Goal: Use online tool/utility: Utilize a website feature to perform a specific function

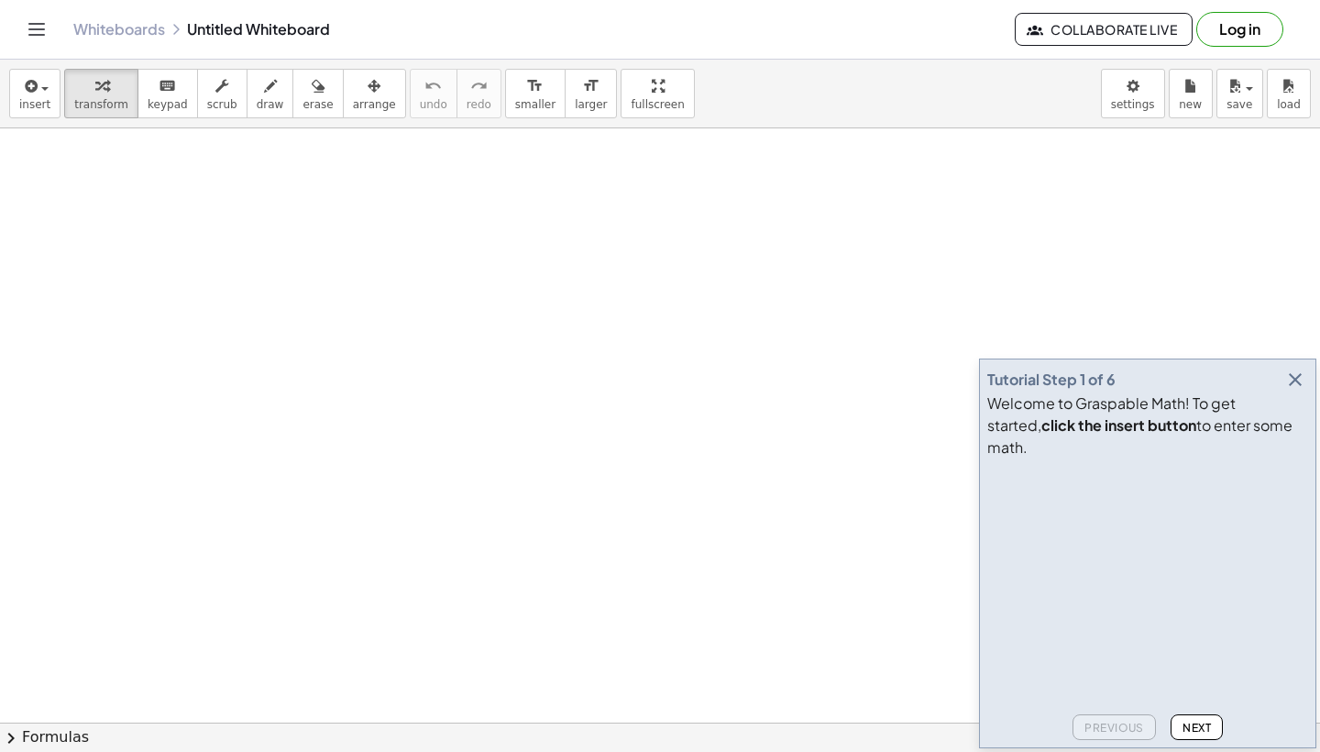
click at [1297, 391] on icon "button" at bounding box center [1295, 380] width 22 height 22
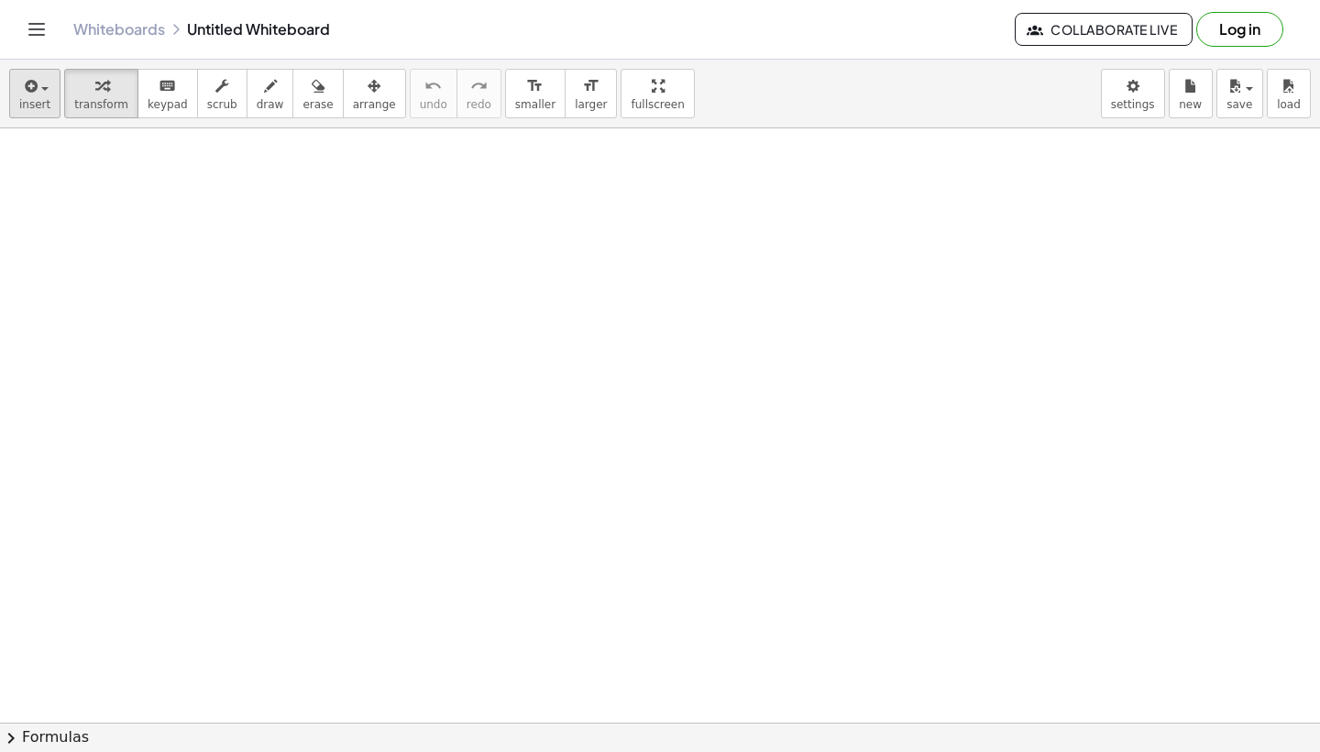
click at [45, 72] on button "insert" at bounding box center [34, 94] width 51 height 50
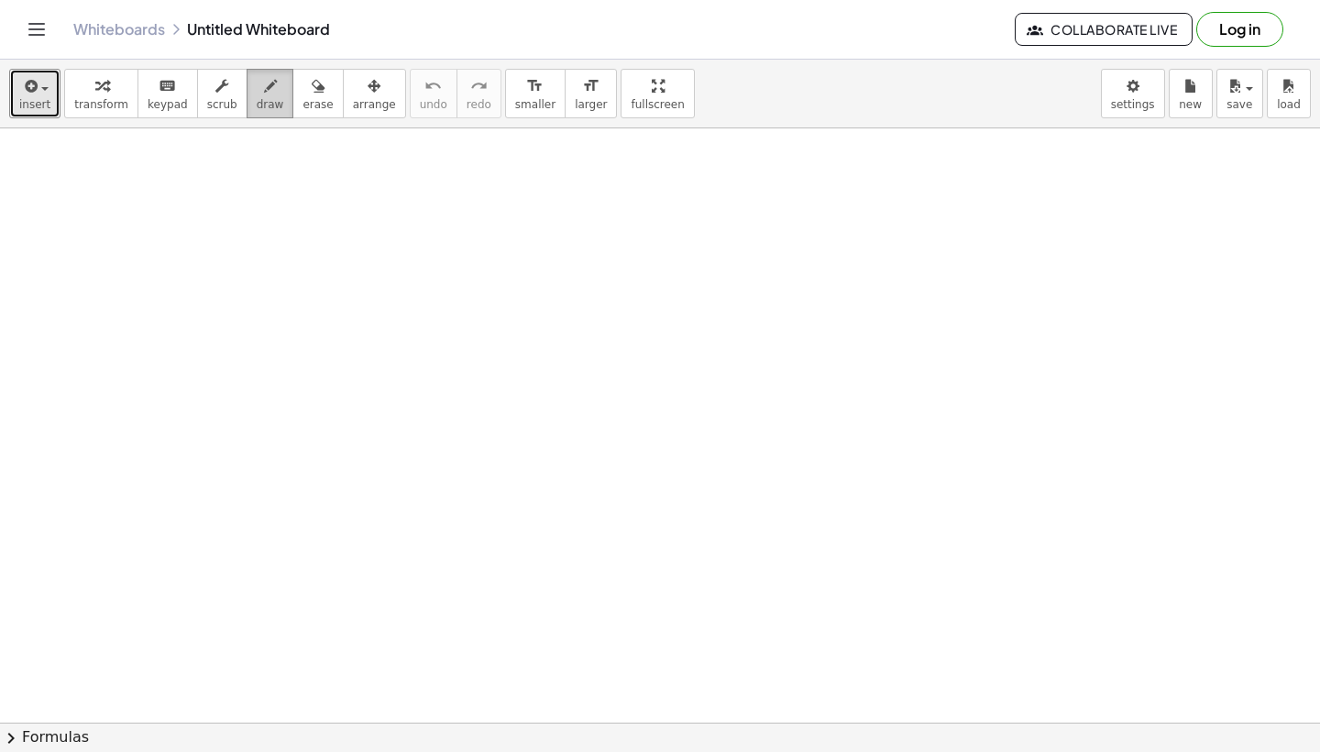
click at [257, 109] on span "draw" at bounding box center [271, 104] width 28 height 13
drag, startPoint x: 150, startPoint y: 155, endPoint x: 146, endPoint y: 311, distance: 155.9
drag, startPoint x: 139, startPoint y: 243, endPoint x: 310, endPoint y: 206, distance: 174.4
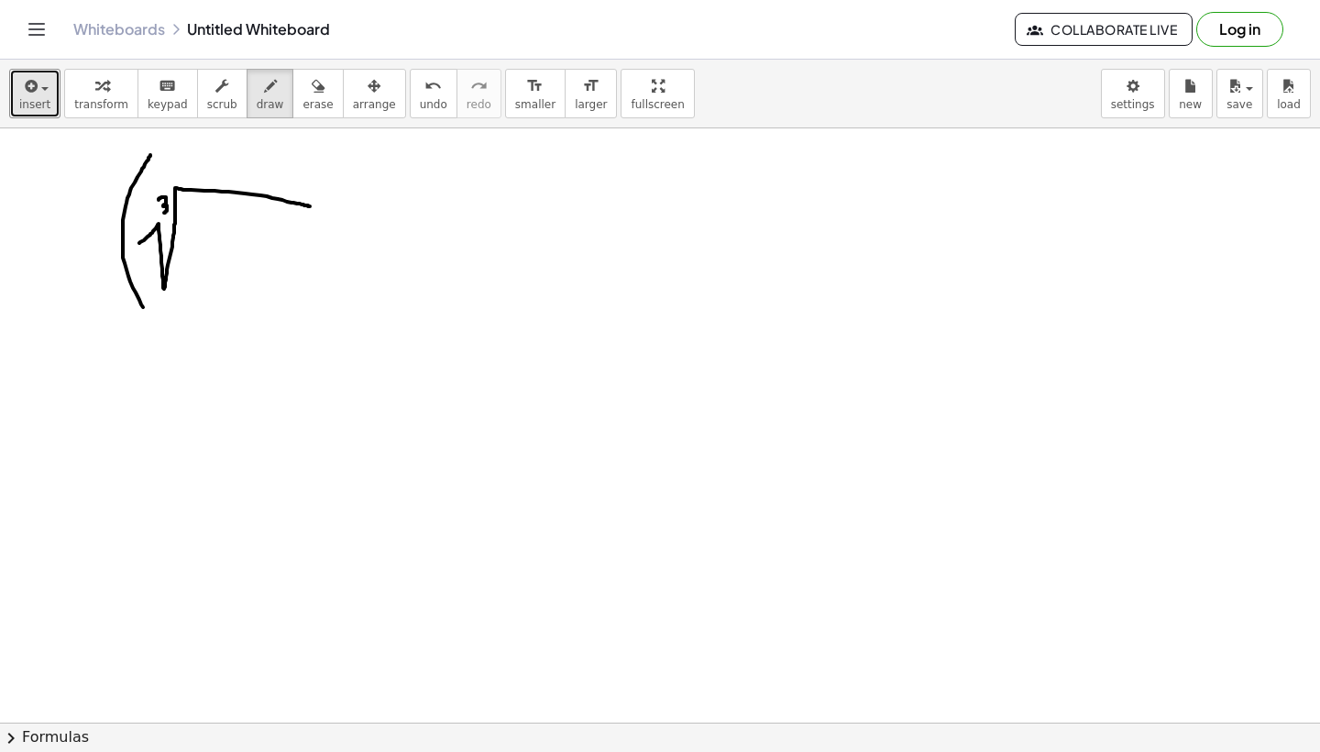
drag, startPoint x: 159, startPoint y: 200, endPoint x: 160, endPoint y: 212, distance: 12.0
drag, startPoint x: 209, startPoint y: 214, endPoint x: 248, endPoint y: 270, distance: 67.9
drag, startPoint x: 248, startPoint y: 222, endPoint x: 189, endPoint y: 269, distance: 75.0
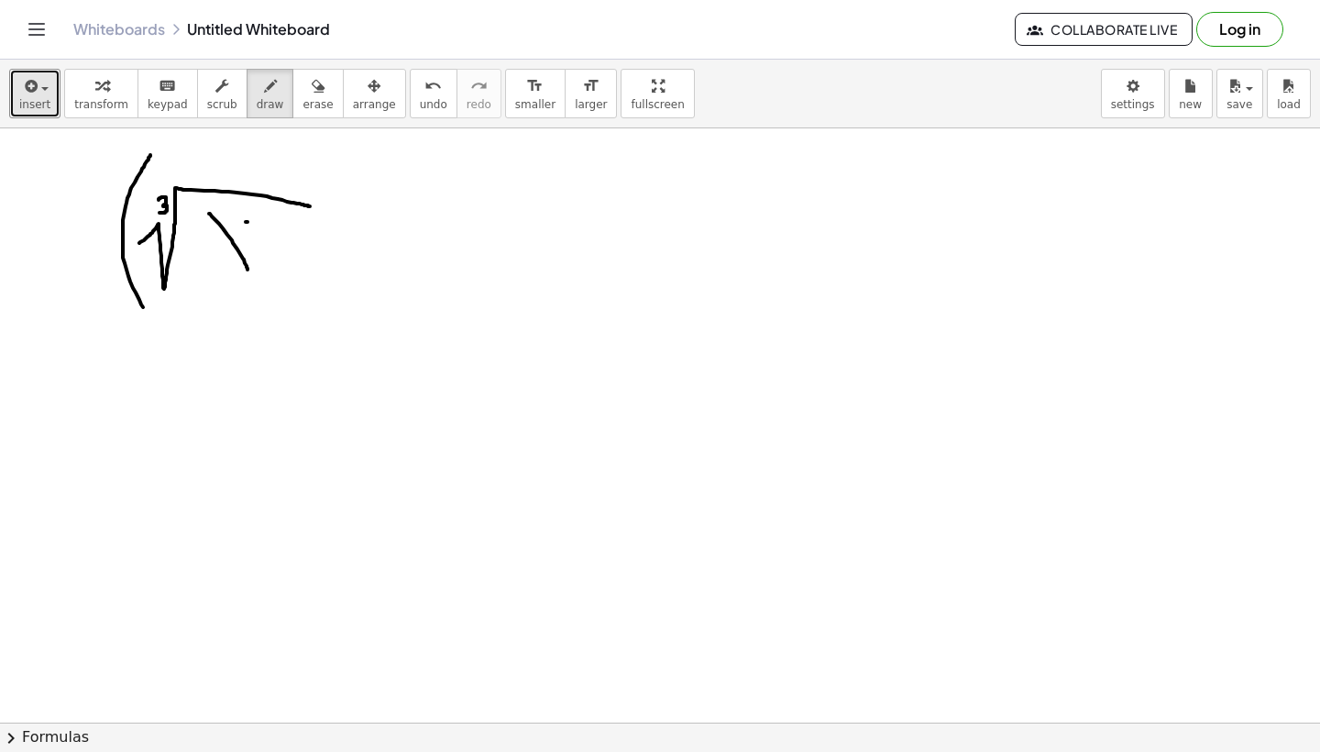
drag, startPoint x: 311, startPoint y: 181, endPoint x: 309, endPoint y: 336, distance: 155.9
drag, startPoint x: 355, startPoint y: 173, endPoint x: 391, endPoint y: 219, distance: 58.1
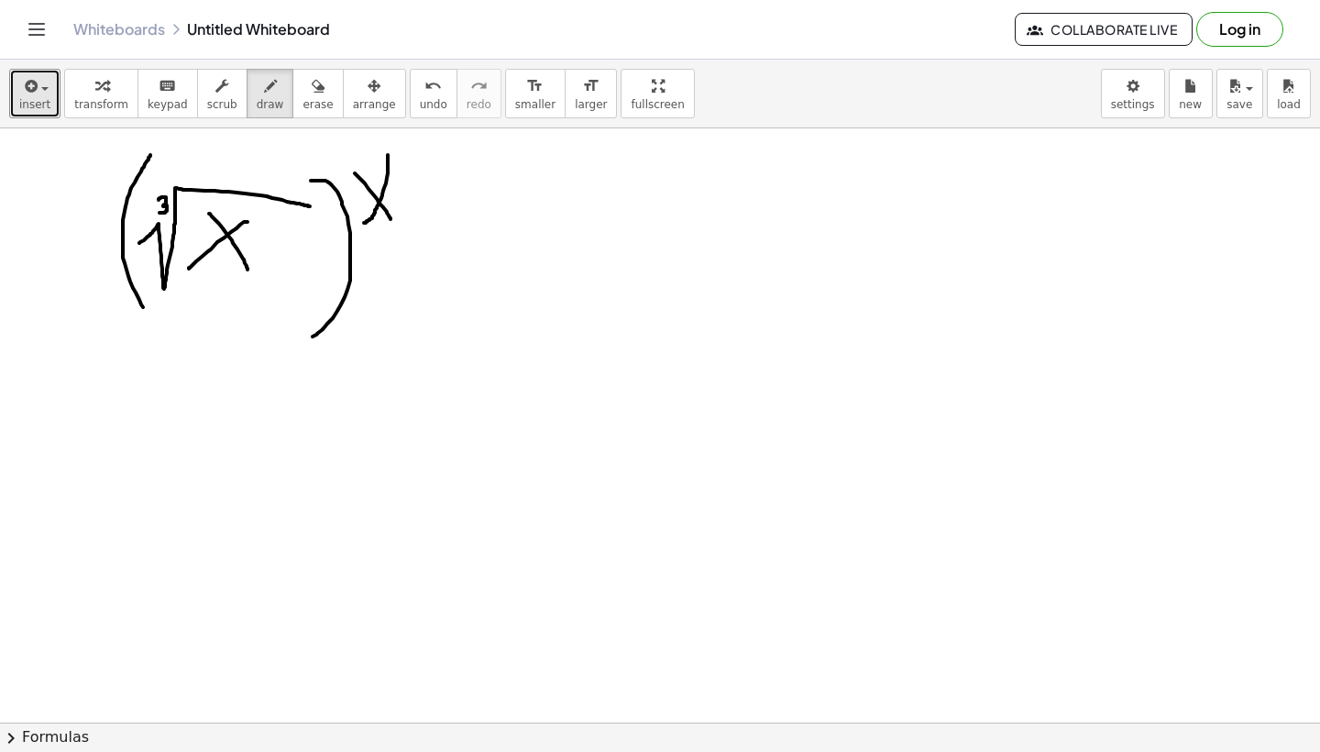
drag, startPoint x: 388, startPoint y: 155, endPoint x: 364, endPoint y: 223, distance: 71.9
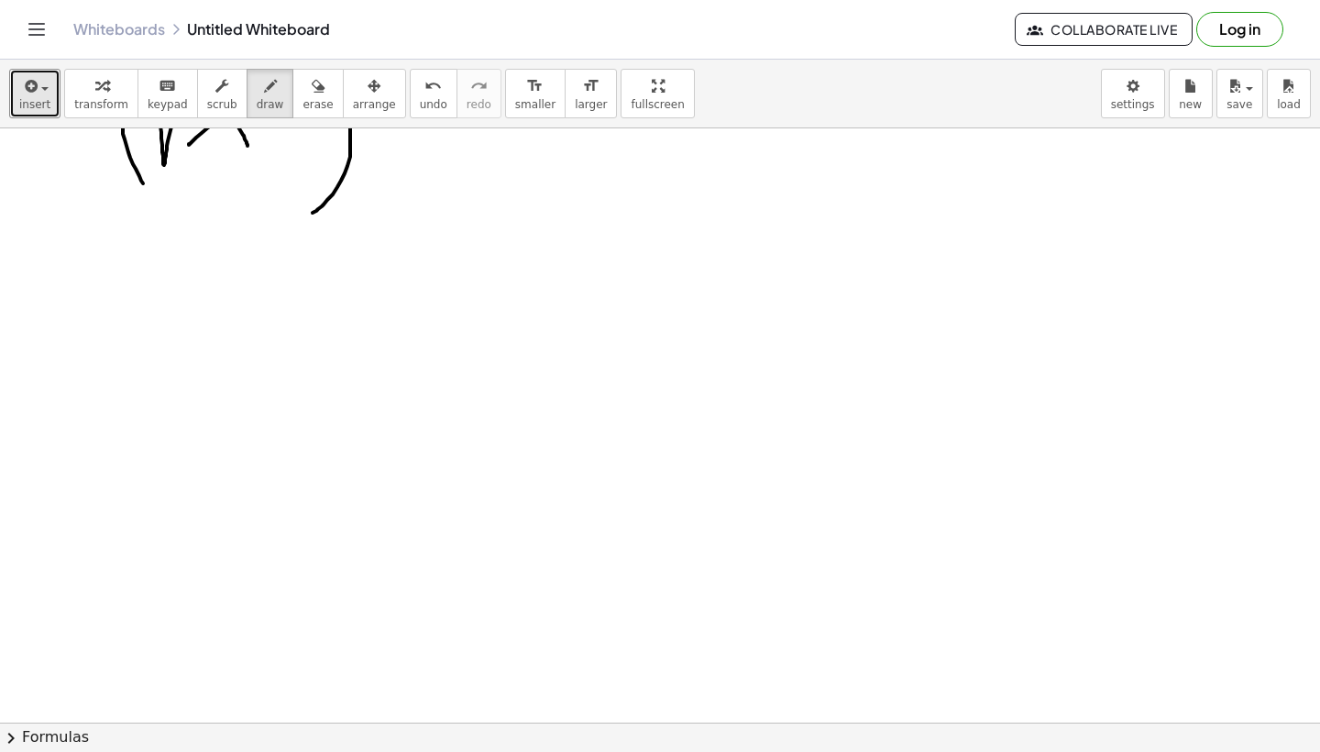
scroll to position [137, 0]
drag, startPoint x: 129, startPoint y: 277, endPoint x: 129, endPoint y: 464, distance: 187.0
click at [129, 464] on div at bounding box center [660, 645] width 1320 height 1307
drag, startPoint x: 148, startPoint y: 423, endPoint x: 167, endPoint y: 477, distance: 57.4
click at [167, 477] on div at bounding box center [660, 645] width 1320 height 1307
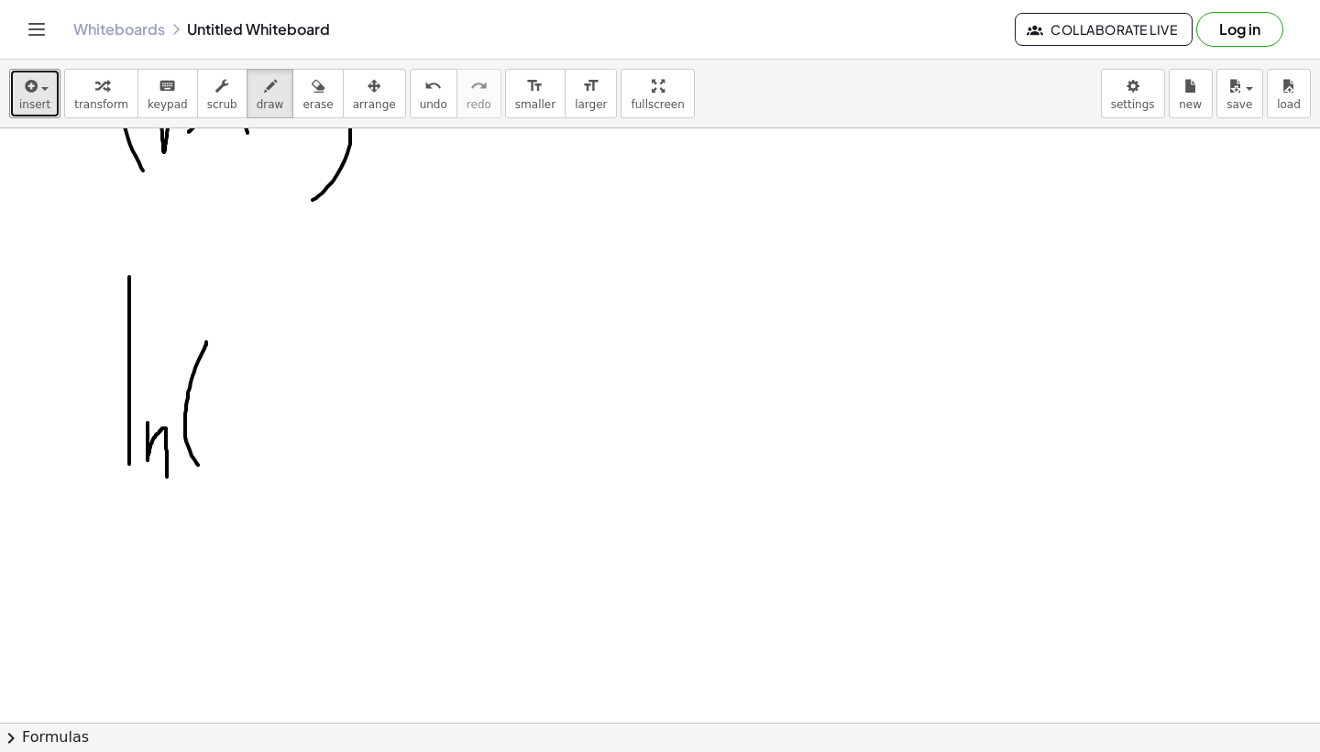
drag, startPoint x: 206, startPoint y: 342, endPoint x: 209, endPoint y: 475, distance: 133.0
click at [209, 475] on div at bounding box center [660, 645] width 1320 height 1307
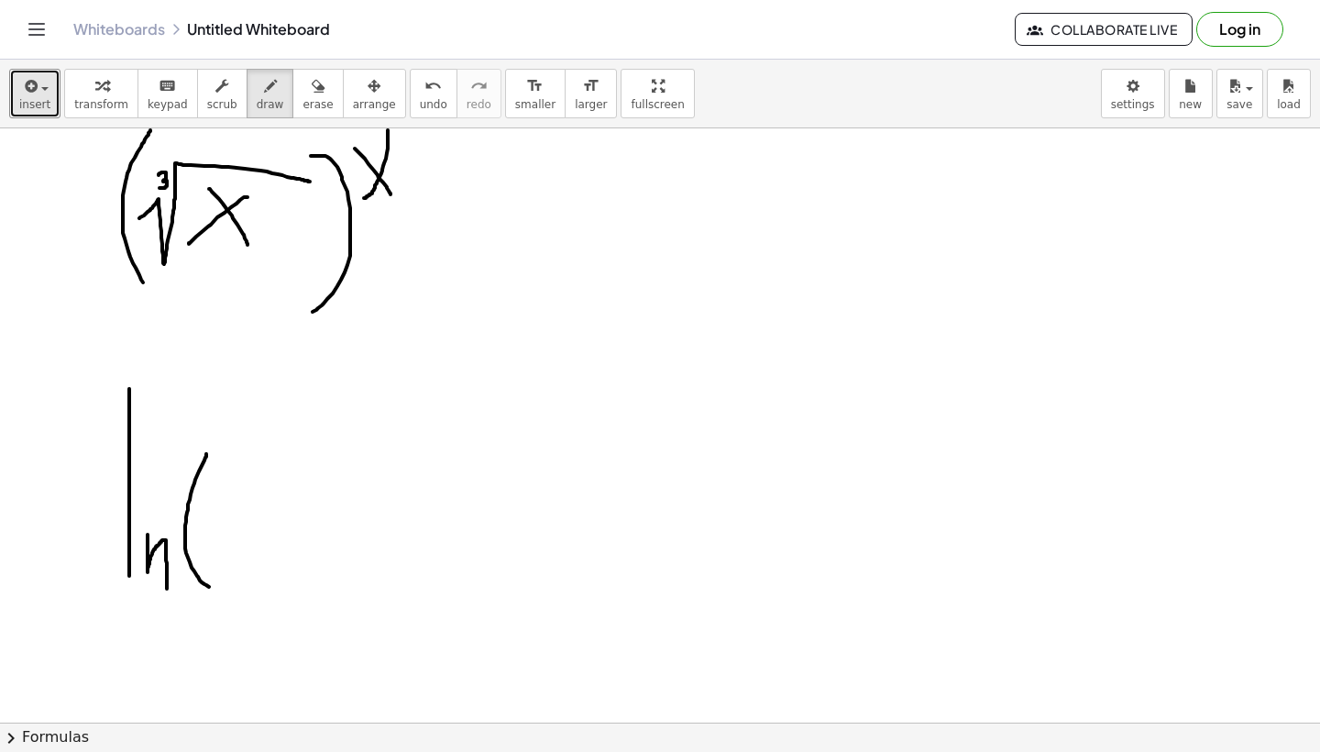
scroll to position [18, 0]
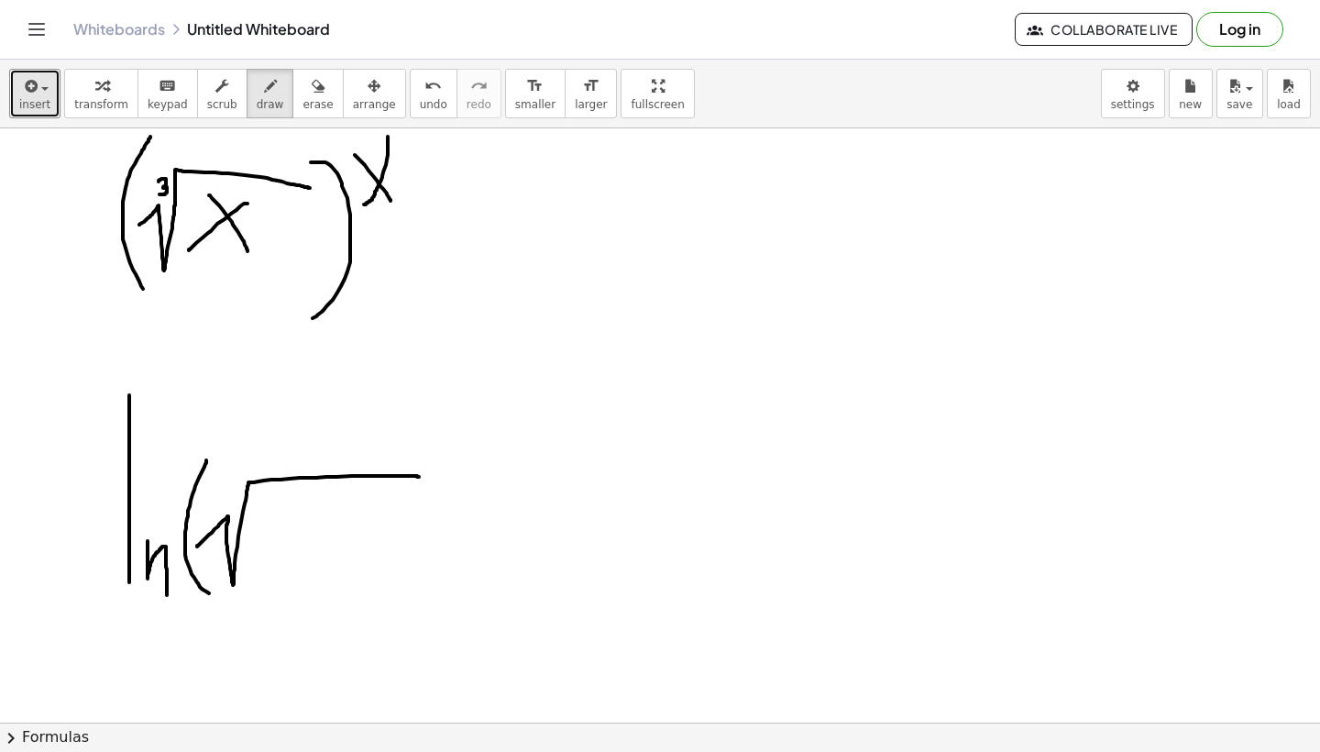
drag, startPoint x: 197, startPoint y: 546, endPoint x: 419, endPoint y: 477, distance: 232.5
click at [419, 477] on div at bounding box center [660, 763] width 1320 height 1307
drag, startPoint x: 222, startPoint y: 487, endPoint x: 227, endPoint y: 504, distance: 18.3
click at [227, 504] on div at bounding box center [660, 763] width 1320 height 1307
drag, startPoint x: 288, startPoint y: 501, endPoint x: 329, endPoint y: 556, distance: 69.5
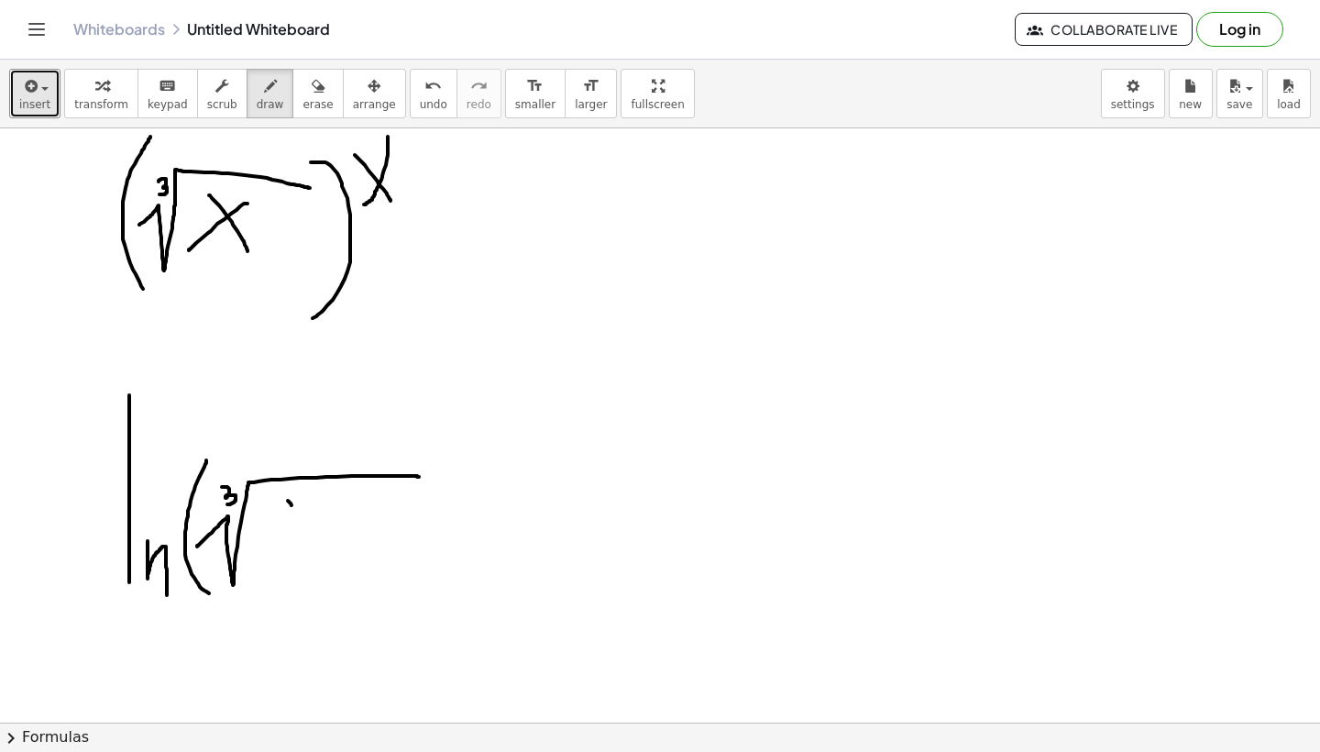
click at [329, 556] on div at bounding box center [660, 763] width 1320 height 1307
drag, startPoint x: 331, startPoint y: 508, endPoint x: 276, endPoint y: 558, distance: 74.6
click at [277, 557] on div at bounding box center [660, 763] width 1320 height 1307
drag, startPoint x: 433, startPoint y: 461, endPoint x: 414, endPoint y: 579, distance: 119.7
click at [416, 579] on div at bounding box center [660, 763] width 1320 height 1307
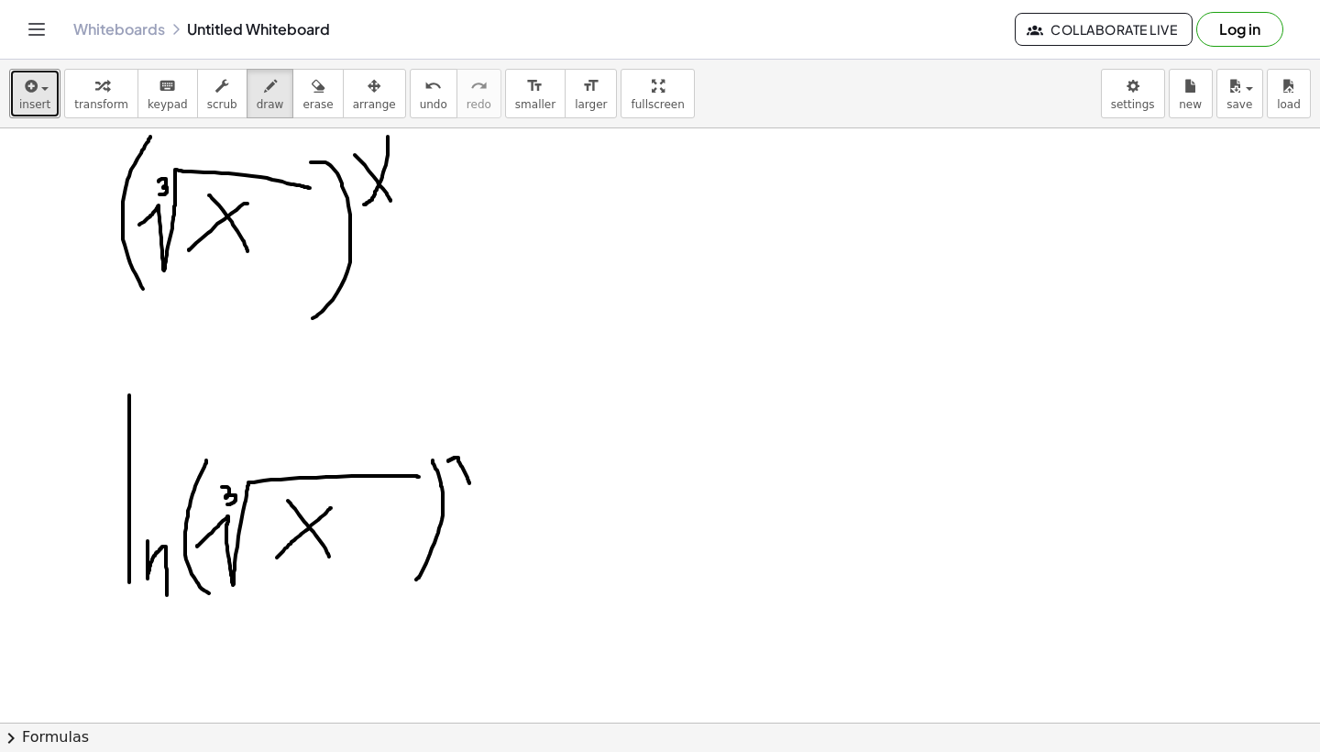
drag, startPoint x: 448, startPoint y: 461, endPoint x: 469, endPoint y: 483, distance: 30.5
click at [469, 483] on div at bounding box center [660, 763] width 1320 height 1307
drag, startPoint x: 473, startPoint y: 457, endPoint x: 453, endPoint y: 483, distance: 32.6
click at [453, 483] on div at bounding box center [660, 763] width 1320 height 1307
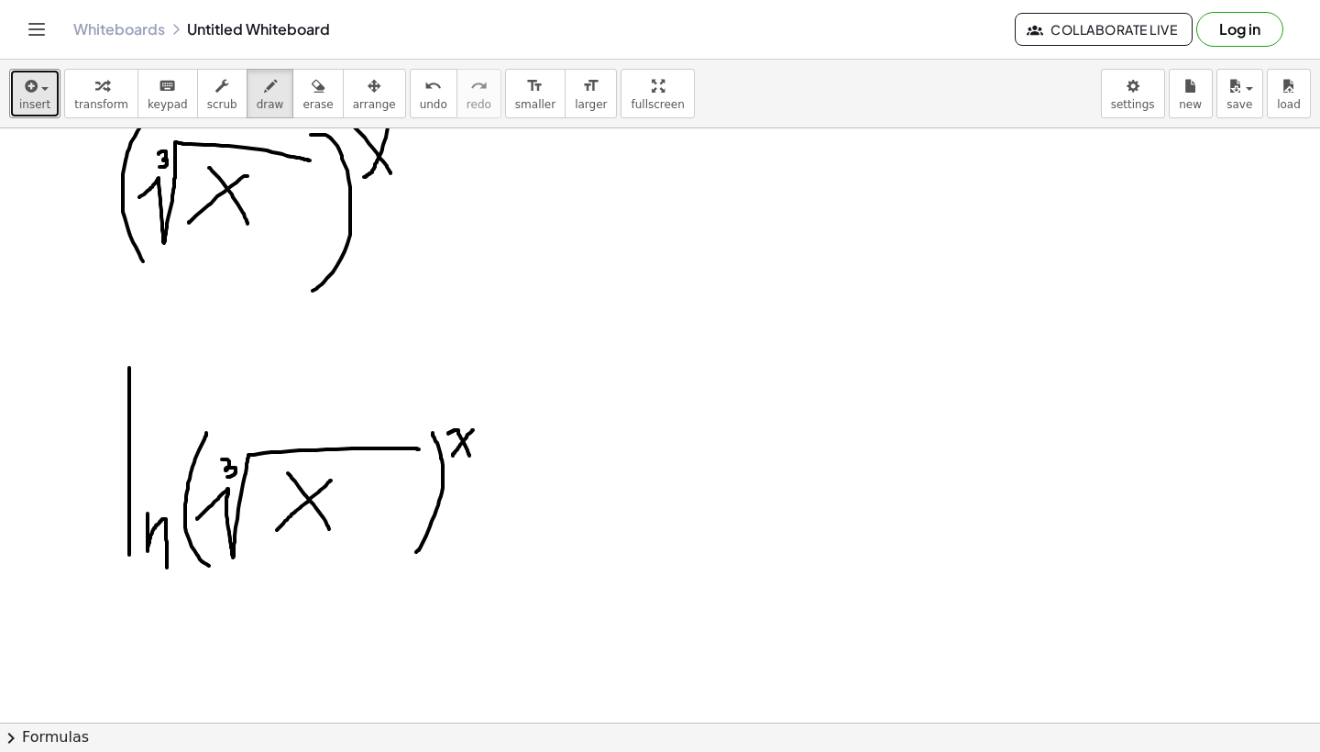
scroll to position [47, 0]
drag, startPoint x: 206, startPoint y: 386, endPoint x: 200, endPoint y: 587, distance: 200.9
click at [200, 587] on div at bounding box center [660, 735] width 1320 height 1307
drag, startPoint x: 469, startPoint y: 390, endPoint x: 487, endPoint y: 583, distance: 194.2
click at [491, 583] on div at bounding box center [660, 735] width 1320 height 1307
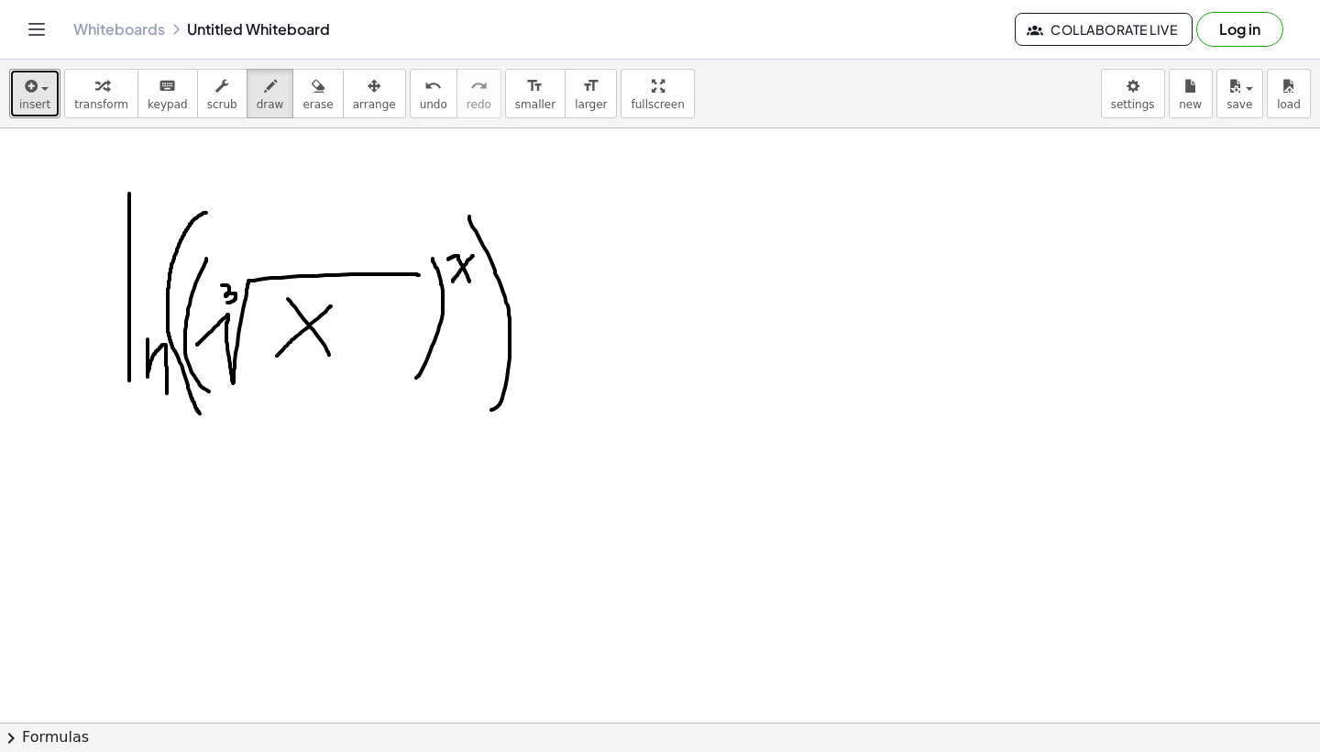
scroll to position [259, 0]
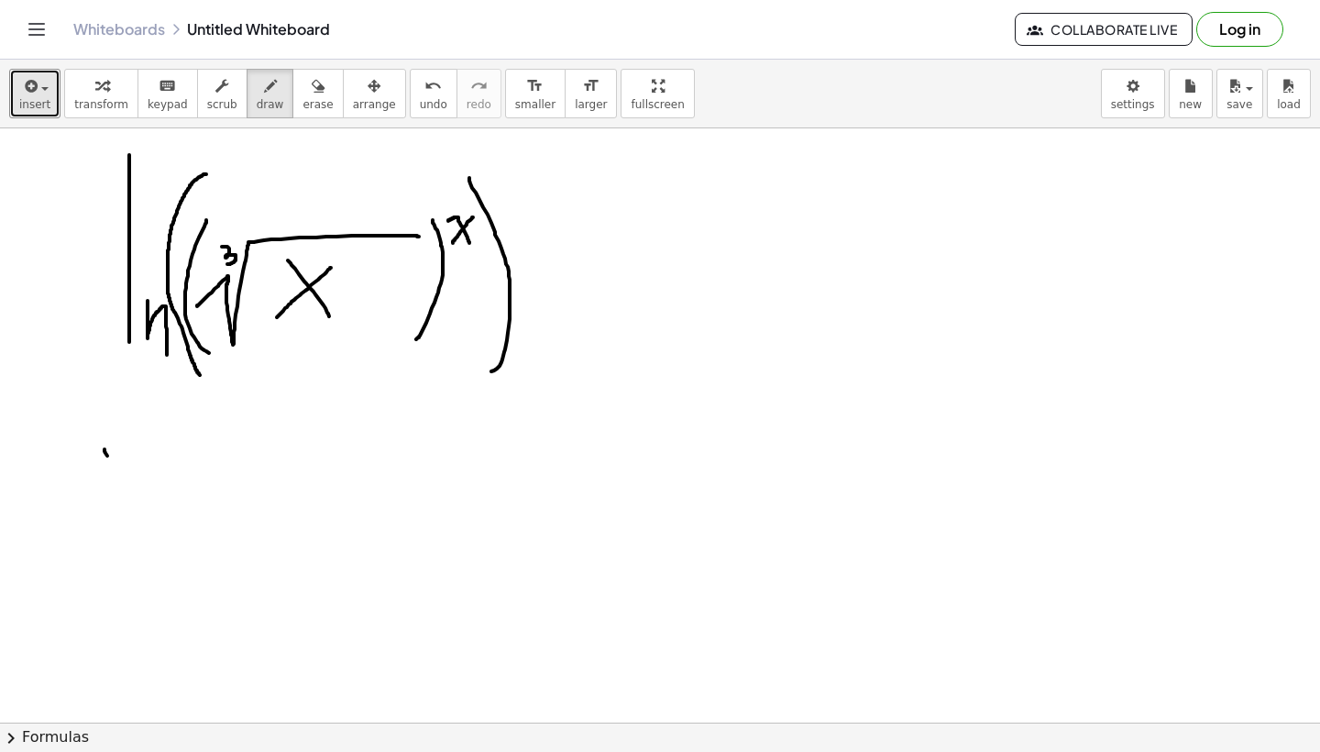
drag, startPoint x: 105, startPoint y: 449, endPoint x: 157, endPoint y: 529, distance: 95.4
click at [156, 526] on div at bounding box center [660, 523] width 1320 height 1307
drag, startPoint x: 160, startPoint y: 457, endPoint x: 97, endPoint y: 535, distance: 100.4
click at [97, 535] on div at bounding box center [660, 523] width 1320 height 1307
drag, startPoint x: 197, startPoint y: 408, endPoint x: 197, endPoint y: 523, distance: 115.5
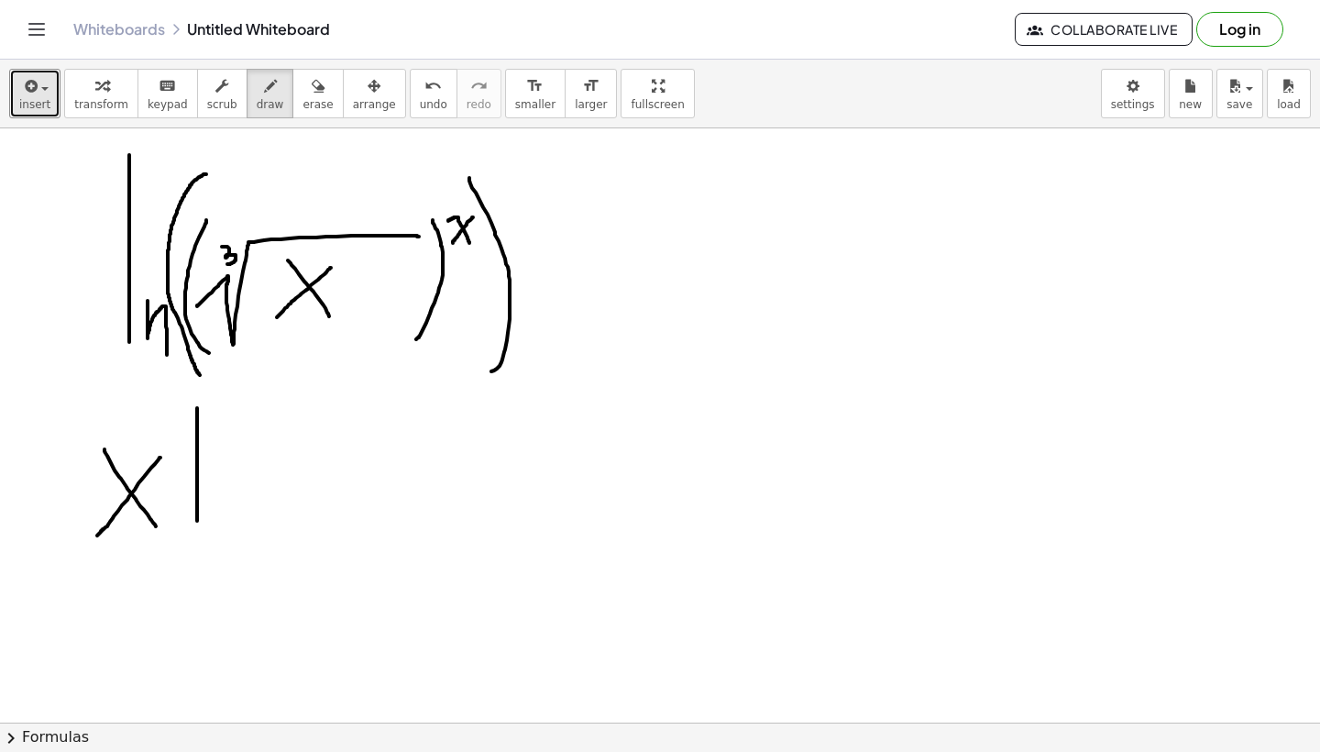
click at [197, 523] on div at bounding box center [660, 523] width 1320 height 1307
drag, startPoint x: 221, startPoint y: 486, endPoint x: 263, endPoint y: 547, distance: 74.5
click at [263, 548] on div at bounding box center [660, 523] width 1320 height 1307
drag, startPoint x: 306, startPoint y: 404, endPoint x: 324, endPoint y: 543, distance: 139.5
click at [323, 543] on div at bounding box center [660, 523] width 1320 height 1307
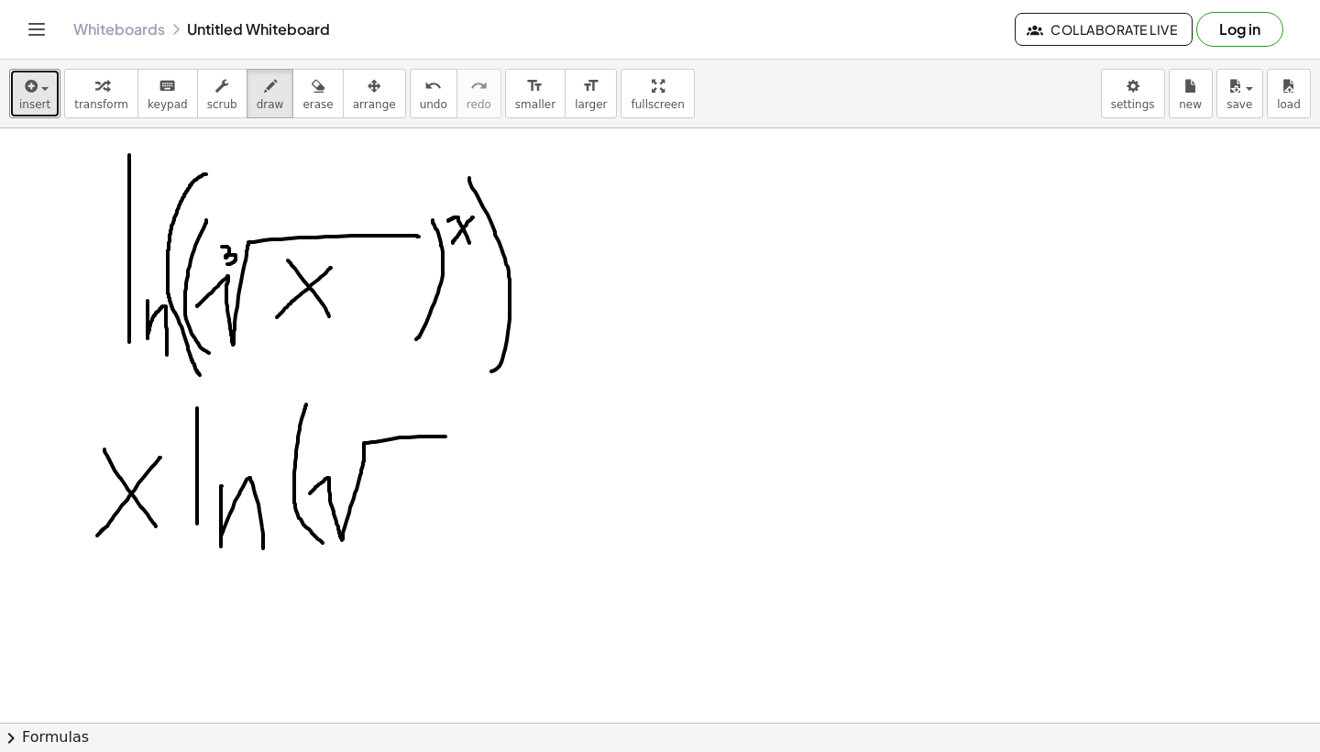
drag, startPoint x: 310, startPoint y: 493, endPoint x: 495, endPoint y: 438, distance: 193.2
click at [495, 438] on div at bounding box center [660, 523] width 1320 height 1307
drag, startPoint x: 328, startPoint y: 446, endPoint x: 340, endPoint y: 466, distance: 23.4
click at [340, 466] on div at bounding box center [660, 523] width 1320 height 1307
drag, startPoint x: 415, startPoint y: 460, endPoint x: 451, endPoint y: 517, distance: 67.2
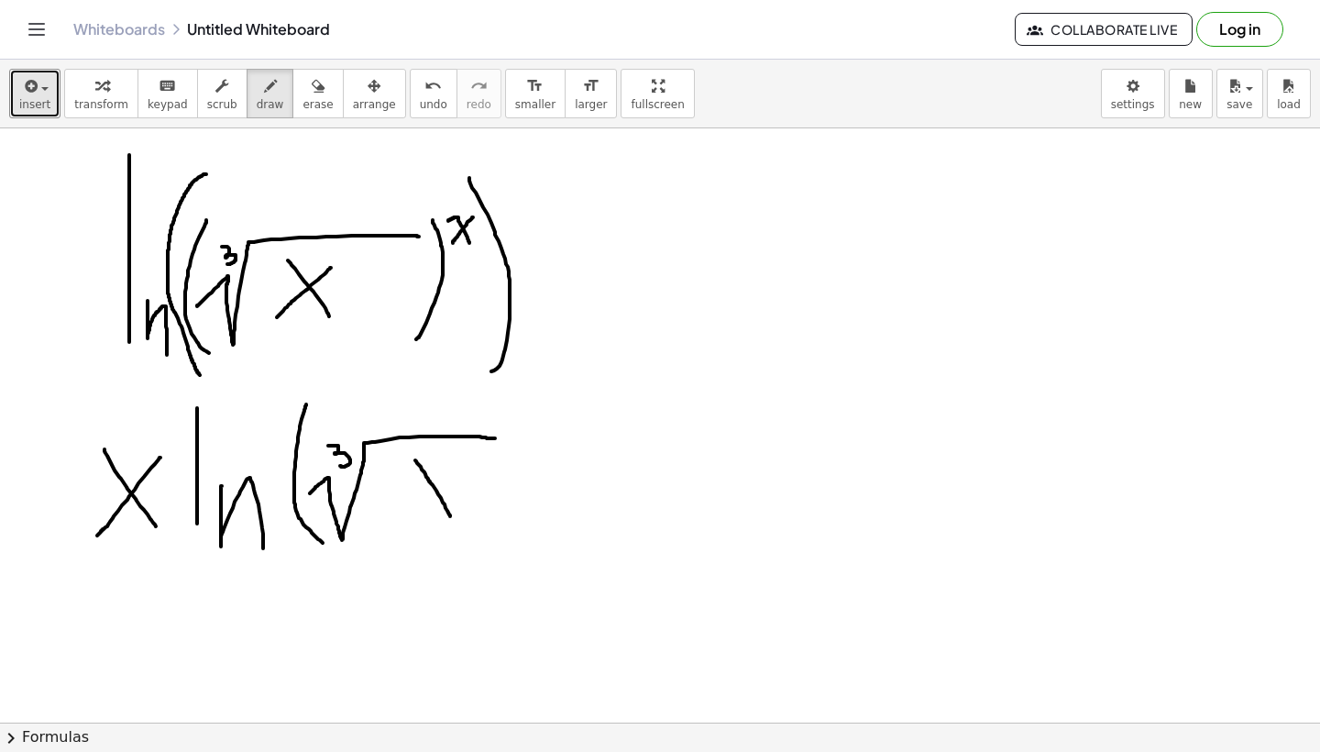
click at [451, 517] on div at bounding box center [660, 523] width 1320 height 1307
drag, startPoint x: 446, startPoint y: 459, endPoint x: 402, endPoint y: 530, distance: 83.2
click at [402, 530] on div at bounding box center [660, 523] width 1320 height 1307
drag, startPoint x: 505, startPoint y: 413, endPoint x: 491, endPoint y: 541, distance: 129.1
click at [492, 541] on div at bounding box center [660, 523] width 1320 height 1307
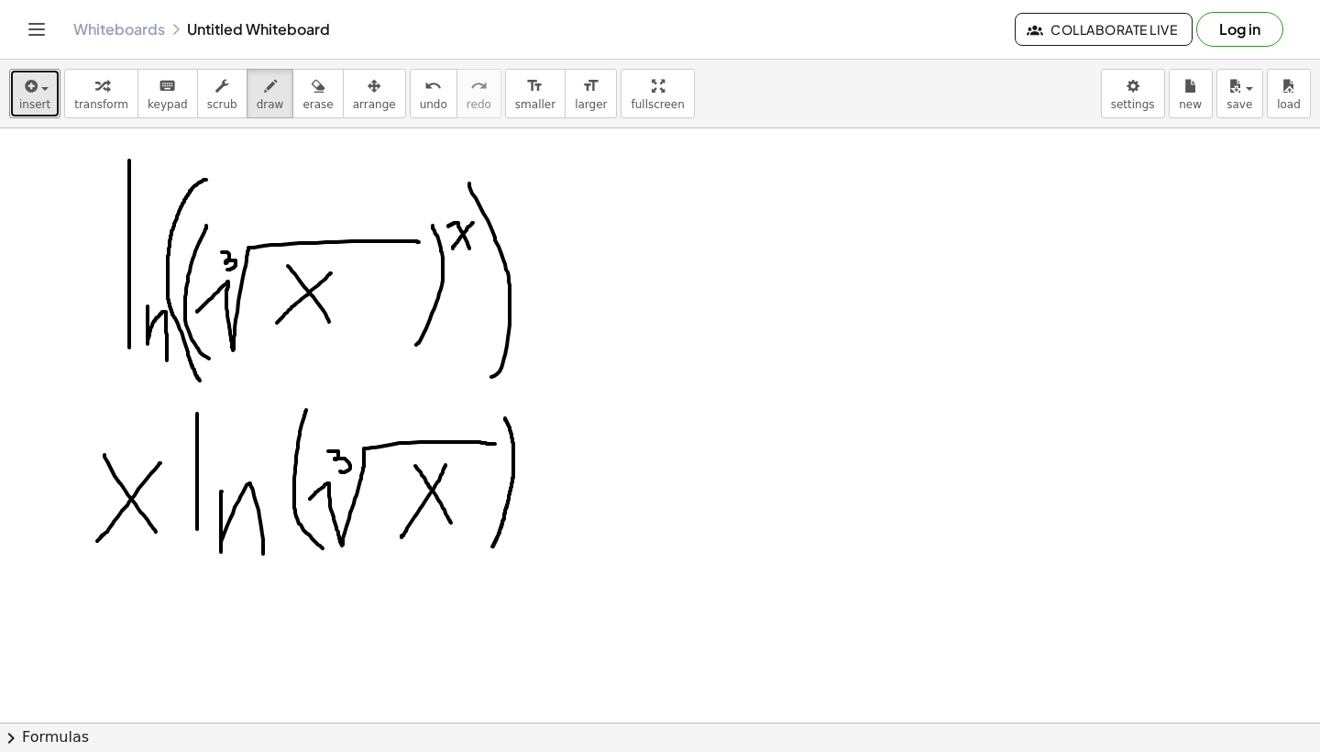
scroll to position [342, 0]
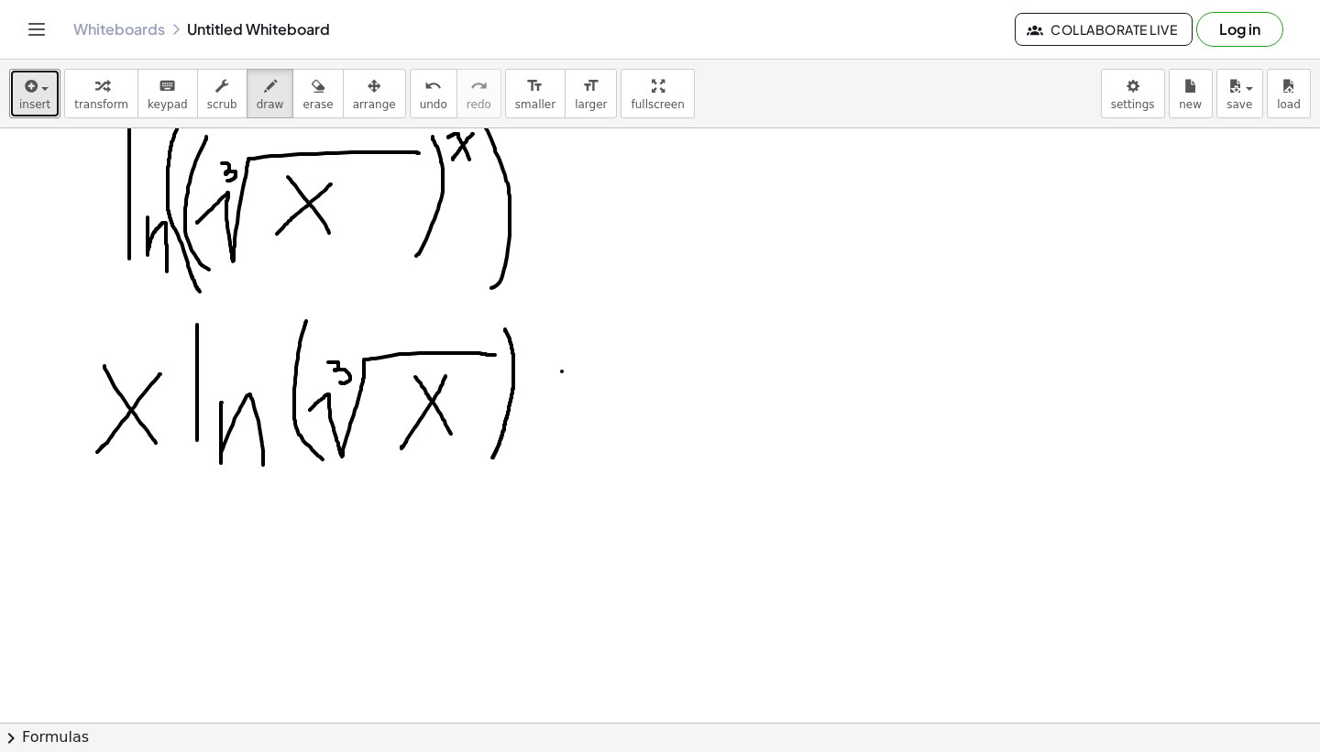
drag, startPoint x: 562, startPoint y: 371, endPoint x: 657, endPoint y: 371, distance: 95.3
click at [657, 371] on div at bounding box center [660, 439] width 1320 height 1307
drag, startPoint x: 559, startPoint y: 403, endPoint x: 629, endPoint y: 403, distance: 69.7
click at [605, 403] on div at bounding box center [660, 439] width 1320 height 1307
drag, startPoint x: 603, startPoint y: 403, endPoint x: 696, endPoint y: 408, distance: 92.7
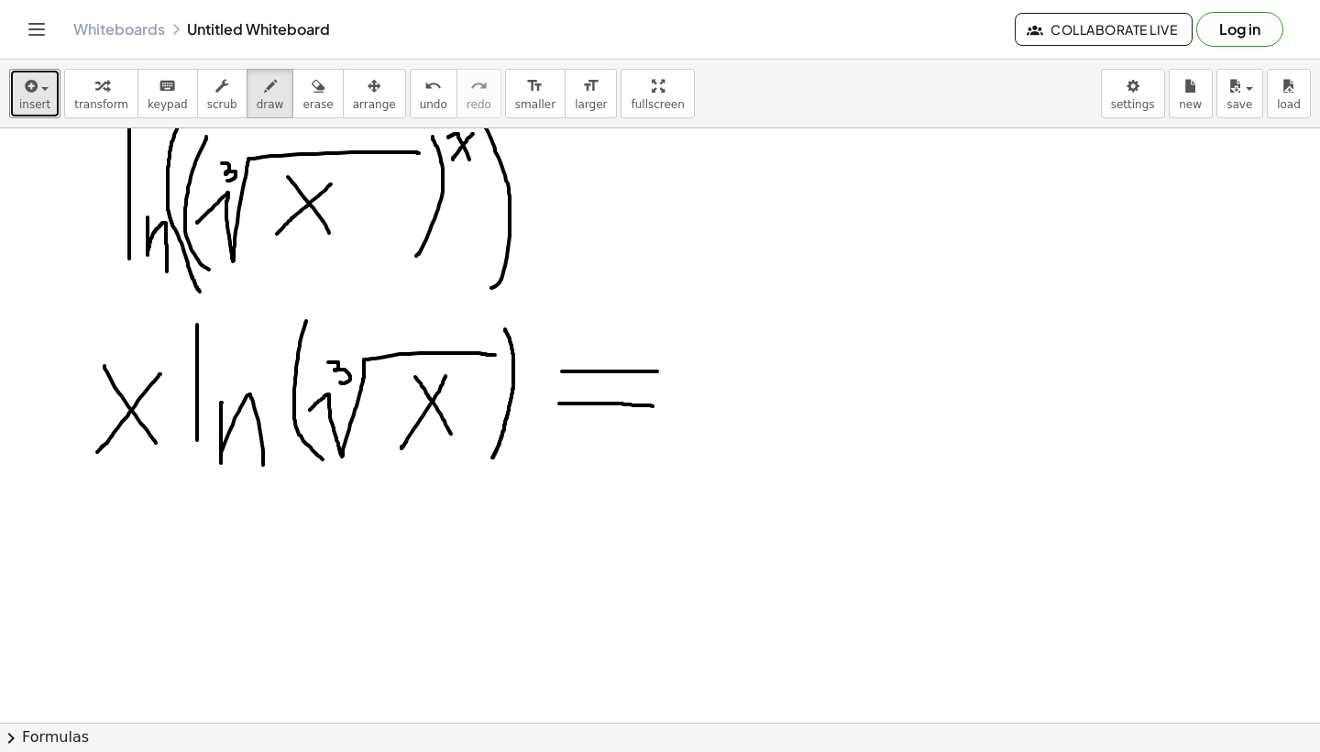
click at [696, 408] on div at bounding box center [660, 439] width 1320 height 1307
drag, startPoint x: 757, startPoint y: 334, endPoint x: 757, endPoint y: 422, distance: 88.0
click at [757, 421] on div at bounding box center [660, 439] width 1320 height 1307
drag, startPoint x: 780, startPoint y: 387, endPoint x: 798, endPoint y: 425, distance: 42.3
click at [798, 425] on div at bounding box center [660, 439] width 1320 height 1307
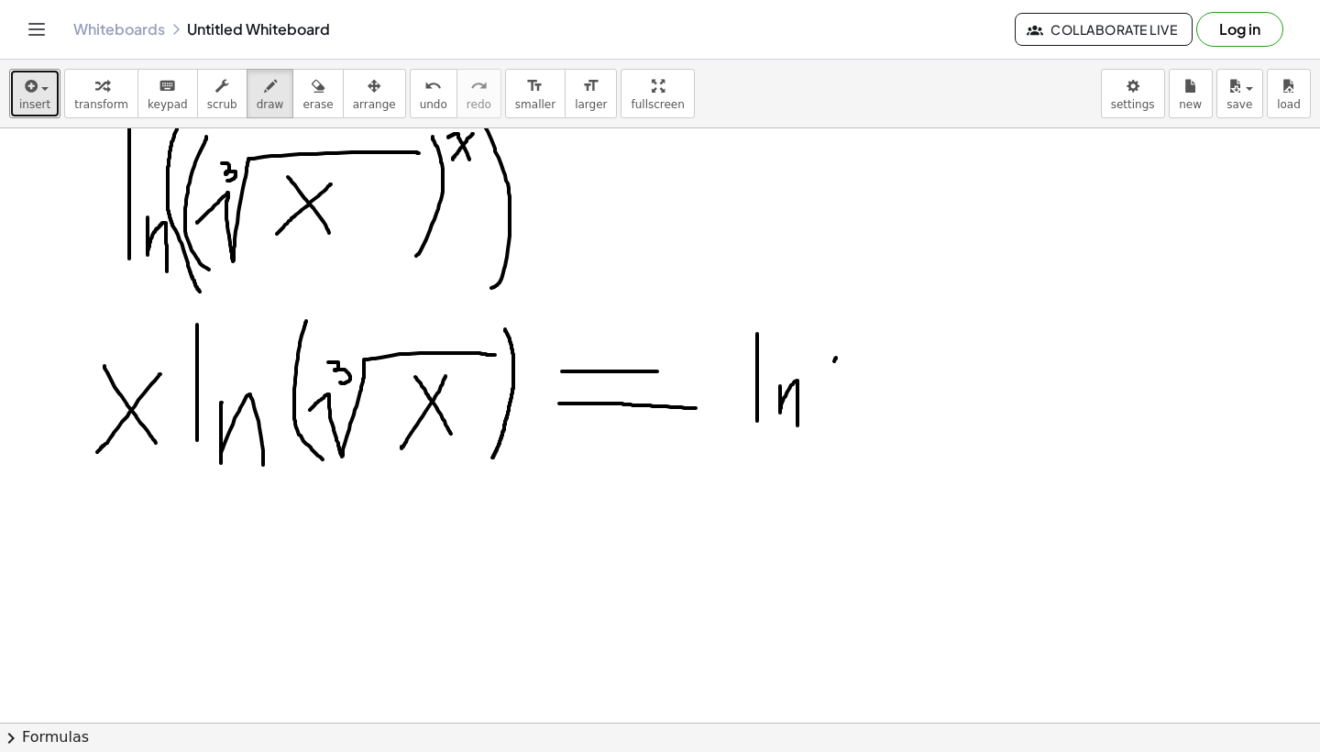
drag, startPoint x: 836, startPoint y: 358, endPoint x: 886, endPoint y: 478, distance: 129.9
click at [882, 477] on div at bounding box center [660, 439] width 1320 height 1307
drag, startPoint x: 876, startPoint y: 403, endPoint x: 892, endPoint y: 422, distance: 24.1
click at [891, 422] on div at bounding box center [660, 439] width 1320 height 1307
drag, startPoint x: 909, startPoint y: 398, endPoint x: 872, endPoint y: 466, distance: 77.6
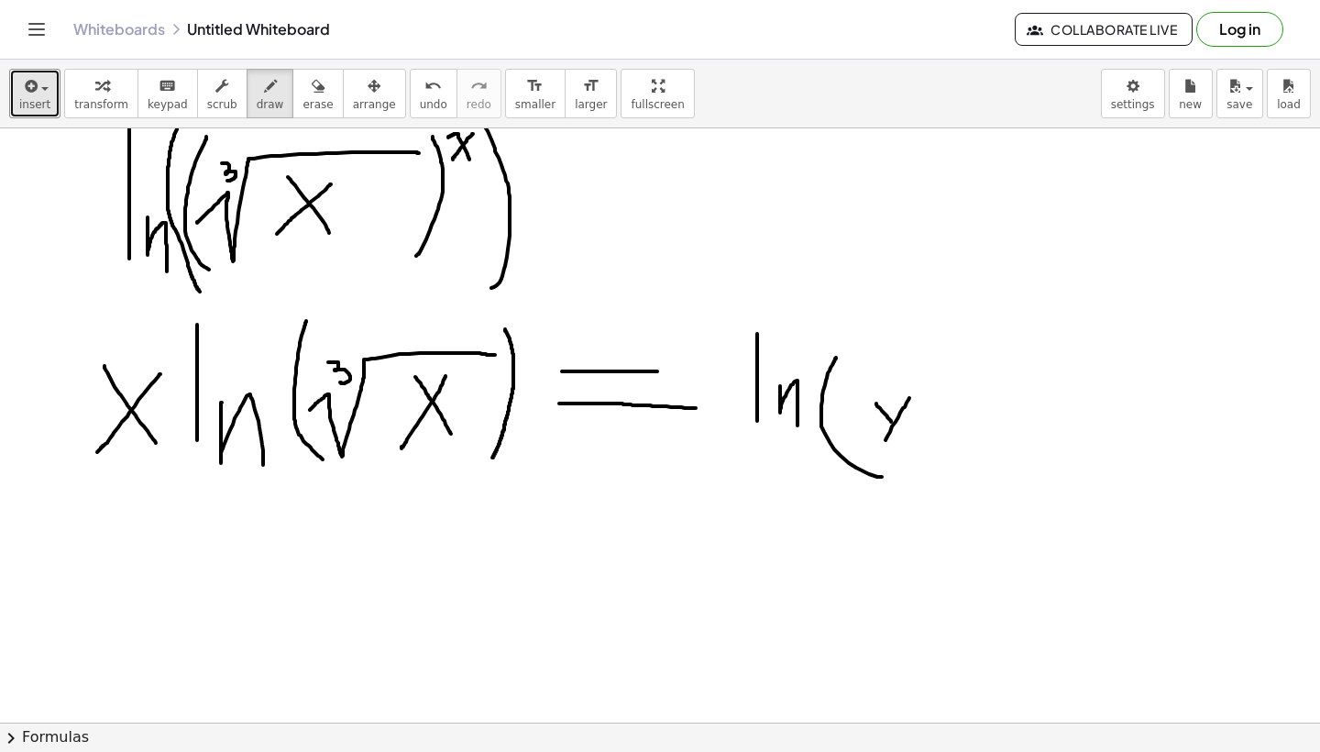
click at [872, 466] on div at bounding box center [660, 439] width 1320 height 1307
drag, startPoint x: 933, startPoint y: 352, endPoint x: 921, endPoint y: 455, distance: 103.4
click at [921, 455] on div at bounding box center [660, 439] width 1320 height 1307
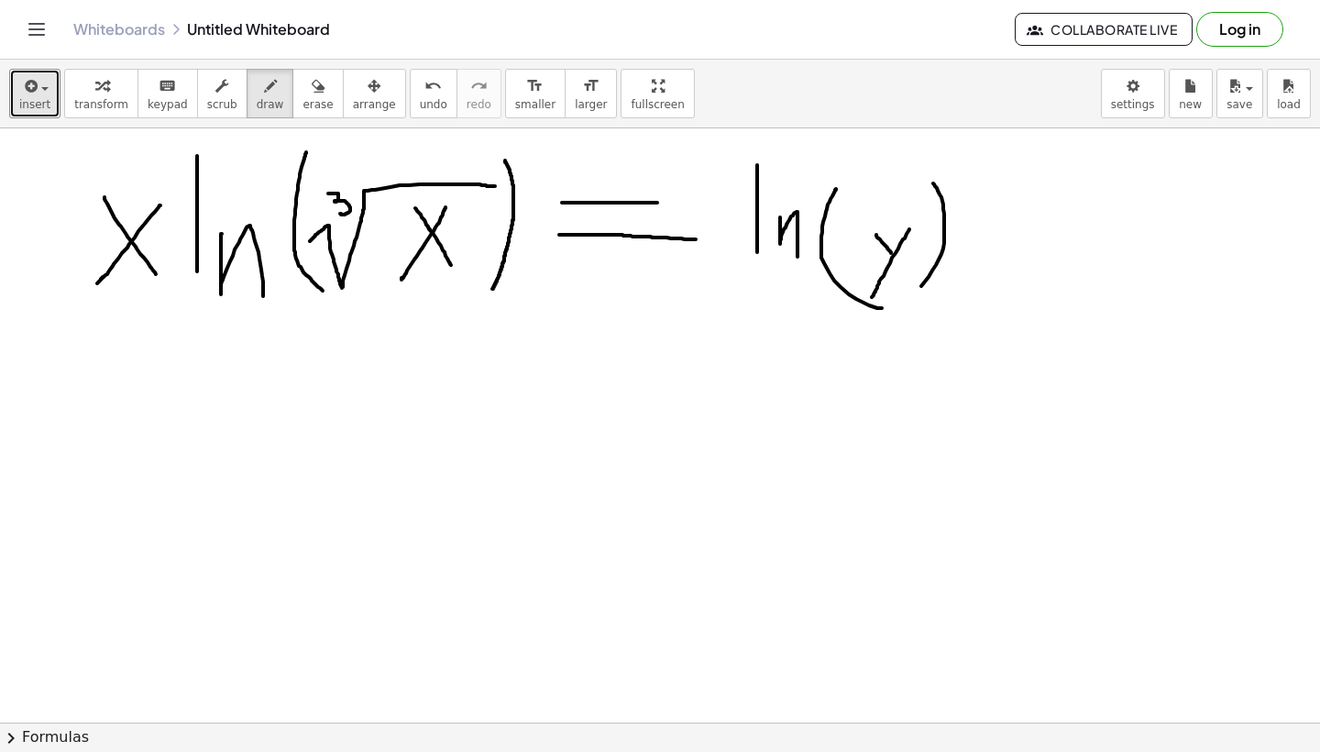
scroll to position [504, 0]
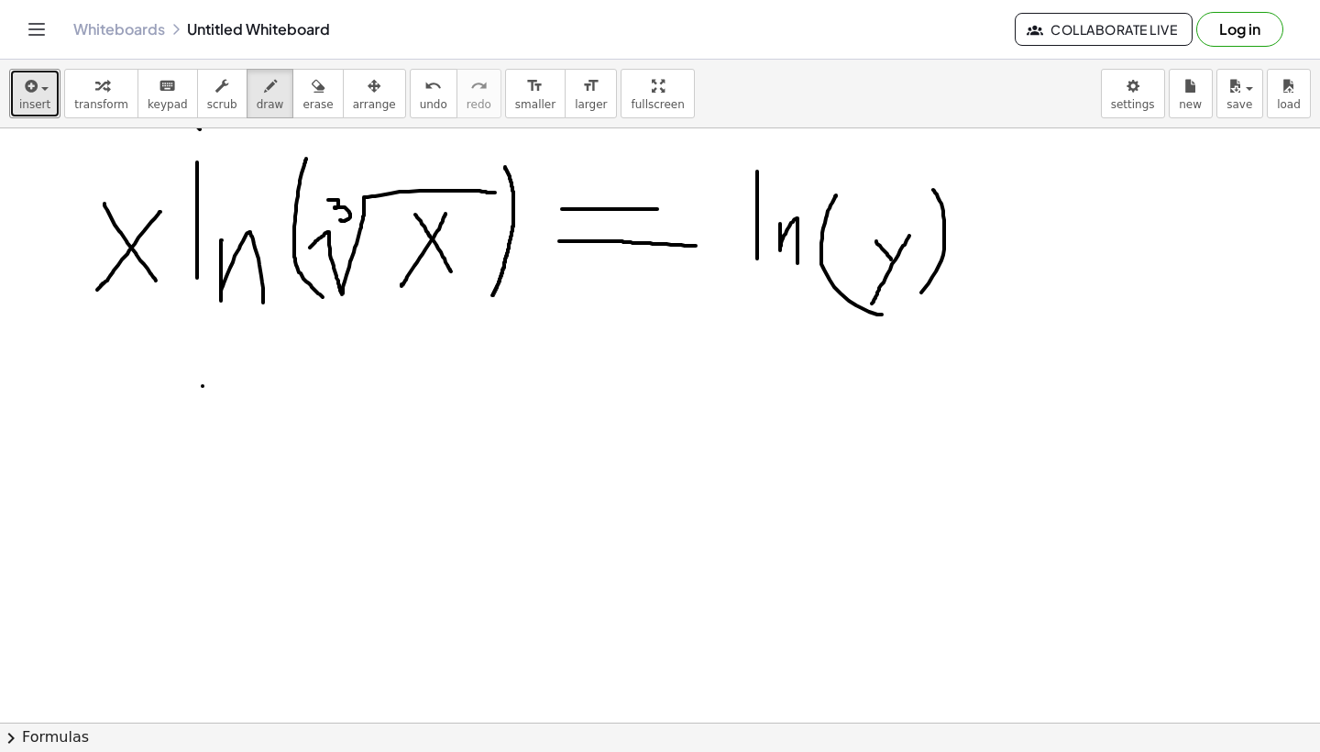
drag, startPoint x: 203, startPoint y: 386, endPoint x: 248, endPoint y: 430, distance: 62.9
click at [247, 429] on div at bounding box center [660, 277] width 1320 height 1307
drag, startPoint x: 250, startPoint y: 382, endPoint x: 177, endPoint y: 435, distance: 90.1
click at [178, 435] on div at bounding box center [660, 277] width 1320 height 1307
drag, startPoint x: 119, startPoint y: 462, endPoint x: 376, endPoint y: 457, distance: 256.8
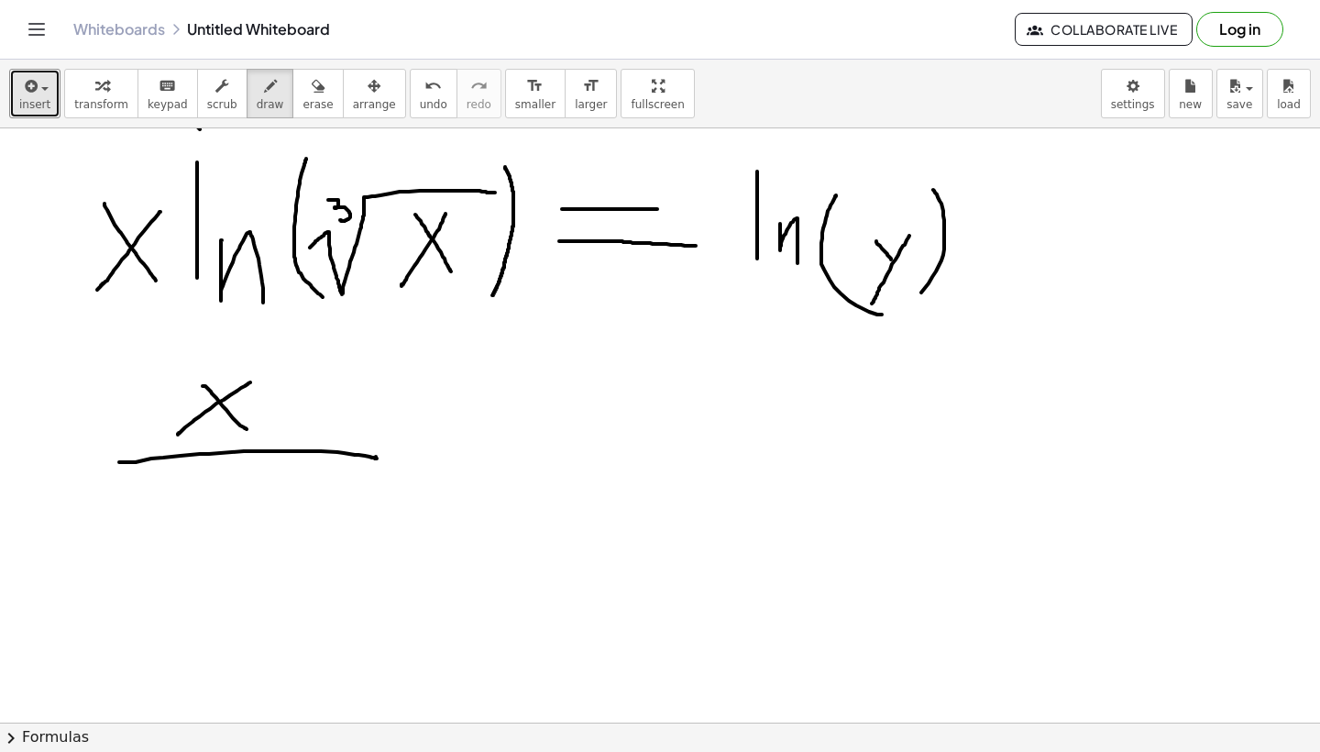
click at [376, 457] on div at bounding box center [660, 277] width 1320 height 1307
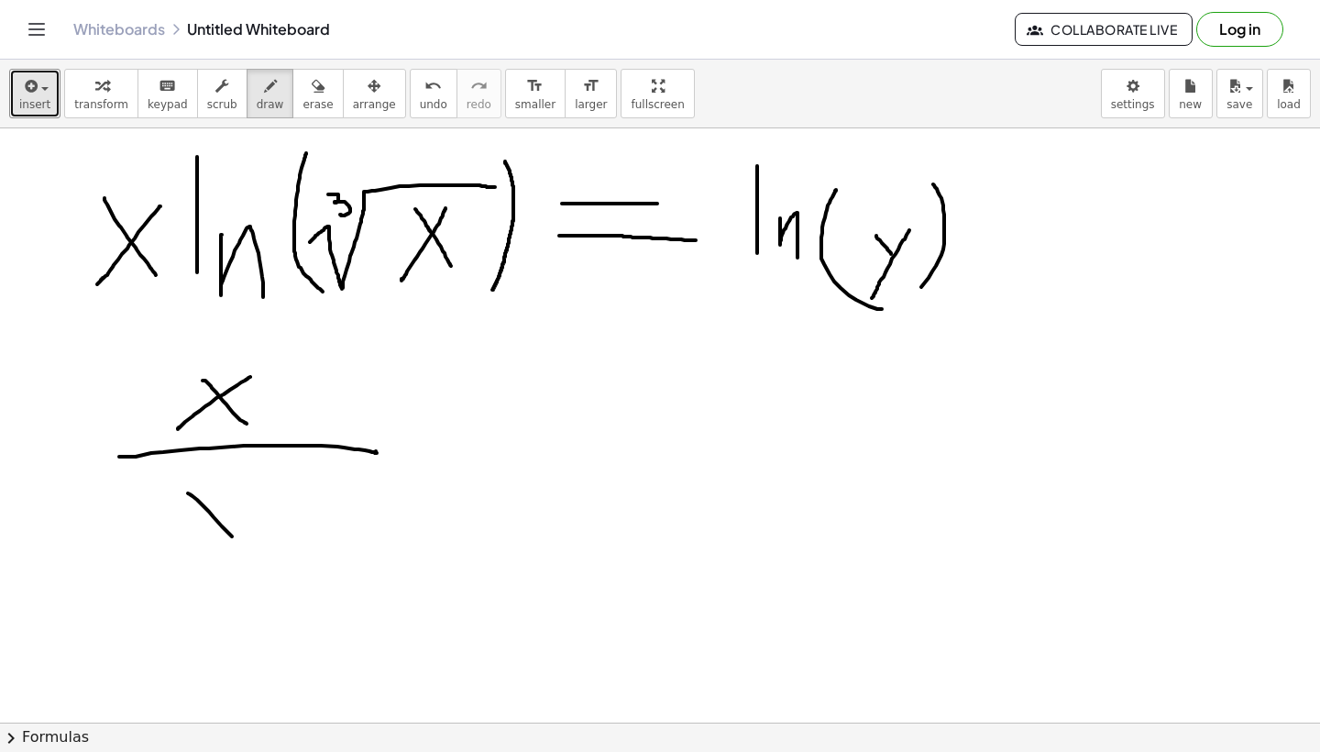
drag, startPoint x: 188, startPoint y: 493, endPoint x: 255, endPoint y: 566, distance: 98.6
click at [255, 566] on div at bounding box center [660, 272] width 1320 height 1307
drag, startPoint x: 237, startPoint y: 494, endPoint x: 190, endPoint y: 567, distance: 86.7
click at [190, 567] on div at bounding box center [660, 272] width 1320 height 1307
drag, startPoint x: 256, startPoint y: 479, endPoint x: 270, endPoint y: 479, distance: 13.8
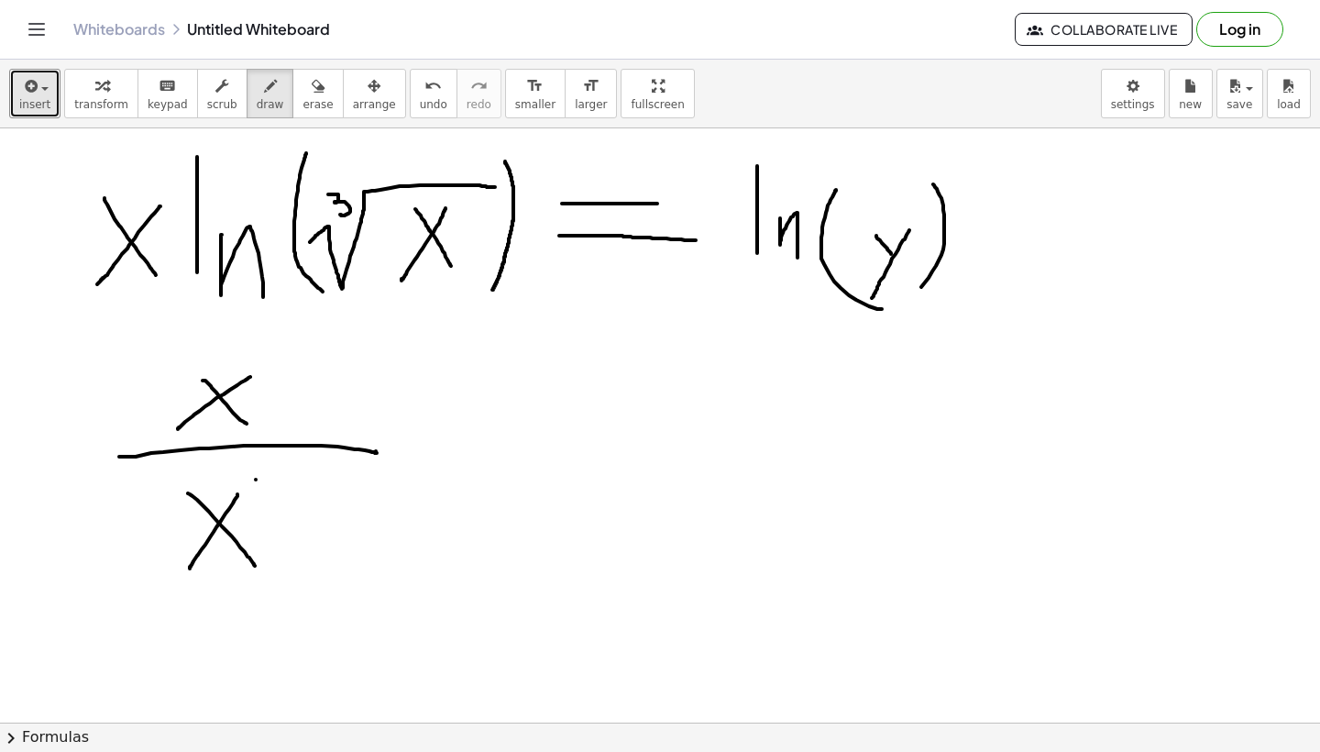
click at [270, 479] on div at bounding box center [660, 272] width 1320 height 1307
click at [259, 472] on div at bounding box center [660, 272] width 1320 height 1307
drag, startPoint x: 259, startPoint y: 484, endPoint x: 259, endPoint y: 495, distance: 11.0
click at [259, 495] on div at bounding box center [660, 272] width 1320 height 1307
drag, startPoint x: 416, startPoint y: 459, endPoint x: 475, endPoint y: 459, distance: 58.7
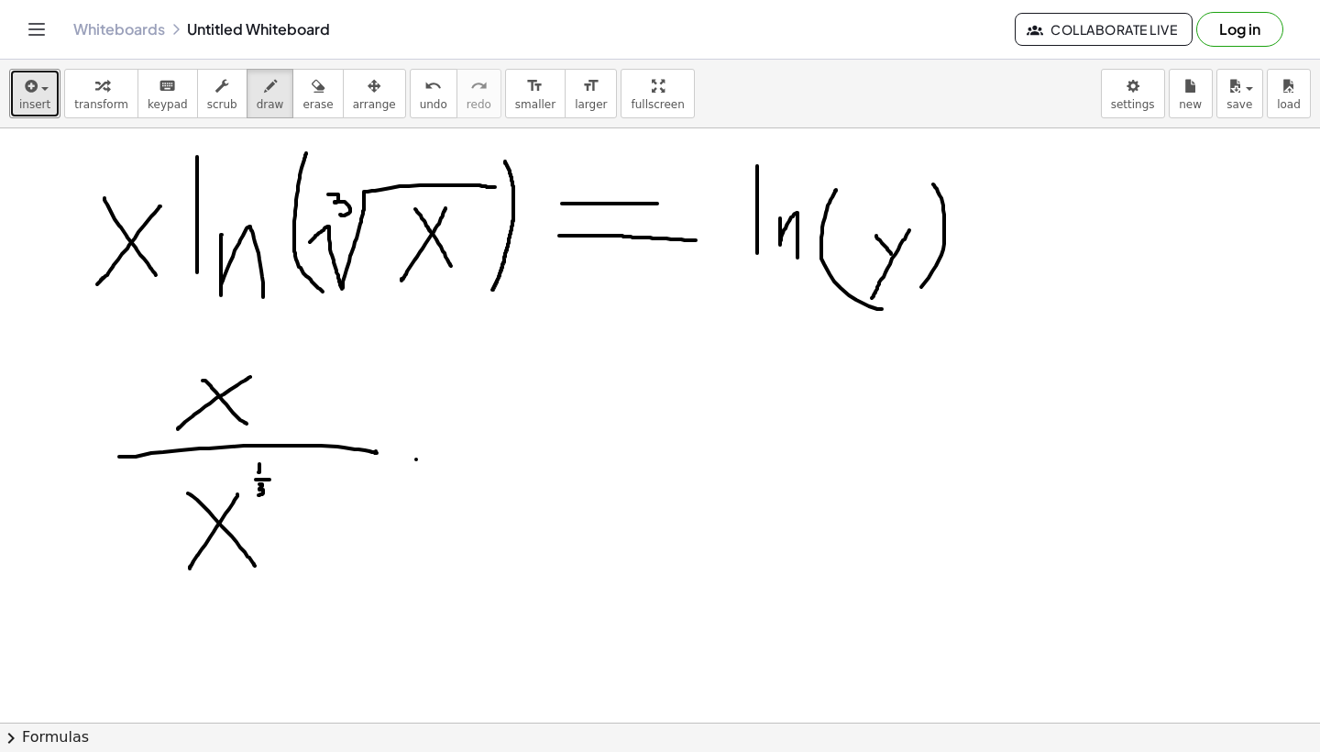
click at [475, 459] on div at bounding box center [660, 272] width 1320 height 1307
drag, startPoint x: 421, startPoint y: 471, endPoint x: 478, endPoint y: 471, distance: 56.8
click at [478, 471] on div at bounding box center [660, 272] width 1320 height 1307
drag, startPoint x: 512, startPoint y: 450, endPoint x: 597, endPoint y: 448, distance: 85.3
click at [597, 448] on div at bounding box center [660, 272] width 1320 height 1307
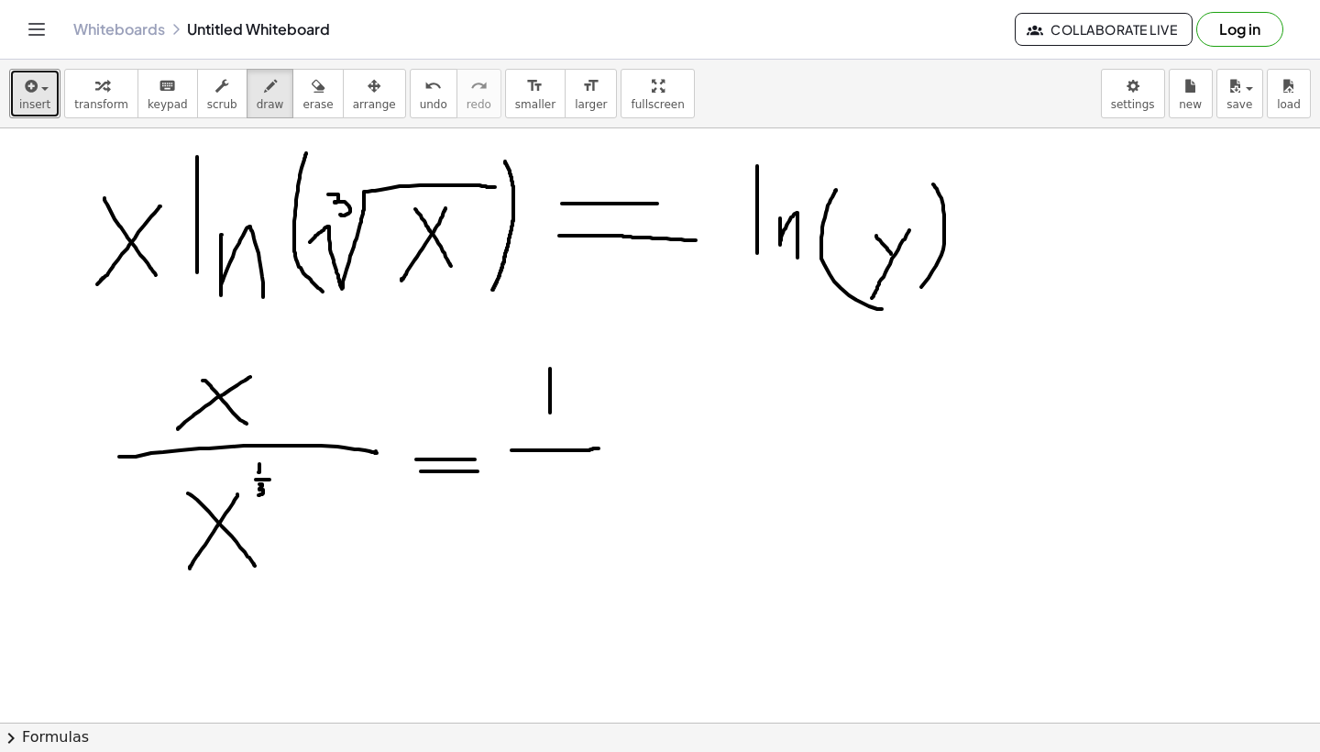
drag, startPoint x: 550, startPoint y: 369, endPoint x: 550, endPoint y: 415, distance: 46.8
click at [550, 415] on div at bounding box center [660, 272] width 1320 height 1307
drag, startPoint x: 550, startPoint y: 415, endPoint x: 550, endPoint y: 425, distance: 10.1
click at [550, 425] on div at bounding box center [660, 272] width 1320 height 1307
drag, startPoint x: 541, startPoint y: 468, endPoint x: 554, endPoint y: 483, distance: 20.2
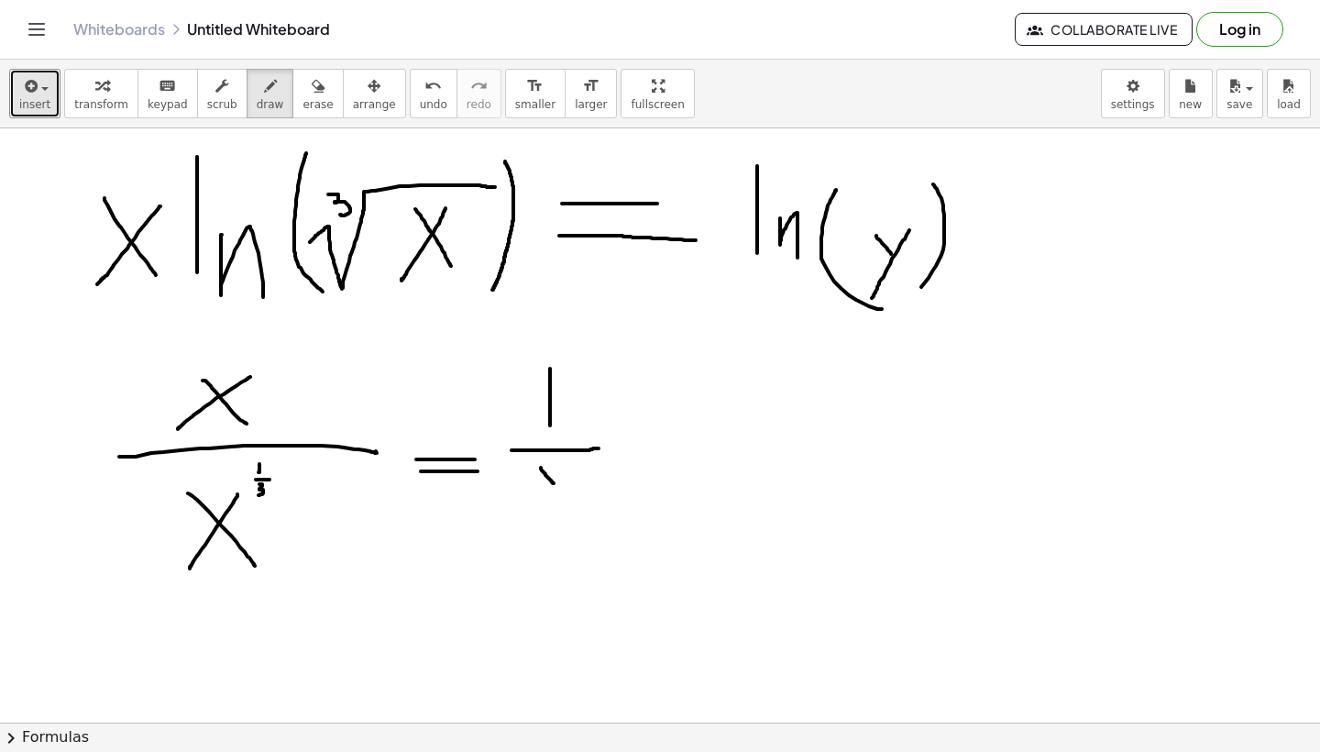
click at [554, 483] on div at bounding box center [660, 272] width 1320 height 1307
drag, startPoint x: 564, startPoint y: 468, endPoint x: 548, endPoint y: 515, distance: 50.2
click at [548, 515] on div at bounding box center [660, 272] width 1320 height 1307
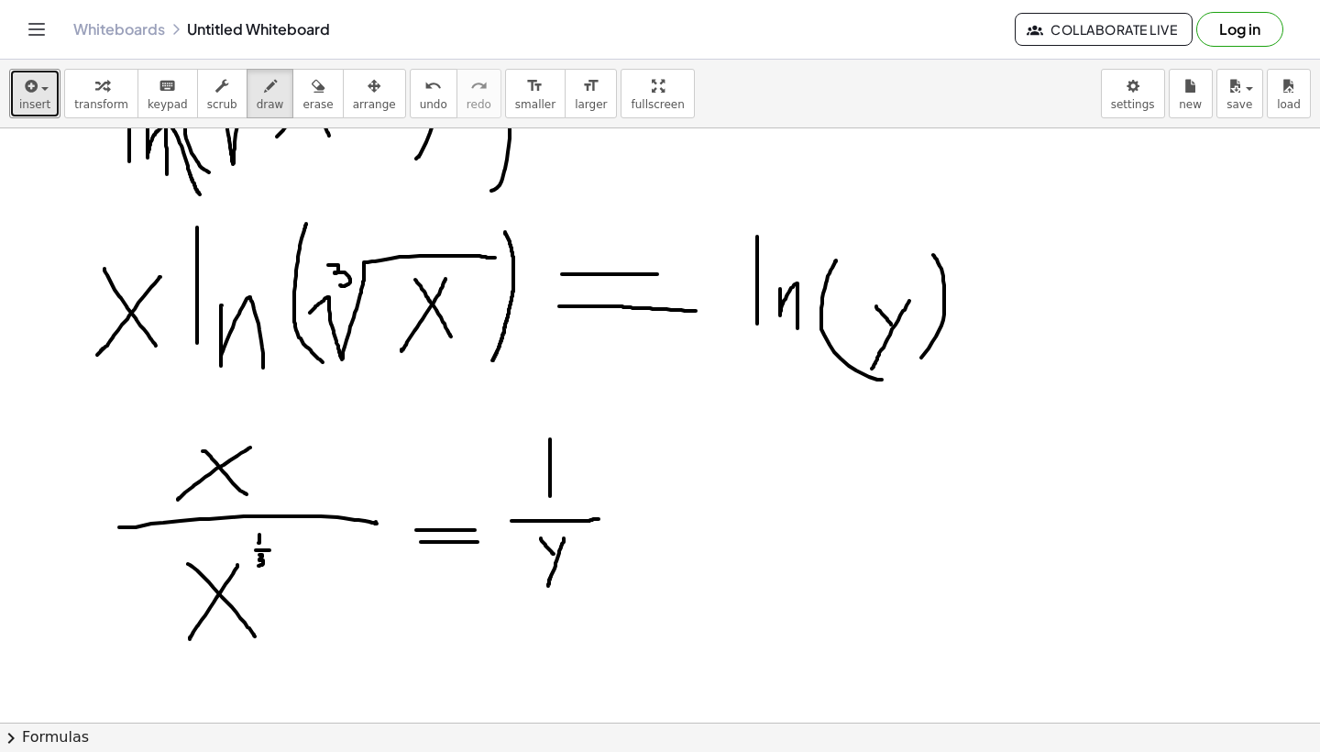
scroll to position [446, 0]
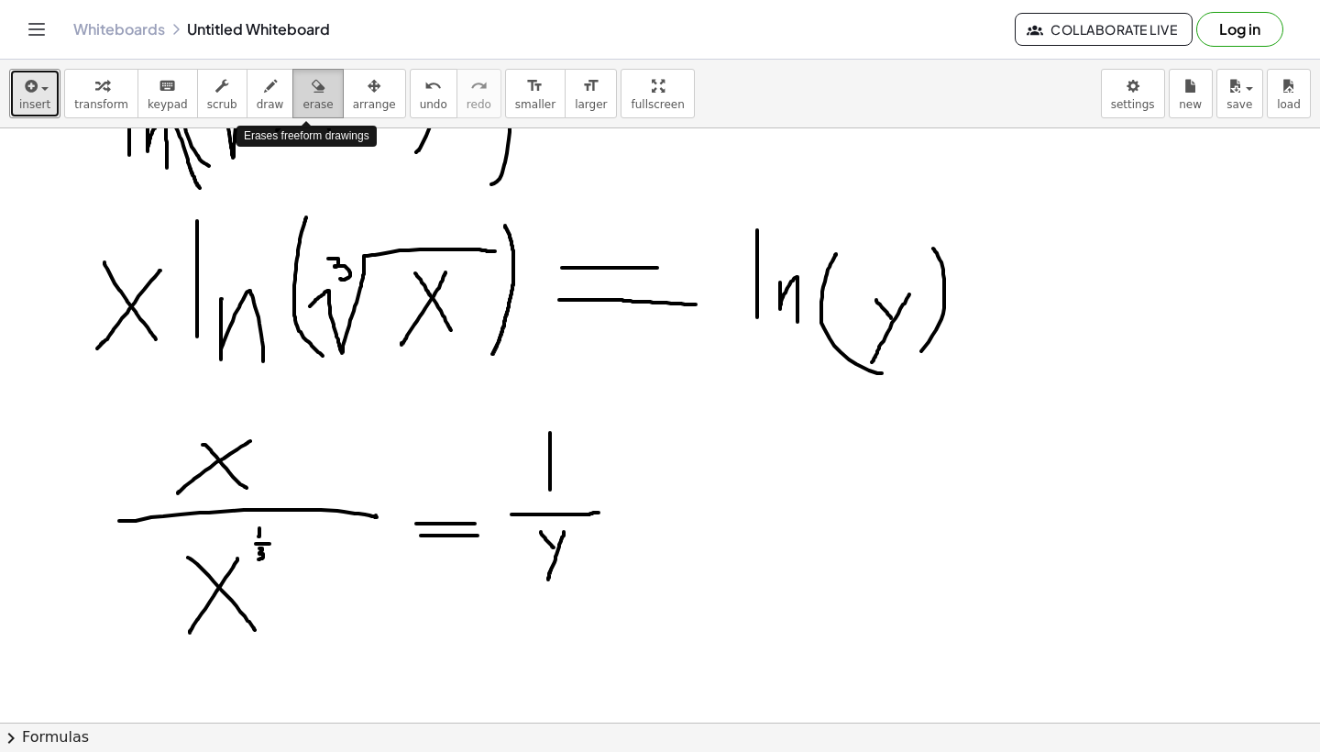
click at [314, 103] on span "erase" at bounding box center [318, 104] width 30 height 13
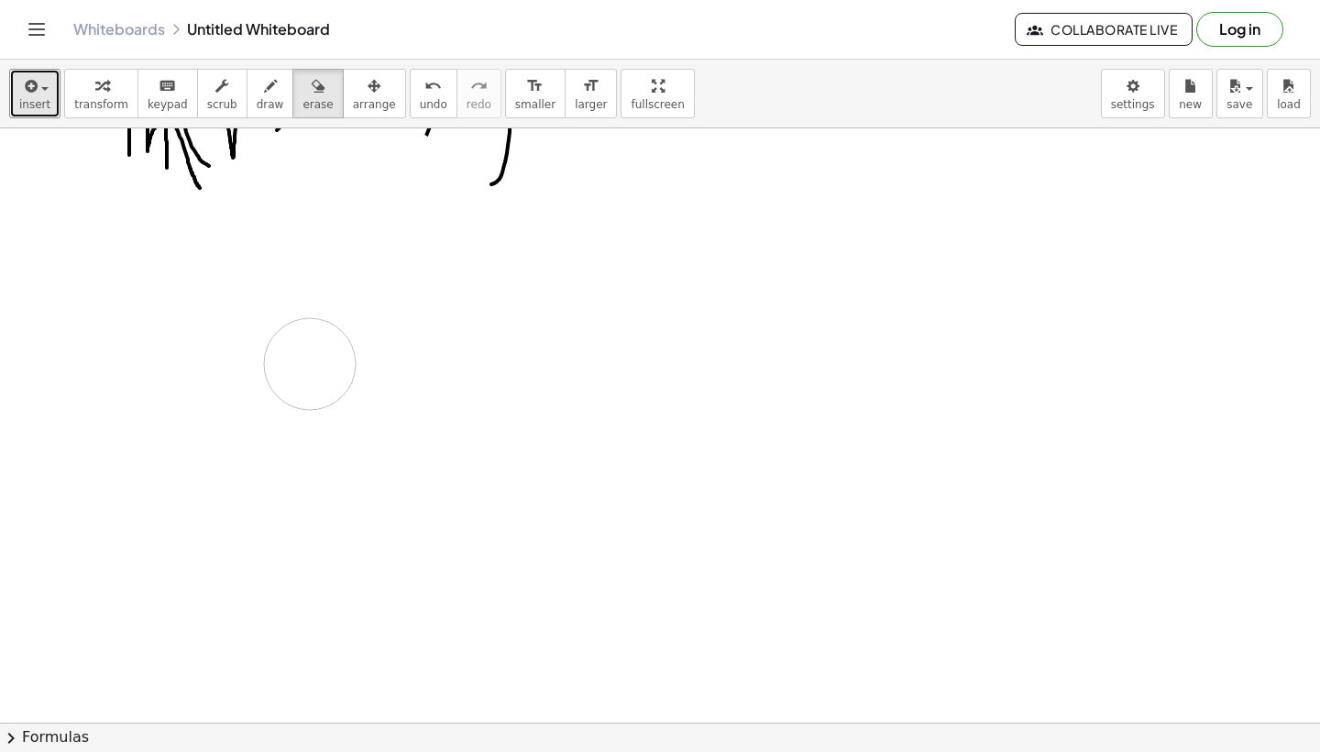
drag, startPoint x: 627, startPoint y: 560, endPoint x: 310, endPoint y: 381, distance: 364.1
click at [310, 381] on div at bounding box center [660, 336] width 1320 height 1307
drag, startPoint x: 594, startPoint y: 512, endPoint x: 171, endPoint y: 509, distance: 423.6
click at [171, 509] on div at bounding box center [660, 667] width 1320 height 1307
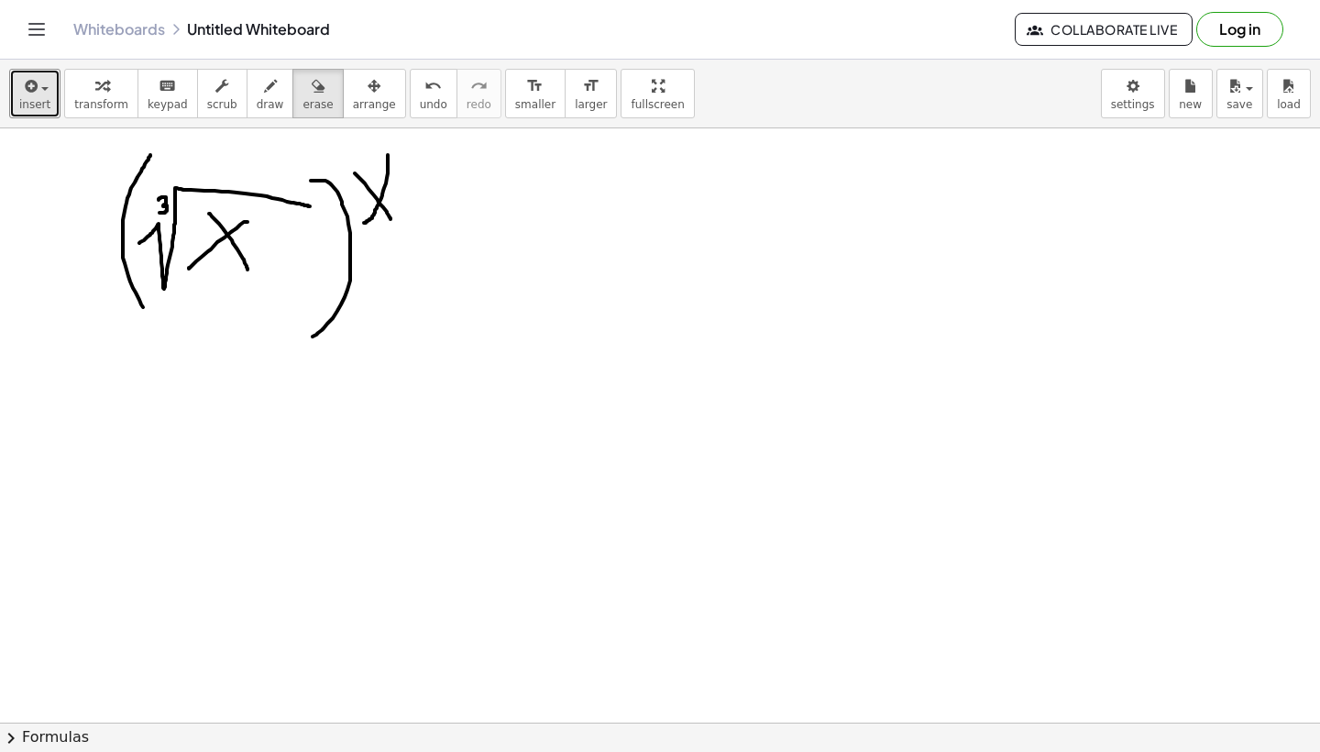
scroll to position [0, 0]
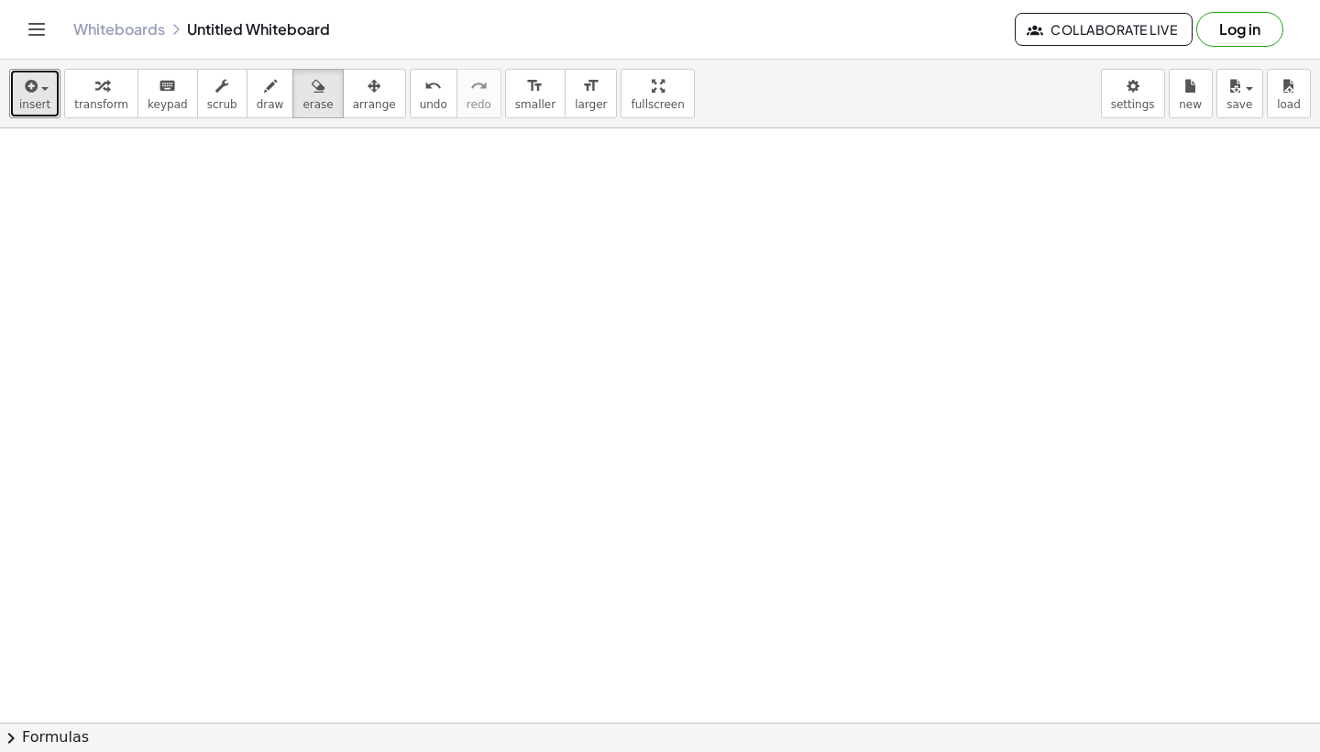
drag, startPoint x: 368, startPoint y: 331, endPoint x: 92, endPoint y: 212, distance: 300.6
click at [264, 83] on icon "button" at bounding box center [270, 86] width 13 height 22
drag, startPoint x: 164, startPoint y: 236, endPoint x: 238, endPoint y: 313, distance: 107.0
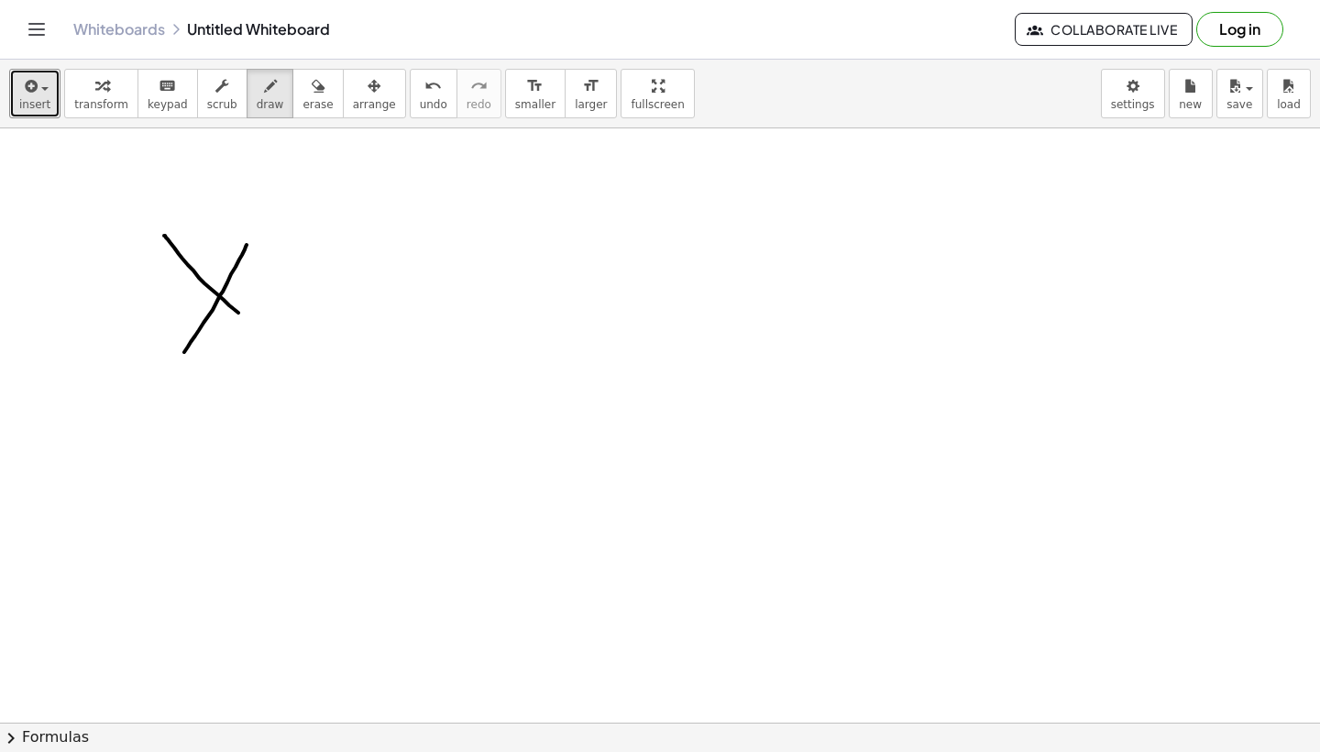
drag, startPoint x: 247, startPoint y: 245, endPoint x: 175, endPoint y: 368, distance: 142.1
drag, startPoint x: 248, startPoint y: 206, endPoint x: 273, endPoint y: 246, distance: 46.5
drag, startPoint x: 288, startPoint y: 218, endPoint x: 301, endPoint y: 230, distance: 17.5
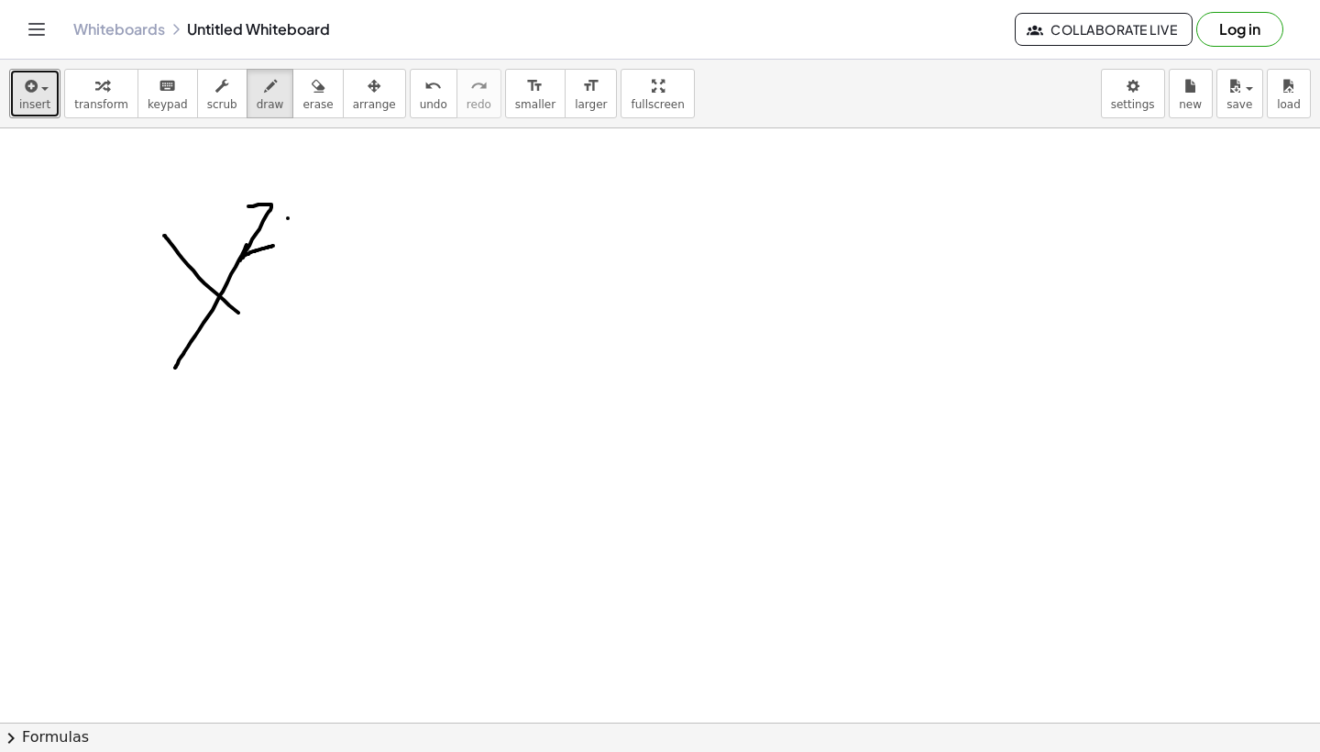
drag, startPoint x: 303, startPoint y: 203, endPoint x: 277, endPoint y: 258, distance: 61.1
drag, startPoint x: 327, startPoint y: 223, endPoint x: 366, endPoint y: 223, distance: 38.5
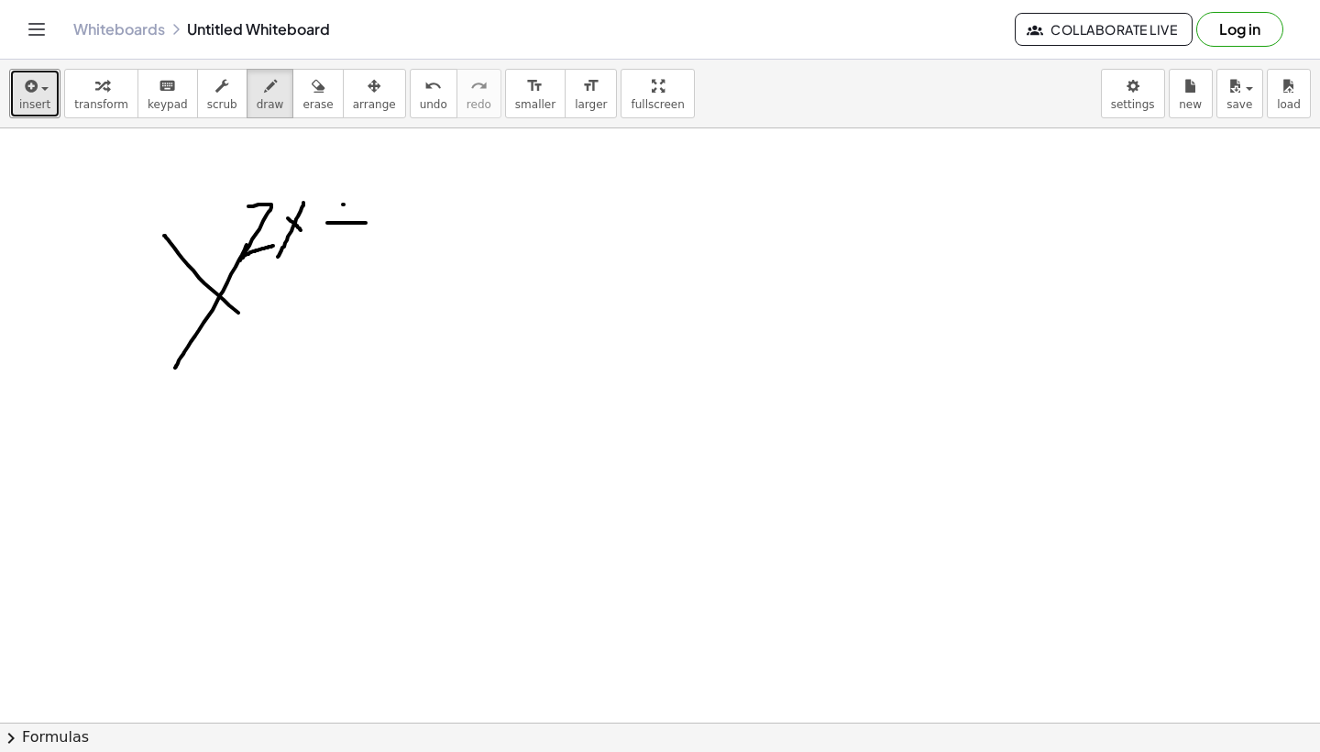
drag, startPoint x: 343, startPoint y: 204, endPoint x: 343, endPoint y: 261, distance: 56.8
drag, startPoint x: 385, startPoint y: 193, endPoint x: 385, endPoint y: 272, distance: 78.8
click at [424, 82] on icon "undo" at bounding box center [432, 86] width 17 height 22
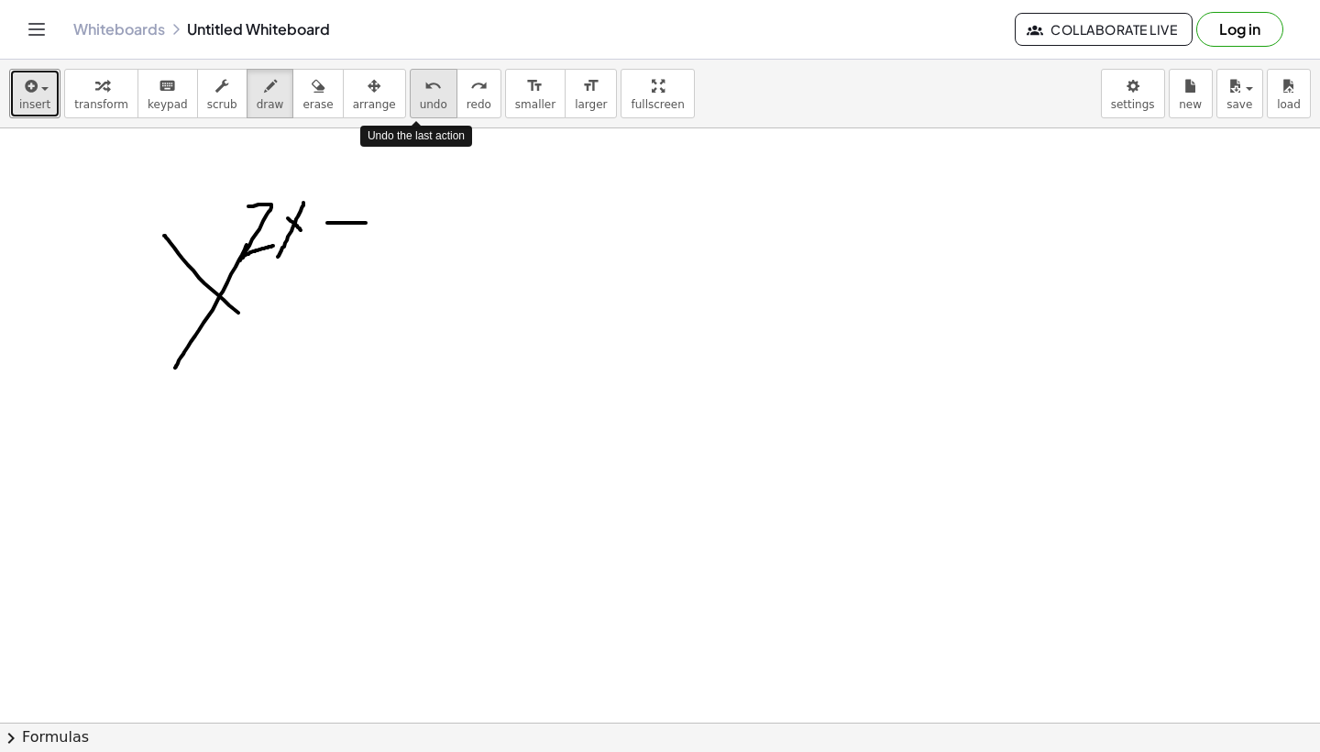
click at [424, 82] on icon "undo" at bounding box center [432, 86] width 17 height 22
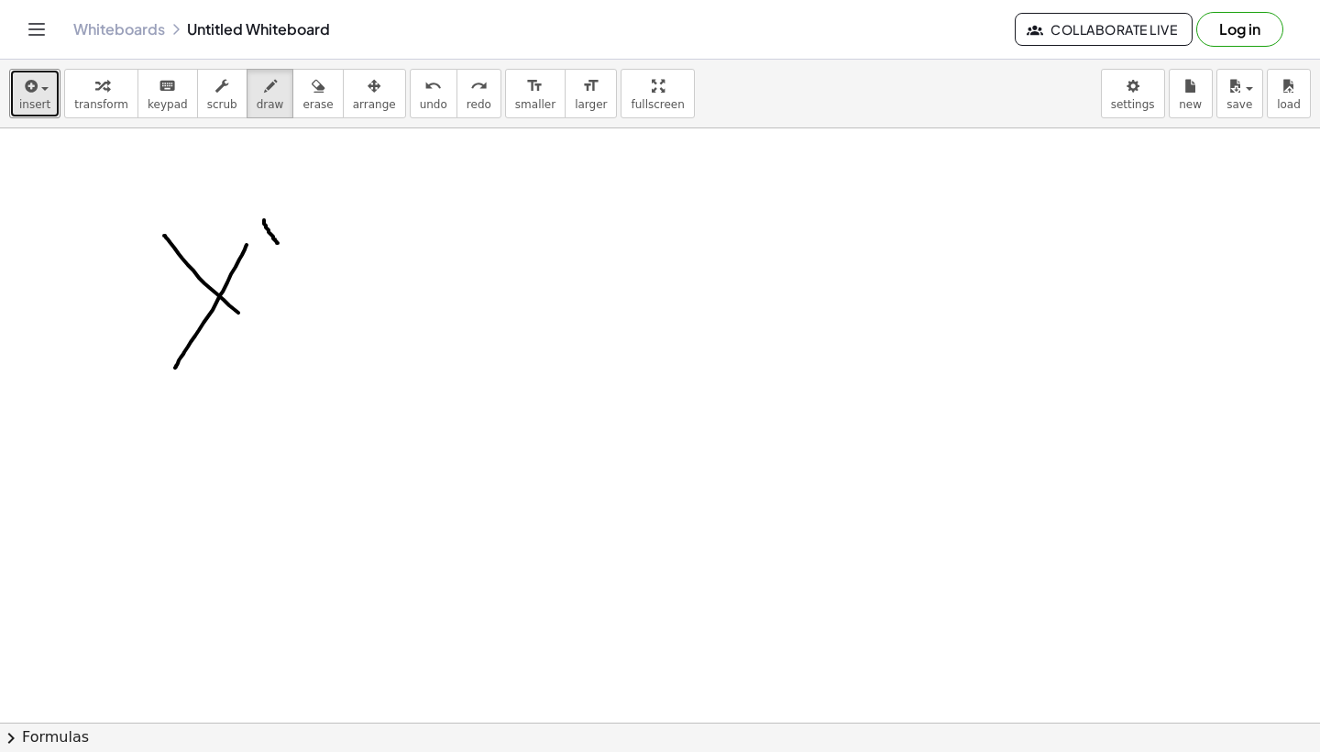
drag, startPoint x: 264, startPoint y: 220, endPoint x: 279, endPoint y: 244, distance: 28.0
drag, startPoint x: 281, startPoint y: 215, endPoint x: 259, endPoint y: 248, distance: 38.9
drag, startPoint x: 285, startPoint y: 197, endPoint x: 295, endPoint y: 204, distance: 12.0
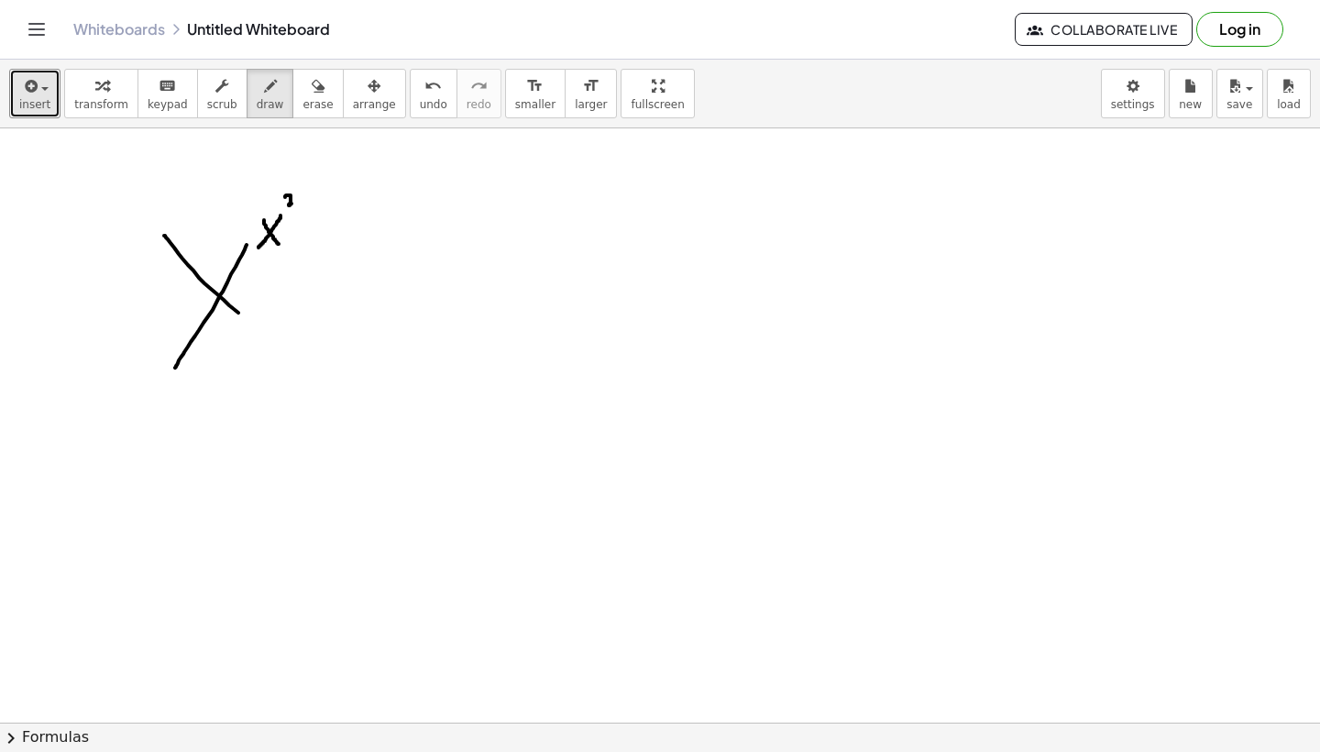
drag, startPoint x: 298, startPoint y: 215, endPoint x: 313, endPoint y: 216, distance: 14.7
drag, startPoint x: 304, startPoint y: 199, endPoint x: 304, endPoint y: 231, distance: 32.1
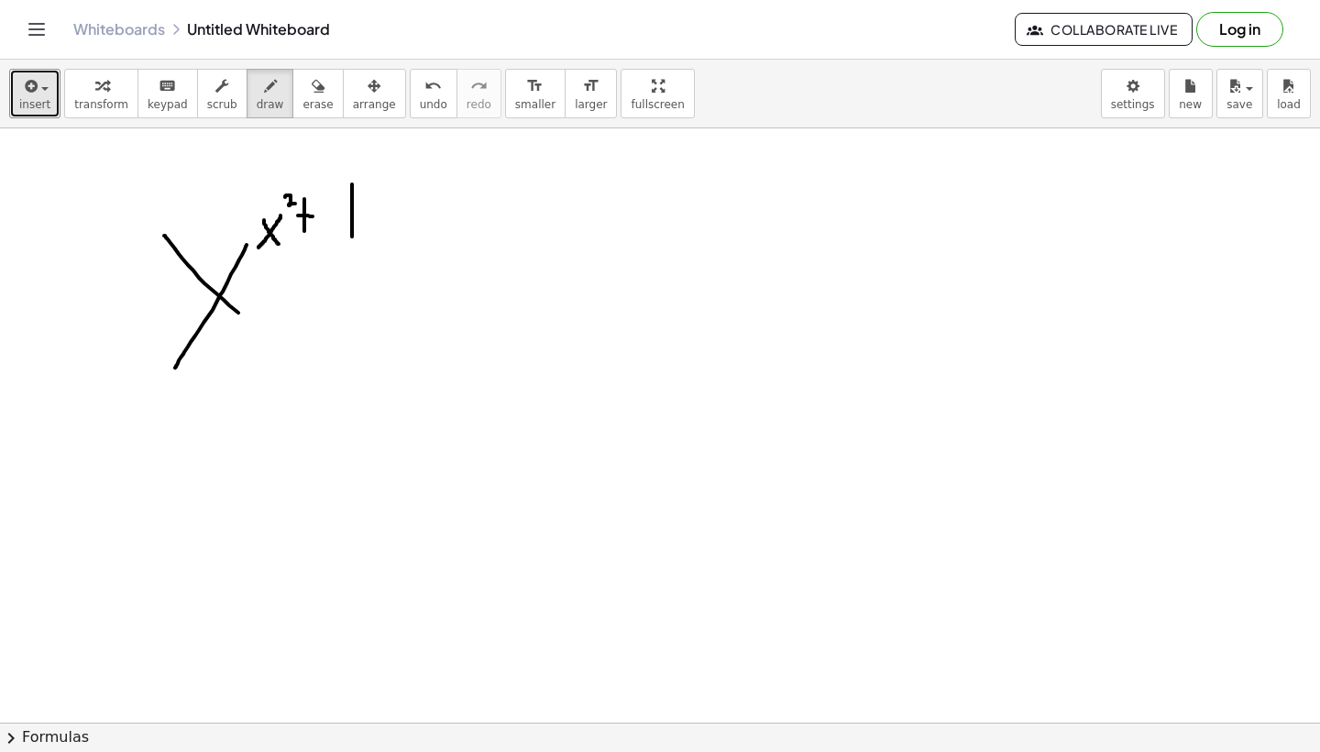
drag, startPoint x: 352, startPoint y: 184, endPoint x: 352, endPoint y: 237, distance: 52.3
drag, startPoint x: 425, startPoint y: 284, endPoint x: 518, endPoint y: 284, distance: 92.6
drag, startPoint x: 429, startPoint y: 310, endPoint x: 509, endPoint y: 309, distance: 79.8
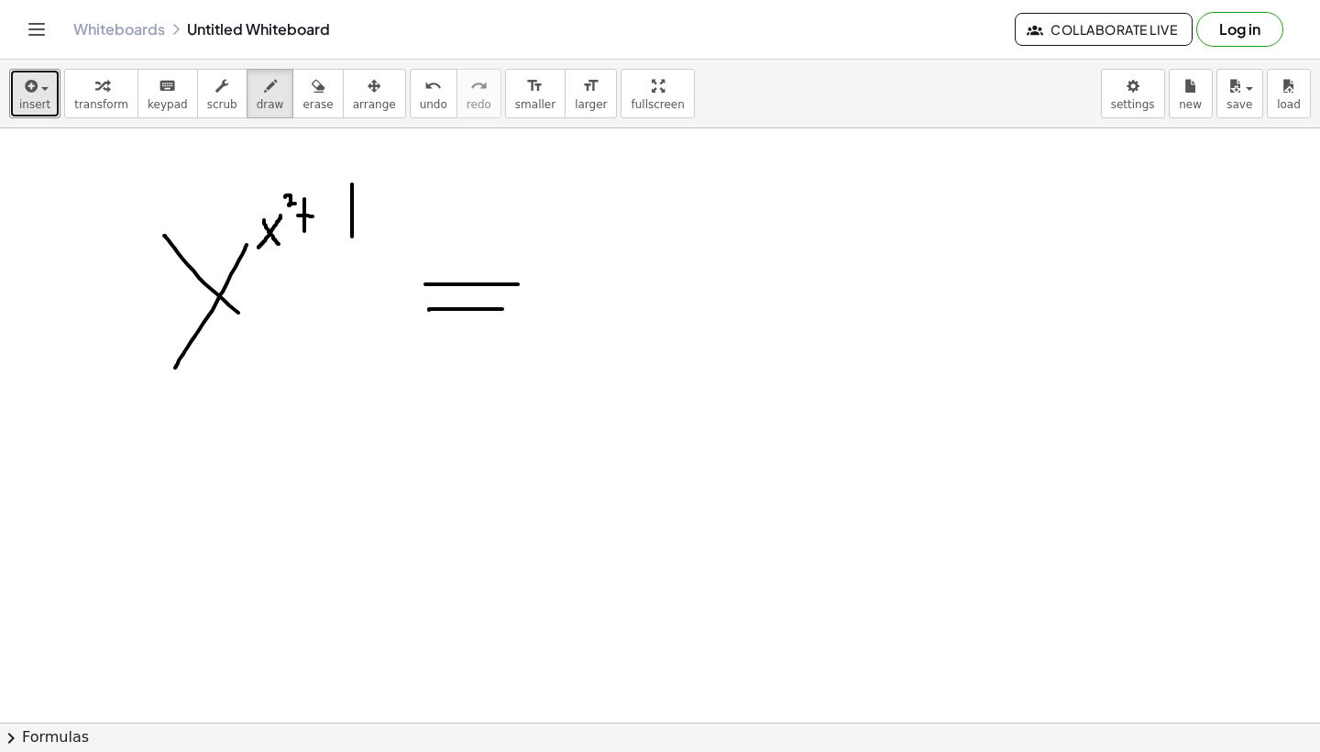
drag, startPoint x: 598, startPoint y: 268, endPoint x: 616, endPoint y: 305, distance: 41.8
drag, startPoint x: 641, startPoint y: 259, endPoint x: 577, endPoint y: 377, distance: 134.6
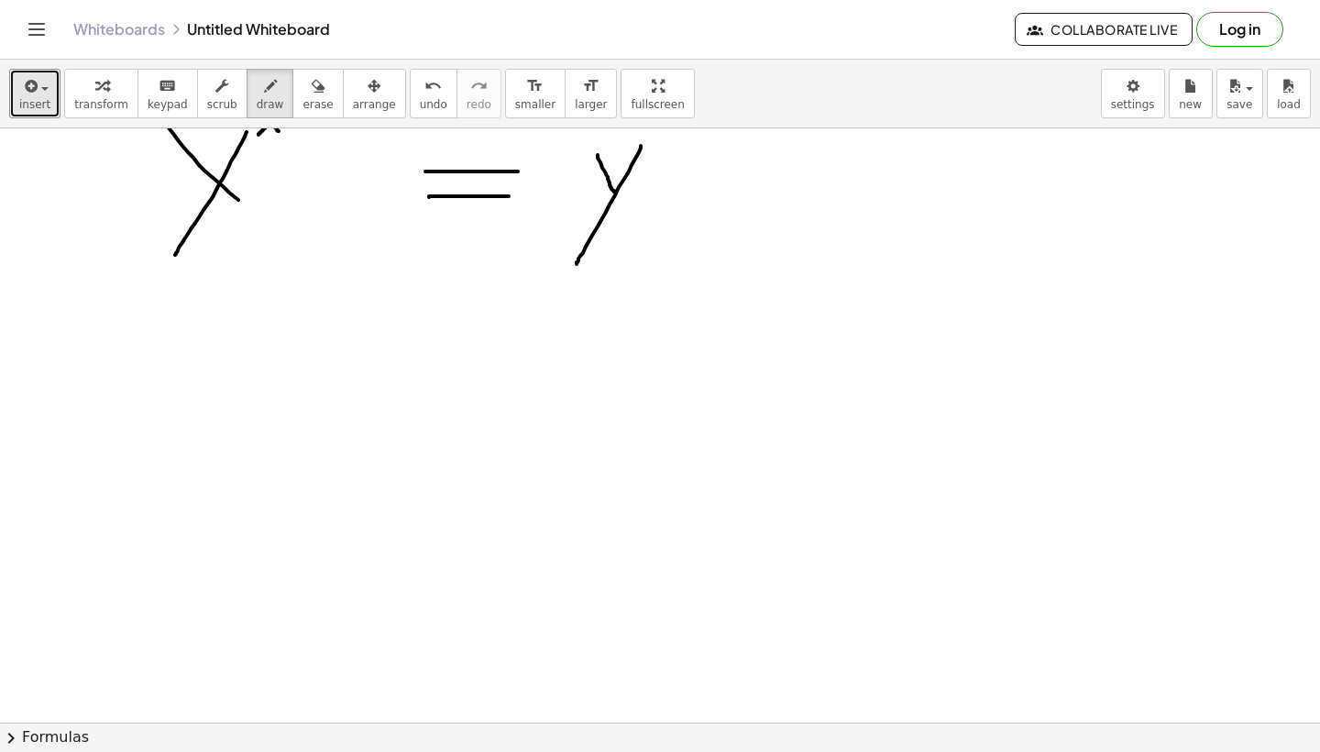
scroll to position [136, 0]
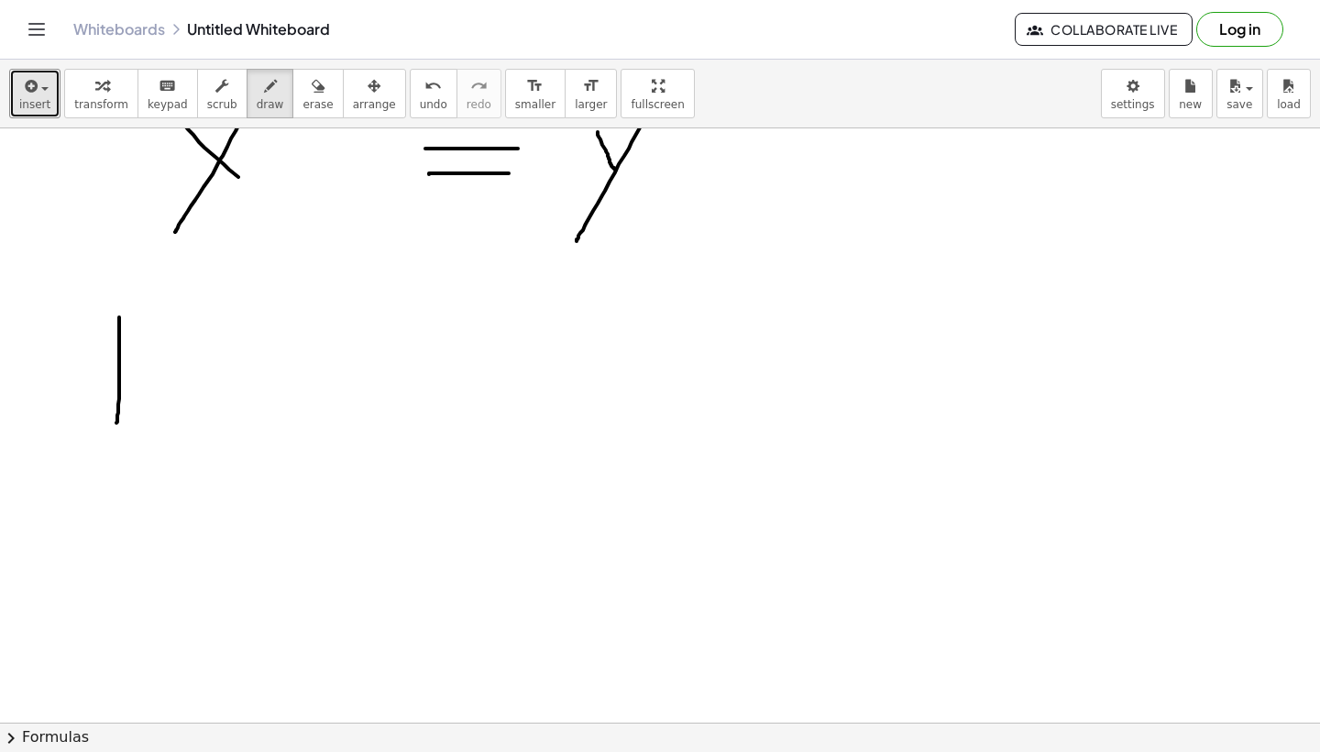
drag, startPoint x: 119, startPoint y: 317, endPoint x: 116, endPoint y: 435, distance: 117.4
click at [116, 435] on div at bounding box center [660, 646] width 1320 height 1307
drag, startPoint x: 139, startPoint y: 397, endPoint x: 166, endPoint y: 440, distance: 50.6
click at [166, 441] on div at bounding box center [660, 646] width 1320 height 1307
drag, startPoint x: 204, startPoint y: 338, endPoint x: 220, endPoint y: 464, distance: 126.7
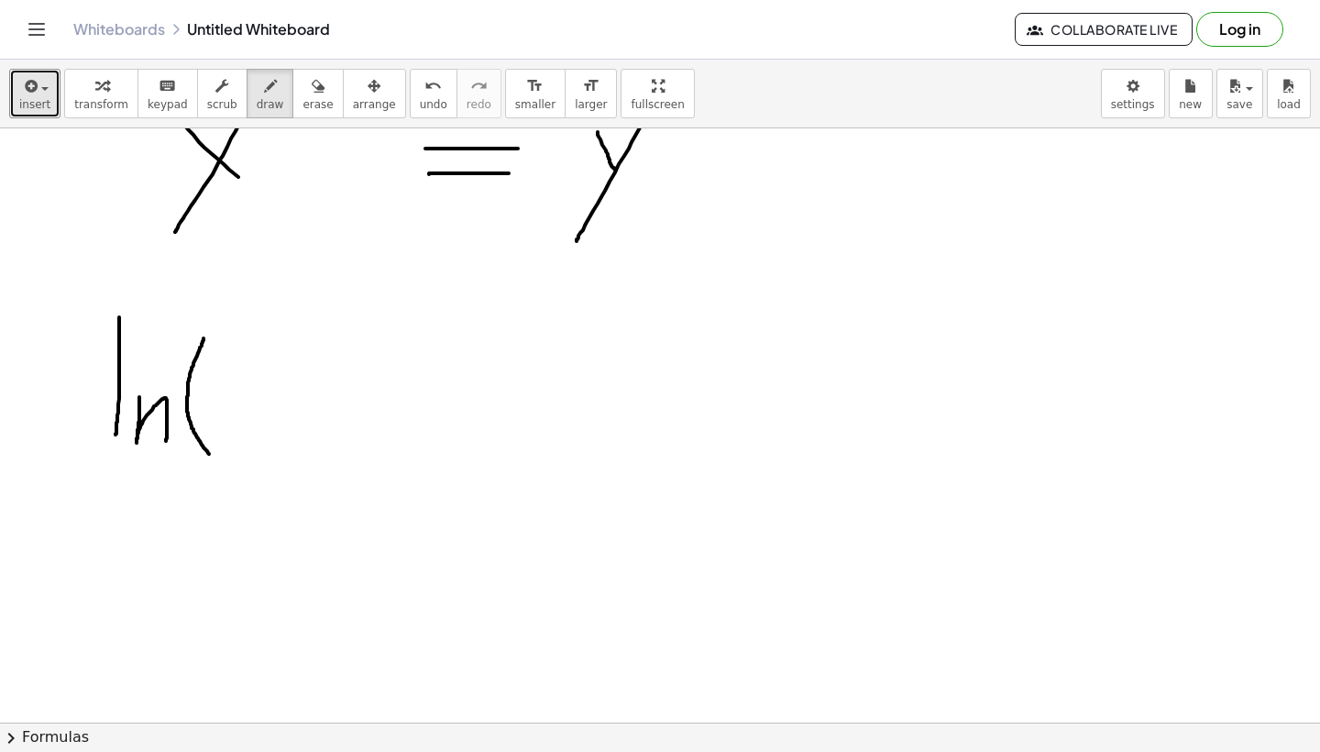
click at [220, 464] on div at bounding box center [660, 646] width 1320 height 1307
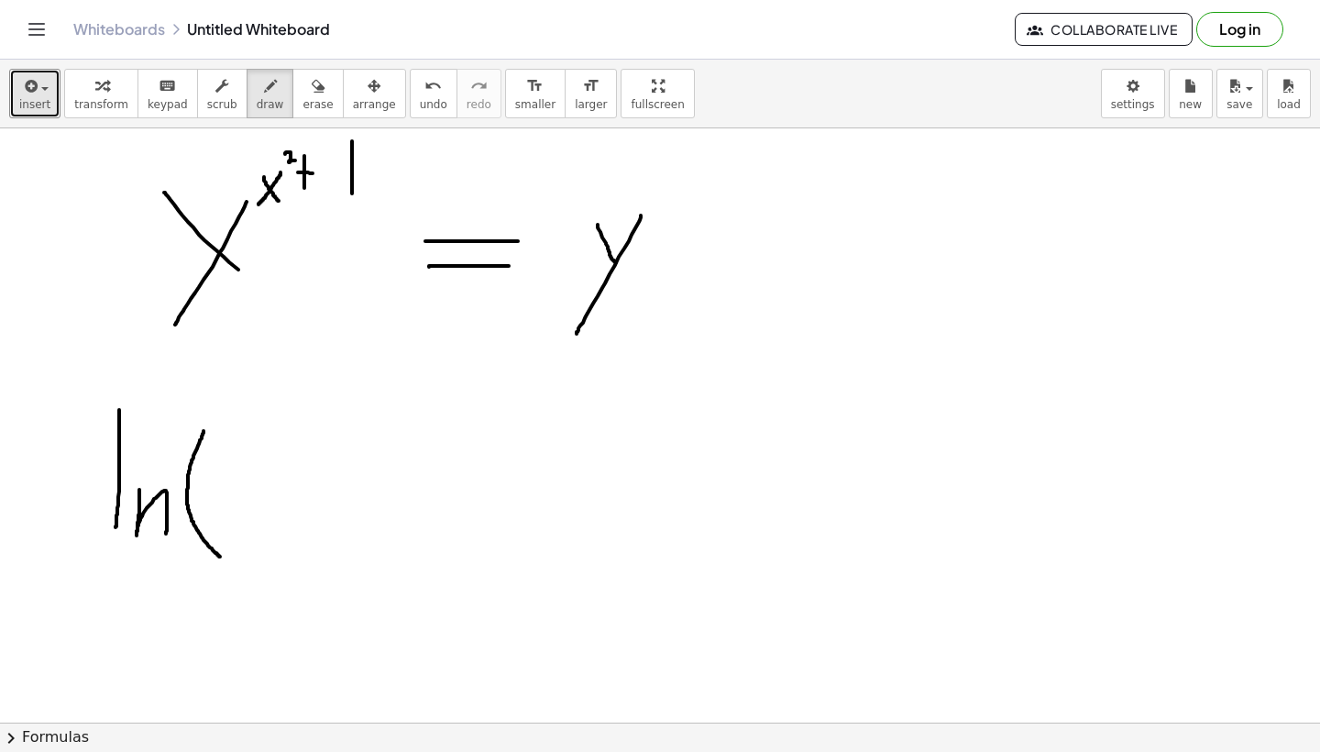
scroll to position [37, 0]
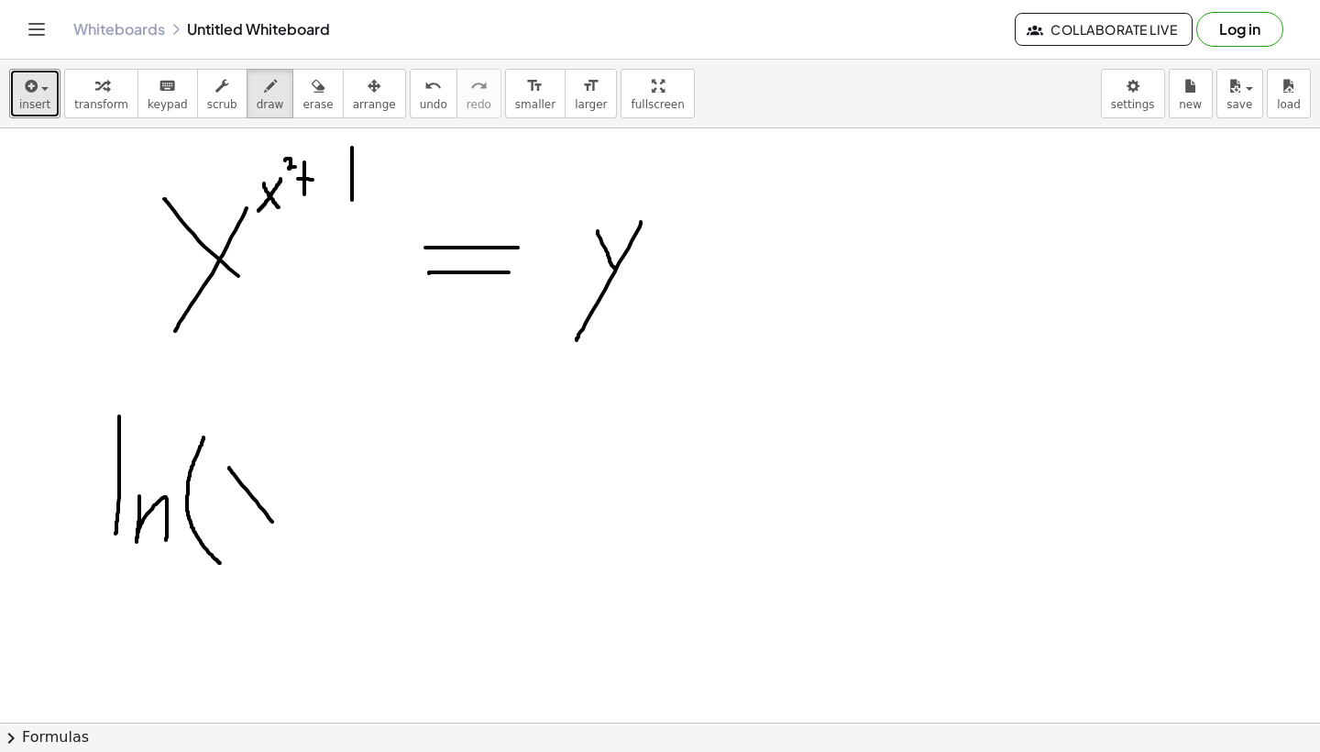
drag, startPoint x: 229, startPoint y: 468, endPoint x: 276, endPoint y: 527, distance: 75.7
click at [276, 527] on div at bounding box center [660, 745] width 1320 height 1307
drag, startPoint x: 271, startPoint y: 458, endPoint x: 221, endPoint y: 544, distance: 99.1
click at [221, 544] on div at bounding box center [660, 745] width 1320 height 1307
drag, startPoint x: 281, startPoint y: 428, endPoint x: 287, endPoint y: 449, distance: 21.8
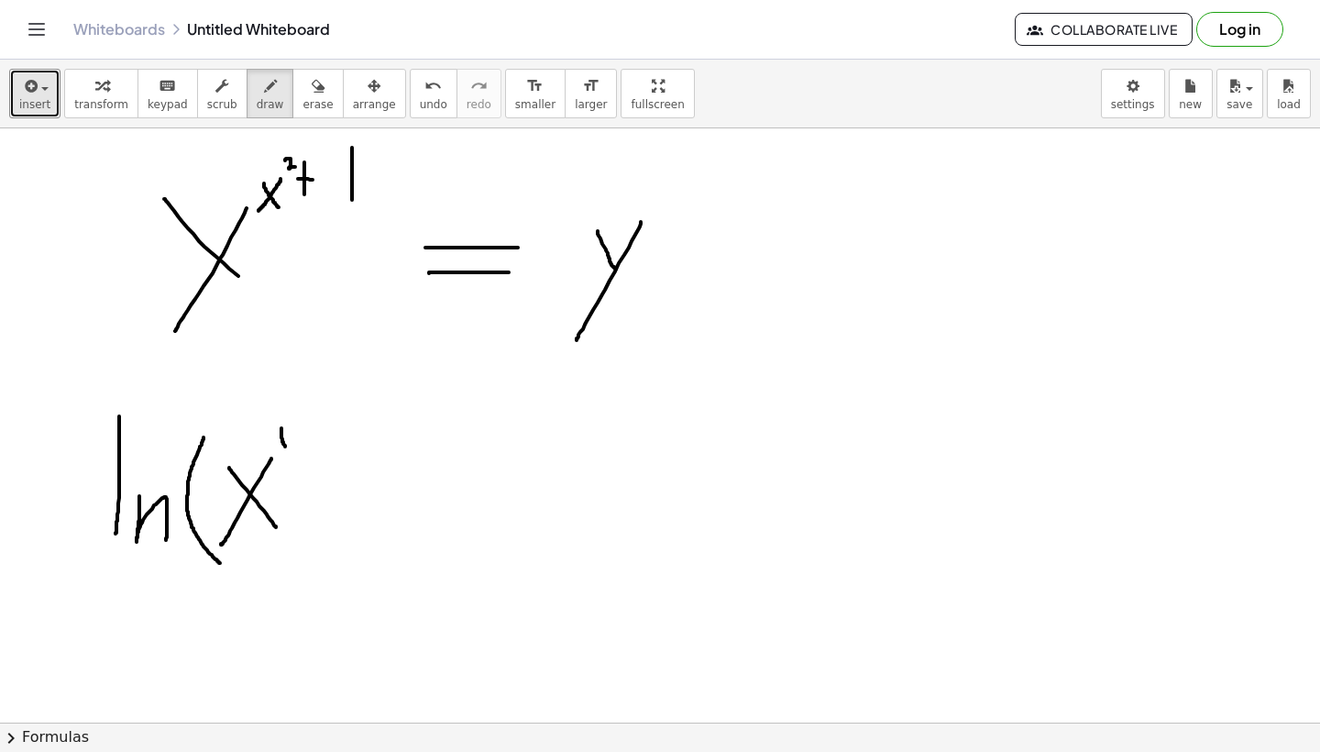
click at [287, 449] on div at bounding box center [660, 745] width 1320 height 1307
drag, startPoint x: 290, startPoint y: 428, endPoint x: 278, endPoint y: 452, distance: 26.6
click at [278, 452] on div at bounding box center [660, 745] width 1320 height 1307
drag, startPoint x: 294, startPoint y: 416, endPoint x: 311, endPoint y: 419, distance: 16.7
click at [311, 419] on div at bounding box center [660, 745] width 1320 height 1307
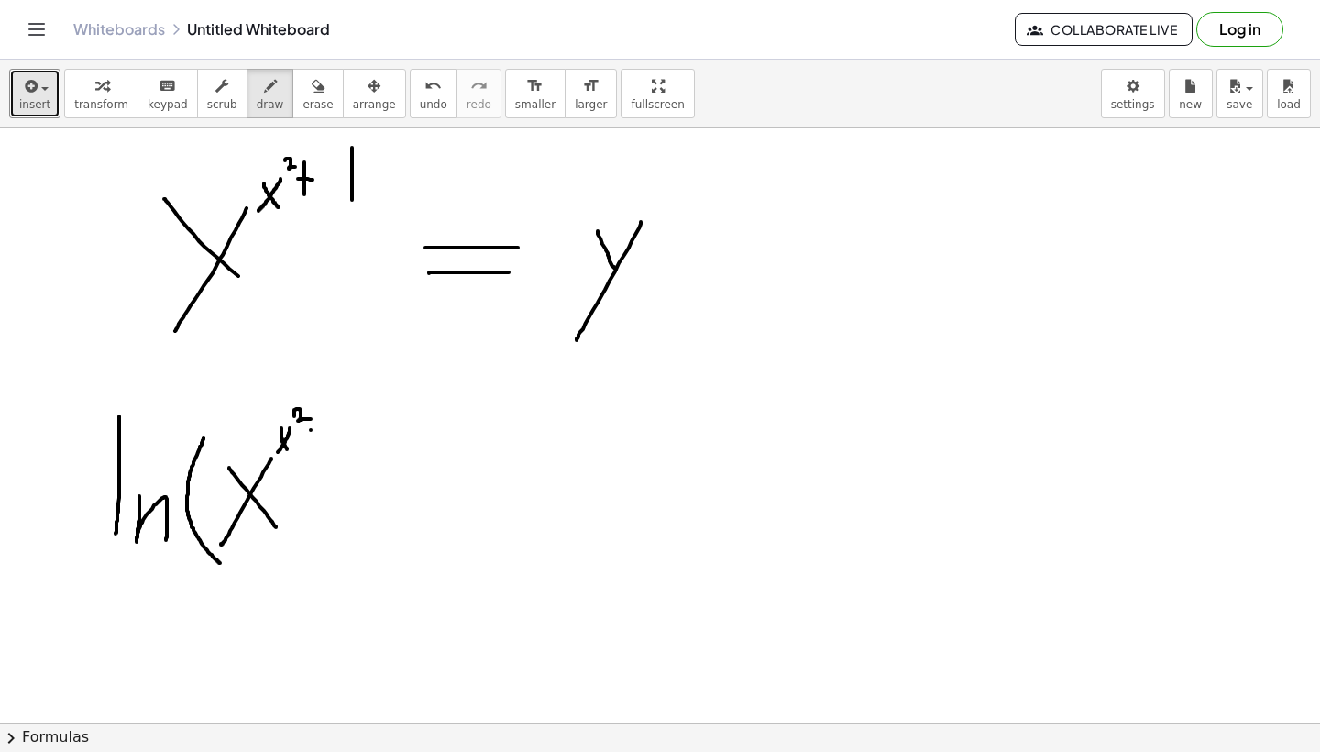
drag, startPoint x: 311, startPoint y: 430, endPoint x: 335, endPoint y: 430, distance: 23.8
click at [335, 430] on div at bounding box center [660, 745] width 1320 height 1307
drag, startPoint x: 320, startPoint y: 418, endPoint x: 320, endPoint y: 447, distance: 29.3
click at [320, 447] on div at bounding box center [660, 745] width 1320 height 1307
drag, startPoint x: 350, startPoint y: 414, endPoint x: 353, endPoint y: 451, distance: 36.8
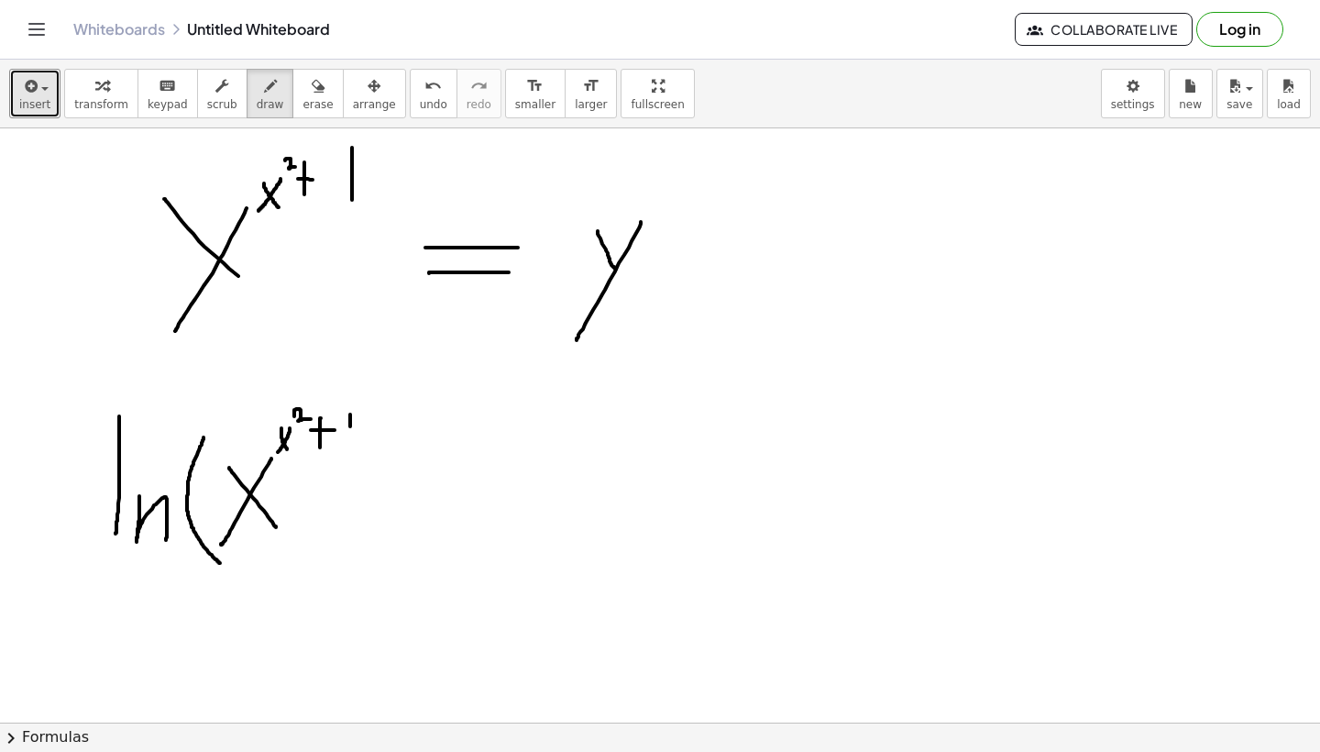
click at [353, 451] on div at bounding box center [660, 745] width 1320 height 1307
drag, startPoint x: 369, startPoint y: 398, endPoint x: 374, endPoint y: 537, distance: 139.5
click at [374, 537] on div at bounding box center [660, 745] width 1320 height 1307
drag, startPoint x: 438, startPoint y: 454, endPoint x: 512, endPoint y: 454, distance: 74.3
click at [512, 454] on div at bounding box center [660, 745] width 1320 height 1307
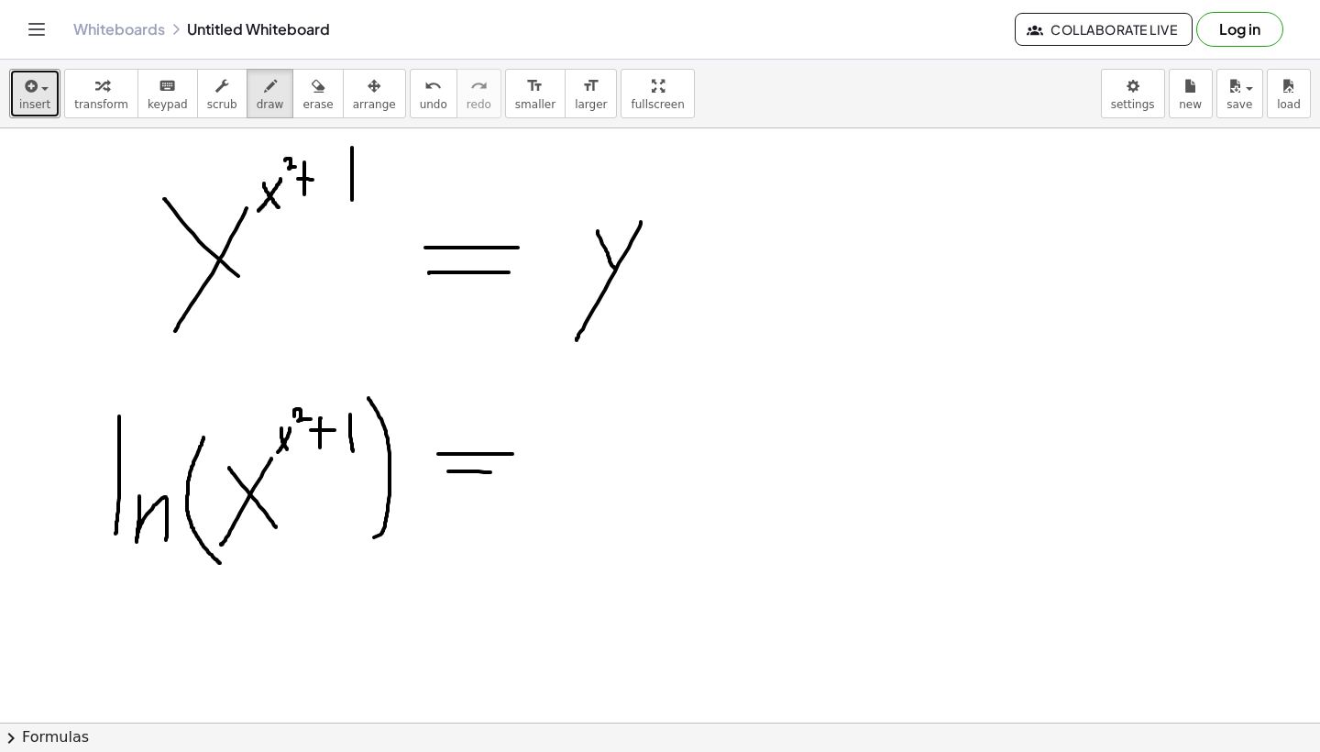
drag, startPoint x: 448, startPoint y: 471, endPoint x: 523, endPoint y: 476, distance: 74.4
click at [523, 476] on div at bounding box center [660, 745] width 1320 height 1307
drag, startPoint x: 576, startPoint y: 430, endPoint x: 593, endPoint y: 455, distance: 30.3
click at [593, 455] on div at bounding box center [660, 745] width 1320 height 1307
drag, startPoint x: 610, startPoint y: 424, endPoint x: 568, endPoint y: 521, distance: 105.6
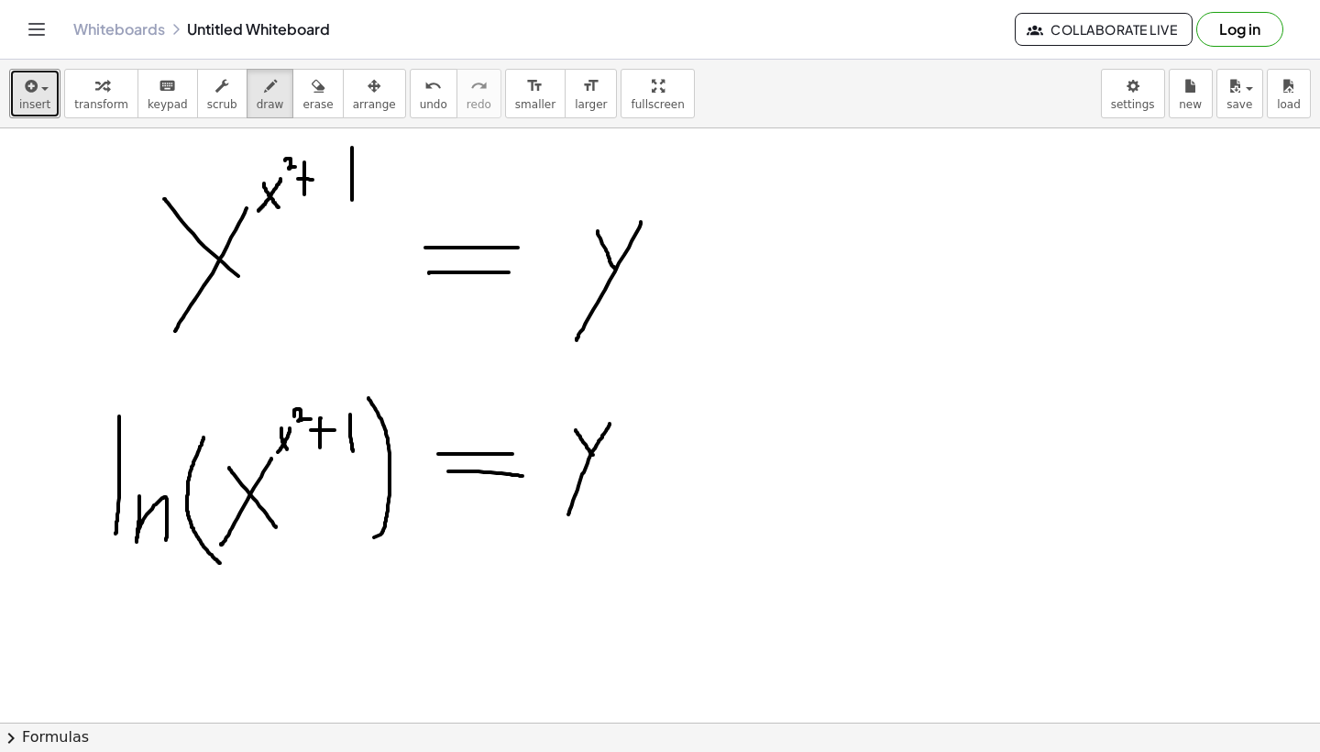
click at [568, 521] on div at bounding box center [660, 745] width 1320 height 1307
drag, startPoint x: 531, startPoint y: 417, endPoint x: 531, endPoint y: 489, distance: 71.5
click at [531, 489] on div at bounding box center [660, 745] width 1320 height 1307
drag, startPoint x: 537, startPoint y: 466, endPoint x: 537, endPoint y: 487, distance: 21.1
click at [537, 487] on div at bounding box center [660, 745] width 1320 height 1307
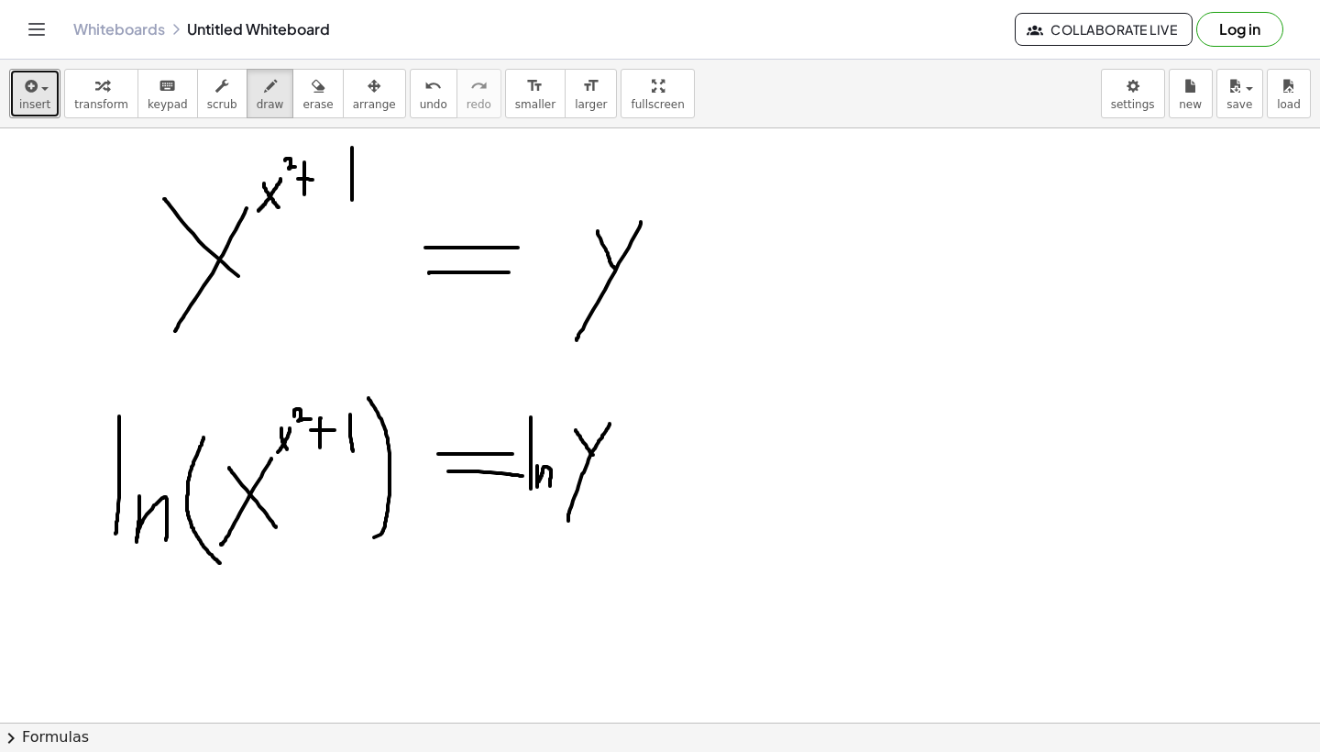
drag, startPoint x: 539, startPoint y: 481, endPoint x: 550, endPoint y: 486, distance: 11.9
click at [550, 486] on div at bounding box center [660, 745] width 1320 height 1307
drag, startPoint x: 578, startPoint y: 397, endPoint x: 578, endPoint y: 530, distance: 132.9
click at [578, 530] on div at bounding box center [660, 745] width 1320 height 1307
drag, startPoint x: 623, startPoint y: 395, endPoint x: 622, endPoint y: 514, distance: 119.2
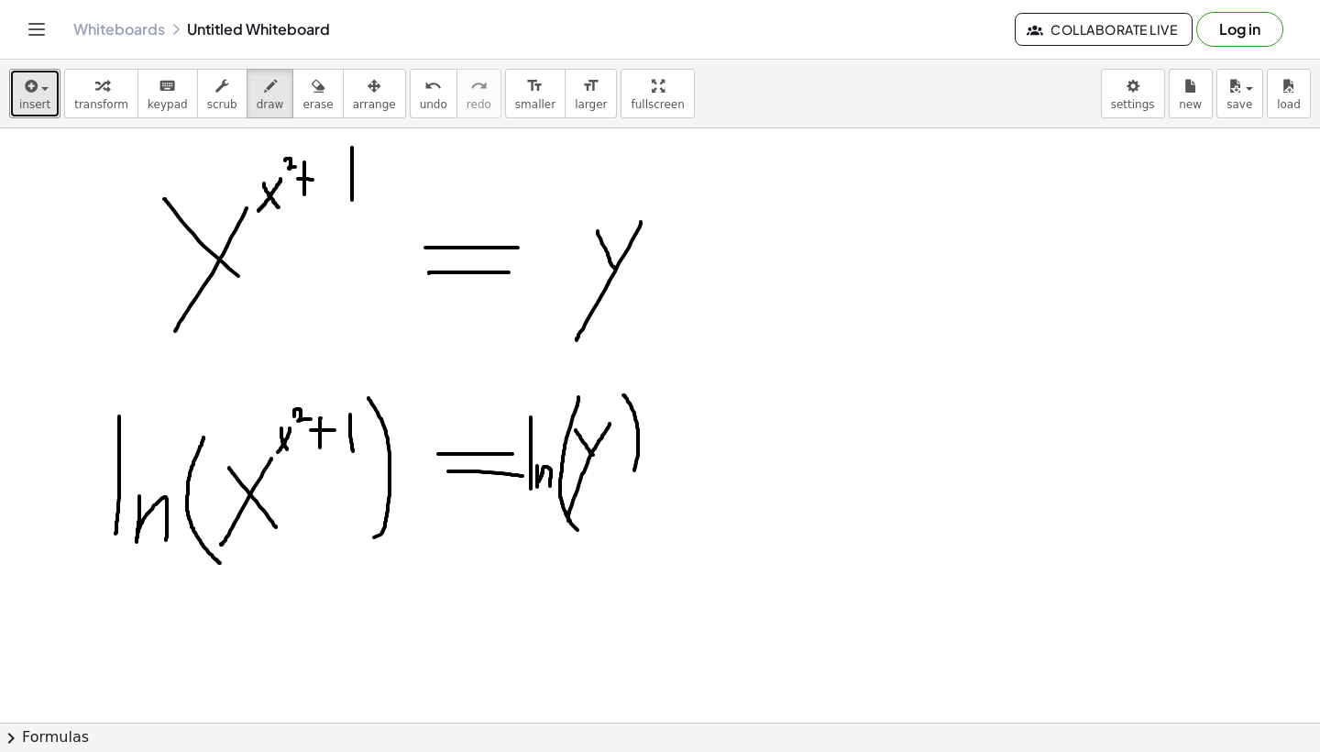
click at [623, 507] on div at bounding box center [660, 745] width 1320 height 1307
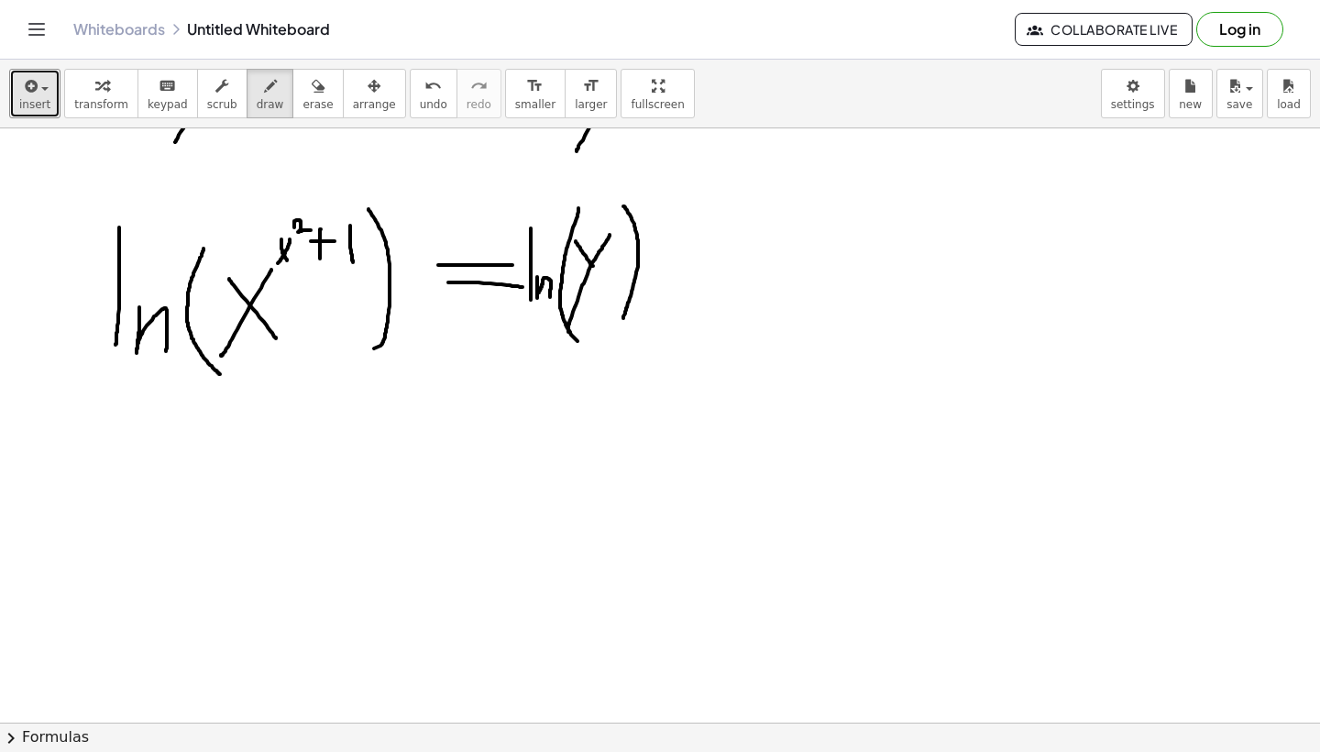
scroll to position [274, 0]
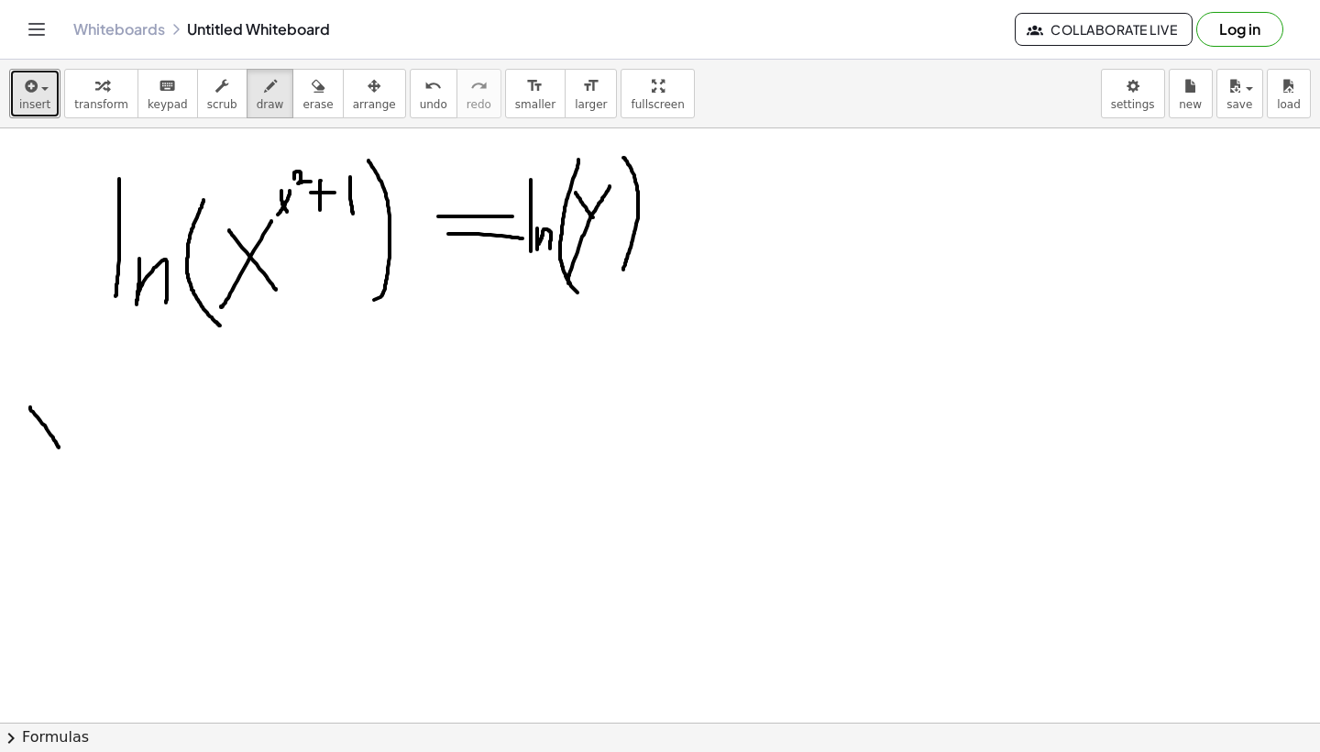
drag, startPoint x: 30, startPoint y: 407, endPoint x: 59, endPoint y: 448, distance: 50.1
click at [59, 448] on div at bounding box center [660, 507] width 1320 height 1307
drag, startPoint x: 59, startPoint y: 401, endPoint x: 21, endPoint y: 453, distance: 64.4
click at [21, 453] on div at bounding box center [660, 507] width 1320 height 1307
drag, startPoint x: 61, startPoint y: 382, endPoint x: 83, endPoint y: 397, distance: 26.4
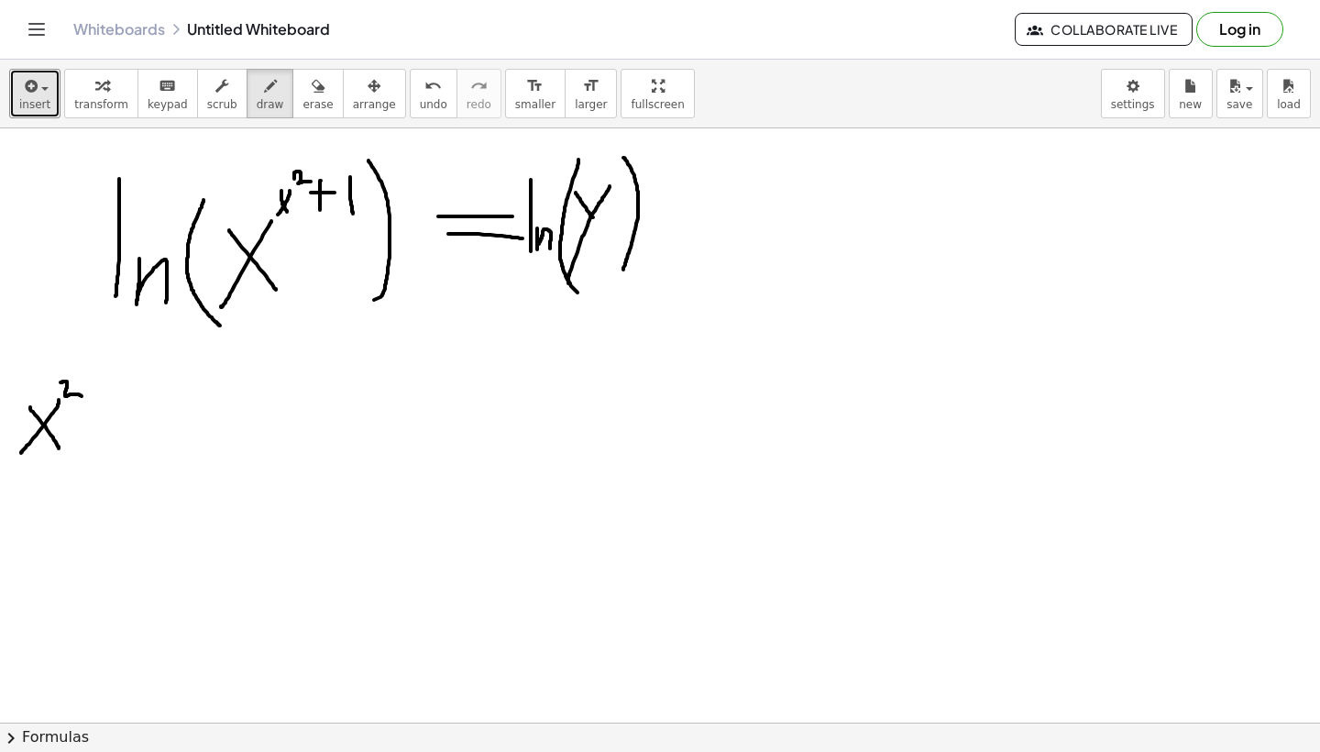
click at [83, 397] on div at bounding box center [660, 507] width 1320 height 1307
drag, startPoint x: 91, startPoint y: 417, endPoint x: 116, endPoint y: 417, distance: 25.7
click at [116, 417] on div at bounding box center [660, 507] width 1320 height 1307
drag, startPoint x: 101, startPoint y: 403, endPoint x: 101, endPoint y: 437, distance: 33.9
click at [101, 437] on div at bounding box center [660, 507] width 1320 height 1307
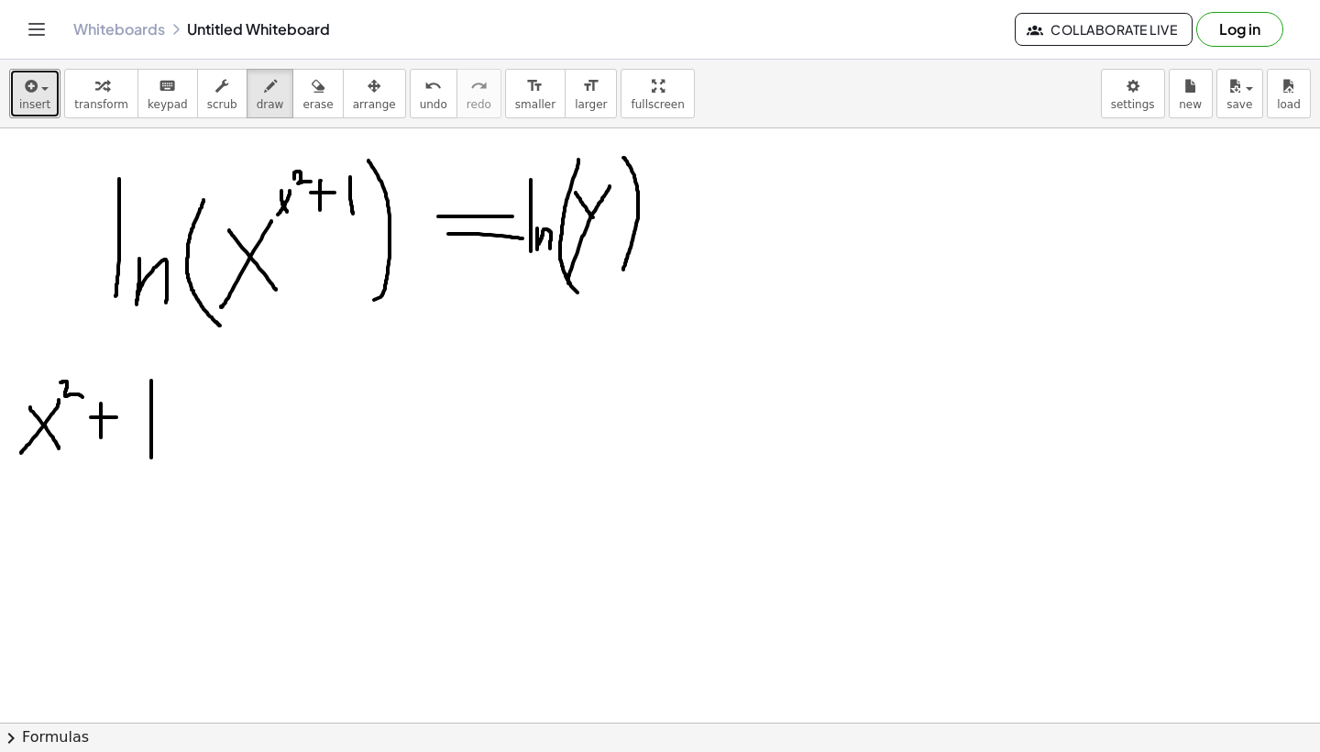
drag
click at [151, 457] on div at bounding box center [660, 507] width 1320 height 1307
click at [182, 467] on div at bounding box center [660, 507] width 1320 height 1307
click at [221, 468] on div at bounding box center [660, 507] width 1320 height 1307
click at [291, 474] on div at bounding box center [660, 507] width 1320 height 1307
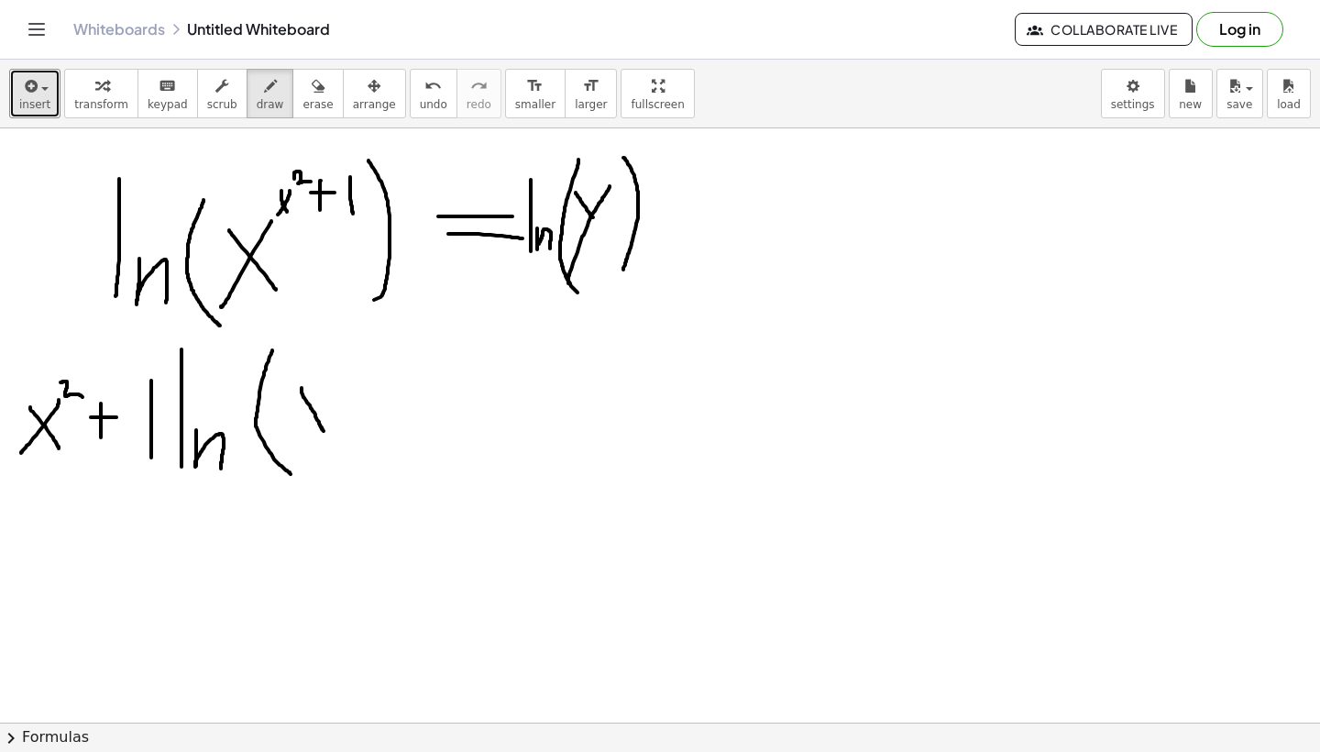
click at [327, 435] on div at bounding box center [660, 507] width 1320 height 1307
click at [280, 436] on div at bounding box center [660, 507] width 1320 height 1307
click at [344, 465] on div at bounding box center [660, 507] width 1320 height 1307
click at [454, 403] on div at bounding box center [660, 507] width 1320 height 1307
click at [451, 422] on div at bounding box center [660, 507] width 1320 height 1307
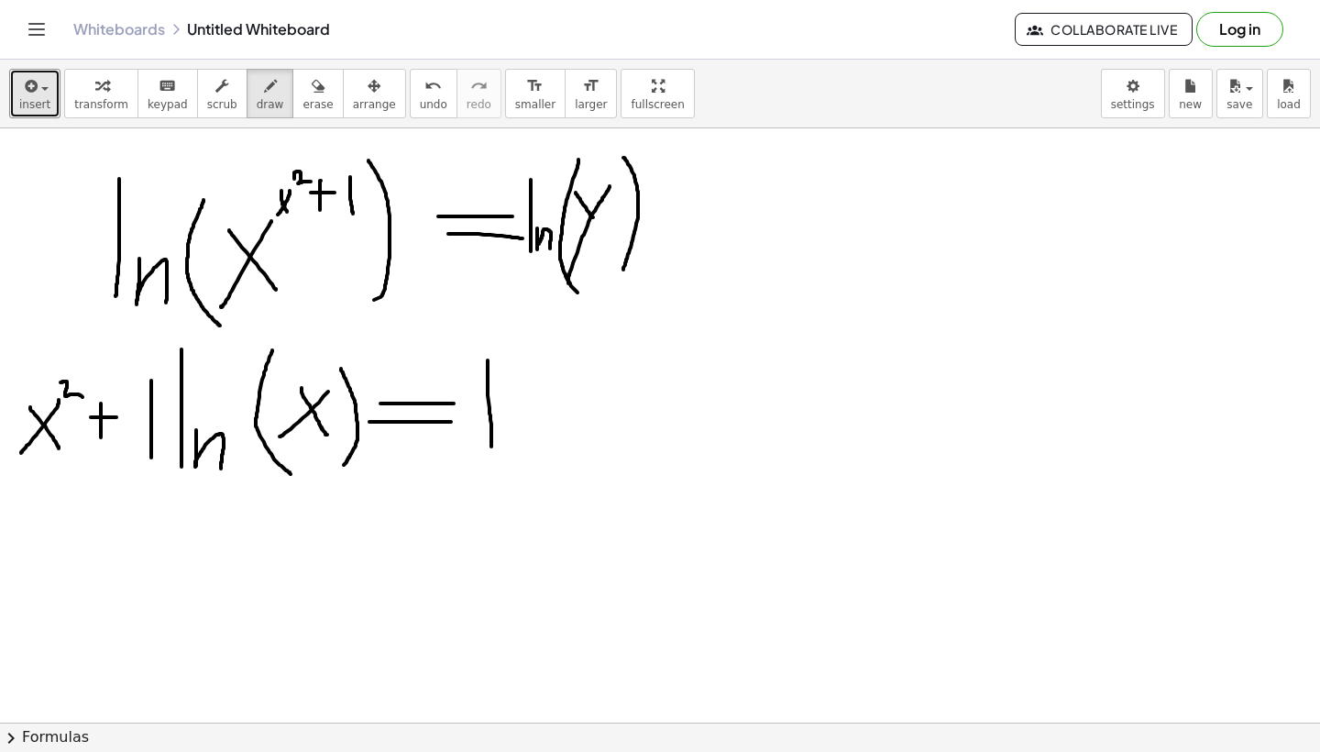
click at [491, 446] on div at bounding box center [660, 507] width 1320 height 1307
click at [524, 446] on div at bounding box center [660, 507] width 1320 height 1307
click at [557, 456] on div at bounding box center [660, 507] width 1320 height 1307
click at [573, 421] on div at bounding box center [660, 507] width 1320 height 1307
click at [561, 481] on div at bounding box center [660, 507] width 1320 height 1307
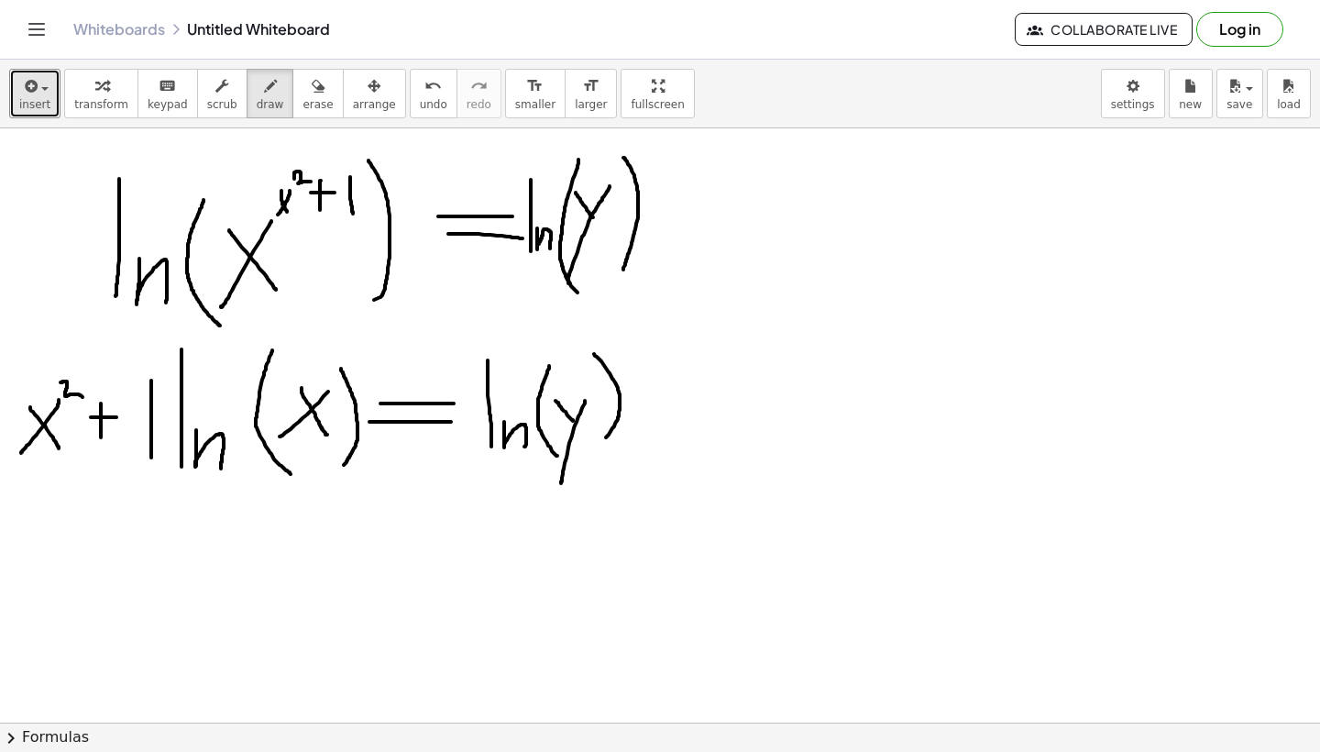
click at [603, 443] on div at bounding box center [660, 507] width 1320 height 1307
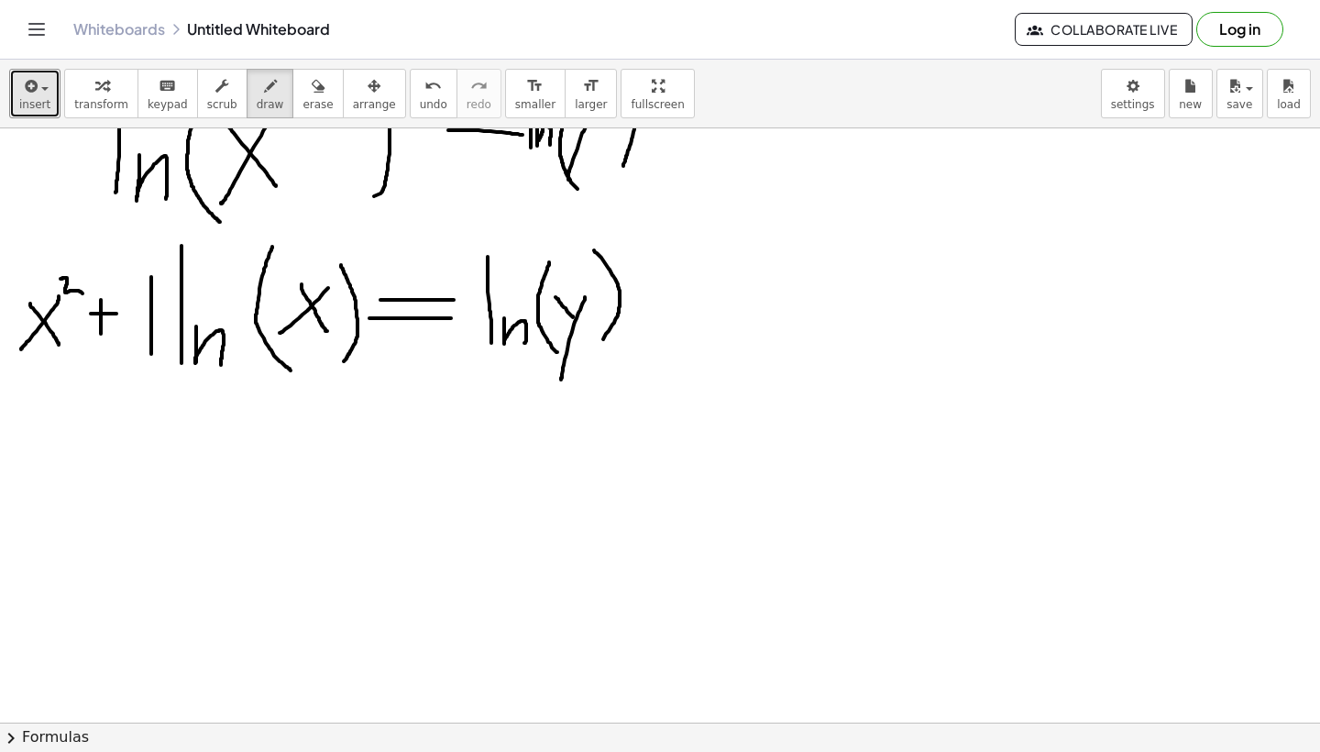
scroll to position [410, 0]
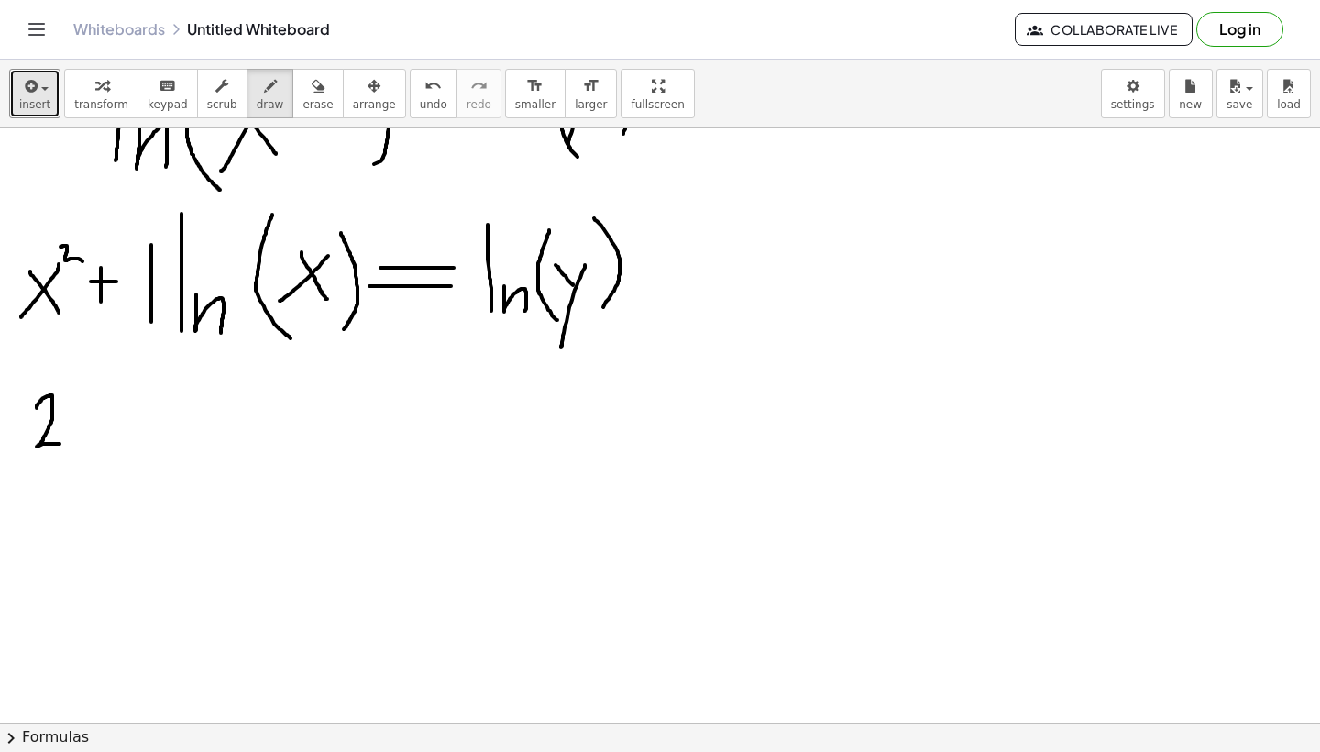
drag, startPoint x: 37, startPoint y: 408, endPoint x: 59, endPoint y: 445, distance: 42.8
click at [59, 445] on div at bounding box center [660, 372] width 1320 height 1307
drag, startPoint x: 64, startPoint y: 421, endPoint x: 76, endPoint y: 438, distance: 21.1
click at [76, 438] on div at bounding box center [660, 372] width 1320 height 1307
drag, startPoint x: 76, startPoint y: 421, endPoint x: 61, endPoint y: 441, distance: 24.9
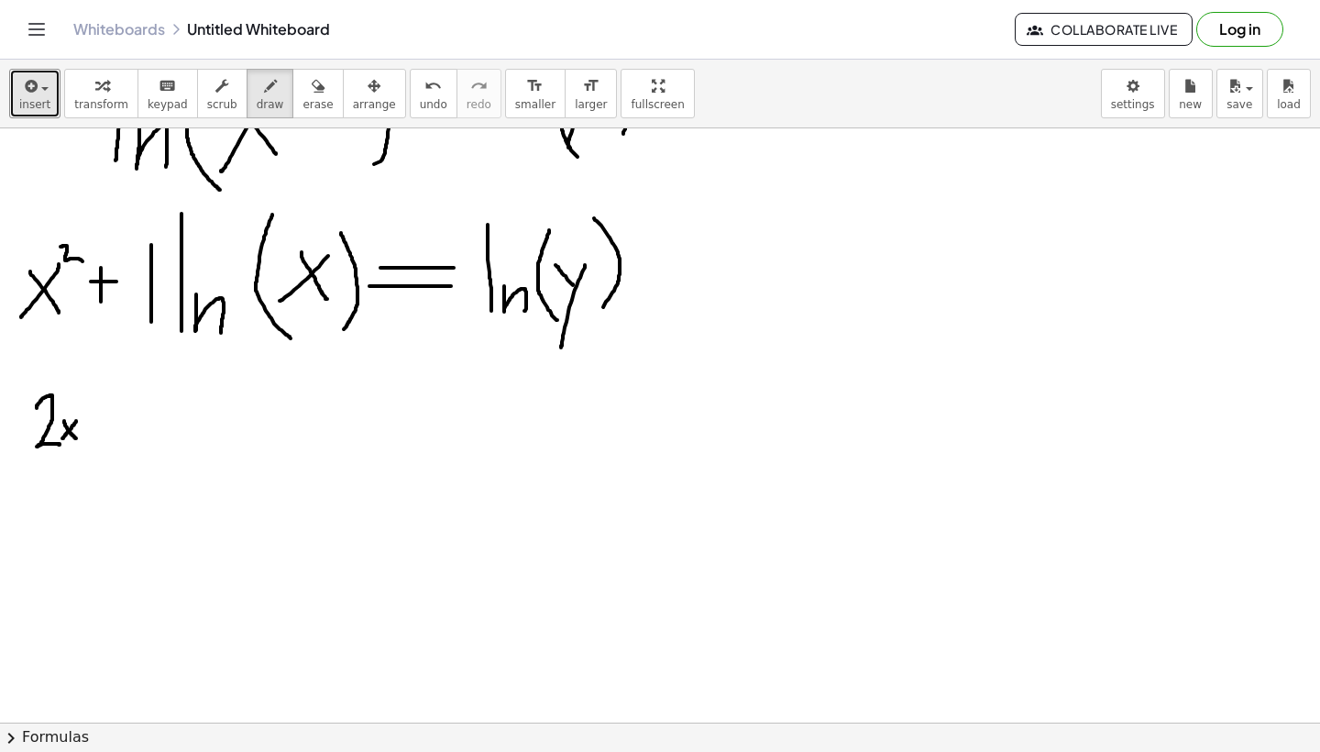
click at [61, 441] on div at bounding box center [660, 372] width 1320 height 1307
drag, startPoint x: 89, startPoint y: 388, endPoint x: 89, endPoint y: 448, distance: 60.5
click at [89, 448] on div at bounding box center [660, 372] width 1320 height 1307
drag, startPoint x: 99, startPoint y: 427, endPoint x: 114, endPoint y: 457, distance: 33.6
click at [114, 457] on div at bounding box center [660, 372] width 1320 height 1307
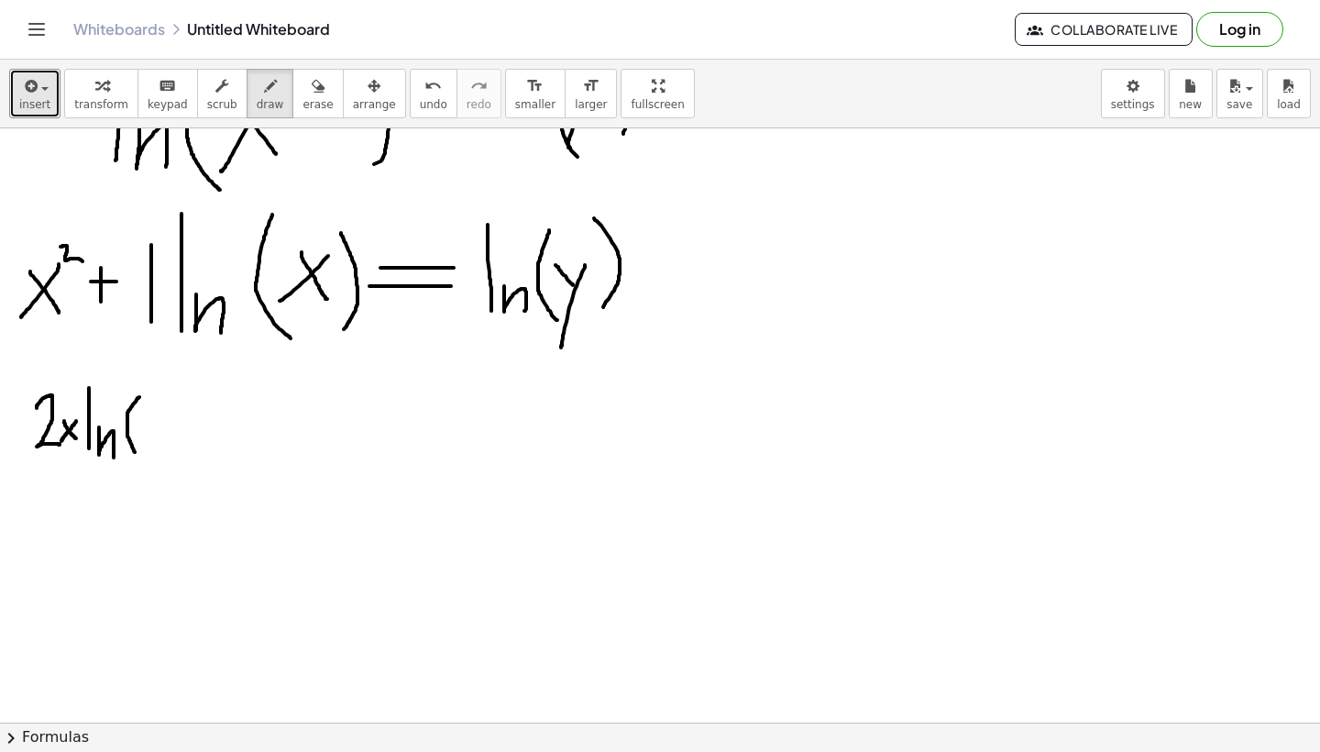
drag, startPoint x: 139, startPoint y: 397, endPoint x: 140, endPoint y: 460, distance: 63.3
click at [140, 460] on div at bounding box center [660, 372] width 1320 height 1307
drag, startPoint x: 148, startPoint y: 419, endPoint x: 164, endPoint y: 439, distance: 26.1
click at [164, 439] on div at bounding box center [660, 372] width 1320 height 1307
drag, startPoint x: 164, startPoint y: 417, endPoint x: 146, endPoint y: 438, distance: 27.9
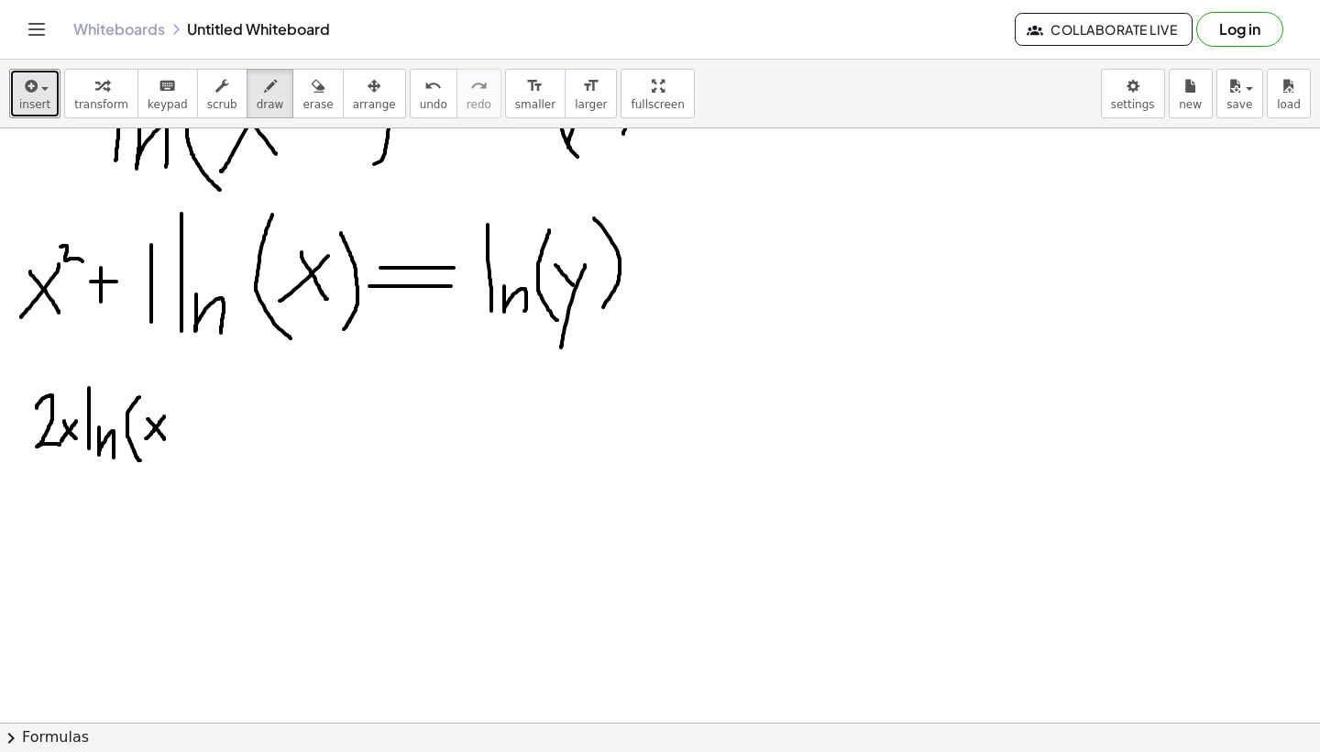
click at [146, 438] on div at bounding box center [660, 372] width 1320 height 1307
drag, startPoint x: 172, startPoint y: 401, endPoint x: 175, endPoint y: 450, distance: 49.6
click at [175, 450] on div at bounding box center [660, 372] width 1320 height 1307
drag, startPoint x: 193, startPoint y: 423, endPoint x: 213, endPoint y: 423, distance: 19.3
click at [213, 423] on div at bounding box center [660, 372] width 1320 height 1307
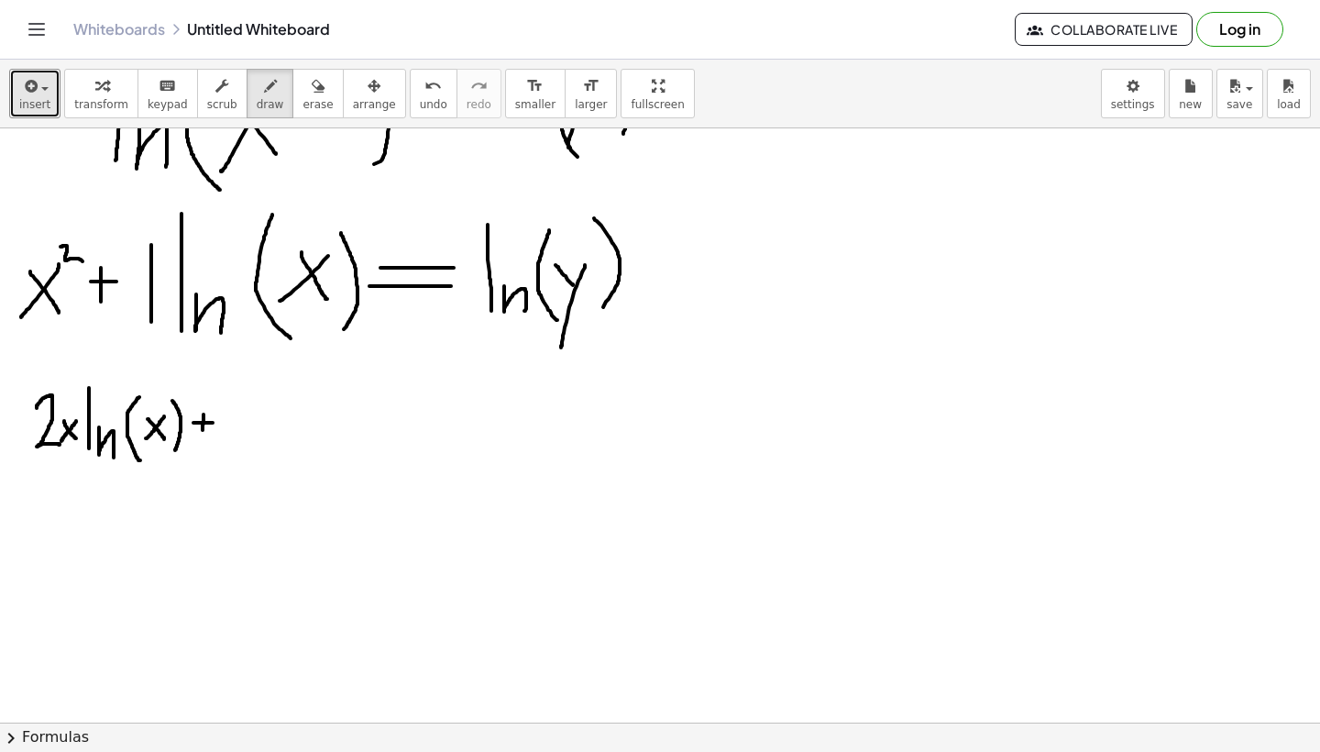
drag, startPoint x: 204, startPoint y: 414, endPoint x: 203, endPoint y: 435, distance: 21.1
click at [203, 435] on div at bounding box center [660, 372] width 1320 height 1307
drag, startPoint x: 232, startPoint y: 423, endPoint x: 352, endPoint y: 438, distance: 121.1
click at [352, 438] on div at bounding box center [660, 372] width 1320 height 1307
drag, startPoint x: 248, startPoint y: 380, endPoint x: 262, endPoint y: 405, distance: 29.6
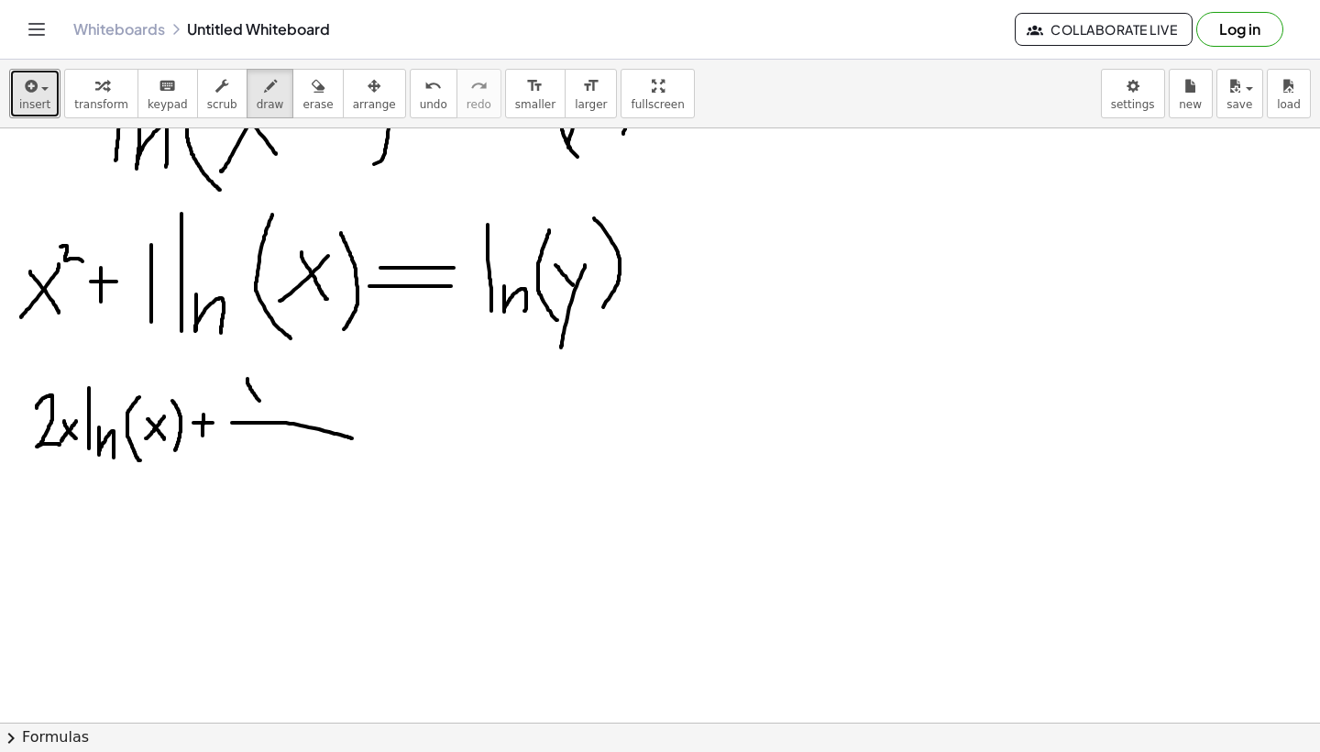
click at [262, 405] on div at bounding box center [660, 372] width 1320 height 1307
drag, startPoint x: 267, startPoint y: 380, endPoint x: 242, endPoint y: 410, distance: 39.1
click at [242, 410] on div at bounding box center [660, 372] width 1320 height 1307
drag, startPoint x: 271, startPoint y: 367, endPoint x: 282, endPoint y: 375, distance: 13.8
click at [282, 375] on div at bounding box center [660, 372] width 1320 height 1307
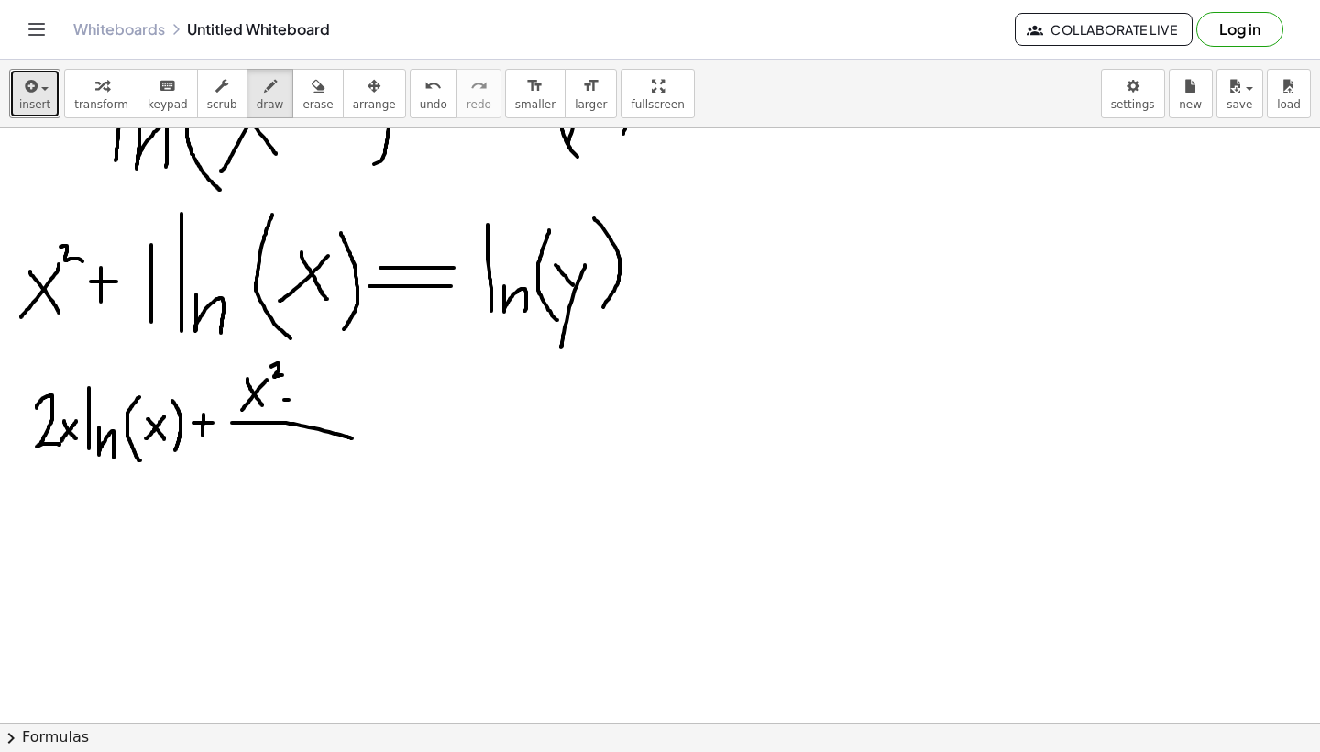
drag, startPoint x: 284, startPoint y: 400, endPoint x: 298, endPoint y: 401, distance: 13.8
click at [298, 401] on div at bounding box center [660, 372] width 1320 height 1307
drag, startPoint x: 288, startPoint y: 389, endPoint x: 290, endPoint y: 408, distance: 19.3
click at [290, 408] on div at bounding box center [660, 372] width 1320 height 1307
drag, startPoint x: 313, startPoint y: 379, endPoint x: 313, endPoint y: 418, distance: 39.4
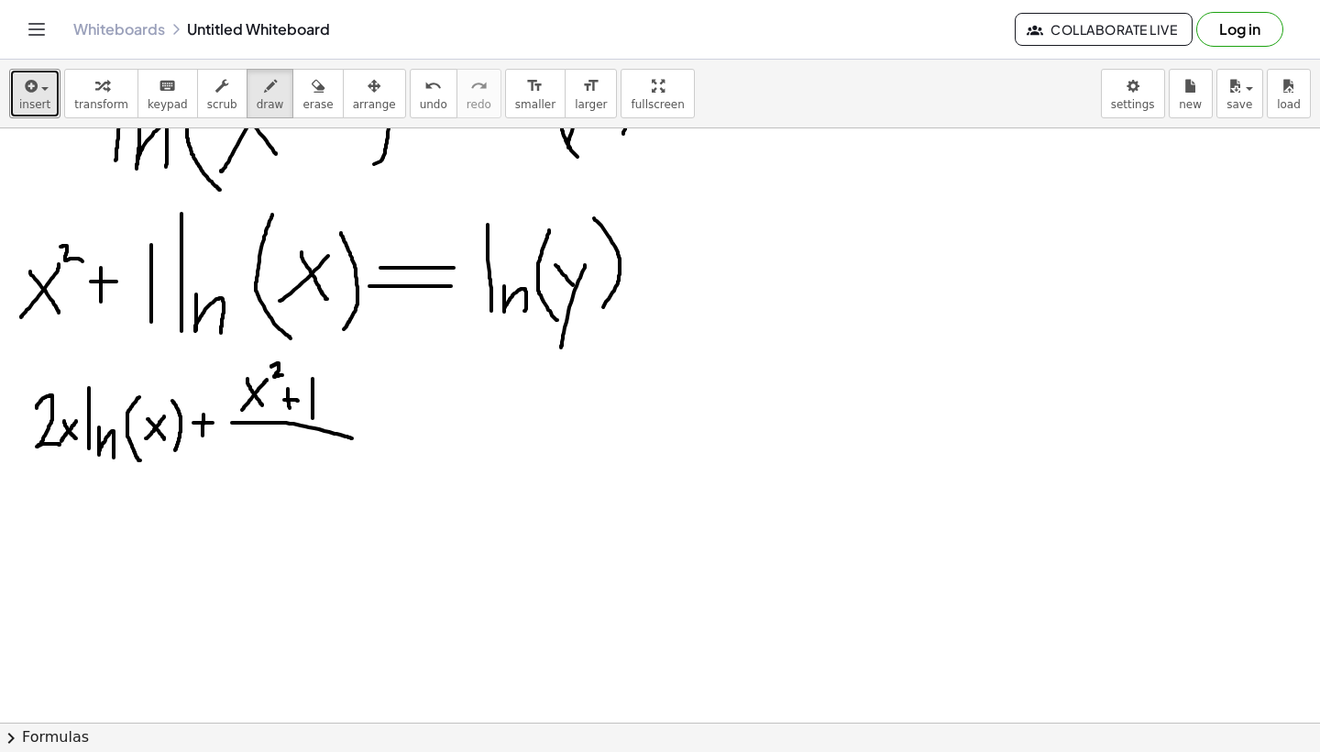
click at [313, 418] on div at bounding box center [660, 372] width 1320 height 1307
drag, startPoint x: 269, startPoint y: 442, endPoint x: 288, endPoint y: 468, distance: 32.1
click at [287, 468] on div at bounding box center [660, 372] width 1320 height 1307
drag, startPoint x: 291, startPoint y: 439, endPoint x: 261, endPoint y: 469, distance: 42.1
click at [261, 469] on div at bounding box center [660, 372] width 1320 height 1307
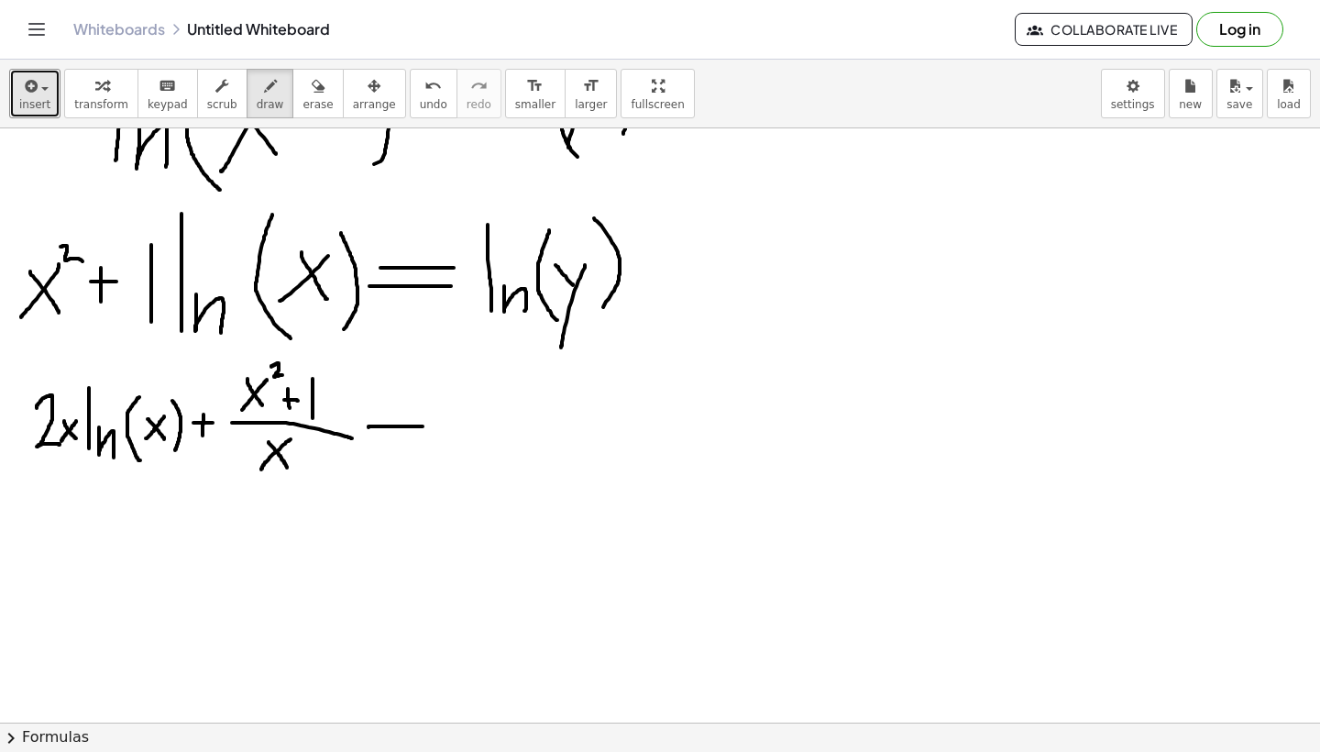
drag, startPoint x: 369, startPoint y: 426, endPoint x: 424, endPoint y: 426, distance: 55.9
click at [424, 426] on div at bounding box center [660, 372] width 1320 height 1307
drag, startPoint x: 371, startPoint y: 438, endPoint x: 415, endPoint y: 439, distance: 44.0
click at [415, 439] on div at bounding box center [660, 372] width 1320 height 1307
drag, startPoint x: 451, startPoint y: 434, endPoint x: 617, endPoint y: 438, distance: 166.0
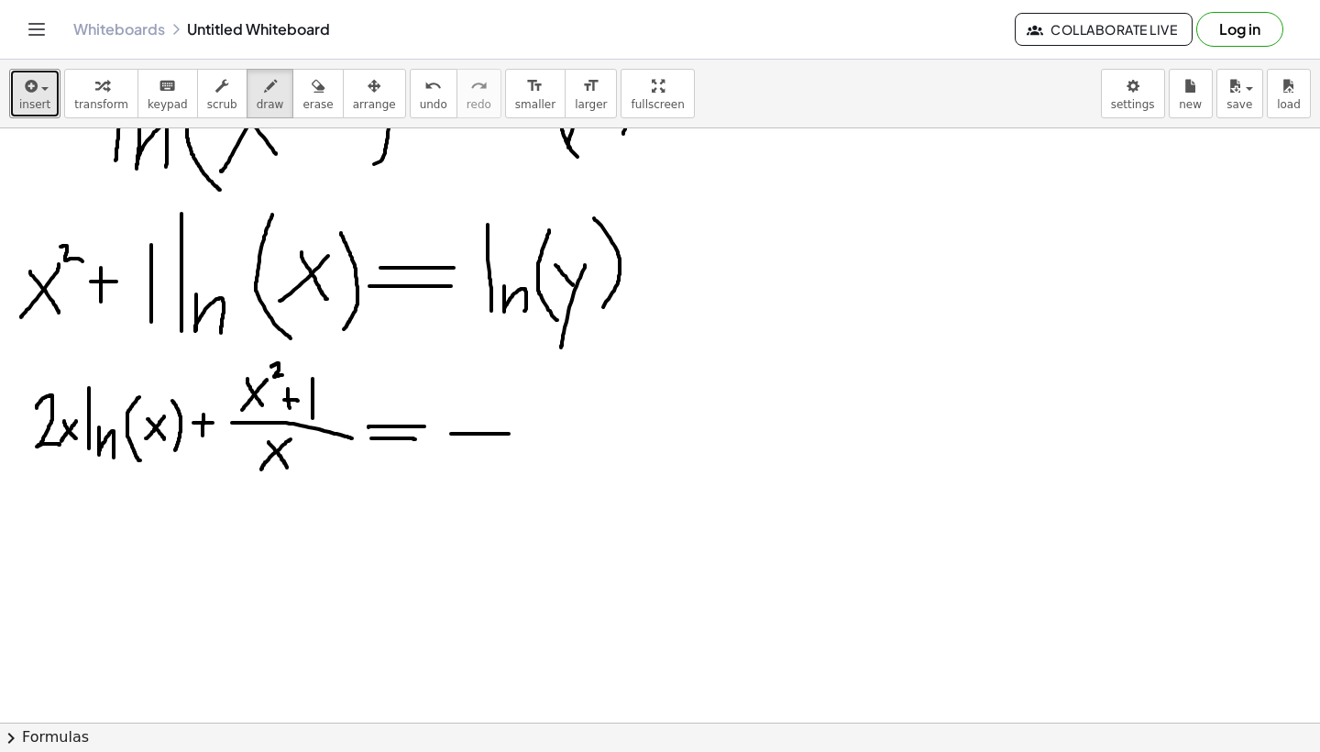
click at [617, 438] on div at bounding box center [660, 372] width 1320 height 1307
drag, startPoint x: 518, startPoint y: 448, endPoint x: 528, endPoint y: 460, distance: 15.6
click at [528, 460] on div at bounding box center [660, 372] width 1320 height 1307
drag, startPoint x: 539, startPoint y: 444, endPoint x: 505, endPoint y: 490, distance: 57.8
click at [505, 490] on div at bounding box center [660, 372] width 1320 height 1307
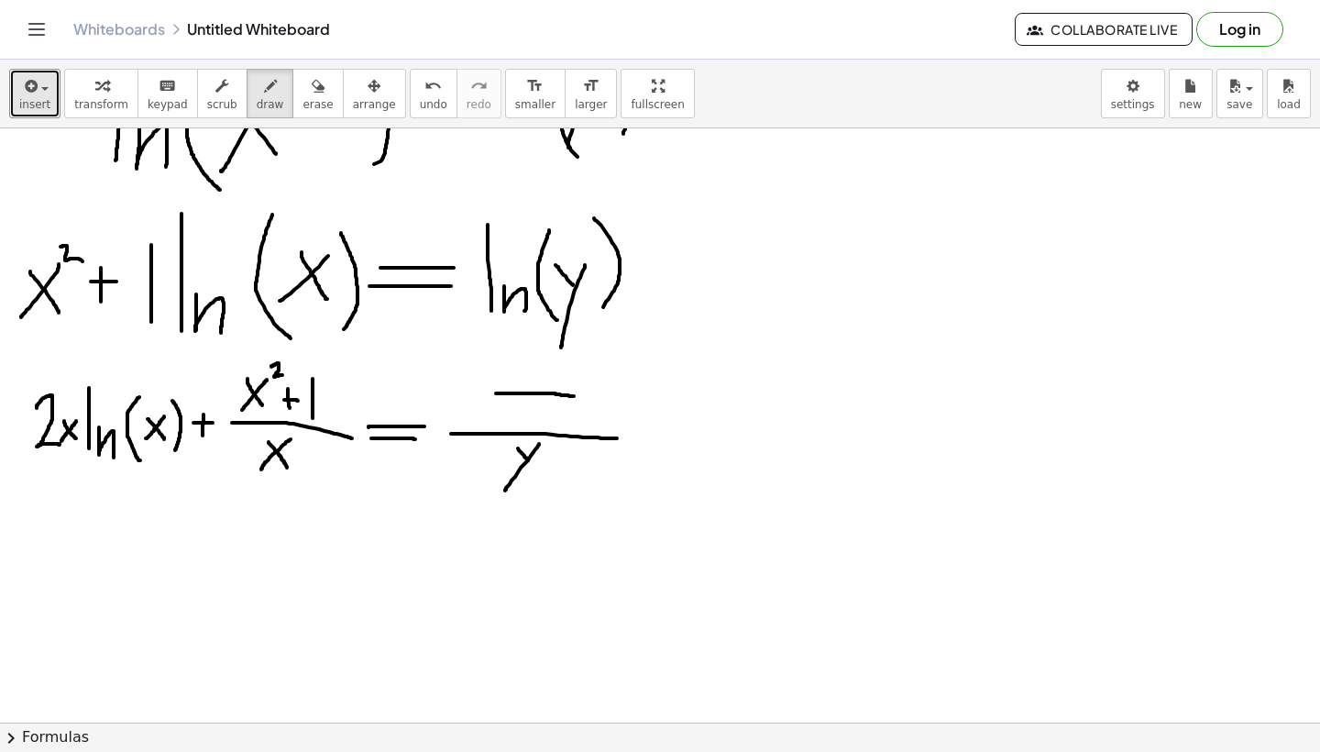
drag, startPoint x: 496, startPoint y: 393, endPoint x: 574, endPoint y: 396, distance: 78.0
click at [574, 396] on div at bounding box center [660, 372] width 1320 height 1307
drag, startPoint x: 526, startPoint y: 345, endPoint x: 527, endPoint y: 385, distance: 40.3
click at [527, 385] on div at bounding box center [660, 372] width 1320 height 1307
drag, startPoint x: 536, startPoint y: 373, endPoint x: 544, endPoint y: 385, distance: 14.0
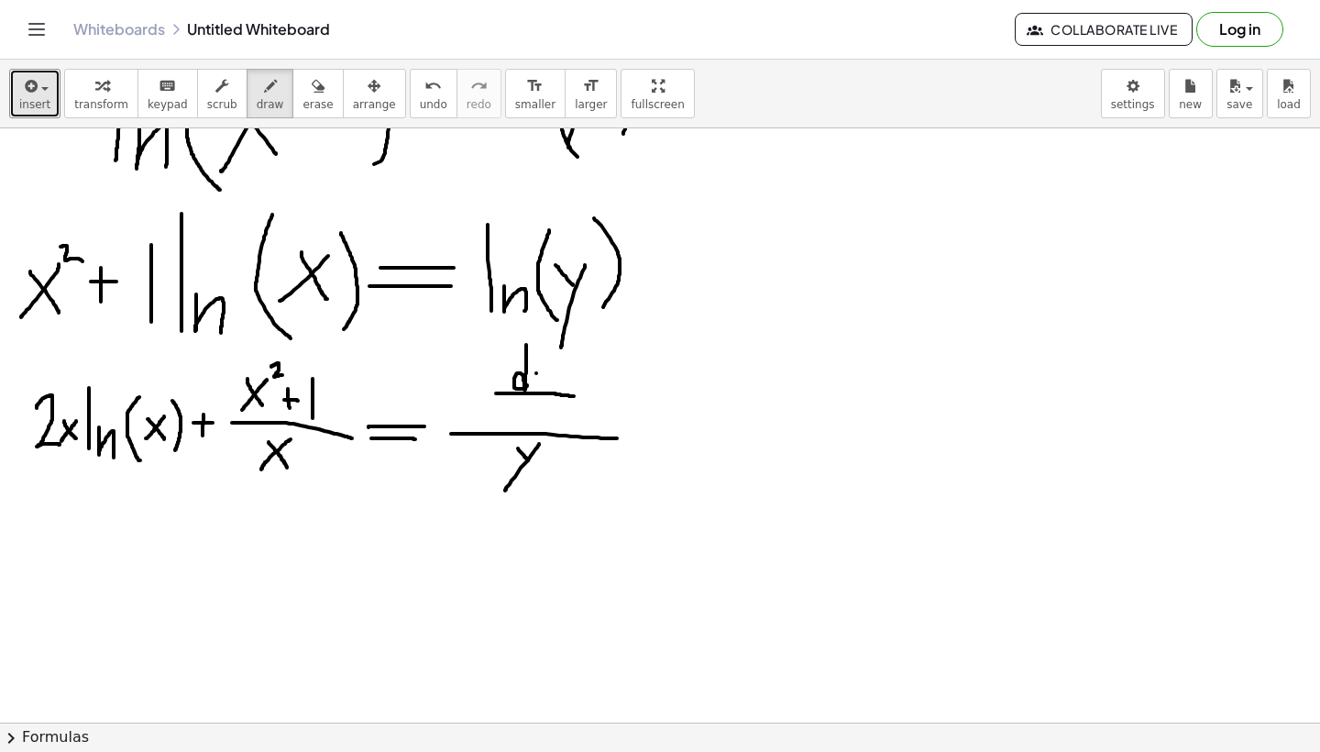
click at [544, 385] on div at bounding box center [660, 372] width 1320 height 1307
drag, startPoint x: 553, startPoint y: 369, endPoint x: 539, endPoint y: 407, distance: 40.0
click at [539, 407] on div at bounding box center [660, 372] width 1320 height 1307
drag, startPoint x: 527, startPoint y: 398, endPoint x: 526, endPoint y: 417, distance: 19.3
click at [526, 417] on div at bounding box center [660, 372] width 1320 height 1307
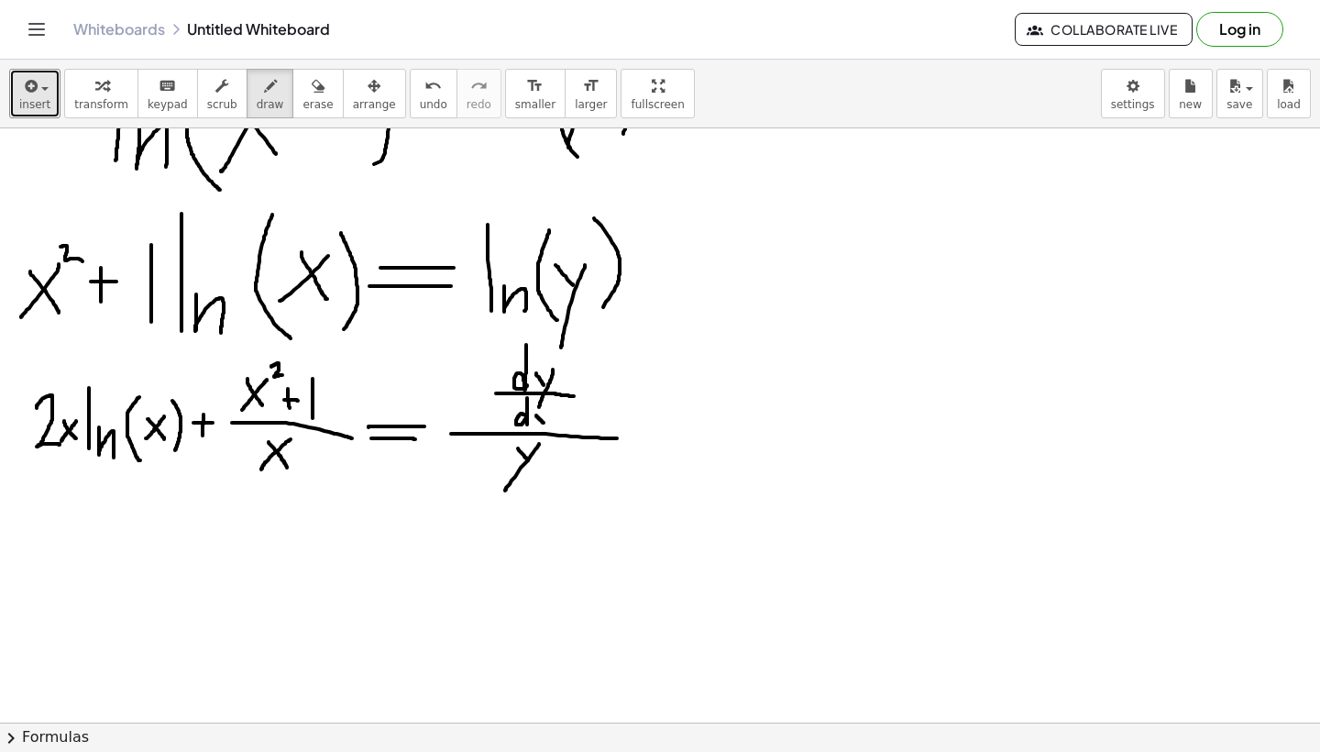
click at [544, 423] on div at bounding box center [660, 372] width 1320 height 1307
click at [534, 427] on div at bounding box center [660, 372] width 1320 height 1307
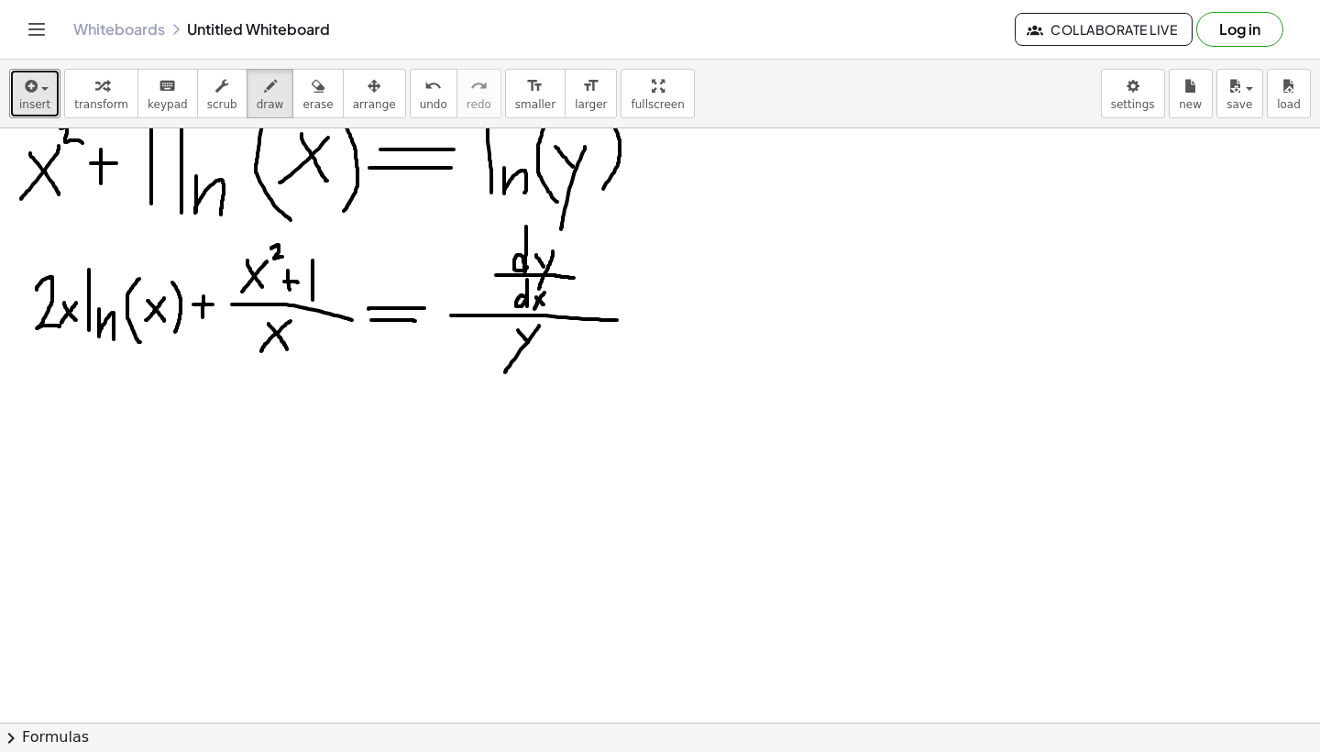
scroll to position [537, 0]
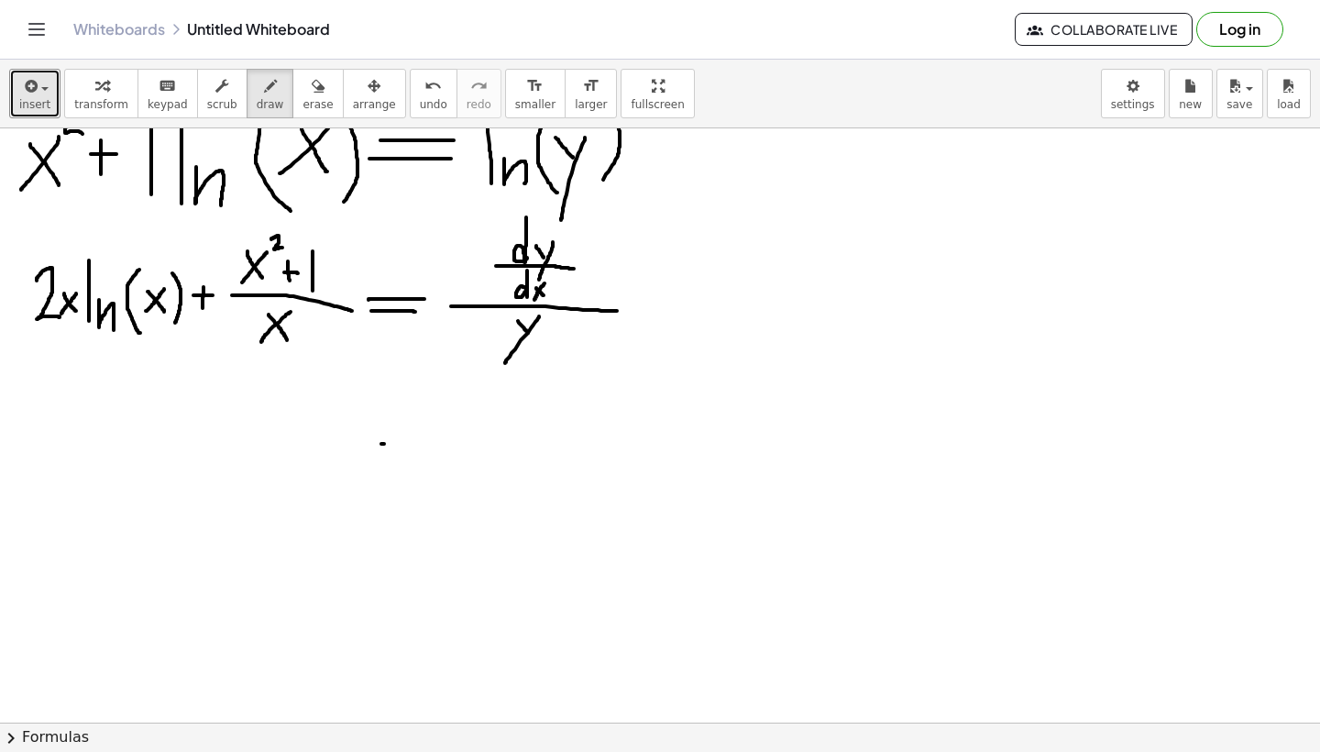
click at [432, 444] on div at bounding box center [660, 244] width 1320 height 1307
click at [430, 459] on div at bounding box center [660, 244] width 1320 height 1307
click at [44, 457] on div at bounding box center [660, 244] width 1320 height 1307
click at [25, 534] on div at bounding box center [660, 244] width 1320 height 1307
click at [79, 501] on div at bounding box center [660, 244] width 1320 height 1307
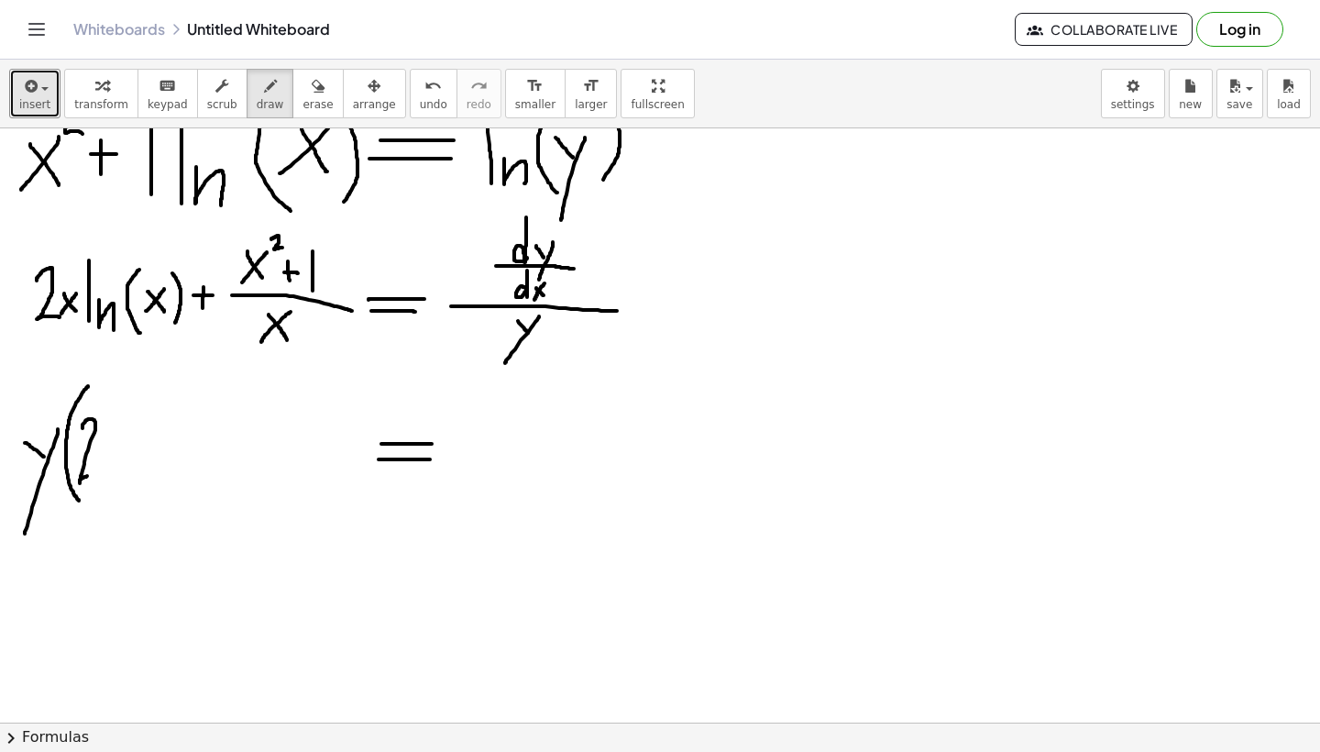
click at [94, 476] on div at bounding box center [660, 244] width 1320 height 1307
click at [112, 469] on div at bounding box center [660, 244] width 1320 height 1307
click at [96, 472] on div at bounding box center [660, 244] width 1320 height 1307
click at [124, 480] on div at bounding box center [660, 244] width 1320 height 1307
click at [145, 480] on div at bounding box center [660, 244] width 1320 height 1307
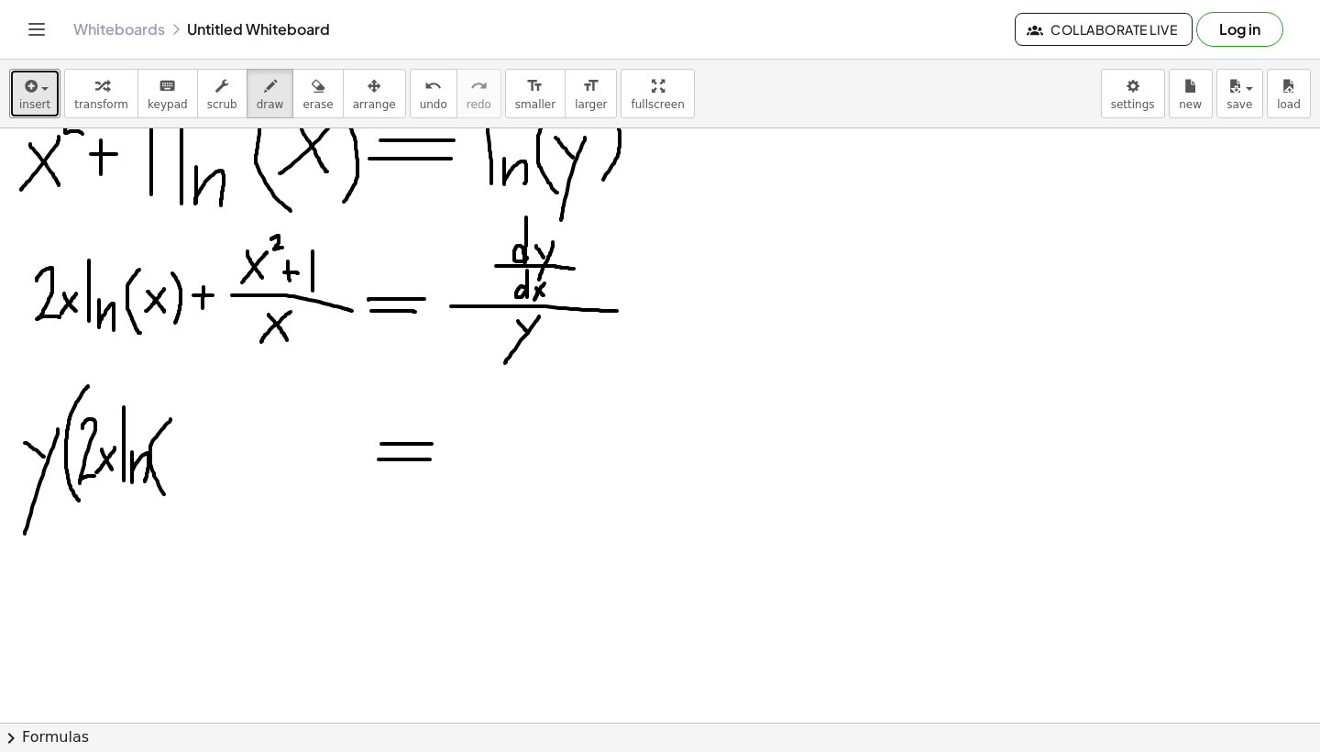
click at [168, 496] on div at bounding box center [660, 244] width 1320 height 1307
click at [183, 465] on div at bounding box center [660, 244] width 1320 height 1307
click at [166, 468] on div at bounding box center [660, 244] width 1320 height 1307
click at [195, 481] on div at bounding box center [660, 244] width 1320 height 1307
click at [242, 447] on div at bounding box center [660, 244] width 1320 height 1307
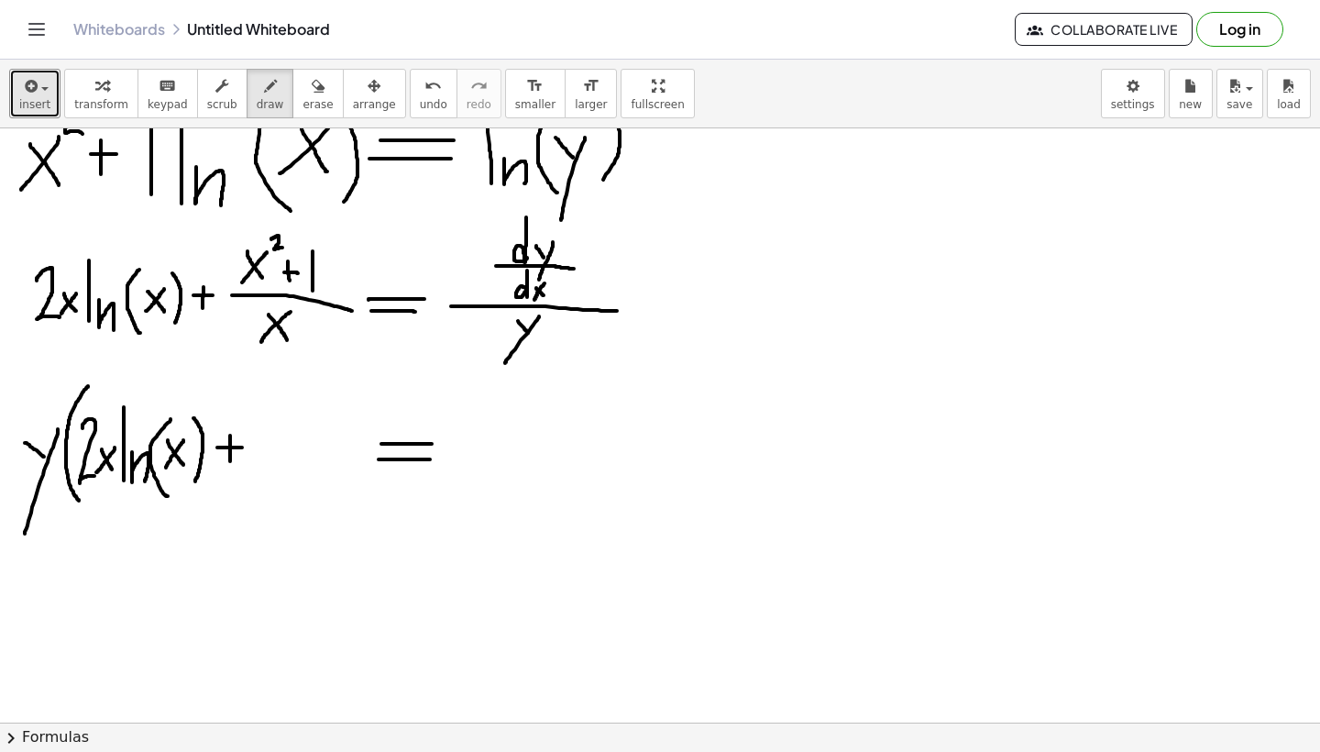
click at [230, 461] on div at bounding box center [660, 244] width 1320 height 1307
click at [319, 454] on div at bounding box center [660, 244] width 1320 height 1307
click at [268, 434] on div at bounding box center [660, 244] width 1320 height 1307
click at [259, 435] on div at bounding box center [660, 244] width 1320 height 1307
click at [284, 413] on div at bounding box center [660, 244] width 1320 height 1307
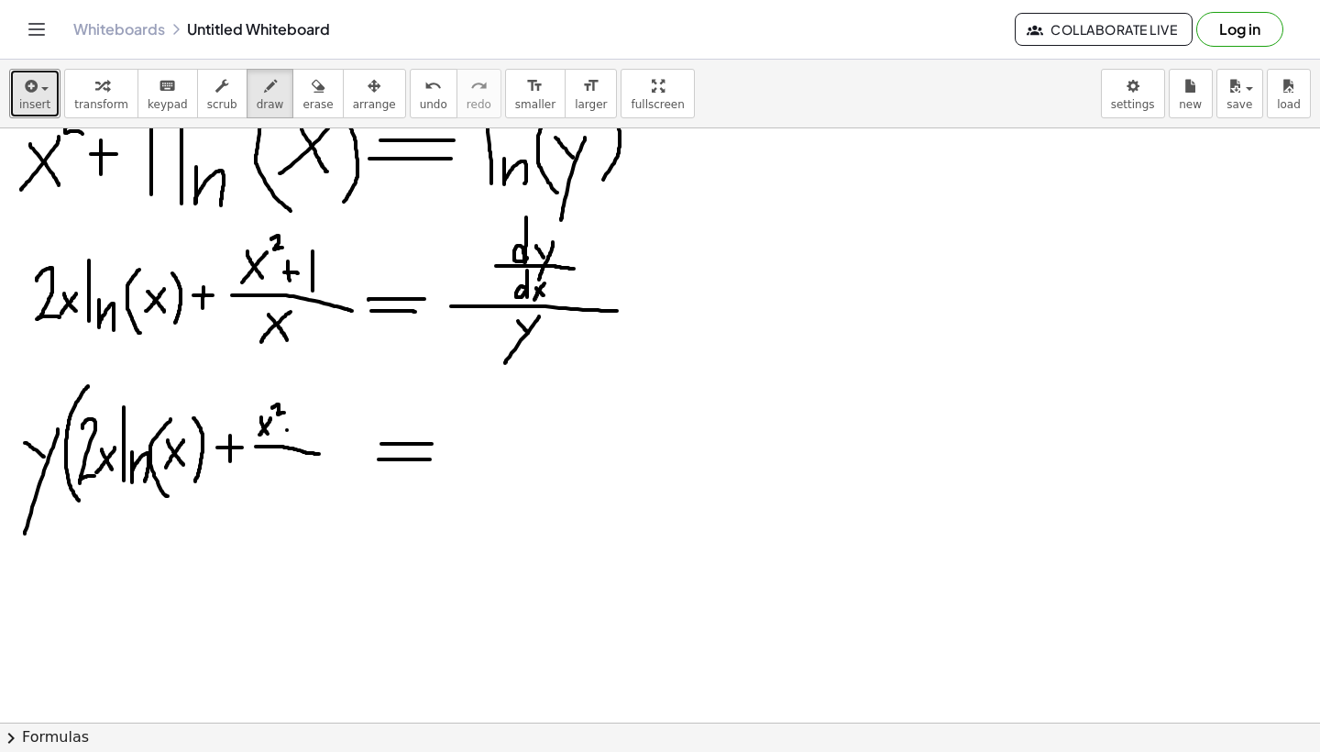
click at [297, 430] on div at bounding box center [660, 244] width 1320 height 1307
click at [291, 435] on div at bounding box center [660, 244] width 1320 height 1307
click at [306, 435] on div at bounding box center [660, 244] width 1320 height 1307
click at [290, 477] on div at bounding box center [660, 244] width 1320 height 1307
click at [272, 478] on div at bounding box center [660, 244] width 1320 height 1307
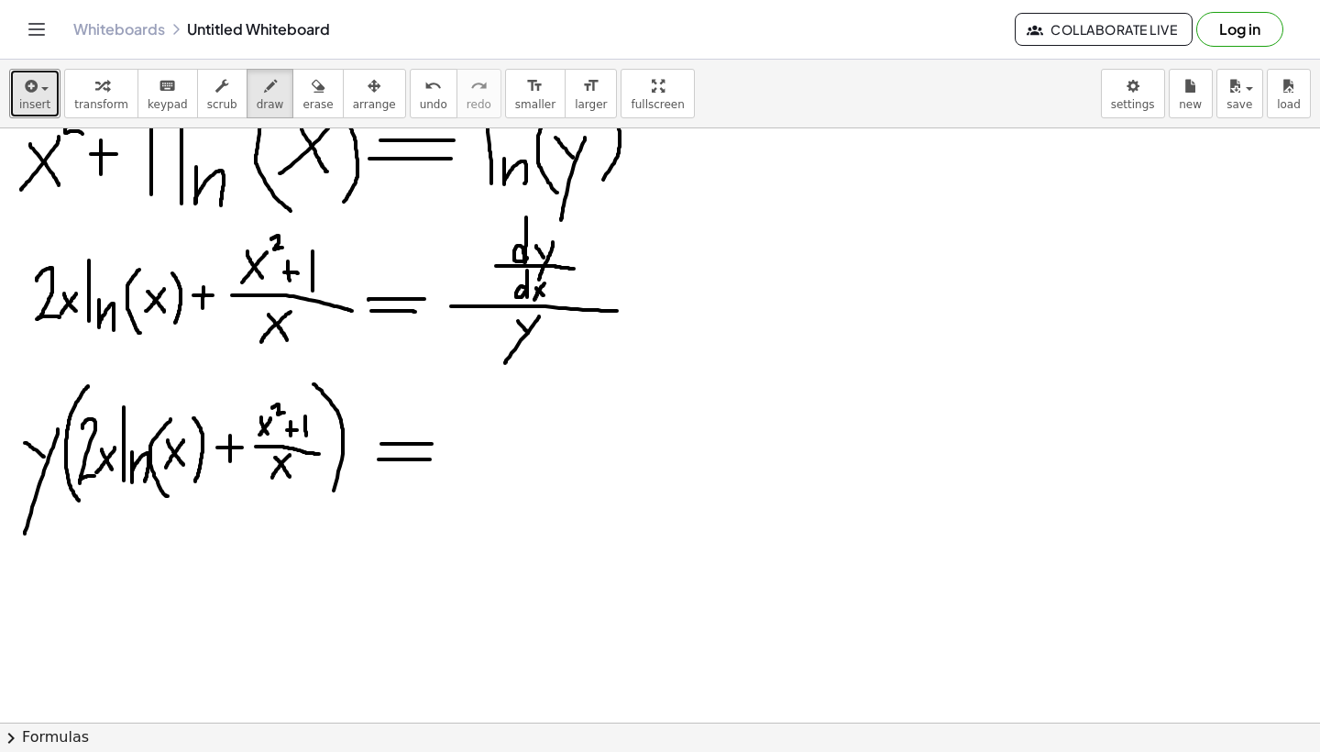
click at [321, 517] on div at bounding box center [660, 244] width 1320 height 1307
click at [548, 450] on div at bounding box center [660, 244] width 1320 height 1307
click at [478, 432] on div at bounding box center [660, 244] width 1320 height 1307
click at [503, 438] on div at bounding box center [660, 244] width 1320 height 1307
click at [498, 460] on div at bounding box center [660, 244] width 1320 height 1307
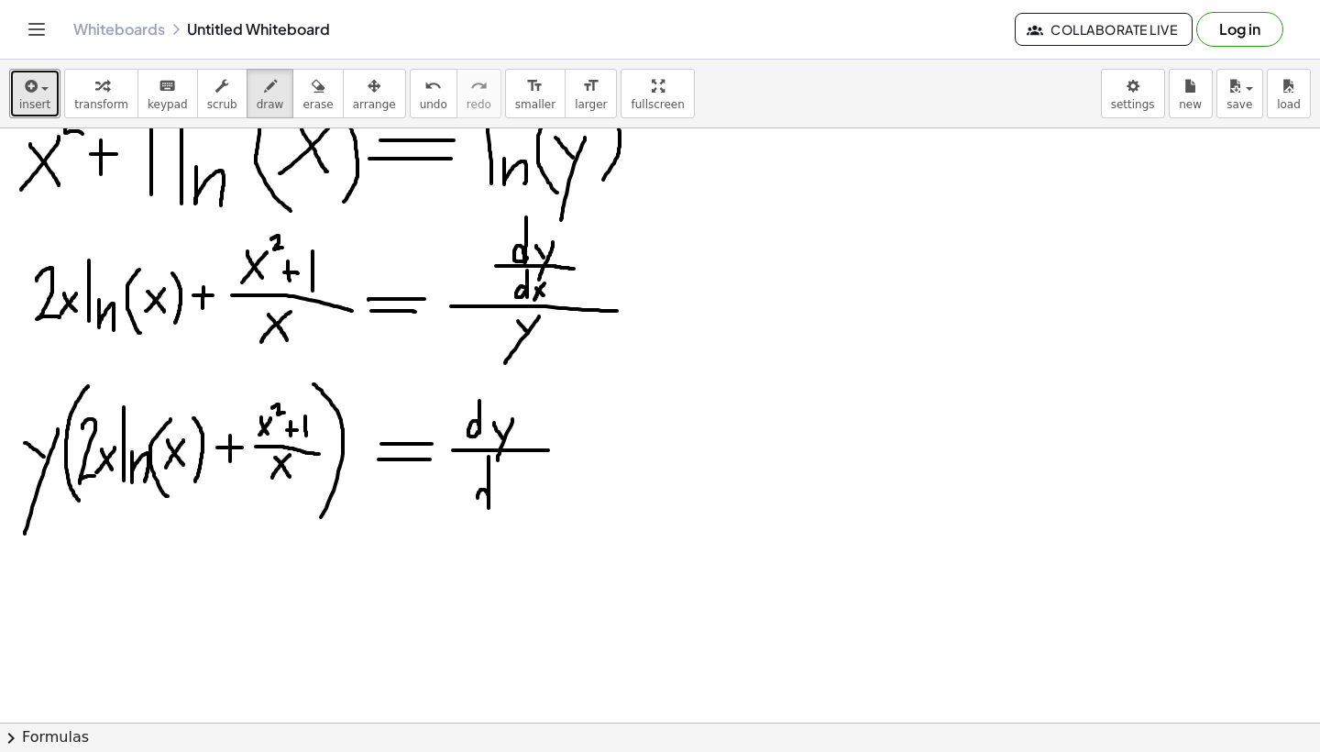
click at [486, 510] on div at bounding box center [660, 244] width 1320 height 1307
click at [510, 512] on div at bounding box center [660, 244] width 1320 height 1307
click at [495, 512] on div at bounding box center [660, 244] width 1320 height 1307
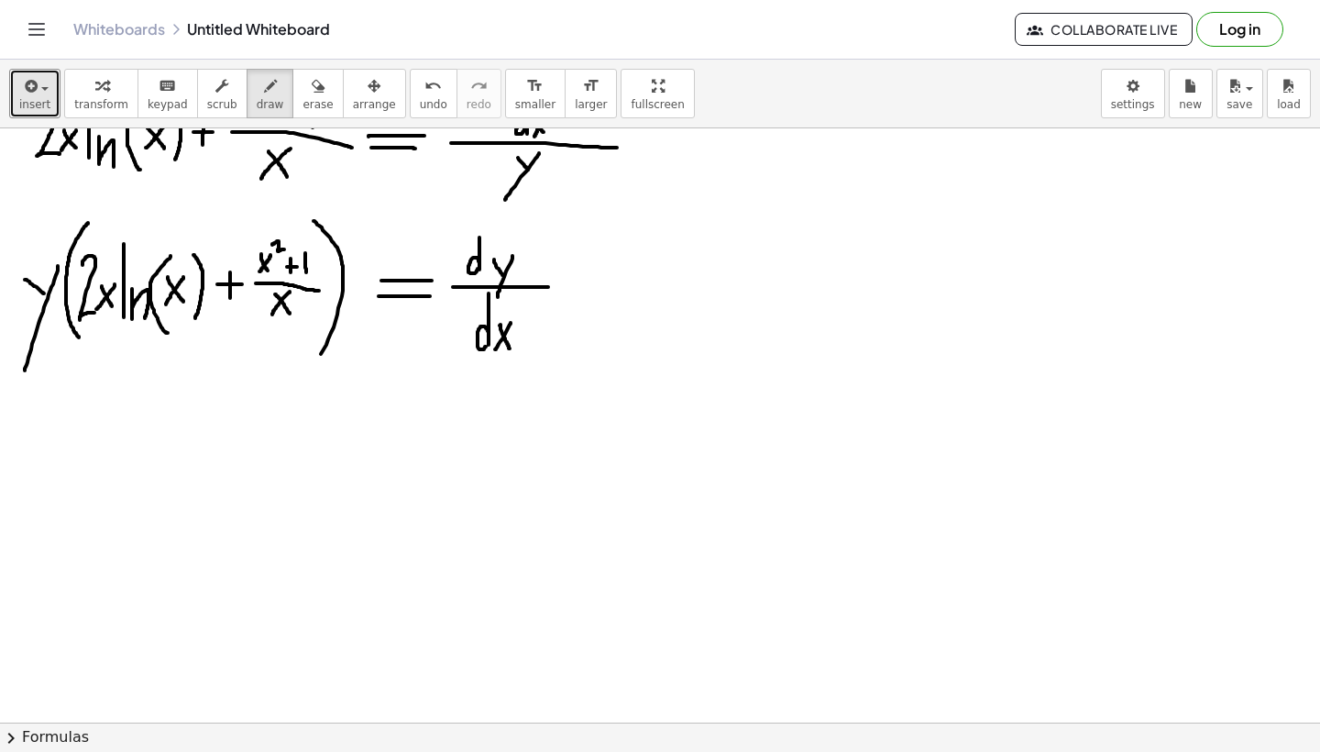
scroll to position [709, 0]
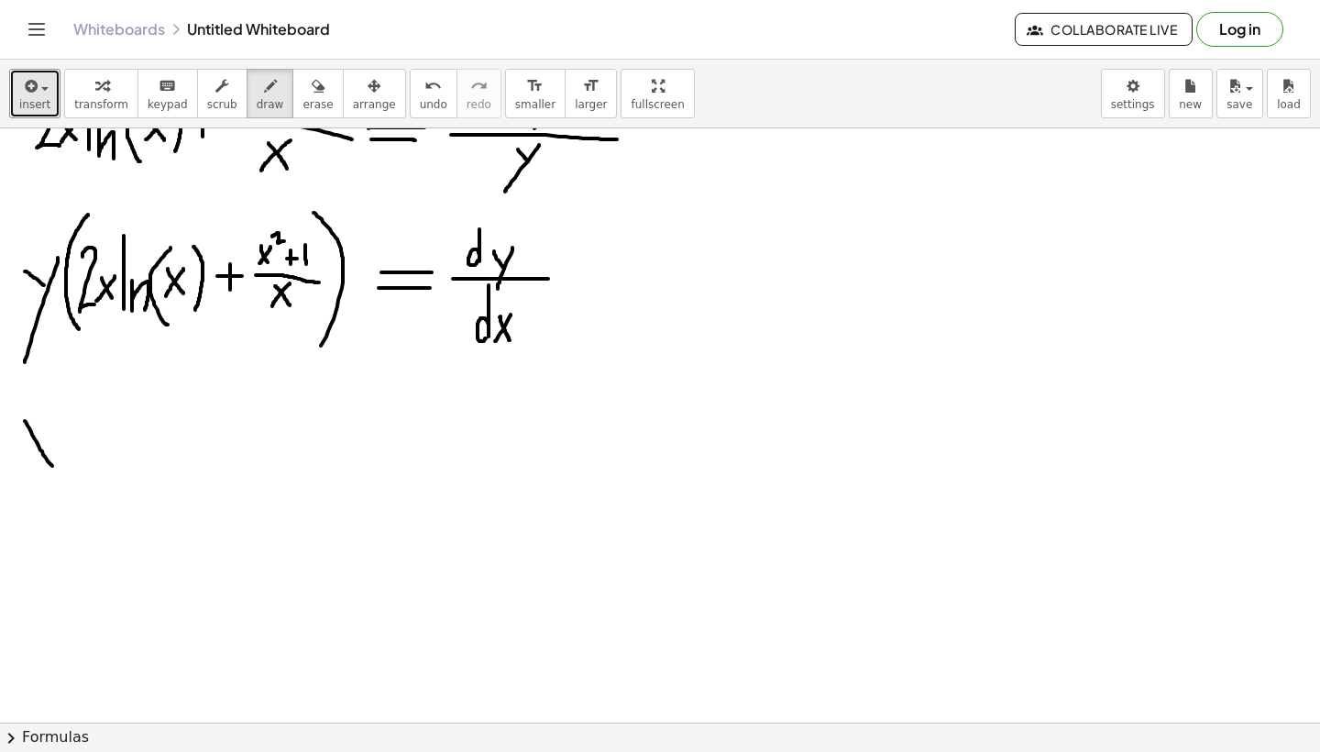
click at [57, 471] on div at bounding box center [660, 311] width 1320 height 1782
click at [17, 481] on div at bounding box center [660, 311] width 1320 height 1782
click at [74, 425] on div at bounding box center [660, 311] width 1320 height 1782
click at [59, 429] on div at bounding box center [660, 311] width 1320 height 1782
click at [89, 391] on div at bounding box center [660, 311] width 1320 height 1782
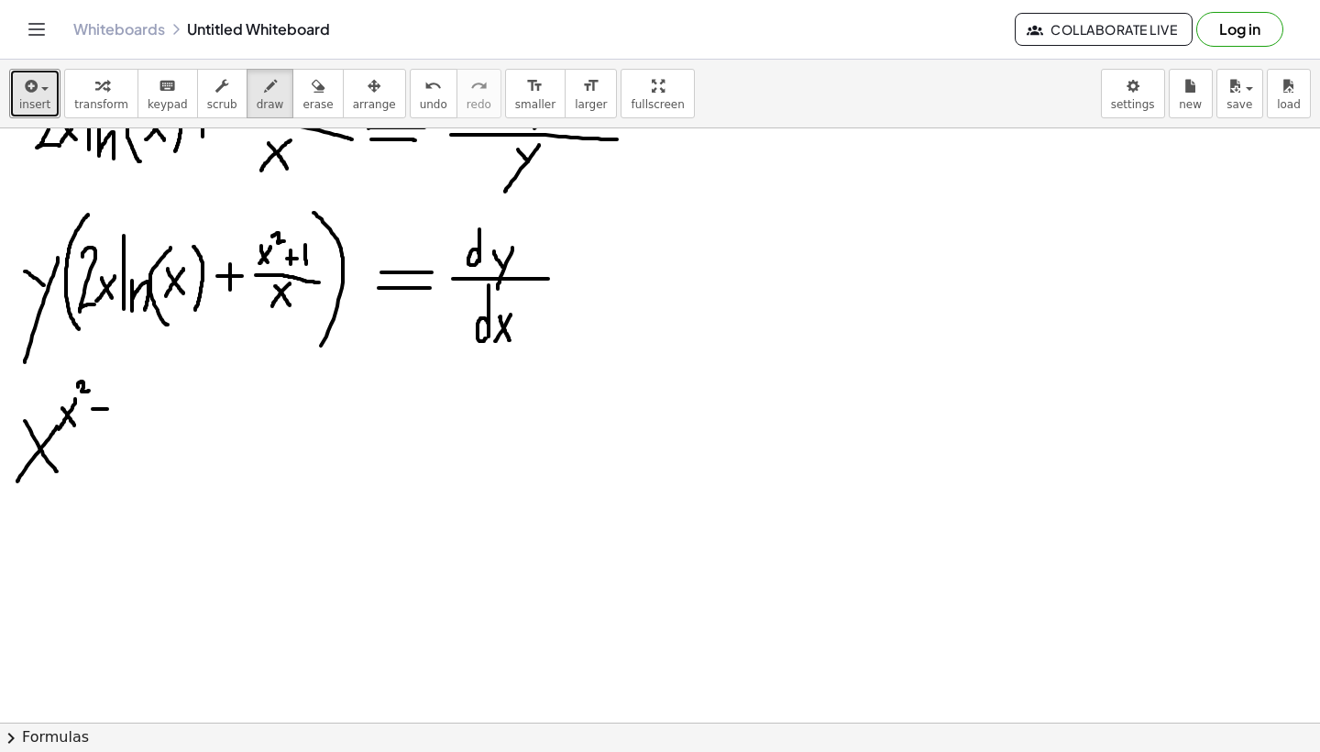
click at [114, 409] on div at bounding box center [660, 311] width 1320 height 1782
click at [105, 421] on div at bounding box center [660, 311] width 1320 height 1782
click at [131, 437] on div at bounding box center [660, 311] width 1320 height 1782
click at [178, 492] on div at bounding box center [660, 311] width 1320 height 1782
click at [204, 480] on div at bounding box center [660, 311] width 1320 height 1782
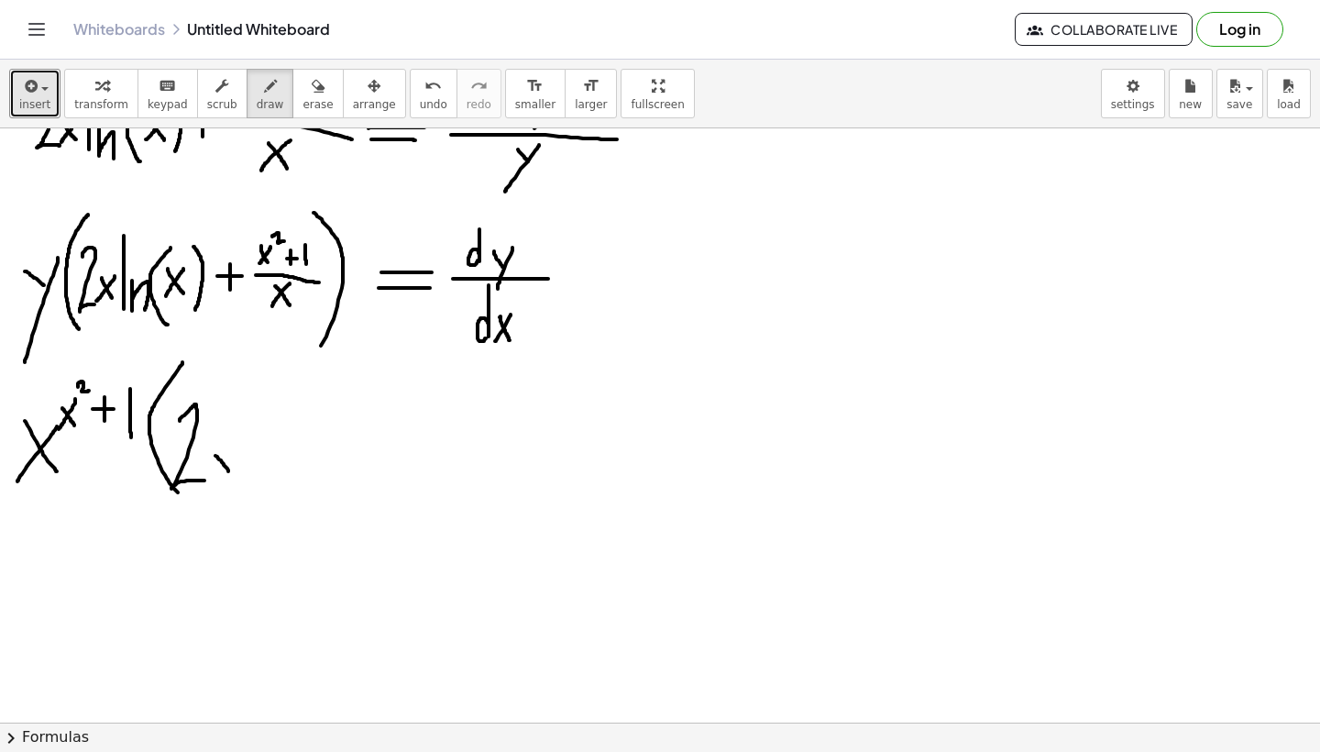
click at [230, 472] on div at bounding box center [660, 311] width 1320 height 1782
click at [218, 485] on div at bounding box center [660, 311] width 1320 height 1782
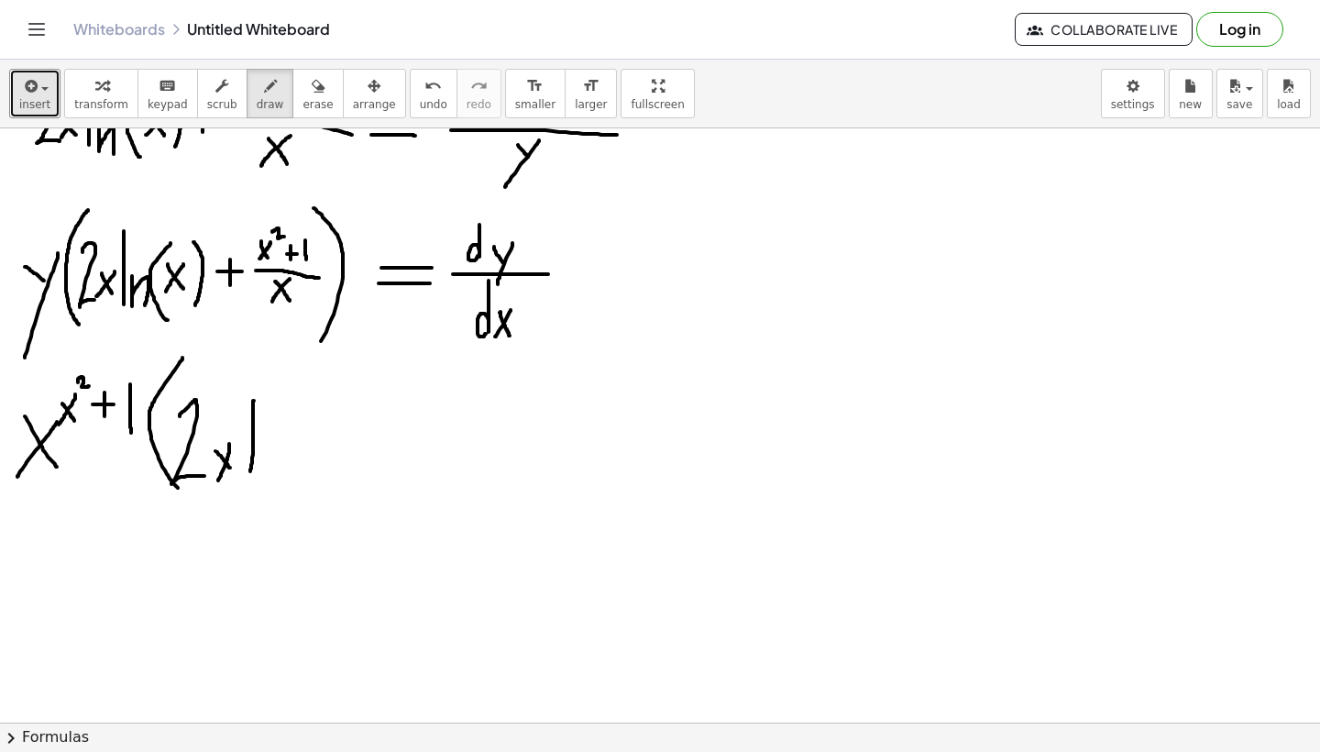
click at [250, 470] on div at bounding box center [660, 306] width 1320 height 1782
click at [280, 479] on div at bounding box center [660, 306] width 1320 height 1782
click at [311, 483] on div at bounding box center [660, 306] width 1320 height 1782
click at [332, 464] on div at bounding box center [660, 306] width 1320 height 1782
click at [313, 458] on div at bounding box center [660, 306] width 1320 height 1782
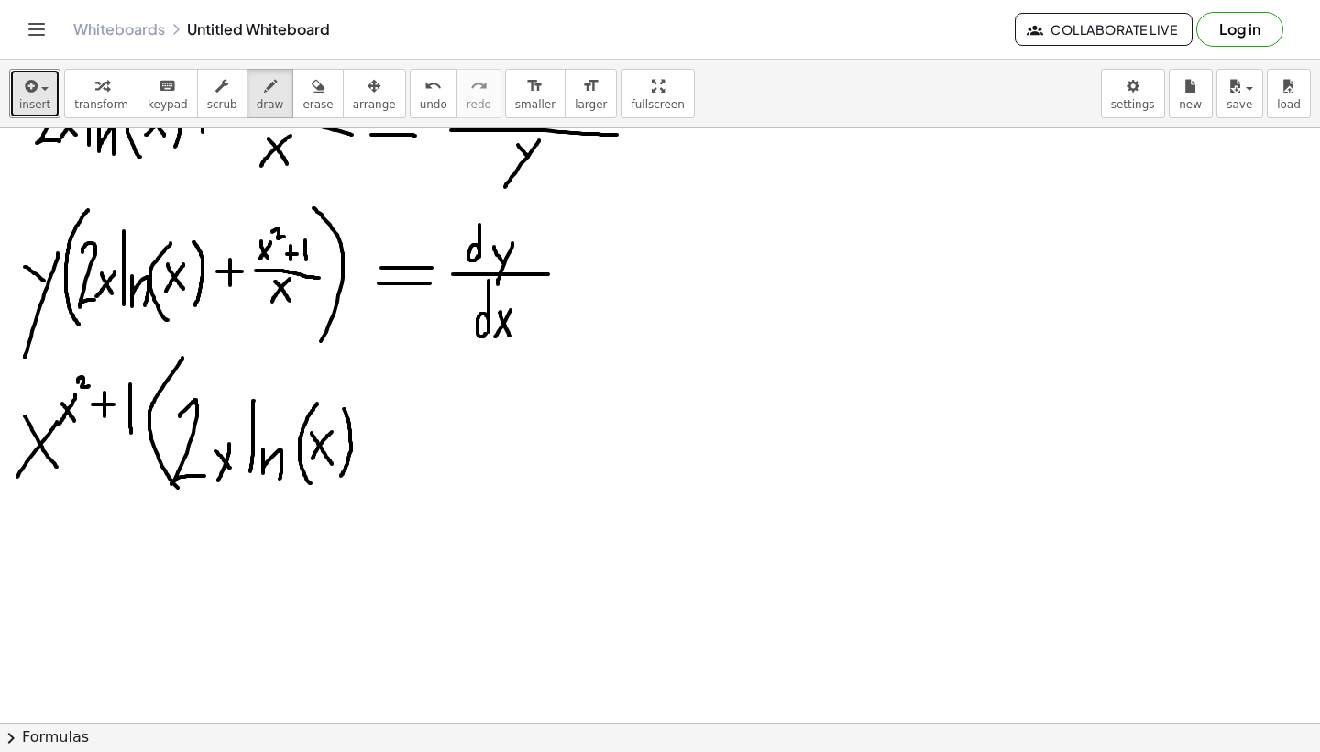
click at [340, 476] on div at bounding box center [660, 306] width 1320 height 1782
click at [397, 446] on div at bounding box center [660, 306] width 1320 height 1782
click at [382, 475] on div at bounding box center [660, 306] width 1320 height 1782
click at [540, 465] on div at bounding box center [660, 306] width 1320 height 1782
click at [480, 490] on div at bounding box center [660, 306] width 1320 height 1782
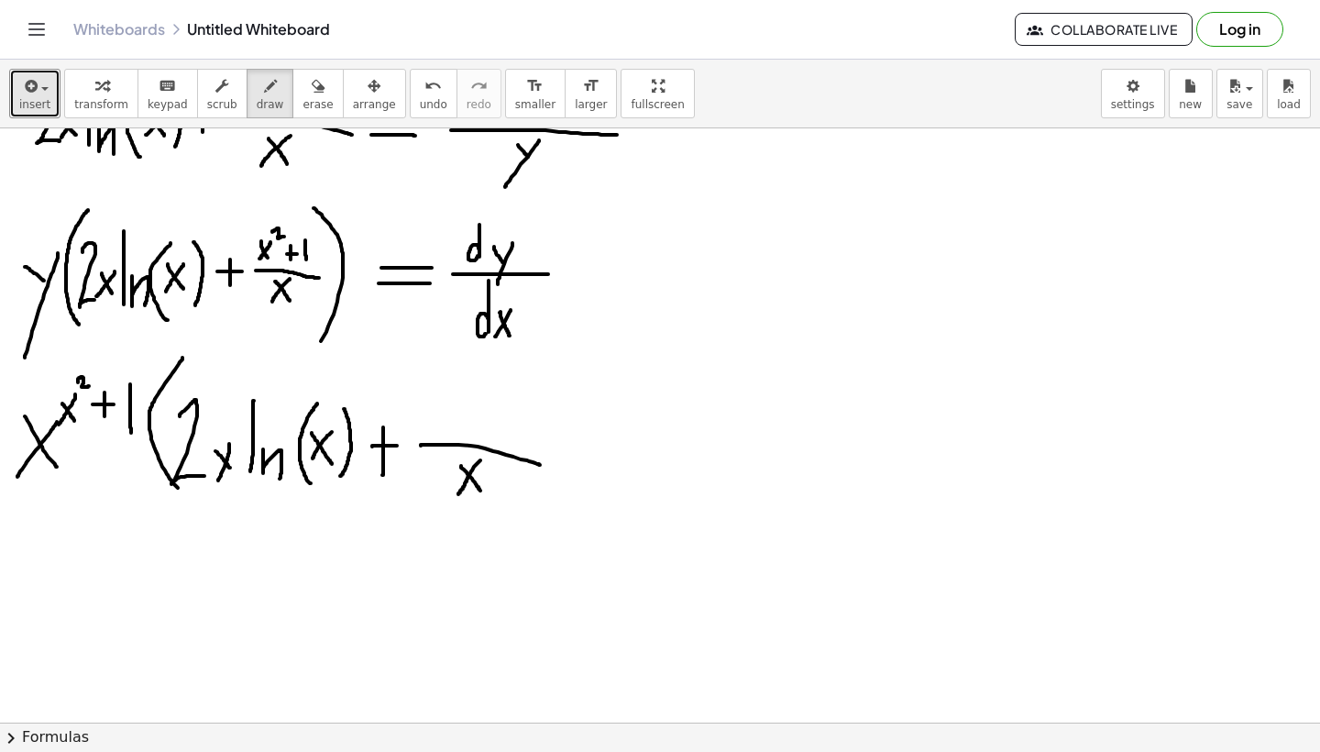
click at [457, 495] on div at bounding box center [660, 306] width 1320 height 1782
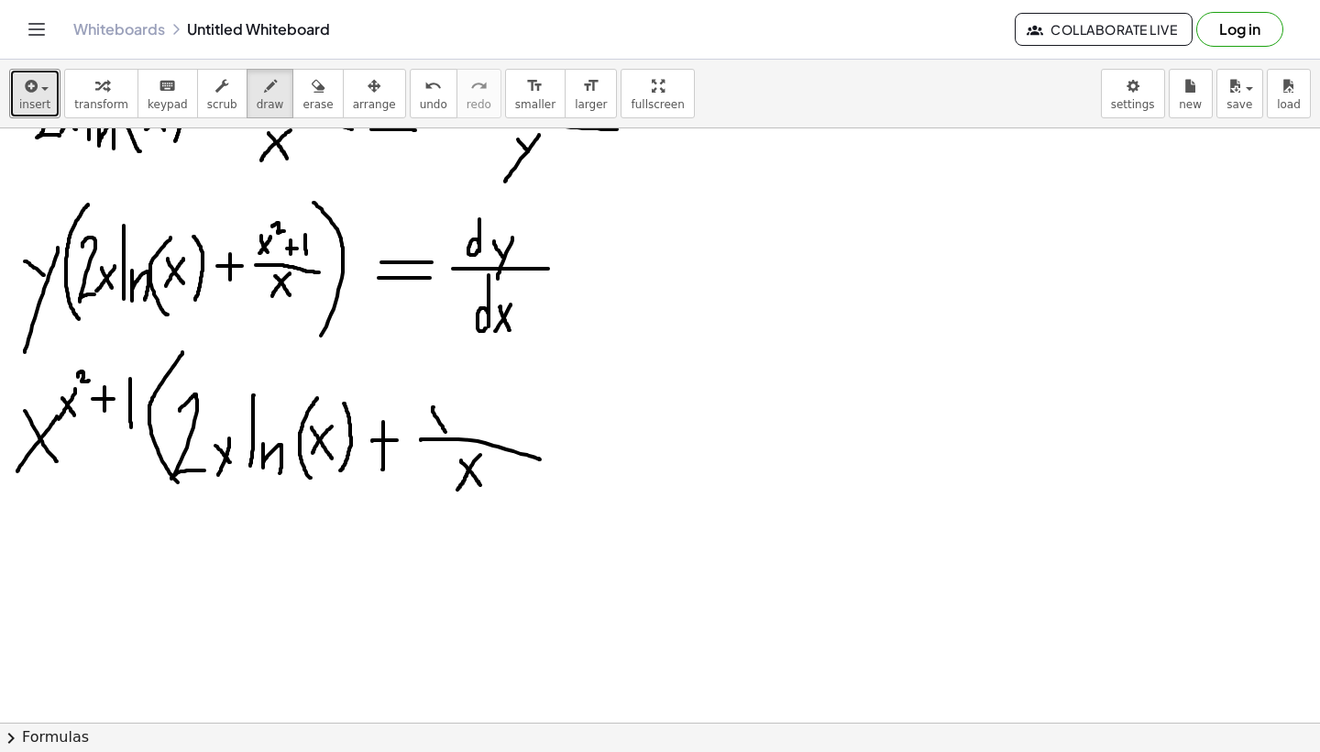
click at [446, 433] on div at bounding box center [660, 301] width 1320 height 1782
click at [430, 425] on div at bounding box center [660, 301] width 1320 height 1782
click at [468, 404] on div at bounding box center [660, 301] width 1320 height 1782
click at [476, 419] on div at bounding box center [660, 301] width 1320 height 1782
click at [470, 424] on div at bounding box center [660, 301] width 1320 height 1782
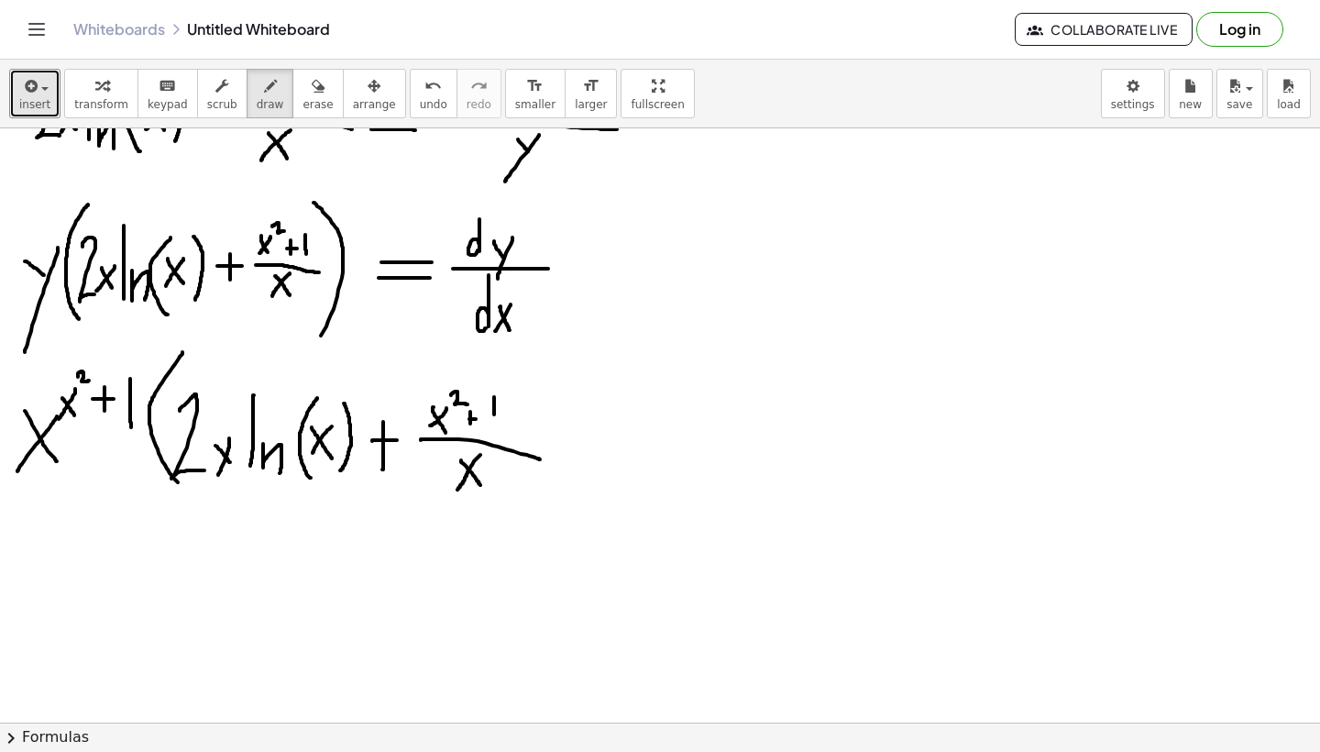
click at [494, 430] on div at bounding box center [660, 301] width 1320 height 1782
click at [465, 418] on div at bounding box center [660, 301] width 1320 height 1782
drag, startPoint x: 536, startPoint y: 375, endPoint x: 562, endPoint y: 518, distance: 145.3
click at [562, 518] on div at bounding box center [660, 301] width 1320 height 1782
drag, startPoint x: 622, startPoint y: 441, endPoint x: 673, endPoint y: 441, distance: 51.3
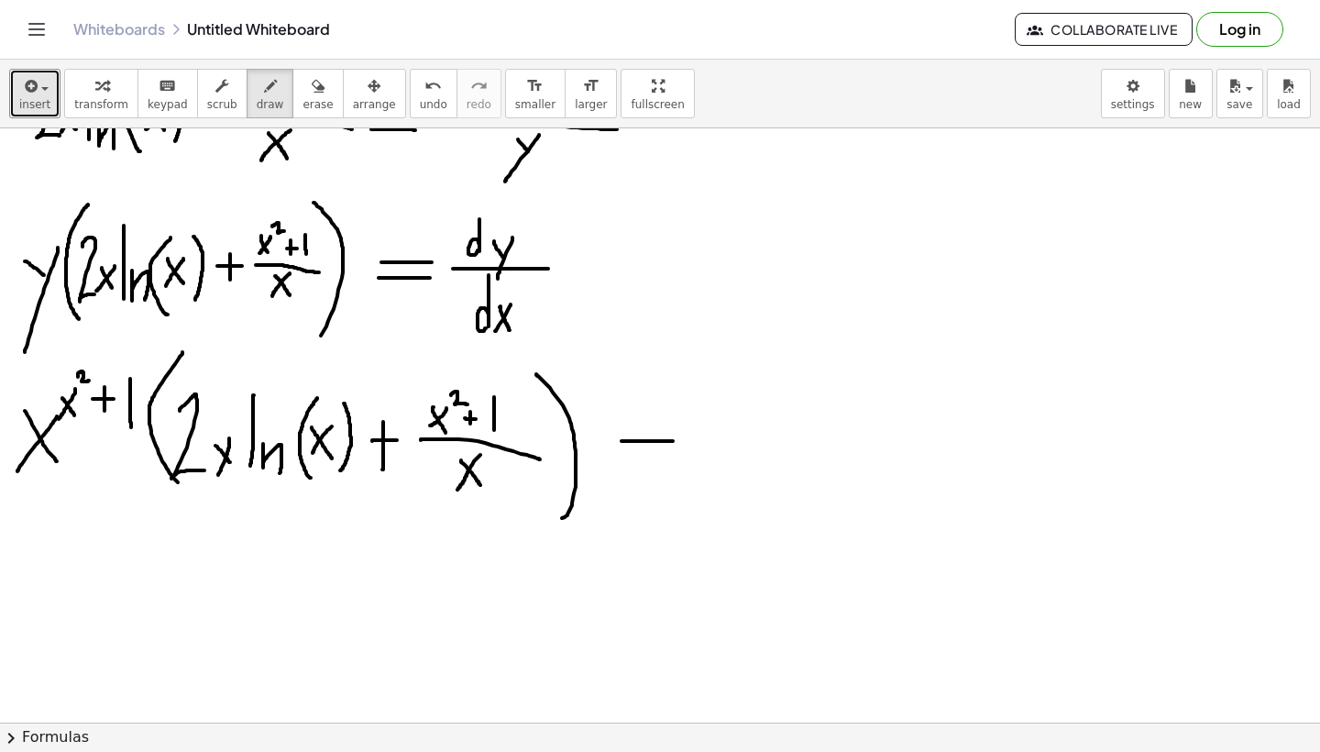
click at [673, 441] on div at bounding box center [660, 301] width 1320 height 1782
click at [674, 451] on div at bounding box center [660, 301] width 1320 height 1782
click at [813, 441] on div at bounding box center [660, 301] width 1320 height 1782
click at [746, 426] on div at bounding box center [660, 301] width 1320 height 1782
click at [764, 420] on div at bounding box center [660, 301] width 1320 height 1782
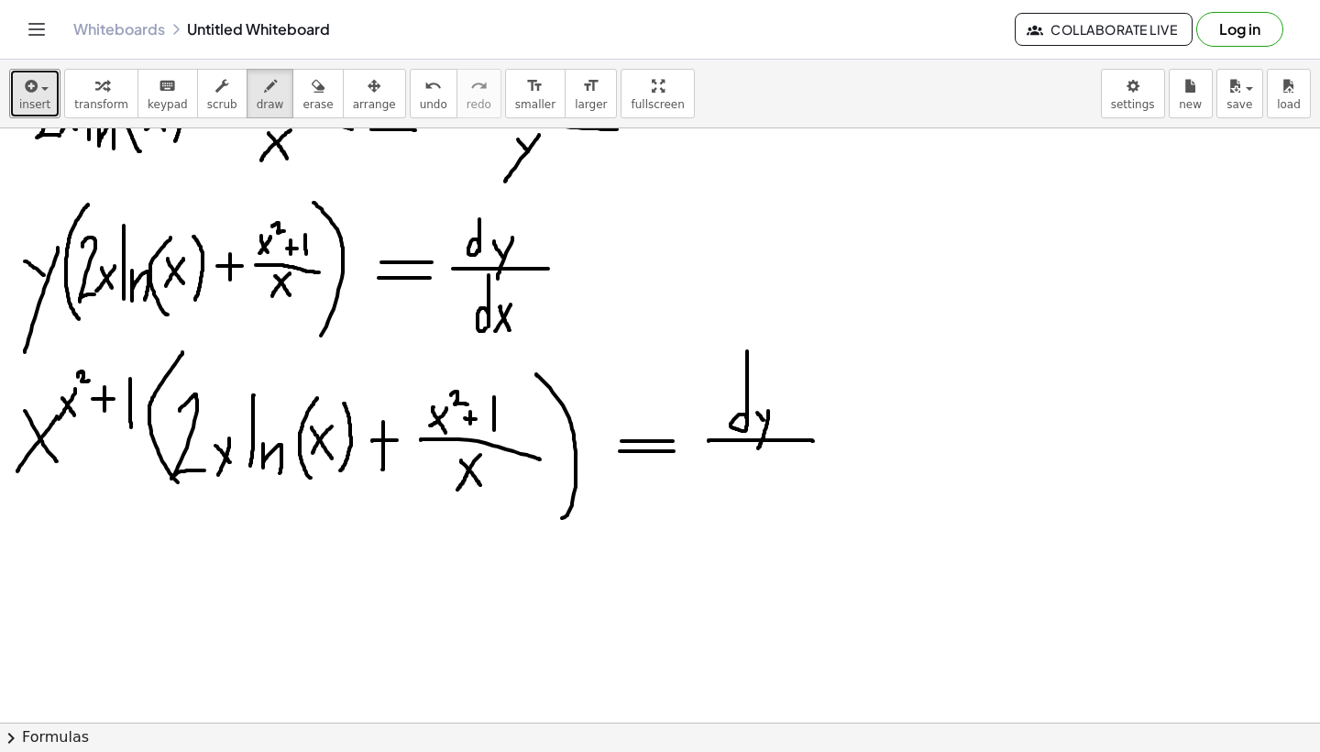
click at [758, 448] on div at bounding box center [660, 301] width 1320 height 1782
click at [745, 493] on div at bounding box center [660, 301] width 1320 height 1782
click at [777, 513] on div at bounding box center [660, 301] width 1320 height 1782
click at [748, 528] on div at bounding box center [660, 301] width 1320 height 1782
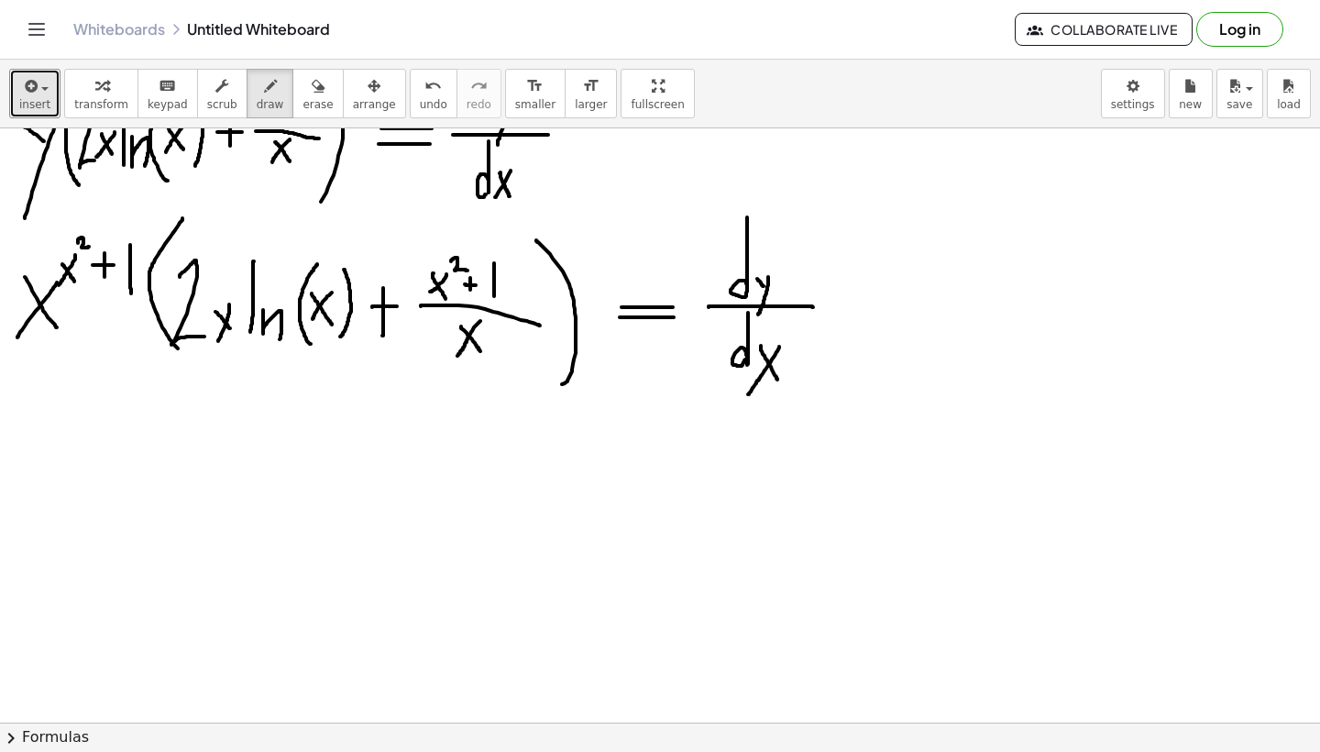
scroll to position [865, 0]
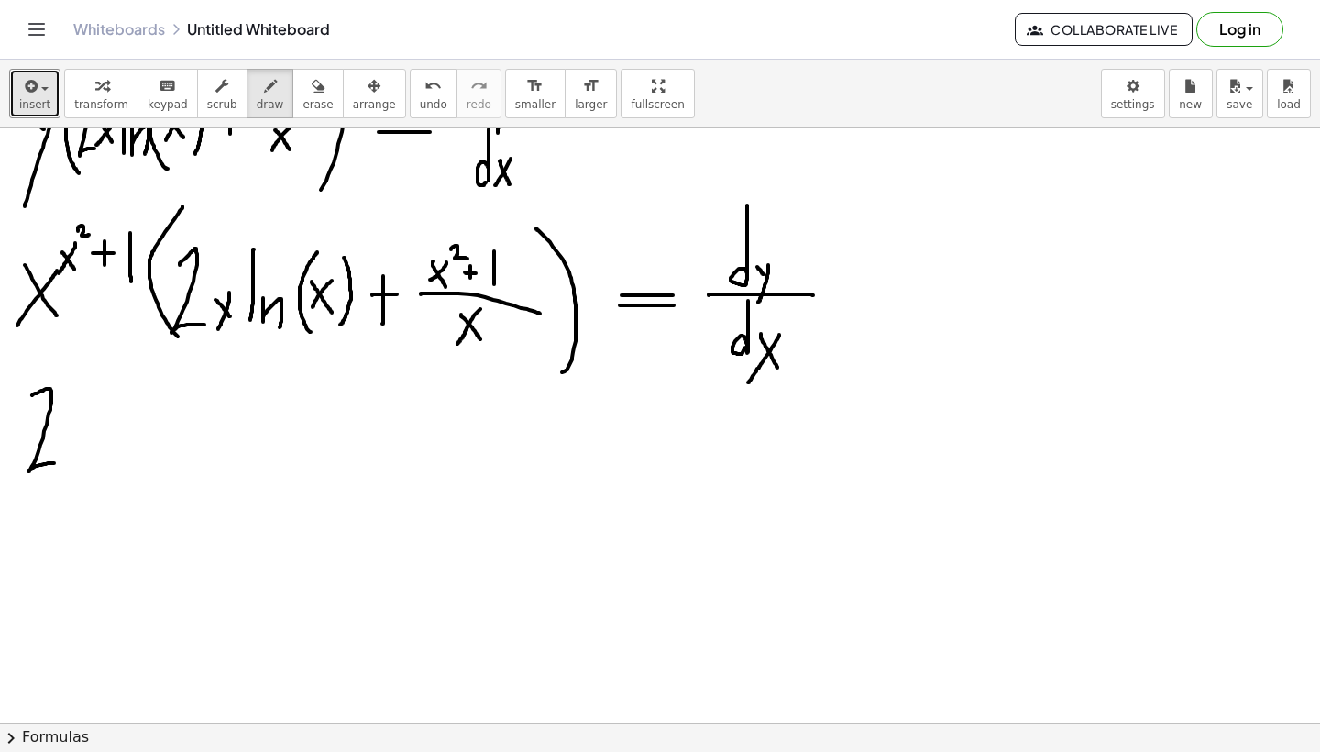
drag, startPoint x: 32, startPoint y: 395, endPoint x: 55, endPoint y: 463, distance: 71.6
click at [55, 463] on div at bounding box center [660, 155] width 1320 height 1782
drag, startPoint x: 63, startPoint y: 435, endPoint x: 76, endPoint y: 465, distance: 32.0
click at [76, 465] on div at bounding box center [660, 155] width 1320 height 1782
drag, startPoint x: 84, startPoint y: 440, endPoint x: 57, endPoint y: 461, distance: 34.7
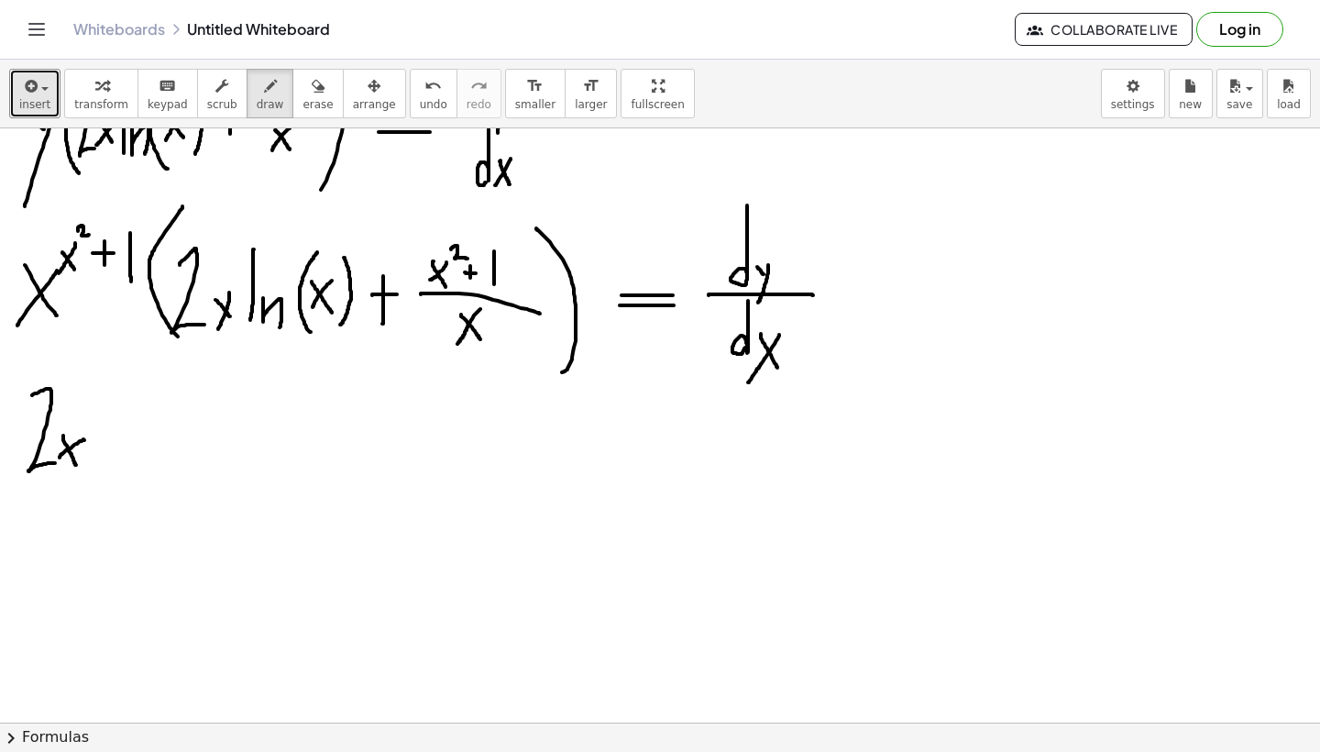
click at [57, 461] on div at bounding box center [660, 155] width 1320 height 1782
drag, startPoint x: 100, startPoint y: 386, endPoint x: 100, endPoint y: 486, distance: 99.9
click at [100, 487] on div at bounding box center [660, 155] width 1320 height 1782
drag, startPoint x: 111, startPoint y: 449, endPoint x: 128, endPoint y: 489, distance: 43.1
click at [128, 489] on div at bounding box center [660, 155] width 1320 height 1782
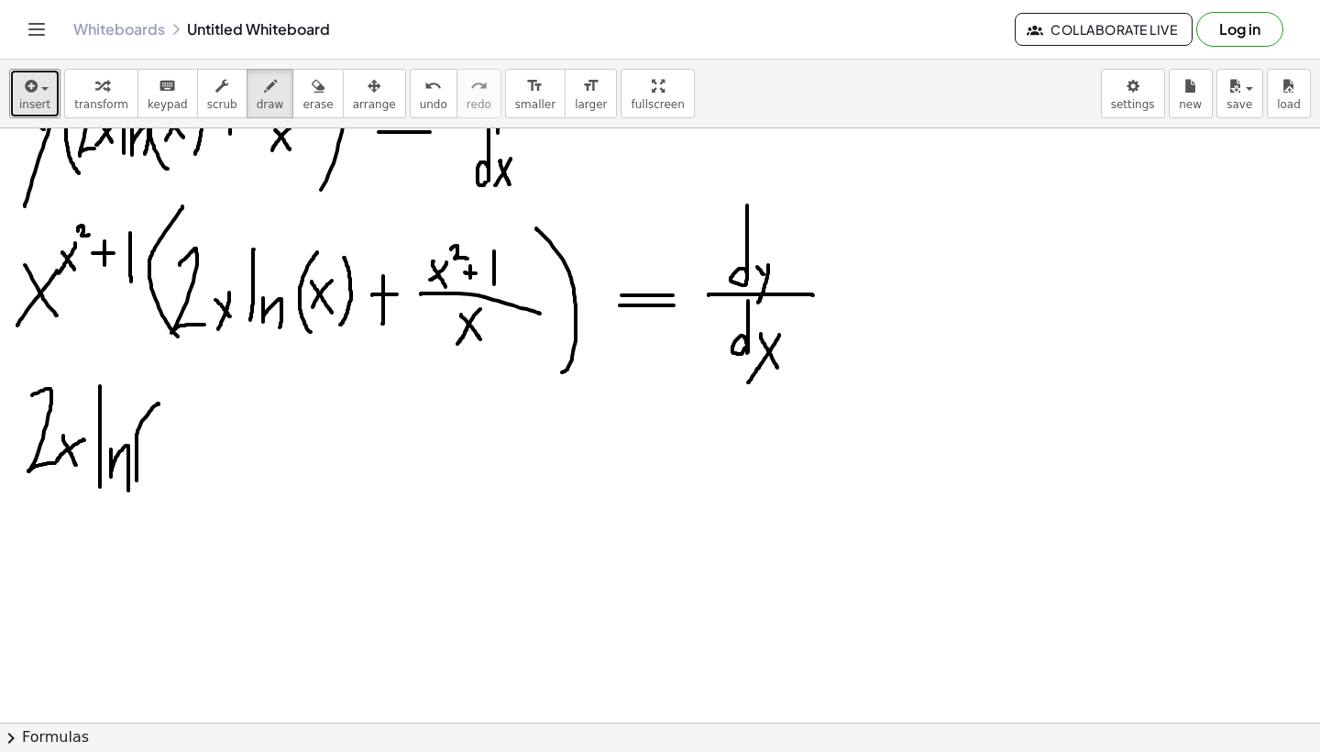
drag, startPoint x: 159, startPoint y: 403, endPoint x: 149, endPoint y: 501, distance: 98.6
click at [148, 501] on div at bounding box center [660, 155] width 1320 height 1782
drag, startPoint x: 154, startPoint y: 440, endPoint x: 173, endPoint y: 473, distance: 38.2
click at [173, 473] on div at bounding box center [660, 155] width 1320 height 1782
drag, startPoint x: 178, startPoint y: 439, endPoint x: 150, endPoint y: 471, distance: 42.3
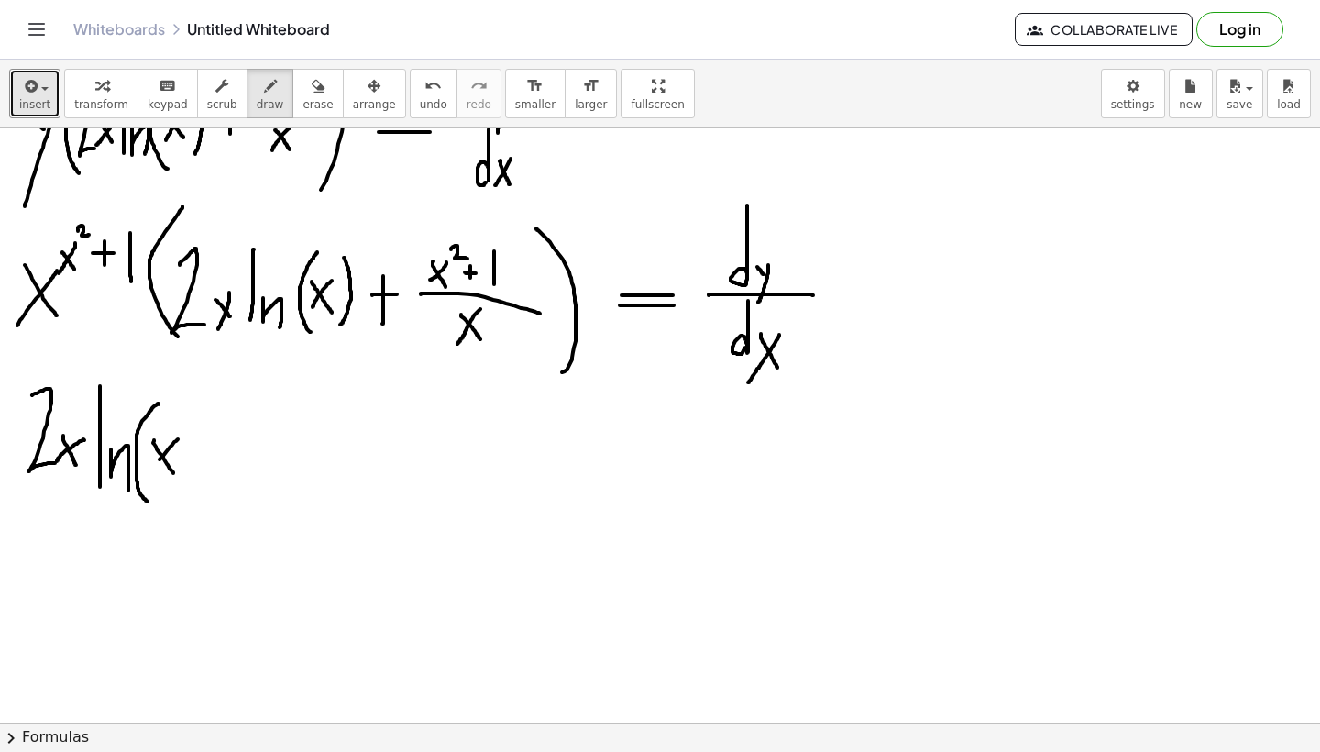
click at [150, 471] on div at bounding box center [660, 155] width 1320 height 1782
drag, startPoint x: 196, startPoint y: 399, endPoint x: 198, endPoint y: 502, distance: 103.6
click at [200, 501] on div at bounding box center [660, 155] width 1320 height 1782
drag, startPoint x: 232, startPoint y: 434, endPoint x: 268, endPoint y: 490, distance: 67.2
click at [268, 490] on div at bounding box center [660, 155] width 1320 height 1782
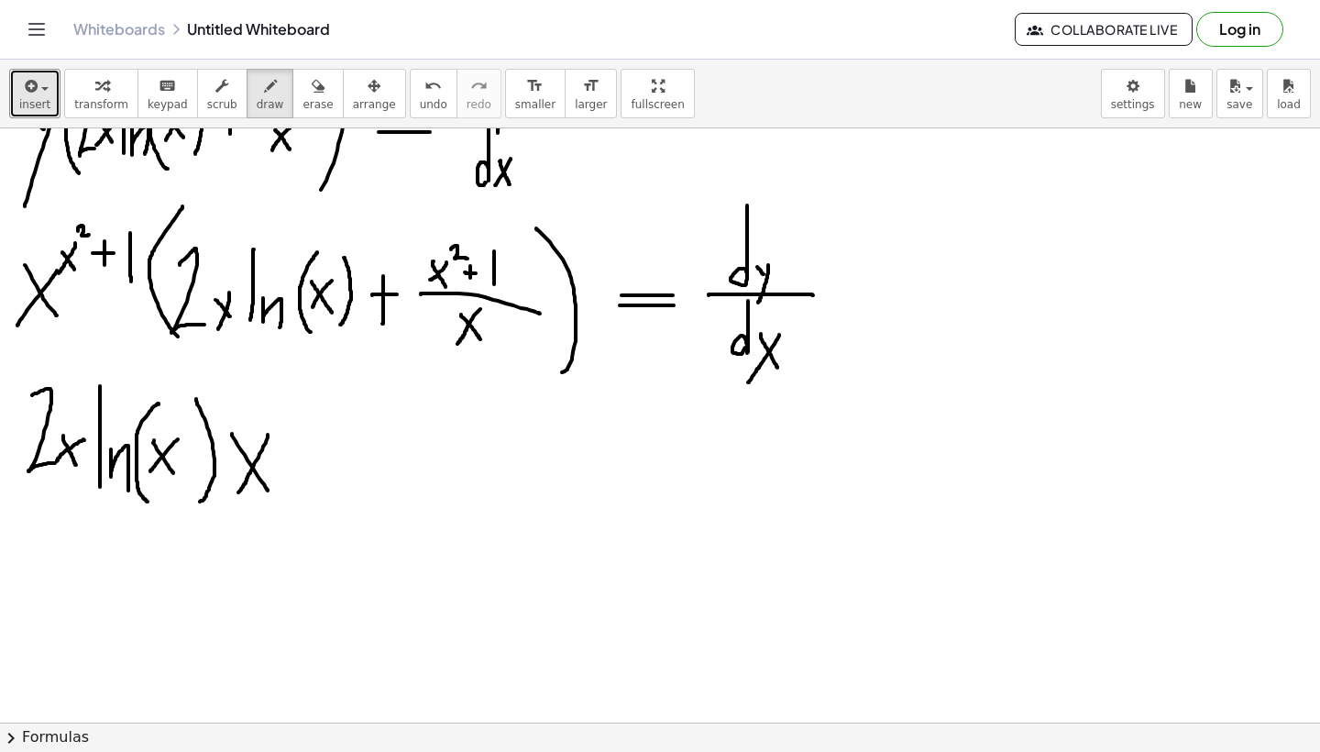
drag, startPoint x: 268, startPoint y: 435, endPoint x: 237, endPoint y: 493, distance: 66.0
click at [237, 493] on div at bounding box center [660, 155] width 1320 height 1782
drag, startPoint x: 279, startPoint y: 412, endPoint x: 289, endPoint y: 433, distance: 23.4
click at [289, 432] on div at bounding box center [660, 155] width 1320 height 1782
drag, startPoint x: 289, startPoint y: 413, endPoint x: 281, endPoint y: 425, distance: 14.5
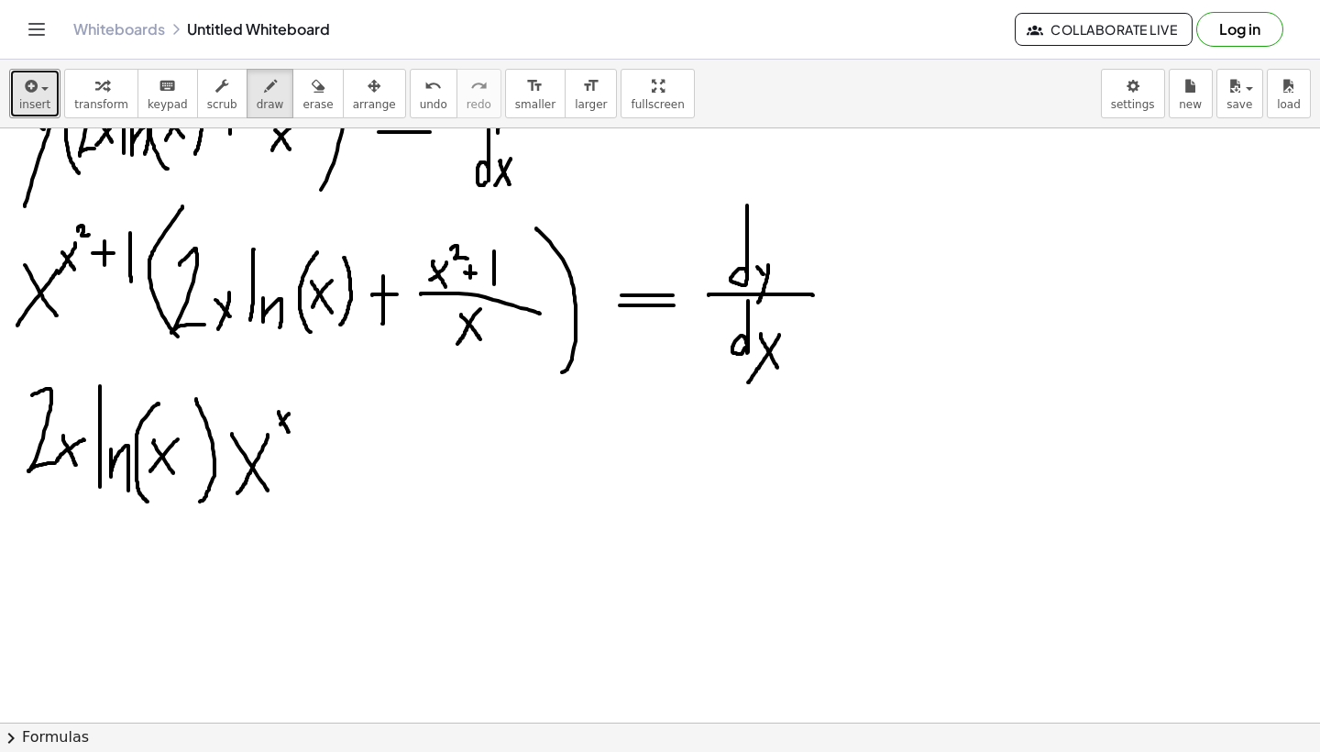
click at [281, 425] on div at bounding box center [660, 155] width 1320 height 1782
click at [280, 429] on div at bounding box center [660, 155] width 1320 height 1782
drag, startPoint x: 293, startPoint y: 404, endPoint x: 306, endPoint y: 409, distance: 13.6
click at [306, 409] on div at bounding box center [660, 155] width 1320 height 1782
drag, startPoint x: 304, startPoint y: 422, endPoint x: 316, endPoint y: 422, distance: 11.9
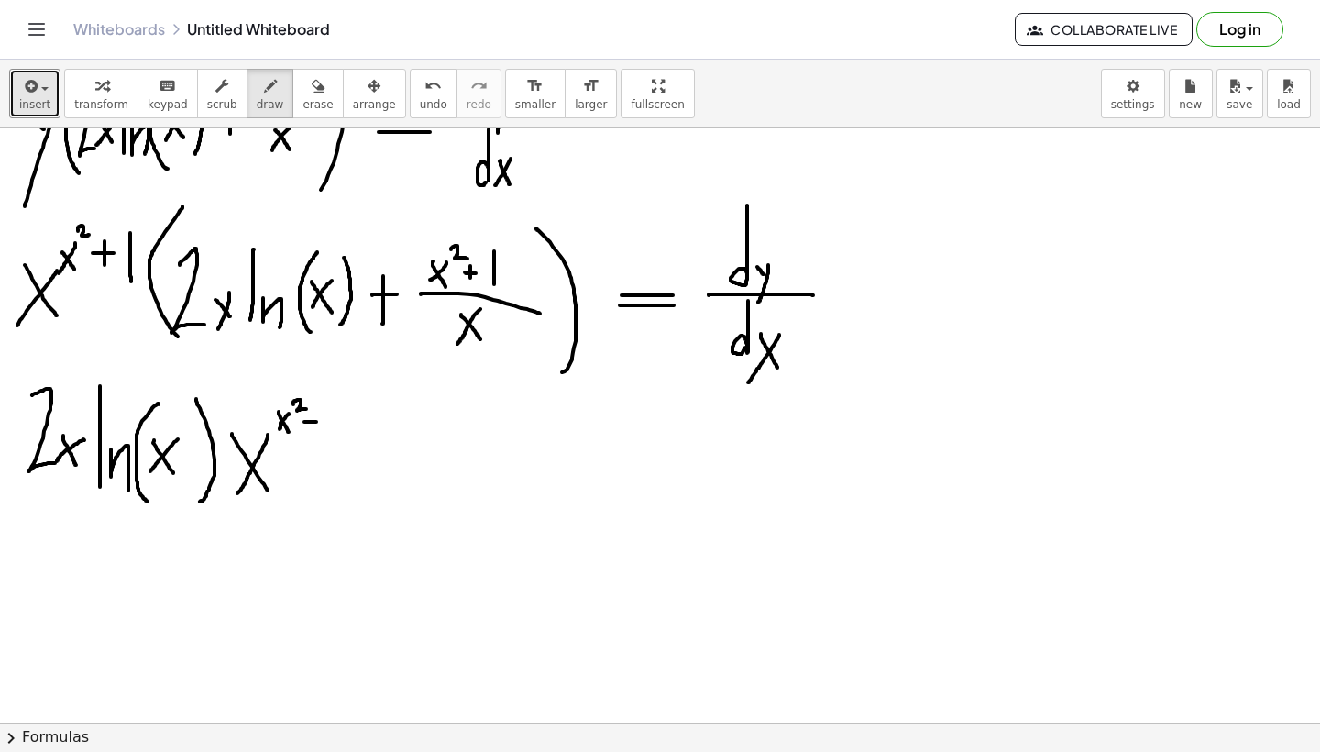
click at [316, 422] on div at bounding box center [660, 155] width 1320 height 1782
drag, startPoint x: 310, startPoint y: 413, endPoint x: 311, endPoint y: 432, distance: 19.3
click at [311, 432] on div at bounding box center [660, 155] width 1320 height 1782
drag, startPoint x: 335, startPoint y: 402, endPoint x: 337, endPoint y: 435, distance: 33.1
click at [337, 435] on div at bounding box center [660, 155] width 1320 height 1782
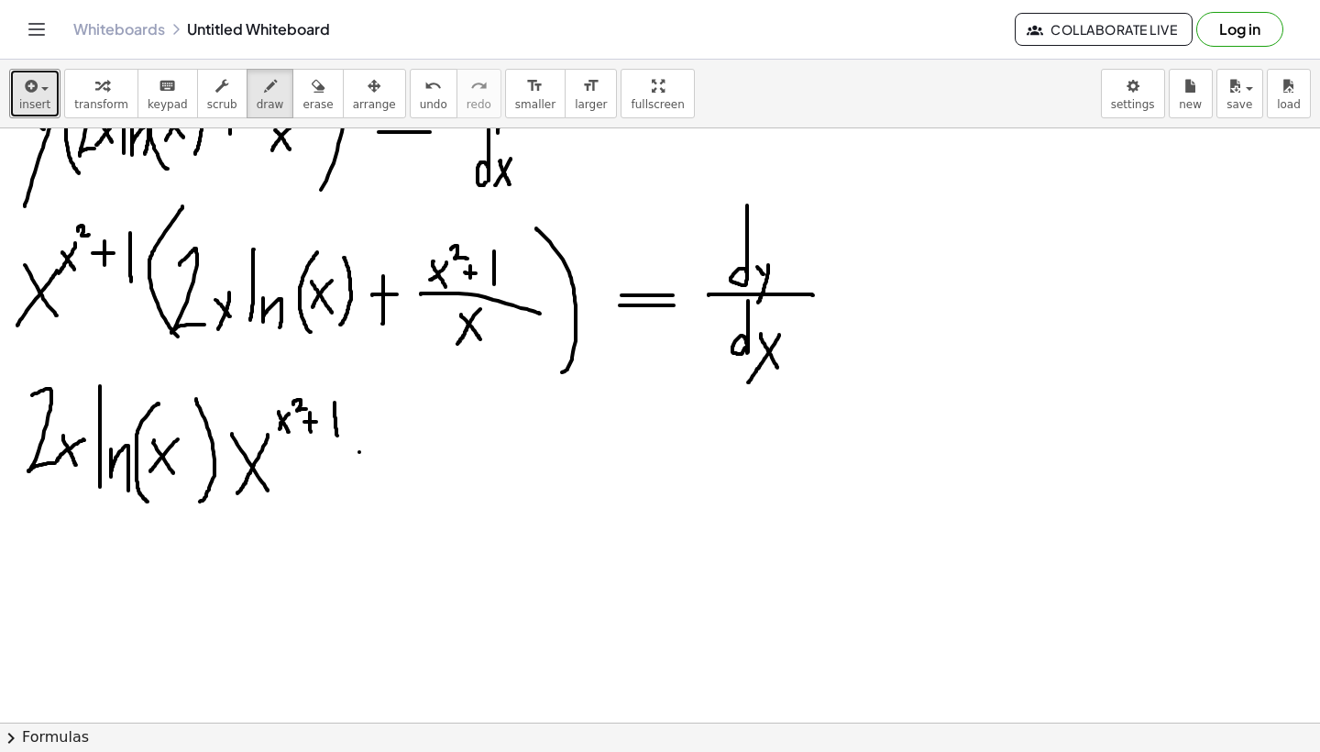
drag, startPoint x: 359, startPoint y: 452, endPoint x: 426, endPoint y: 452, distance: 66.9
click at [426, 452] on div at bounding box center [660, 155] width 1320 height 1782
drag, startPoint x: 391, startPoint y: 418, endPoint x: 391, endPoint y: 480, distance: 62.3
click at [391, 480] on div at bounding box center [660, 155] width 1320 height 1782
drag, startPoint x: 458, startPoint y: 456, endPoint x: 643, endPoint y: 462, distance: 184.4
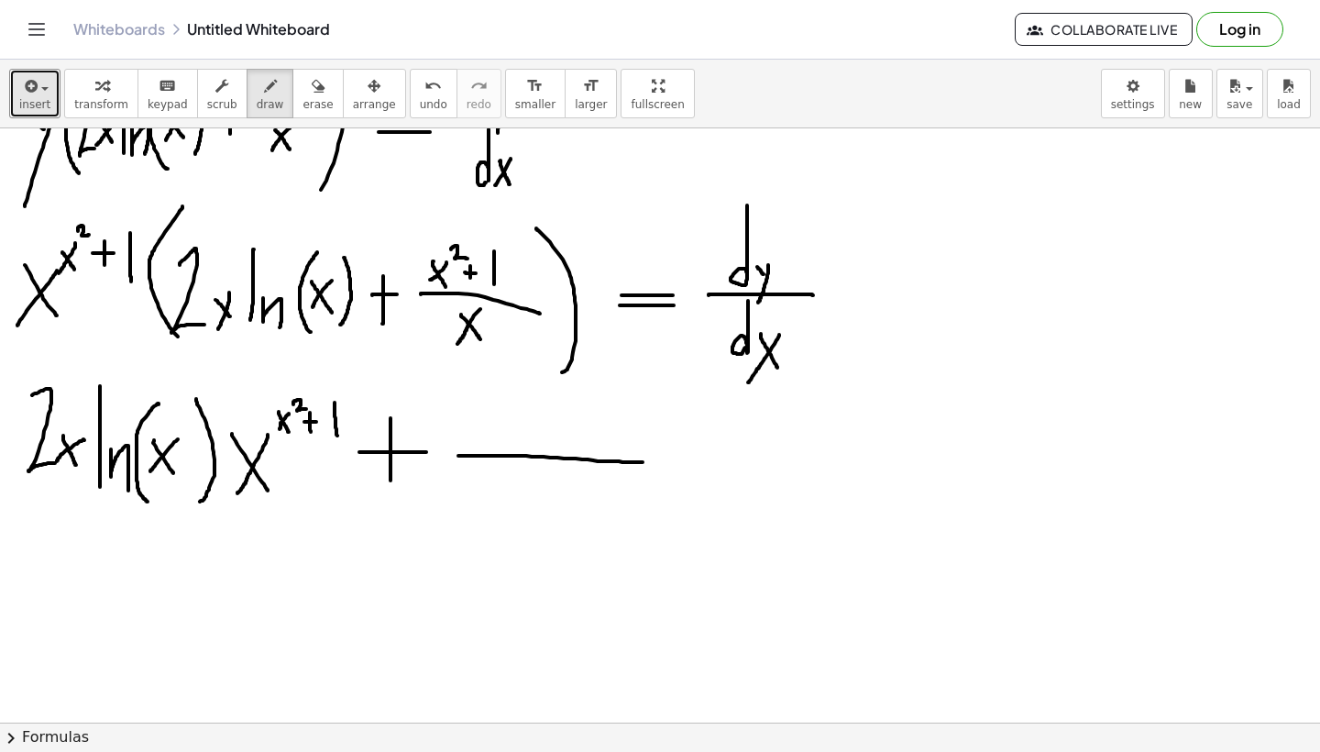
click at [643, 462] on div at bounding box center [660, 155] width 1320 height 1782
drag, startPoint x: 477, startPoint y: 401, endPoint x: 480, endPoint y: 453, distance: 52.4
click at [480, 453] on div at bounding box center [660, 155] width 1320 height 1782
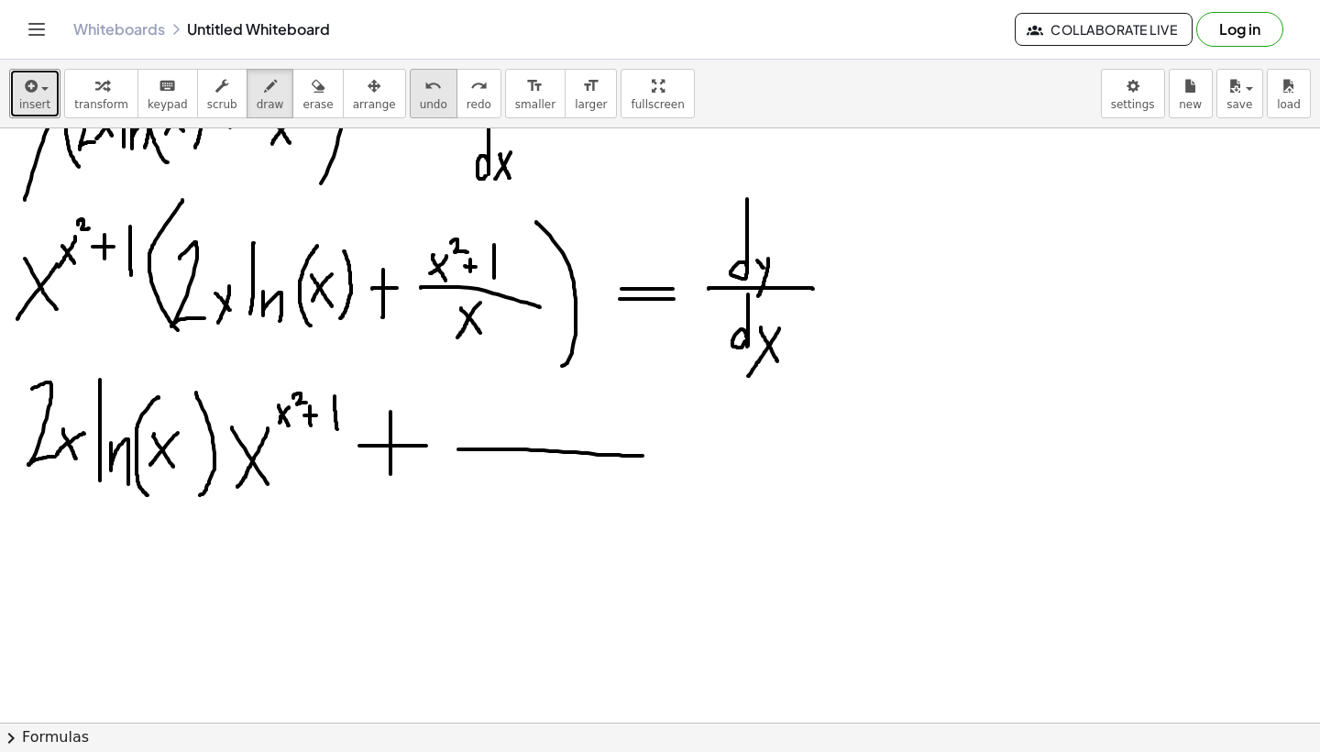
click at [424, 84] on icon "undo" at bounding box center [432, 86] width 17 height 22
drag, startPoint x: 485, startPoint y: 396, endPoint x: 479, endPoint y: 440, distance: 44.3
click at [479, 440] on div at bounding box center [660, 148] width 1320 height 1782
drag, startPoint x: 484, startPoint y: 409, endPoint x: 491, endPoint y: 438, distance: 30.2
click at [491, 438] on div at bounding box center [660, 148] width 1320 height 1782
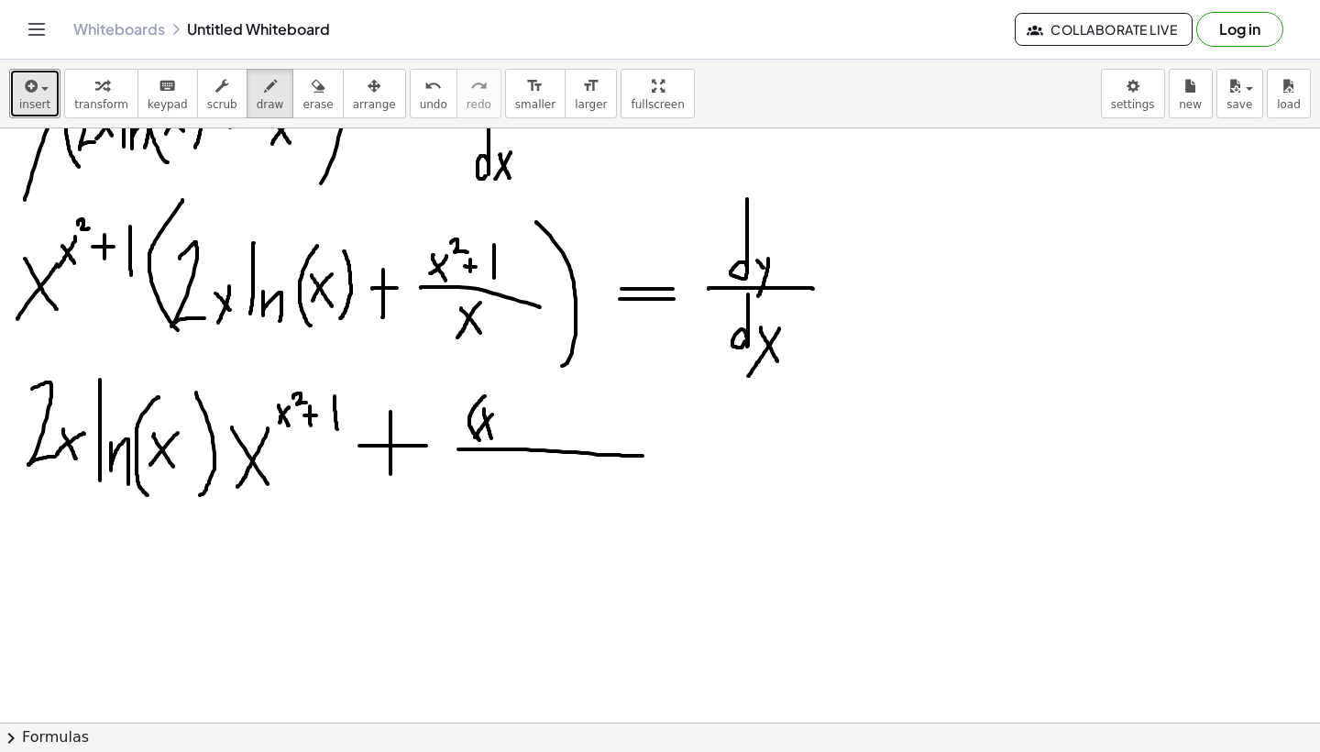
drag, startPoint x: 492, startPoint y: 414, endPoint x: 475, endPoint y: 437, distance: 28.8
click at [475, 437] on div at bounding box center [660, 148] width 1320 height 1782
drag, startPoint x: 494, startPoint y: 401, endPoint x: 507, endPoint y: 413, distance: 18.2
click at [507, 413] on div at bounding box center [660, 148] width 1320 height 1782
drag, startPoint x: 507, startPoint y: 399, endPoint x: 497, endPoint y: 419, distance: 22.5
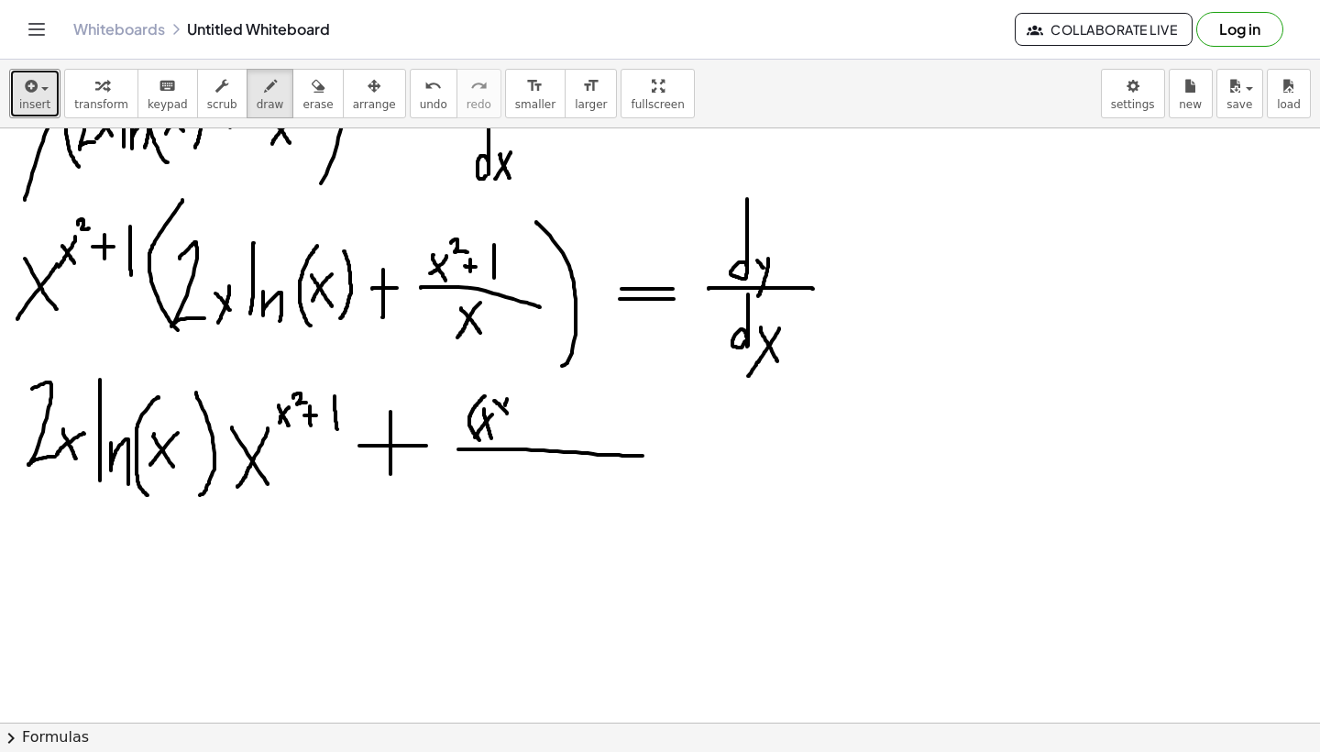
click at [497, 419] on div at bounding box center [660, 148] width 1320 height 1782
click at [517, 394] on div at bounding box center [660, 148] width 1320 height 1782
click at [525, 403] on div at bounding box center [660, 148] width 1320 height 1782
click at [522, 407] on div at bounding box center [660, 148] width 1320 height 1782
drag, startPoint x: 532, startPoint y: 396, endPoint x: 532, endPoint y: 412, distance: 15.6
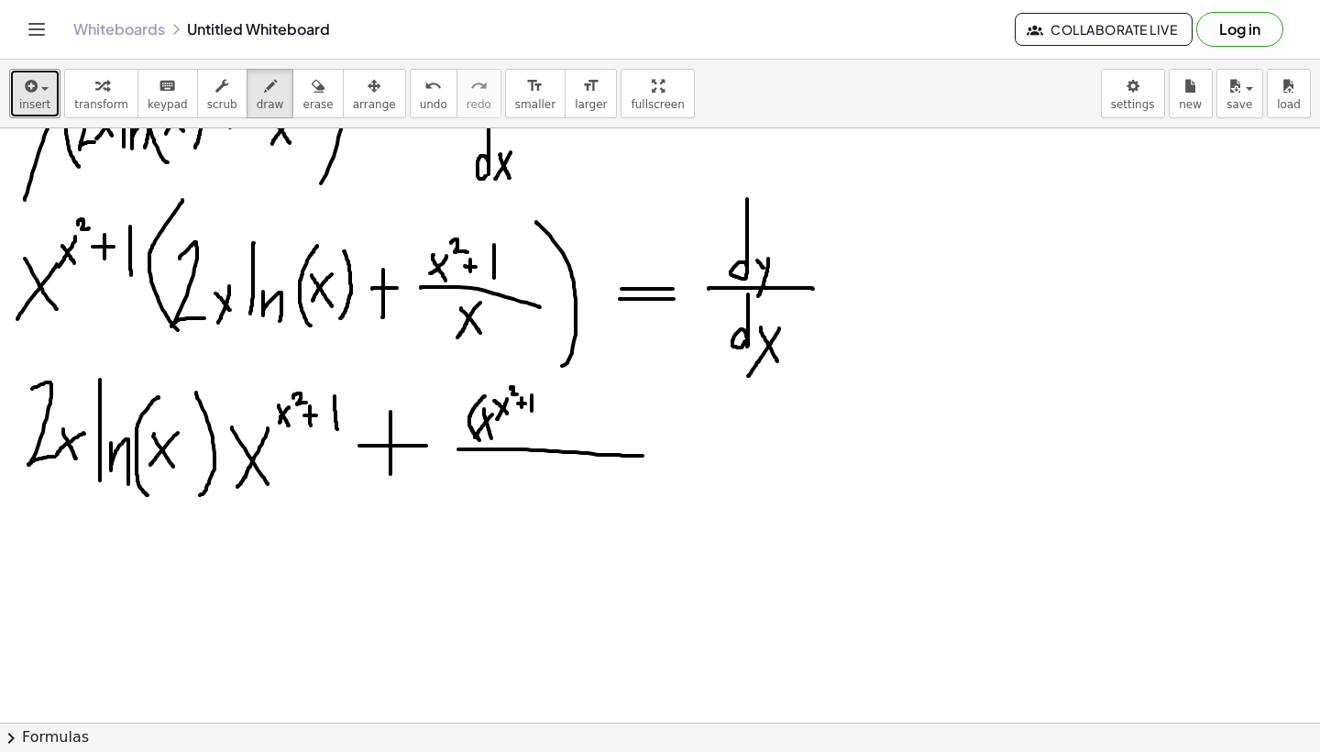
click at [532, 412] on div at bounding box center [660, 148] width 1320 height 1782
drag, startPoint x: 536, startPoint y: 386, endPoint x: 537, endPoint y: 432, distance: 45.8
click at [537, 432] on div at bounding box center [660, 148] width 1320 height 1782
drag, startPoint x: 564, startPoint y: 394, endPoint x: 556, endPoint y: 439, distance: 45.7
click at [556, 439] on div at bounding box center [660, 148] width 1320 height 1782
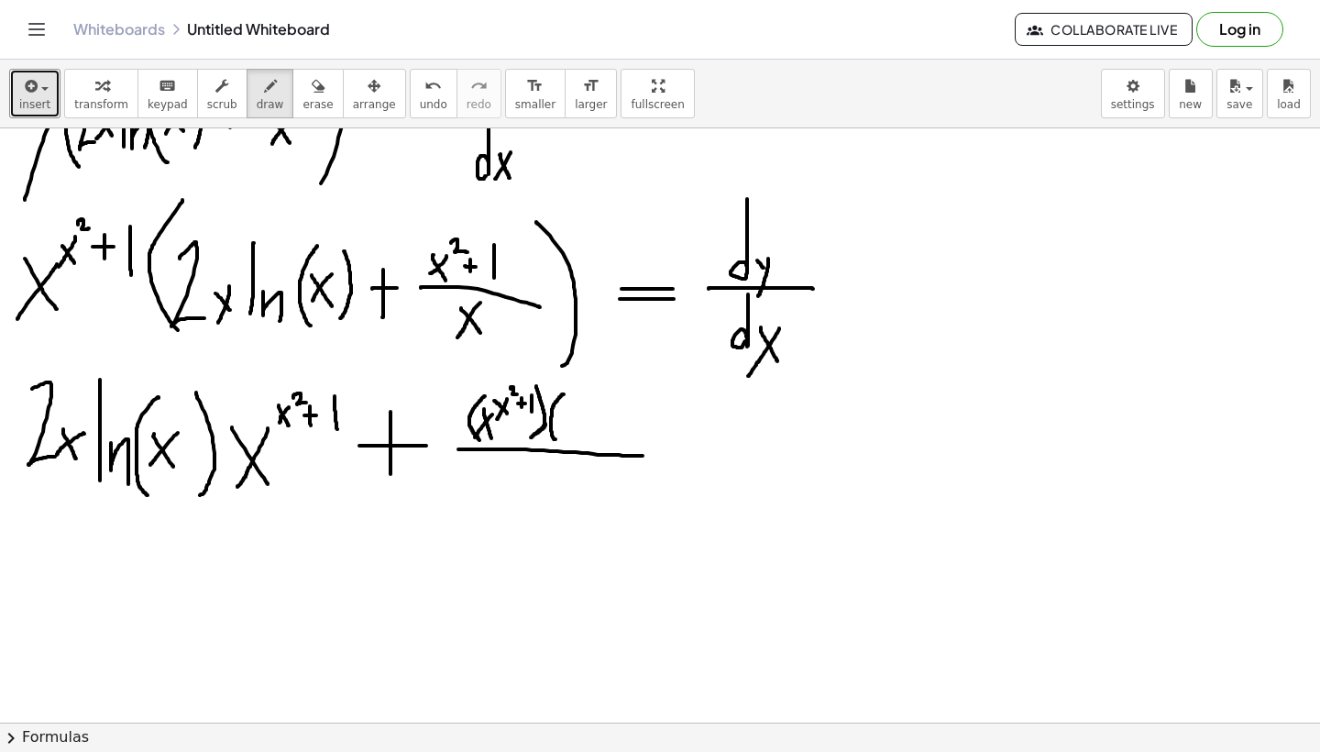
drag, startPoint x: 545, startPoint y: 424, endPoint x: 529, endPoint y: 438, distance: 22.1
click at [529, 438] on div at bounding box center [660, 148] width 1320 height 1782
drag, startPoint x: 560, startPoint y: 407, endPoint x: 575, endPoint y: 435, distance: 31.2
click at [575, 435] on div at bounding box center [660, 148] width 1320 height 1782
drag, startPoint x: 576, startPoint y: 404, endPoint x: 559, endPoint y: 437, distance: 36.9
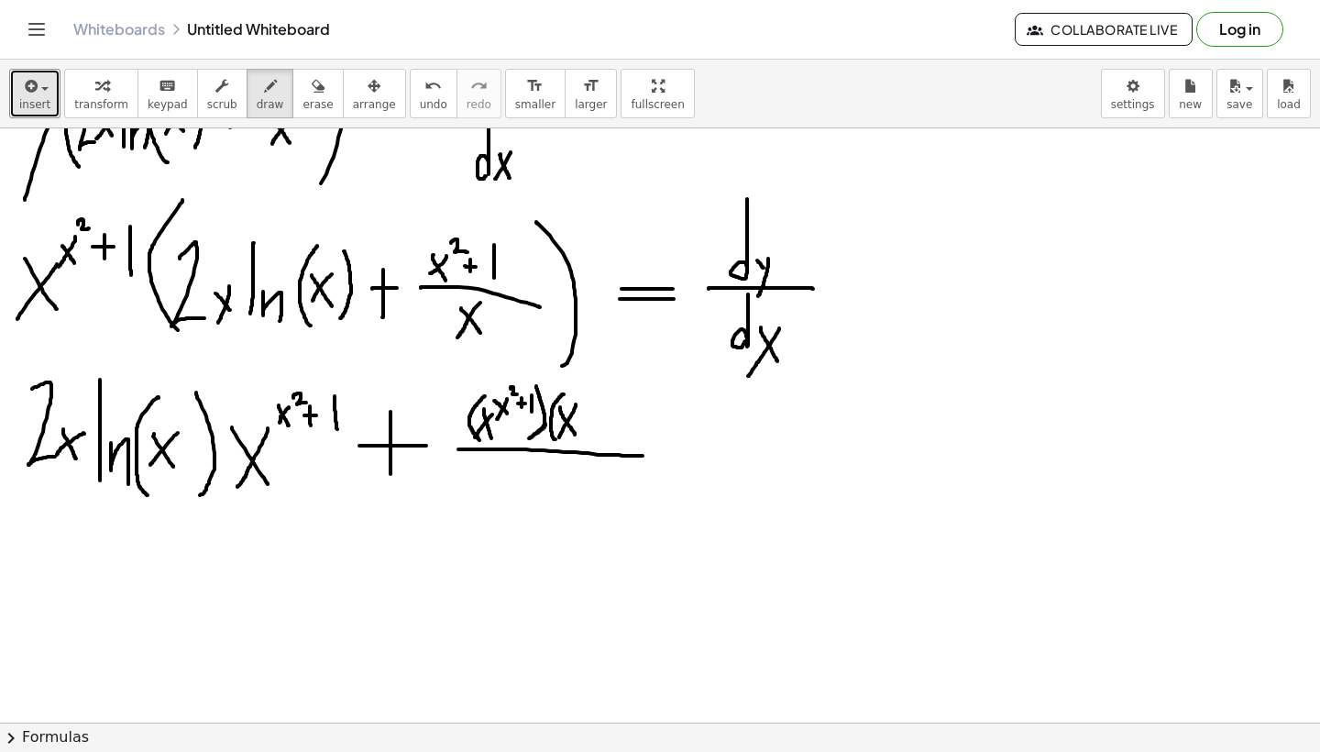
click at [559, 437] on div at bounding box center [660, 148] width 1320 height 1782
drag, startPoint x: 578, startPoint y: 392, endPoint x: 589, endPoint y: 407, distance: 17.8
click at [589, 407] on div at bounding box center [660, 148] width 1320 height 1782
drag, startPoint x: 588, startPoint y: 388, endPoint x: 582, endPoint y: 404, distance: 17.4
click at [582, 405] on div at bounding box center [660, 148] width 1320 height 1782
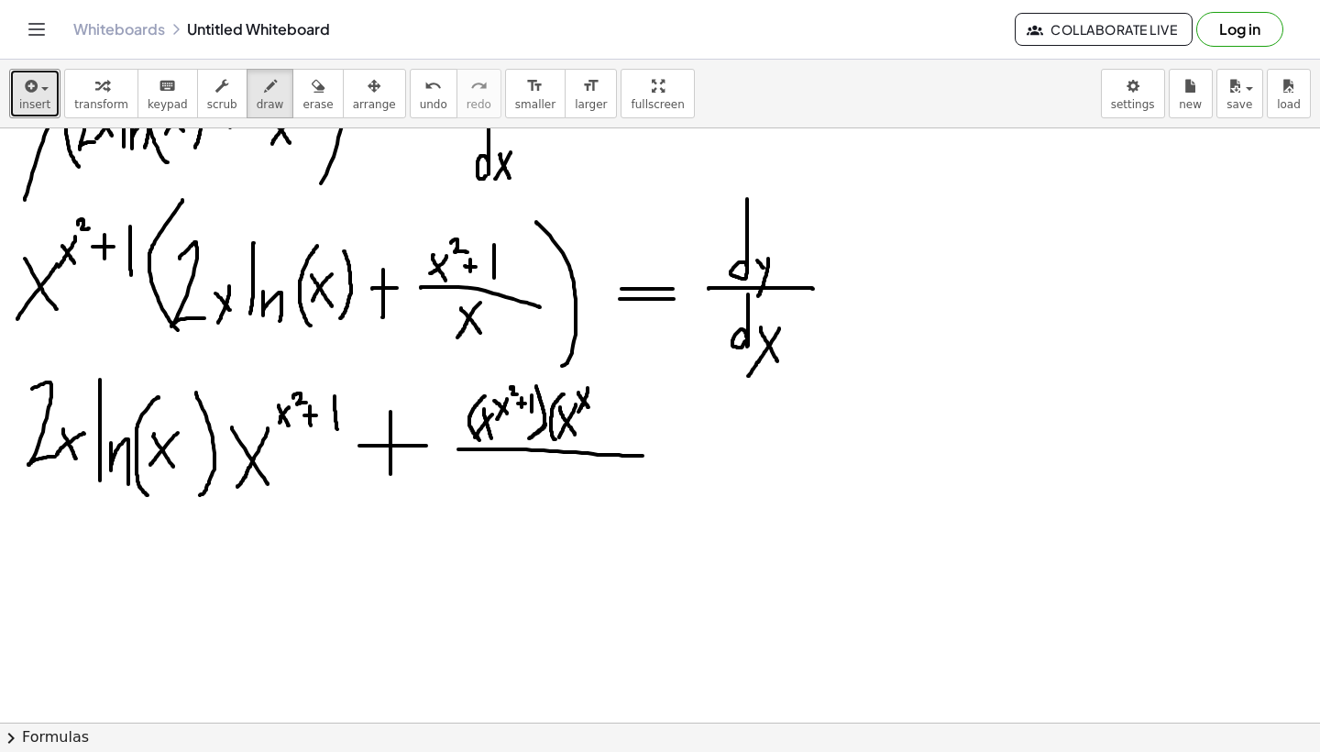
click at [578, 412] on div at bounding box center [660, 148] width 1320 height 1782
drag, startPoint x: 590, startPoint y: 377, endPoint x: 600, endPoint y: 382, distance: 11.5
click at [600, 382] on div at bounding box center [660, 148] width 1320 height 1782
drag, startPoint x: 601, startPoint y: 395, endPoint x: 618, endPoint y: 395, distance: 16.5
click at [618, 395] on div at bounding box center [660, 148] width 1320 height 1782
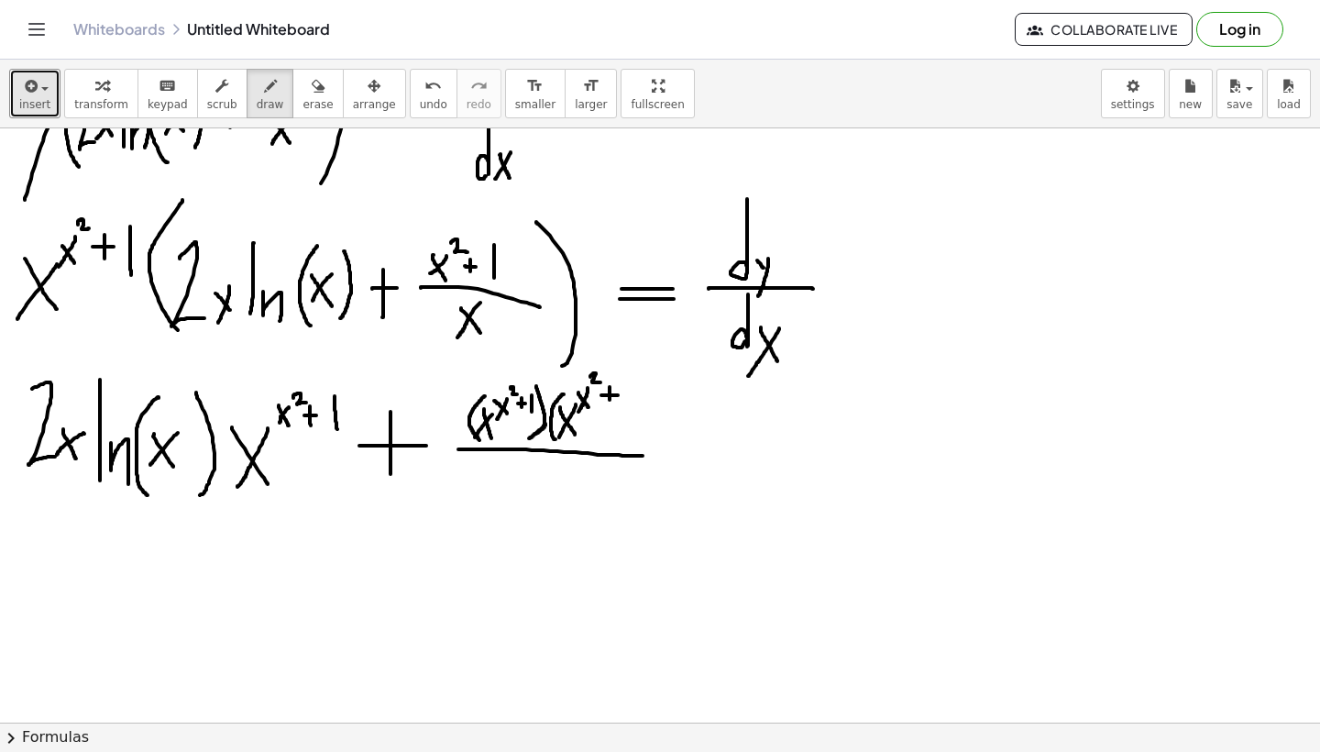
drag, startPoint x: 610, startPoint y: 387, endPoint x: 610, endPoint y: 400, distance: 12.8
click at [610, 400] on div at bounding box center [660, 148] width 1320 height 1782
drag, startPoint x: 629, startPoint y: 383, endPoint x: 629, endPoint y: 405, distance: 22.0
click at [629, 405] on div at bounding box center [660, 148] width 1320 height 1782
drag, startPoint x: 632, startPoint y: 373, endPoint x: 629, endPoint y: 443, distance: 69.7
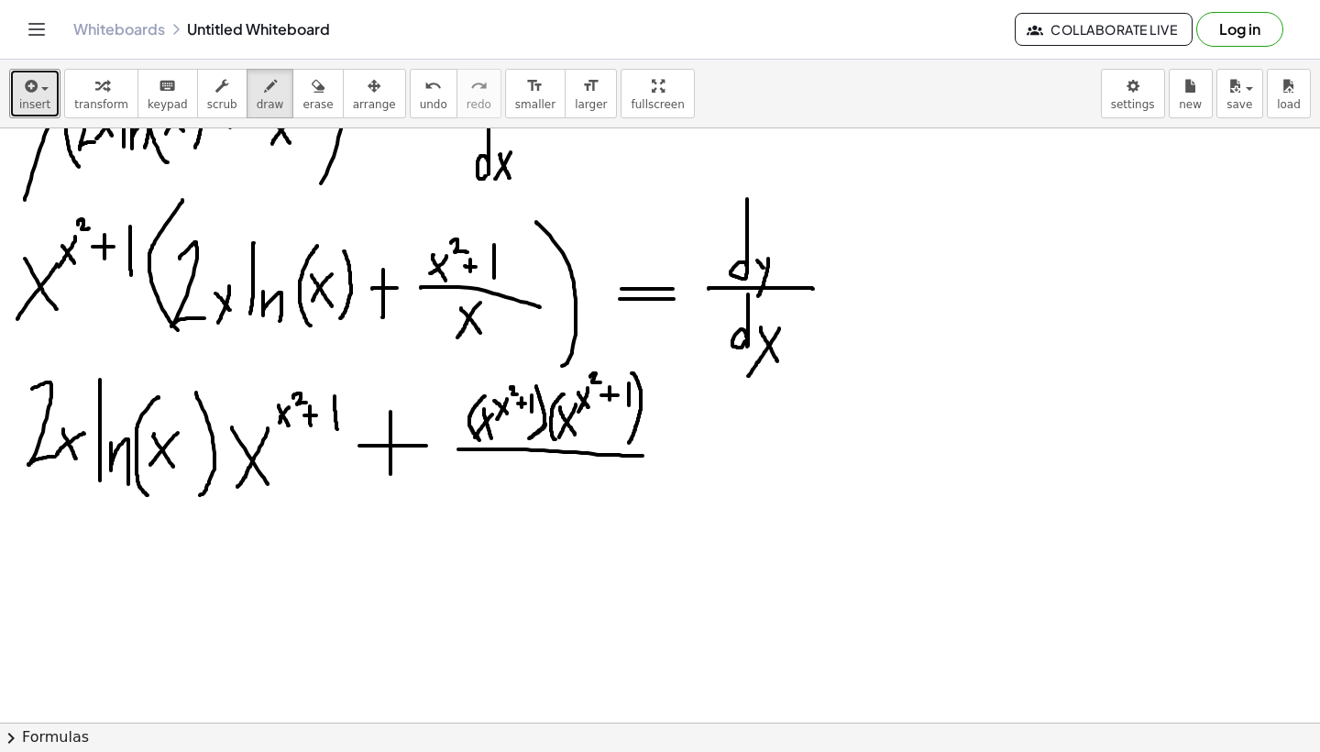
click at [629, 443] on div at bounding box center [660, 148] width 1320 height 1782
click at [410, 89] on button "undo undo" at bounding box center [434, 94] width 48 height 50
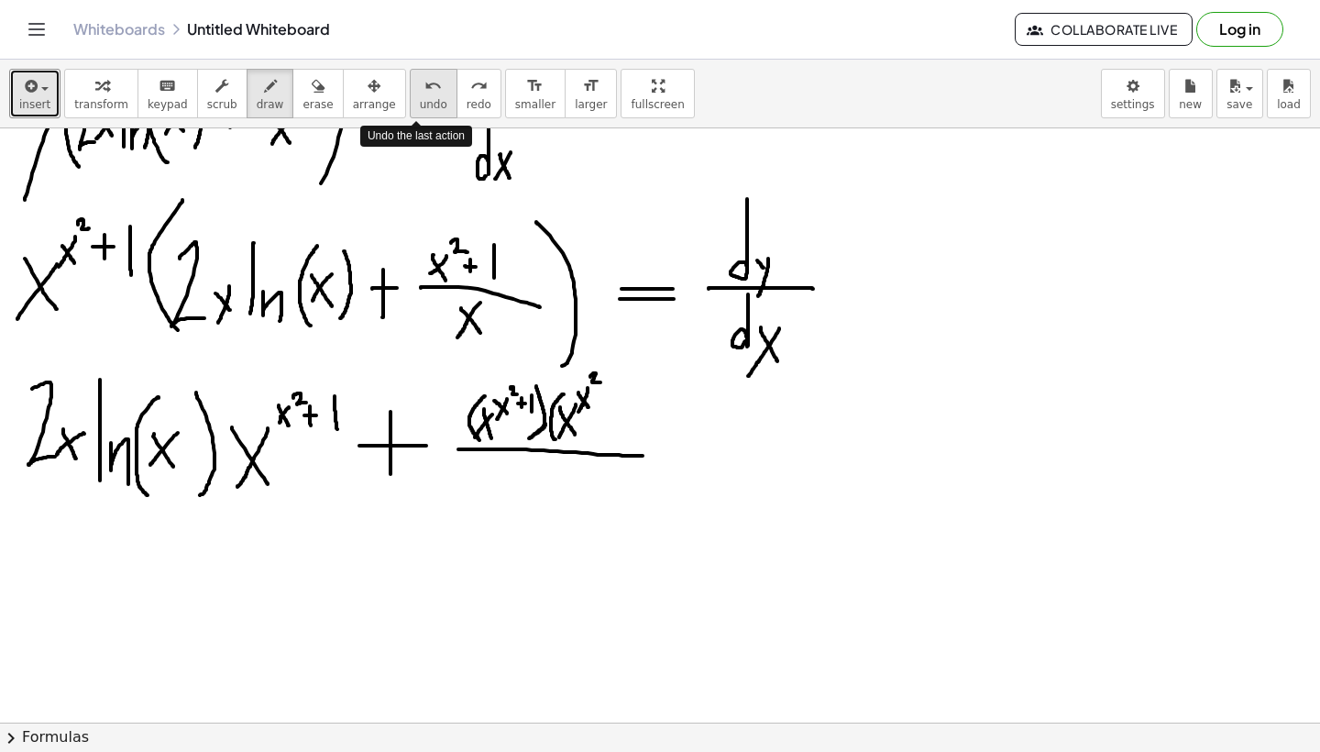
click at [410, 89] on button "undo undo" at bounding box center [434, 94] width 48 height 50
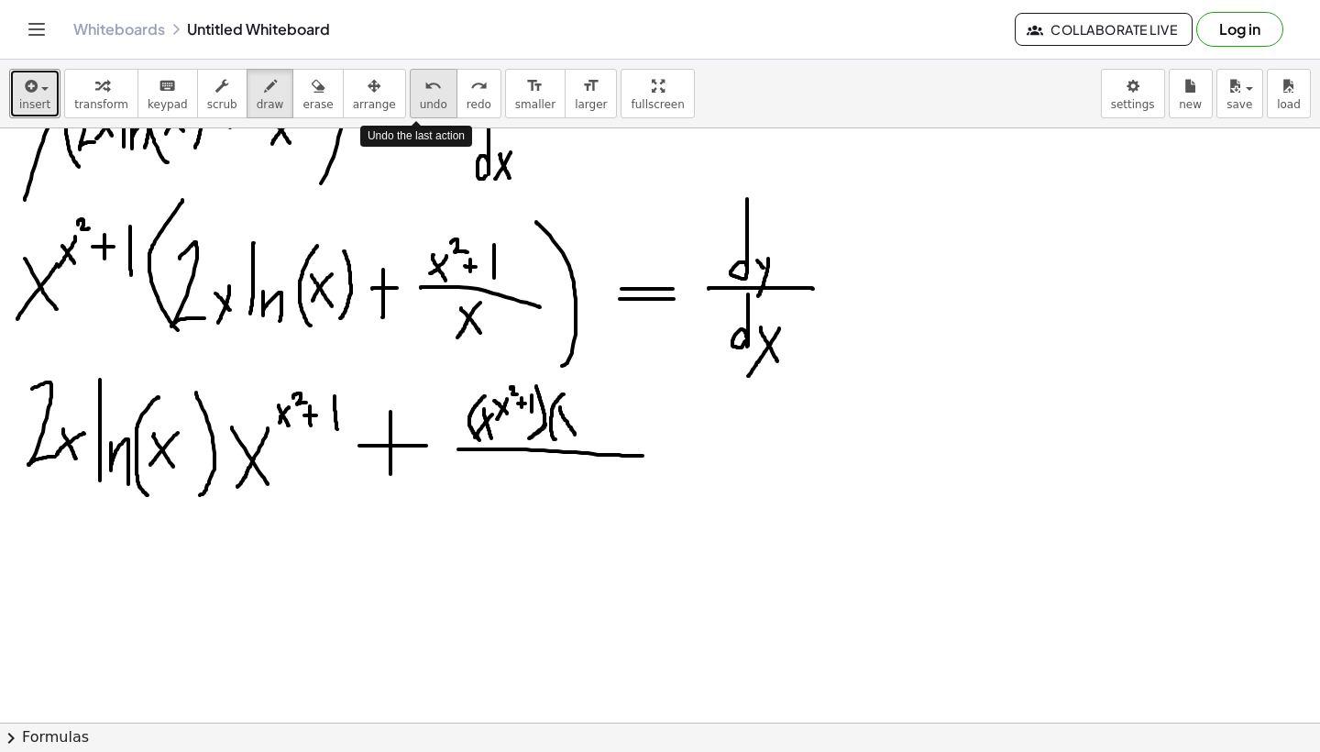
click at [410, 89] on button "undo undo" at bounding box center [434, 94] width 48 height 50
drag, startPoint x: 567, startPoint y: 404, endPoint x: 583, endPoint y: 429, distance: 29.7
click at [583, 429] on div at bounding box center [660, 148] width 1320 height 1782
drag, startPoint x: 582, startPoint y: 404, endPoint x: 567, endPoint y: 428, distance: 28.0
click at [567, 428] on div at bounding box center [660, 148] width 1320 height 1782
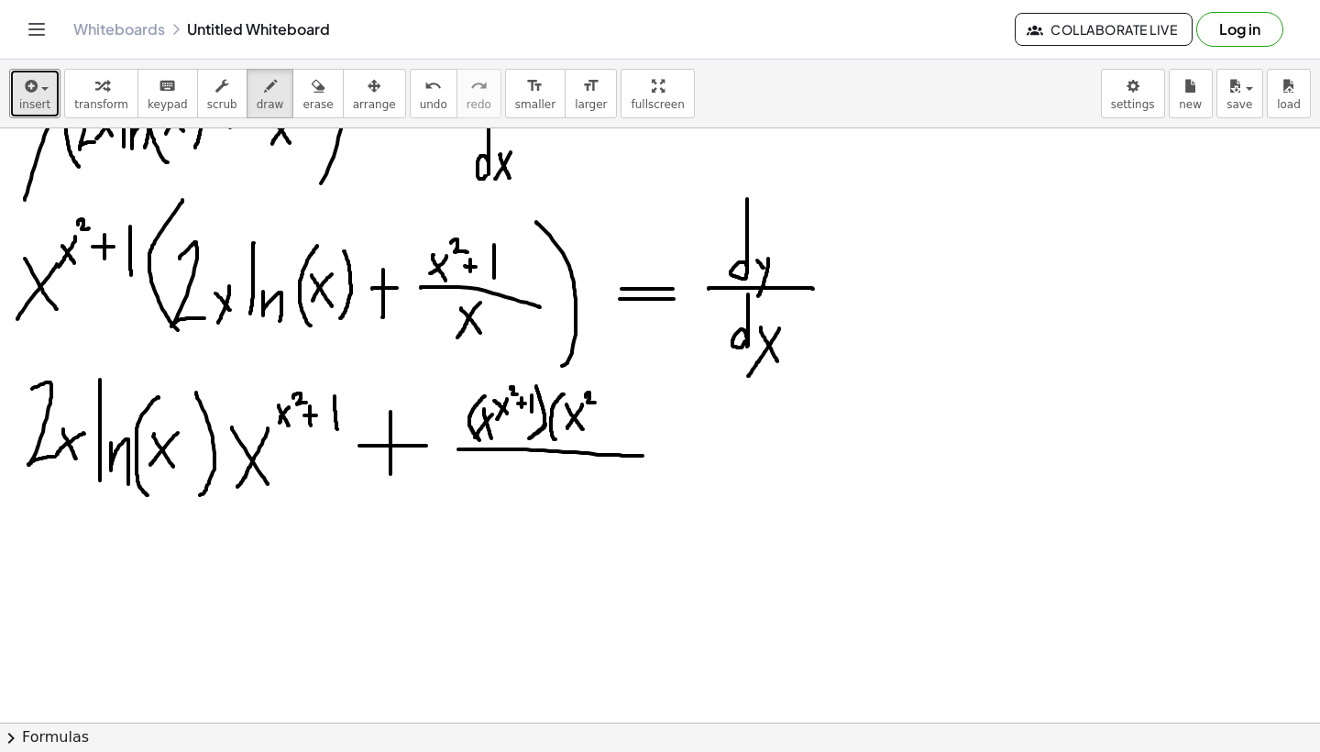
drag, startPoint x: 586, startPoint y: 397, endPoint x: 597, endPoint y: 403, distance: 12.7
click at [597, 403] on div at bounding box center [660, 148] width 1320 height 1782
drag, startPoint x: 599, startPoint y: 416, endPoint x: 611, endPoint y: 416, distance: 11.9
click at [611, 416] on div at bounding box center [660, 148] width 1320 height 1782
drag, startPoint x: 605, startPoint y: 407, endPoint x: 605, endPoint y: 421, distance: 13.8
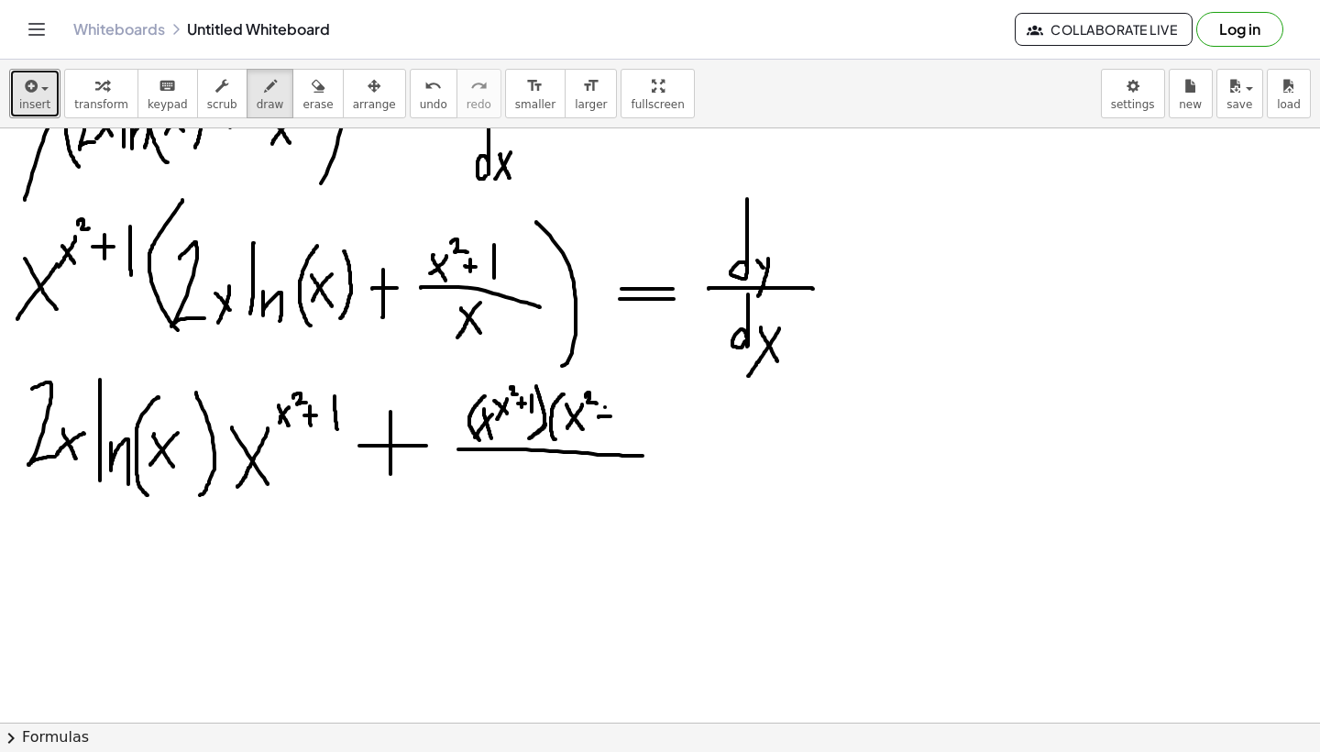
click at [605, 421] on div at bounding box center [660, 148] width 1320 height 1782
drag, startPoint x: 622, startPoint y: 402, endPoint x: 622, endPoint y: 428, distance: 25.7
click at [622, 428] on div at bounding box center [660, 148] width 1320 height 1782
click at [633, 380] on div at bounding box center [660, 148] width 1320 height 1782
drag, startPoint x: 633, startPoint y: 380, endPoint x: 639, endPoint y: 435, distance: 56.3
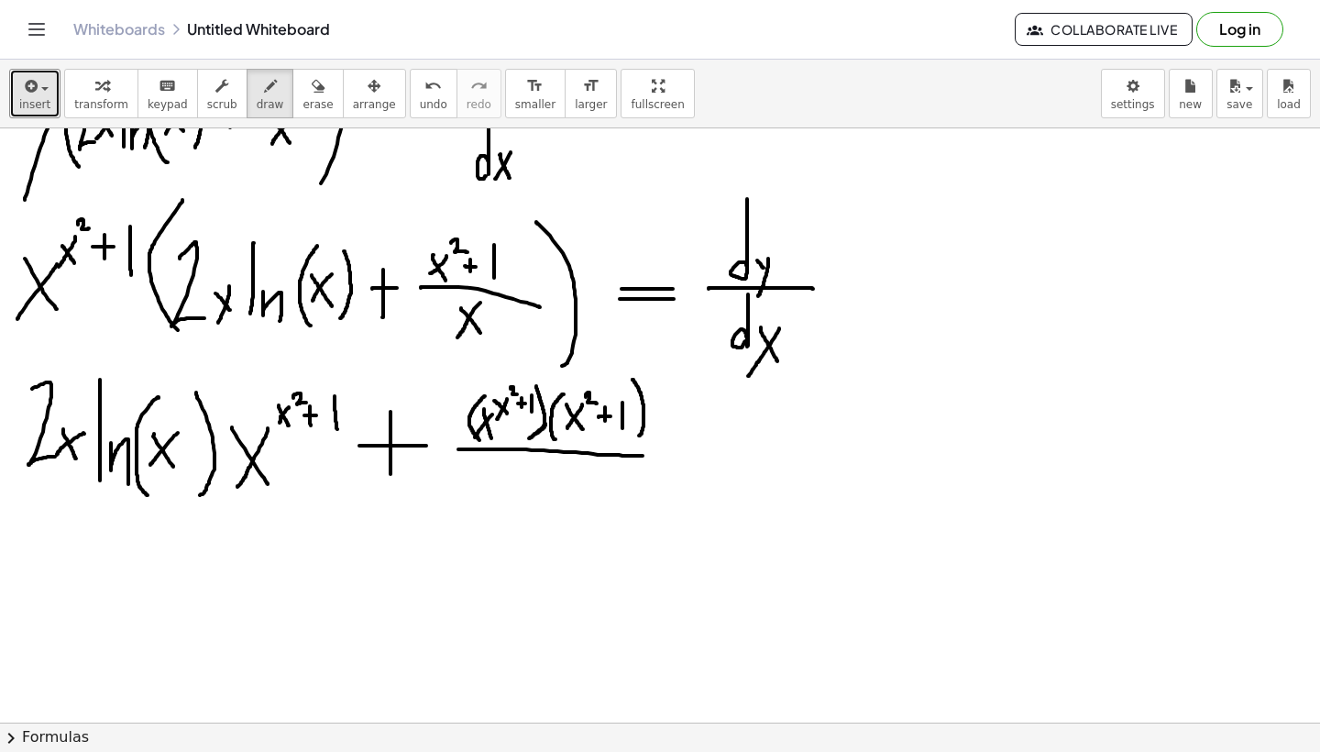
click at [639, 435] on div at bounding box center [660, 148] width 1320 height 1782
drag, startPoint x: 536, startPoint y: 478, endPoint x: 547, endPoint y: 505, distance: 29.6
click at [546, 505] on div at bounding box center [660, 148] width 1320 height 1782
drag, startPoint x: 554, startPoint y: 479, endPoint x: 524, endPoint y: 508, distance: 40.8
click at [524, 508] on div at bounding box center [660, 148] width 1320 height 1782
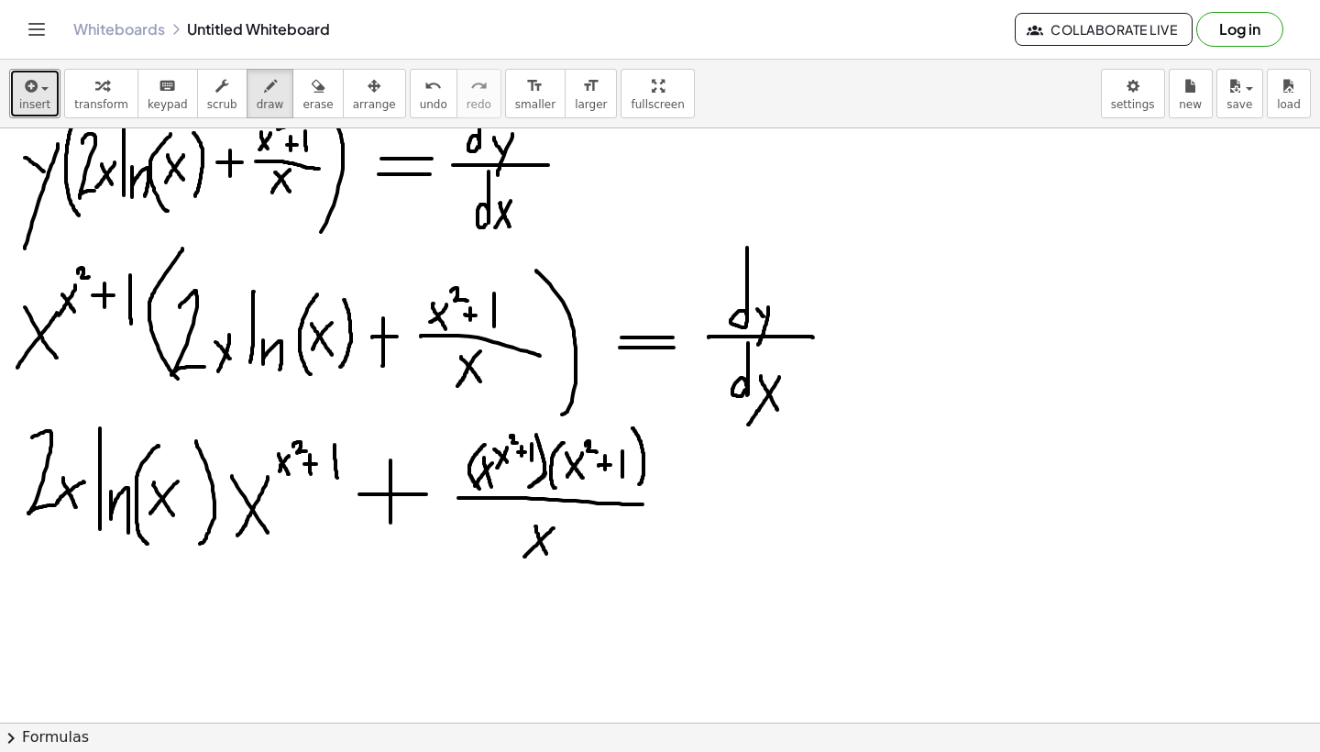
scroll to position [823, 0]
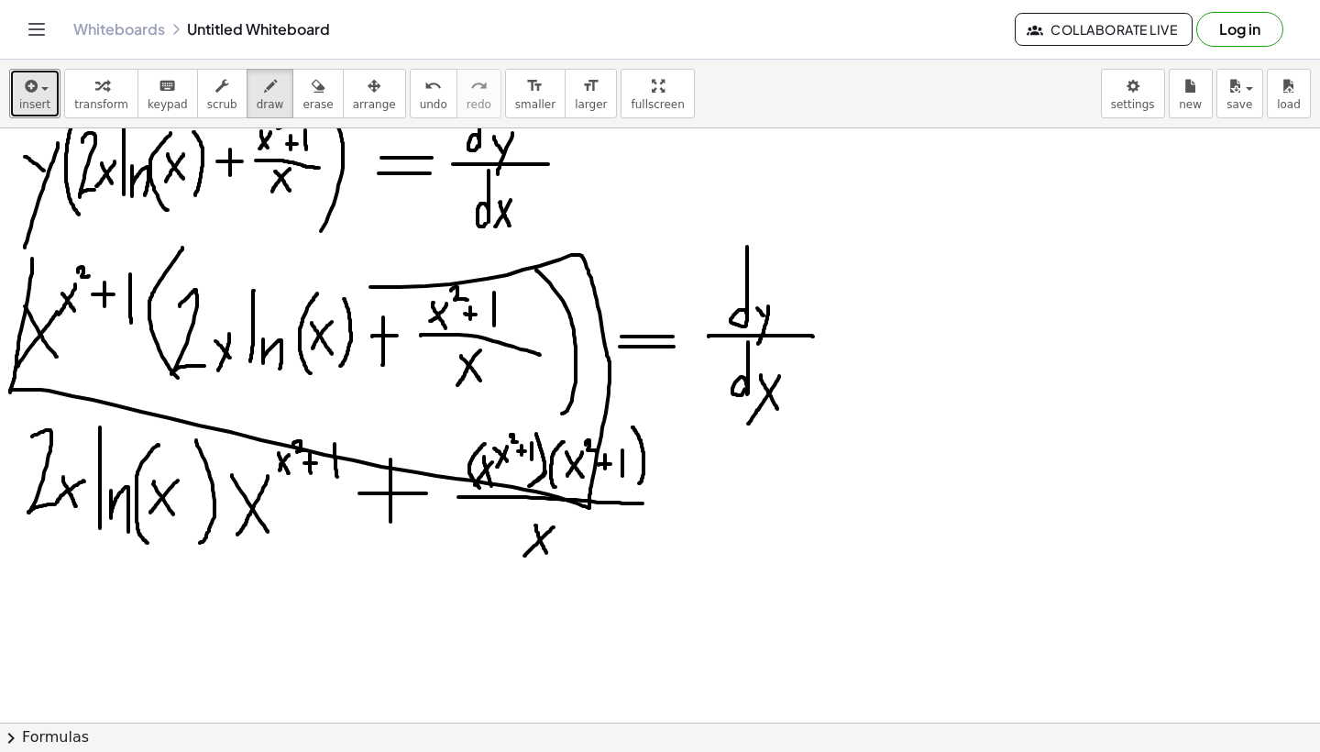
drag, startPoint x: 32, startPoint y: 259, endPoint x: 67, endPoint y: 258, distance: 34.8
click at [75, 262] on div at bounding box center [660, 196] width 1320 height 1782
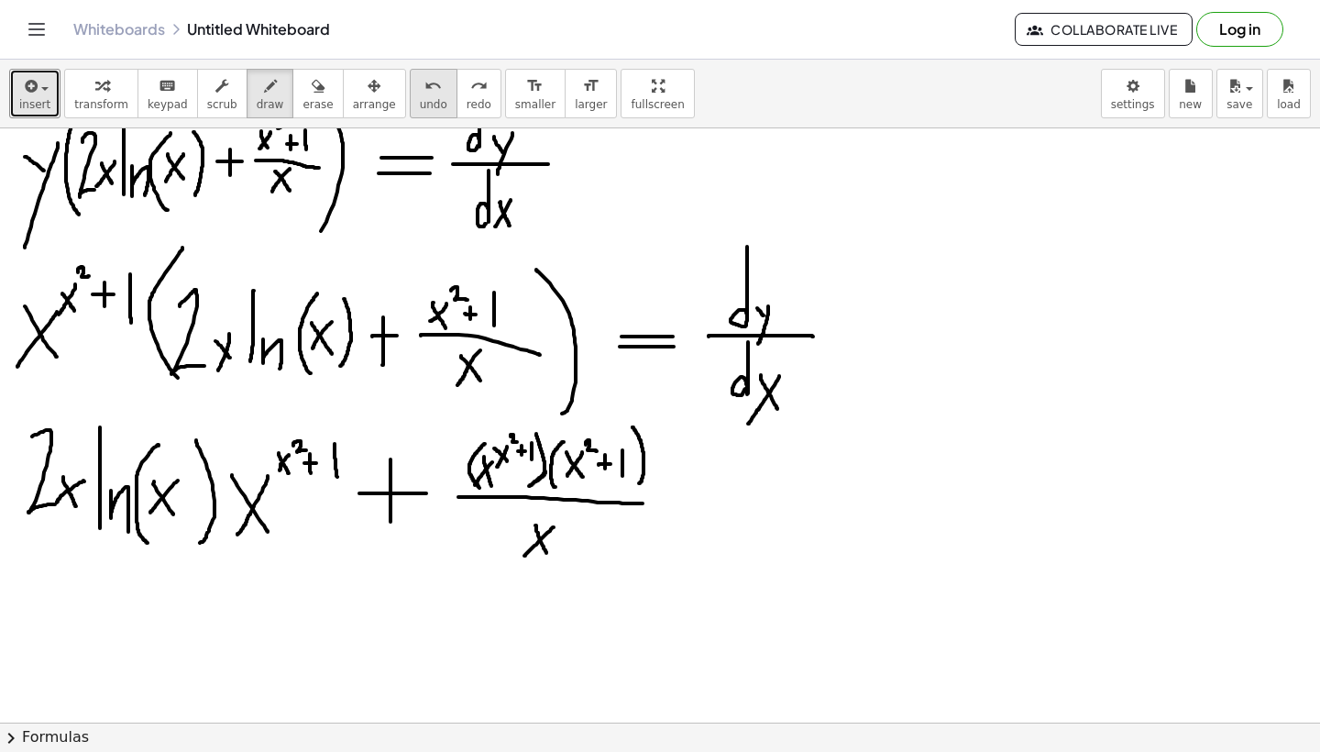
click at [424, 83] on icon "undo" at bounding box center [432, 86] width 17 height 22
click at [270, 93] on div "button" at bounding box center [271, 85] width 28 height 22
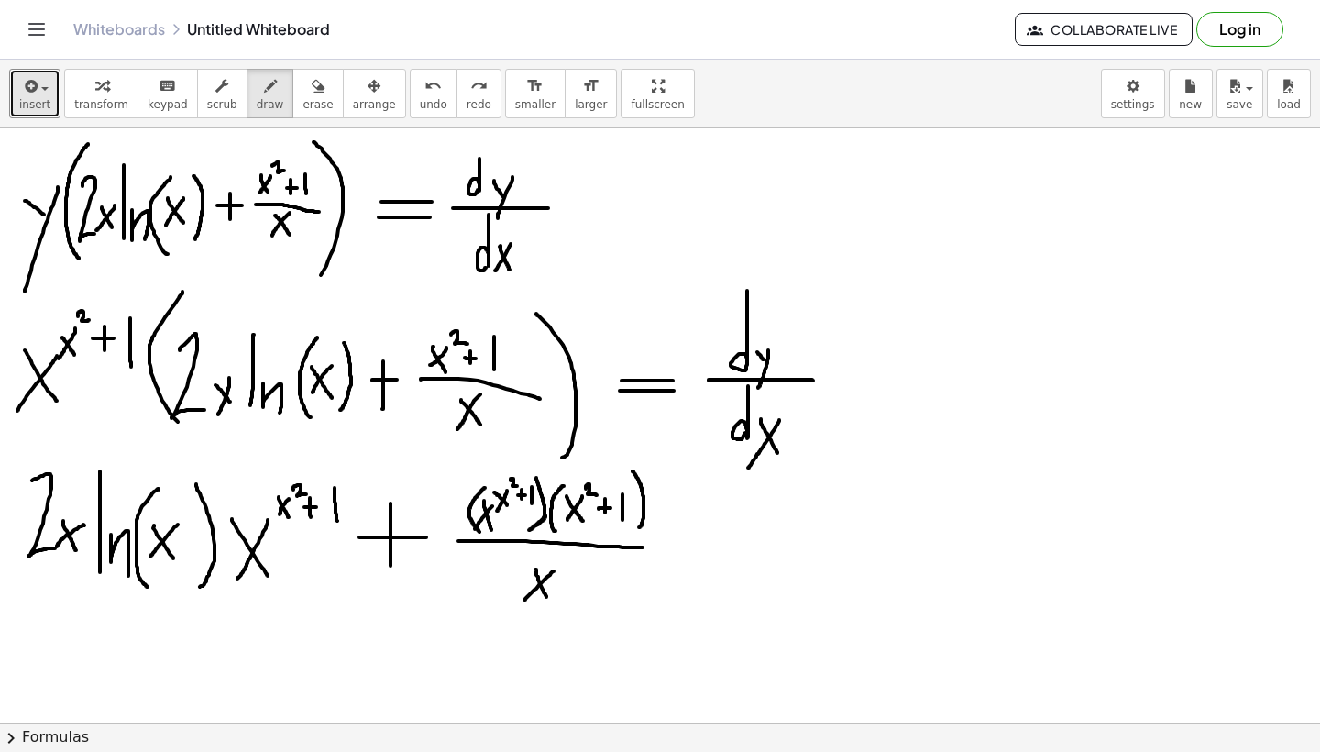
scroll to position [802, 0]
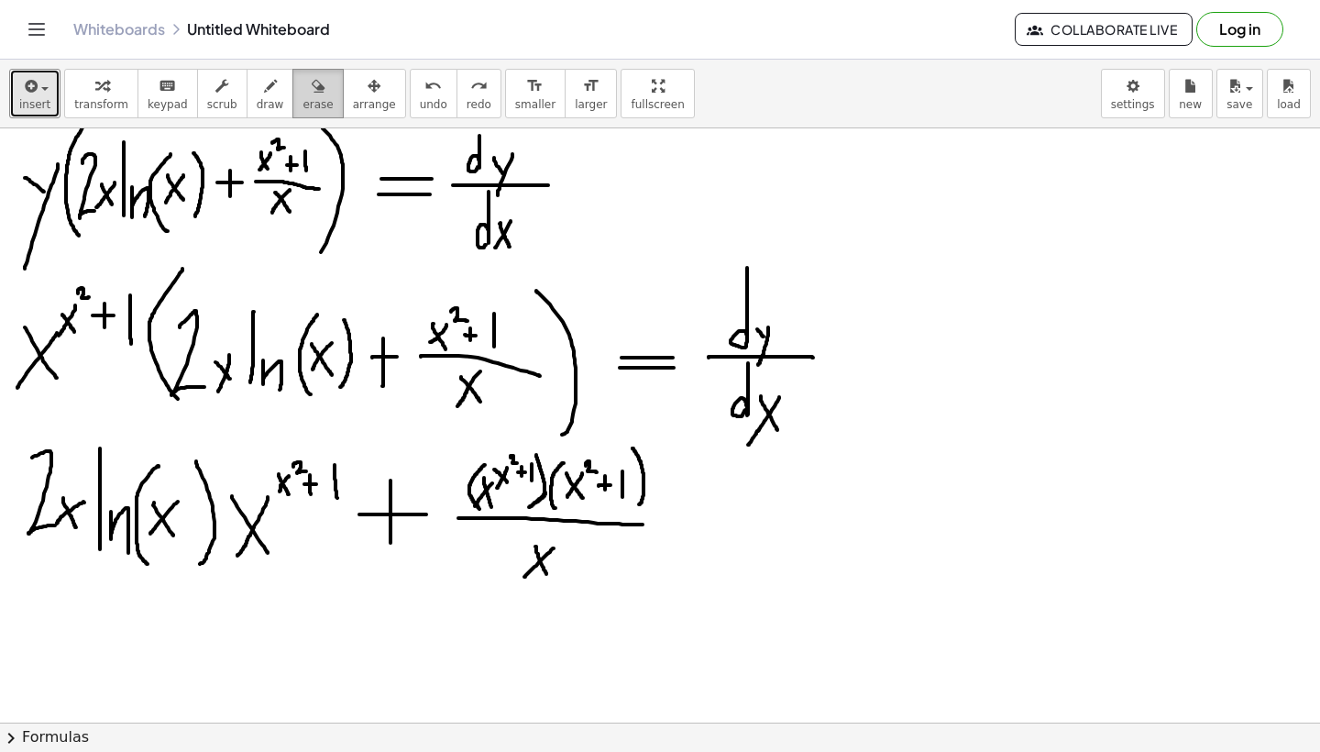
click at [317, 87] on div "button" at bounding box center [318, 85] width 30 height 22
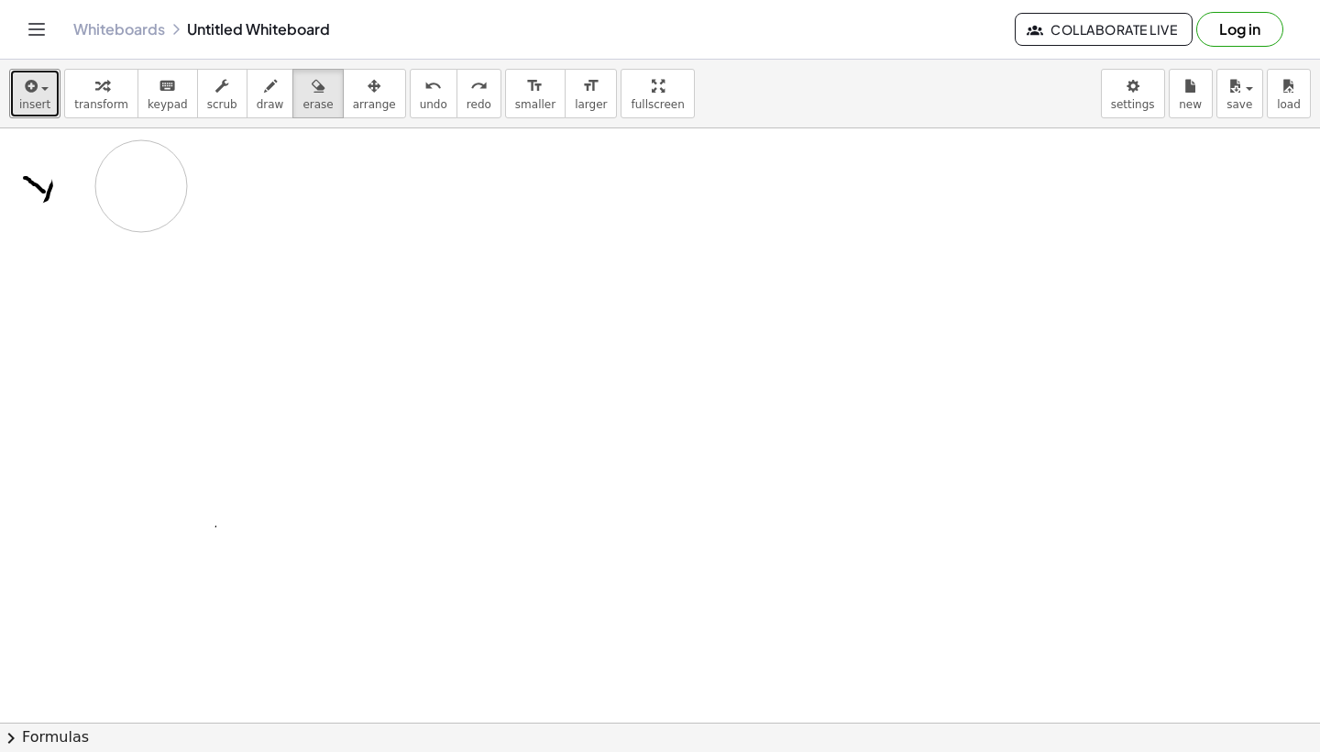
drag, startPoint x: 840, startPoint y: 464, endPoint x: 34, endPoint y: 195, distance: 849.4
click at [34, 195] on div at bounding box center [660, 217] width 1320 height 1782
click at [178, 154] on div at bounding box center [660, 217] width 1320 height 1782
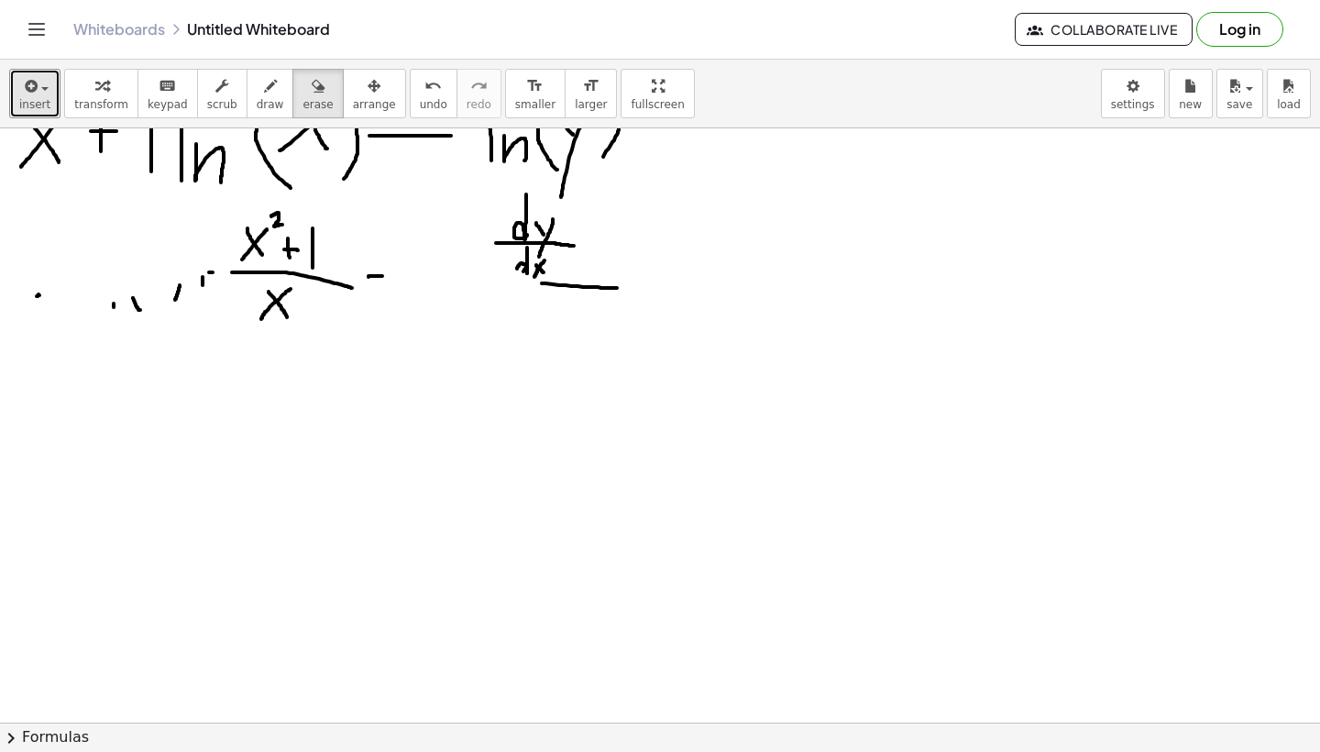
scroll to position [512, 0]
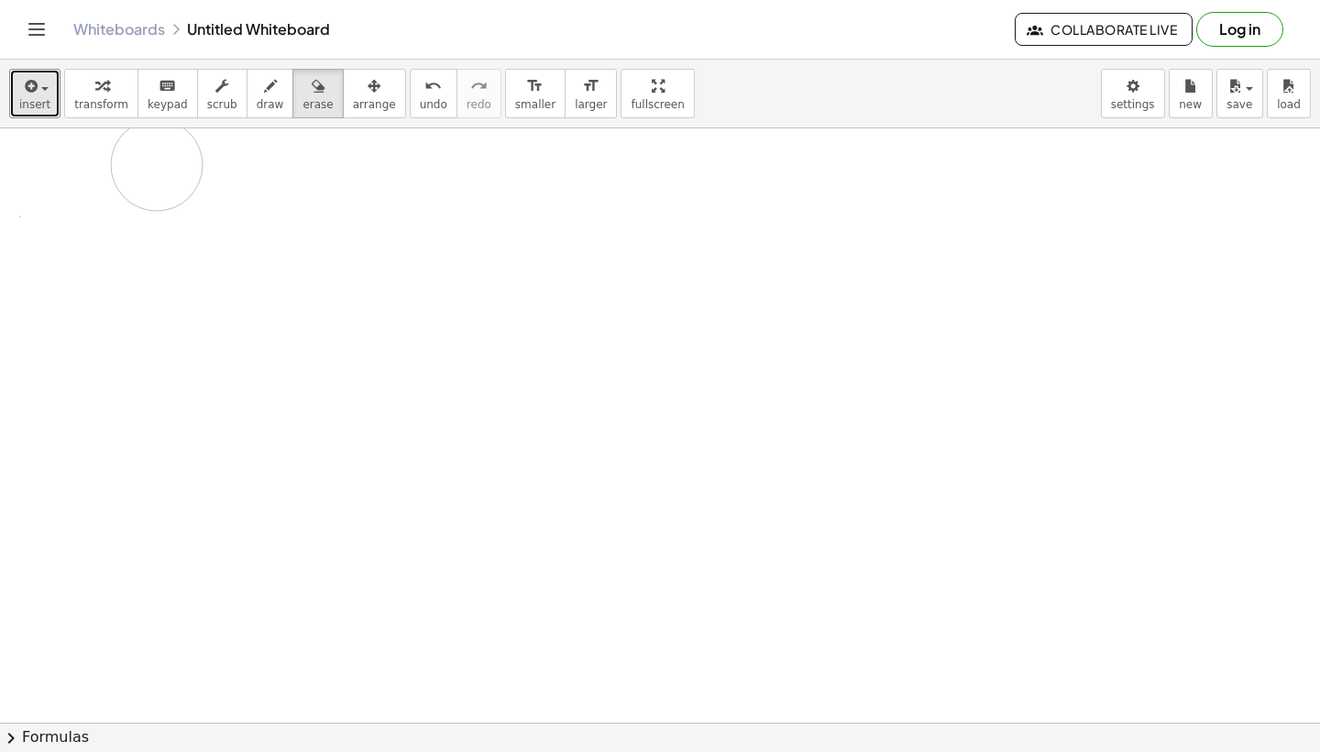
drag, startPoint x: 76, startPoint y: 331, endPoint x: 177, endPoint y: 206, distance: 160.4
click at [177, 206] on div at bounding box center [660, 508] width 1320 height 1782
drag, startPoint x: 56, startPoint y: 350, endPoint x: 375, endPoint y: 436, distance: 330.5
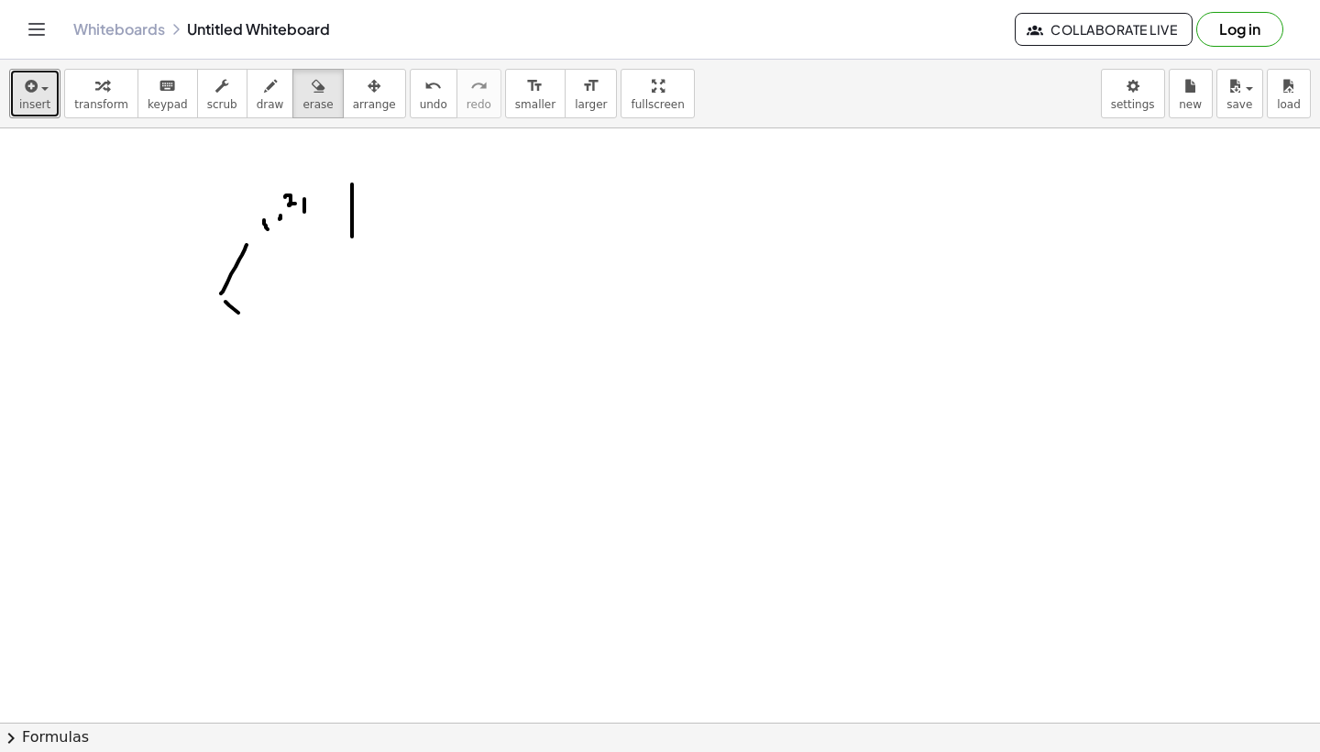
scroll to position [0, 0]
drag, startPoint x: 411, startPoint y: 202, endPoint x: 365, endPoint y: 252, distance: 68.1
drag, startPoint x: 100, startPoint y: 195, endPoint x: 117, endPoint y: 237, distance: 44.8
click at [117, 237] on div at bounding box center [660, 722] width 1320 height 1188
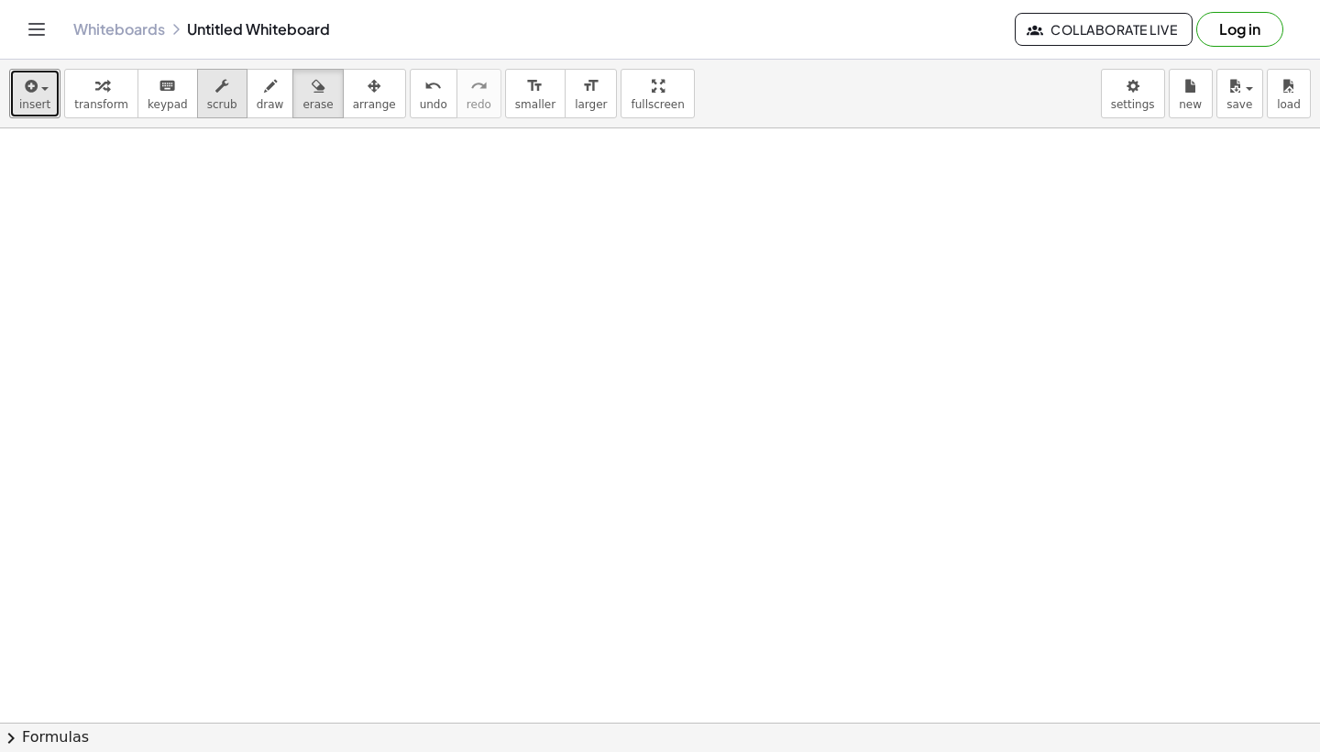
click at [220, 91] on icon "button" at bounding box center [221, 86] width 13 height 22
click at [264, 88] on icon "button" at bounding box center [270, 86] width 13 height 22
drag, startPoint x: 78, startPoint y: 210, endPoint x: 106, endPoint y: 248, distance: 47.1
click at [106, 248] on div at bounding box center [660, 722] width 1320 height 1188
drag, startPoint x: 133, startPoint y: 206, endPoint x: 83, endPoint y: 312, distance: 116.5
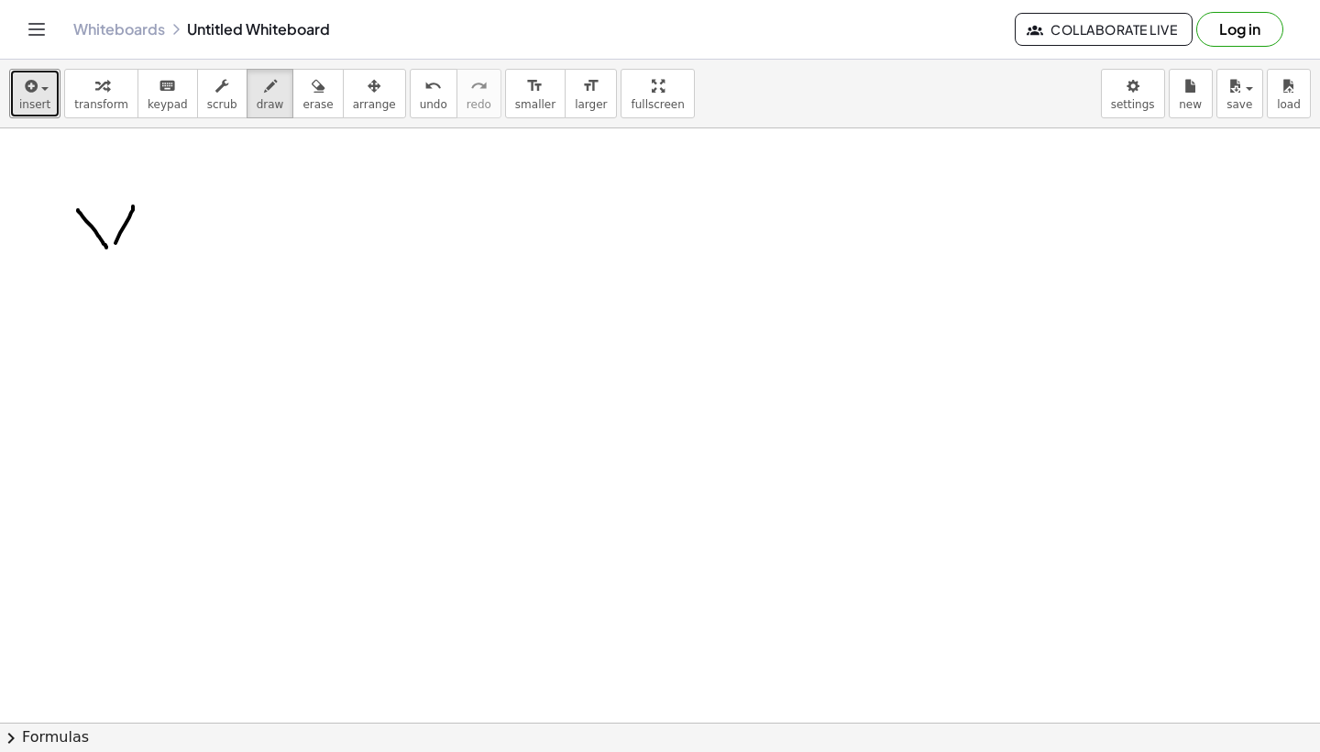
click at [83, 312] on div at bounding box center [660, 722] width 1320 height 1188
drag, startPoint x: 145, startPoint y: 228, endPoint x: 236, endPoint y: 228, distance: 90.8
click at [236, 228] on div at bounding box center [660, 722] width 1320 height 1188
drag, startPoint x: 150, startPoint y: 260, endPoint x: 234, endPoint y: 260, distance: 83.4
click at [234, 260] on div at bounding box center [660, 722] width 1320 height 1188
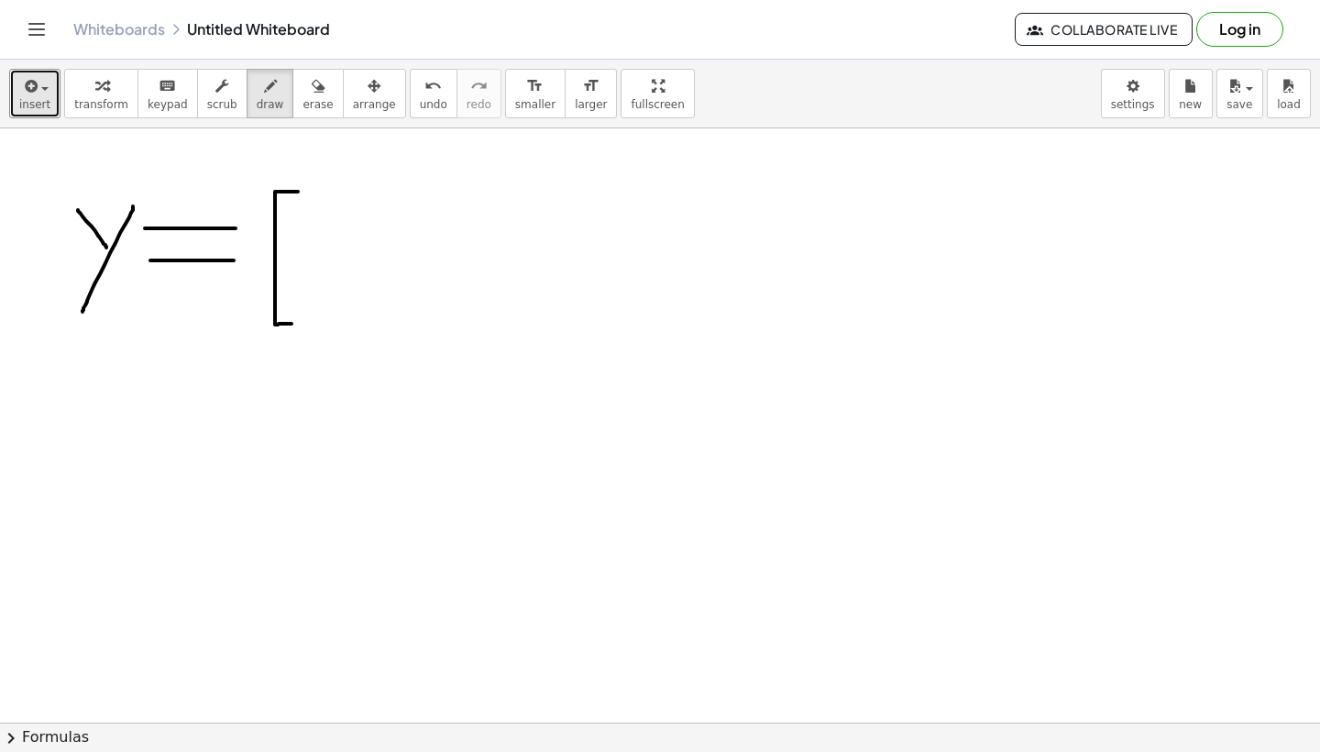
drag, startPoint x: 298, startPoint y: 192, endPoint x: 303, endPoint y: 325, distance: 133.0
click at [303, 325] on div at bounding box center [660, 722] width 1320 height 1188
drag, startPoint x: 332, startPoint y: 238, endPoint x: 336, endPoint y: 292, distance: 53.3
click at [336, 292] on div at bounding box center [660, 722] width 1320 height 1188
click at [364, 242] on div at bounding box center [660, 722] width 1320 height 1188
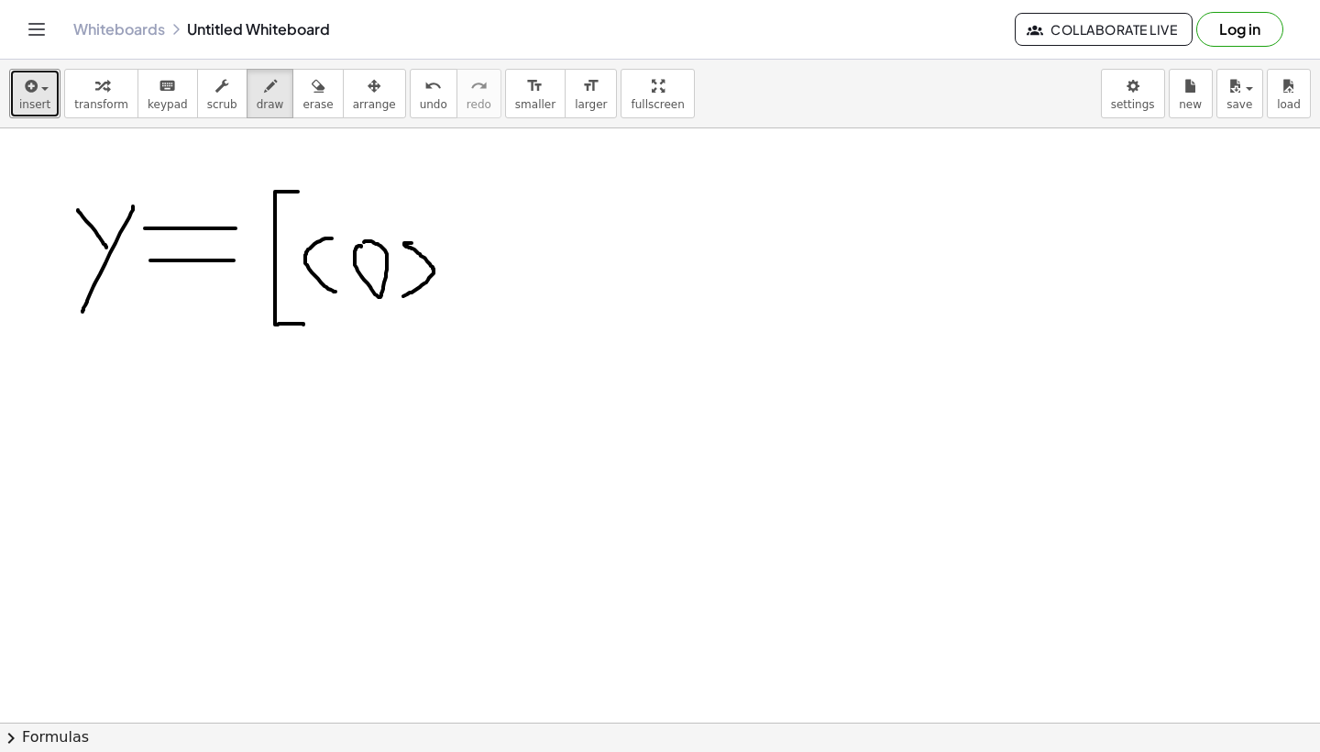
drag, startPoint x: 412, startPoint y: 243, endPoint x: 394, endPoint y: 299, distance: 58.6
click at [394, 299] on div at bounding box center [660, 722] width 1320 height 1188
drag, startPoint x: 479, startPoint y: 221, endPoint x: 465, endPoint y: 314, distance: 93.7
click at [462, 314] on div at bounding box center [660, 722] width 1320 height 1188
drag, startPoint x: 479, startPoint y: 252, endPoint x: 508, endPoint y: 295, distance: 52.1
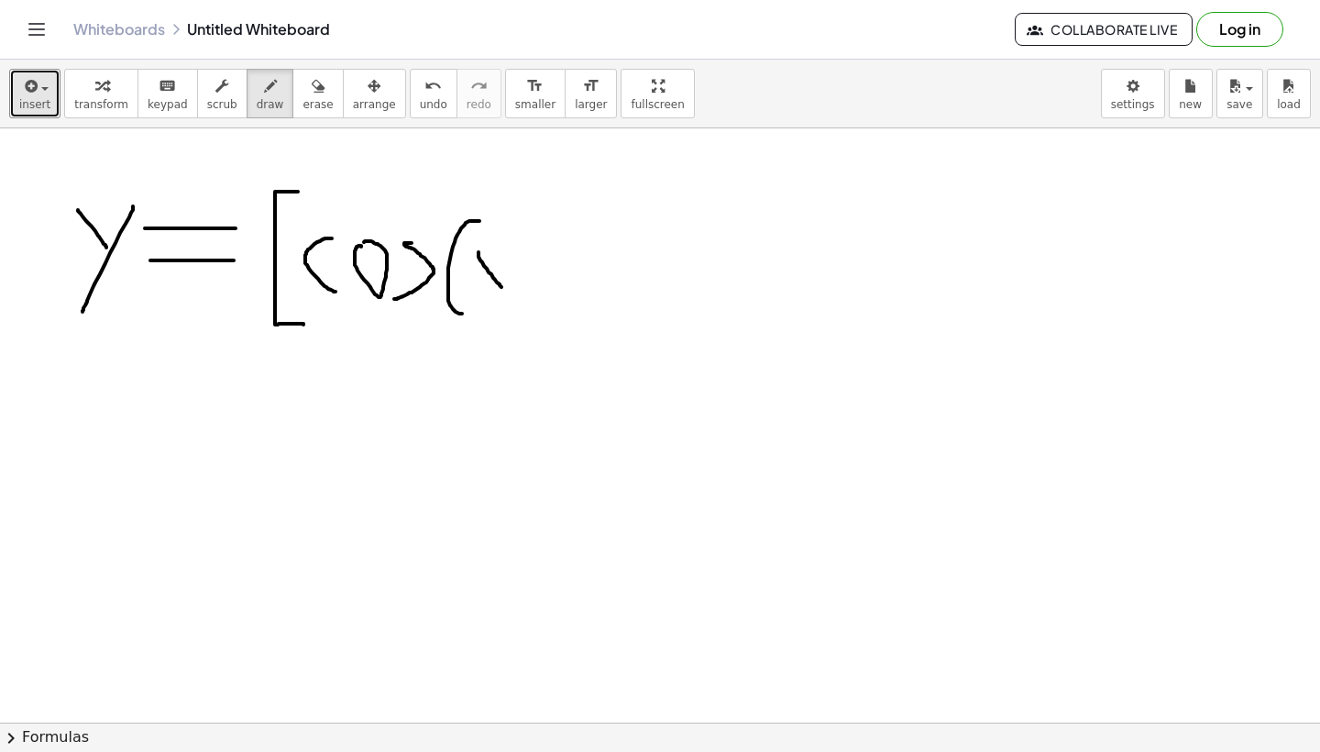
click at [508, 295] on div at bounding box center [660, 722] width 1320 height 1188
drag, startPoint x: 508, startPoint y: 253, endPoint x: 470, endPoint y: 300, distance: 60.0
click at [470, 300] on div at bounding box center [660, 722] width 1320 height 1188
drag, startPoint x: 533, startPoint y: 212, endPoint x: 512, endPoint y: 308, distance: 98.5
click at [512, 308] on div at bounding box center [660, 722] width 1320 height 1188
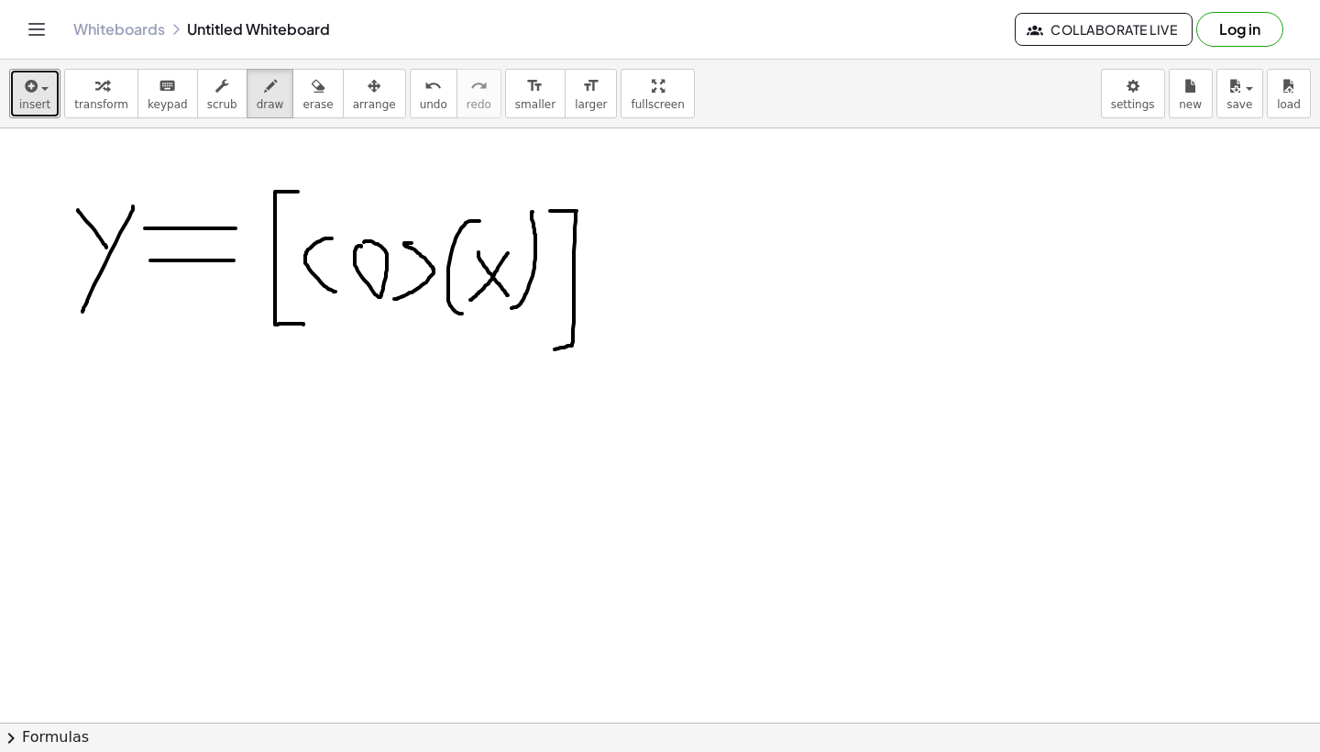
drag, startPoint x: 550, startPoint y: 211, endPoint x: 543, endPoint y: 352, distance: 141.4
click at [542, 352] on div at bounding box center [660, 722] width 1320 height 1188
drag, startPoint x: 592, startPoint y: 193, endPoint x: 615, endPoint y: 233, distance: 45.6
click at [615, 233] on div at bounding box center [660, 722] width 1320 height 1188
drag, startPoint x: 613, startPoint y: 192, endPoint x: 594, endPoint y: 235, distance: 47.2
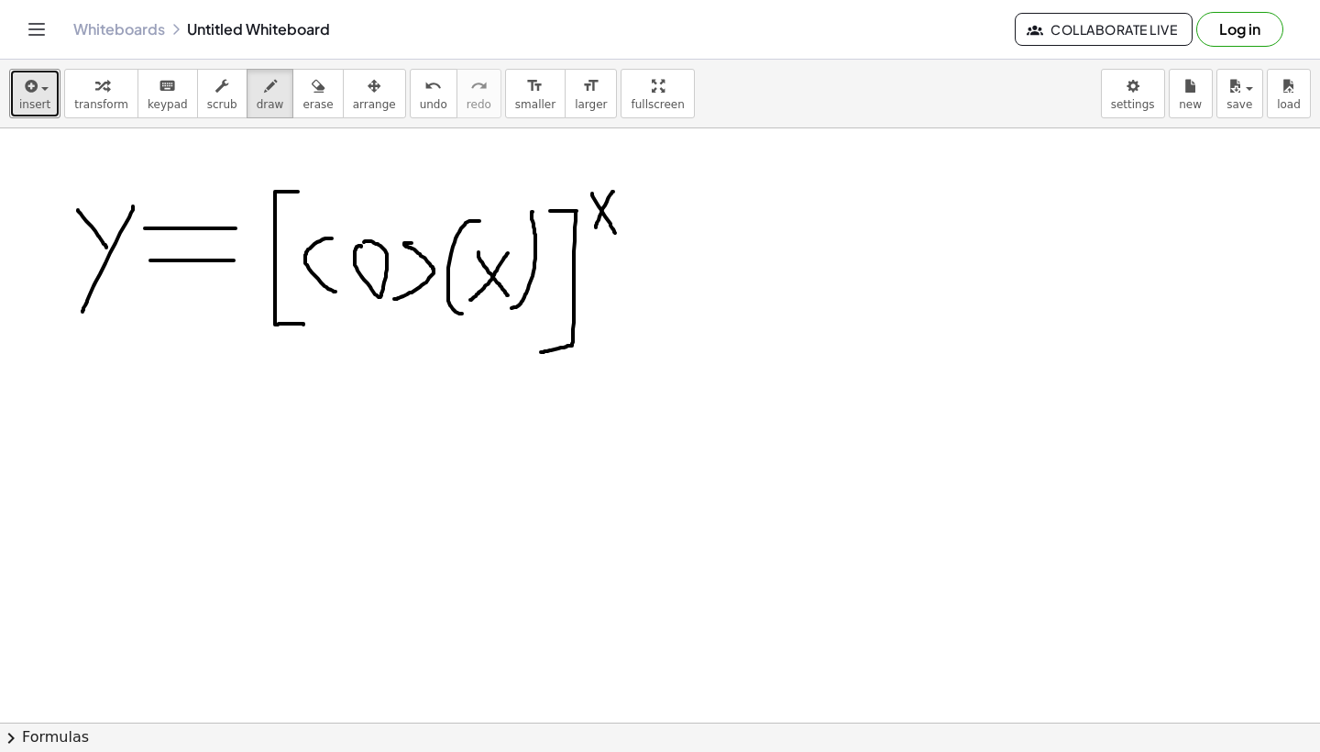
click at [594, 235] on div at bounding box center [660, 722] width 1320 height 1188
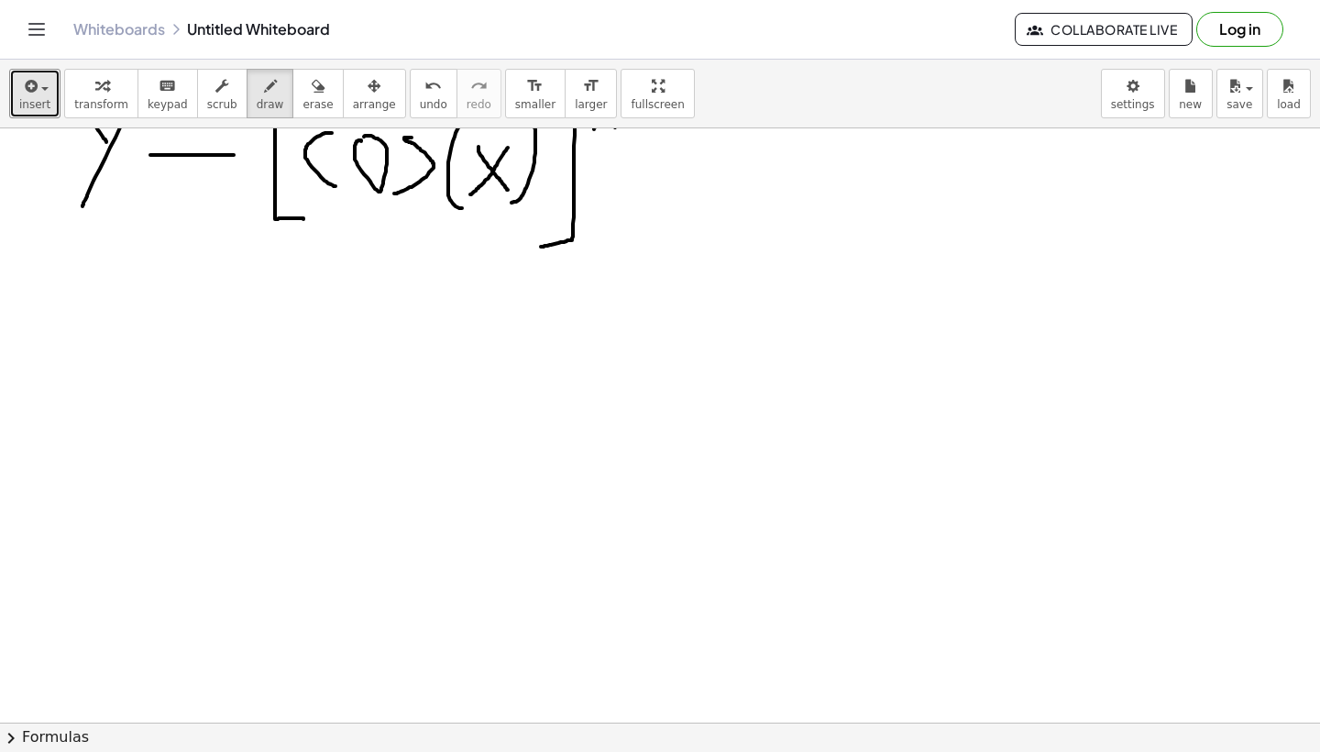
scroll to position [129, 0]
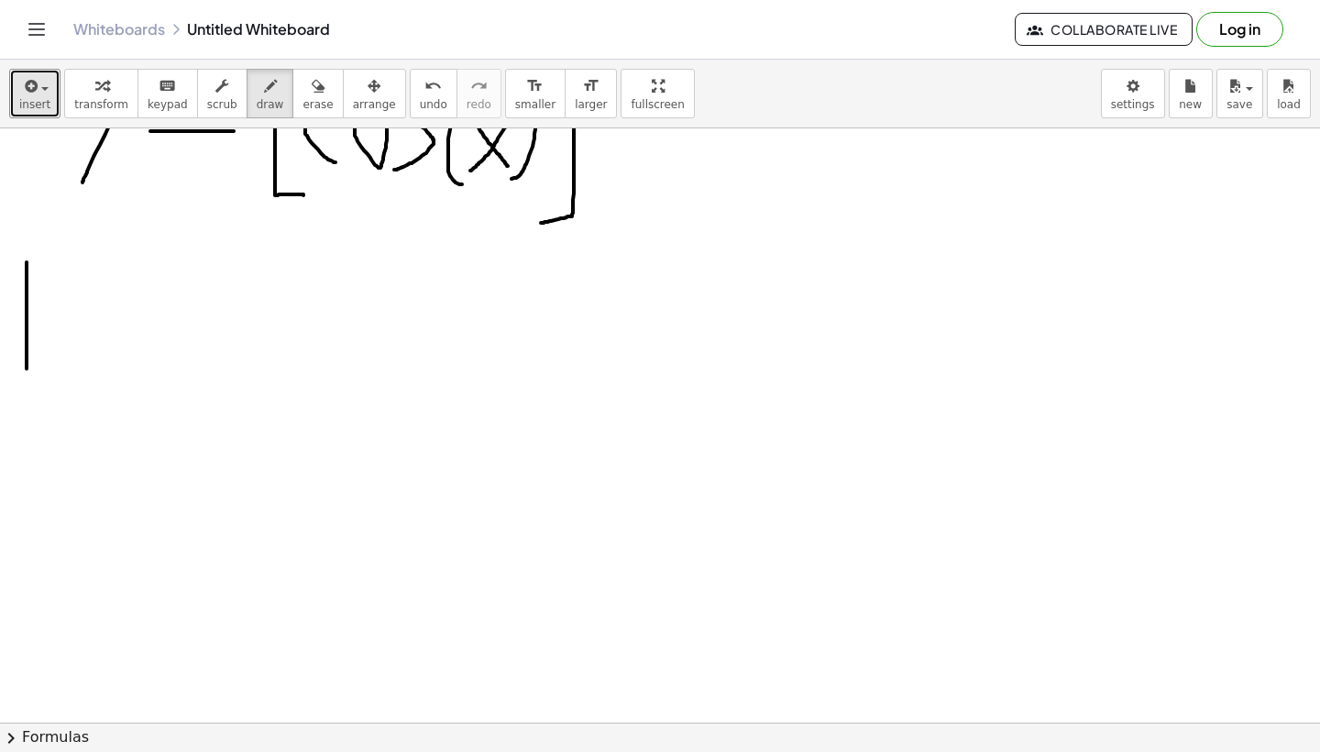
drag, startPoint x: 27, startPoint y: 262, endPoint x: 27, endPoint y: 369, distance: 106.3
click at [27, 369] on div at bounding box center [660, 593] width 1320 height 1188
drag, startPoint x: 45, startPoint y: 323, endPoint x: 61, endPoint y: 373, distance: 53.1
click at [61, 374] on div at bounding box center [660, 593] width 1320 height 1188
drag, startPoint x: 102, startPoint y: 278, endPoint x: 100, endPoint y: 390, distance: 111.9
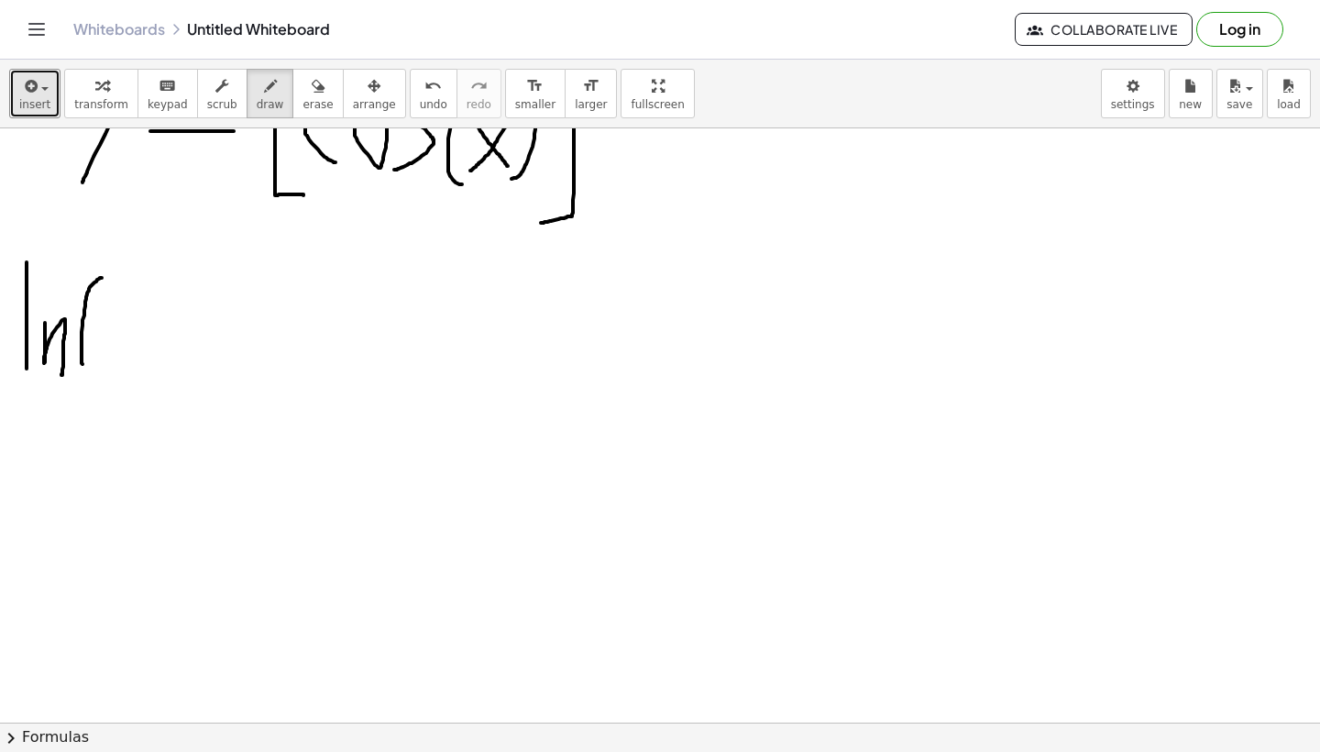
click at [98, 390] on div at bounding box center [660, 593] width 1320 height 1188
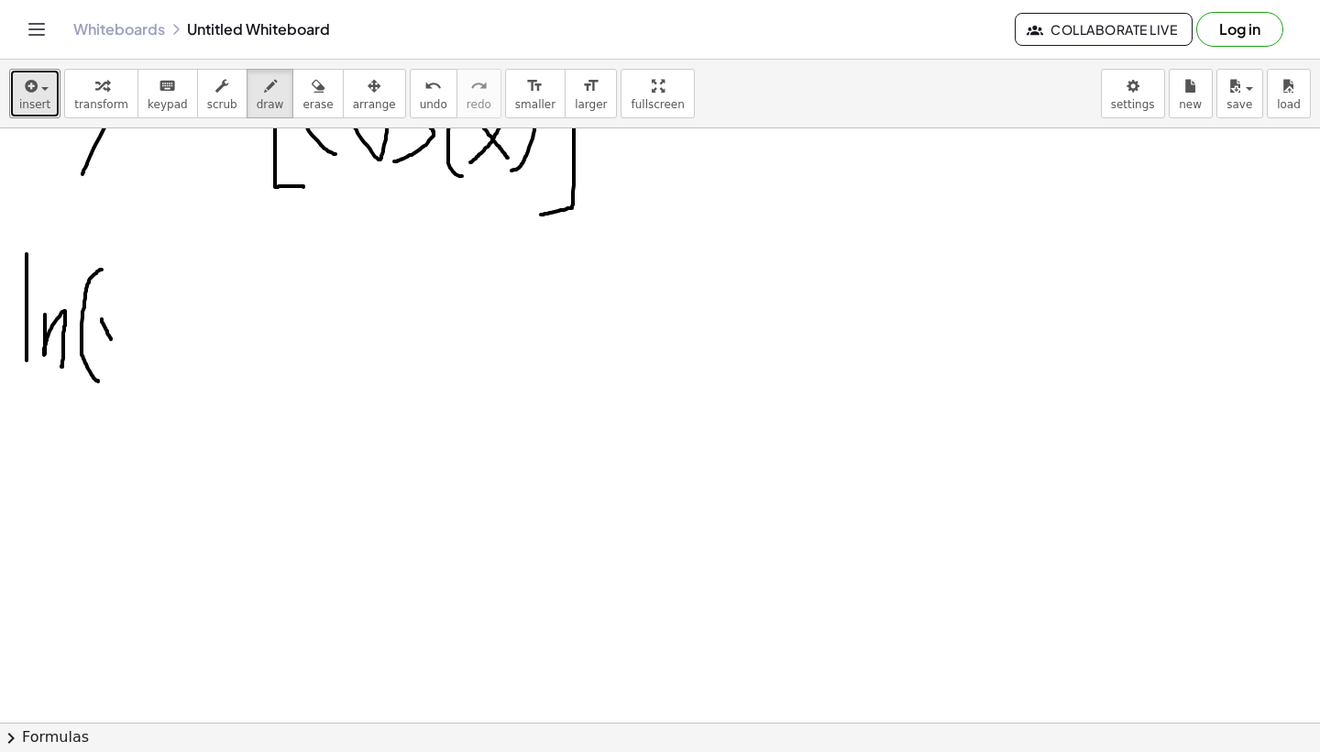
drag, startPoint x: 102, startPoint y: 319, endPoint x: 118, endPoint y: 346, distance: 31.3
click at [118, 346] on div at bounding box center [660, 585] width 1320 height 1188
drag, startPoint x: 134, startPoint y: 315, endPoint x: 99, endPoint y: 402, distance: 93.0
click at [100, 400] on div at bounding box center [660, 585] width 1320 height 1188
drag, startPoint x: 150, startPoint y: 256, endPoint x: 152, endPoint y: 370, distance: 114.6
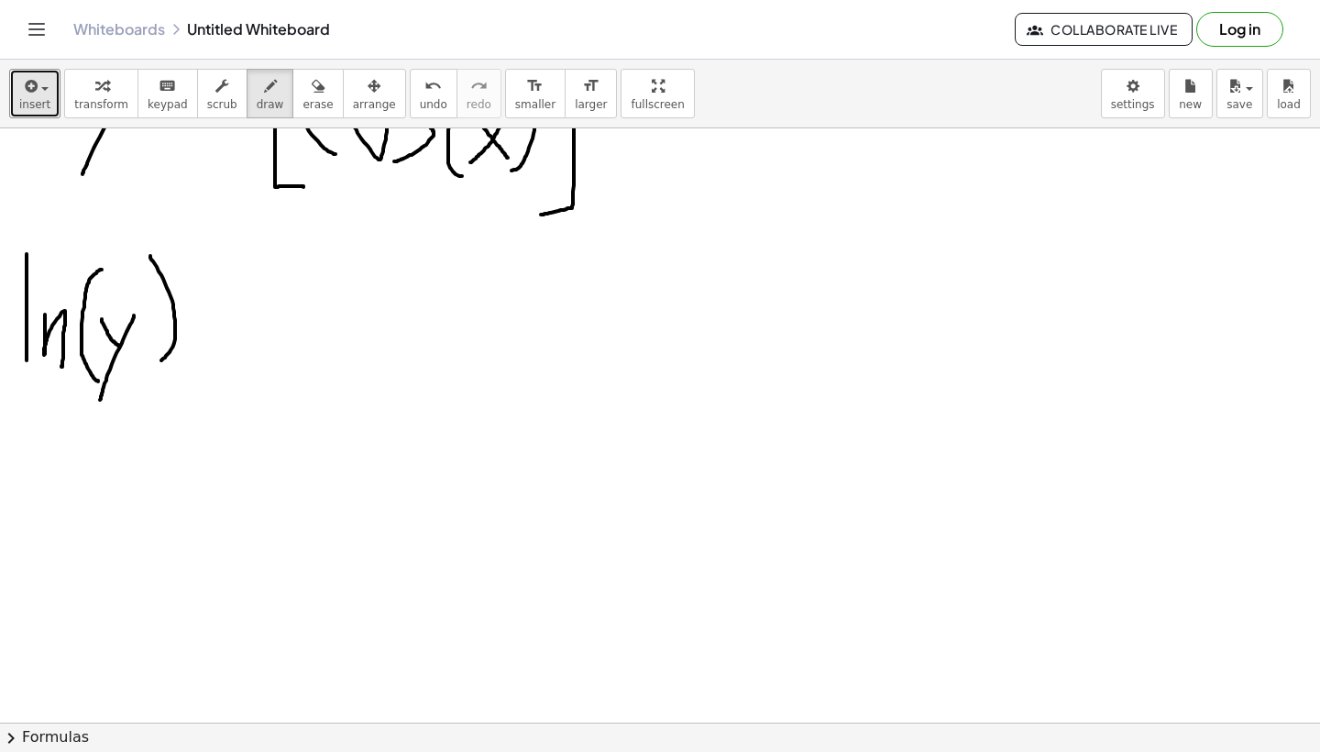
click at [154, 368] on div at bounding box center [660, 585] width 1320 height 1188
drag, startPoint x: 195, startPoint y: 312, endPoint x: 248, endPoint y: 312, distance: 53.2
click at [248, 312] on div at bounding box center [660, 585] width 1320 height 1188
drag, startPoint x: 196, startPoint y: 333, endPoint x: 242, endPoint y: 333, distance: 45.8
click at [242, 333] on div at bounding box center [660, 585] width 1320 height 1188
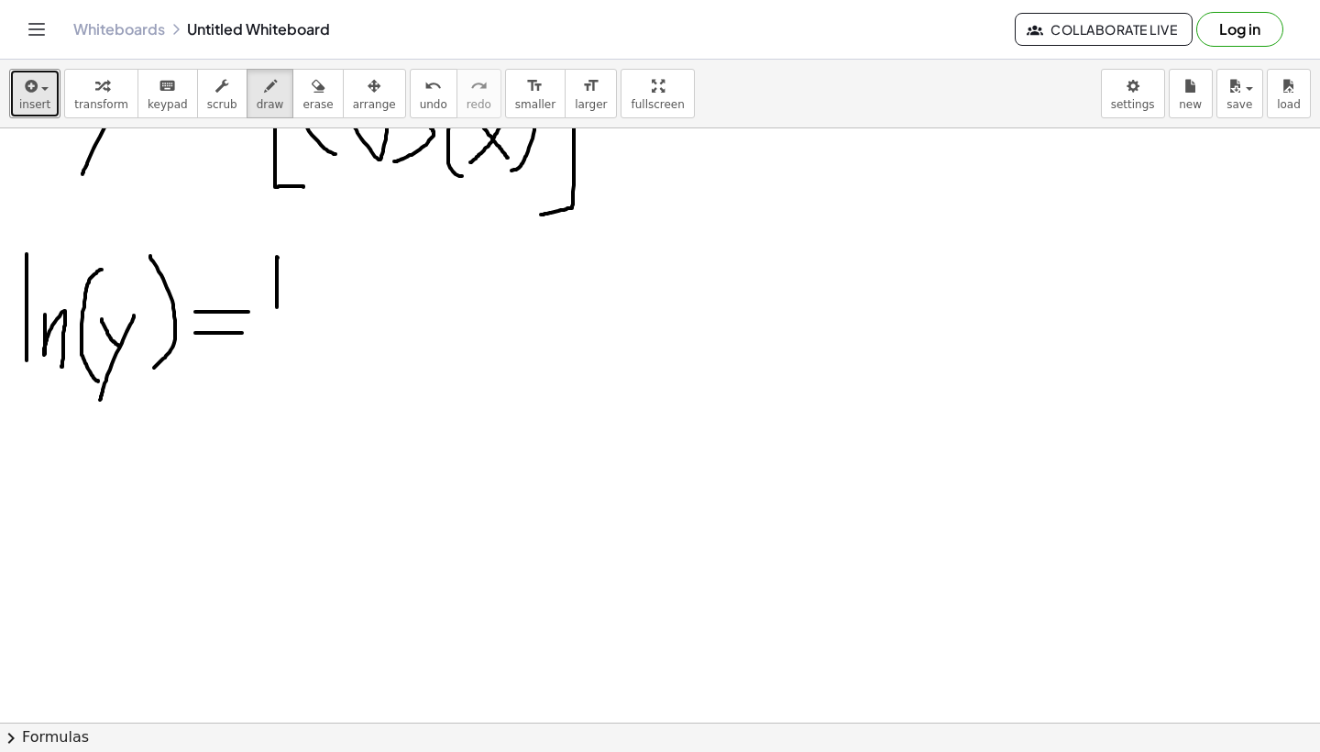
drag, startPoint x: 277, startPoint y: 257, endPoint x: 277, endPoint y: 368, distance: 110.9
click at [277, 368] on div at bounding box center [660, 585] width 1320 height 1188
drag, startPoint x: 298, startPoint y: 328, endPoint x: 331, endPoint y: 366, distance: 50.0
click at [331, 366] on div at bounding box center [660, 585] width 1320 height 1188
drag, startPoint x: 374, startPoint y: 270, endPoint x: 392, endPoint y: 401, distance: 132.4
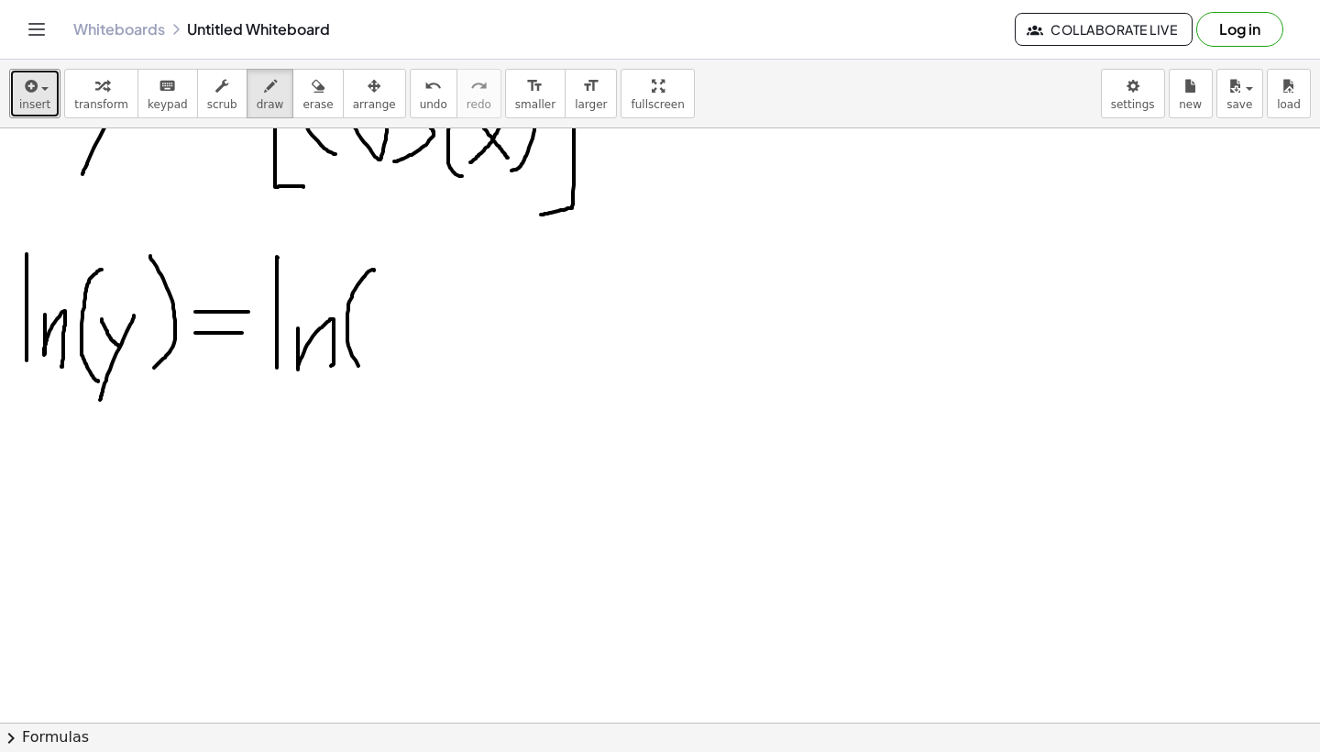
click at [391, 400] on div at bounding box center [660, 585] width 1320 height 1188
drag, startPoint x: 410, startPoint y: 314, endPoint x: 409, endPoint y: 354, distance: 40.3
click at [409, 354] on div at bounding box center [660, 585] width 1320 height 1188
click at [434, 319] on div at bounding box center [660, 585] width 1320 height 1188
click at [453, 347] on div at bounding box center [660, 585] width 1320 height 1188
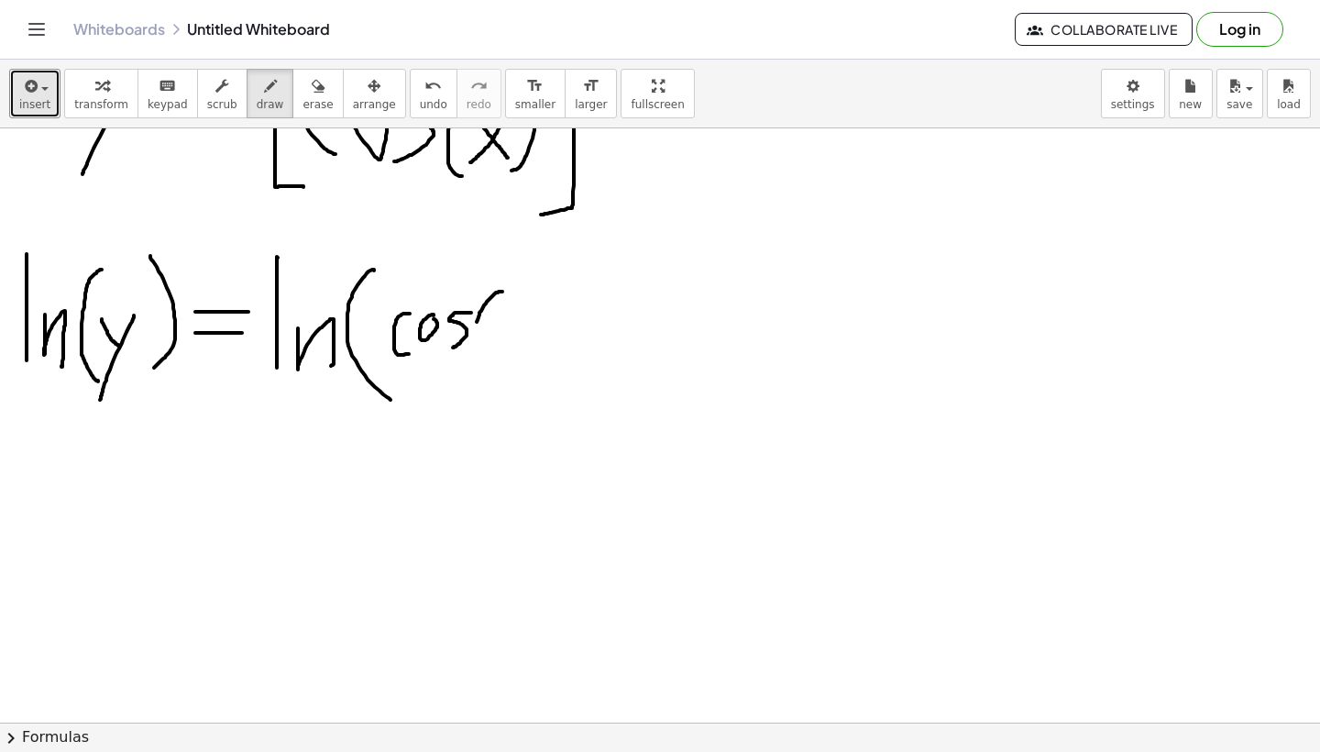
click at [488, 369] on div at bounding box center [660, 585] width 1320 height 1188
click at [517, 354] on div at bounding box center [660, 585] width 1320 height 1188
click at [490, 358] on div at bounding box center [660, 585] width 1320 height 1188
click at [522, 381] on div at bounding box center [660, 585] width 1320 height 1188
click at [556, 296] on div at bounding box center [660, 585] width 1320 height 1188
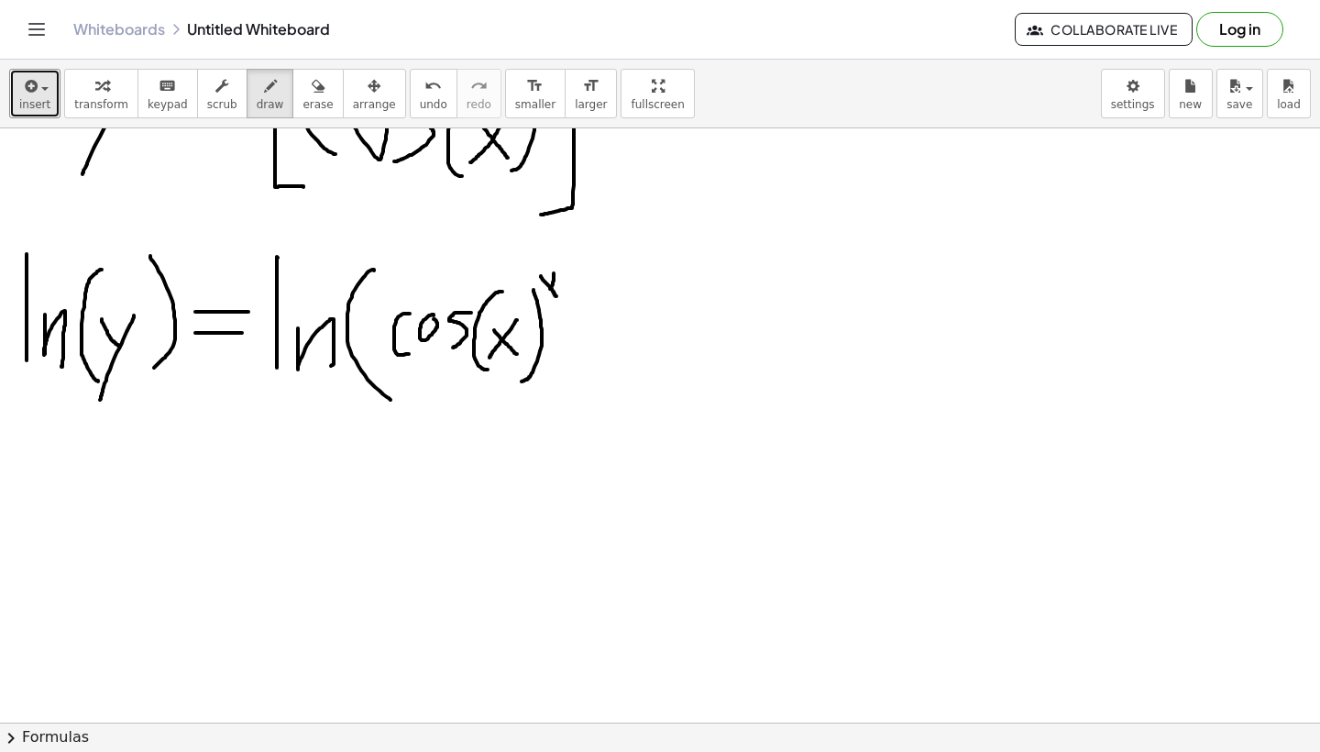
click at [544, 299] on div at bounding box center [660, 585] width 1320 height 1188
click at [556, 410] on div at bounding box center [660, 585] width 1320 height 1188
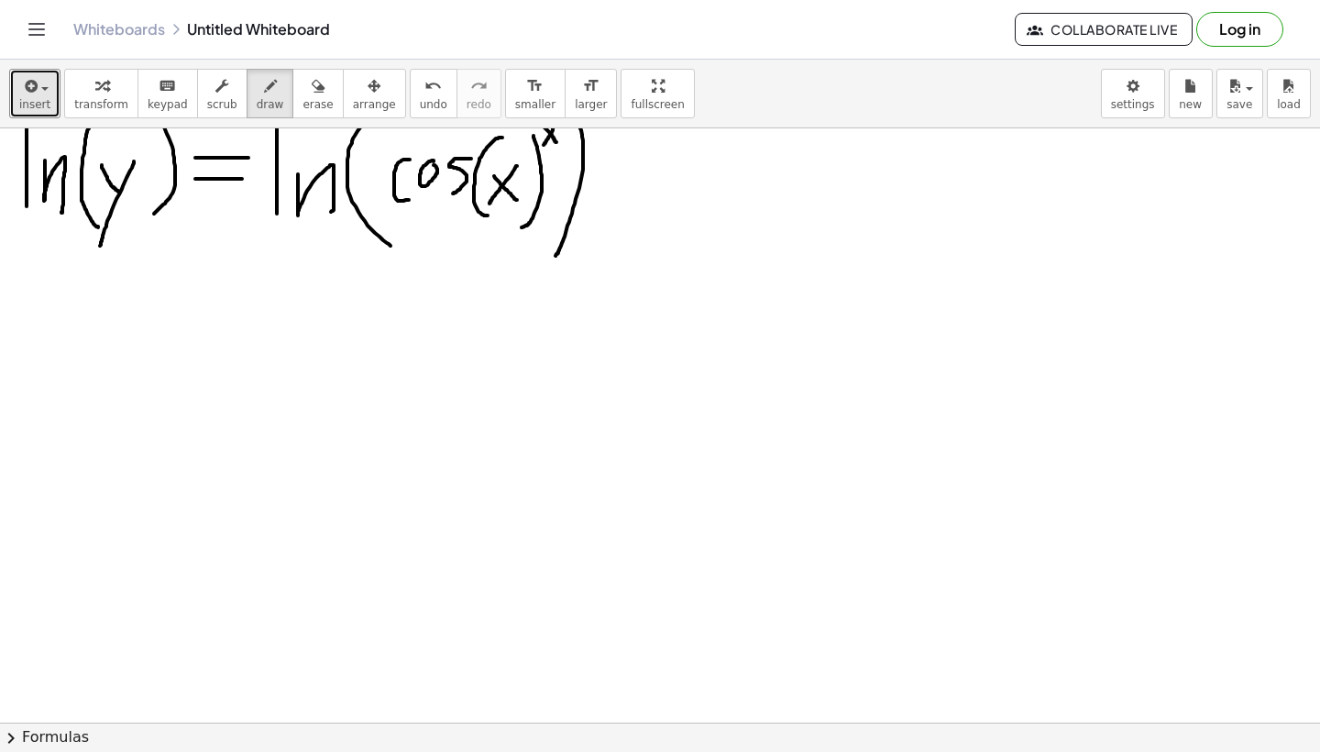
scroll to position [311, 0]
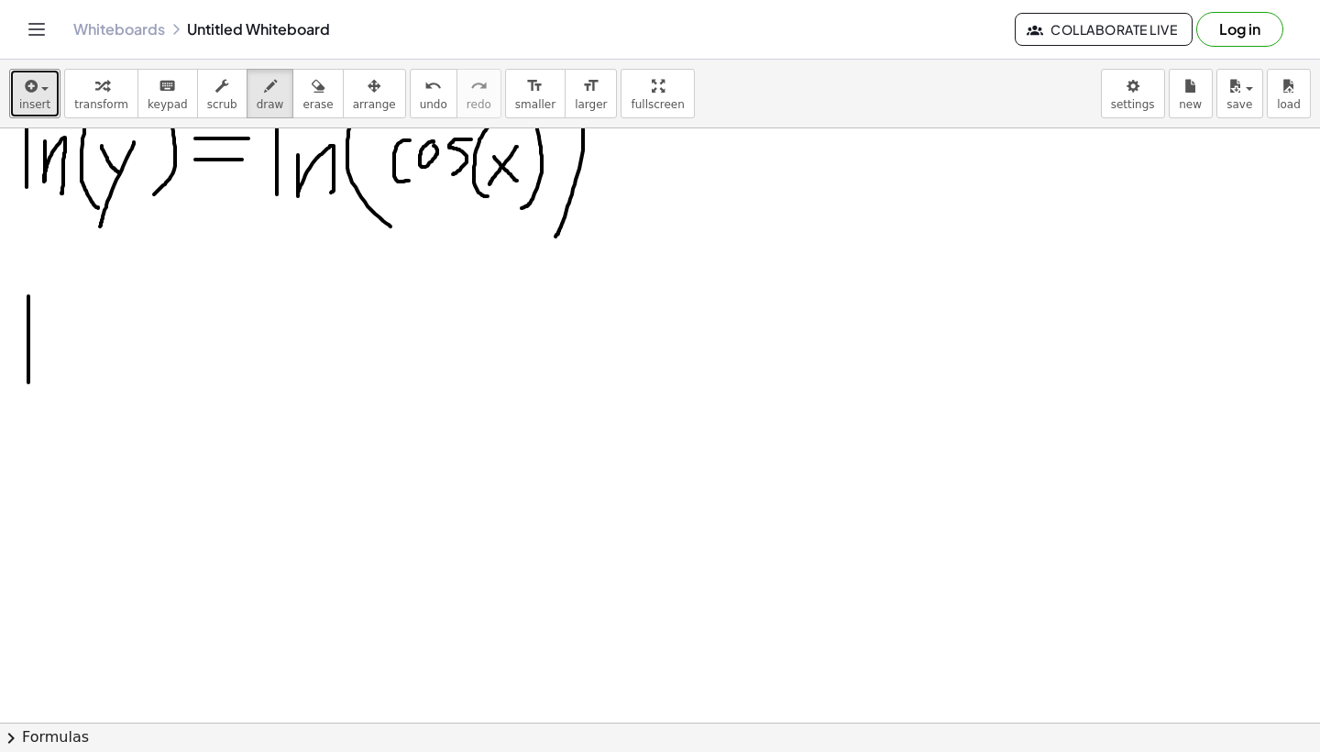
click at [27, 419] on div at bounding box center [660, 412] width 1320 height 1188
click at [62, 432] on div at bounding box center [660, 412] width 1320 height 1188
click at [115, 437] on div at bounding box center [660, 412] width 1320 height 1188
click at [132, 410] on div at bounding box center [660, 412] width 1320 height 1188
click at [124, 452] on div at bounding box center [660, 412] width 1320 height 1188
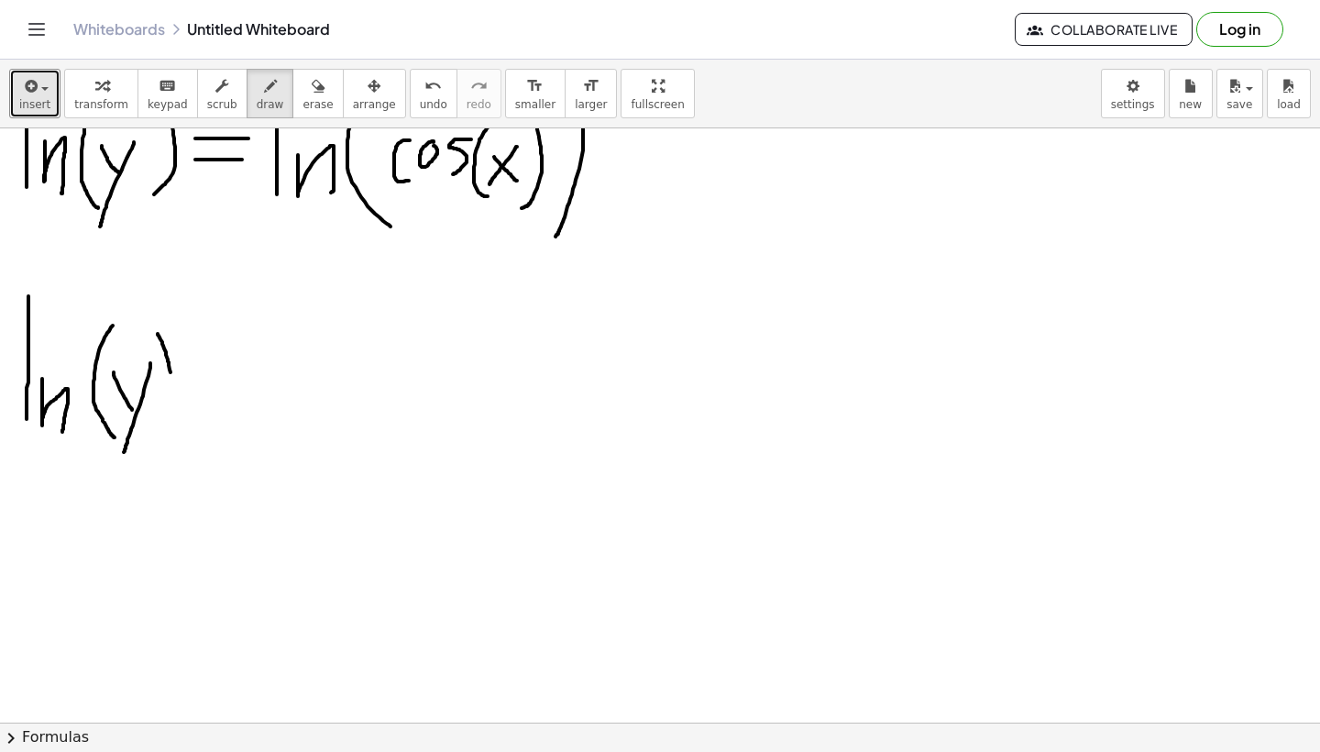
click at [160, 449] on div at bounding box center [660, 412] width 1320 height 1188
click at [248, 367] on div at bounding box center [660, 412] width 1320 height 1188
click at [246, 390] on div at bounding box center [660, 412] width 1320 height 1188
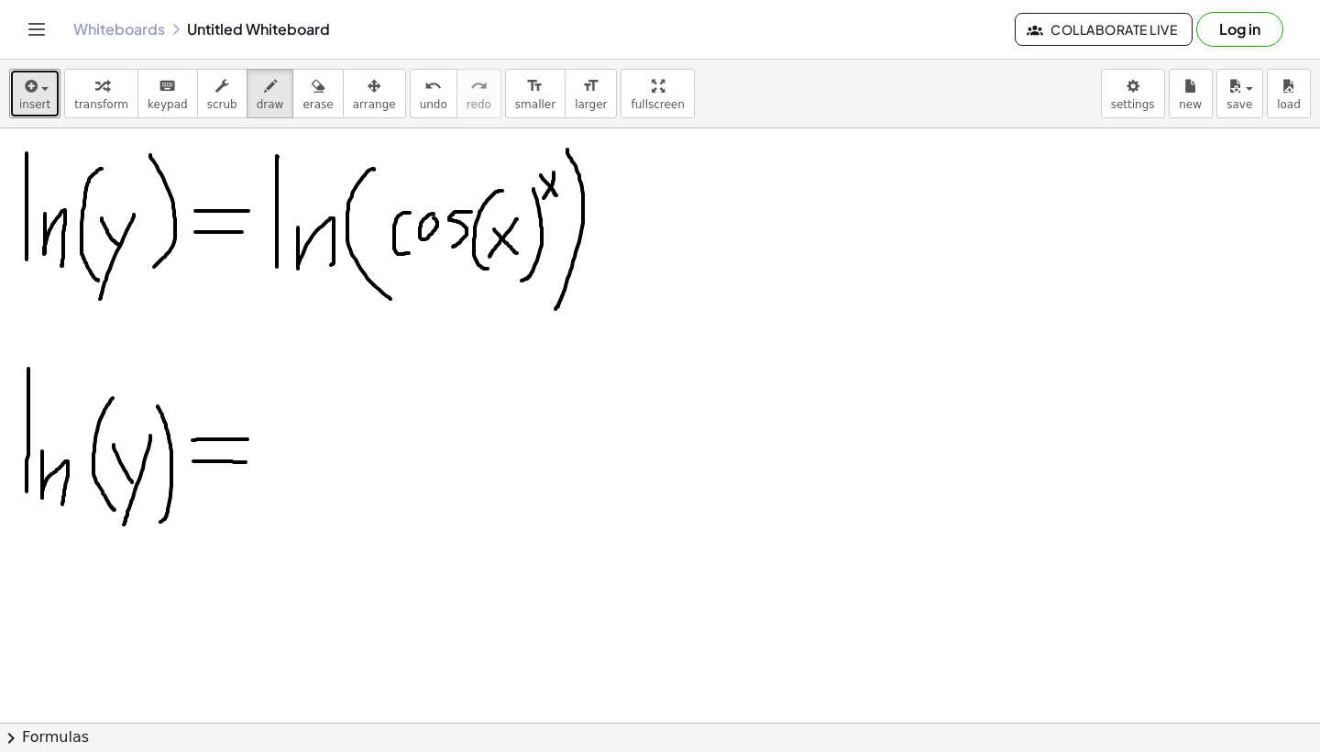
scroll to position [222, 0]
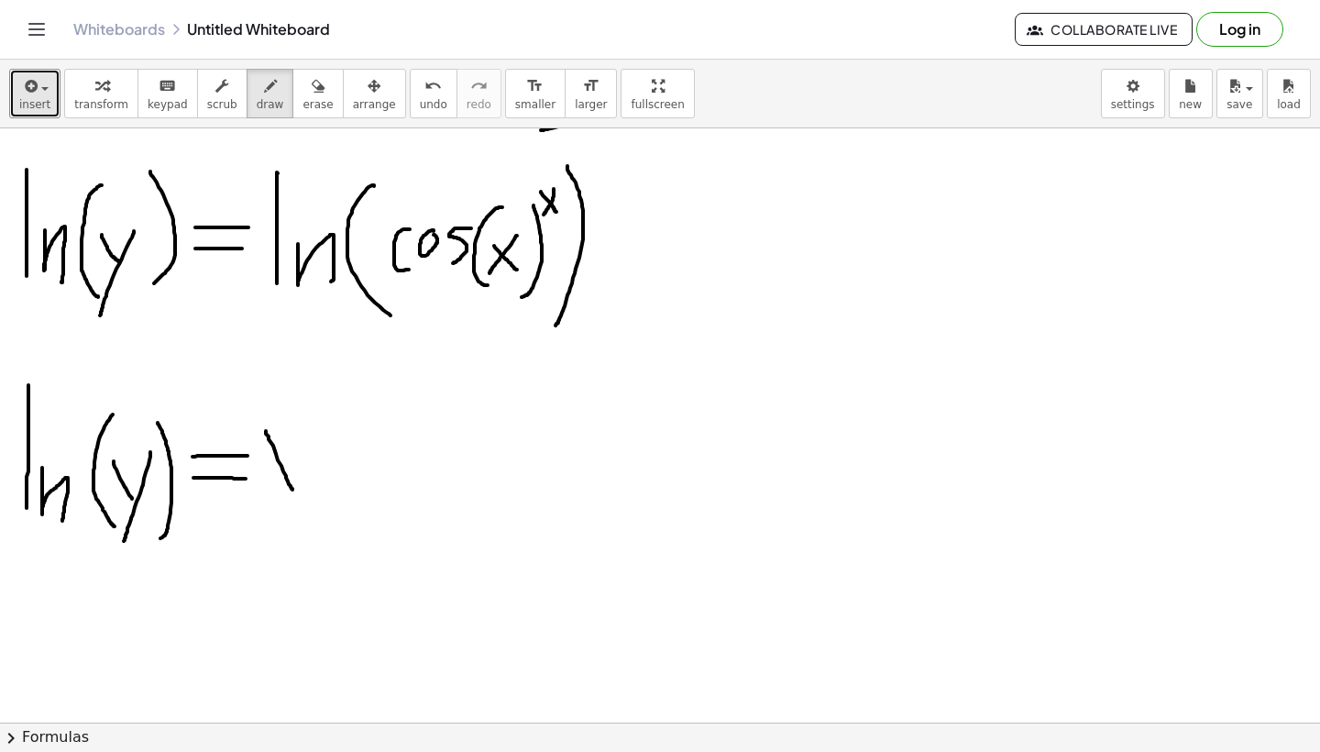
click at [293, 490] on div at bounding box center [660, 500] width 1320 height 1188
click at [296, 452] on div at bounding box center [660, 500] width 1320 height 1188
click at [424, 102] on span "undo" at bounding box center [434, 104] width 28 height 13
click at [261, 499] on div at bounding box center [660, 500] width 1320 height 1188
click at [312, 509] on div at bounding box center [660, 500] width 1320 height 1188
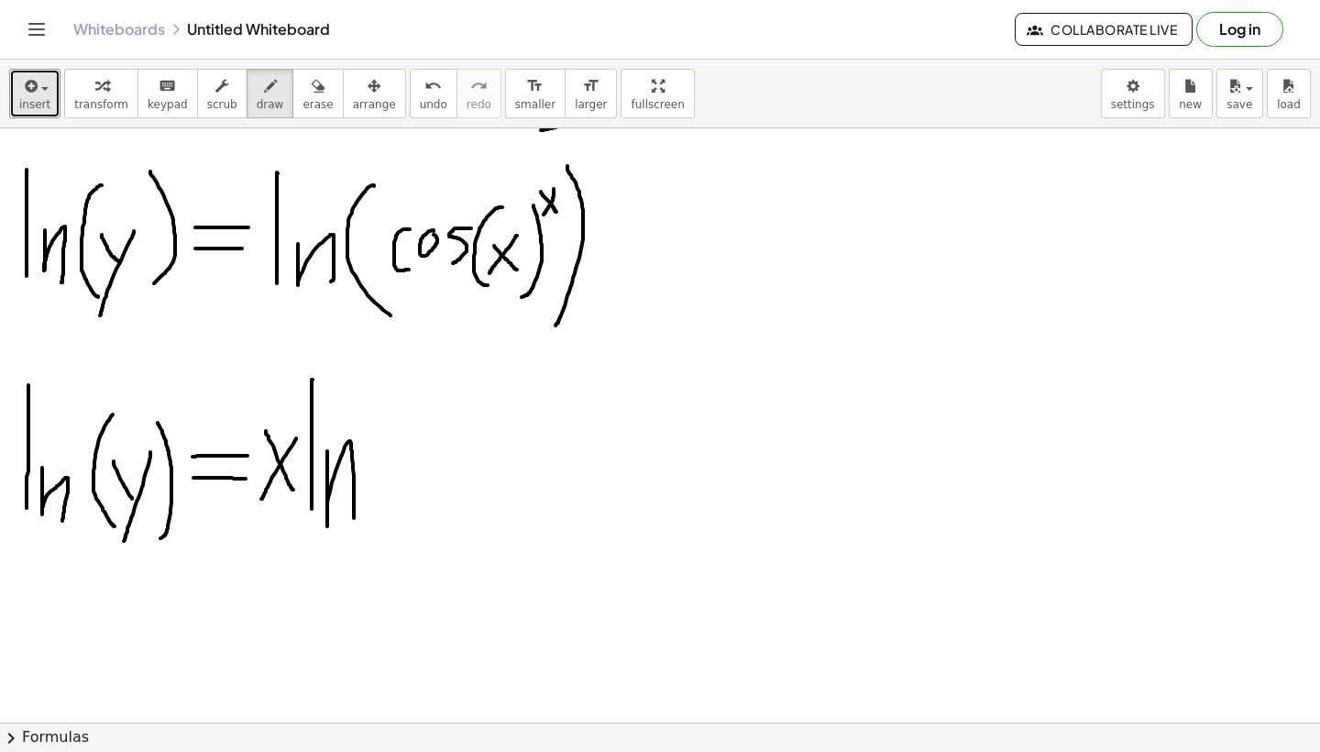
click at [354, 526] on div at bounding box center [660, 500] width 1320 height 1188
click at [404, 533] on div at bounding box center [660, 500] width 1320 height 1188
click at [427, 494] on div at bounding box center [660, 500] width 1320 height 1188
click at [465, 444] on div at bounding box center [660, 500] width 1320 height 1188
click at [465, 507] on div at bounding box center [660, 500] width 1320 height 1188
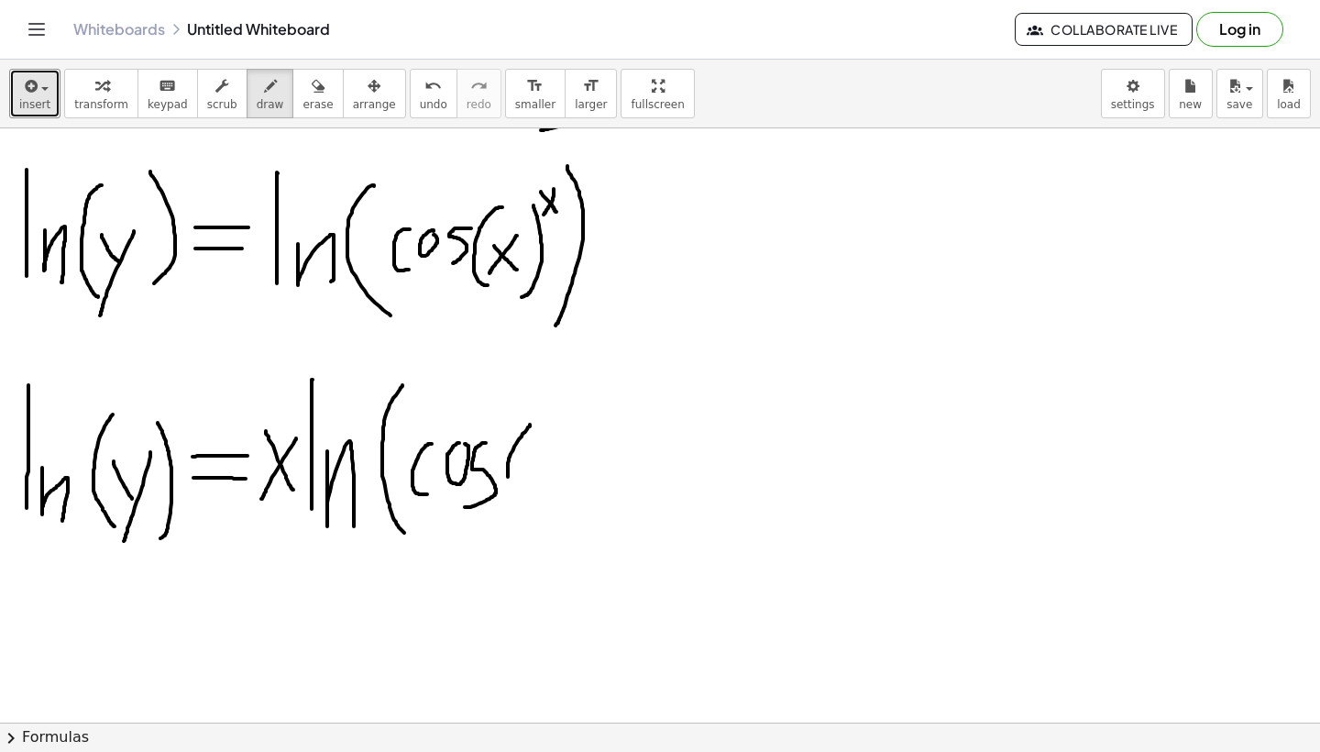
click at [523, 520] on div at bounding box center [660, 500] width 1320 height 1188
click at [547, 485] on div at bounding box center [660, 500] width 1320 height 1188
click at [527, 491] on div at bounding box center [660, 500] width 1320 height 1188
click at [567, 504] on div at bounding box center [660, 500] width 1320 height 1188
click at [584, 545] on div at bounding box center [660, 500] width 1320 height 1188
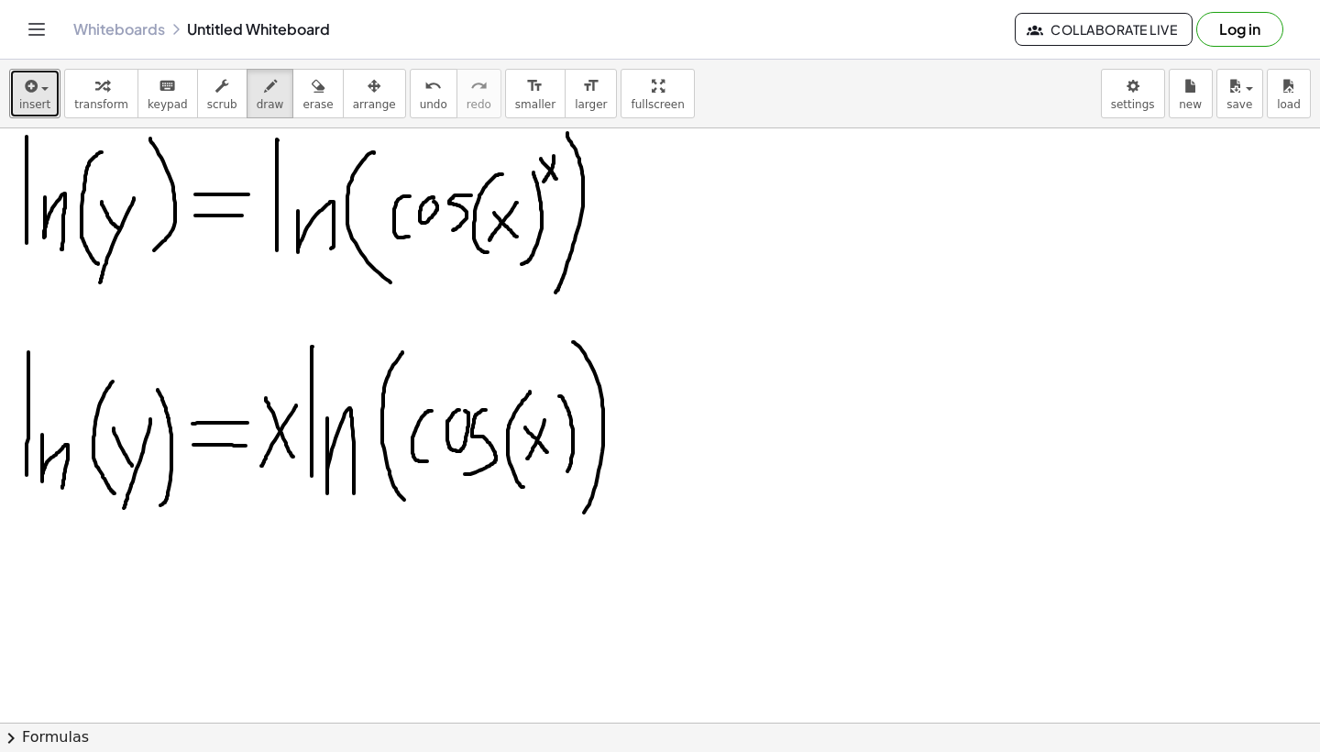
scroll to position [248, 0]
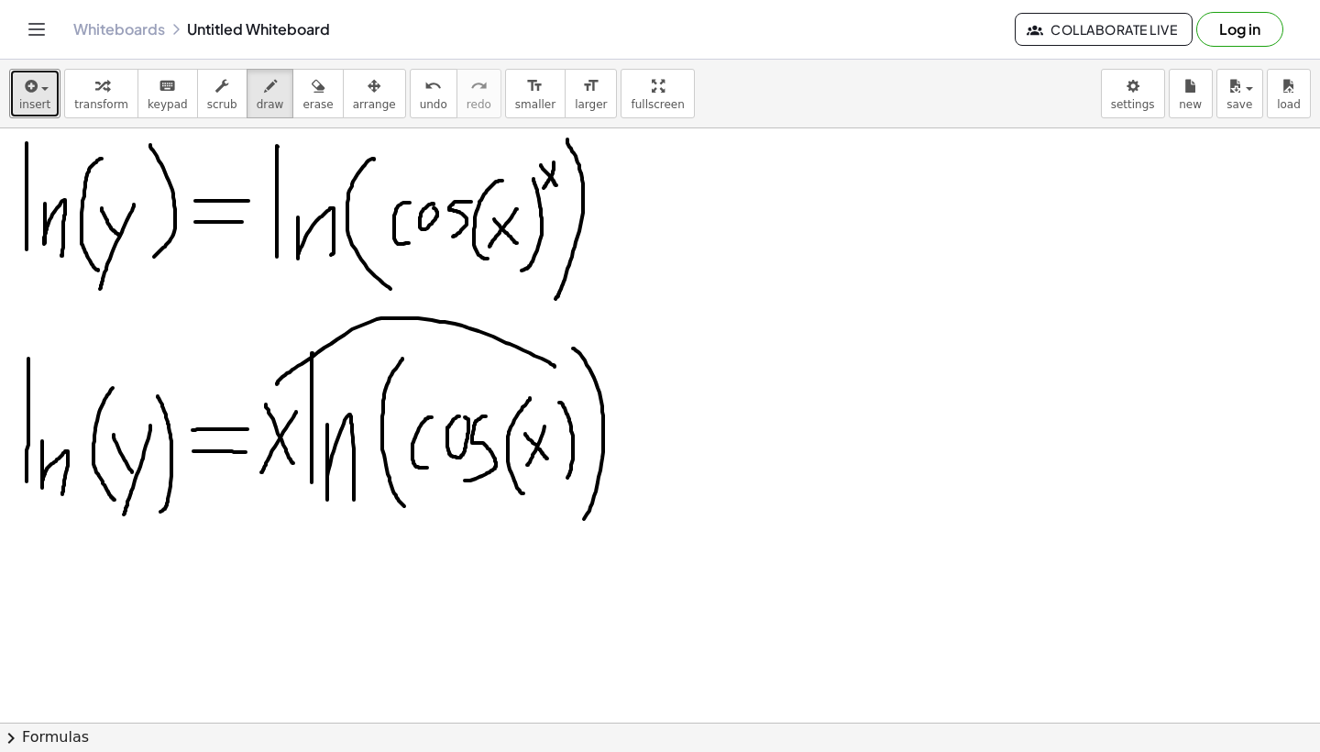
drag, startPoint x: 555, startPoint y: 367, endPoint x: 278, endPoint y: 380, distance: 277.2
click at [278, 380] on div at bounding box center [660, 474] width 1320 height 1188
drag, startPoint x: 273, startPoint y: 363, endPoint x: 293, endPoint y: 386, distance: 30.5
click at [293, 386] on div at bounding box center [660, 474] width 1320 height 1188
click at [427, 99] on span "undo" at bounding box center [434, 104] width 28 height 13
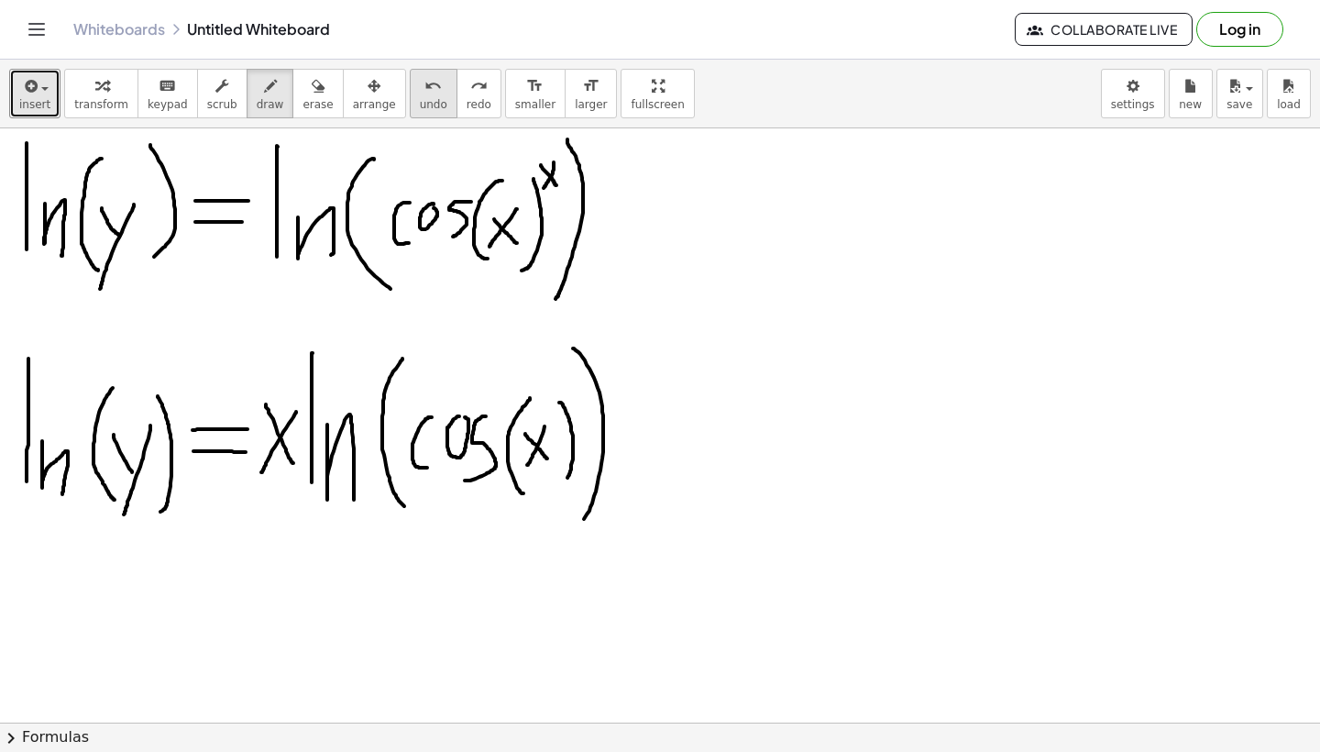
click at [427, 99] on span "undo" at bounding box center [434, 104] width 28 height 13
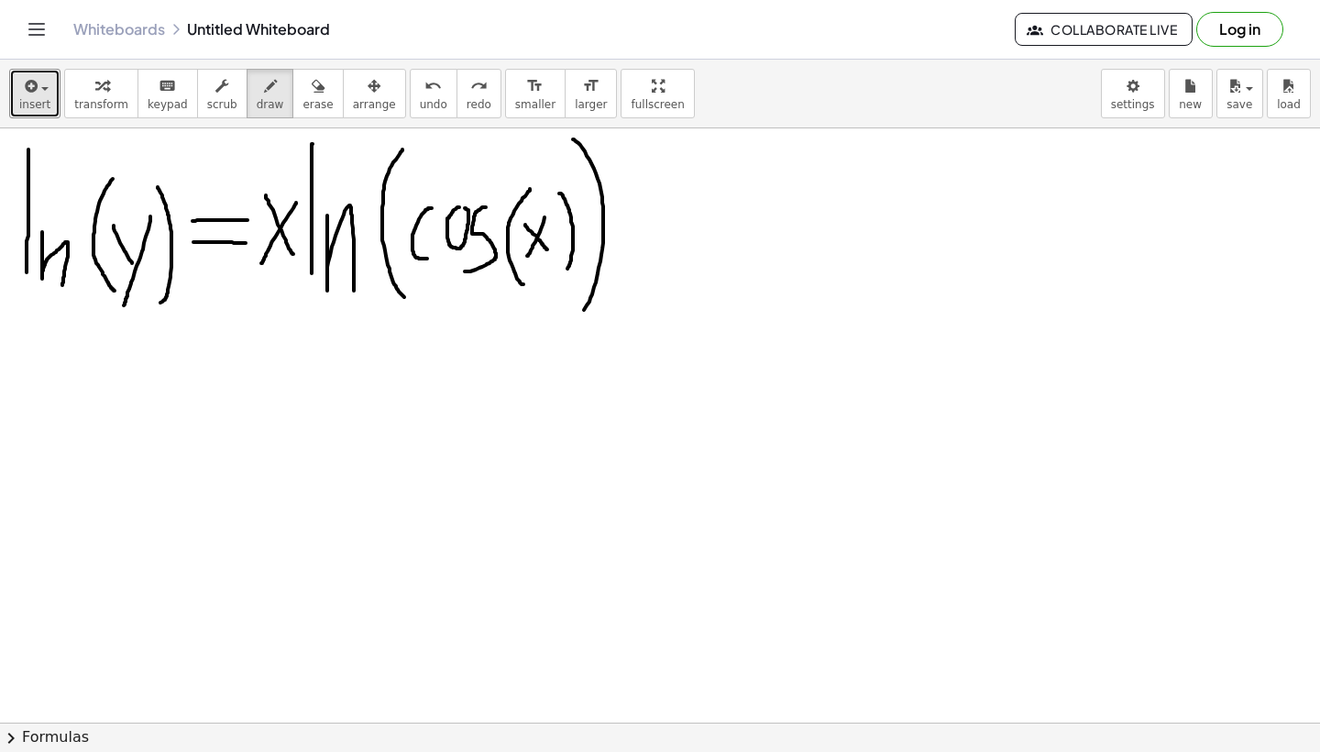
scroll to position [471, 0]
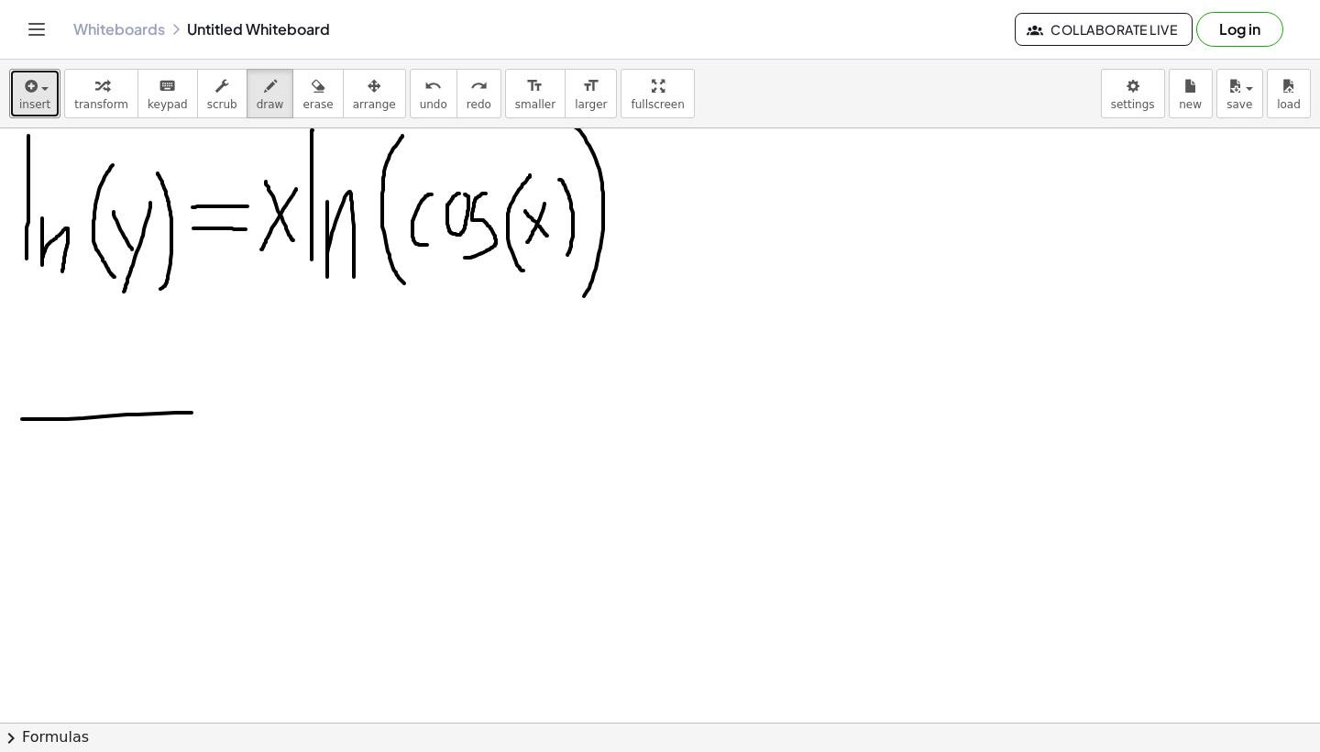
drag, startPoint x: 22, startPoint y: 419, endPoint x: 207, endPoint y: 413, distance: 185.3
click at [207, 413] on div at bounding box center [660, 251] width 1320 height 1188
drag, startPoint x: 72, startPoint y: 329, endPoint x: 59, endPoint y: 381, distance: 53.8
click at [59, 381] on div at bounding box center [660, 251] width 1320 height 1188
click at [424, 84] on icon "undo" at bounding box center [432, 86] width 17 height 22
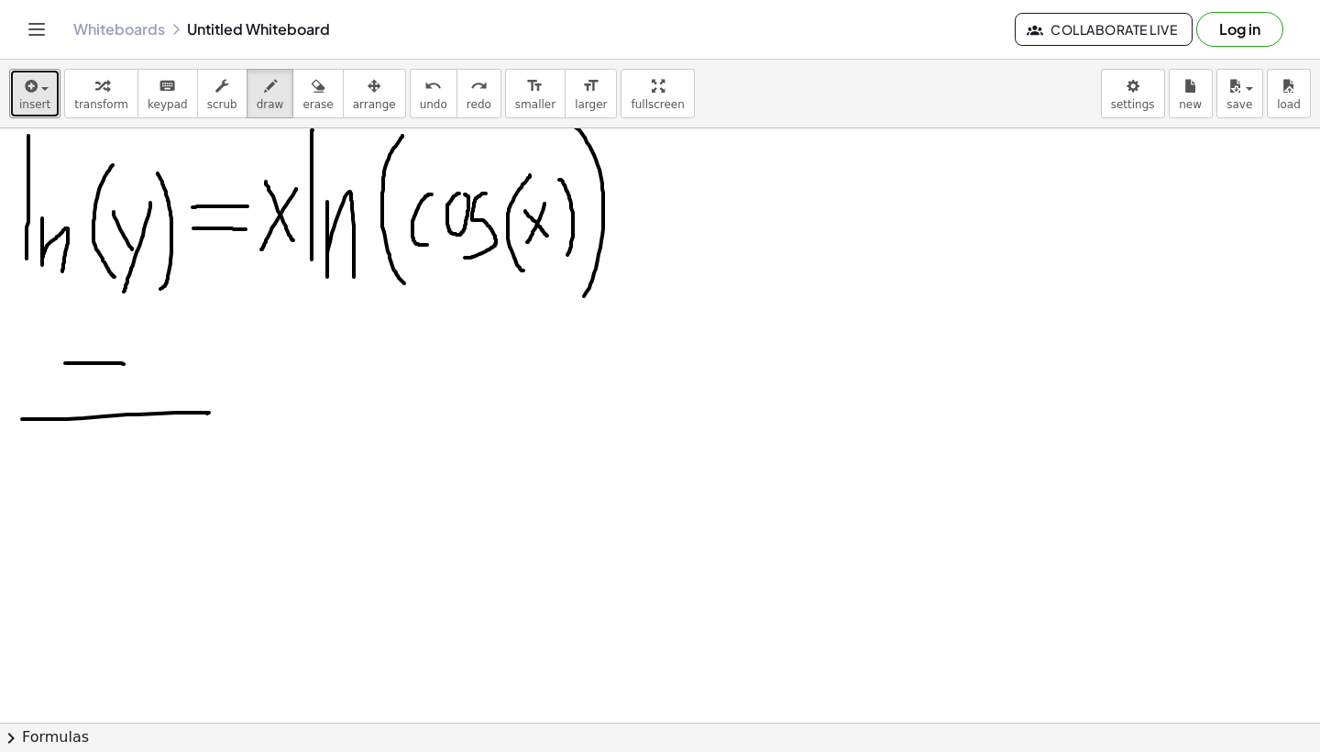
drag, startPoint x: 65, startPoint y: 363, endPoint x: 127, endPoint y: 365, distance: 61.5
click at [127, 365] on div at bounding box center [660, 251] width 1320 height 1188
drag, startPoint x: 127, startPoint y: 365, endPoint x: 164, endPoint y: 367, distance: 37.6
click at [163, 367] on div at bounding box center [660, 251] width 1320 height 1188
drag, startPoint x: 87, startPoint y: 315, endPoint x: 88, endPoint y: 350, distance: 34.8
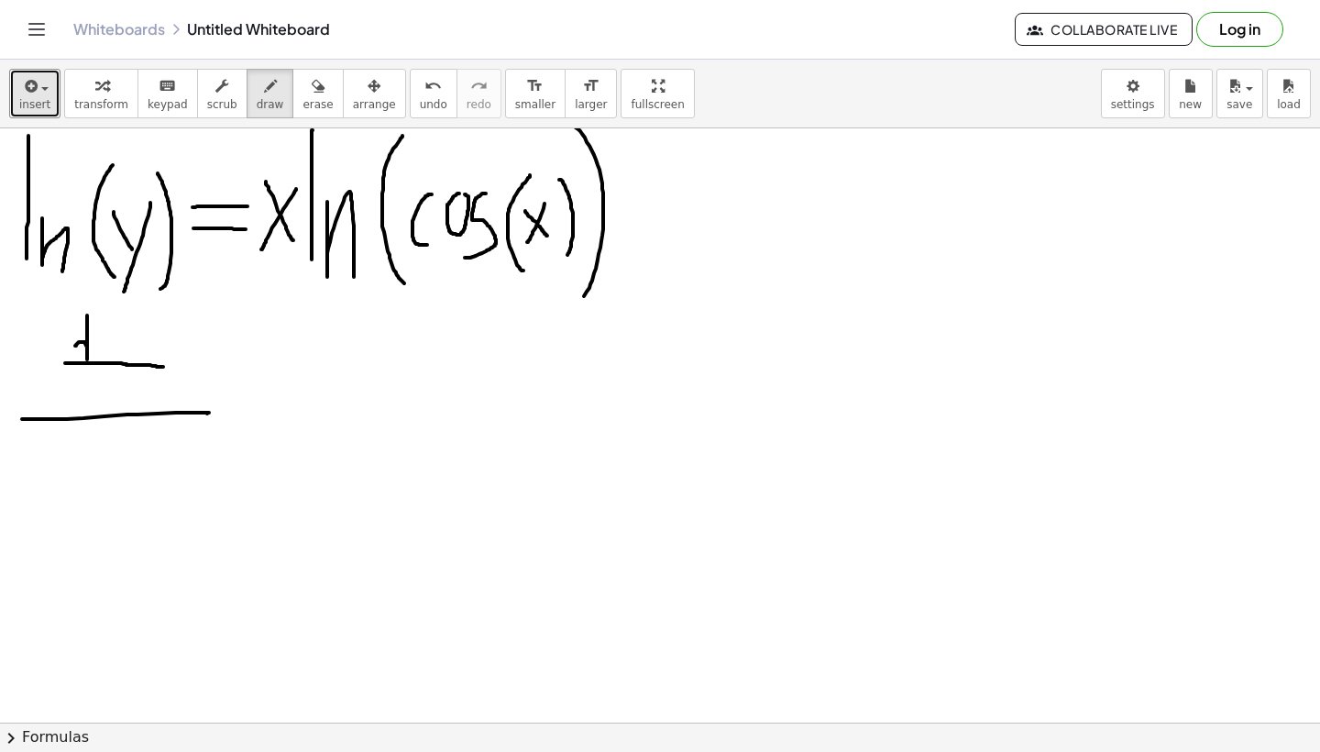
click at [88, 351] on div at bounding box center [660, 251] width 1320 height 1188
drag, startPoint x: 100, startPoint y: 338, endPoint x: 111, endPoint y: 345, distance: 12.7
click at [111, 345] on div at bounding box center [660, 251] width 1320 height 1188
drag, startPoint x: 114, startPoint y: 331, endPoint x: 106, endPoint y: 374, distance: 43.7
click at [106, 374] on div at bounding box center [660, 251] width 1320 height 1188
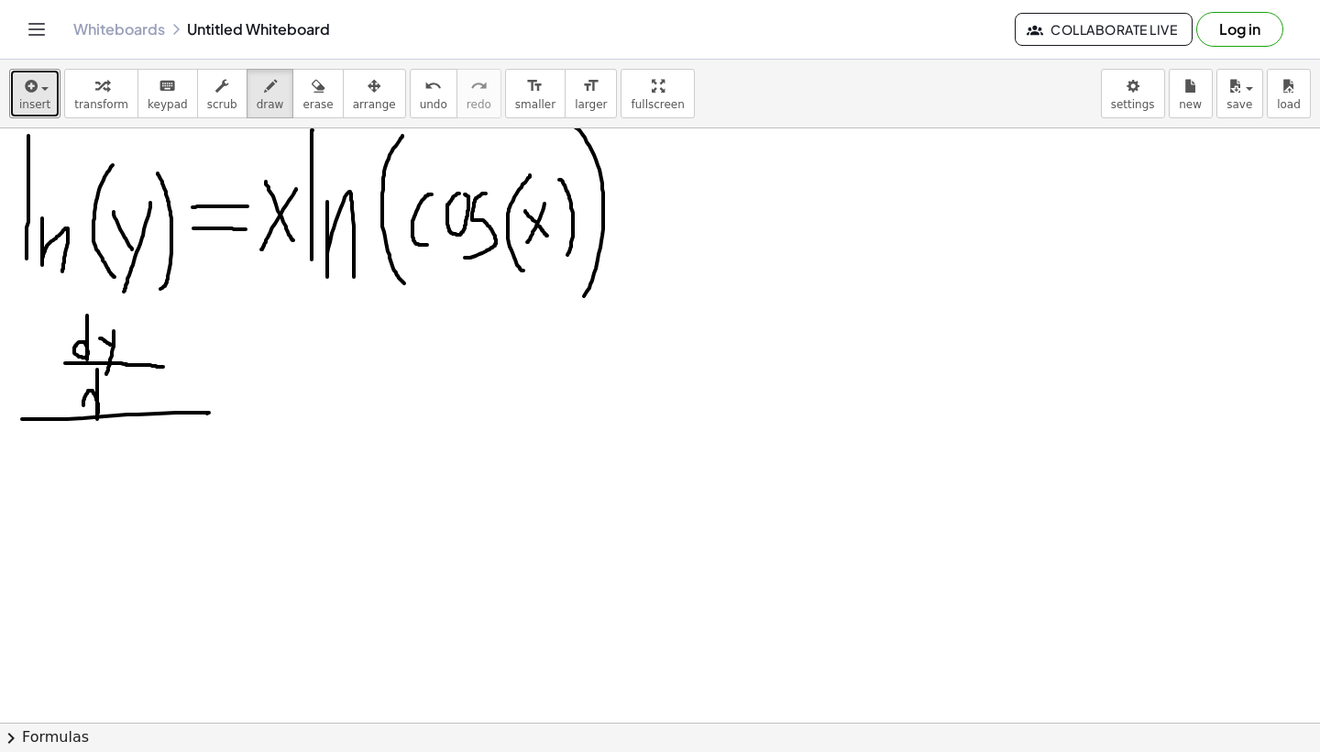
drag, startPoint x: 97, startPoint y: 369, endPoint x: 94, endPoint y: 410, distance: 40.5
click at [94, 410] on div at bounding box center [660, 251] width 1320 height 1188
drag, startPoint x: 107, startPoint y: 393, endPoint x: 116, endPoint y: 415, distance: 23.8
click at [116, 415] on div at bounding box center [660, 251] width 1320 height 1188
drag, startPoint x: 116, startPoint y: 393, endPoint x: 105, endPoint y: 418, distance: 27.5
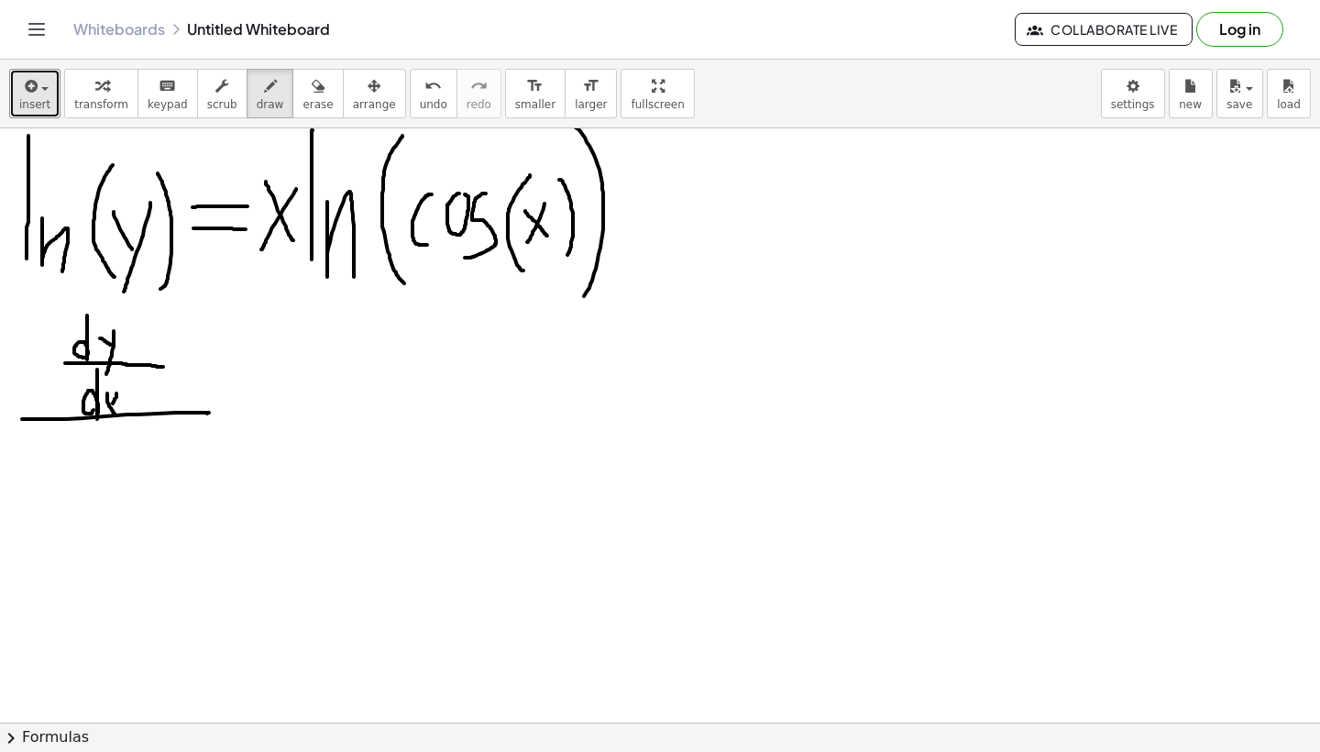
click at [105, 419] on div at bounding box center [660, 251] width 1320 height 1188
drag, startPoint x: 96, startPoint y: 435, endPoint x: 126, endPoint y: 474, distance: 49.1
click at [126, 474] on div at bounding box center [660, 251] width 1320 height 1188
drag, startPoint x: 139, startPoint y: 443, endPoint x: 116, endPoint y: 534, distance: 94.7
click at [116, 534] on div at bounding box center [660, 251] width 1320 height 1188
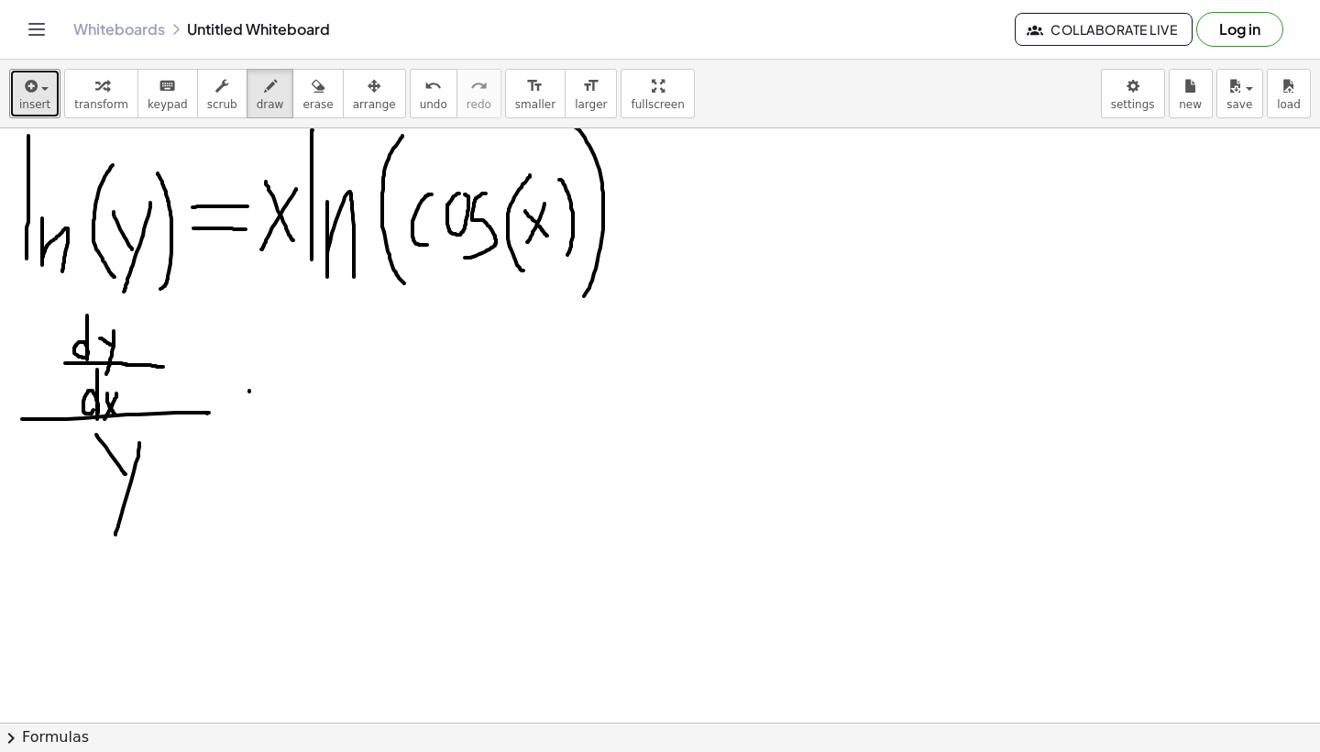
drag, startPoint x: 249, startPoint y: 391, endPoint x: 330, endPoint y: 391, distance: 80.7
click at [330, 391] on div at bounding box center [660, 251] width 1320 height 1188
drag, startPoint x: 254, startPoint y: 410, endPoint x: 356, endPoint y: 410, distance: 101.8
click at [356, 410] on div at bounding box center [660, 251] width 1320 height 1188
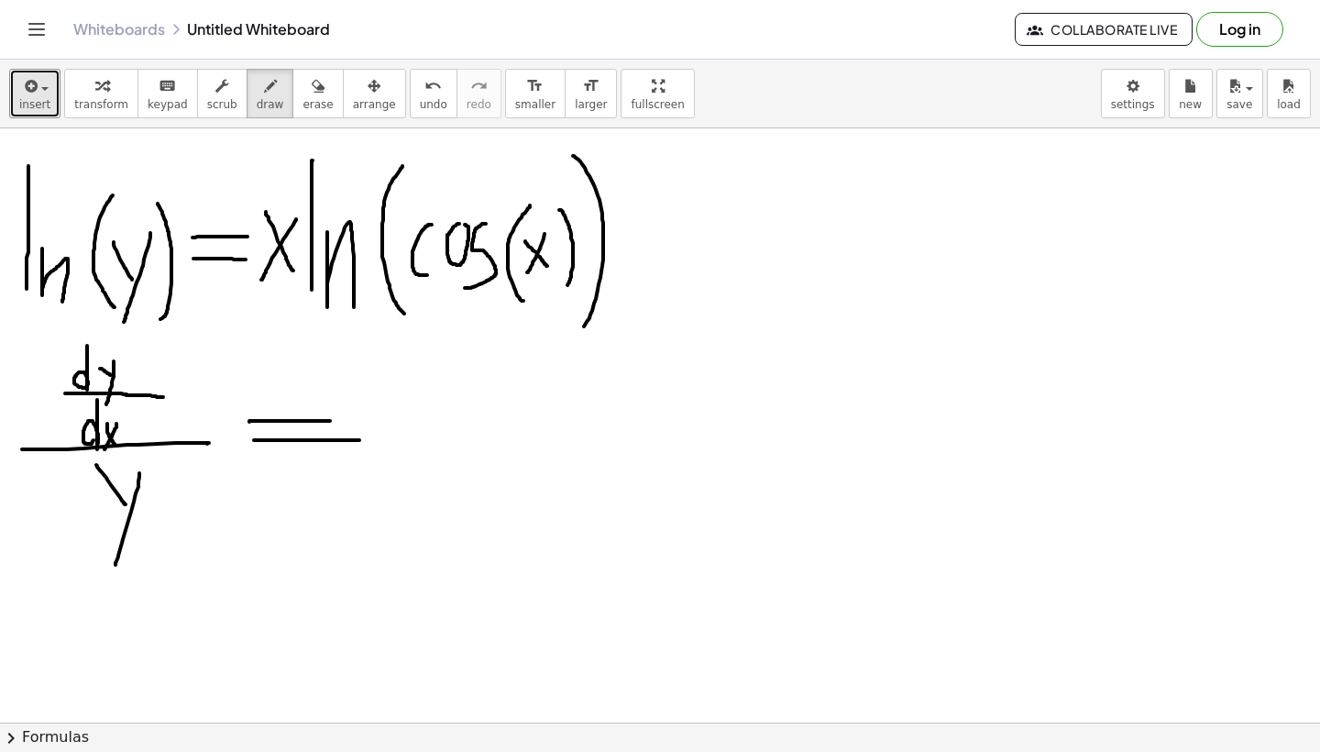
scroll to position [442, 0]
drag, startPoint x: 380, startPoint y: 371, endPoint x: 381, endPoint y: 440, distance: 68.8
click at [381, 440] on div at bounding box center [660, 280] width 1320 height 1188
drag, startPoint x: 396, startPoint y: 418, endPoint x: 410, endPoint y: 443, distance: 28.3
click at [410, 443] on div at bounding box center [660, 280] width 1320 height 1188
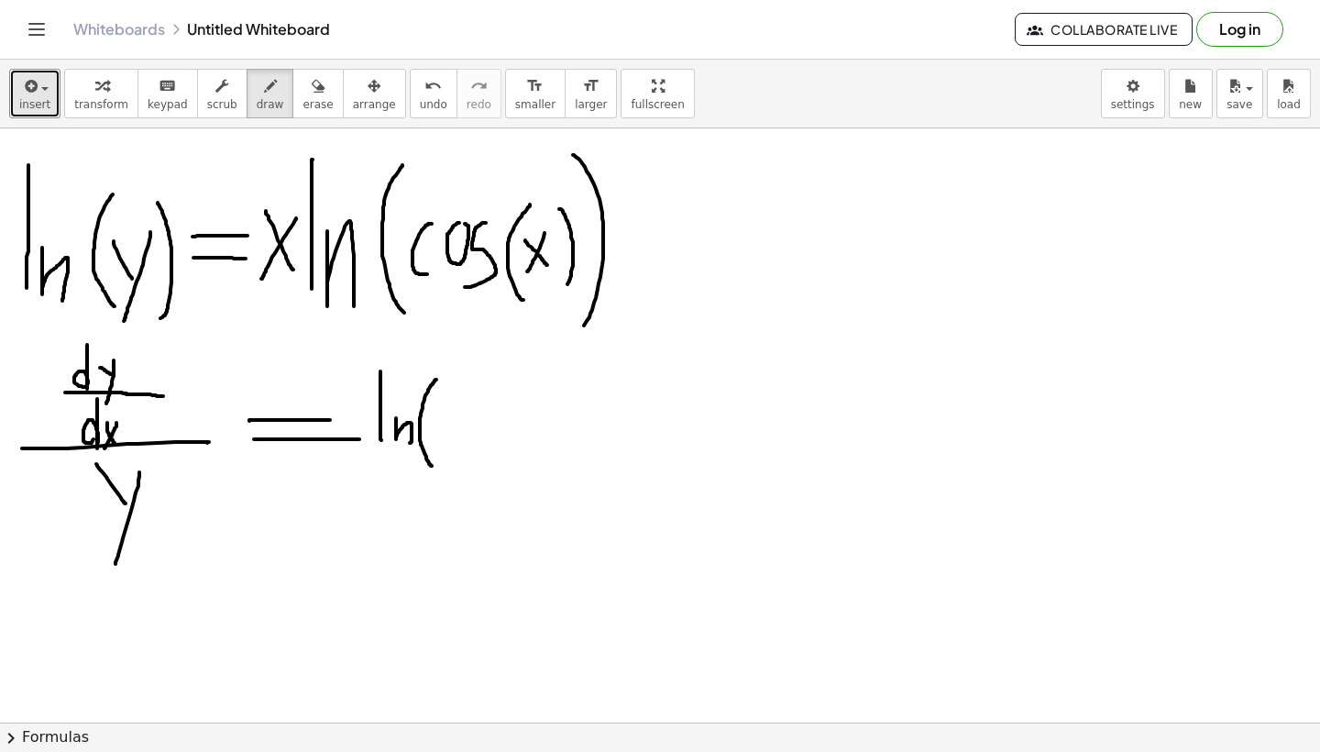
drag, startPoint x: 436, startPoint y: 380, endPoint x: 432, endPoint y: 466, distance: 86.3
click at [432, 466] on div at bounding box center [660, 280] width 1320 height 1188
drag, startPoint x: 452, startPoint y: 414, endPoint x: 454, endPoint y: 437, distance: 23.0
click at [453, 438] on div at bounding box center [660, 280] width 1320 height 1188
click at [467, 415] on div at bounding box center [660, 280] width 1320 height 1188
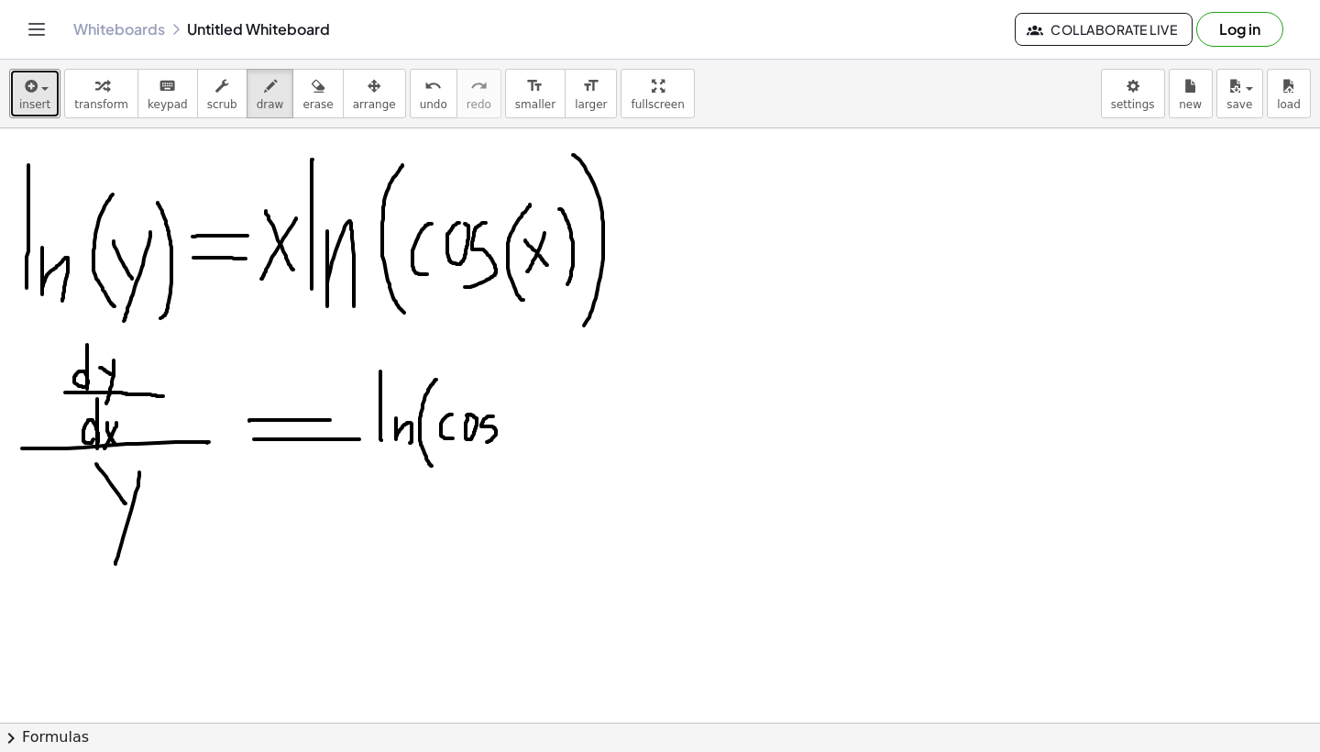
drag, startPoint x: 493, startPoint y: 416, endPoint x: 484, endPoint y: 443, distance: 28.1
click at [484, 443] on div at bounding box center [660, 280] width 1320 height 1188
drag, startPoint x: 513, startPoint y: 402, endPoint x: 509, endPoint y: 459, distance: 57.9
click at [509, 459] on div at bounding box center [660, 280] width 1320 height 1188
drag, startPoint x: 513, startPoint y: 416, endPoint x: 527, endPoint y: 445, distance: 31.6
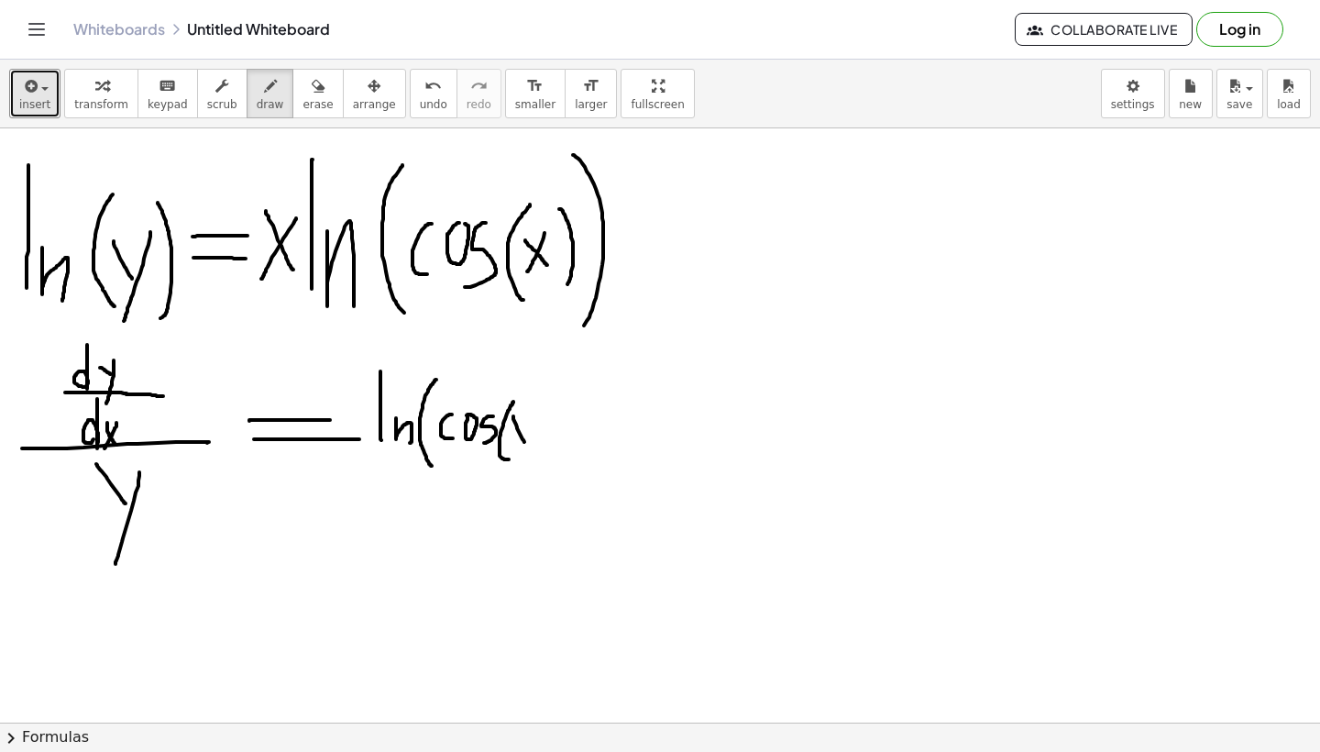
click at [527, 445] on div at bounding box center [660, 280] width 1320 height 1188
drag, startPoint x: 527, startPoint y: 417, endPoint x: 512, endPoint y: 435, distance: 23.5
click at [512, 435] on div at bounding box center [660, 280] width 1320 height 1188
drag, startPoint x: 534, startPoint y: 397, endPoint x: 542, endPoint y: 452, distance: 55.5
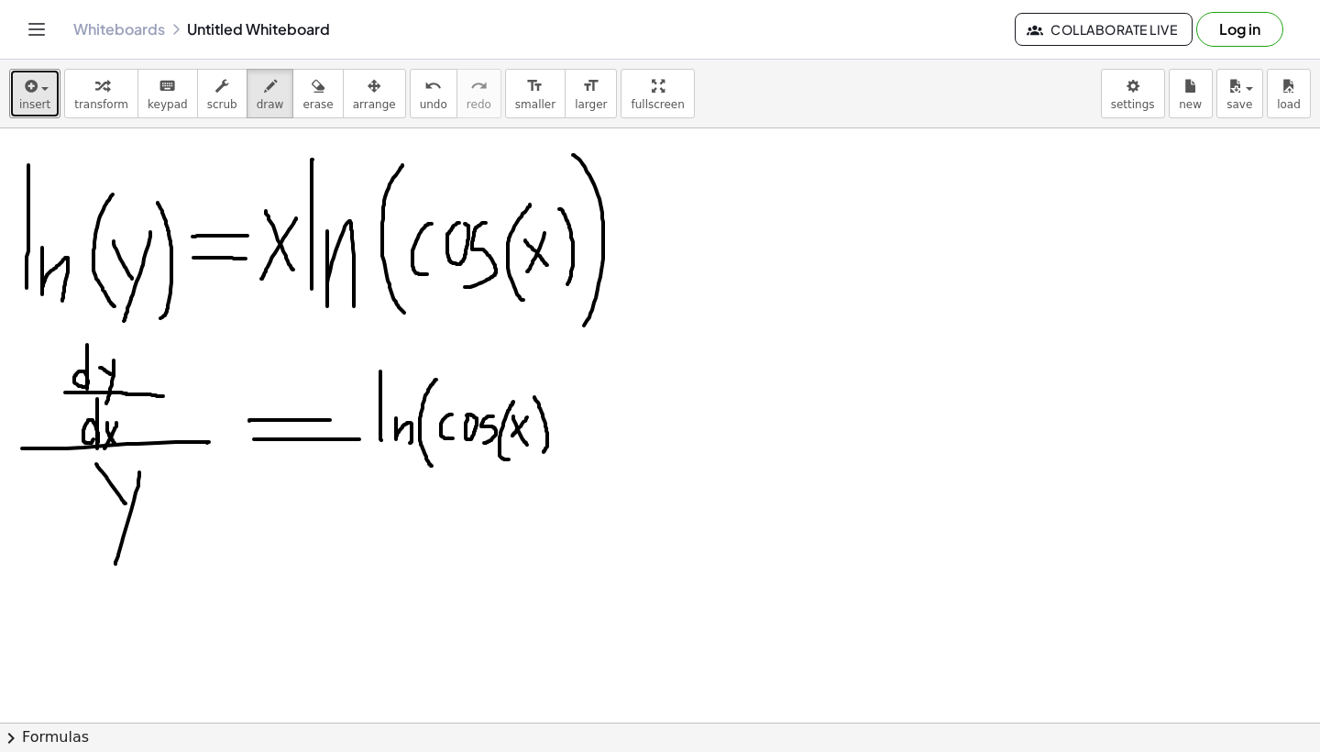
click at [543, 452] on div at bounding box center [660, 280] width 1320 height 1188
drag, startPoint x: 555, startPoint y: 380, endPoint x: 549, endPoint y: 473, distance: 93.7
click at [549, 473] on div at bounding box center [660, 280] width 1320 height 1188
drag, startPoint x: 582, startPoint y: 427, endPoint x: 626, endPoint y: 428, distance: 44.0
click at [631, 428] on div at bounding box center [660, 280] width 1320 height 1188
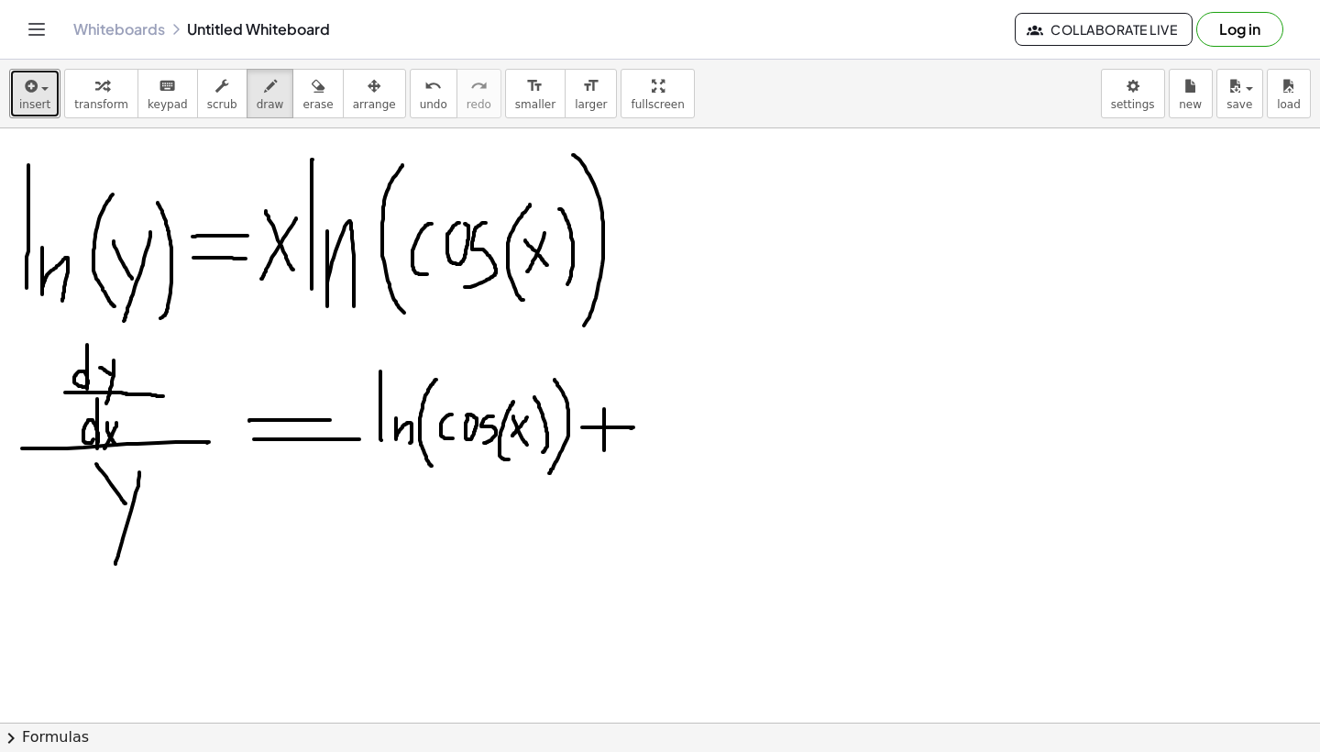
drag, startPoint x: 604, startPoint y: 409, endPoint x: 604, endPoint y: 450, distance: 41.3
click at [604, 450] on div at bounding box center [660, 280] width 1320 height 1188
drag, startPoint x: 648, startPoint y: 428, endPoint x: 767, endPoint y: 430, distance: 119.2
click at [767, 430] on div at bounding box center [660, 280] width 1320 height 1188
drag, startPoint x: 695, startPoint y: 389, endPoint x: 714, endPoint y: 421, distance: 37.4
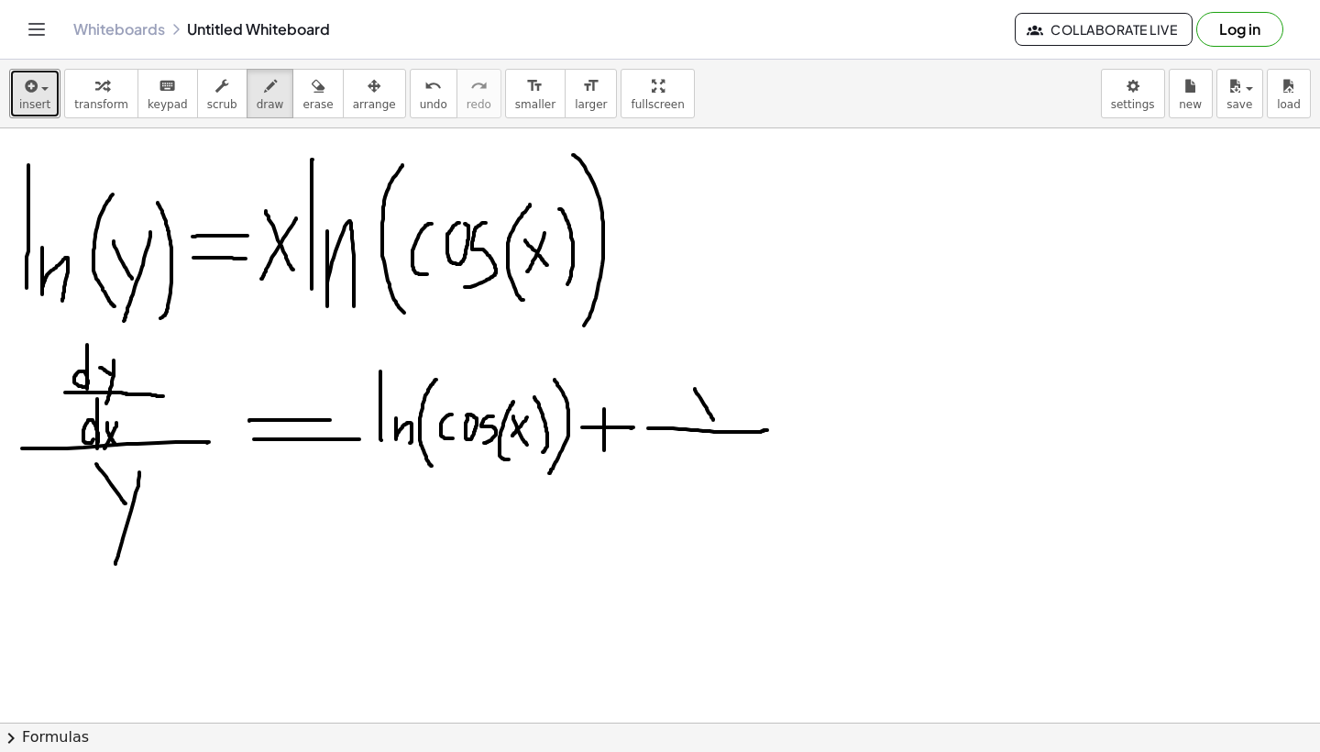
click at [714, 421] on div at bounding box center [660, 280] width 1320 height 1188
drag, startPoint x: 714, startPoint y: 383, endPoint x: 689, endPoint y: 418, distance: 42.7
click at [689, 418] on div at bounding box center [660, 280] width 1320 height 1188
drag, startPoint x: 675, startPoint y: 445, endPoint x: 680, endPoint y: 468, distance: 23.6
click at [680, 468] on div at bounding box center [660, 280] width 1320 height 1188
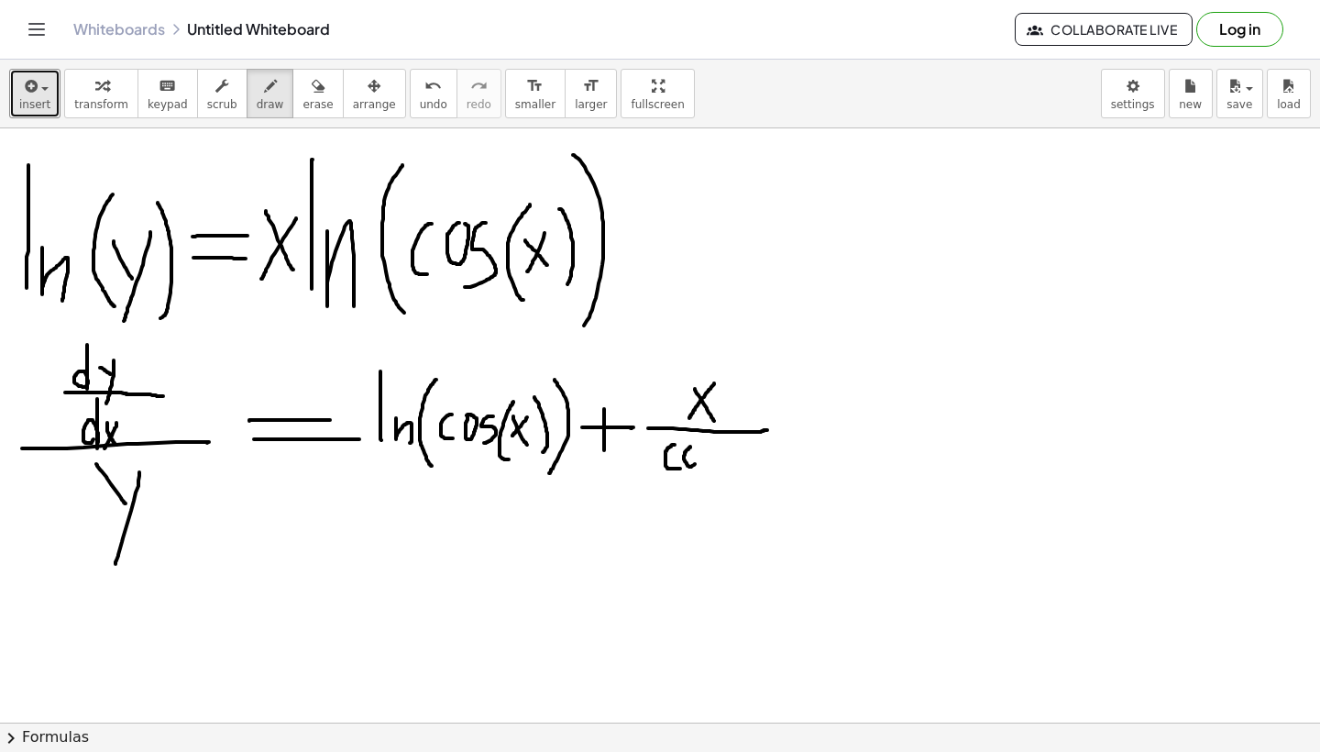
click at [700, 450] on div at bounding box center [660, 280] width 1320 height 1188
click at [694, 447] on div at bounding box center [660, 280] width 1320 height 1188
drag, startPoint x: 717, startPoint y: 447, endPoint x: 709, endPoint y: 469, distance: 23.5
click at [709, 469] on div at bounding box center [660, 280] width 1320 height 1188
drag, startPoint x: 729, startPoint y: 439, endPoint x: 736, endPoint y: 493, distance: 54.6
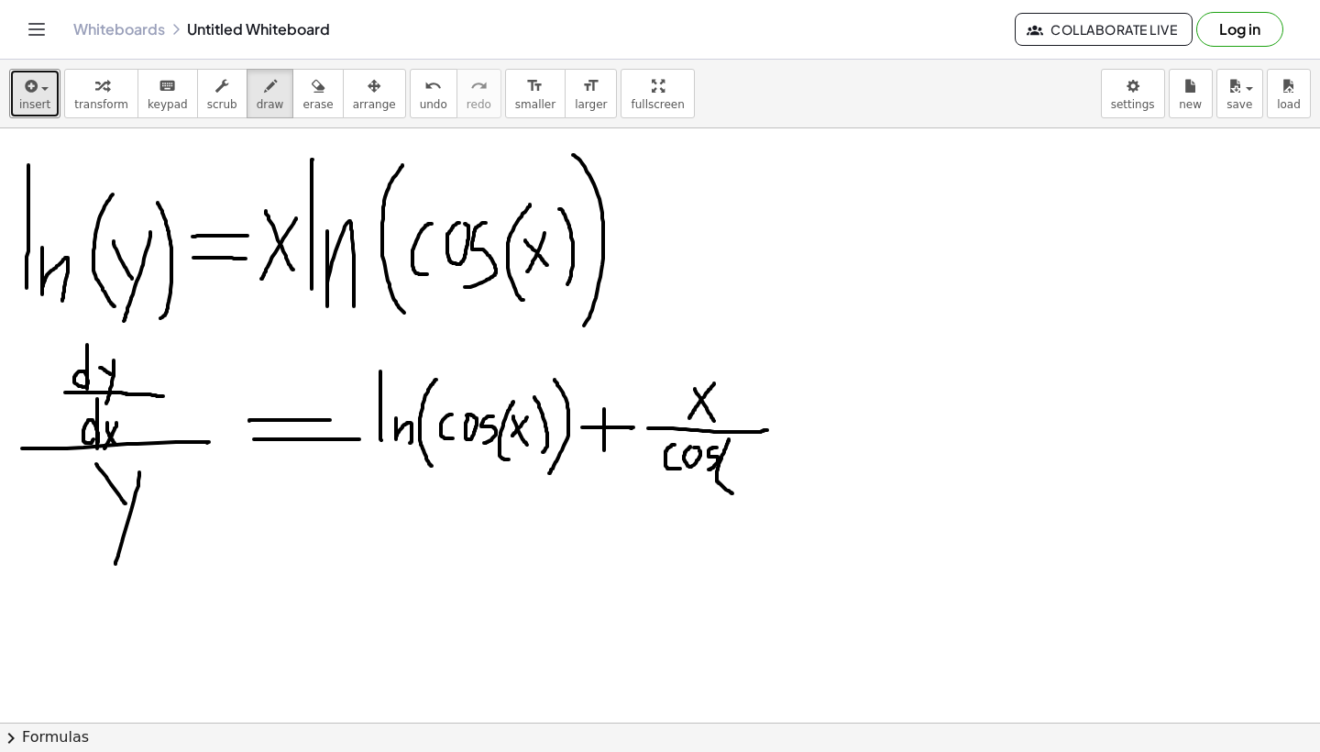
click at [736, 493] on div at bounding box center [660, 280] width 1320 height 1188
drag, startPoint x: 733, startPoint y: 455, endPoint x: 748, endPoint y: 474, distance: 24.2
click at [748, 474] on div at bounding box center [660, 280] width 1320 height 1188
drag, startPoint x: 747, startPoint y: 450, endPoint x: 730, endPoint y: 476, distance: 31.0
click at [730, 476] on div at bounding box center [660, 280] width 1320 height 1188
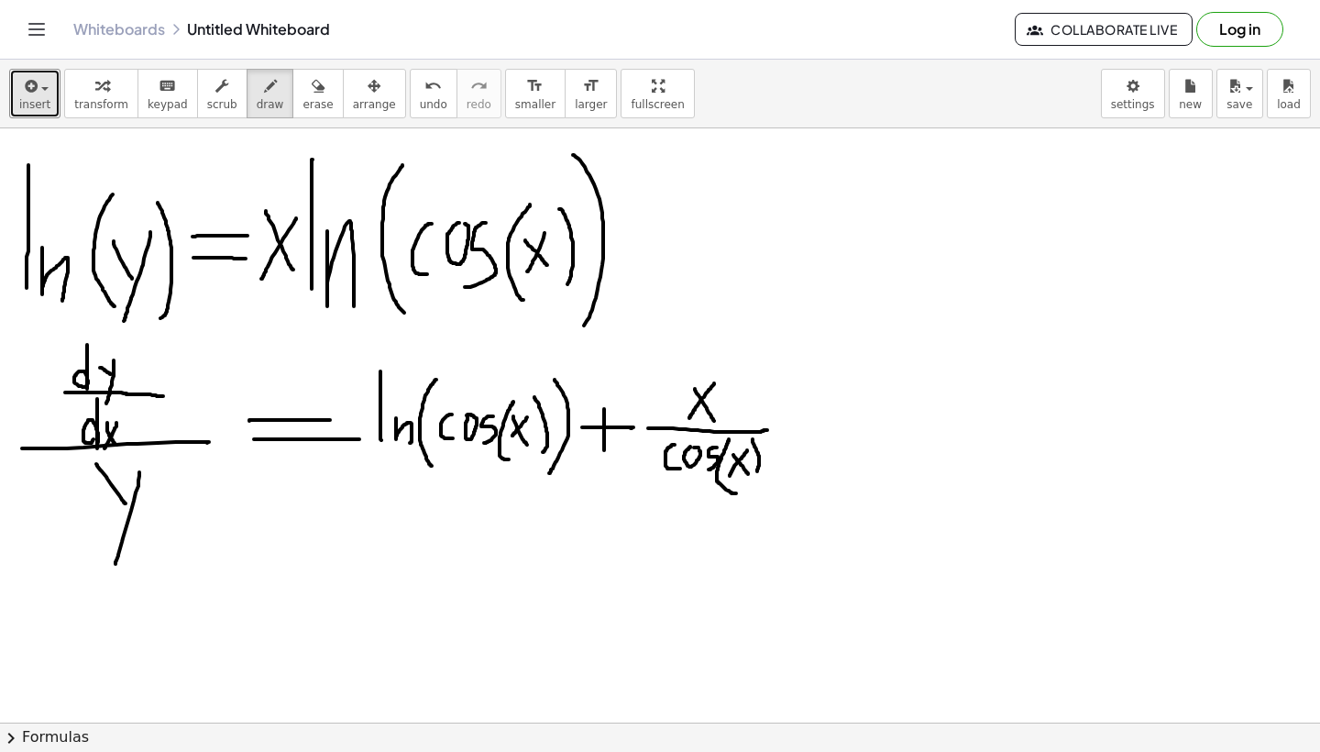
drag, startPoint x: 753, startPoint y: 439, endPoint x: 751, endPoint y: 482, distance: 43.1
click at [751, 482] on div at bounding box center [660, 280] width 1320 height 1188
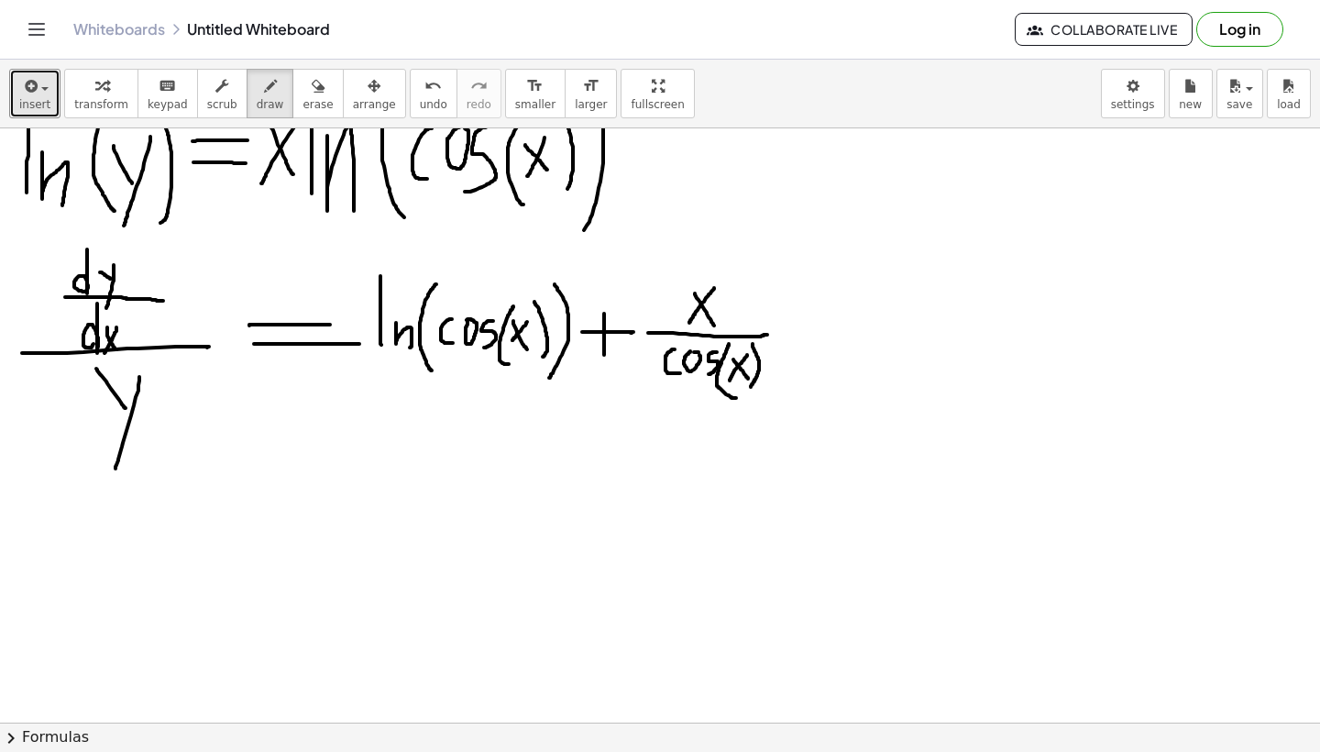
scroll to position [503, 0]
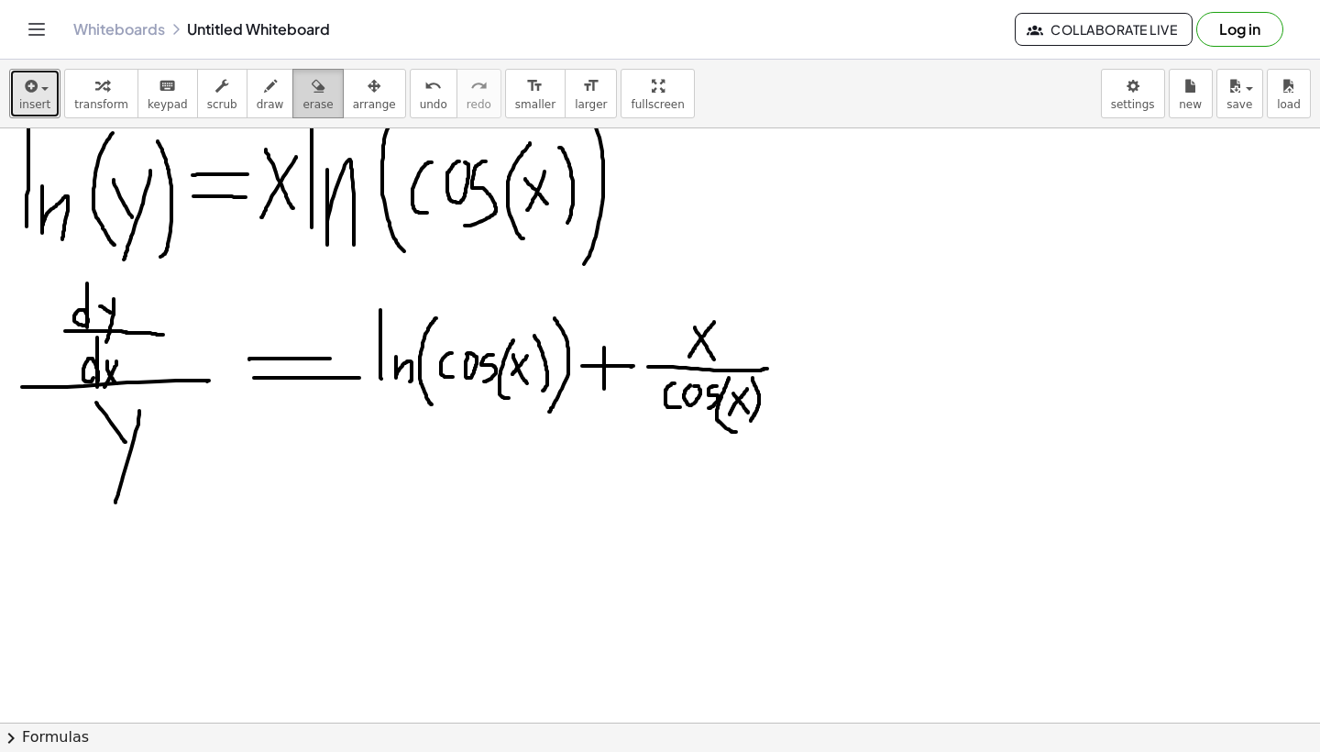
click at [312, 89] on icon "button" at bounding box center [318, 86] width 13 height 22
drag, startPoint x: 816, startPoint y: 210, endPoint x: 707, endPoint y: 318, distance: 153.6
click at [707, 318] on div at bounding box center [660, 516] width 1320 height 1782
drag, startPoint x: 601, startPoint y: 302, endPoint x: 611, endPoint y: 318, distance: 18.9
click at [611, 318] on div at bounding box center [660, 516] width 1320 height 1782
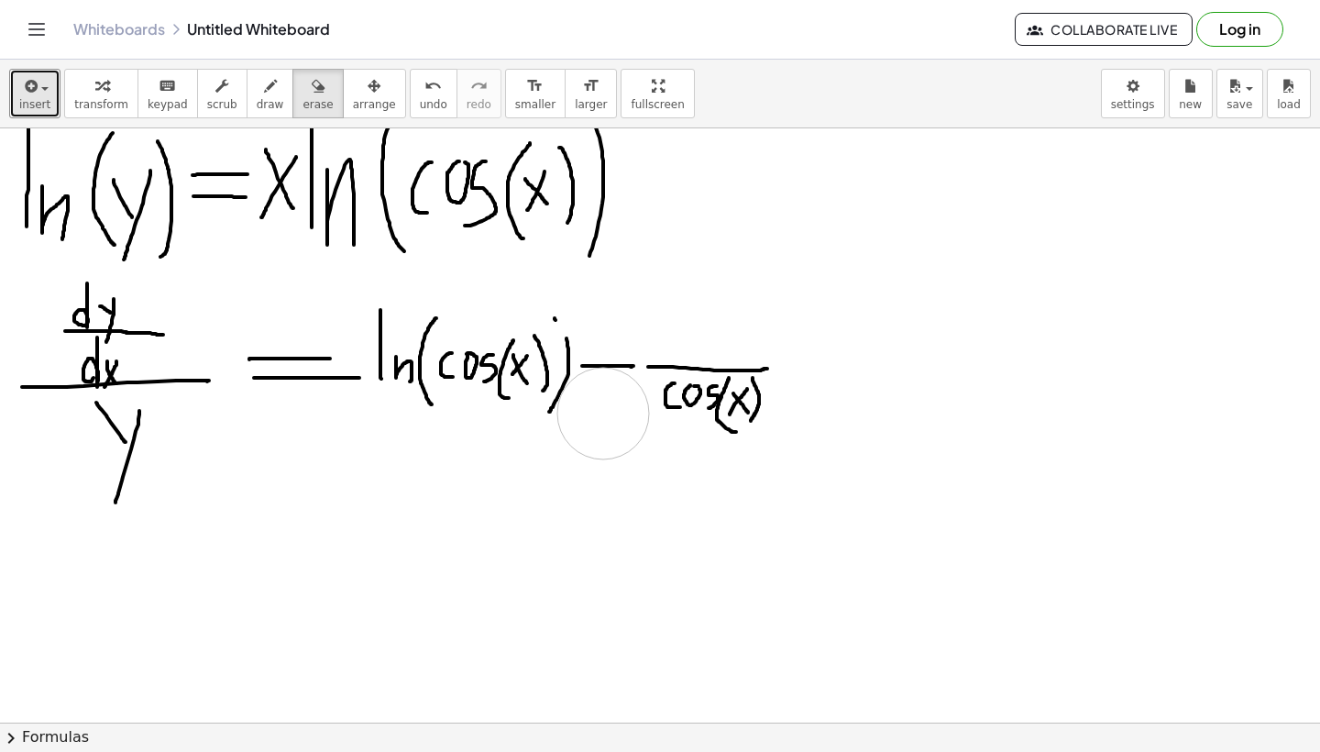
click at [603, 413] on div at bounding box center [660, 516] width 1320 height 1782
click at [265, 95] on icon "button" at bounding box center [270, 86] width 13 height 22
drag, startPoint x: 554, startPoint y: 317, endPoint x: 566, endPoint y: 342, distance: 27.5
click at [566, 342] on div at bounding box center [660, 516] width 1320 height 1782
drag, startPoint x: 655, startPoint y: 332, endPoint x: 674, endPoint y: 358, distance: 32.8
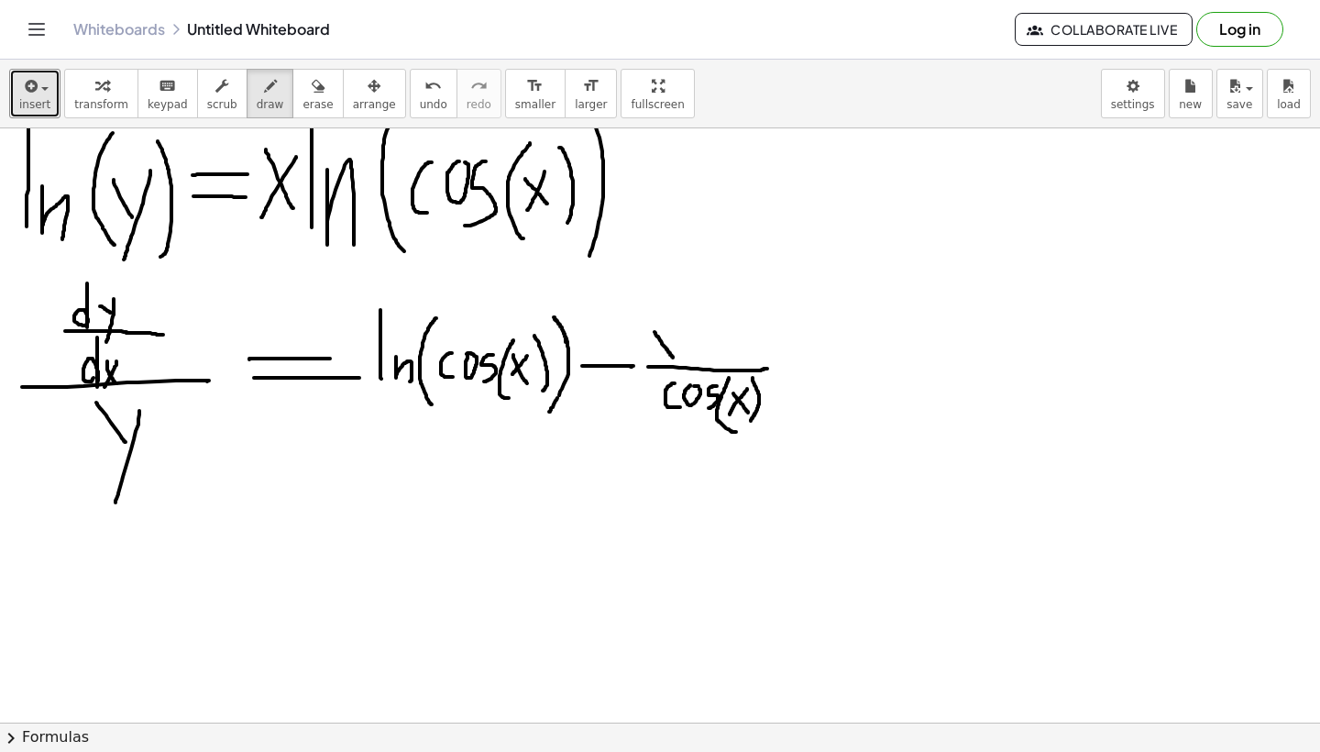
click at [674, 358] on div at bounding box center [660, 516] width 1320 height 1782
drag, startPoint x: 672, startPoint y: 327, endPoint x: 653, endPoint y: 363, distance: 40.6
click at [653, 363] on div at bounding box center [660, 516] width 1320 height 1782
drag, startPoint x: 692, startPoint y: 331, endPoint x: 680, endPoint y: 360, distance: 31.7
click at [680, 360] on div at bounding box center [660, 516] width 1320 height 1782
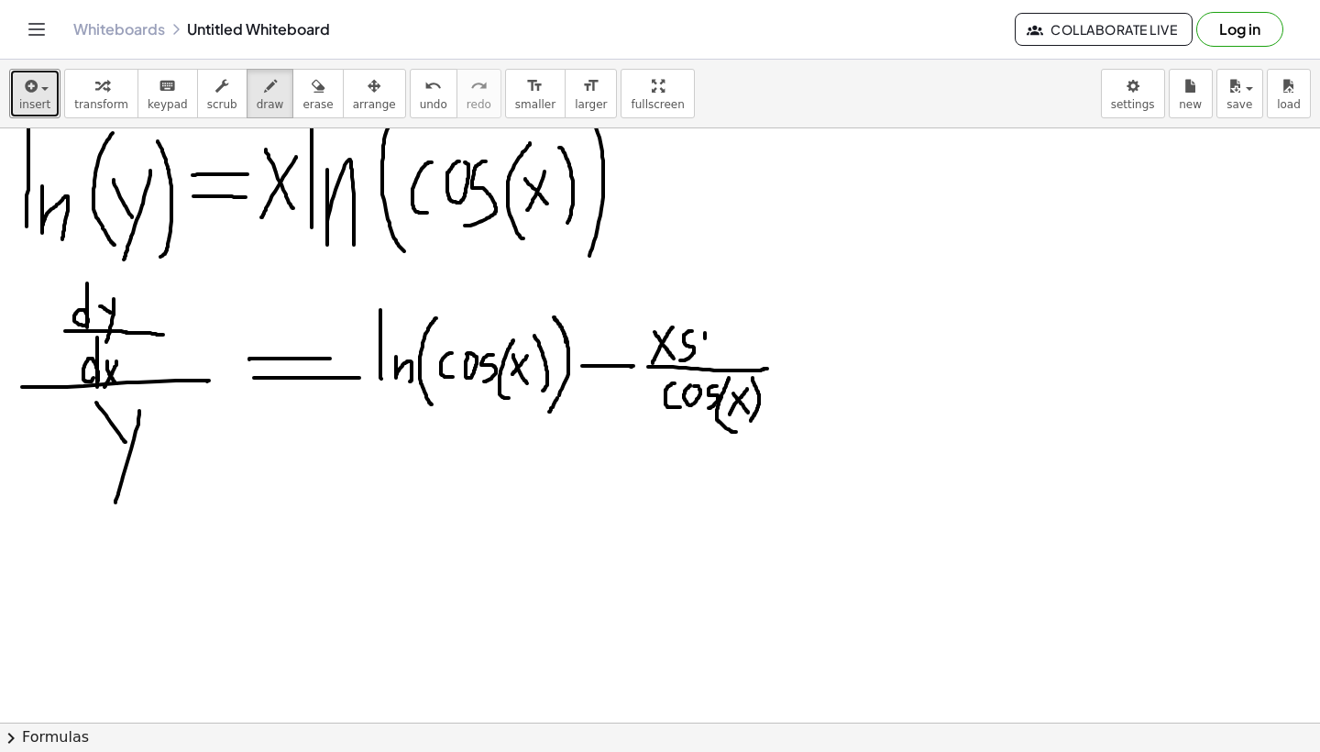
drag, startPoint x: 705, startPoint y: 333, endPoint x: 704, endPoint y: 363, distance: 30.3
click at [704, 363] on div at bounding box center [660, 516] width 1320 height 1782
click at [705, 322] on div at bounding box center [660, 516] width 1320 height 1782
drag, startPoint x: 712, startPoint y: 334, endPoint x: 726, endPoint y: 358, distance: 28.3
click at [724, 360] on div at bounding box center [660, 516] width 1320 height 1782
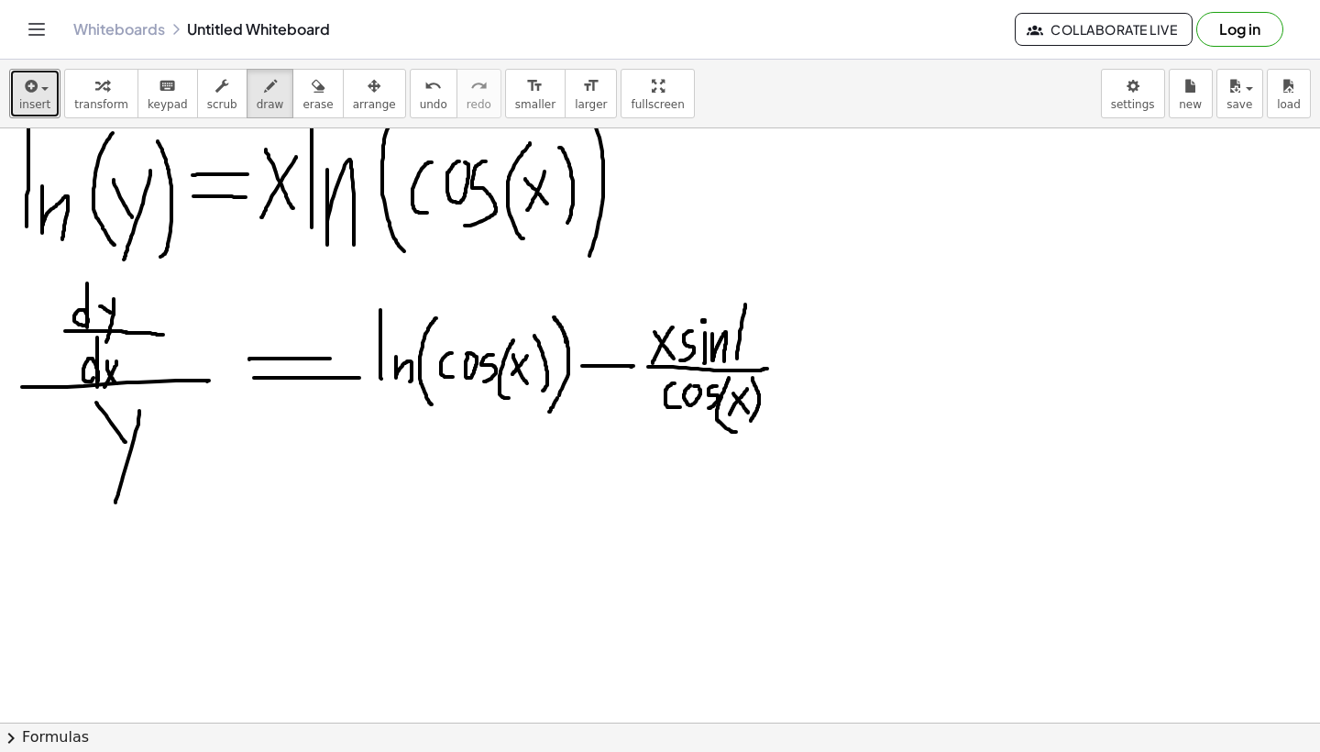
drag, startPoint x: 745, startPoint y: 304, endPoint x: 744, endPoint y: 368, distance: 63.3
click at [744, 368] on div at bounding box center [660, 516] width 1320 height 1782
drag, startPoint x: 750, startPoint y: 332, endPoint x: 762, endPoint y: 352, distance: 23.4
click at [762, 352] on div at bounding box center [660, 516] width 1320 height 1782
drag, startPoint x: 763, startPoint y: 330, endPoint x: 745, endPoint y: 358, distance: 32.6
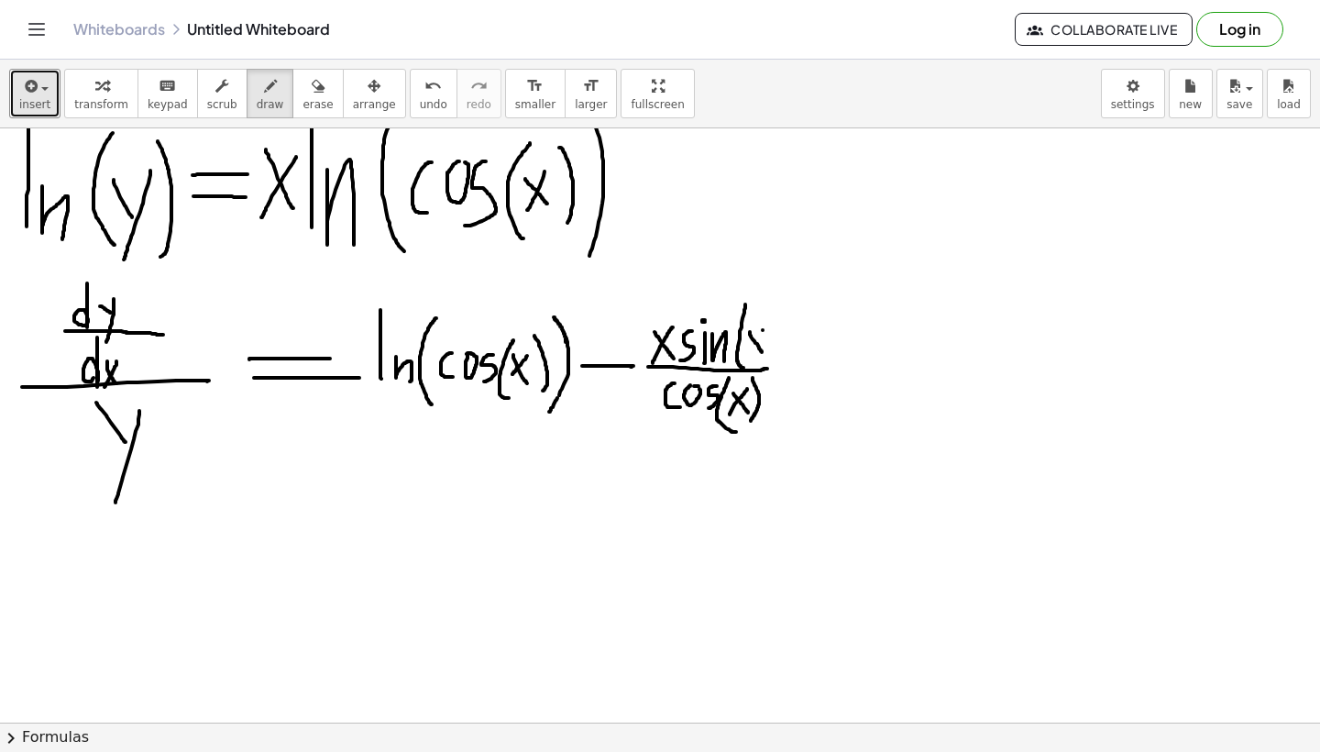
click at [745, 358] on div at bounding box center [660, 516] width 1320 height 1782
drag, startPoint x: 769, startPoint y: 312, endPoint x: 773, endPoint y: 361, distance: 49.6
click at [773, 361] on div at bounding box center [660, 516] width 1320 height 1782
drag, startPoint x: 764, startPoint y: 369, endPoint x: 794, endPoint y: 363, distance: 30.9
click at [794, 363] on div at bounding box center [660, 516] width 1320 height 1782
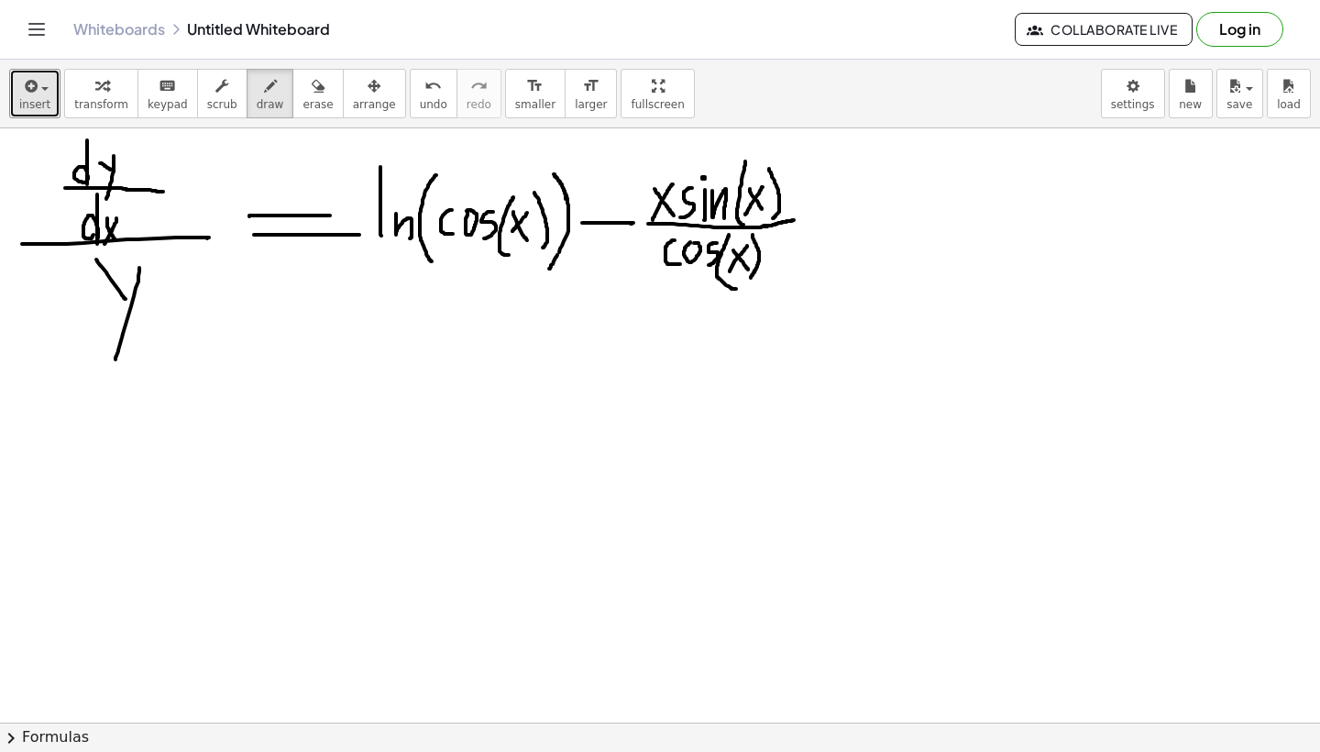
scroll to position [667, 0]
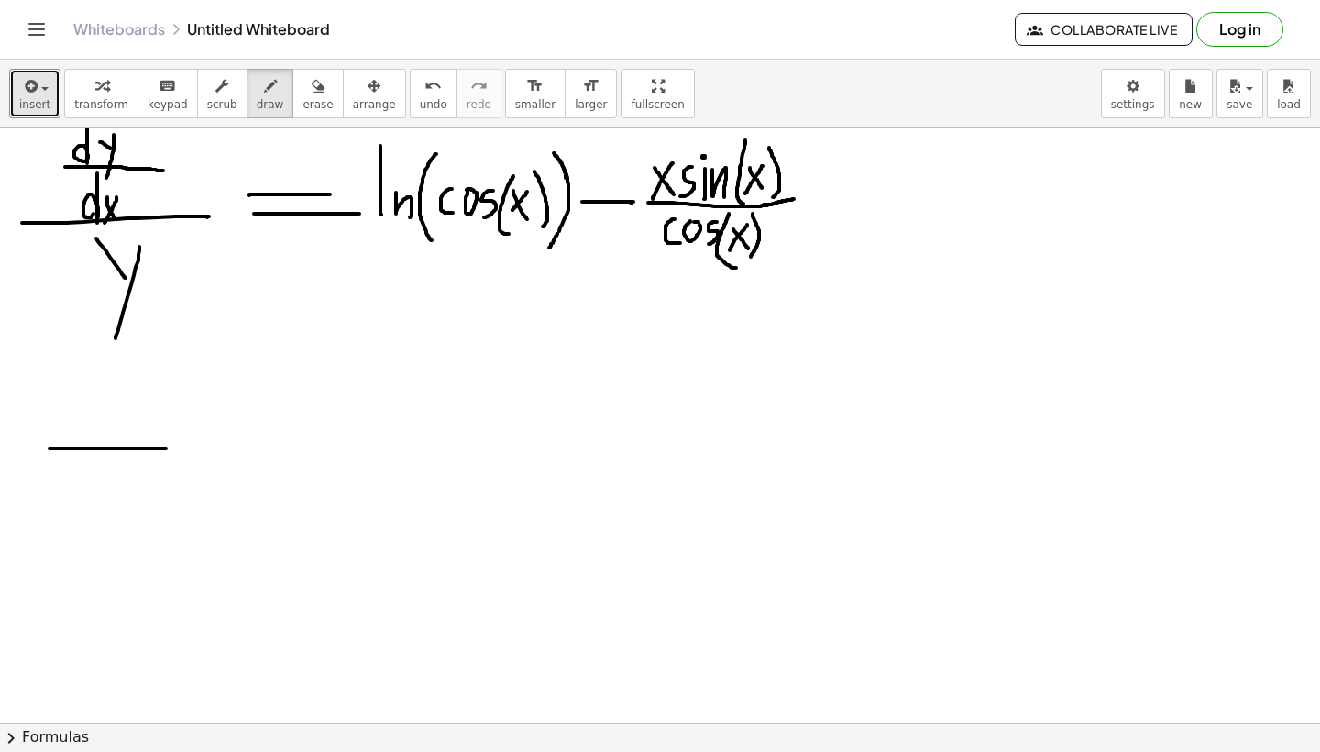
drag, startPoint x: 50, startPoint y: 448, endPoint x: 183, endPoint y: 449, distance: 133.9
click at [183, 449] on div at bounding box center [660, 352] width 1320 height 1782
drag, startPoint x: 88, startPoint y: 370, endPoint x: 85, endPoint y: 427, distance: 56.9
click at [85, 427] on div at bounding box center [660, 352] width 1320 height 1782
drag, startPoint x: 109, startPoint y: 418, endPoint x: 117, endPoint y: 437, distance: 20.9
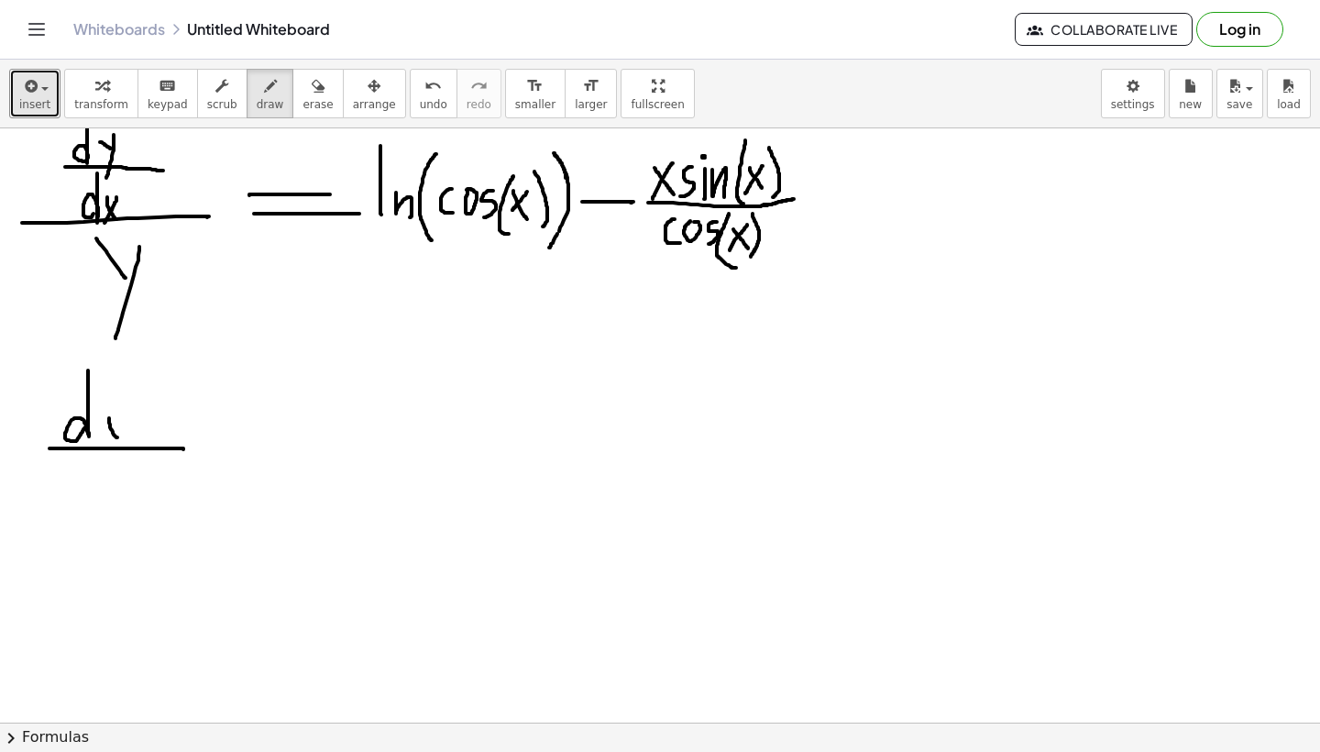
click at [117, 437] on div at bounding box center [660, 352] width 1320 height 1782
drag, startPoint x: 133, startPoint y: 406, endPoint x: 112, endPoint y: 459, distance: 57.2
click at [112, 460] on div at bounding box center [660, 352] width 1320 height 1782
drag, startPoint x: 94, startPoint y: 453, endPoint x: 91, endPoint y: 523, distance: 70.7
click at [91, 523] on div at bounding box center [660, 352] width 1320 height 1782
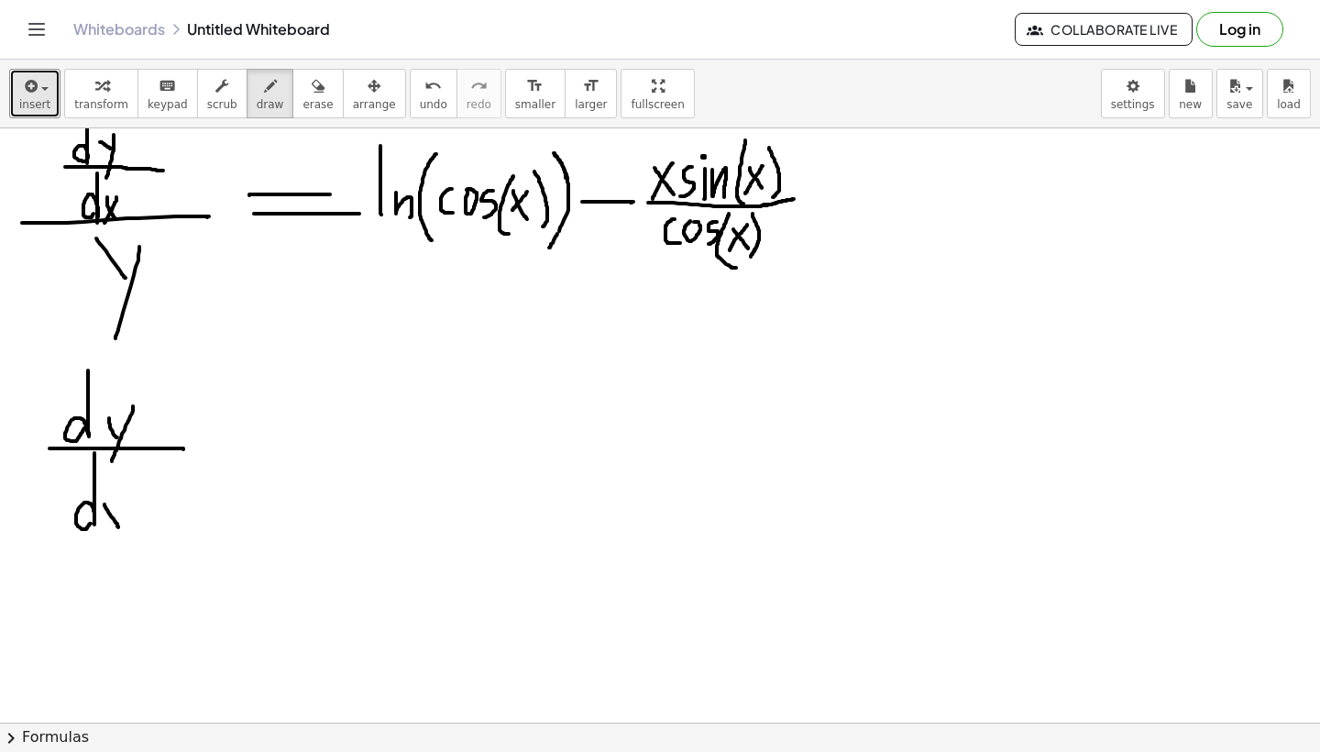
drag, startPoint x: 105, startPoint y: 504, endPoint x: 118, endPoint y: 527, distance: 26.7
click at [118, 527] on div at bounding box center [660, 352] width 1320 height 1782
drag, startPoint x: 118, startPoint y: 487, endPoint x: 90, endPoint y: 545, distance: 65.2
click at [91, 545] on div at bounding box center [660, 352] width 1320 height 1782
drag, startPoint x: 213, startPoint y: 441, endPoint x: 284, endPoint y: 442, distance: 71.5
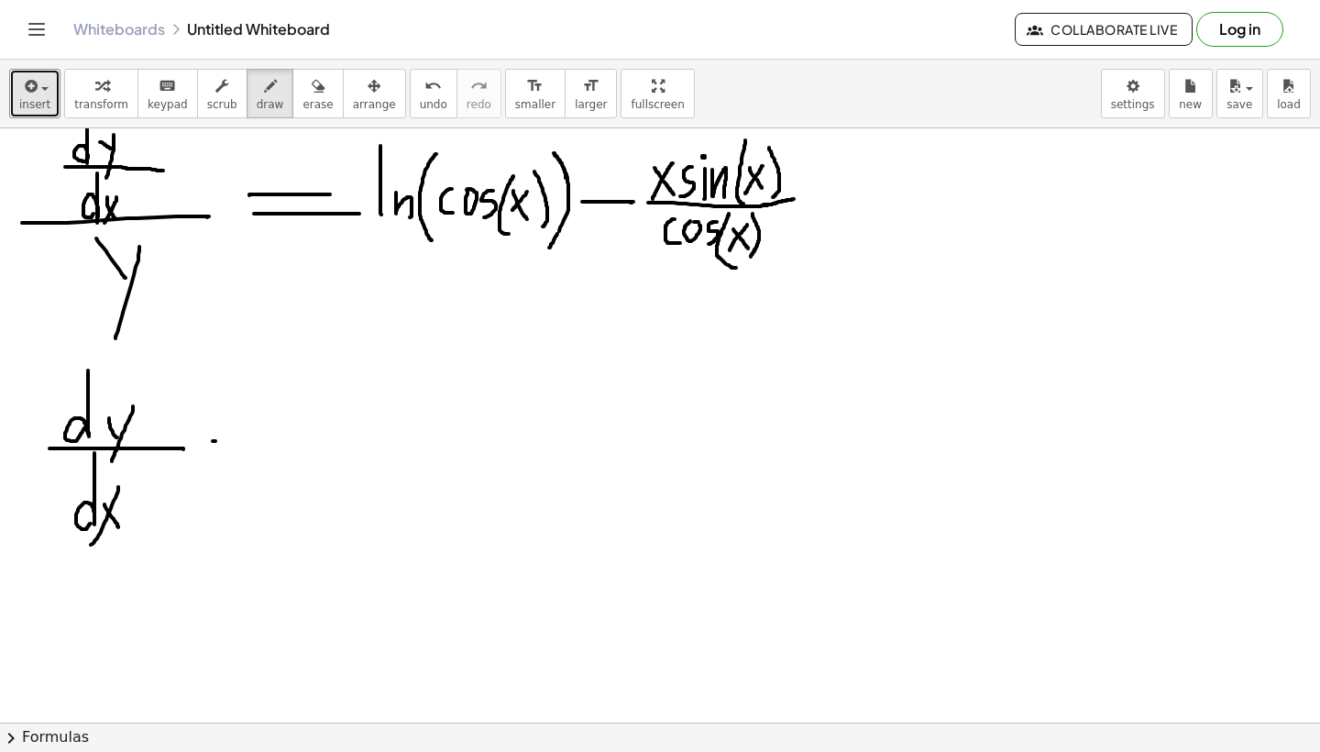
click at [284, 441] on div at bounding box center [660, 352] width 1320 height 1782
drag, startPoint x: 215, startPoint y: 457, endPoint x: 316, endPoint y: 457, distance: 101.8
click at [316, 457] on div at bounding box center [660, 352] width 1320 height 1782
drag, startPoint x: 347, startPoint y: 422, endPoint x: 366, endPoint y: 458, distance: 41.0
click at [365, 458] on div at bounding box center [660, 352] width 1320 height 1782
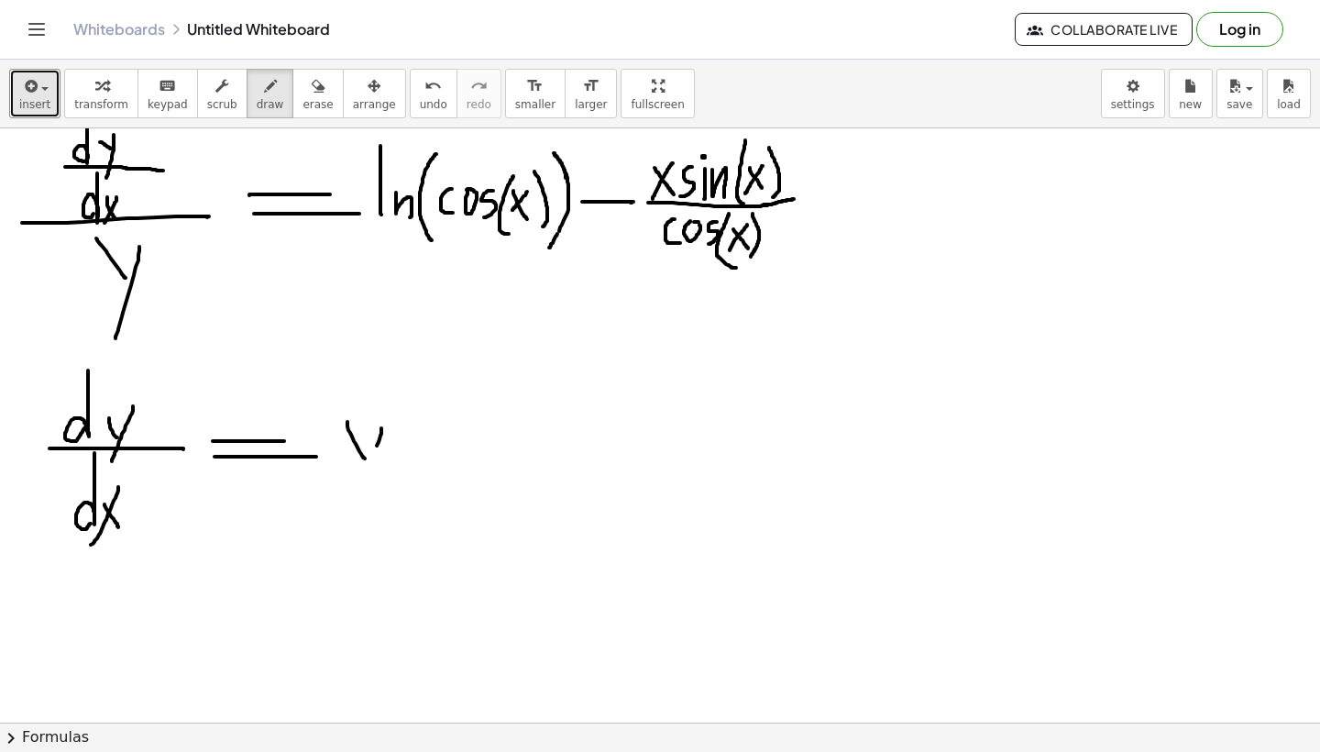
drag, startPoint x: 381, startPoint y: 428, endPoint x: 349, endPoint y: 517, distance: 94.5
click at [349, 517] on div at bounding box center [660, 352] width 1320 height 1782
drag, startPoint x: 418, startPoint y: 386, endPoint x: 411, endPoint y: 495, distance: 109.3
click at [411, 495] on div at bounding box center [660, 352] width 1320 height 1782
drag, startPoint x: 413, startPoint y: 402, endPoint x: 413, endPoint y: 475, distance: 72.4
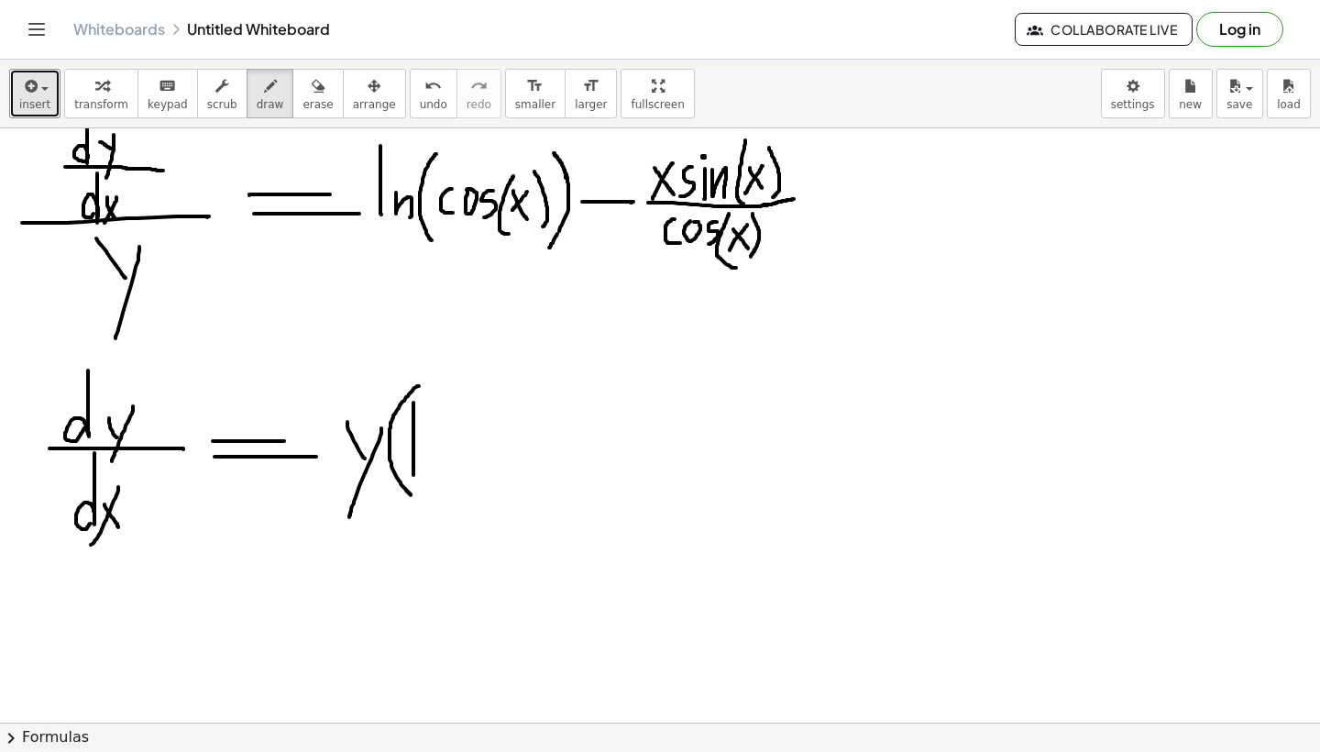
click at [413, 475] on div at bounding box center [660, 352] width 1320 height 1782
drag, startPoint x: 424, startPoint y: 456, endPoint x: 434, endPoint y: 478, distance: 24.2
click at [434, 478] on div at bounding box center [660, 352] width 1320 height 1782
drag, startPoint x: 480, startPoint y: 402, endPoint x: 471, endPoint y: 491, distance: 89.4
click at [471, 491] on div at bounding box center [660, 352] width 1320 height 1782
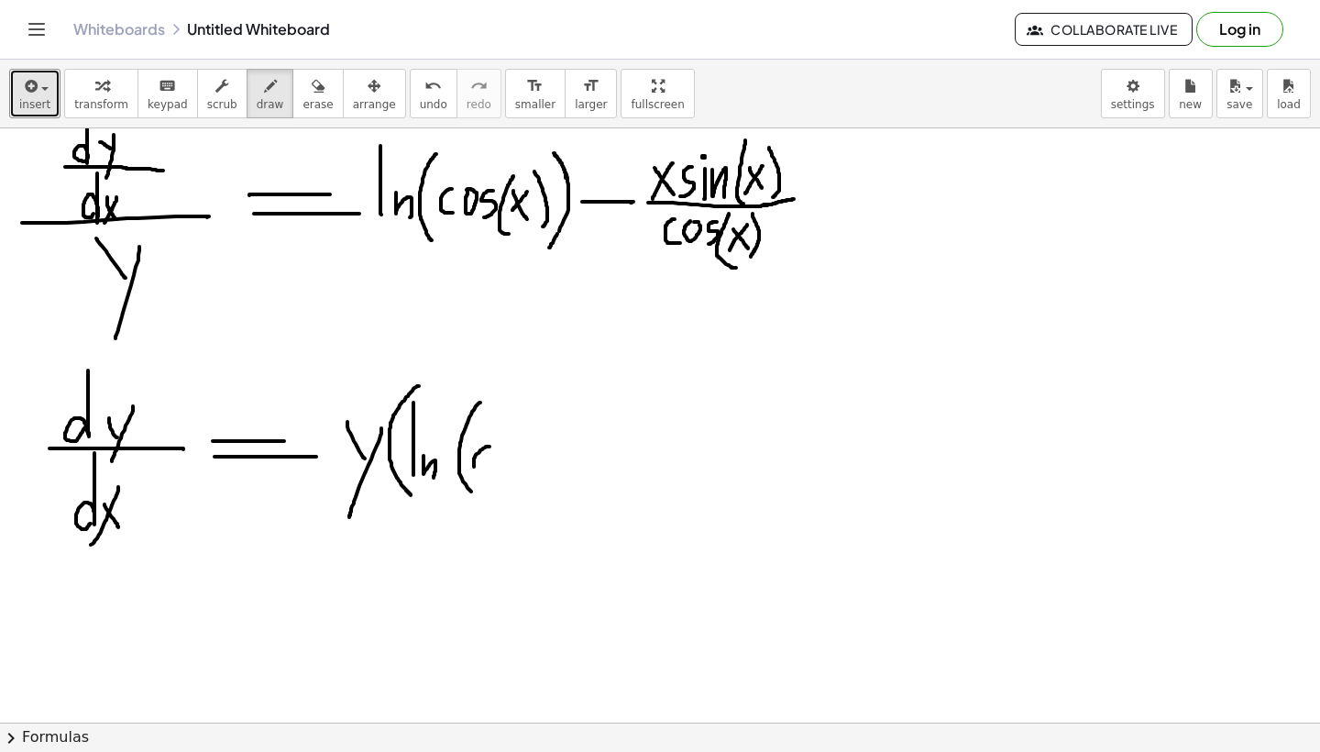
drag, startPoint x: 490, startPoint y: 446, endPoint x: 485, endPoint y: 473, distance: 27.0
click at [484, 473] on div at bounding box center [660, 352] width 1320 height 1782
drag, startPoint x: 508, startPoint y: 441, endPoint x: 501, endPoint y: 452, distance: 13.2
click at [501, 452] on div at bounding box center [660, 352] width 1320 height 1782
drag, startPoint x: 526, startPoint y: 446, endPoint x: 512, endPoint y: 483, distance: 39.5
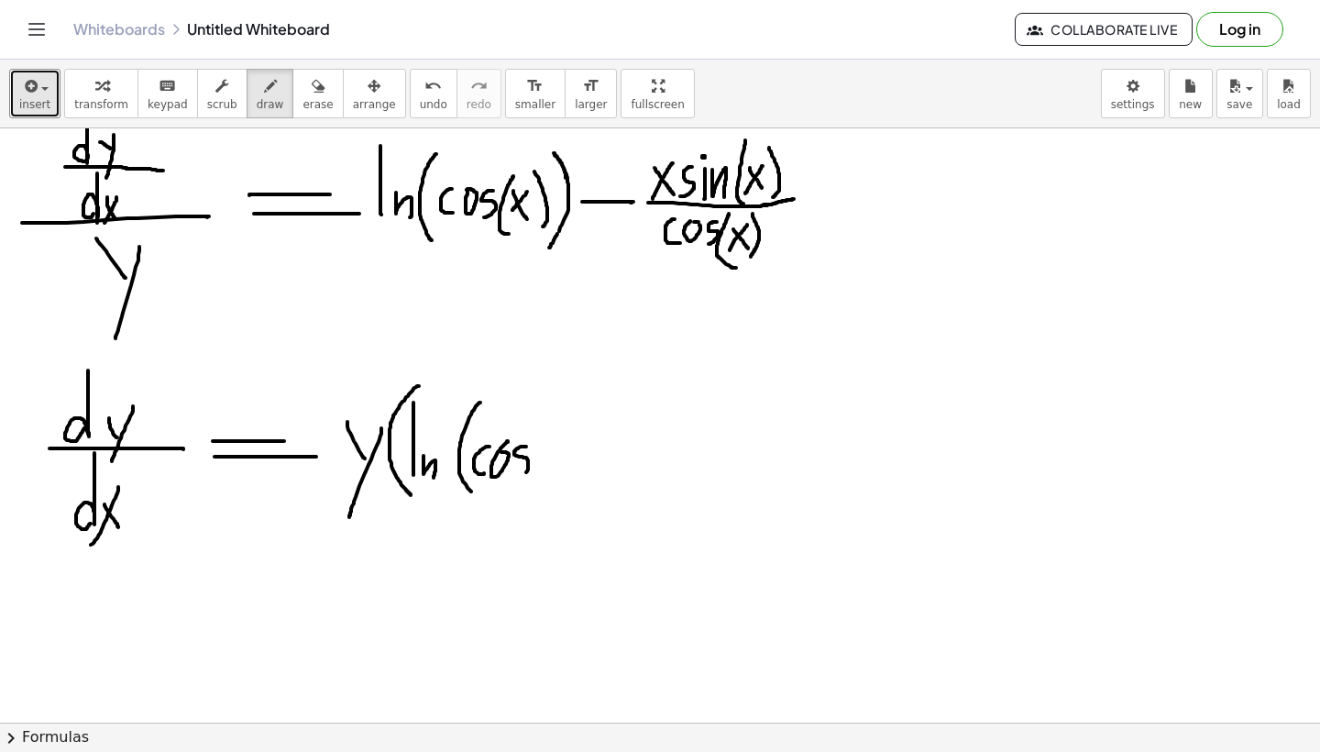
click at [512, 482] on div at bounding box center [660, 352] width 1320 height 1782
drag, startPoint x: 551, startPoint y: 425, endPoint x: 555, endPoint y: 485, distance: 59.7
click at [554, 485] on div at bounding box center [660, 352] width 1320 height 1782
drag, startPoint x: 555, startPoint y: 445, endPoint x: 567, endPoint y: 459, distance: 18.9
click at [566, 459] on div at bounding box center [660, 352] width 1320 height 1782
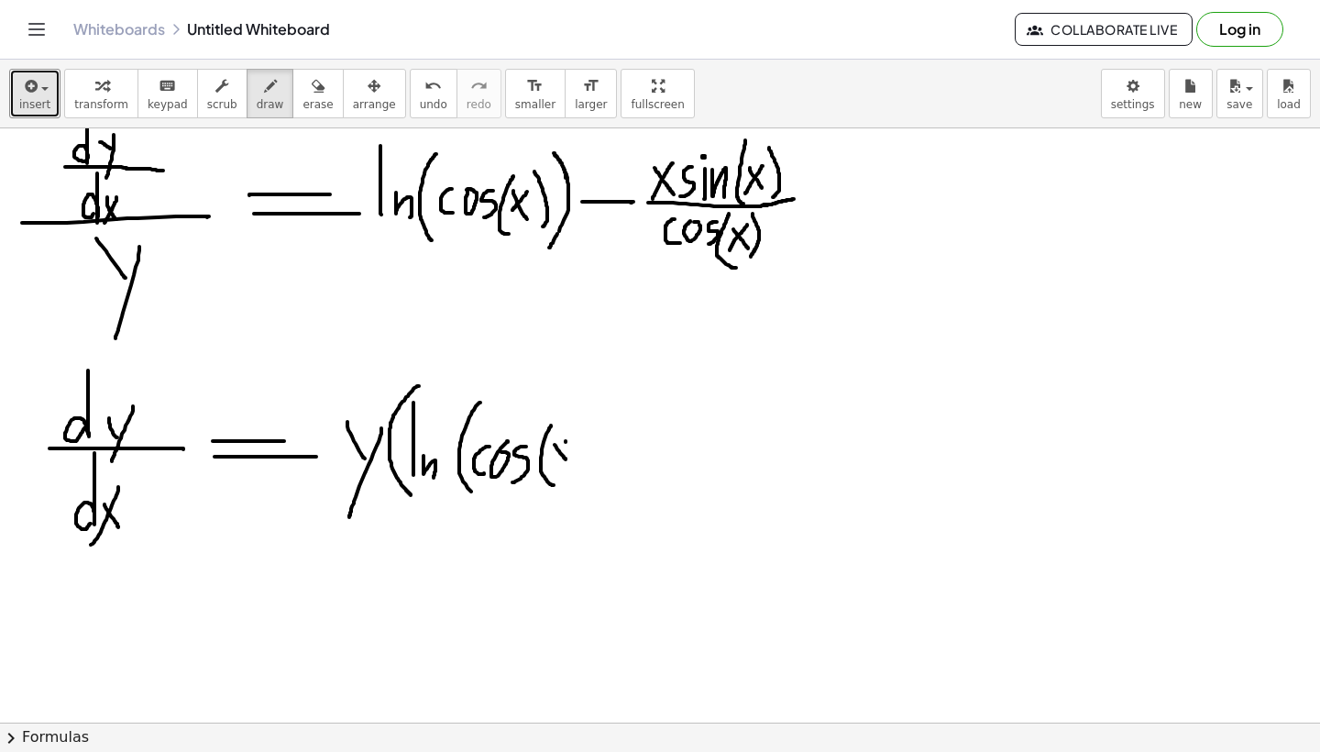
drag, startPoint x: 566, startPoint y: 441, endPoint x: 553, endPoint y: 463, distance: 25.5
click at [553, 463] on div at bounding box center [660, 352] width 1320 height 1782
drag, startPoint x: 570, startPoint y: 424, endPoint x: 566, endPoint y: 479, distance: 54.3
click at [566, 479] on div at bounding box center [660, 352] width 1320 height 1782
drag, startPoint x: 593, startPoint y: 394, endPoint x: 591, endPoint y: 494, distance: 99.9
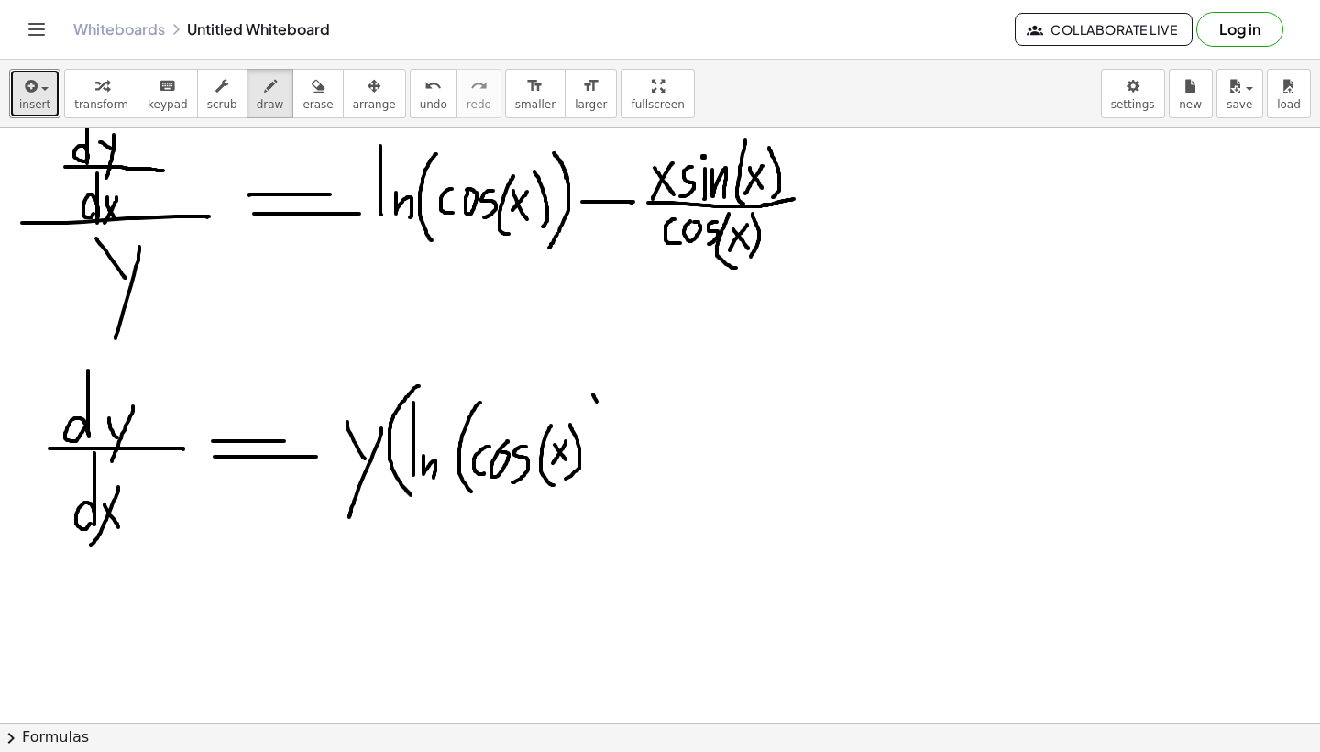
click at [591, 494] on div at bounding box center [660, 352] width 1320 height 1782
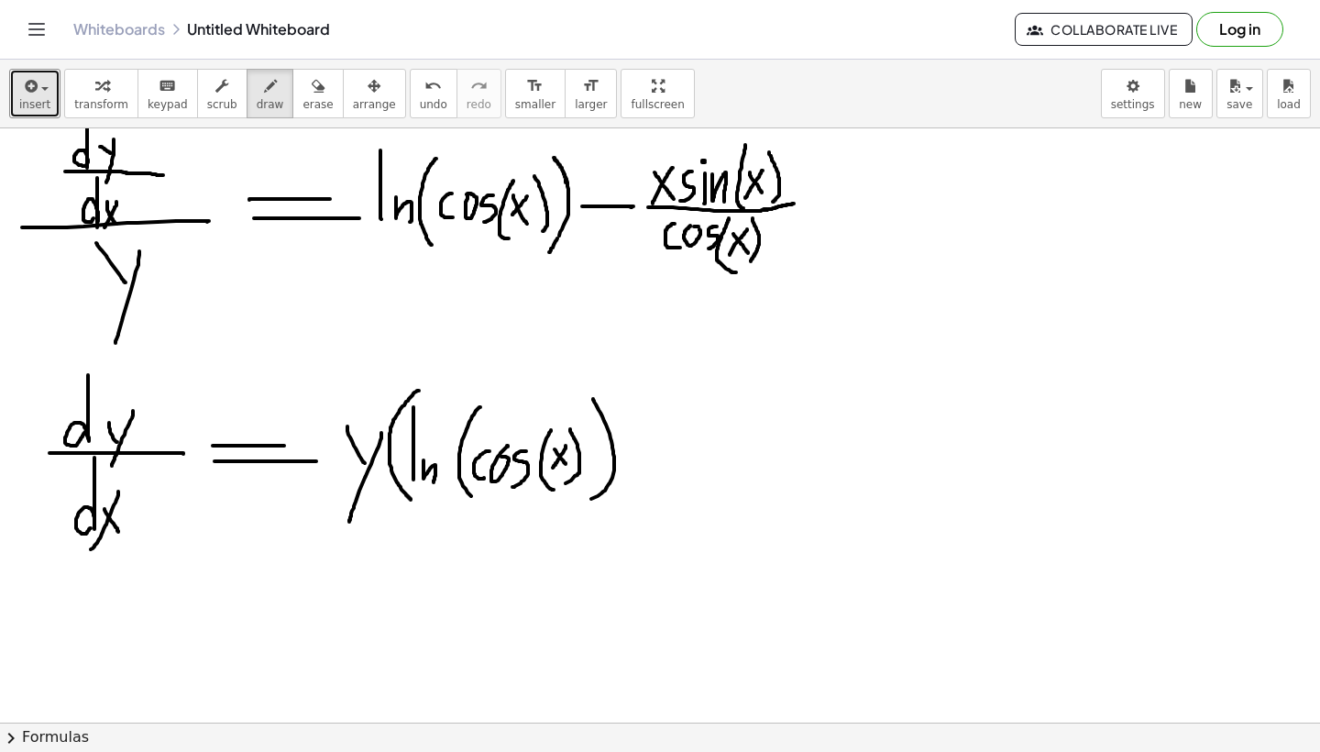
scroll to position [662, 0]
drag, startPoint x: 626, startPoint y: 450, endPoint x: 660, endPoint y: 450, distance: 33.9
click at [660, 450] on div at bounding box center [660, 357] width 1320 height 1782
drag, startPoint x: 671, startPoint y: 449, endPoint x: 750, endPoint y: 452, distance: 78.9
click at [750, 452] on div at bounding box center [660, 357] width 1320 height 1782
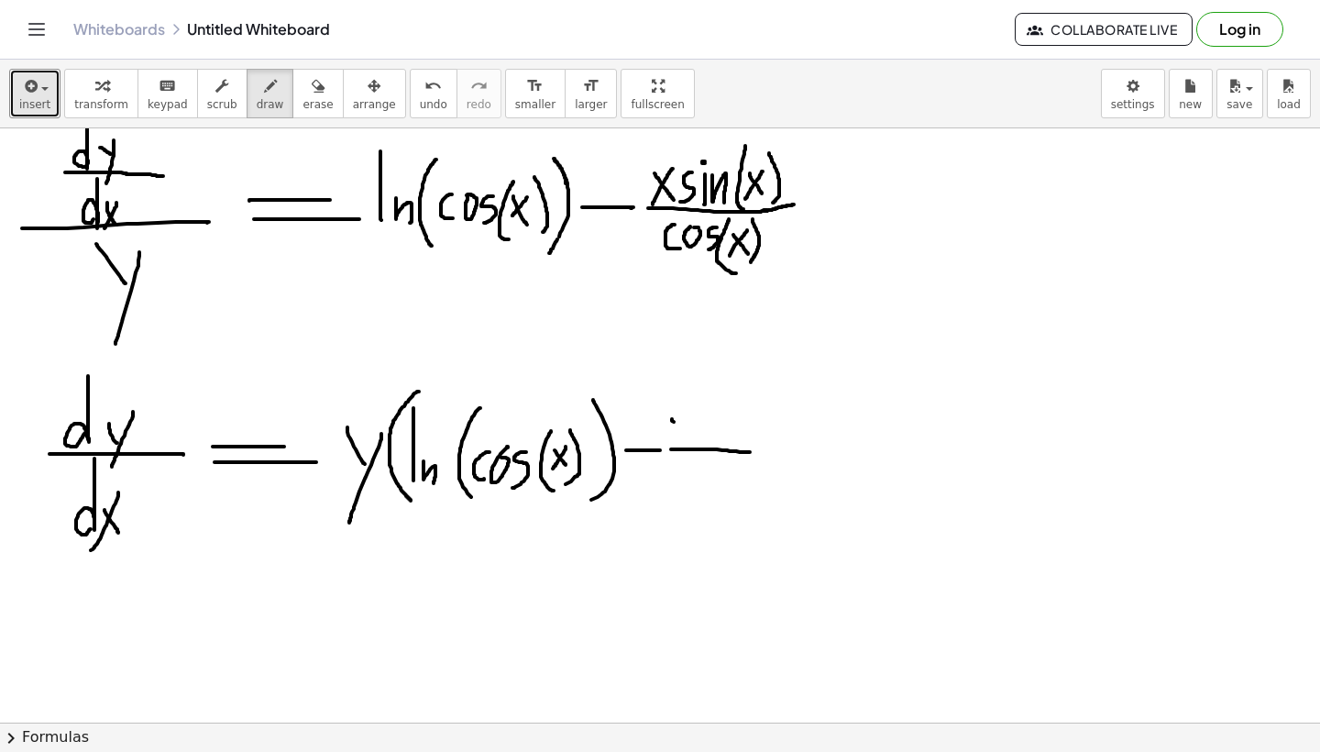
drag, startPoint x: 672, startPoint y: 419, endPoint x: 685, endPoint y: 435, distance: 20.2
click at [685, 435] on div at bounding box center [660, 357] width 1320 height 1782
drag, startPoint x: 683, startPoint y: 420, endPoint x: 669, endPoint y: 435, distance: 20.8
click at [669, 435] on div at bounding box center [660, 357] width 1320 height 1782
drag, startPoint x: 695, startPoint y: 424, endPoint x: 690, endPoint y: 439, distance: 16.2
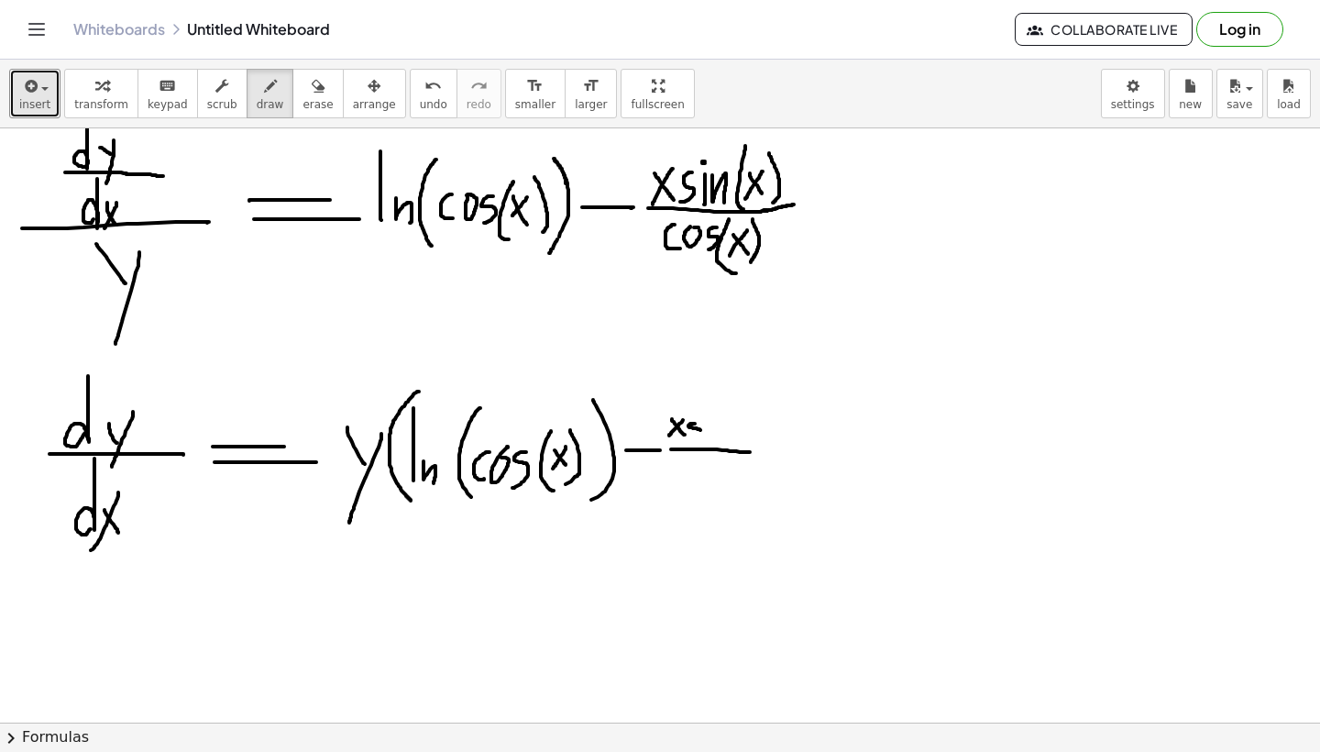
click at [690, 439] on div at bounding box center [660, 357] width 1320 height 1782
drag, startPoint x: 702, startPoint y: 427, endPoint x: 701, endPoint y: 439, distance: 12.0
click at [701, 439] on div at bounding box center [660, 357] width 1320 height 1782
click at [701, 417] on div at bounding box center [660, 357] width 1320 height 1782
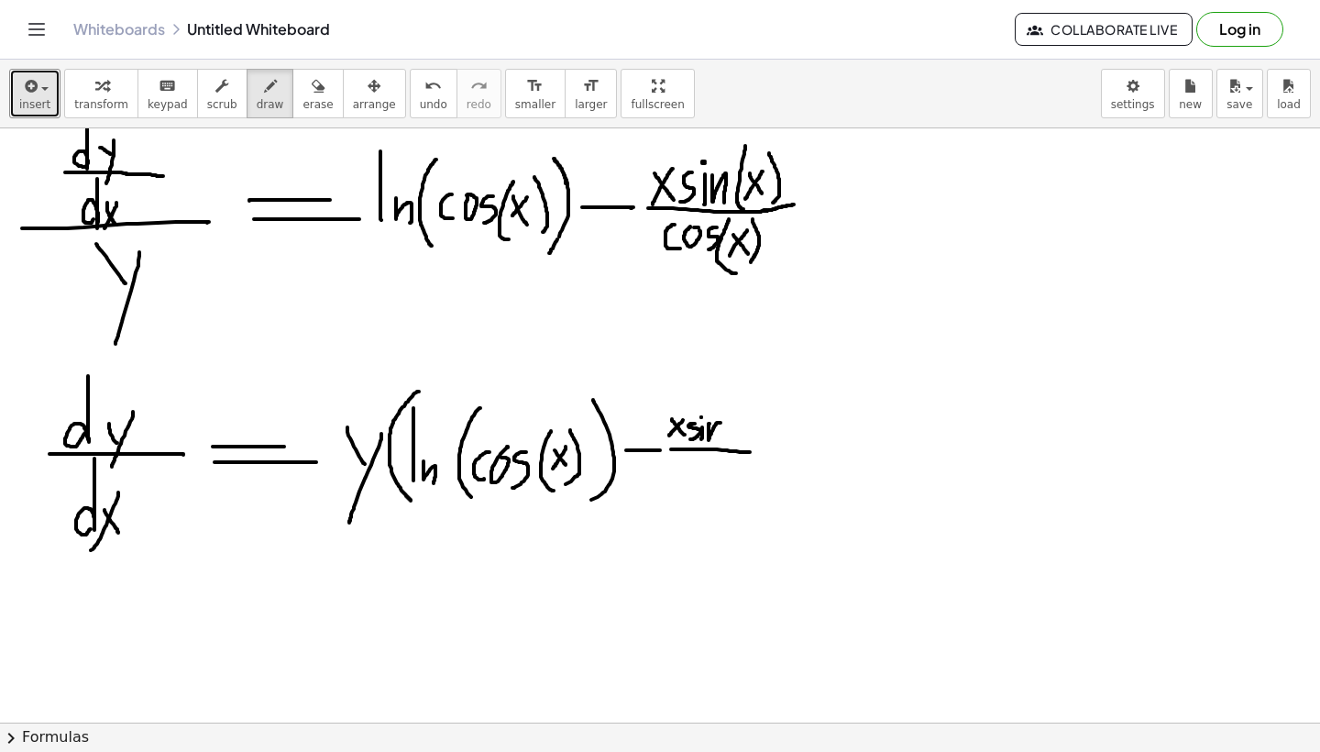
drag, startPoint x: 709, startPoint y: 424, endPoint x: 716, endPoint y: 446, distance: 23.2
click at [716, 446] on div at bounding box center [660, 357] width 1320 height 1782
click at [738, 447] on div at bounding box center [660, 357] width 1320 height 1782
click at [746, 441] on div at bounding box center [660, 357] width 1320 height 1782
click at [733, 437] on div at bounding box center [660, 357] width 1320 height 1782
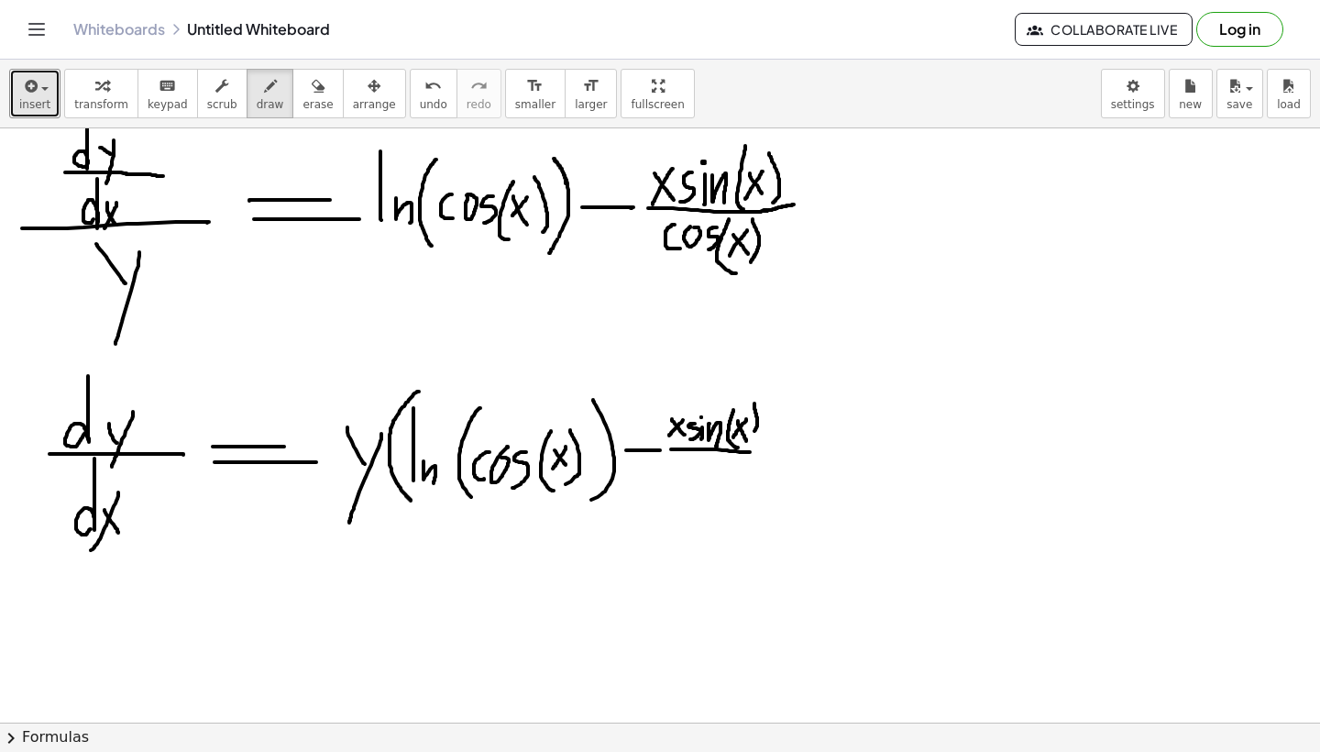
click at [753, 435] on div at bounding box center [660, 357] width 1320 height 1782
click at [766, 451] on div at bounding box center [660, 357] width 1320 height 1782
click at [686, 474] on div at bounding box center [660, 357] width 1320 height 1782
click at [704, 462] on div at bounding box center [660, 357] width 1320 height 1782
click at [711, 477] on div at bounding box center [660, 357] width 1320 height 1782
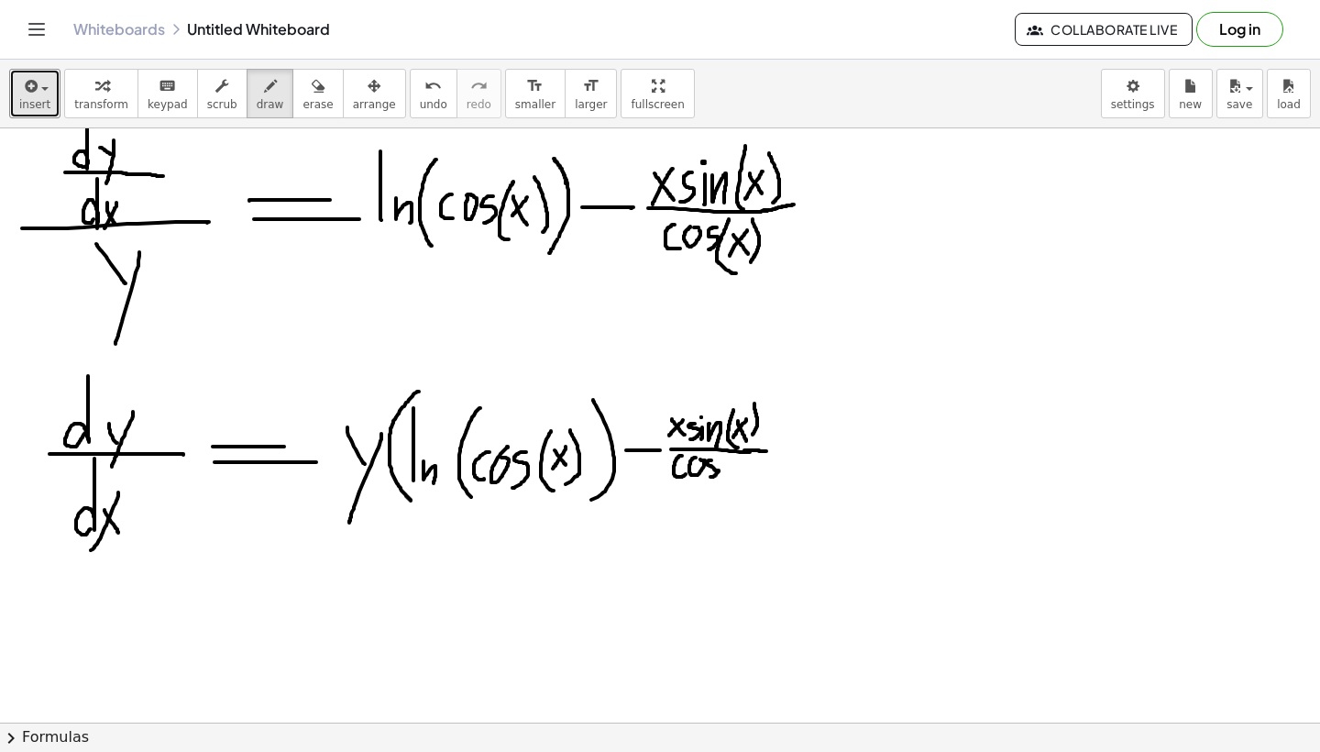
click at [696, 459] on div at bounding box center [660, 357] width 1320 height 1782
click at [727, 487] on div at bounding box center [660, 357] width 1320 height 1782
click at [740, 476] on div at bounding box center [660, 357] width 1320 height 1782
click at [728, 480] on div at bounding box center [660, 357] width 1320 height 1782
click at [739, 483] on div at bounding box center [660, 357] width 1320 height 1782
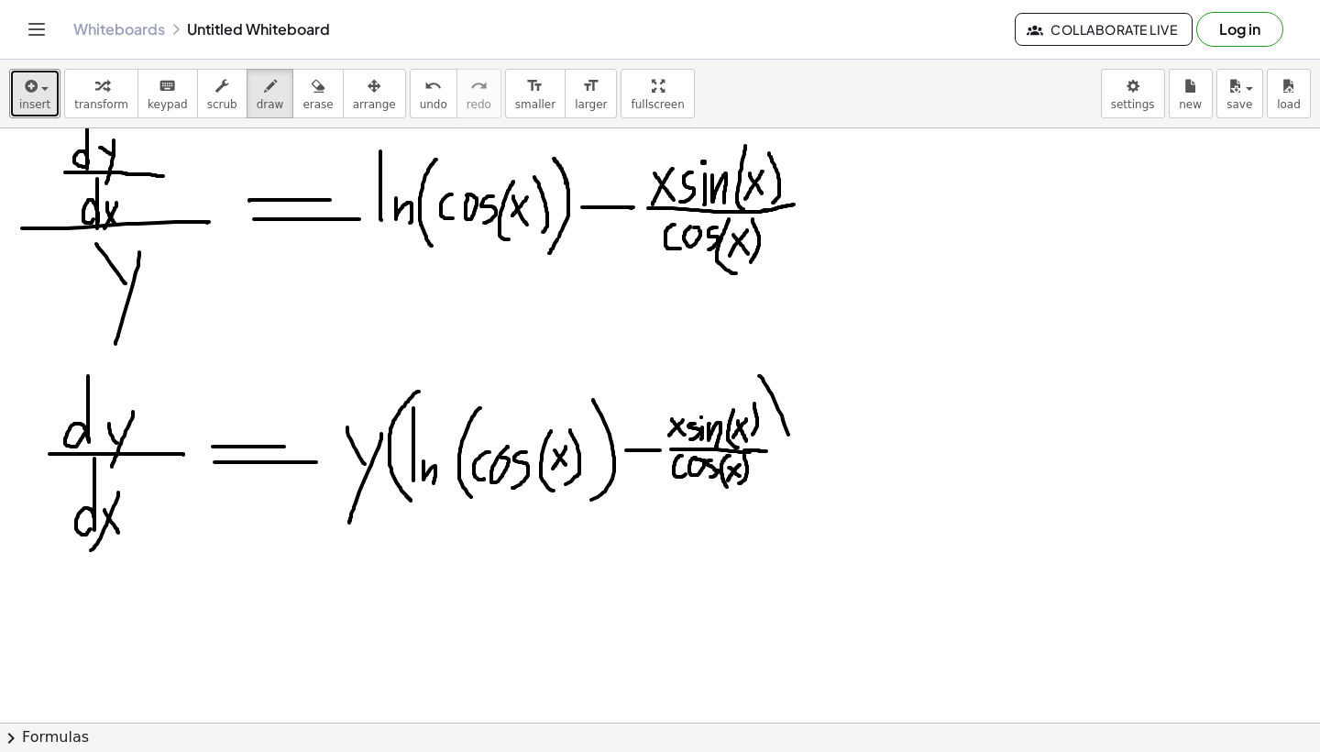
click at [770, 521] on div at bounding box center [660, 357] width 1320 height 1782
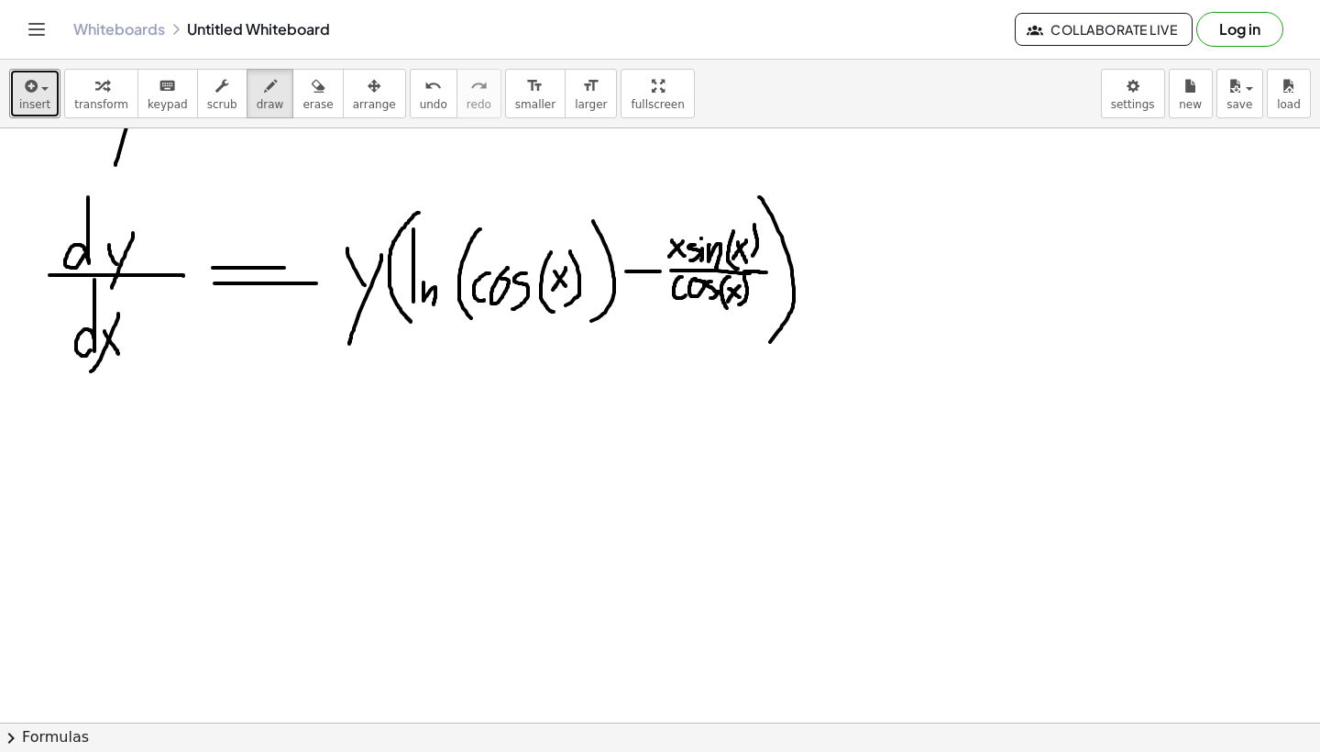
scroll to position [866, 0]
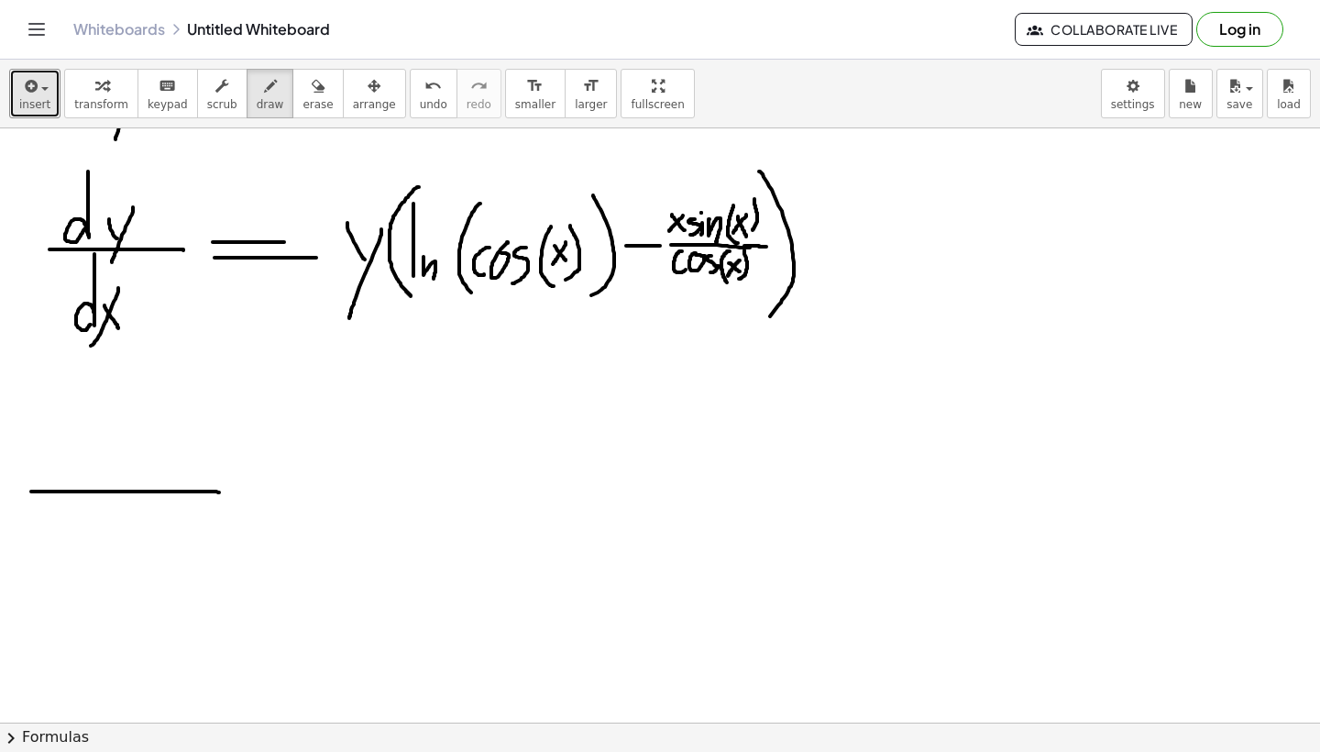
drag, startPoint x: 31, startPoint y: 491, endPoint x: 222, endPoint y: 492, distance: 190.7
click at [222, 492] on div at bounding box center [660, 153] width 1320 height 1782
drag, startPoint x: 85, startPoint y: 400, endPoint x: 89, endPoint y: 462, distance: 62.4
click at [89, 462] on div at bounding box center [660, 153] width 1320 height 1782
drag, startPoint x: 119, startPoint y: 457, endPoint x: 129, endPoint y: 473, distance: 18.6
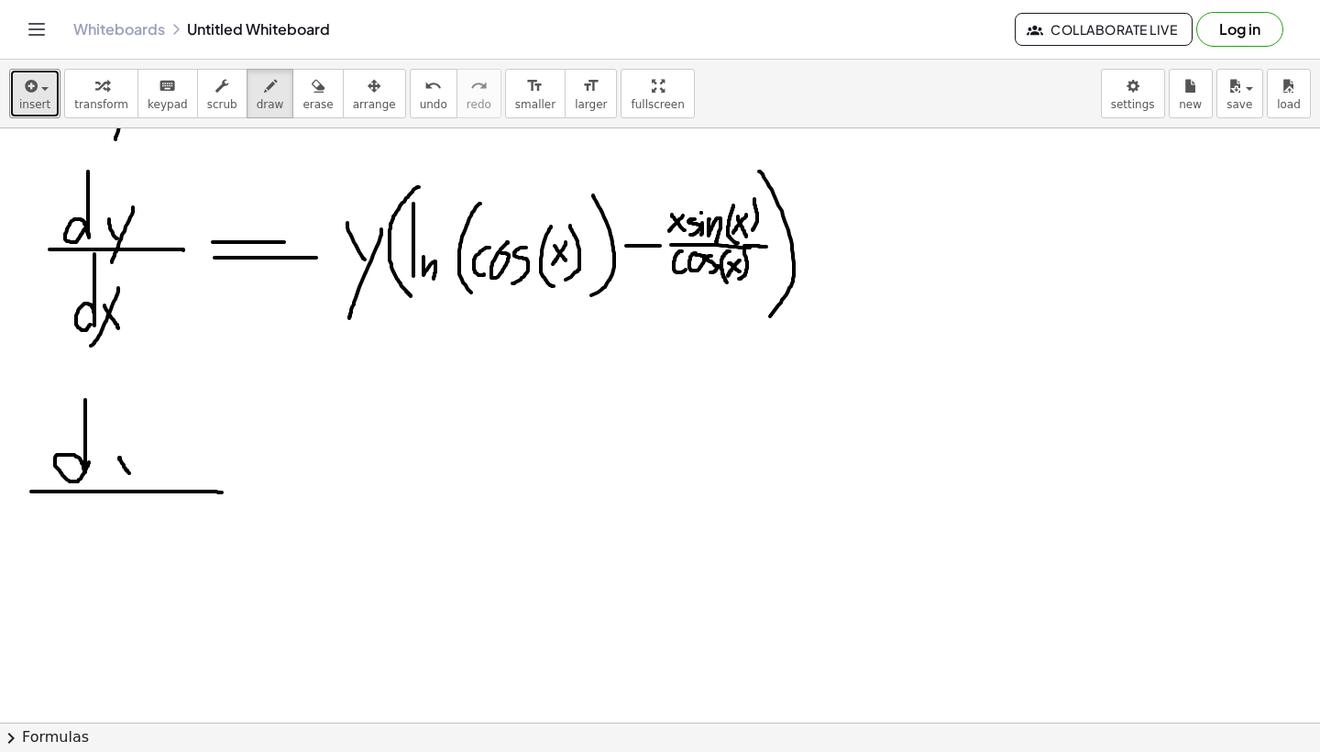
click at [129, 473] on div at bounding box center [660, 153] width 1320 height 1782
click at [117, 511] on div at bounding box center [660, 153] width 1320 height 1782
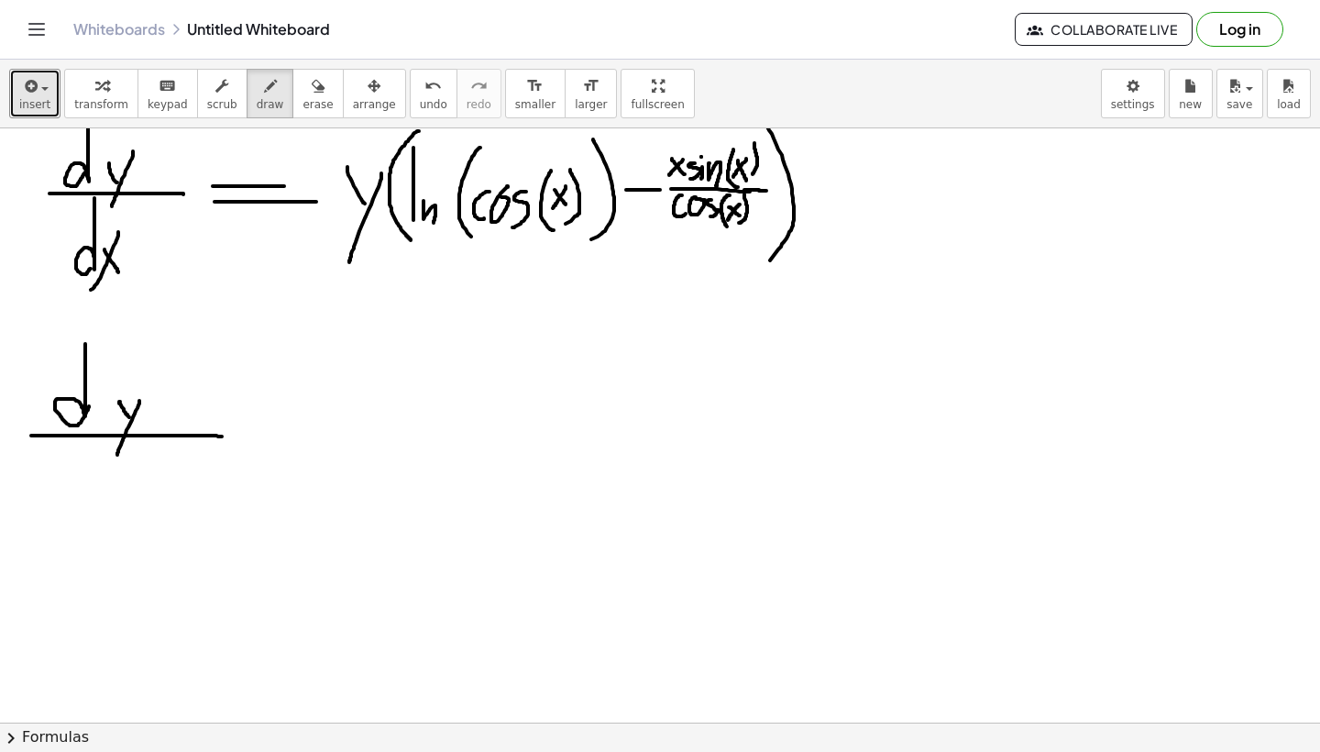
scroll to position [927, 0]
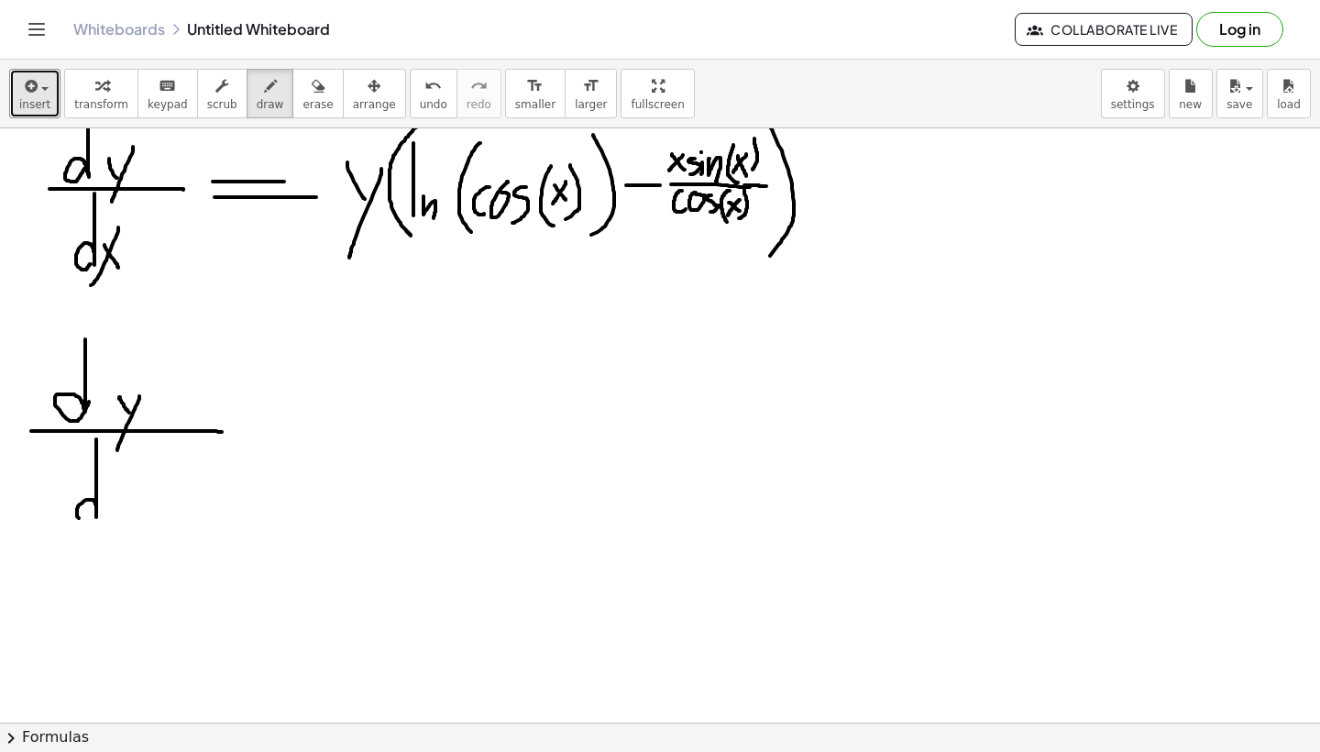
drag, startPoint x: 96, startPoint y: 439, endPoint x: 94, endPoint y: 512, distance: 72.5
click at [94, 512] on div at bounding box center [660, 92] width 1320 height 1782
drag, startPoint x: 109, startPoint y: 489, endPoint x: 126, endPoint y: 522, distance: 36.9
click at [126, 522] on div at bounding box center [660, 92] width 1320 height 1782
drag, startPoint x: 126, startPoint y: 492, endPoint x: 102, endPoint y: 530, distance: 44.5
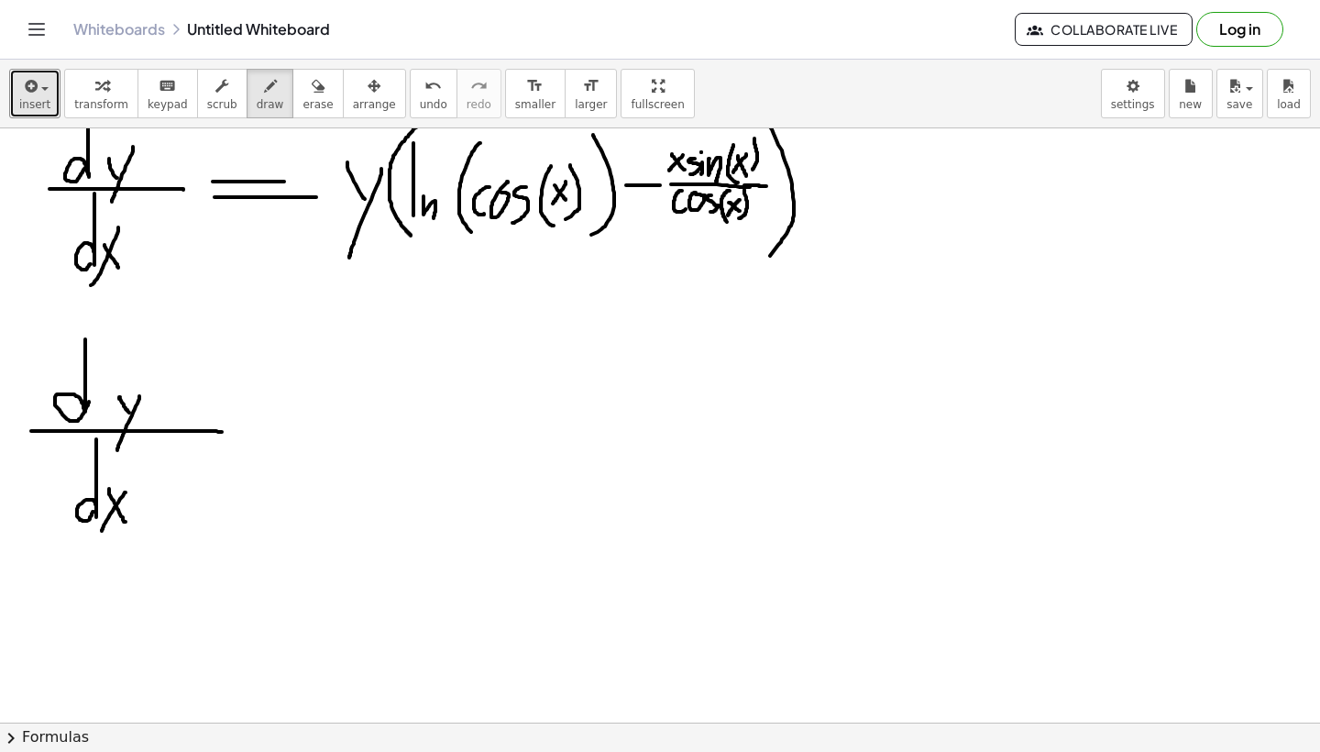
click at [102, 531] on div at bounding box center [660, 92] width 1320 height 1782
drag, startPoint x: 255, startPoint y: 424, endPoint x: 324, endPoint y: 424, distance: 68.8
click at [324, 424] on div at bounding box center [660, 92] width 1320 height 1782
drag, startPoint x: 255, startPoint y: 443, endPoint x: 337, endPoint y: 443, distance: 82.5
click at [337, 443] on div at bounding box center [660, 92] width 1320 height 1782
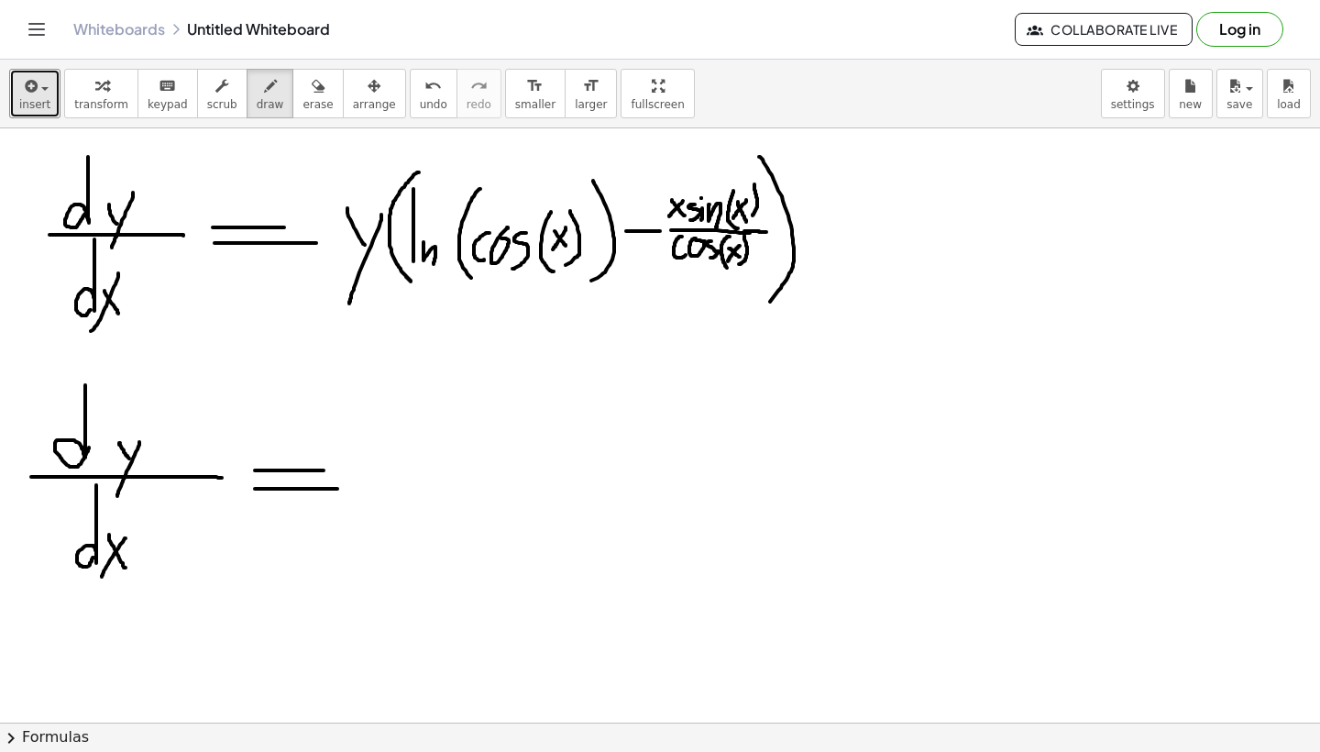
scroll to position [919, 0]
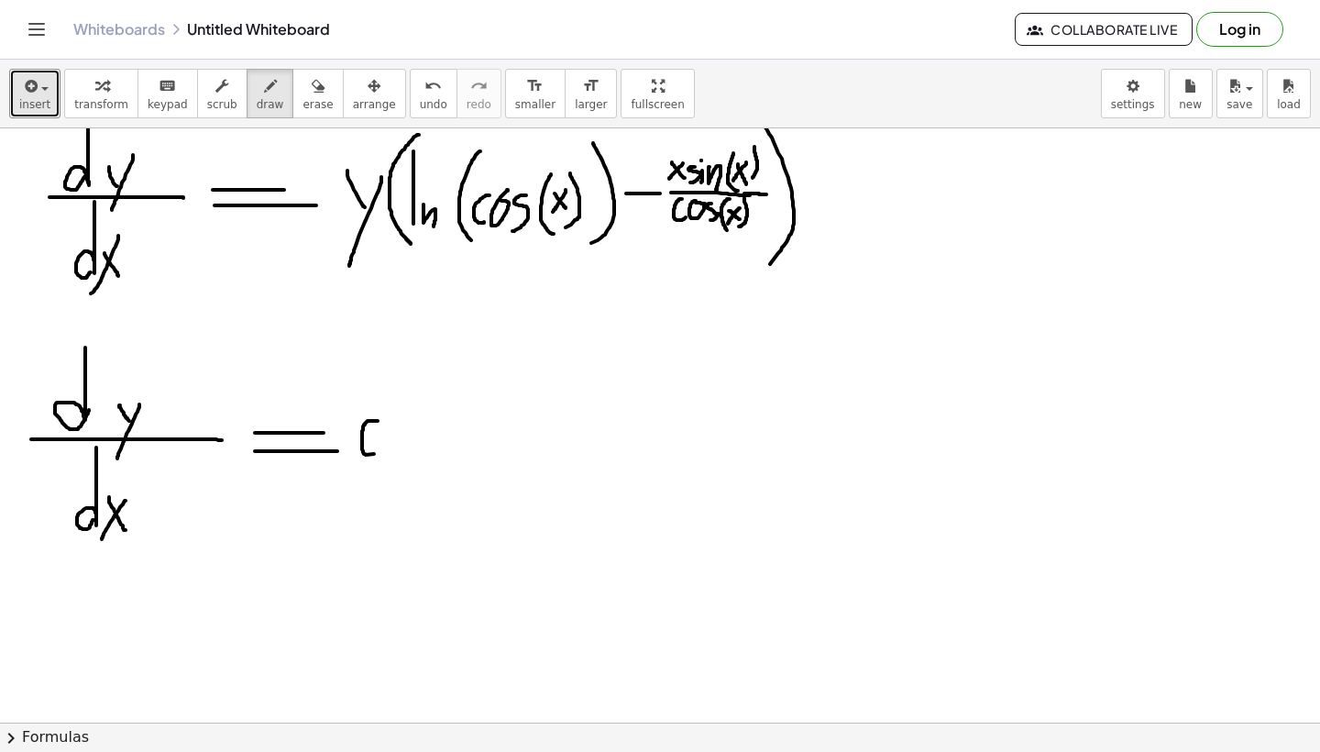
click at [374, 454] on div at bounding box center [660, 101] width 1320 height 1782
click at [398, 436] on div at bounding box center [660, 101] width 1320 height 1782
click at [413, 458] on div at bounding box center [660, 101] width 1320 height 1782
click at [461, 479] on div at bounding box center [660, 101] width 1320 height 1782
click at [474, 457] on div at bounding box center [660, 101] width 1320 height 1782
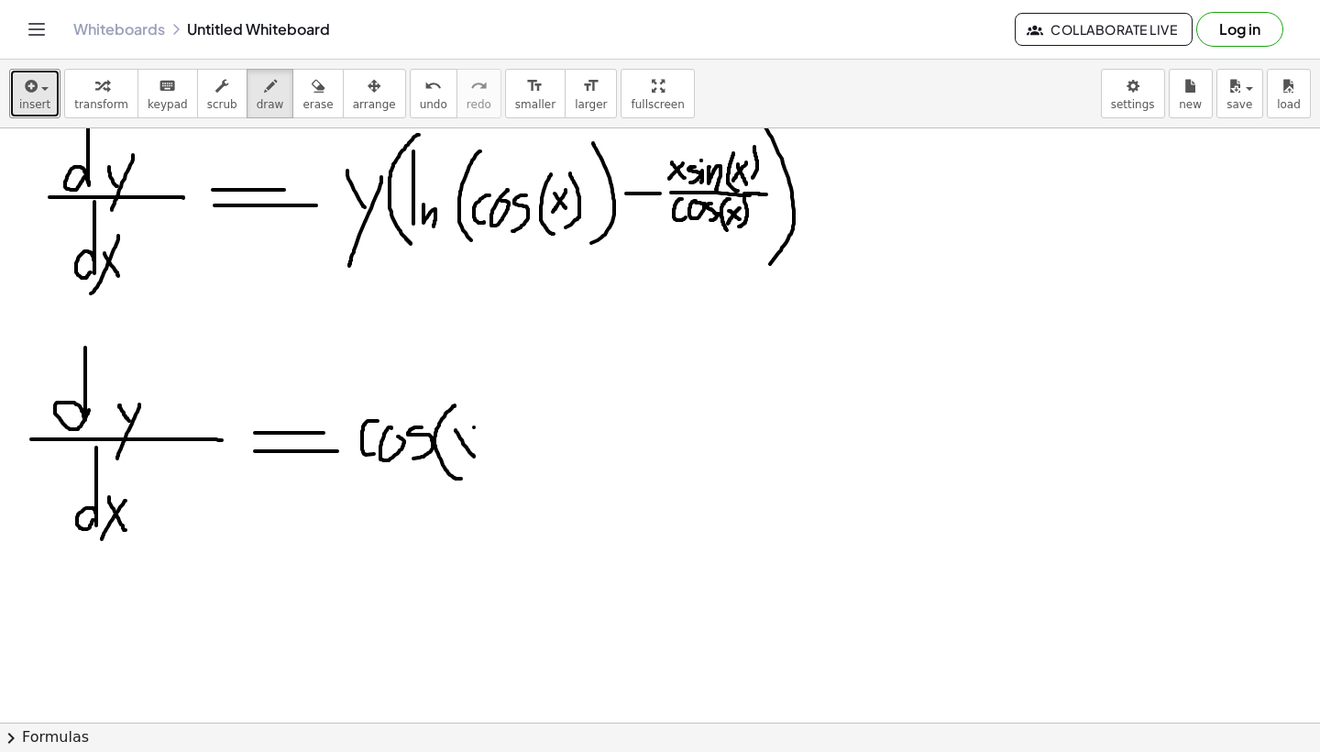
click at [447, 462] on div at bounding box center [660, 101] width 1320 height 1782
click at [475, 479] on div at bounding box center [660, 101] width 1320 height 1782
click at [507, 413] on div at bounding box center [660, 101] width 1320 height 1782
click at [492, 418] on div at bounding box center [660, 101] width 1320 height 1782
click at [527, 507] on div at bounding box center [660, 101] width 1320 height 1782
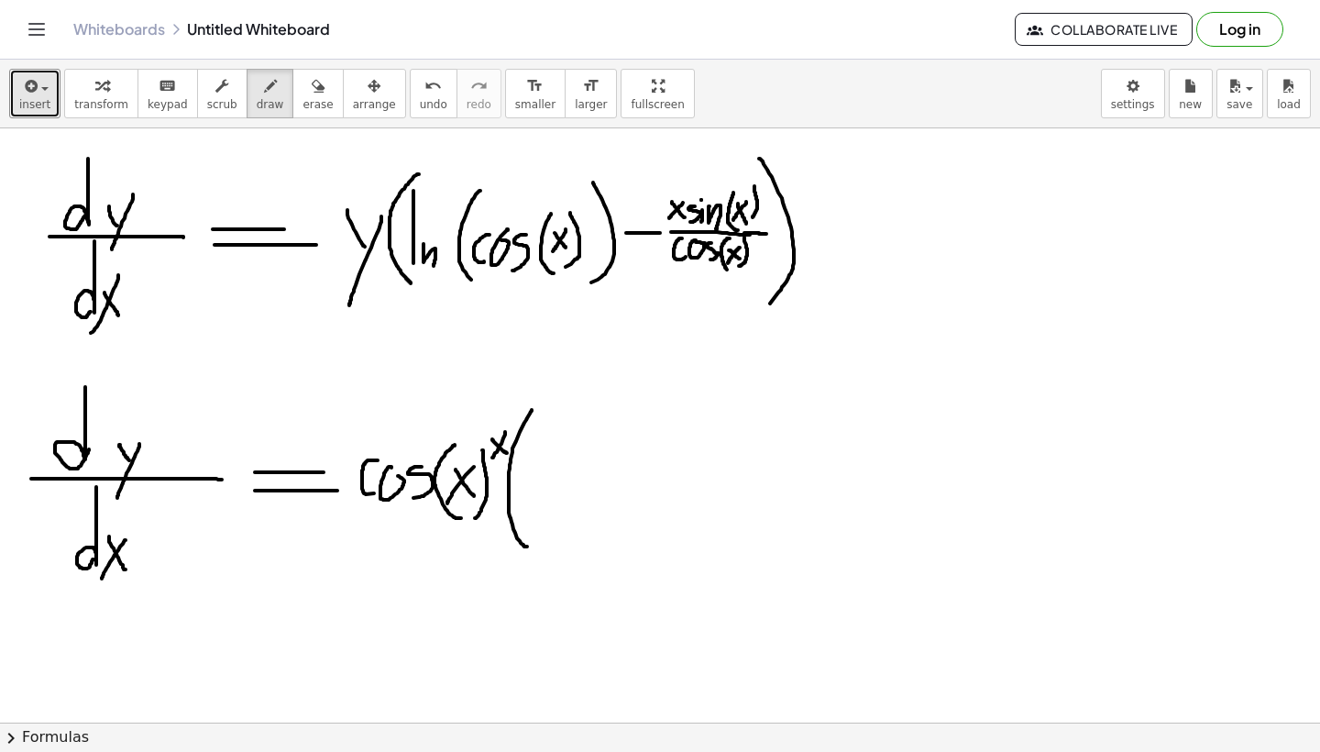
scroll to position [877, 0]
drag, startPoint x: 537, startPoint y: 452, endPoint x: 536, endPoint y: 516, distance: 64.2
click at [536, 516] on div at bounding box center [660, 142] width 1320 height 1782
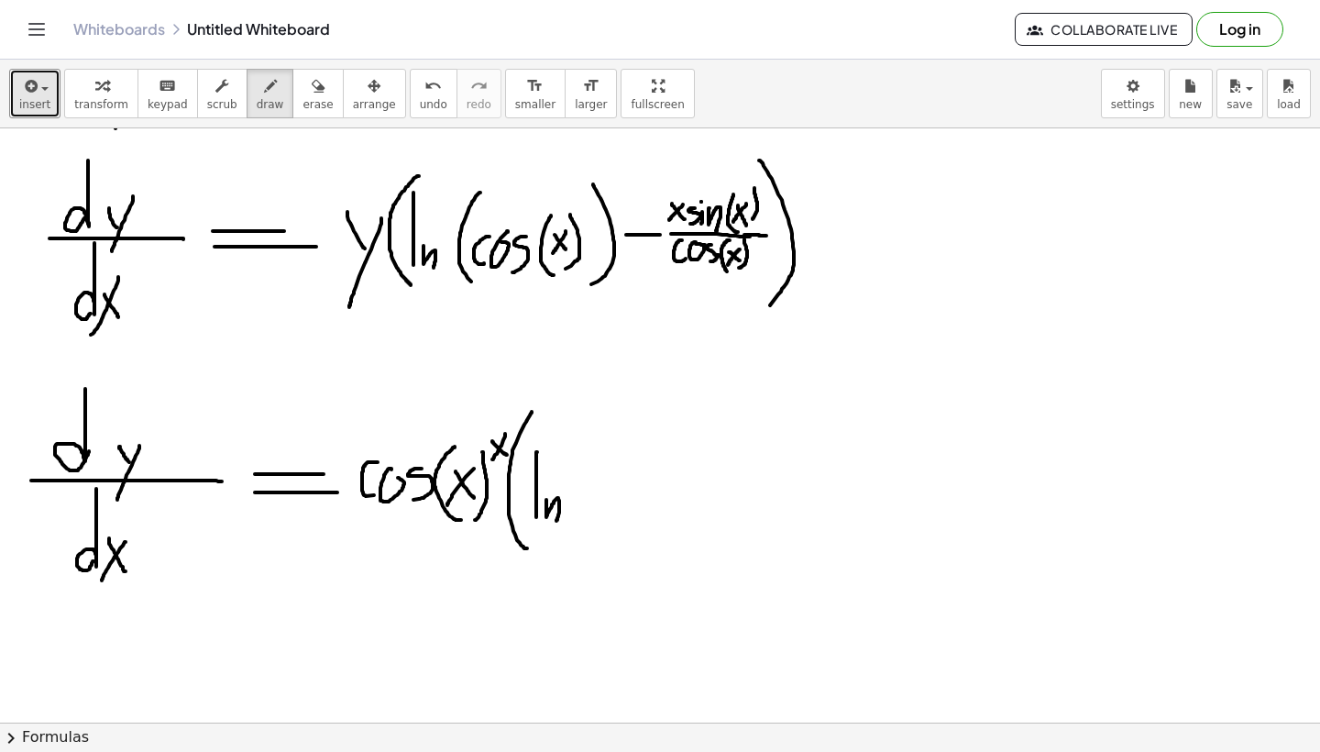
click at [556, 521] on div at bounding box center [660, 142] width 1320 height 1782
click at [587, 534] on div at bounding box center [660, 142] width 1320 height 1782
click at [593, 520] on div at bounding box center [660, 142] width 1320 height 1782
click at [617, 495] on div at bounding box center [660, 142] width 1320 height 1782
drag, startPoint x: 644, startPoint y: 490, endPoint x: 639, endPoint y: 522, distance: 32.6
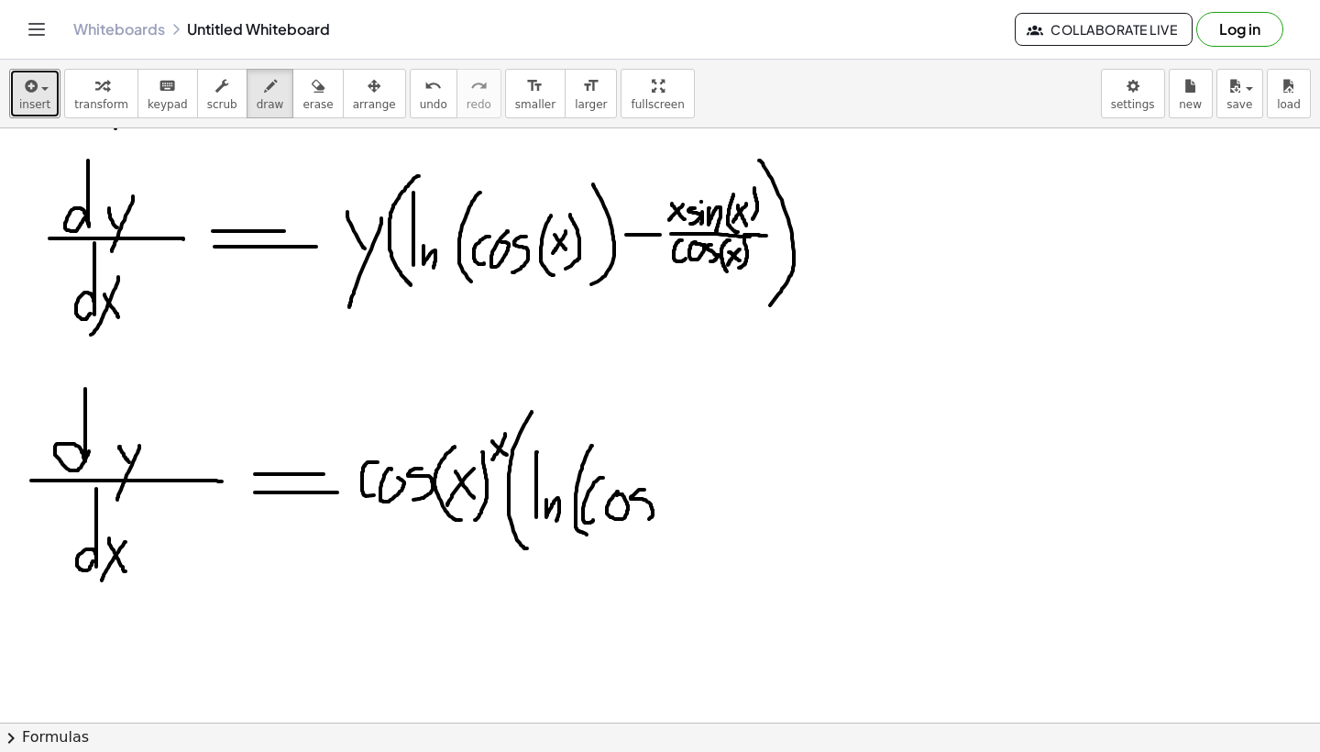
click at [640, 522] on div at bounding box center [660, 142] width 1320 height 1782
click at [677, 524] on div at bounding box center [660, 142] width 1320 height 1782
click at [691, 505] on div at bounding box center [660, 142] width 1320 height 1782
click at [673, 507] on div at bounding box center [660, 142] width 1320 height 1782
click at [694, 512] on div at bounding box center [660, 142] width 1320 height 1782
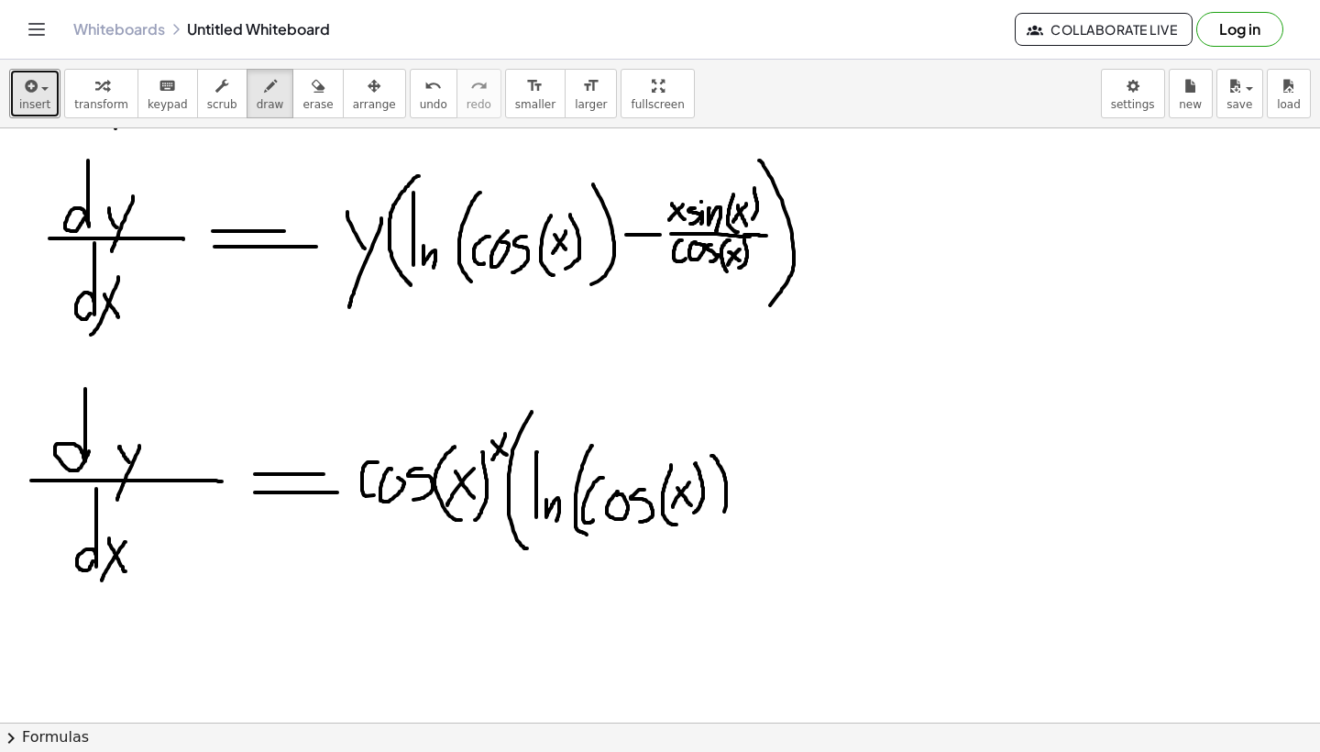
click at [710, 541] on div at bounding box center [660, 142] width 1320 height 1782
click at [764, 498] on div at bounding box center [660, 142] width 1320 height 1782
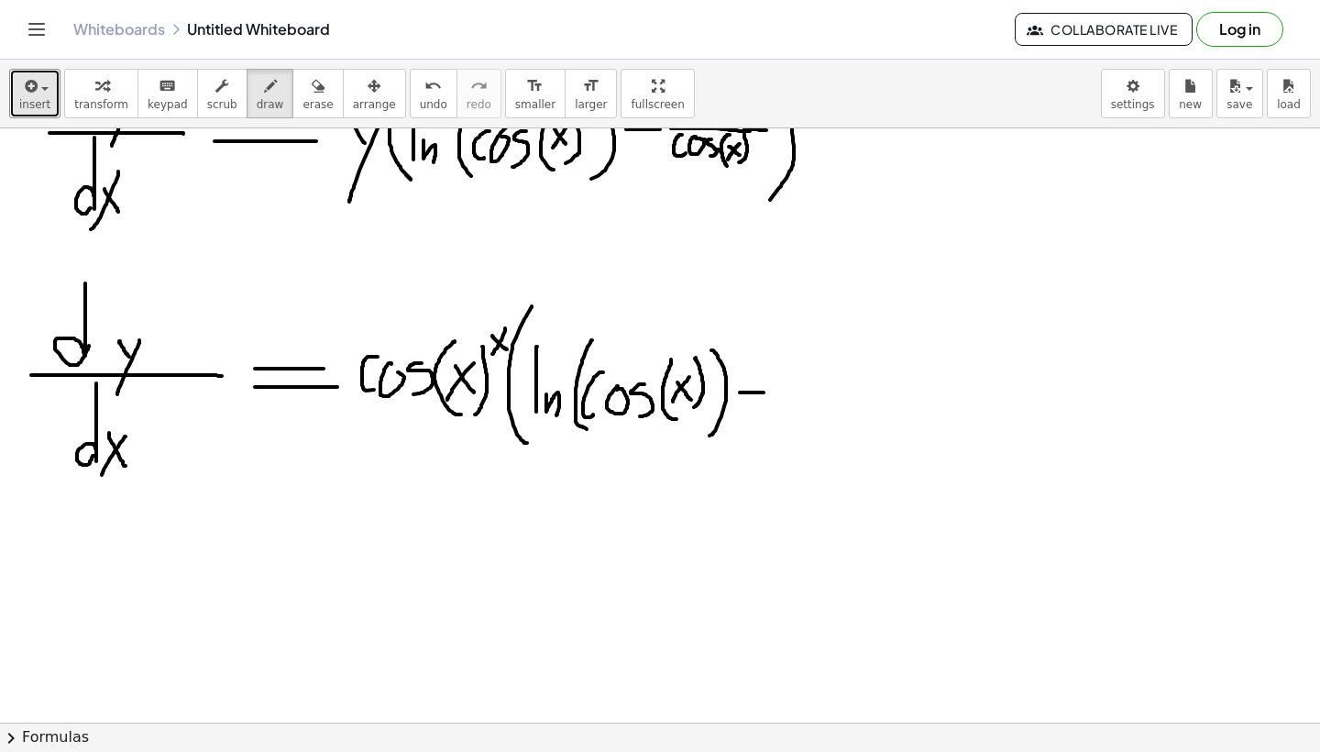
scroll to position [984, 0]
click at [692, 328] on div at bounding box center [660, 36] width 1320 height 1782
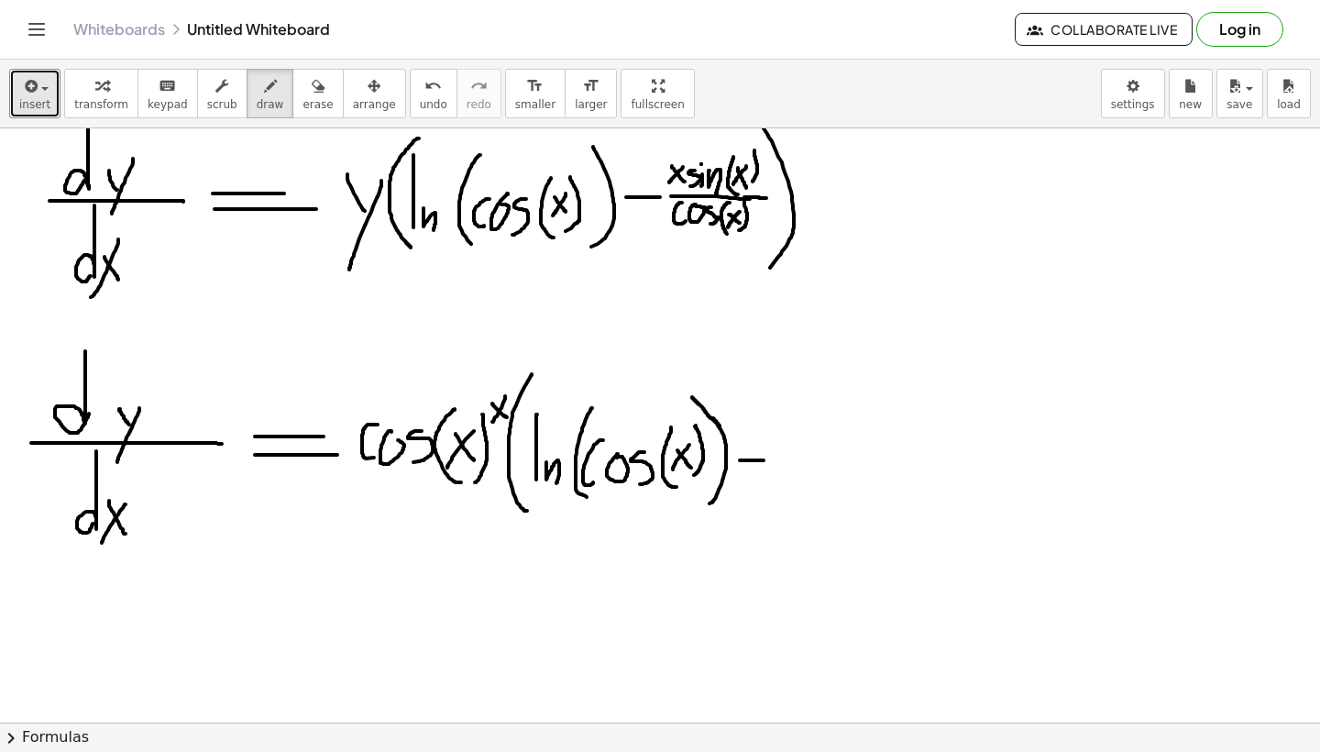
scroll to position [913, 0]
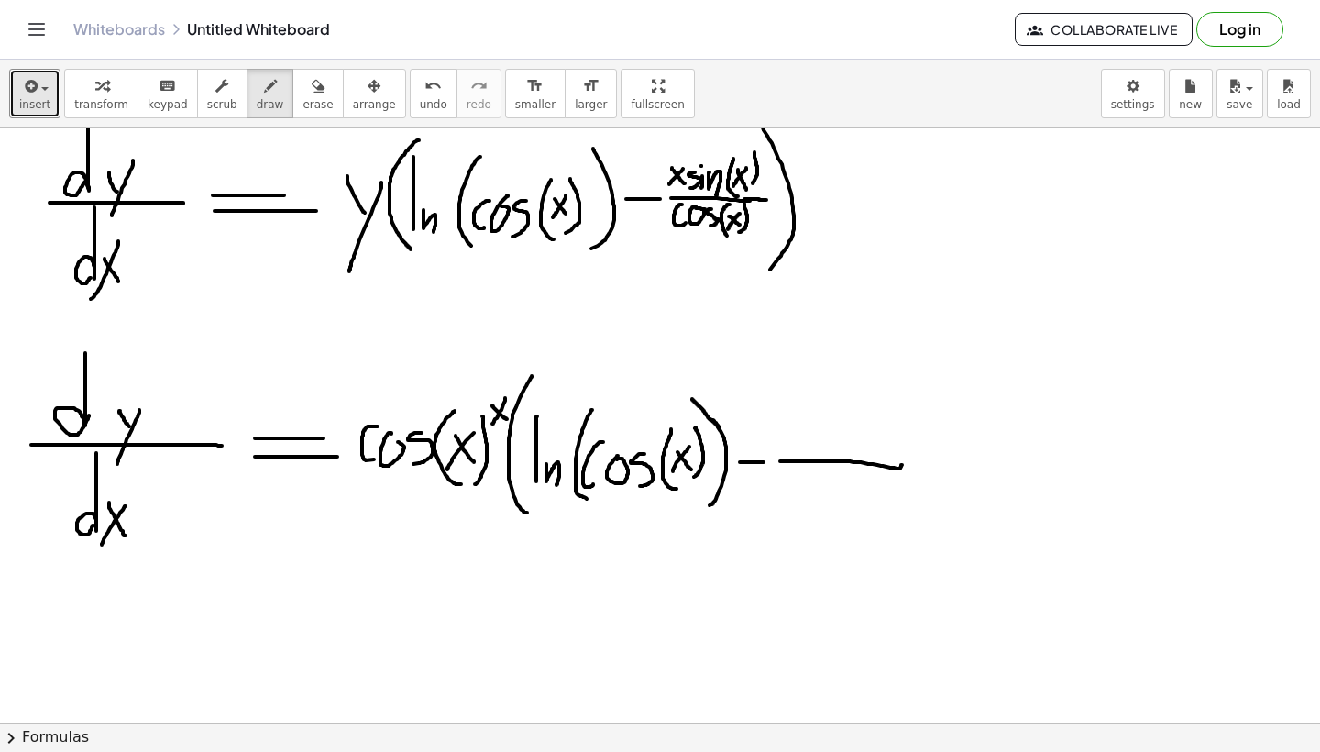
click at [903, 465] on div at bounding box center [660, 106] width 1320 height 1782
click at [808, 453] on div at bounding box center [660, 106] width 1320 height 1782
click at [795, 448] on div at bounding box center [660, 106] width 1320 height 1782
click at [819, 445] on div at bounding box center [660, 106] width 1320 height 1782
click at [839, 450] on div at bounding box center [660, 106] width 1320 height 1782
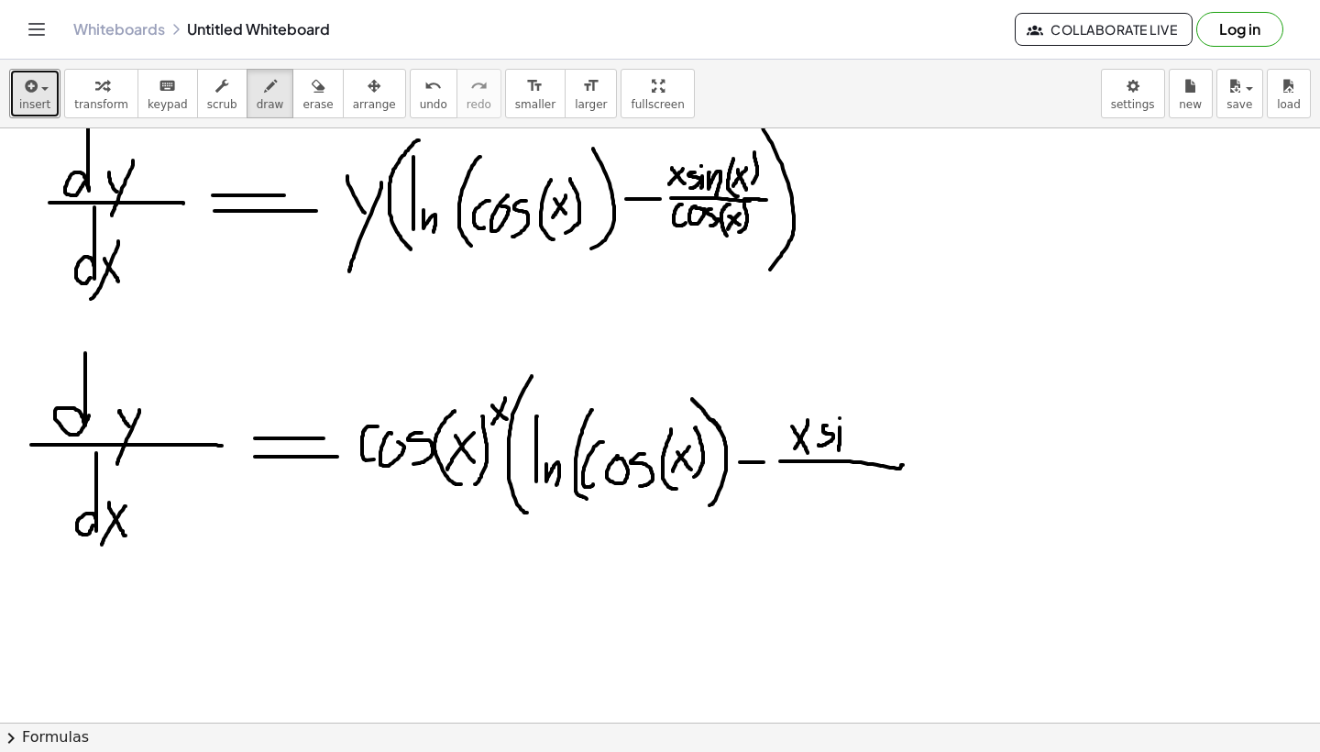
click at [840, 418] on div at bounding box center [660, 106] width 1320 height 1782
click at [856, 454] on div at bounding box center [660, 106] width 1320 height 1782
click at [867, 455] on div at bounding box center [660, 106] width 1320 height 1782
click at [884, 448] on div at bounding box center [660, 106] width 1320 height 1782
click at [866, 456] on div at bounding box center [660, 106] width 1320 height 1782
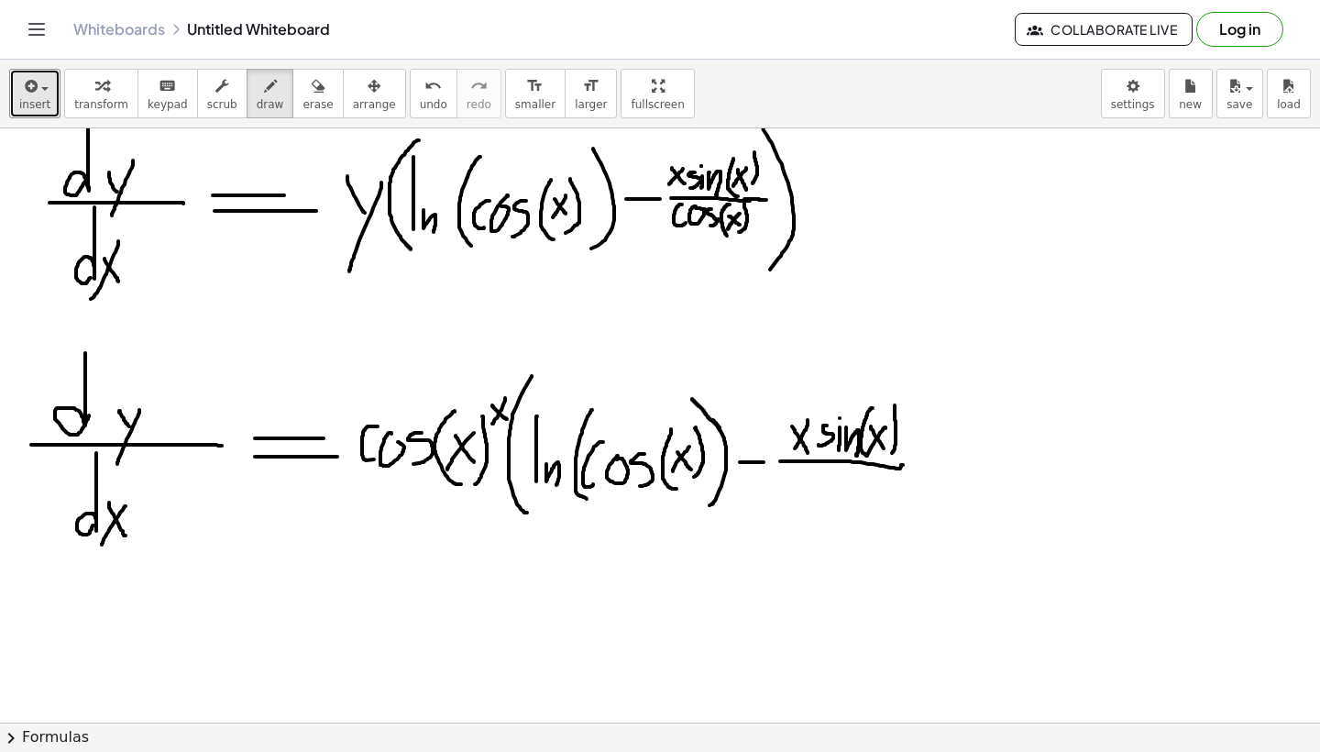
click at [887, 457] on div at bounding box center [660, 106] width 1320 height 1782
click at [819, 490] on div at bounding box center [660, 106] width 1320 height 1782
click at [824, 485] on div at bounding box center [660, 106] width 1320 height 1782
click at [841, 498] on div at bounding box center [660, 106] width 1320 height 1782
click at [865, 509] on div at bounding box center [660, 106] width 1320 height 1782
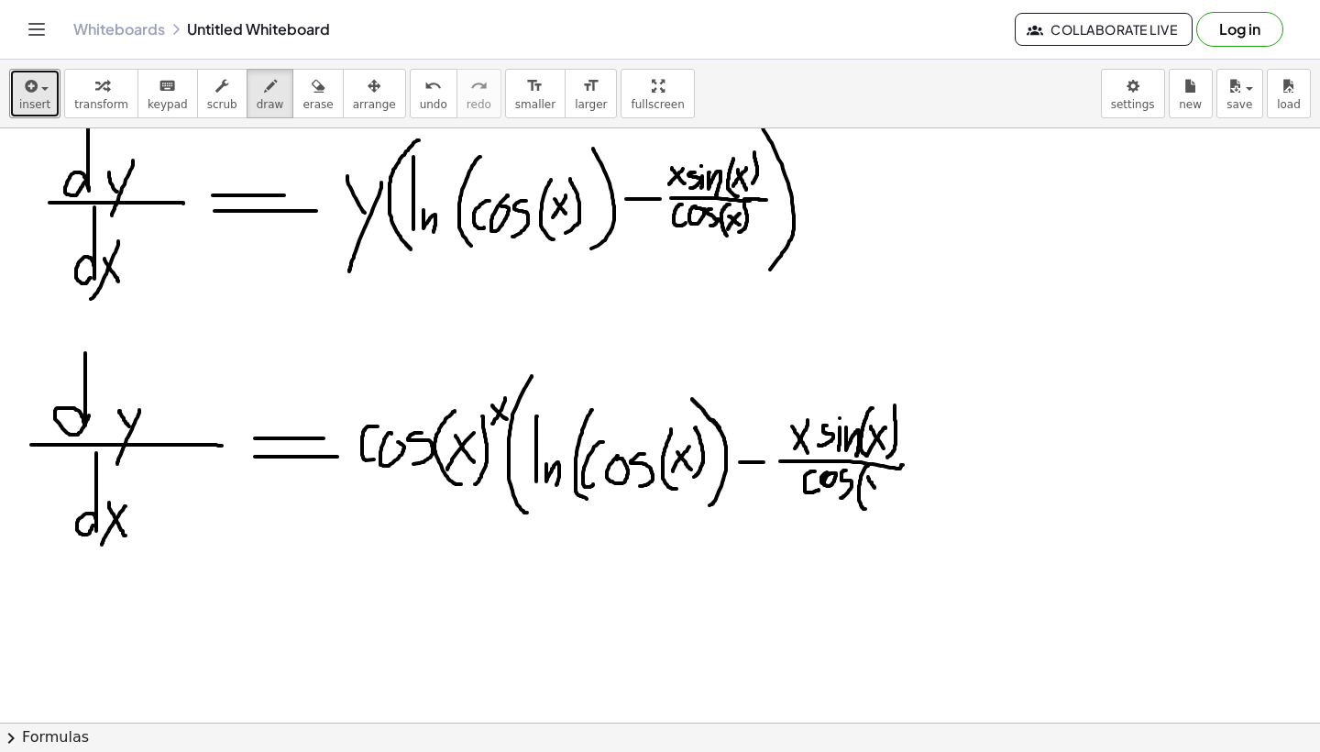
click at [876, 490] on div at bounding box center [660, 106] width 1320 height 1782
click at [867, 490] on div at bounding box center [660, 106] width 1320 height 1782
click at [886, 502] on div at bounding box center [660, 106] width 1320 height 1782
click at [900, 586] on div at bounding box center [660, 106] width 1320 height 1782
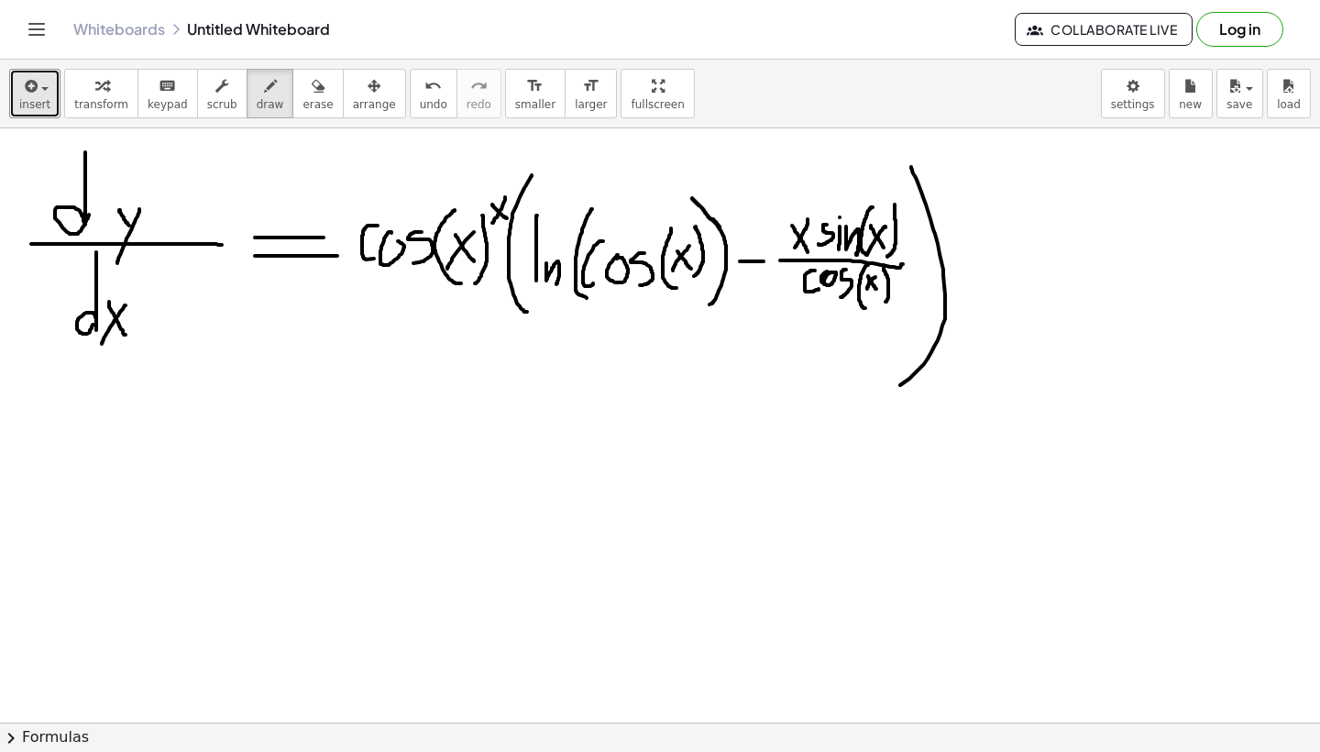
scroll to position [1113, 0]
drag, startPoint x: 46, startPoint y: 495, endPoint x: 220, endPoint y: 496, distance: 174.2
drag, startPoint x: 100, startPoint y: 405, endPoint x: 97, endPoint y: 465, distance: 59.7
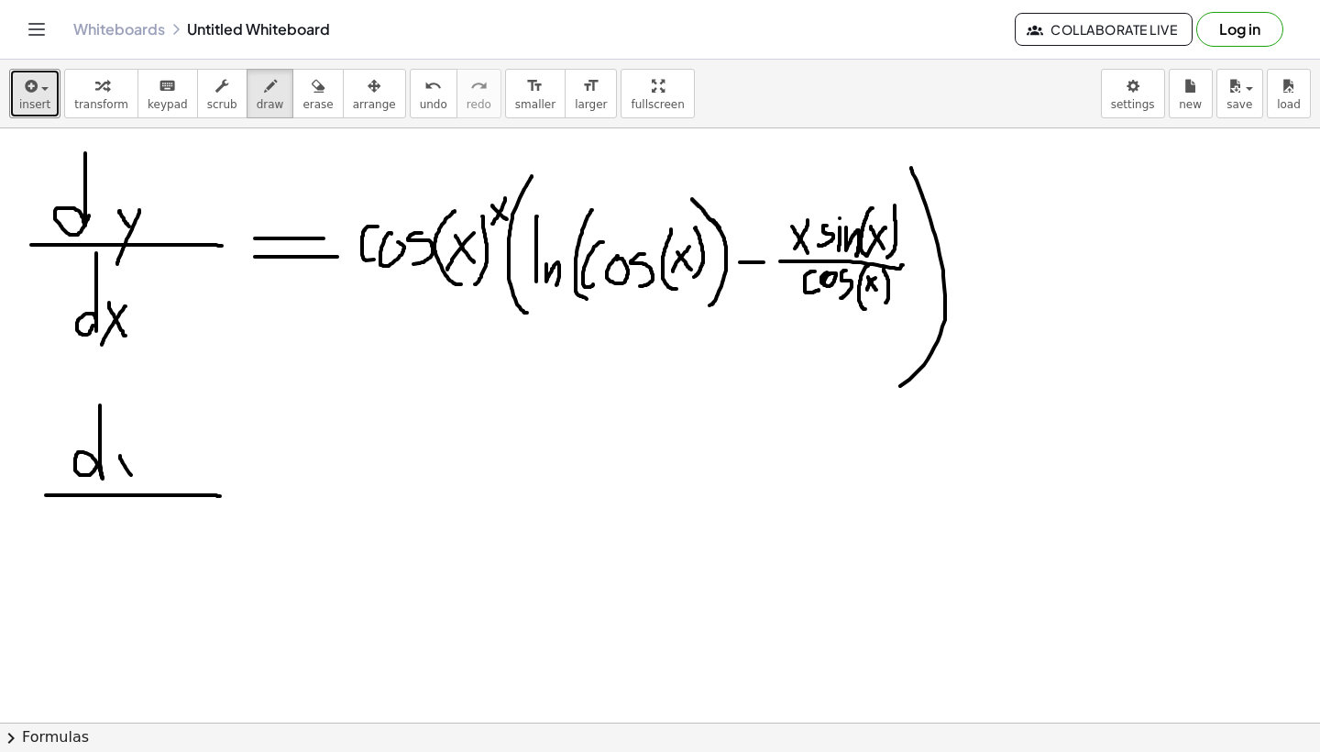
drag, startPoint x: 120, startPoint y: 456, endPoint x: 138, endPoint y: 485, distance: 34.6
drag, startPoint x: 147, startPoint y: 459, endPoint x: 135, endPoint y: 527, distance: 68.9
drag, startPoint x: 103, startPoint y: 510, endPoint x: 95, endPoint y: 600, distance: 90.1
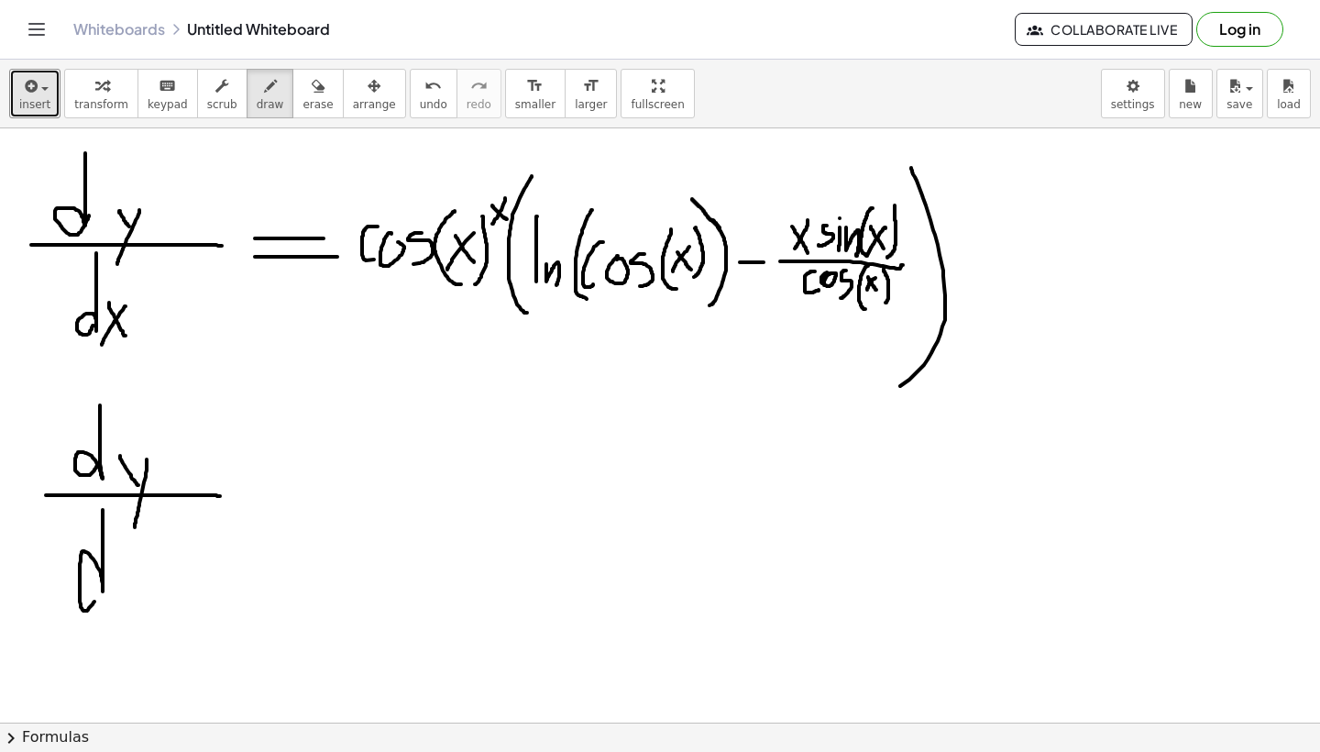
drag, startPoint x: 124, startPoint y: 558, endPoint x: 135, endPoint y: 587, distance: 30.5
drag, startPoint x: 139, startPoint y: 556, endPoint x: 116, endPoint y: 594, distance: 44.0
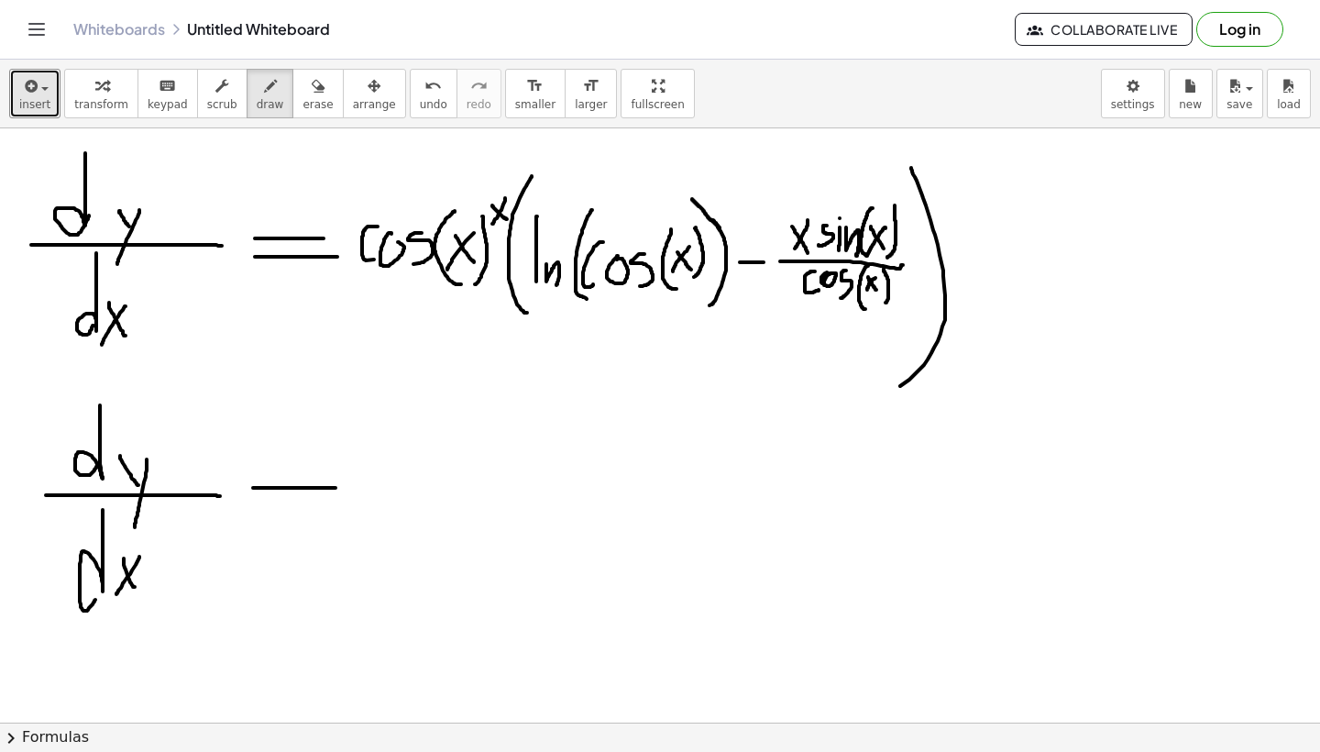
drag, startPoint x: 253, startPoint y: 488, endPoint x: 330, endPoint y: 488, distance: 77.0
drag, startPoint x: 257, startPoint y: 509, endPoint x: 352, endPoint y: 509, distance: 95.3
drag, startPoint x: 383, startPoint y: 435, endPoint x: 383, endPoint y: 506, distance: 71.5
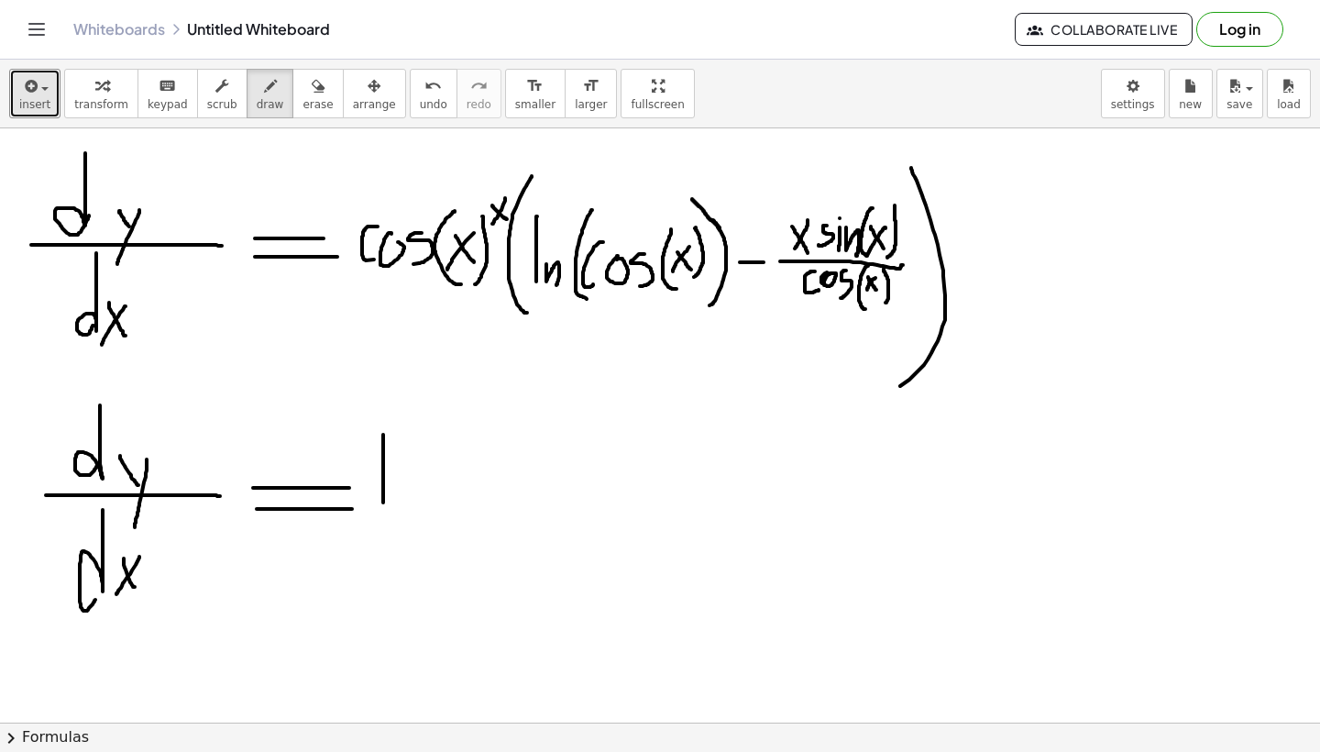
drag, startPoint x: 396, startPoint y: 478, endPoint x: 410, endPoint y: 512, distance: 36.6
drag, startPoint x: 442, startPoint y: 443, endPoint x: 439, endPoint y: 519, distance: 76.1
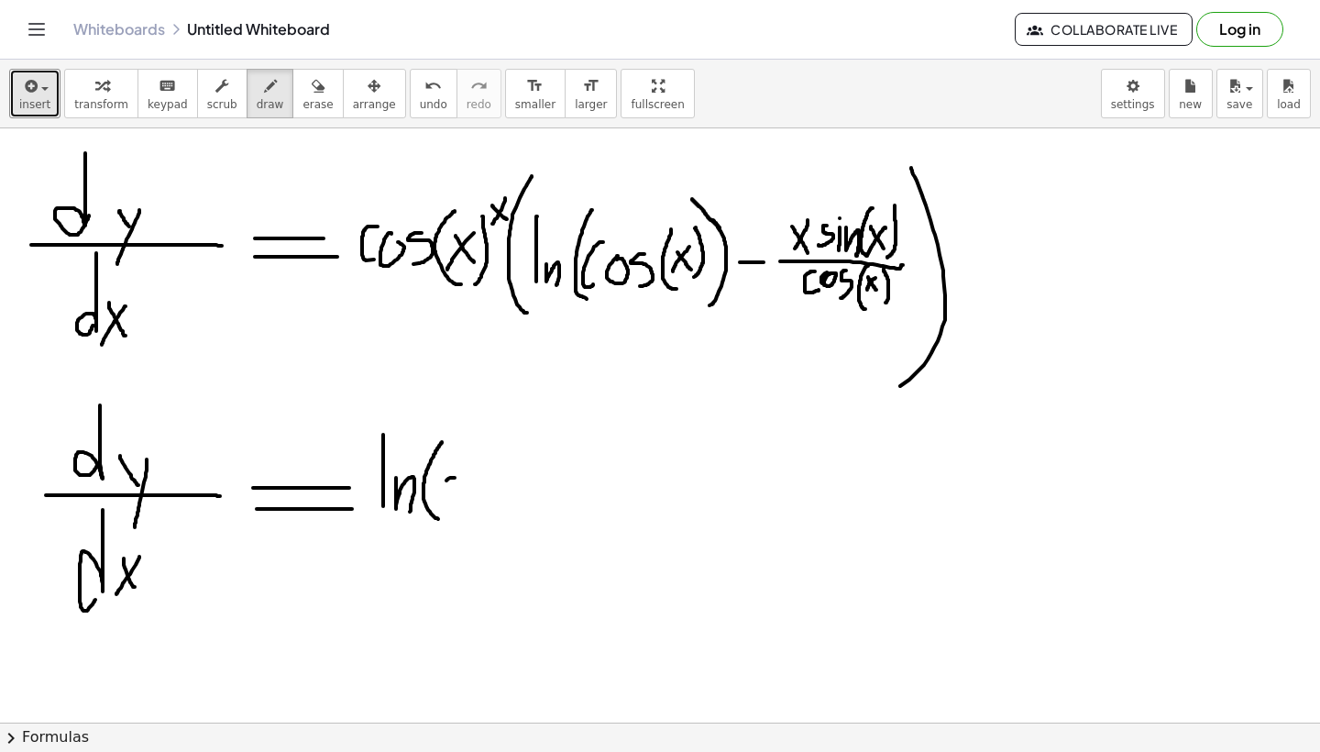
drag, startPoint x: 455, startPoint y: 478, endPoint x: 453, endPoint y: 500, distance: 22.1
drag, startPoint x: 495, startPoint y: 477, endPoint x: 486, endPoint y: 500, distance: 24.7
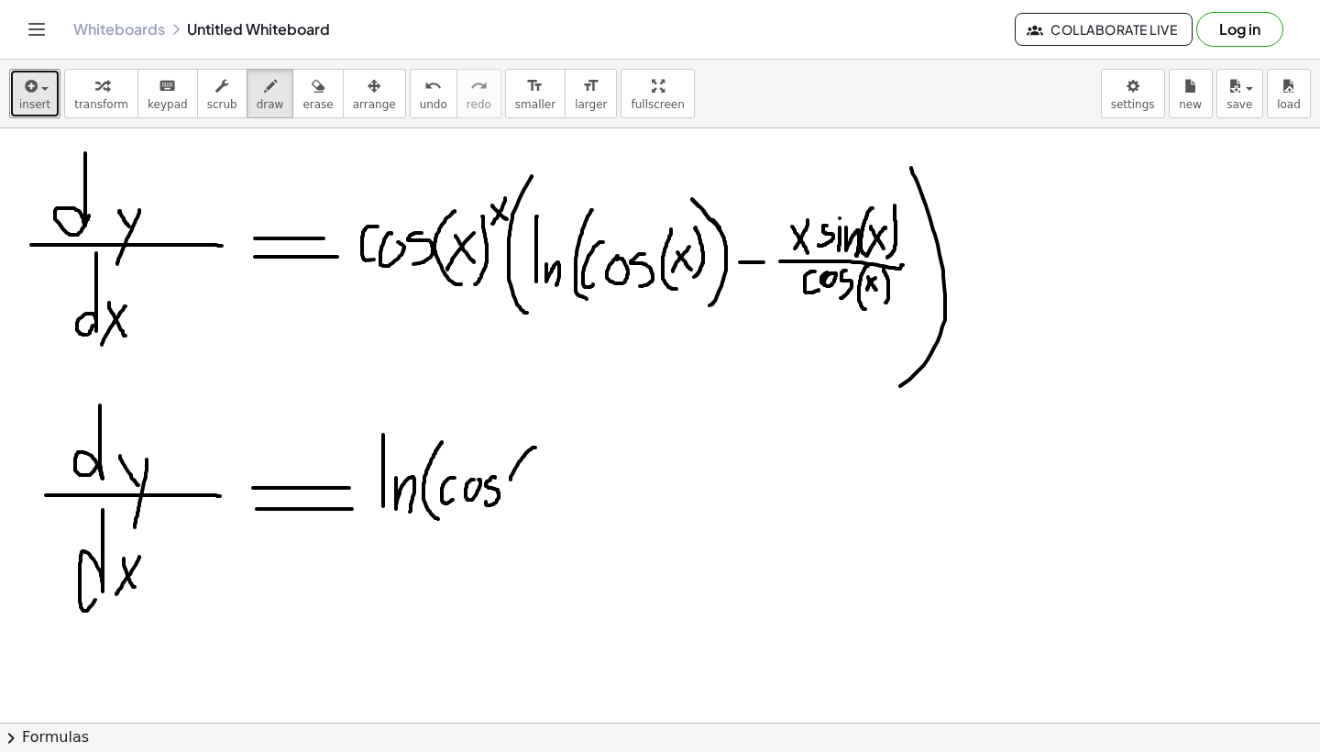
drag, startPoint x: 534, startPoint y: 447, endPoint x: 522, endPoint y: 526, distance: 79.9
drag, startPoint x: 526, startPoint y: 486, endPoint x: 538, endPoint y: 509, distance: 25.8
drag, startPoint x: 538, startPoint y: 486, endPoint x: 519, endPoint y: 512, distance: 32.8
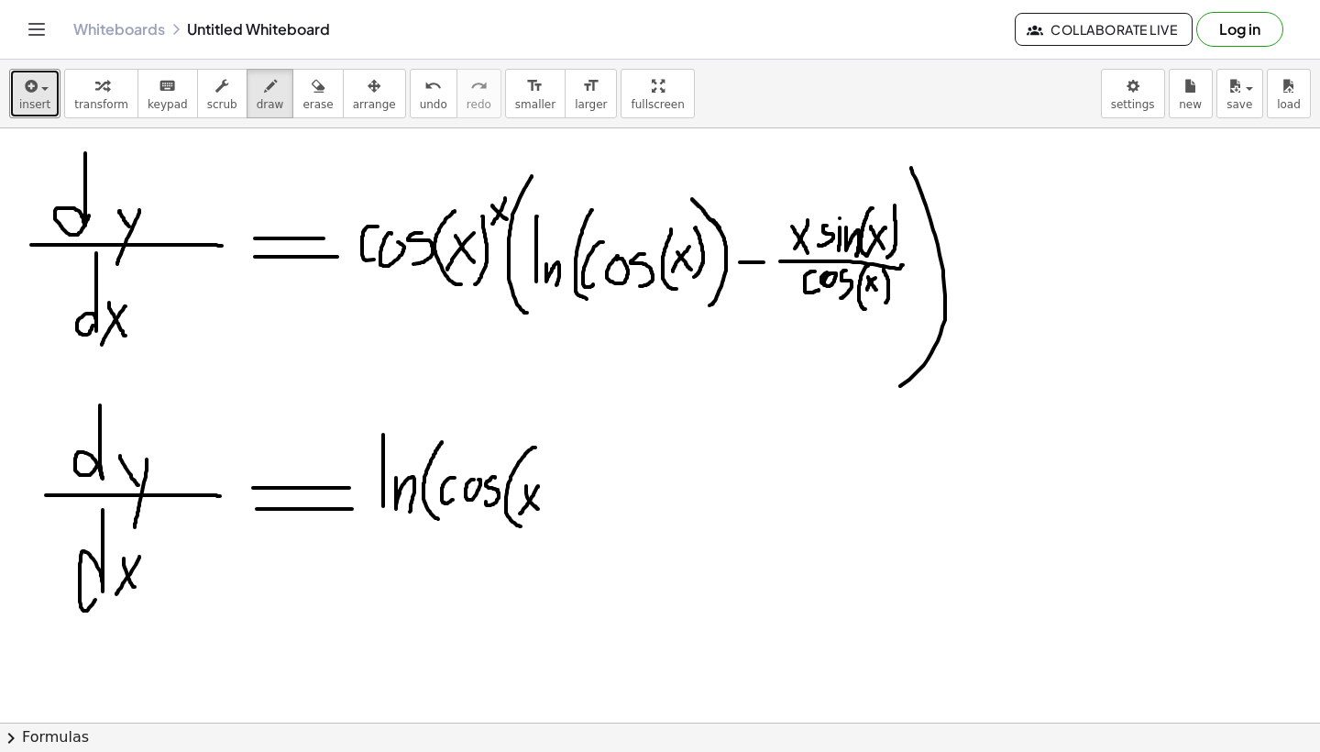
drag, startPoint x: 556, startPoint y: 445, endPoint x: 536, endPoint y: 512, distance: 70.5
drag, startPoint x: 561, startPoint y: 446, endPoint x: 562, endPoint y: 541, distance: 95.4
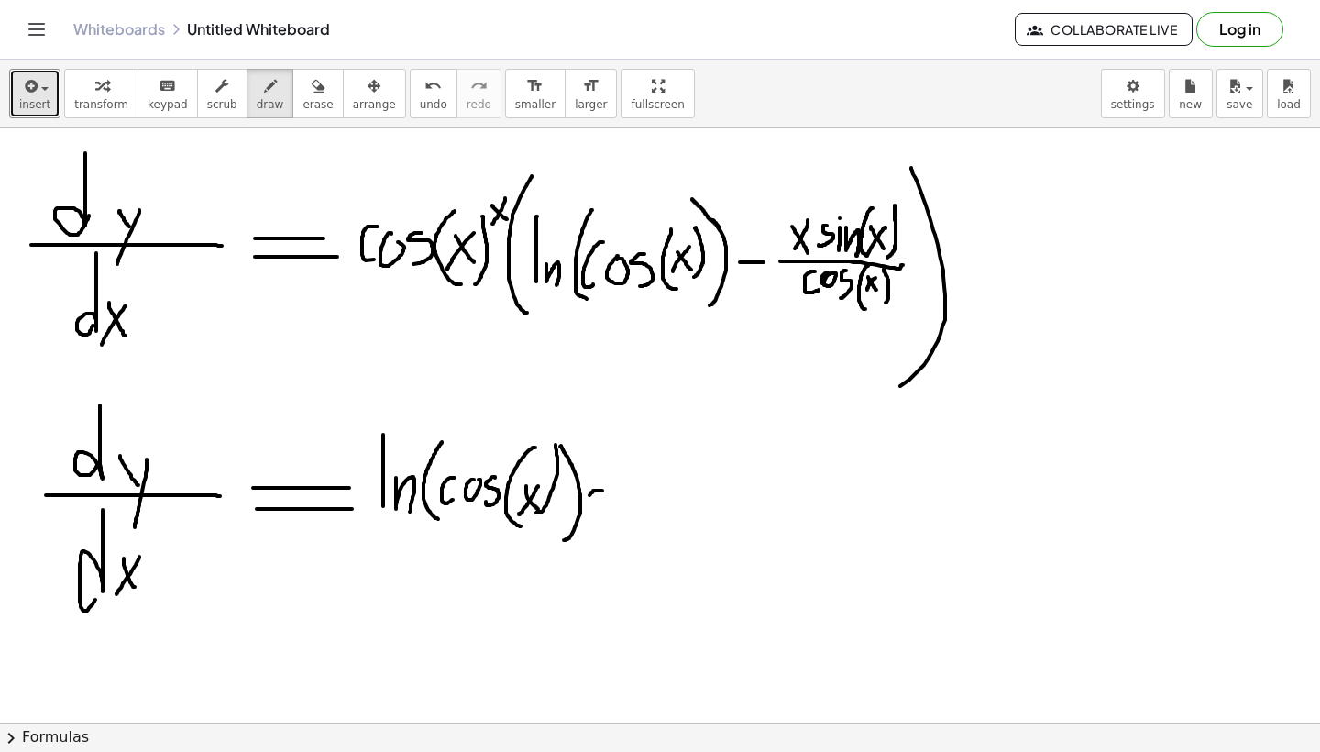
drag, startPoint x: 602, startPoint y: 490, endPoint x: 602, endPoint y: 508, distance: 17.4
drag, startPoint x: 642, startPoint y: 489, endPoint x: 626, endPoint y: 512, distance: 27.7
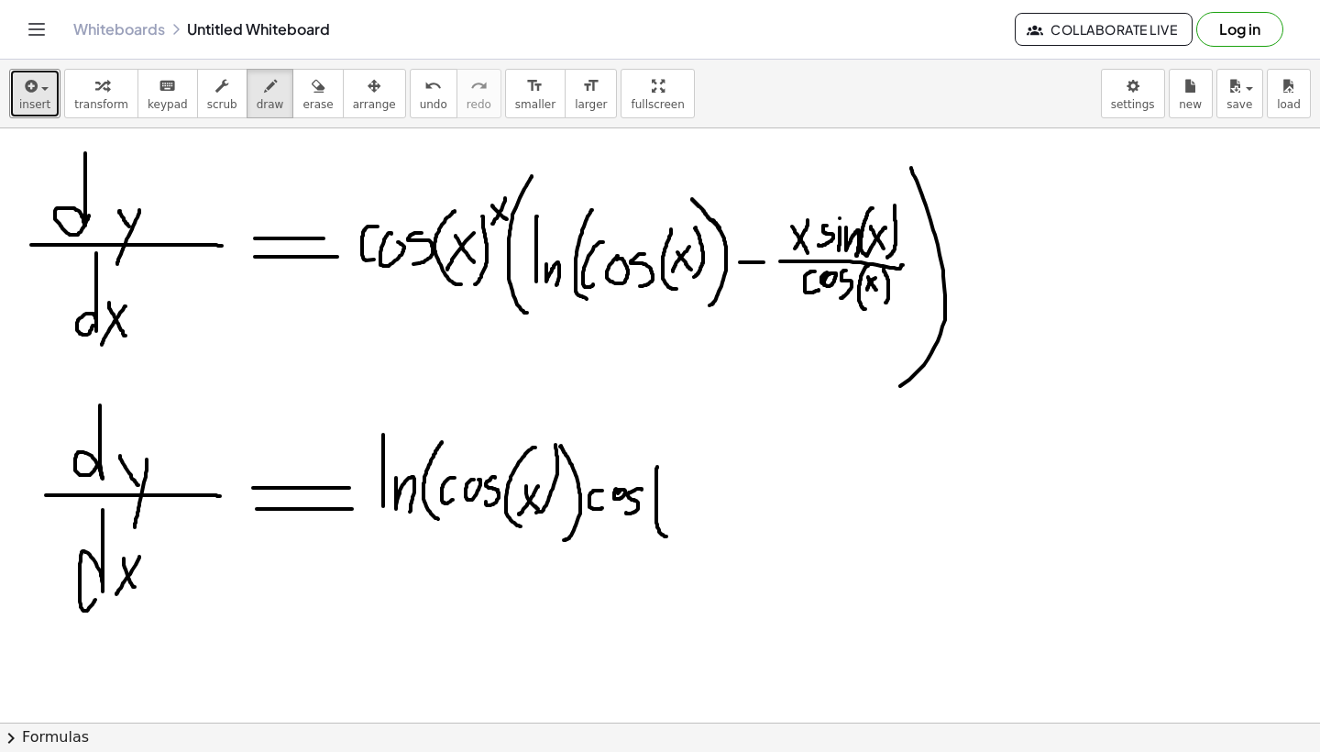
drag, startPoint x: 657, startPoint y: 468, endPoint x: 671, endPoint y: 536, distance: 70.1
drag, startPoint x: 667, startPoint y: 494, endPoint x: 689, endPoint y: 519, distance: 33.7
drag, startPoint x: 689, startPoint y: 485, endPoint x: 682, endPoint y: 518, distance: 33.8
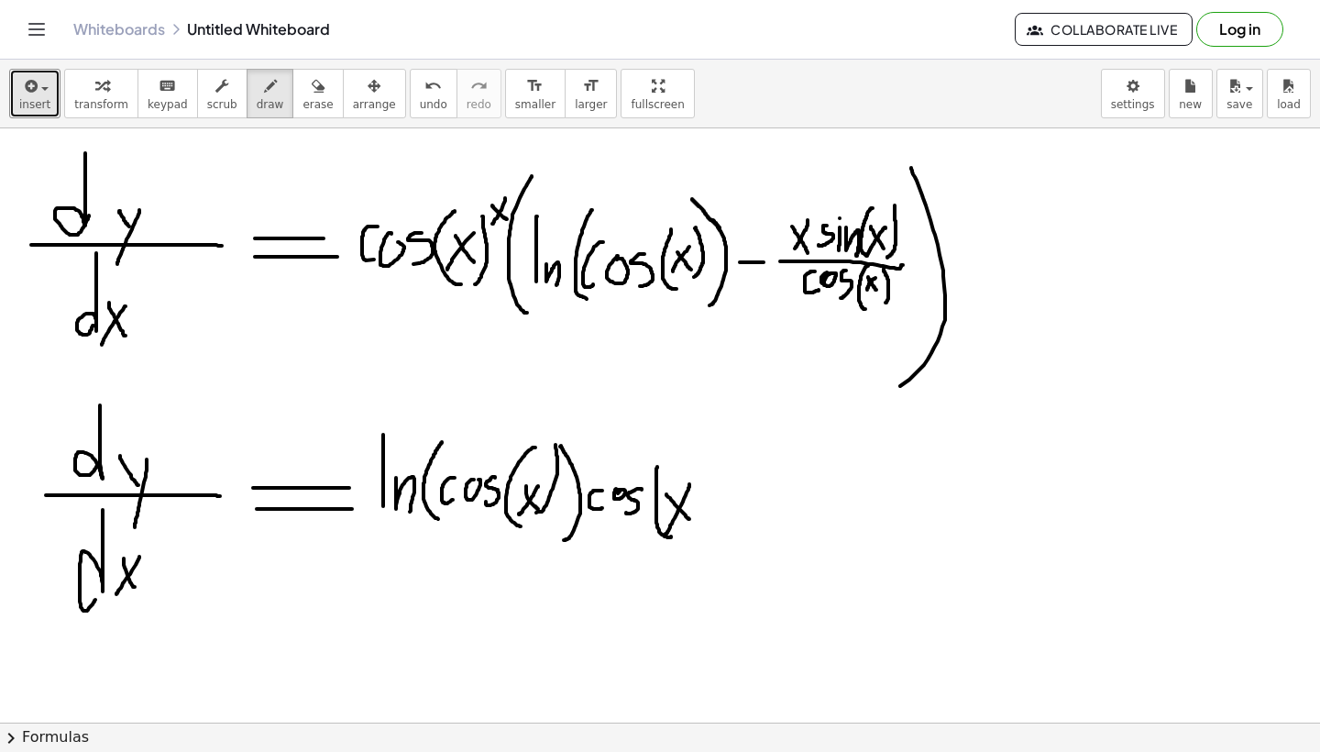
drag, startPoint x: 700, startPoint y: 457, endPoint x: 679, endPoint y: 537, distance: 82.5
drag, startPoint x: 712, startPoint y: 450, endPoint x: 722, endPoint y: 468, distance: 19.7
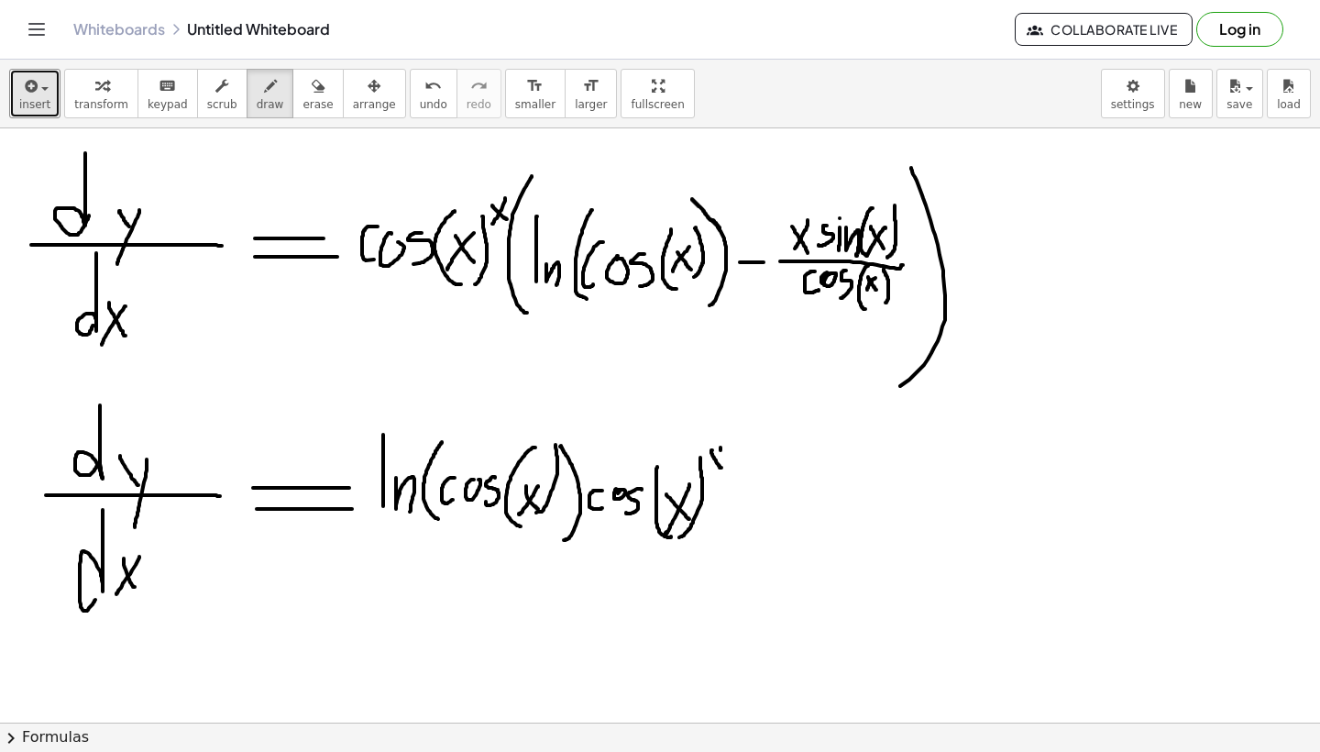
drag, startPoint x: 721, startPoint y: 447, endPoint x: 711, endPoint y: 471, distance: 25.9
drag, startPoint x: 741, startPoint y: 498, endPoint x: 776, endPoint y: 495, distance: 34.9
drag, startPoint x: 793, startPoint y: 490, endPoint x: 995, endPoint y: 490, distance: 201.7
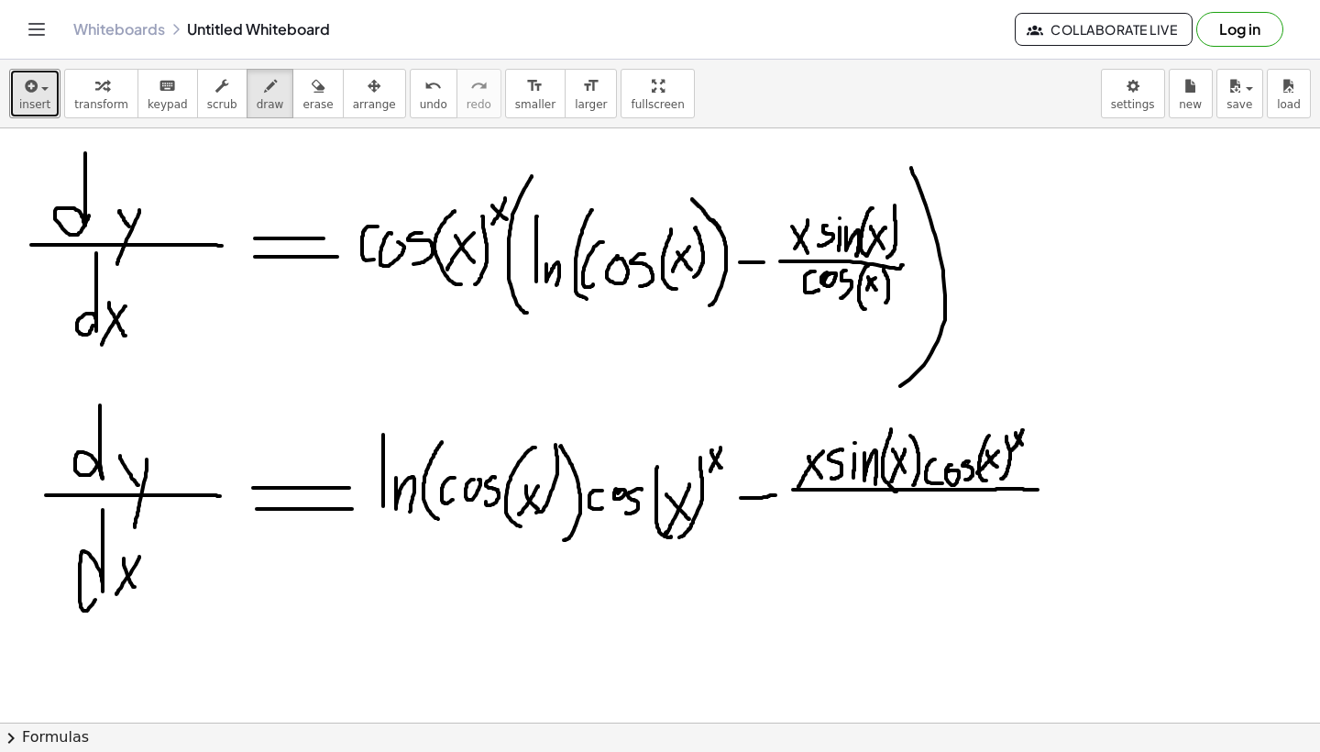
drag, startPoint x: 872, startPoint y: 503, endPoint x: 876, endPoint y: 525, distance: 22.3
drag, startPoint x: 914, startPoint y: 504, endPoint x: 907, endPoint y: 528, distance: 24.9
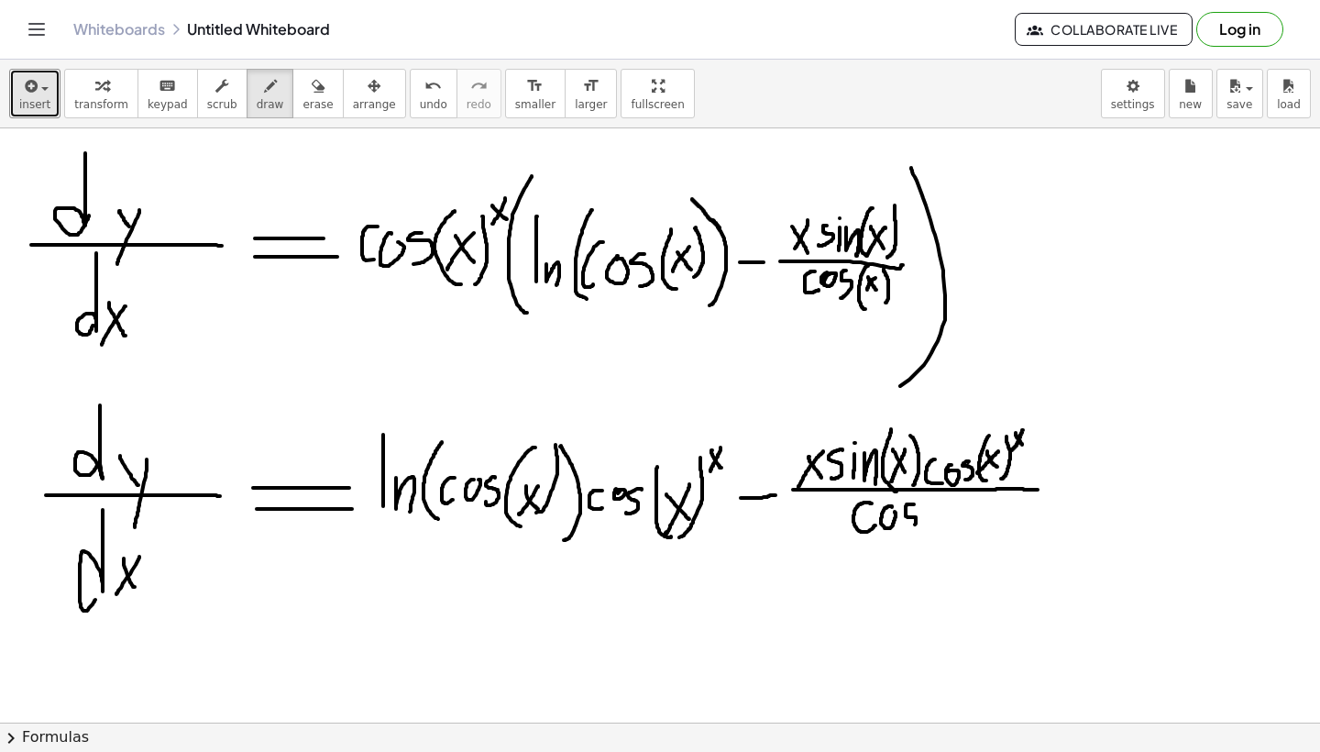
drag, startPoint x: 937, startPoint y: 495, endPoint x: 940, endPoint y: 554, distance: 58.7
drag, startPoint x: 942, startPoint y: 510, endPoint x: 958, endPoint y: 534, distance: 28.5
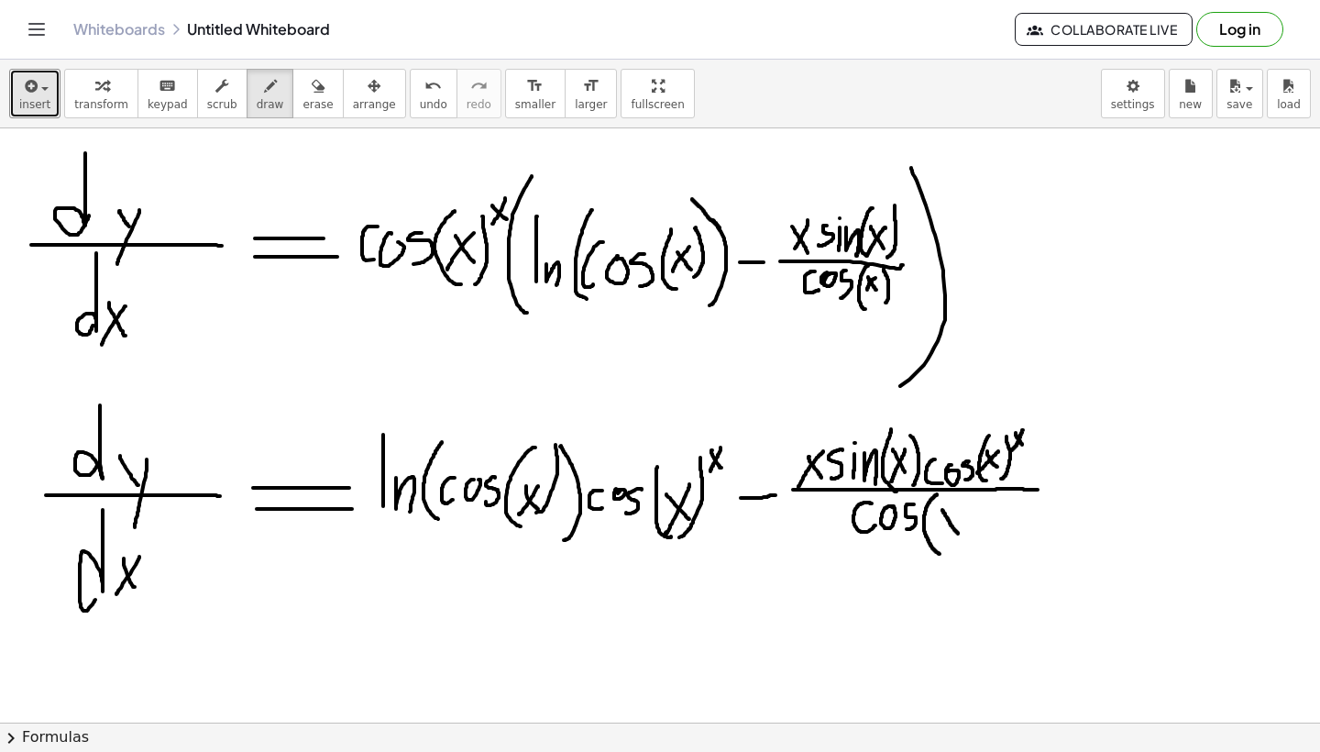
drag, startPoint x: 958, startPoint y: 508, endPoint x: 938, endPoint y: 530, distance: 29.8
drag, startPoint x: 966, startPoint y: 496, endPoint x: 967, endPoint y: 549, distance: 53.2
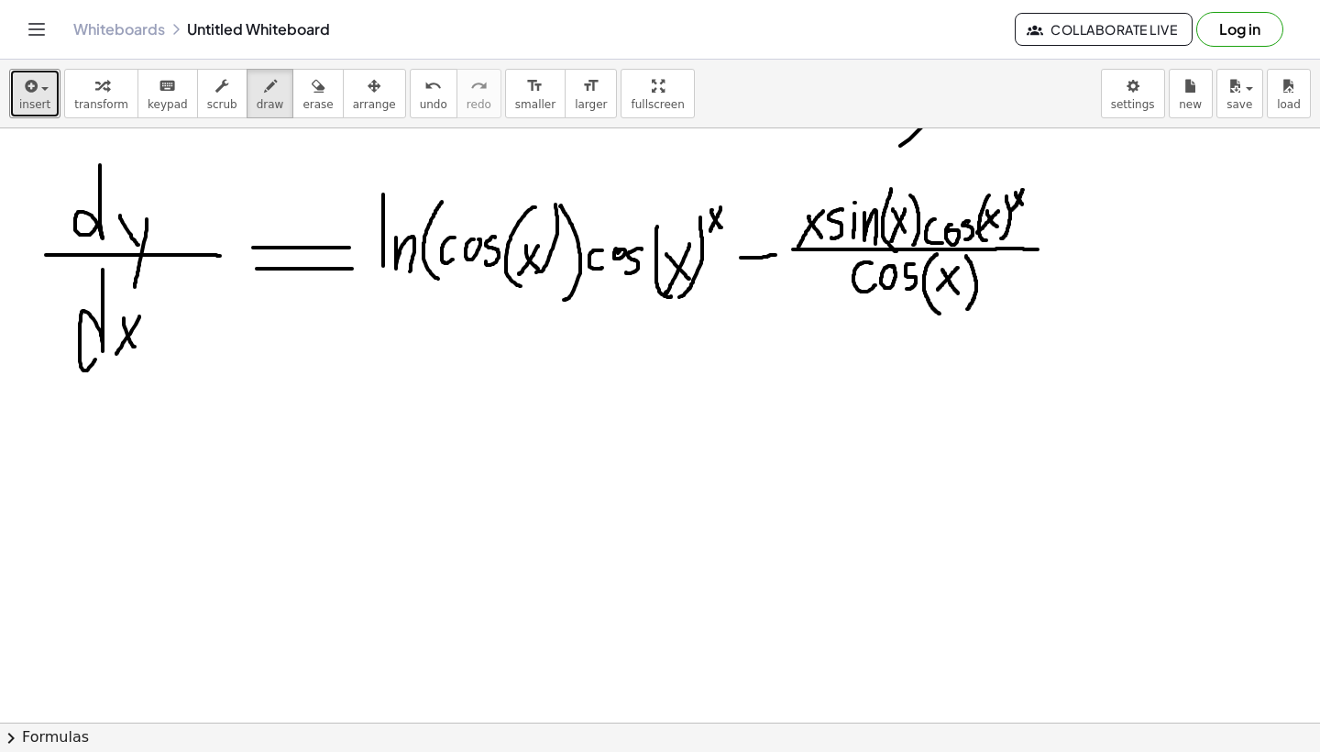
scroll to position [1374, 0]
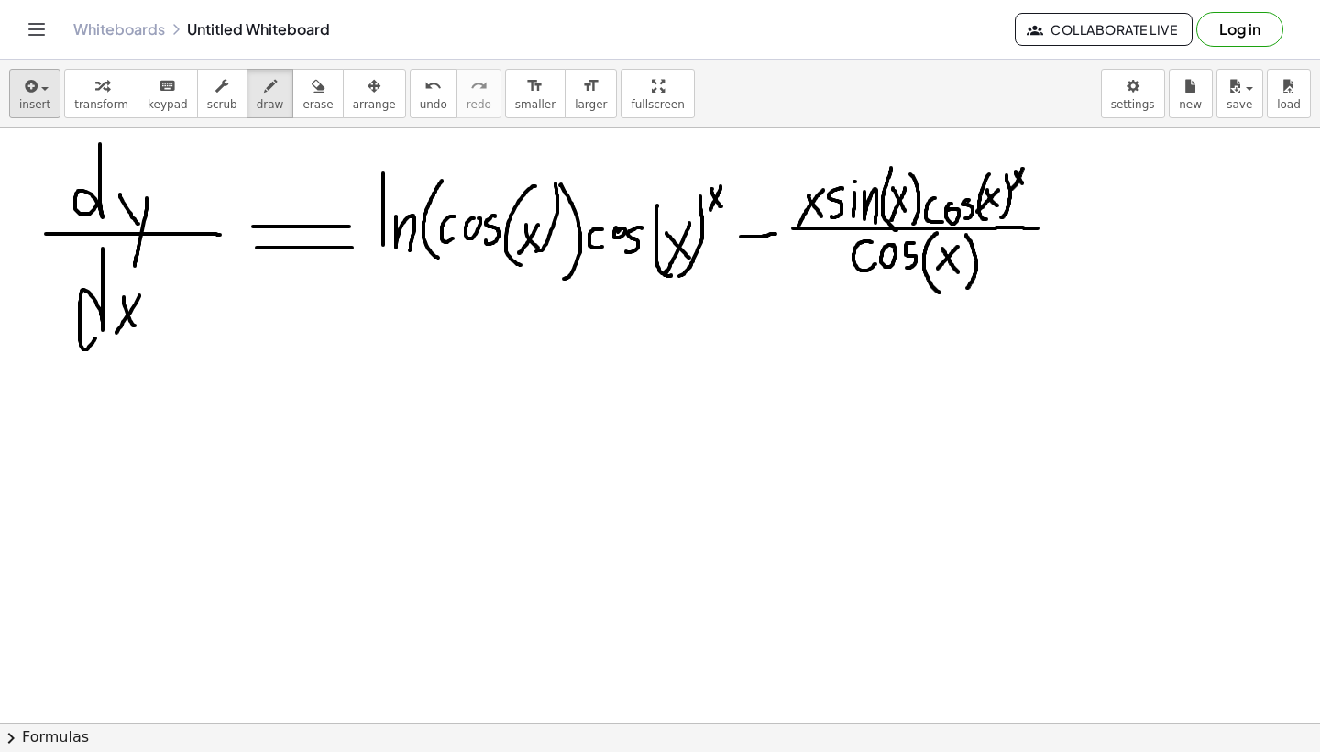
click at [29, 93] on icon "button" at bounding box center [29, 86] width 17 height 22
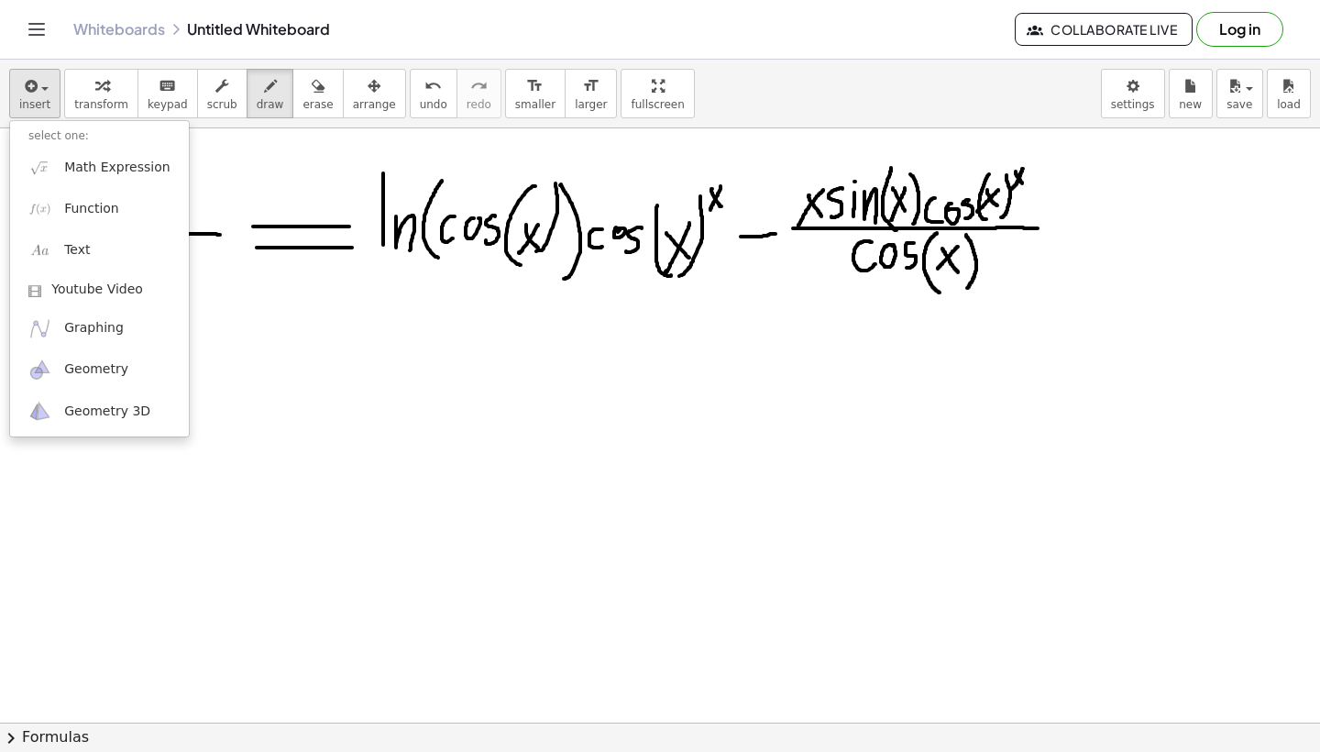
click at [32, 77] on icon "button" at bounding box center [29, 86] width 17 height 22
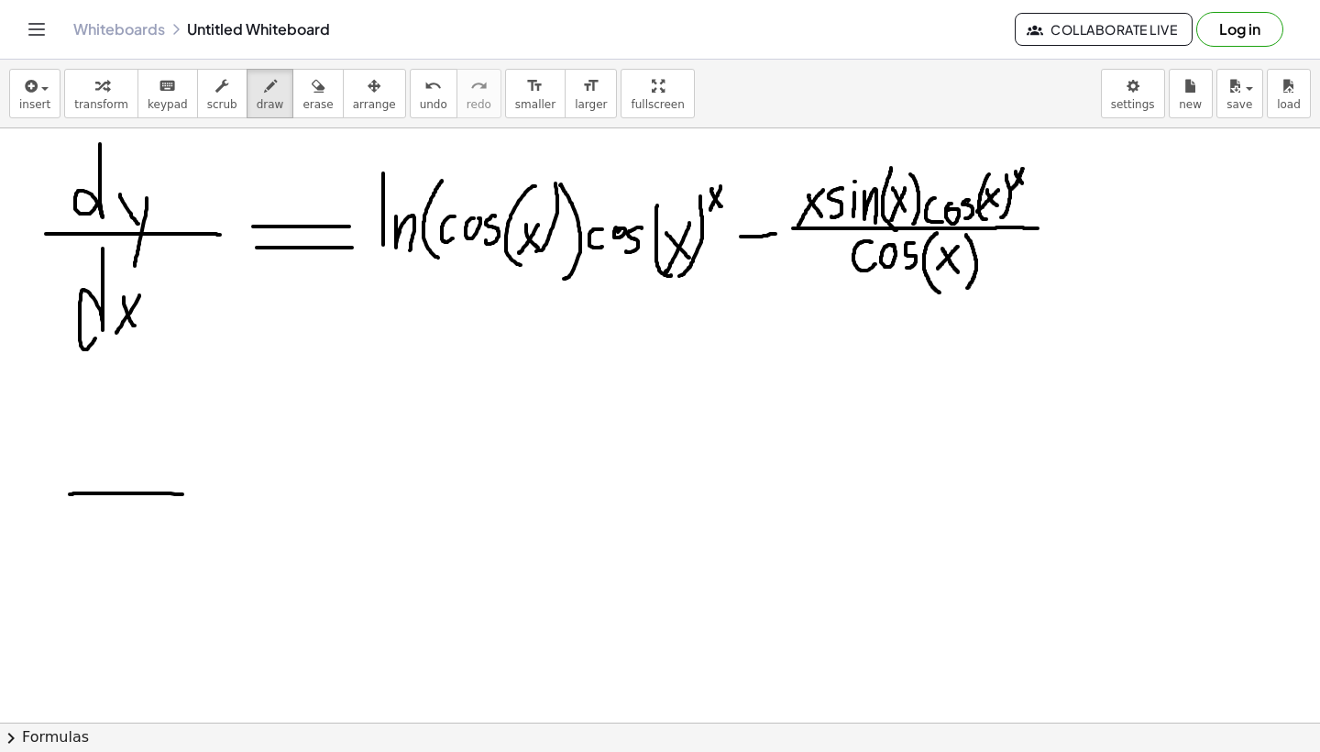
drag, startPoint x: 70, startPoint y: 494, endPoint x: 184, endPoint y: 495, distance: 114.6
drag, startPoint x: 113, startPoint y: 410, endPoint x: 108, endPoint y: 470, distance: 60.7
drag, startPoint x: 134, startPoint y: 458, endPoint x: 142, endPoint y: 478, distance: 20.9
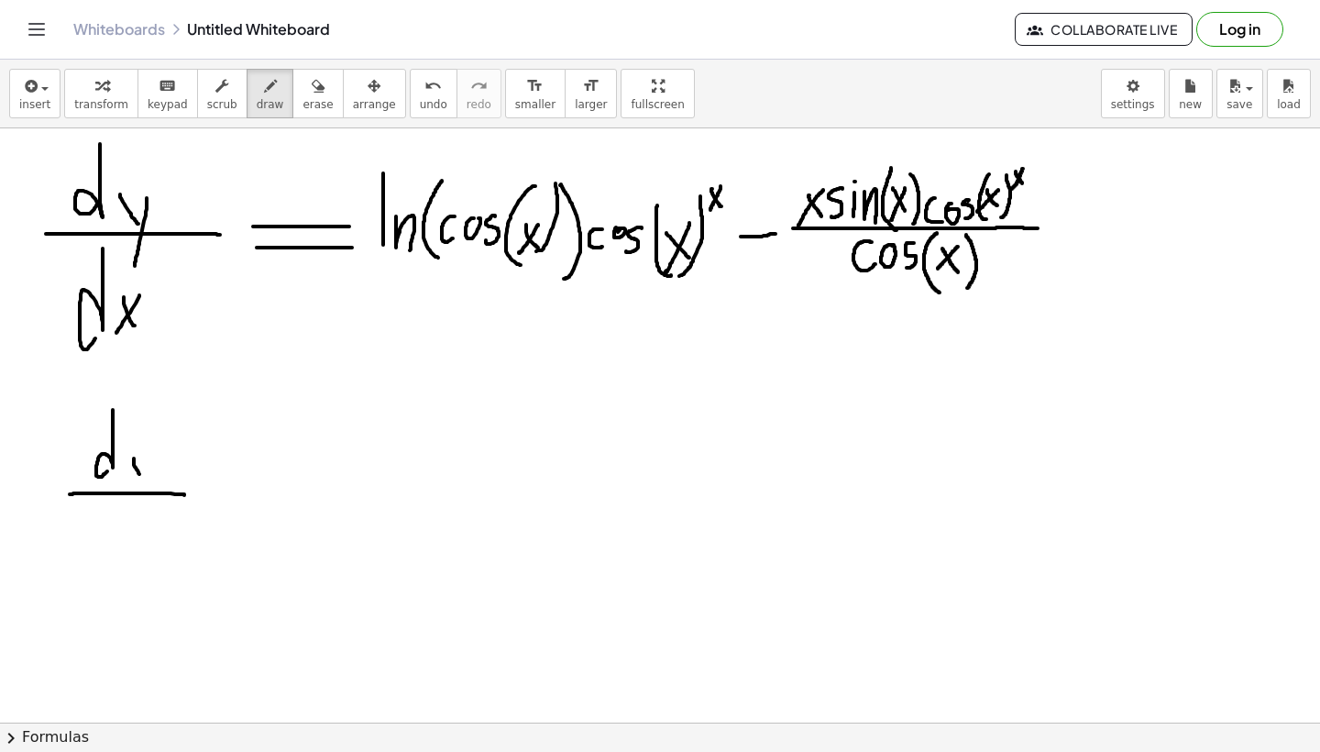
drag, startPoint x: 146, startPoint y: 458, endPoint x: 136, endPoint y: 512, distance: 55.0
drag, startPoint x: 109, startPoint y: 510, endPoint x: 109, endPoint y: 546, distance: 36.7
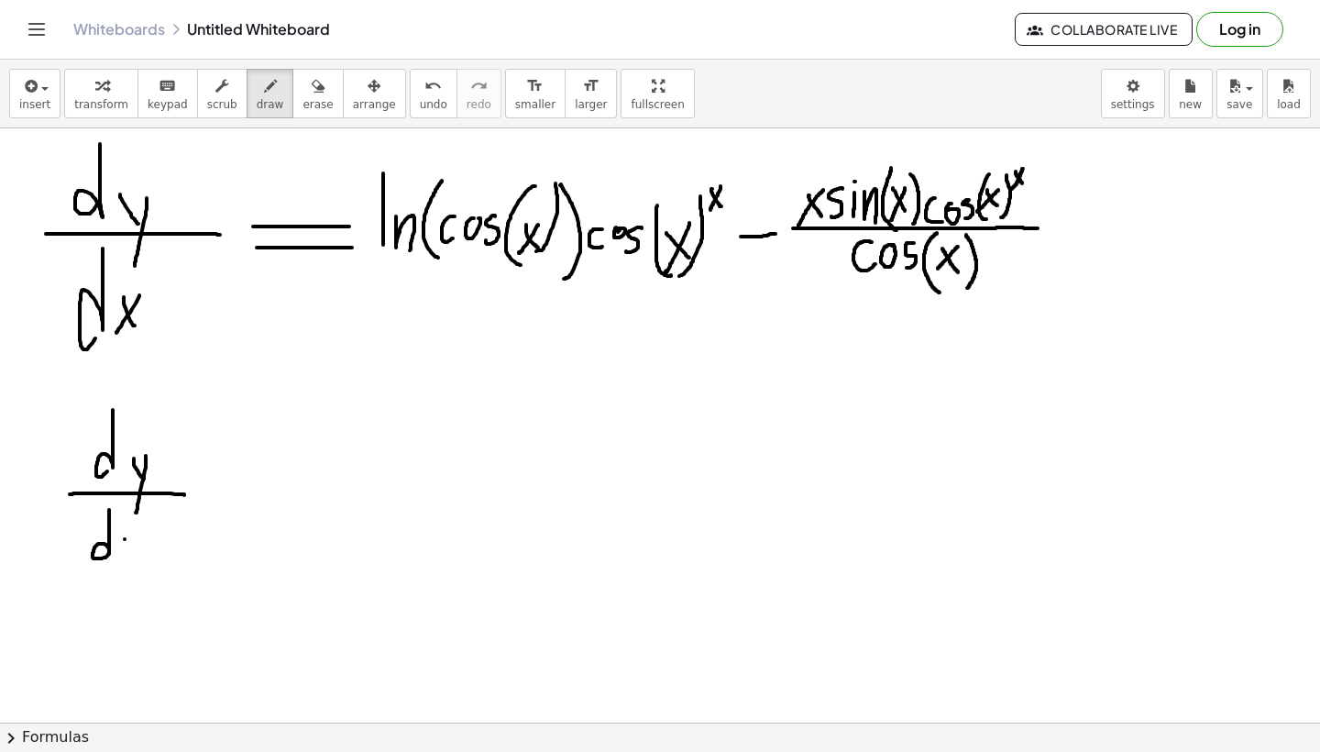
drag, startPoint x: 125, startPoint y: 539, endPoint x: 138, endPoint y: 567, distance: 30.7
drag, startPoint x: 140, startPoint y: 542, endPoint x: 124, endPoint y: 570, distance: 32.9
drag, startPoint x: 214, startPoint y: 479, endPoint x: 287, endPoint y: 479, distance: 73.3
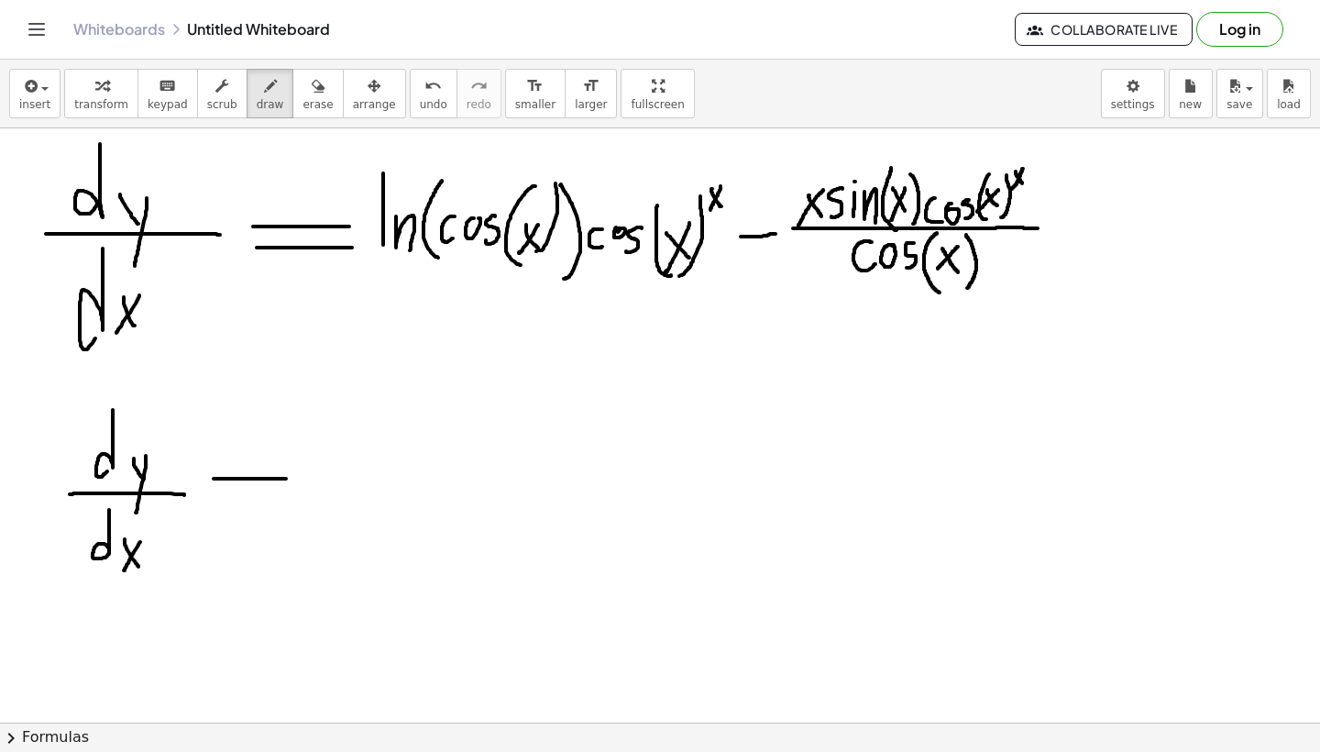
drag, startPoint x: 219, startPoint y: 504, endPoint x: 302, endPoint y: 504, distance: 82.5
drag, startPoint x: 333, startPoint y: 438, endPoint x: 335, endPoint y: 507, distance: 68.8
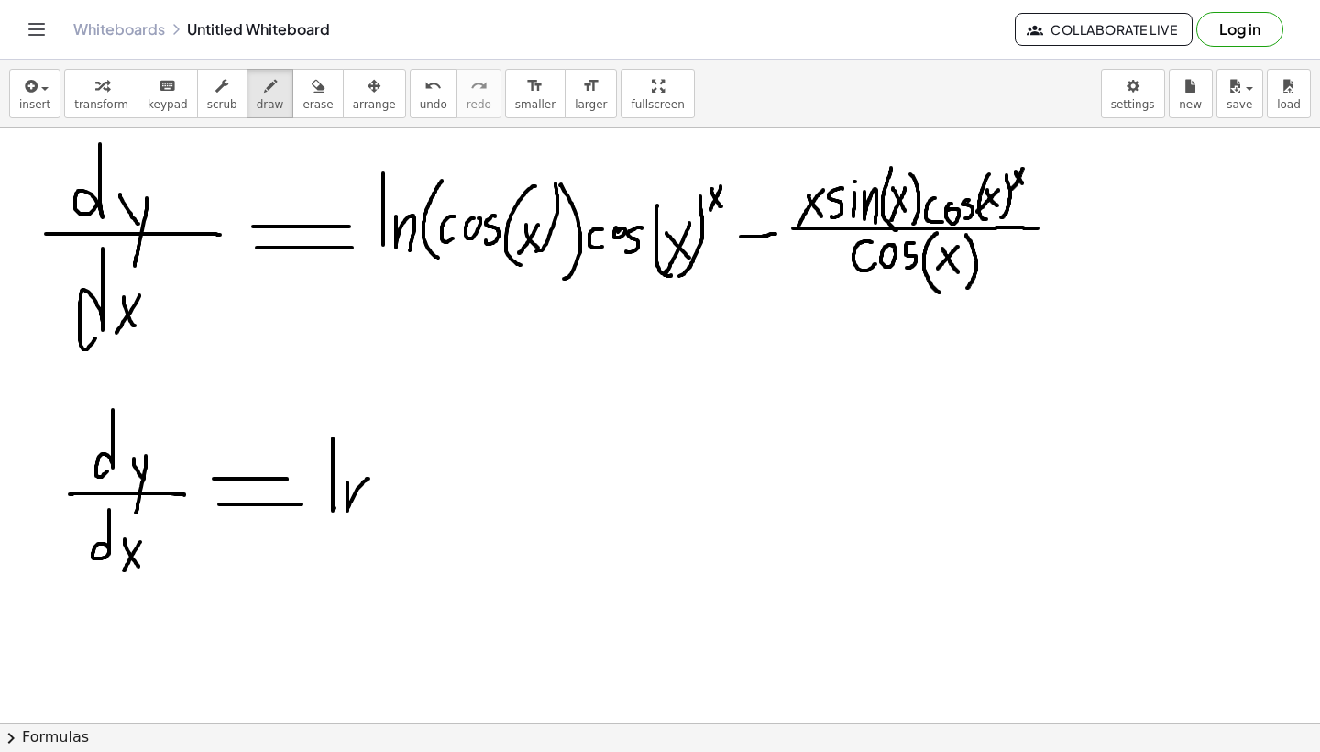
drag, startPoint x: 347, startPoint y: 482, endPoint x: 363, endPoint y: 507, distance: 29.3
drag, startPoint x: 391, startPoint y: 441, endPoint x: 402, endPoint y: 530, distance: 89.5
drag, startPoint x: 411, startPoint y: 460, endPoint x: 411, endPoint y: 520, distance: 59.6
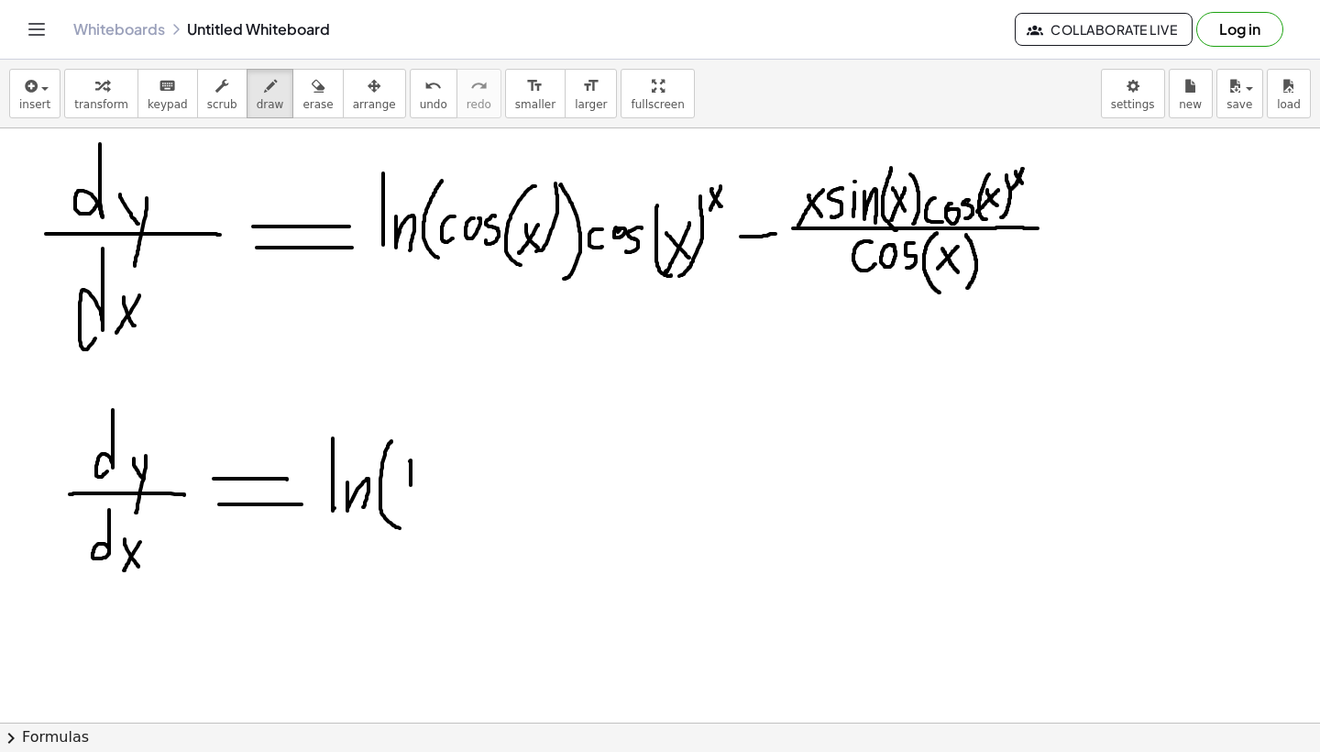
drag, startPoint x: 432, startPoint y: 440, endPoint x: 421, endPoint y: 543, distance: 103.3
drag, startPoint x: 465, startPoint y: 504, endPoint x: 466, endPoint y: 519, distance: 14.7
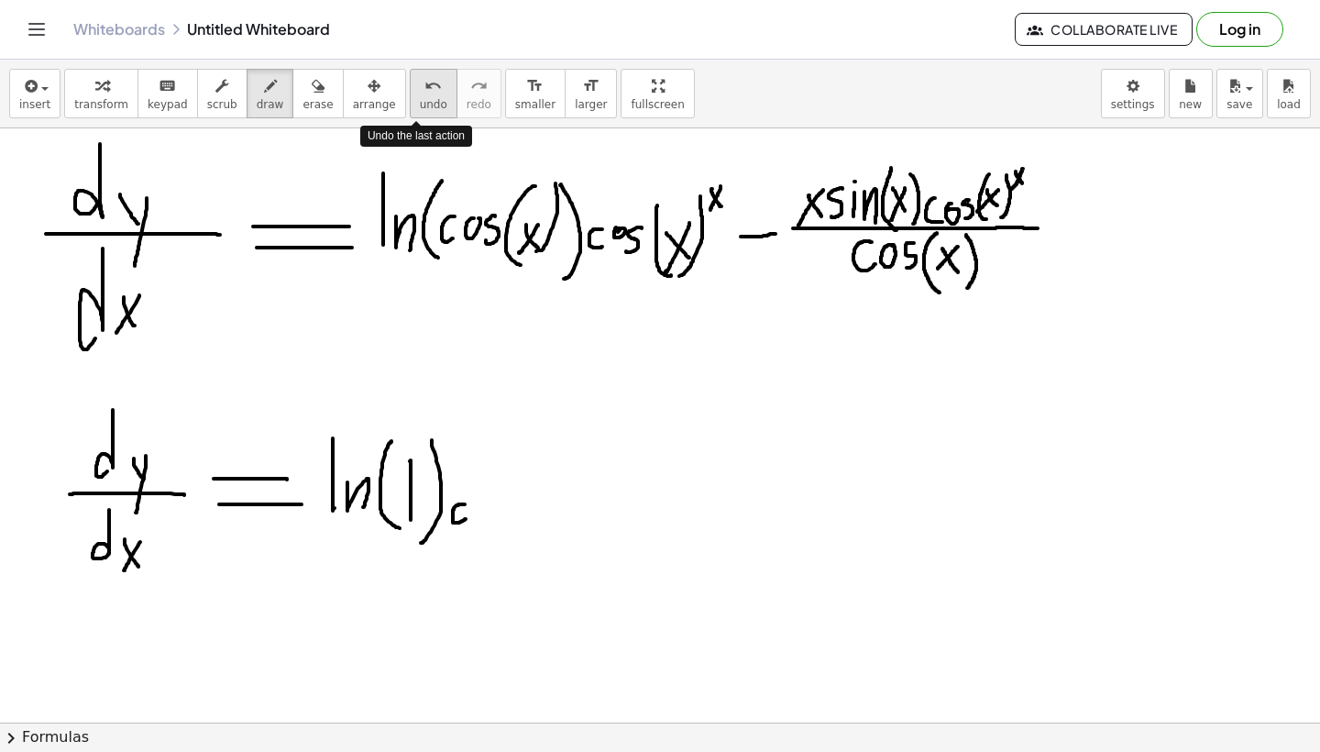
click at [420, 101] on span "undo" at bounding box center [434, 104] width 28 height 13
drag, startPoint x: 462, startPoint y: 501, endPoint x: 511, endPoint y: 501, distance: 48.6
drag, startPoint x: 542, startPoint y: 495, endPoint x: 818, endPoint y: 494, distance: 276.0
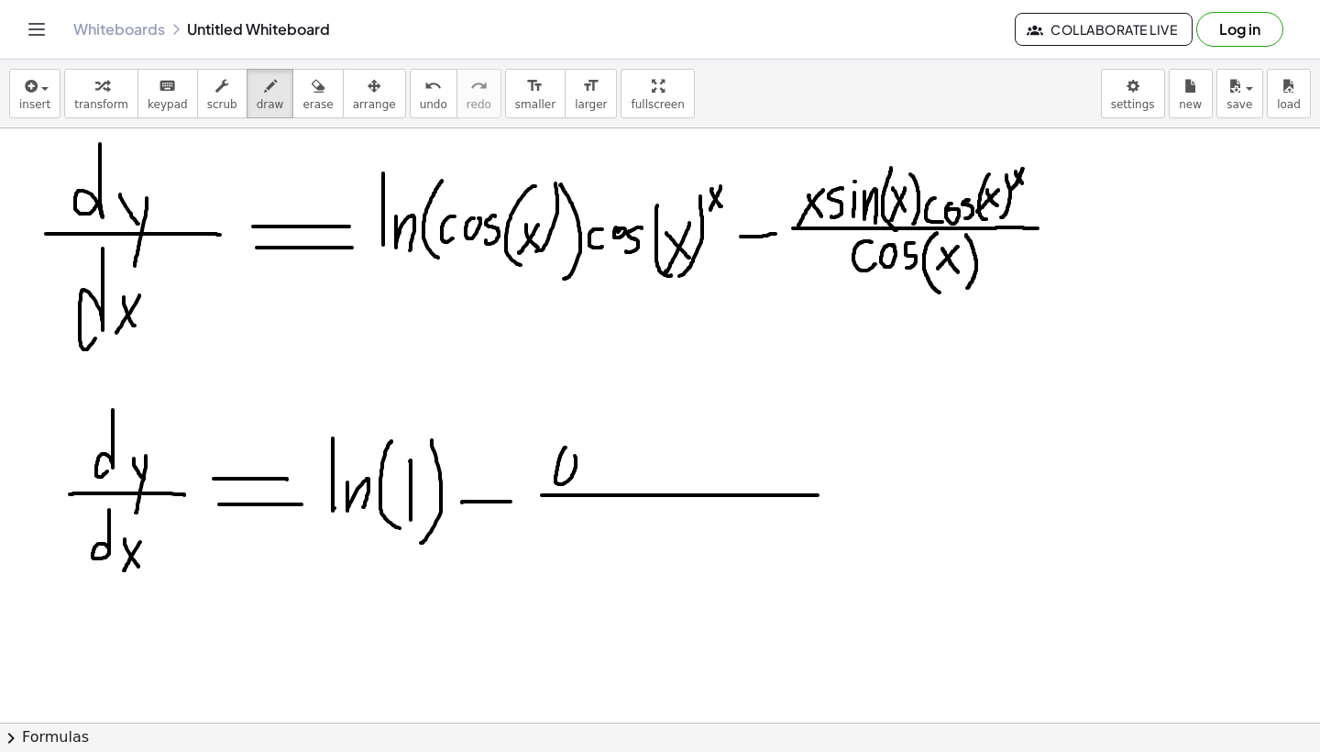
drag, startPoint x: 588, startPoint y: 465, endPoint x: 586, endPoint y: 488, distance: 23.0
drag, startPoint x: 604, startPoint y: 465, endPoint x: 602, endPoint y: 486, distance: 21.2
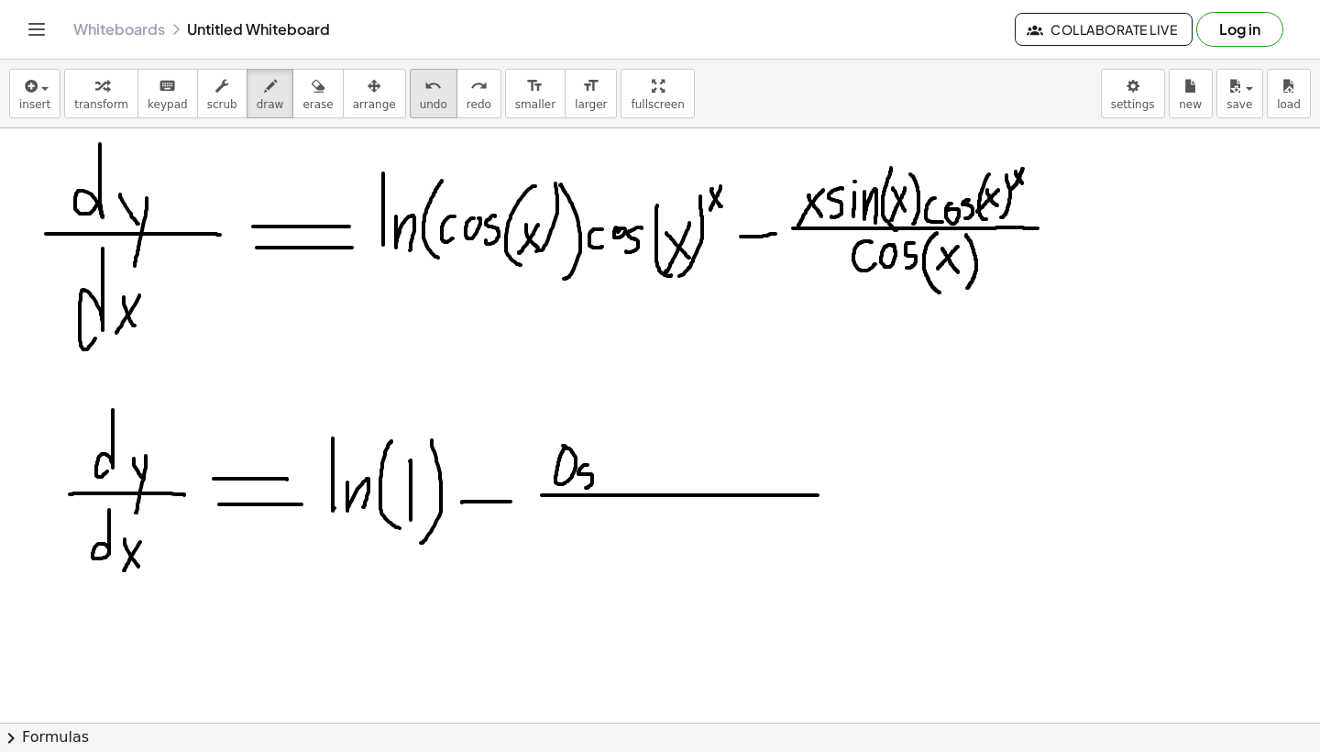
click at [410, 90] on button "undo undo" at bounding box center [434, 94] width 48 height 50
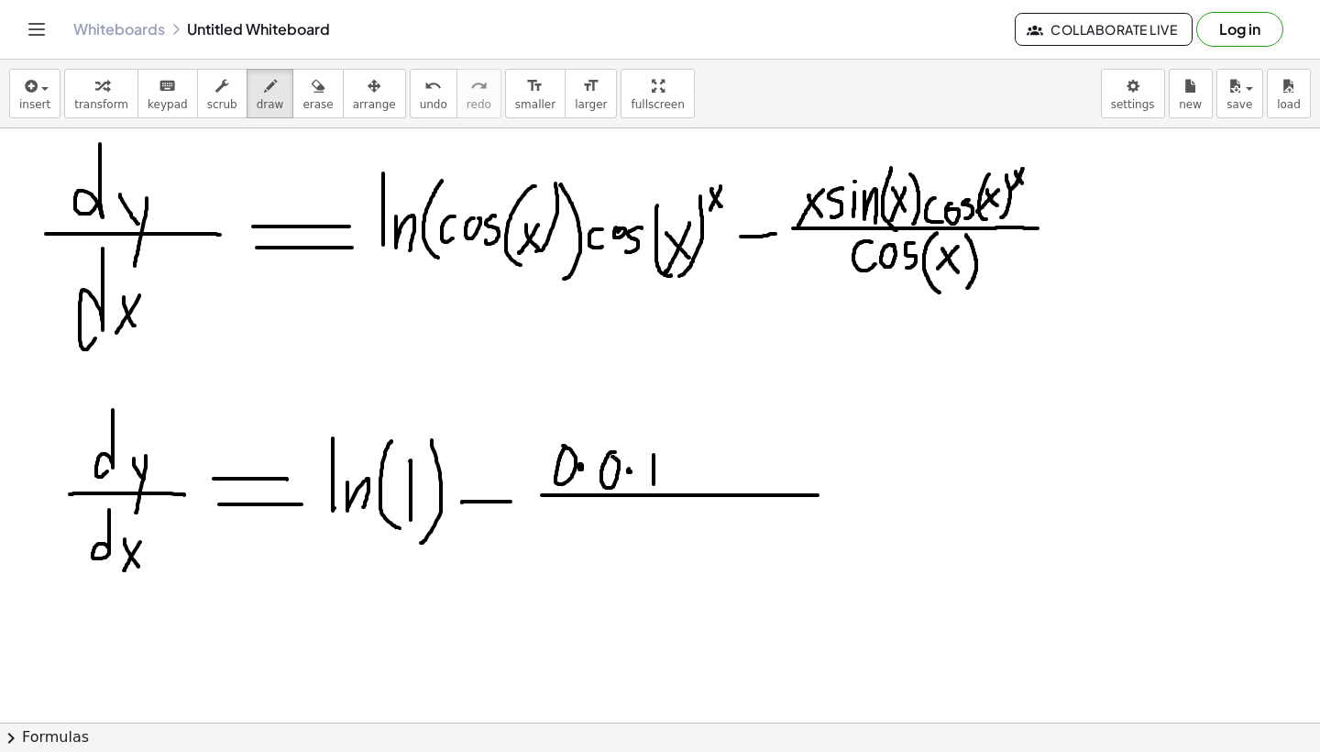
drag, startPoint x: 654, startPoint y: 455, endPoint x: 654, endPoint y: 484, distance: 29.3
drag, startPoint x: 646, startPoint y: 512, endPoint x: 646, endPoint y: 550, distance: 37.6
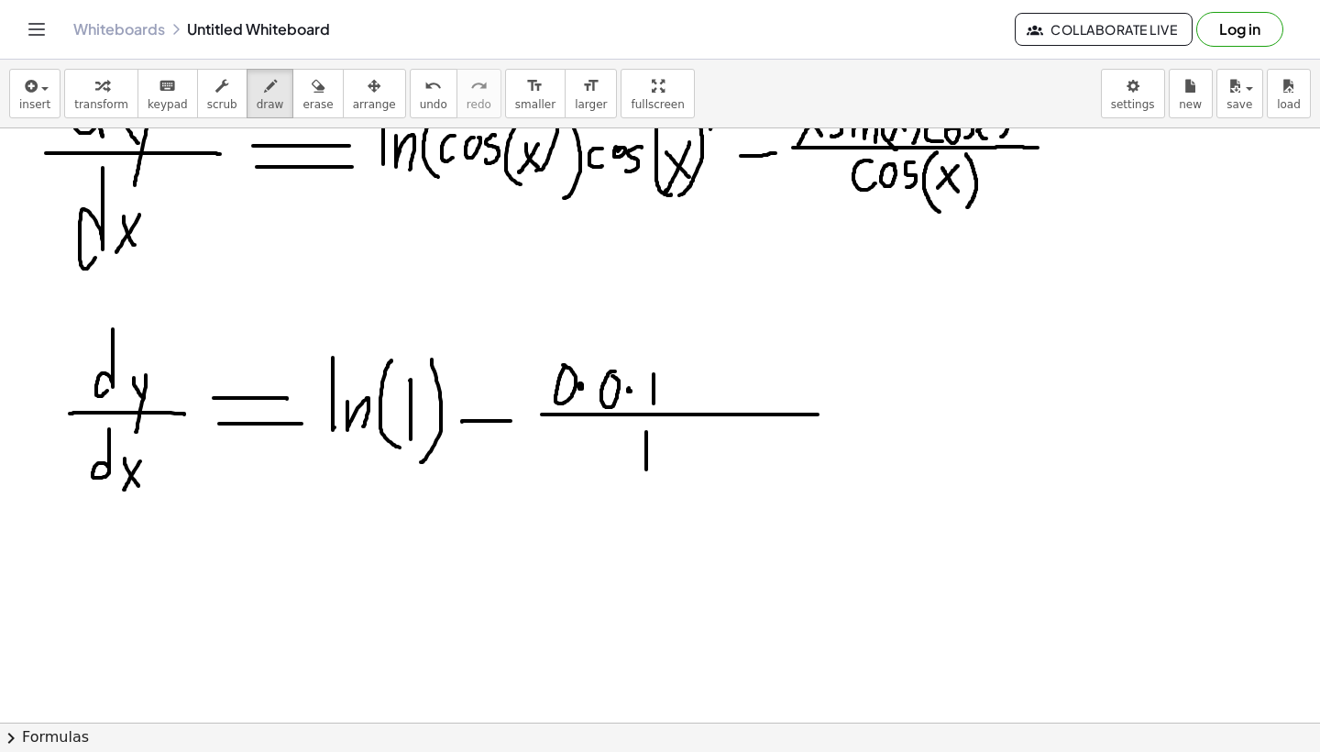
scroll to position [1510, 0]
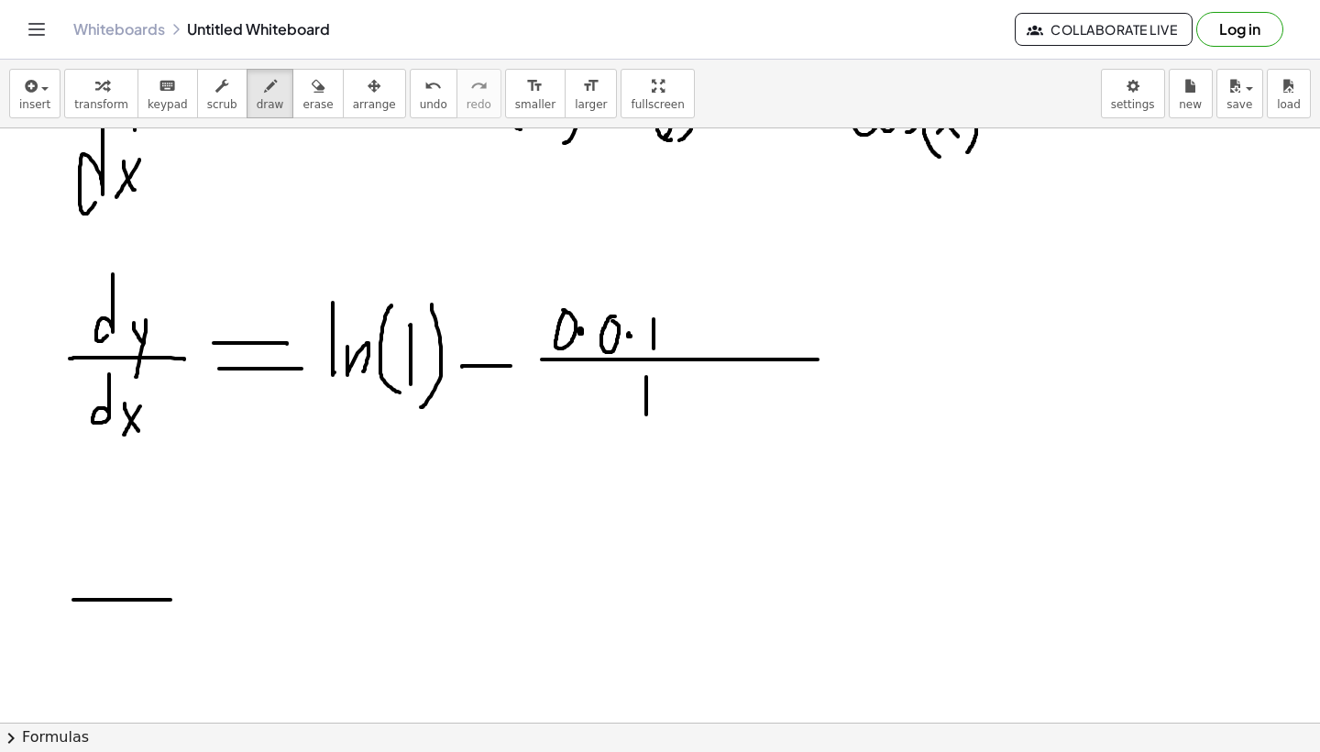
drag, startPoint x: 73, startPoint y: 600, endPoint x: 173, endPoint y: 600, distance: 99.9
drag, startPoint x: 107, startPoint y: 534, endPoint x: 104, endPoint y: 576, distance: 42.3
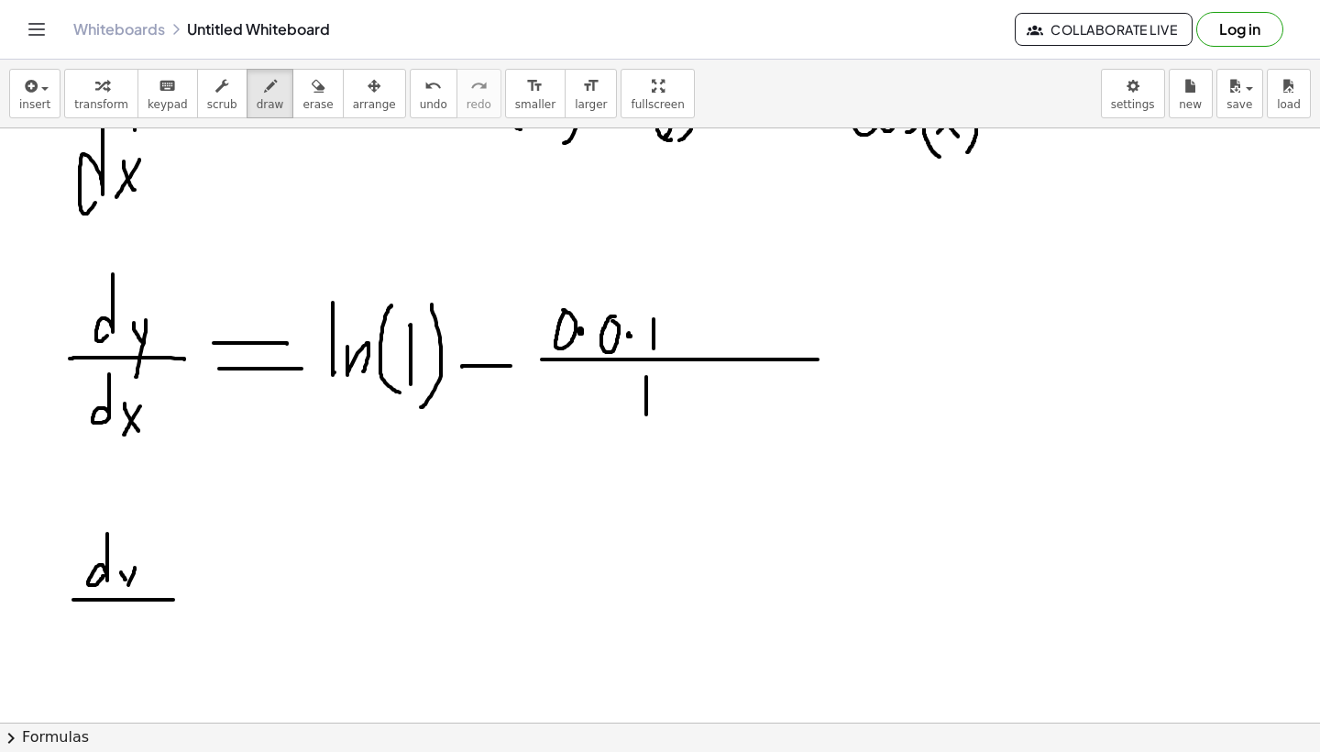
drag, startPoint x: 135, startPoint y: 567, endPoint x: 122, endPoint y: 602, distance: 37.1
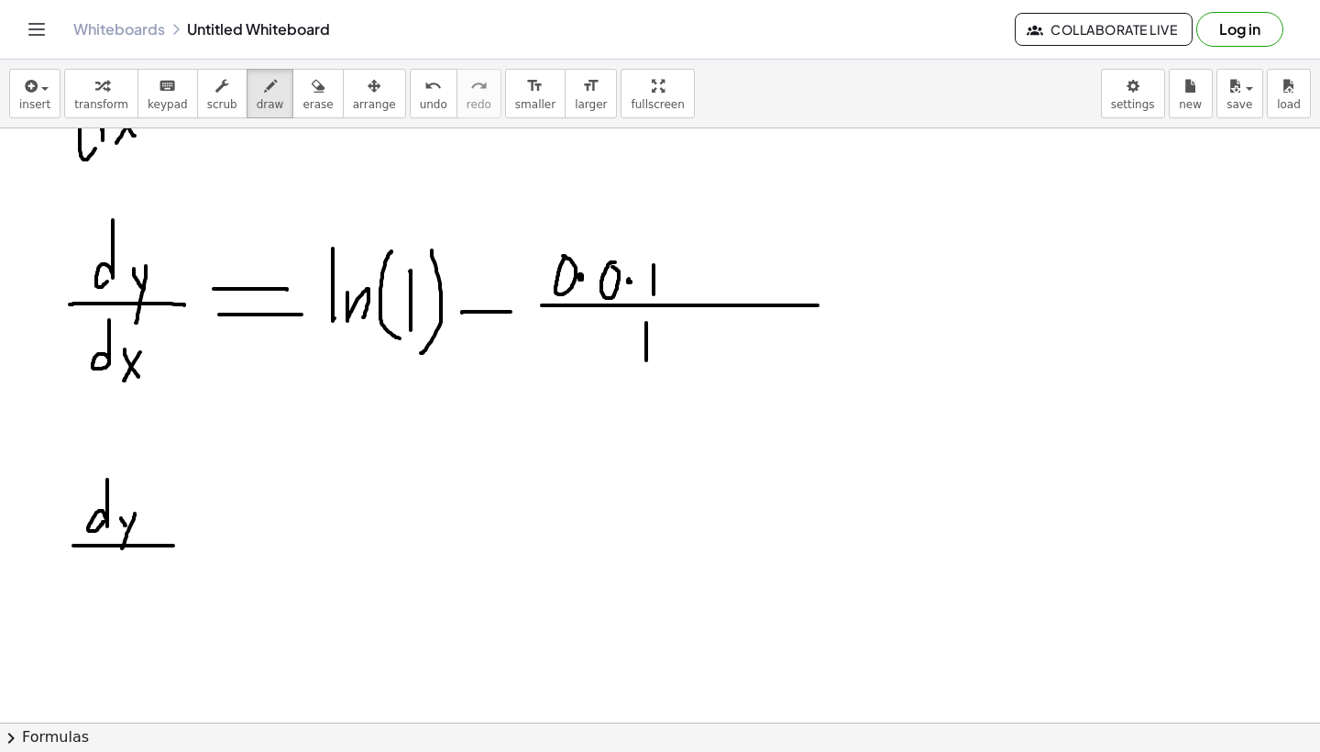
scroll to position [1565, 0]
drag, startPoint x: 105, startPoint y: 545, endPoint x: 105, endPoint y: 586, distance: 41.3
drag, startPoint x: 124, startPoint y: 572, endPoint x: 130, endPoint y: 599, distance: 27.4
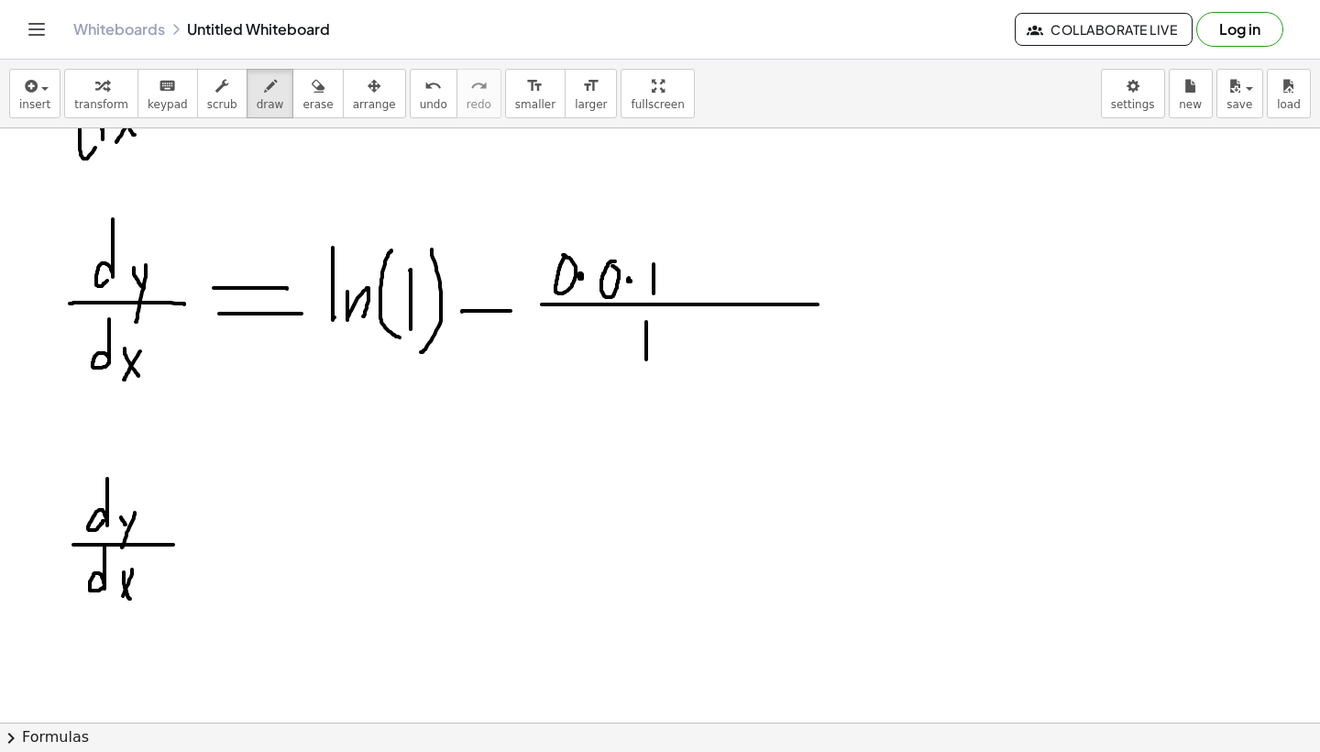
drag, startPoint x: 132, startPoint y: 569, endPoint x: 118, endPoint y: 604, distance: 37.5
drag, startPoint x: 188, startPoint y: 539, endPoint x: 231, endPoint y: 539, distance: 43.1
drag, startPoint x: 185, startPoint y: 550, endPoint x: 240, endPoint y: 550, distance: 55.0
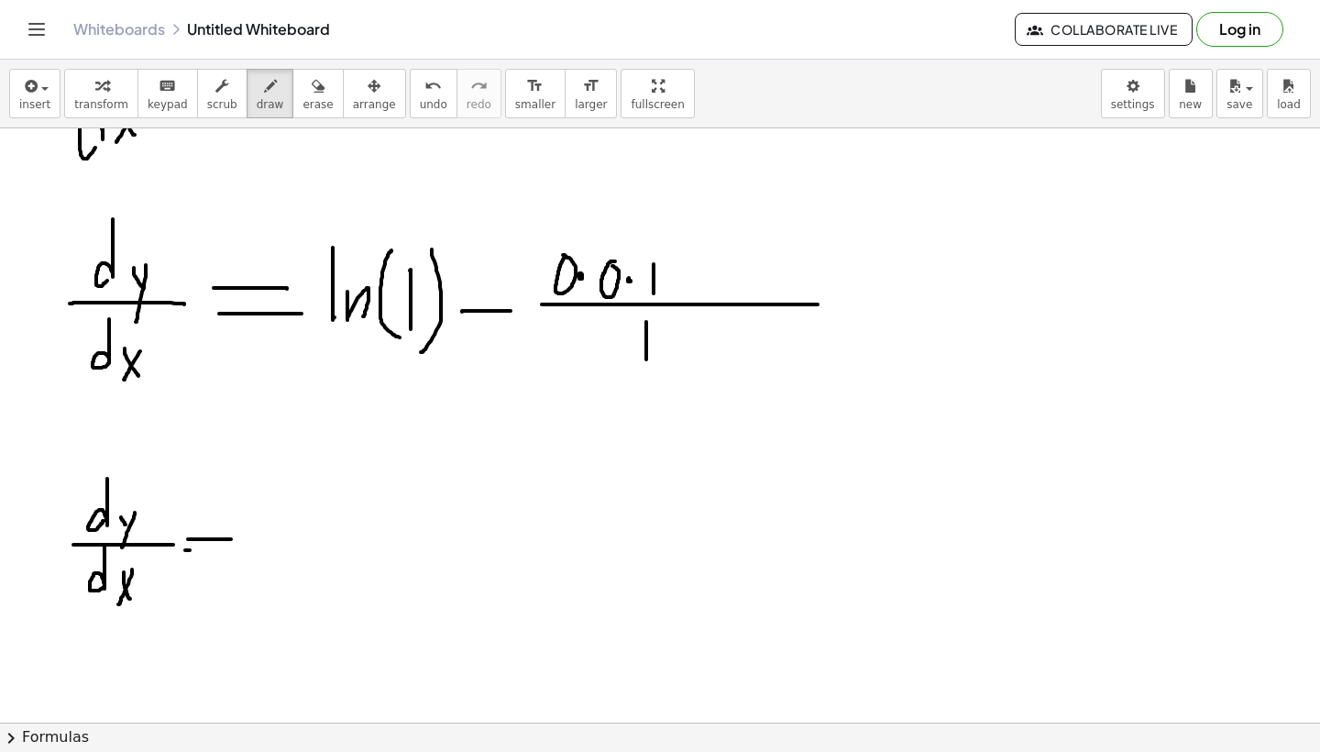
drag, startPoint x: 347, startPoint y: 546, endPoint x: 374, endPoint y: 546, distance: 27.5
drag, startPoint x: 443, startPoint y: 496, endPoint x: 448, endPoint y: 506, distance: 11.5
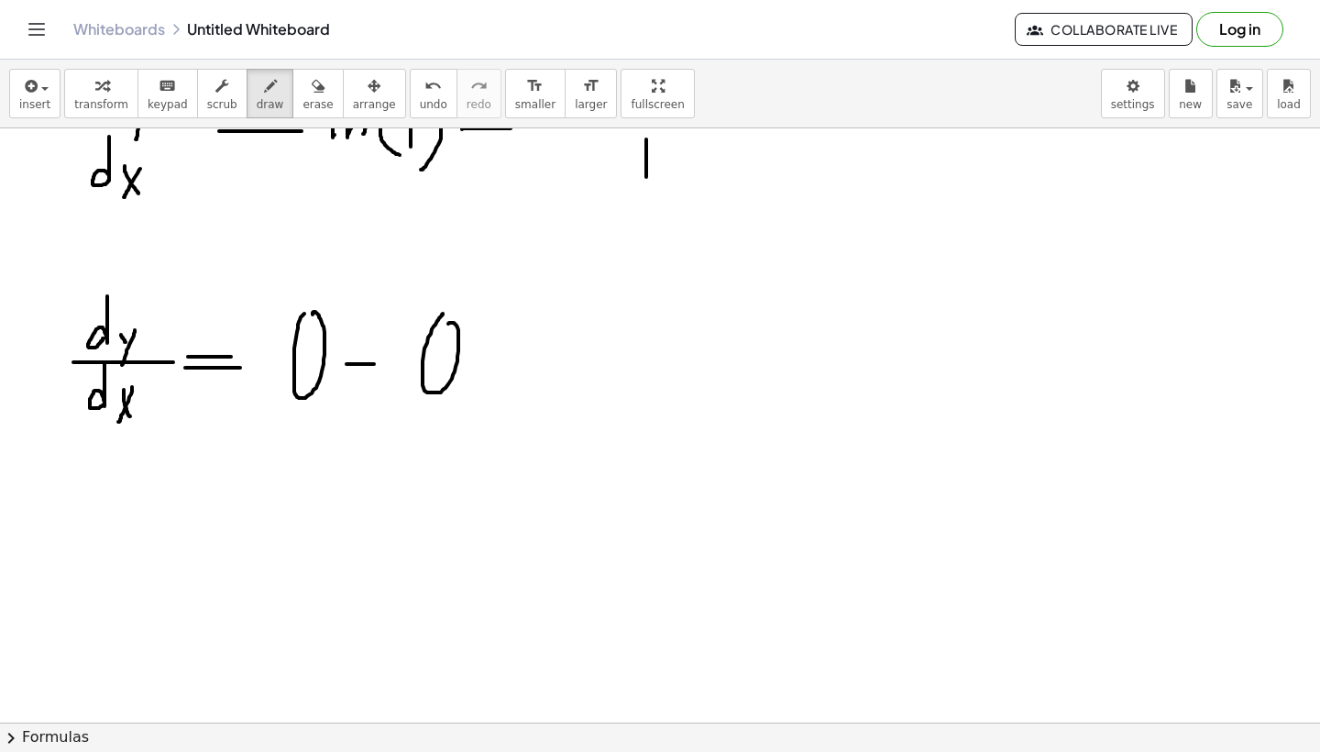
scroll to position [1757, 0]
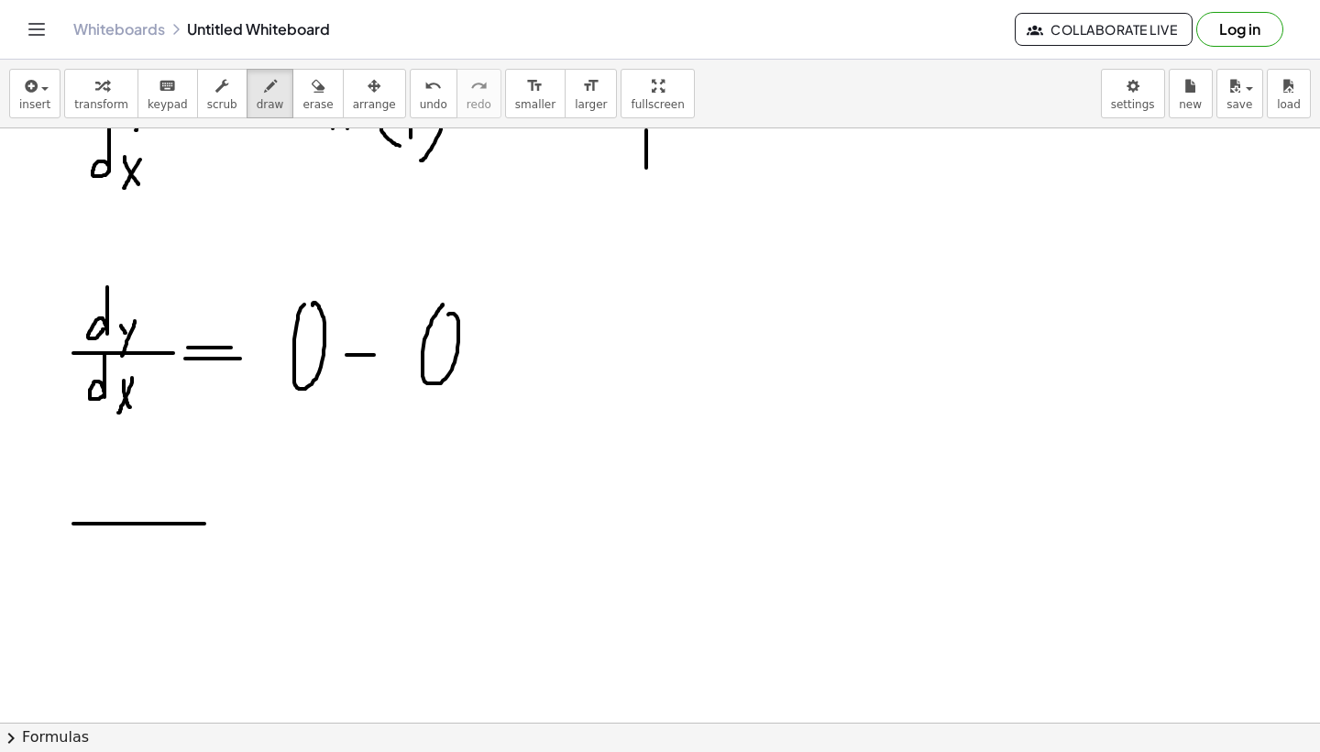
drag, startPoint x: 74, startPoint y: 523, endPoint x: 207, endPoint y: 523, distance: 132.9
drag, startPoint x: 128, startPoint y: 458, endPoint x: 110, endPoint y: 514, distance: 58.9
drag, startPoint x: 153, startPoint y: 494, endPoint x: 162, endPoint y: 505, distance: 14.3
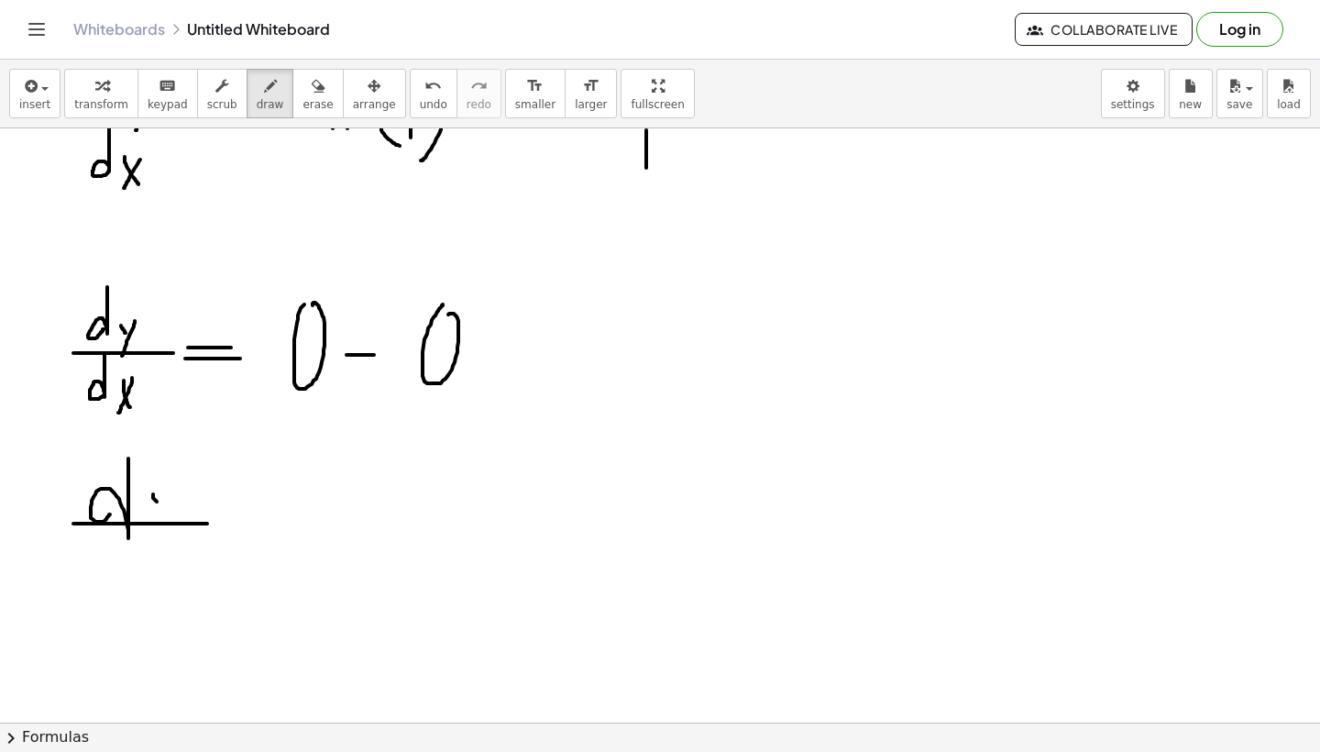
drag, startPoint x: 162, startPoint y: 484, endPoint x: 139, endPoint y: 586, distance: 104.3
drag, startPoint x: 107, startPoint y: 547, endPoint x: 103, endPoint y: 638, distance: 90.9
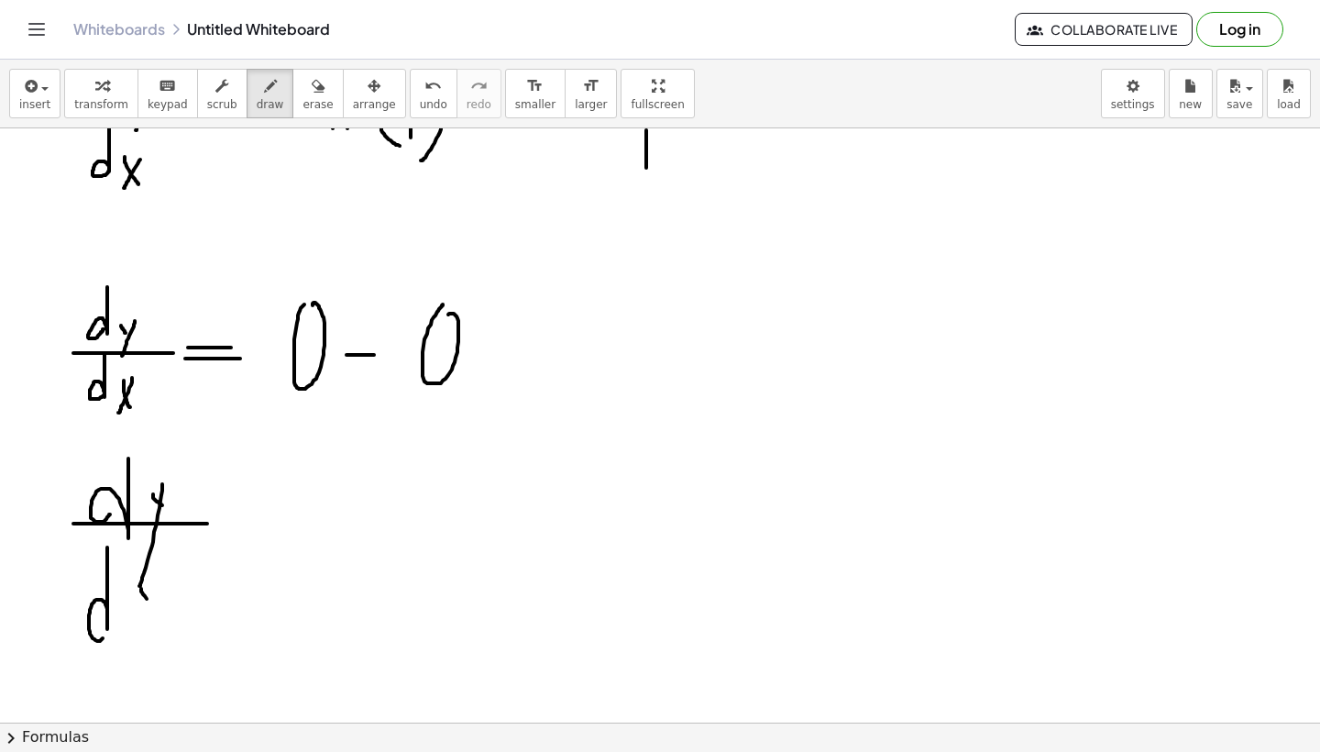
drag, startPoint x: 141, startPoint y: 589, endPoint x: 157, endPoint y: 601, distance: 20.2
drag, startPoint x: 157, startPoint y: 600, endPoint x: 129, endPoint y: 628, distance: 39.5
drag, startPoint x: 256, startPoint y: 522, endPoint x: 335, endPoint y: 522, distance: 78.8
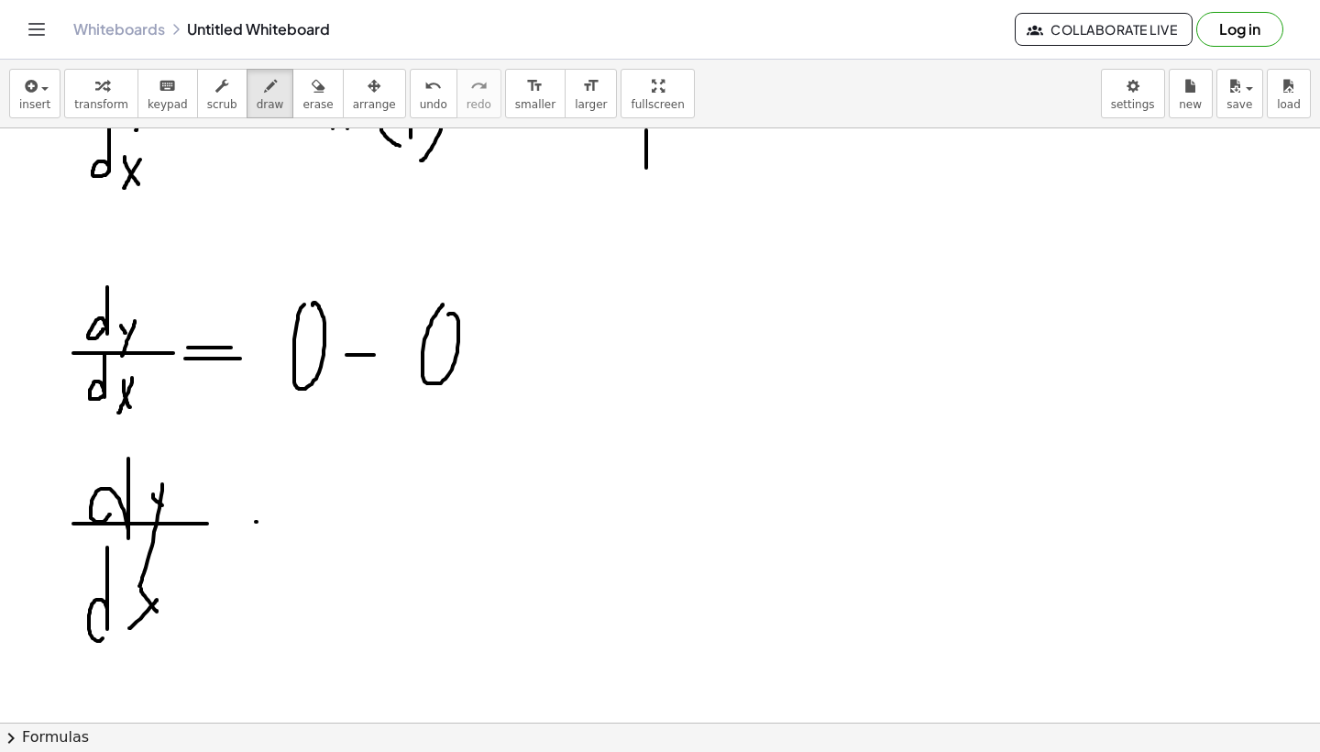
drag, startPoint x: 263, startPoint y: 556, endPoint x: 335, endPoint y: 556, distance: 71.5
drag, startPoint x: 418, startPoint y: 478, endPoint x: 375, endPoint y: 503, distance: 50.2
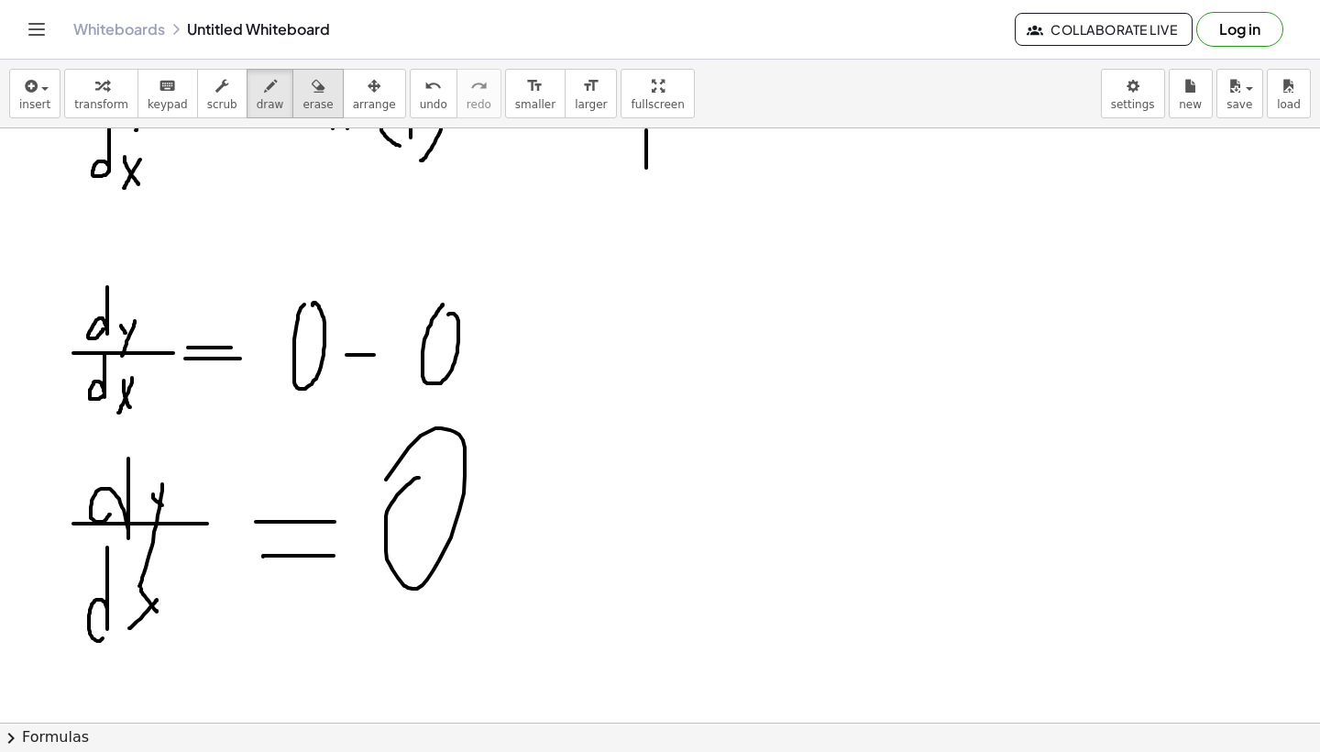
click at [312, 95] on icon "button" at bounding box center [318, 86] width 13 height 22
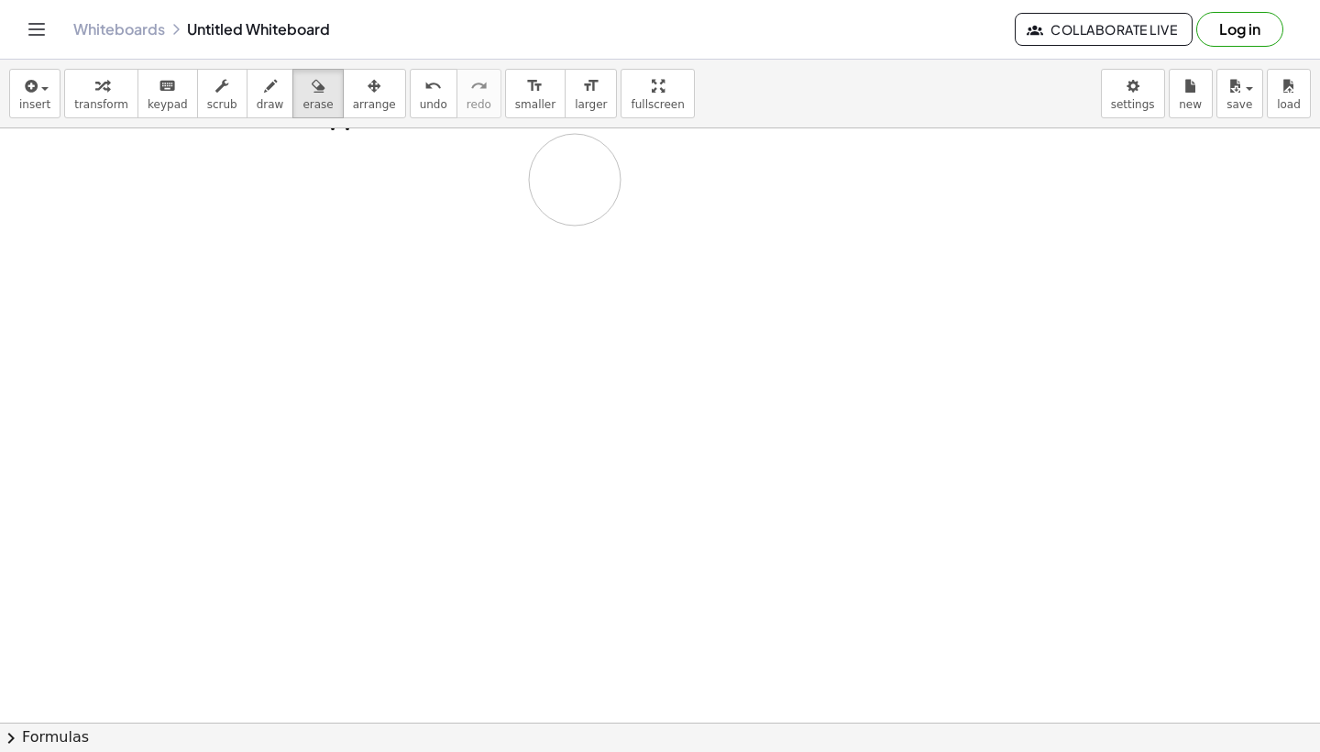
drag, startPoint x: 518, startPoint y: 488, endPoint x: 581, endPoint y: 182, distance: 312.7
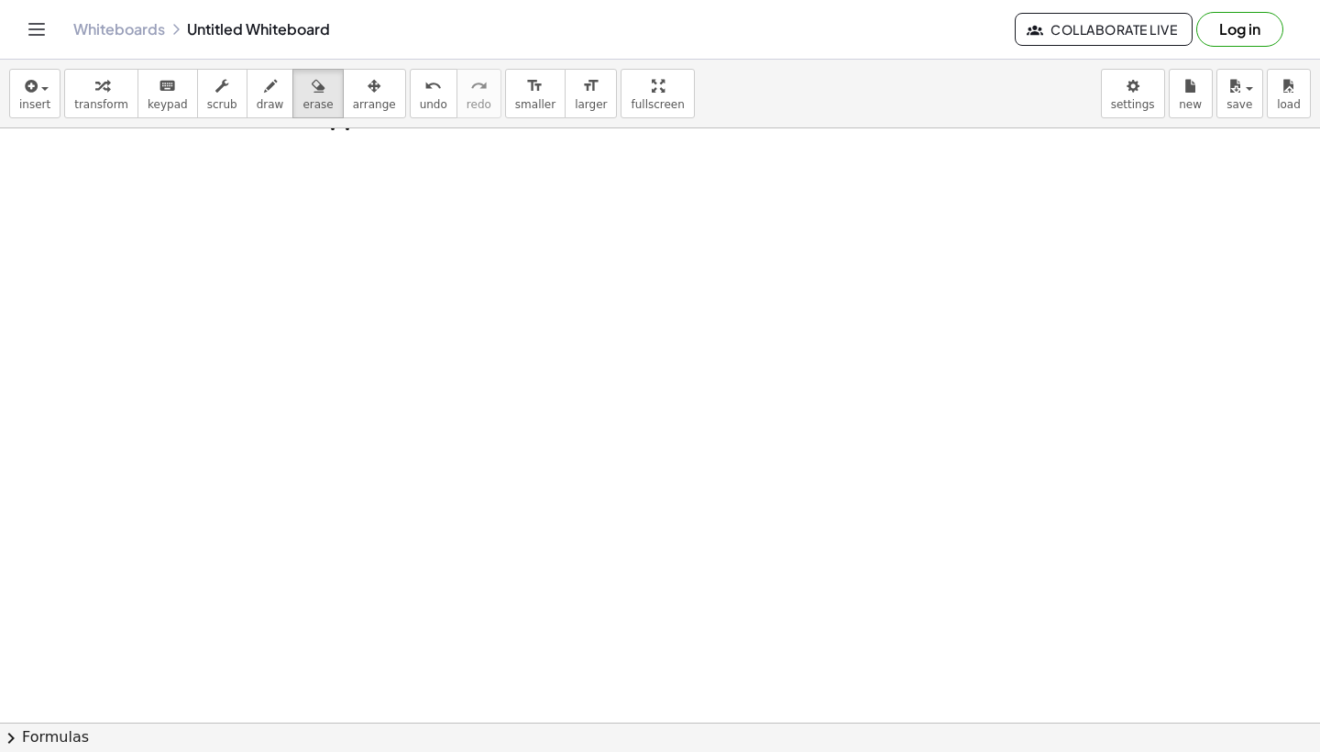
scroll to position [1436, 0]
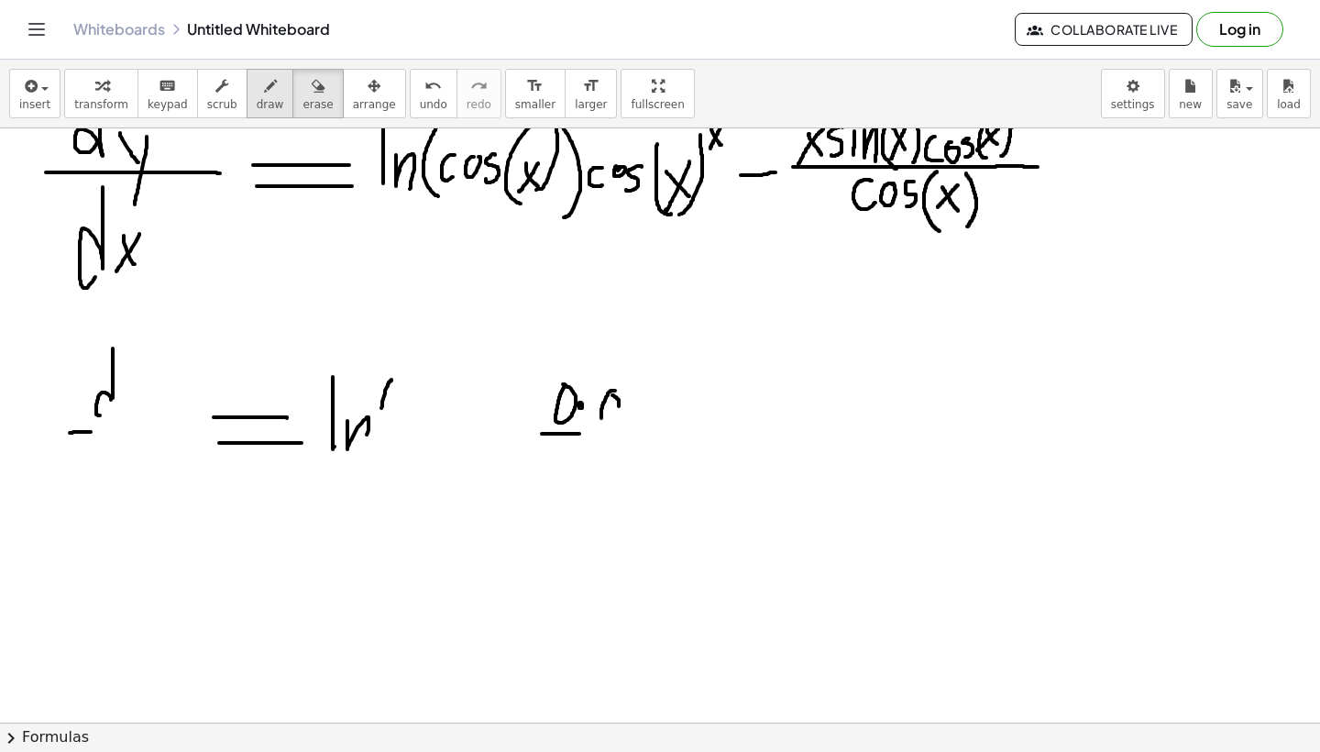
click at [264, 89] on icon "button" at bounding box center [270, 86] width 13 height 22
click at [292, 89] on button "erase" at bounding box center [317, 94] width 50 height 50
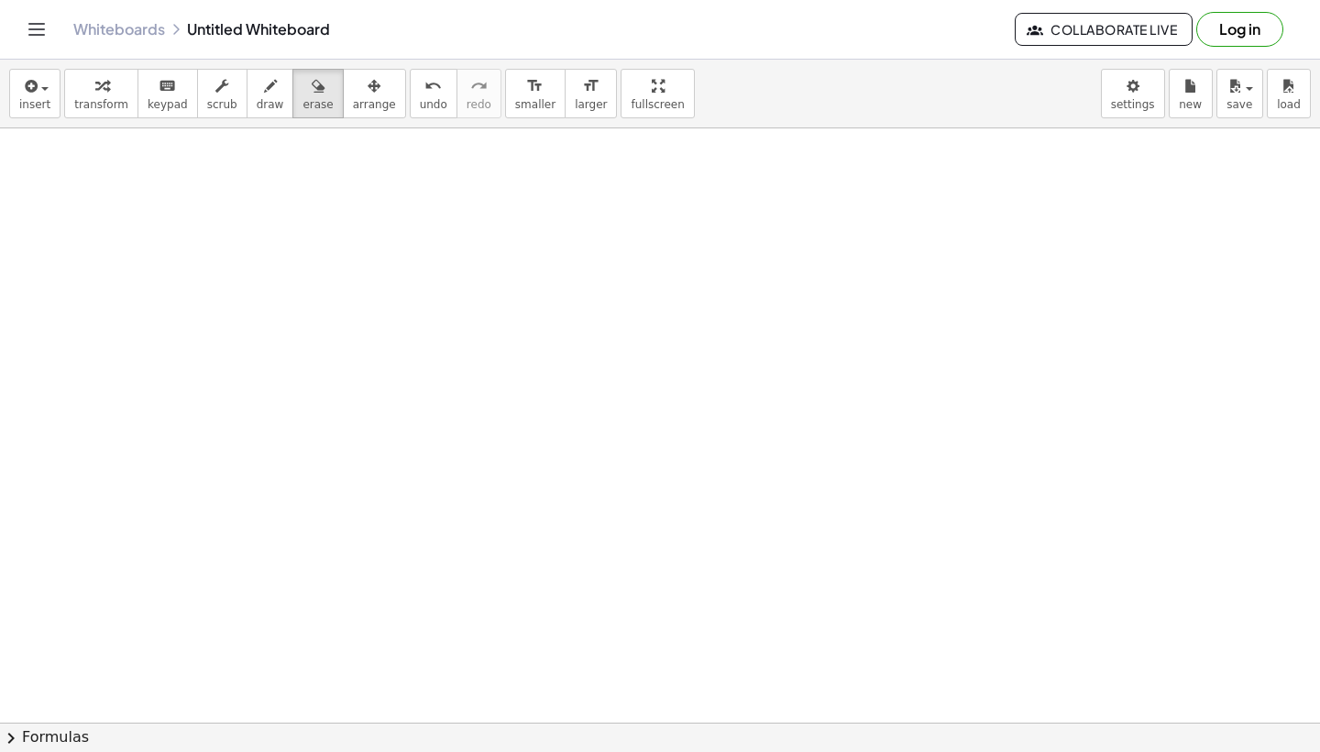
drag, startPoint x: 701, startPoint y: 373, endPoint x: 762, endPoint y: 272, distance: 117.6
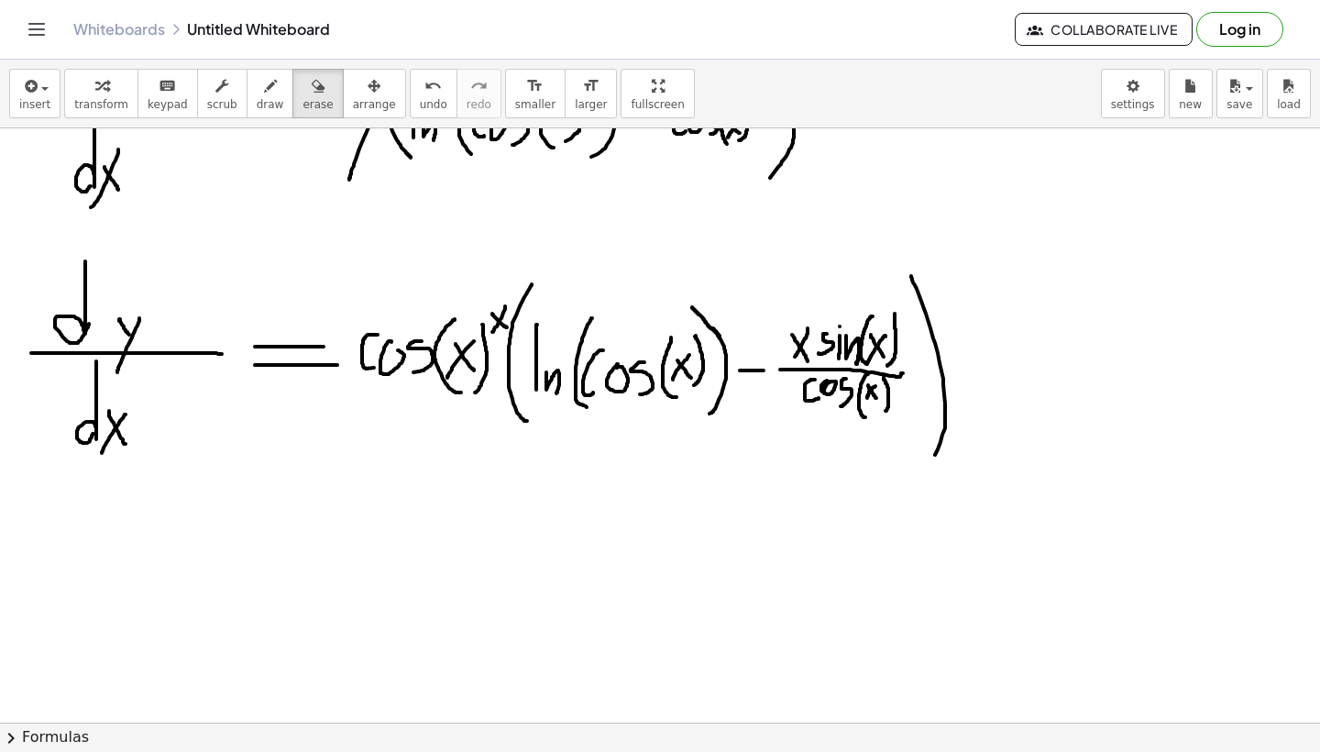
scroll to position [997, 0]
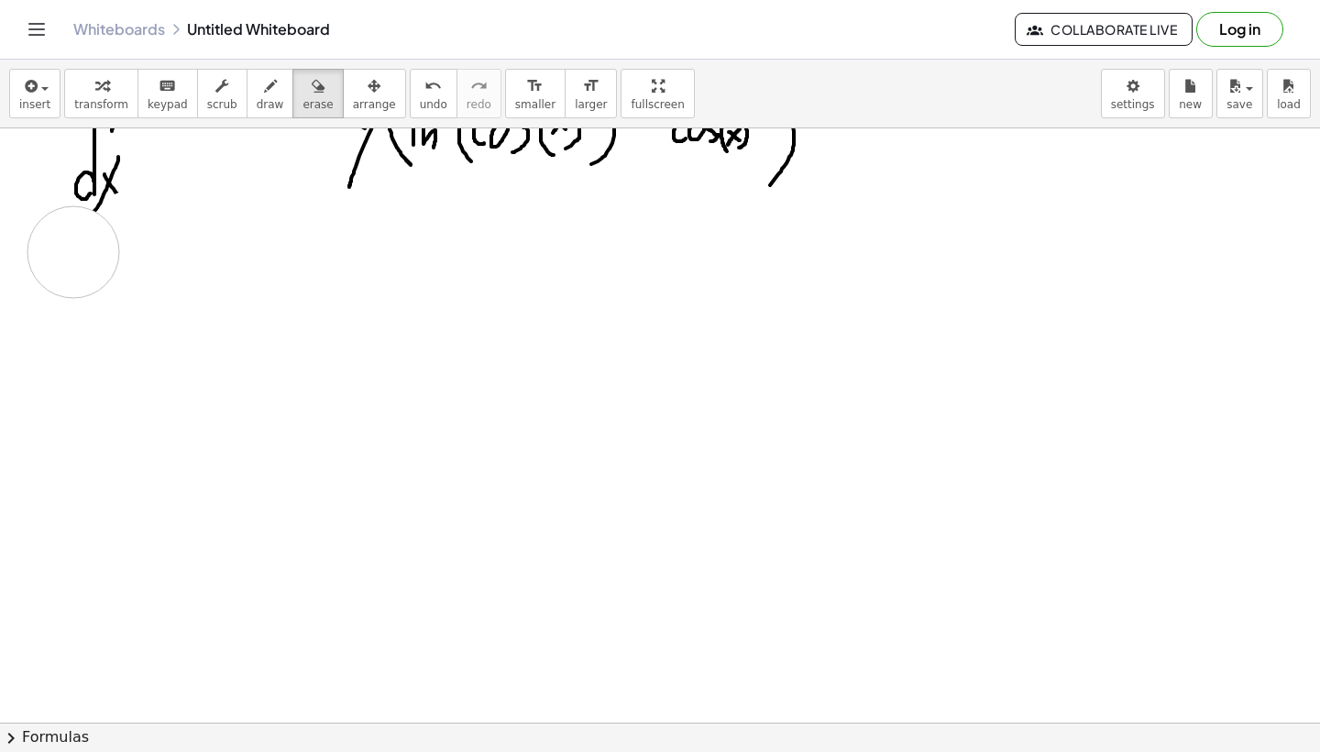
drag, startPoint x: 1019, startPoint y: 426, endPoint x: 22, endPoint y: 313, distance: 1003.0
click at [22, 313] on div at bounding box center [660, 319] width 1320 height 2376
click at [151, 353] on div at bounding box center [660, 319] width 1320 height 2376
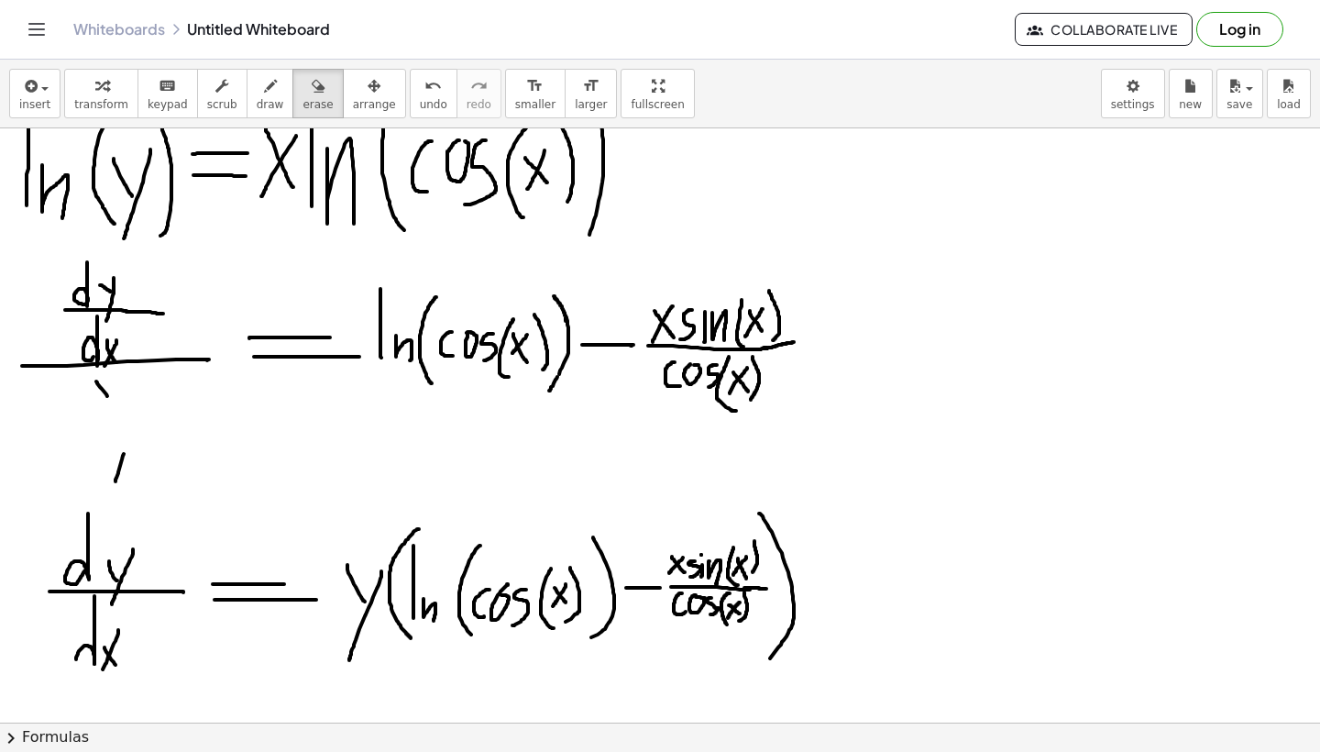
scroll to position [519, 0]
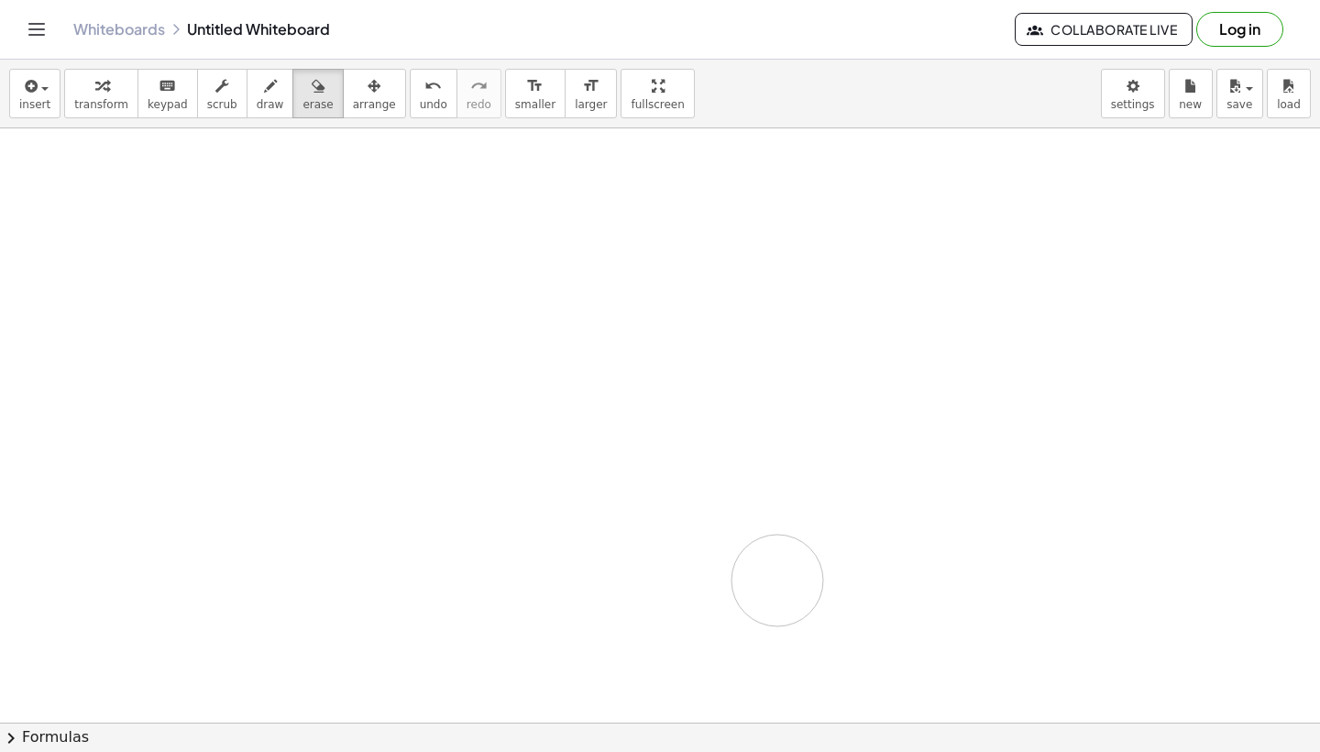
drag, startPoint x: 105, startPoint y: 668, endPoint x: 733, endPoint y: 445, distance: 665.8
drag, startPoint x: 498, startPoint y: 407, endPoint x: 467, endPoint y: 417, distance: 32.8
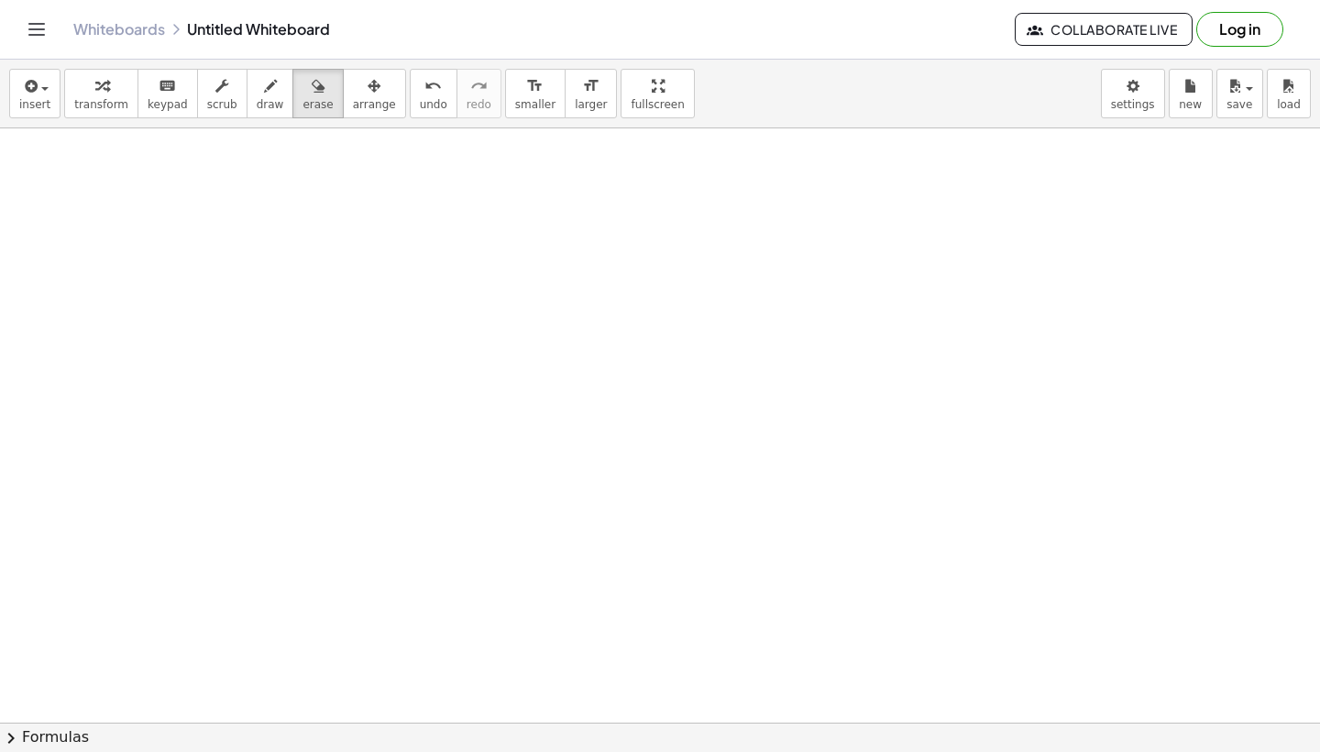
click at [247, 89] on button "draw" at bounding box center [271, 94] width 48 height 50
drag, startPoint x: 77, startPoint y: 195, endPoint x: 104, endPoint y: 235, distance: 47.5
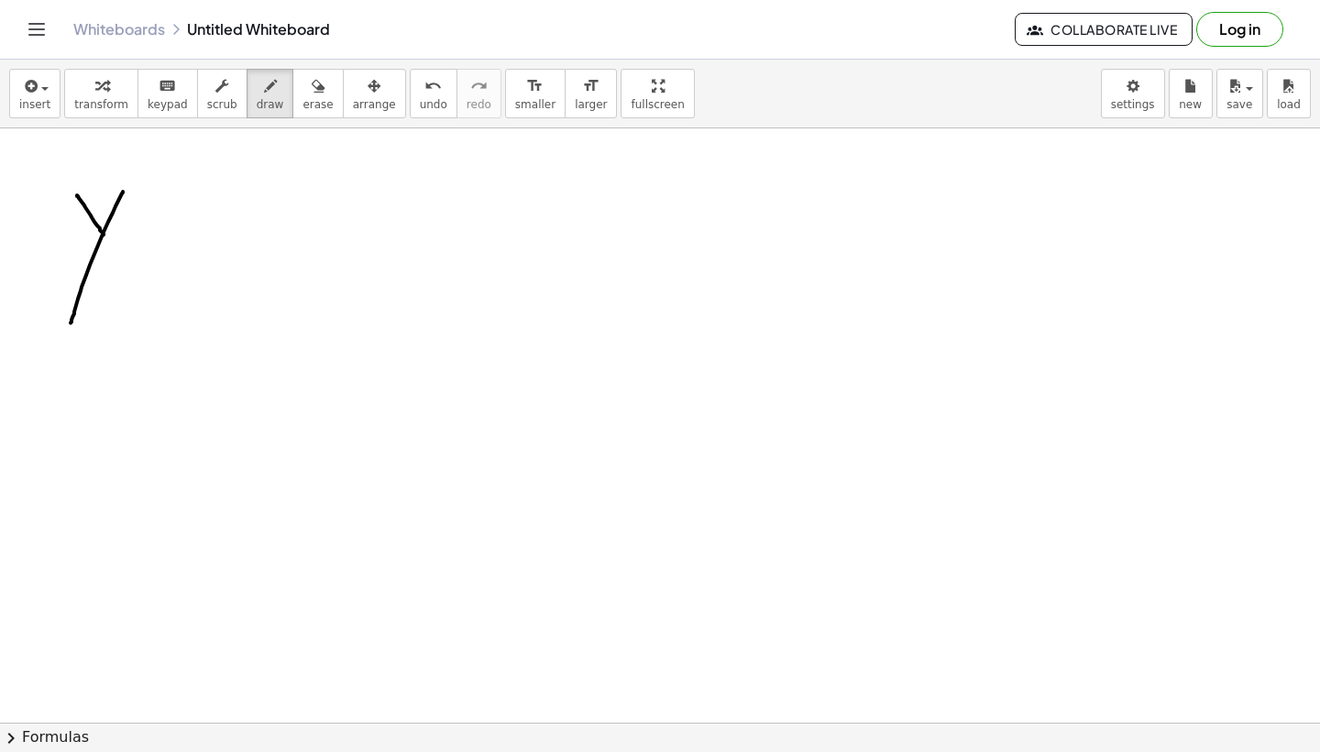
drag, startPoint x: 123, startPoint y: 192, endPoint x: 70, endPoint y: 324, distance: 142.3
drag, startPoint x: 135, startPoint y: 206, endPoint x: 193, endPoint y: 206, distance: 58.7
drag, startPoint x: 140, startPoint y: 227, endPoint x: 221, endPoint y: 227, distance: 80.7
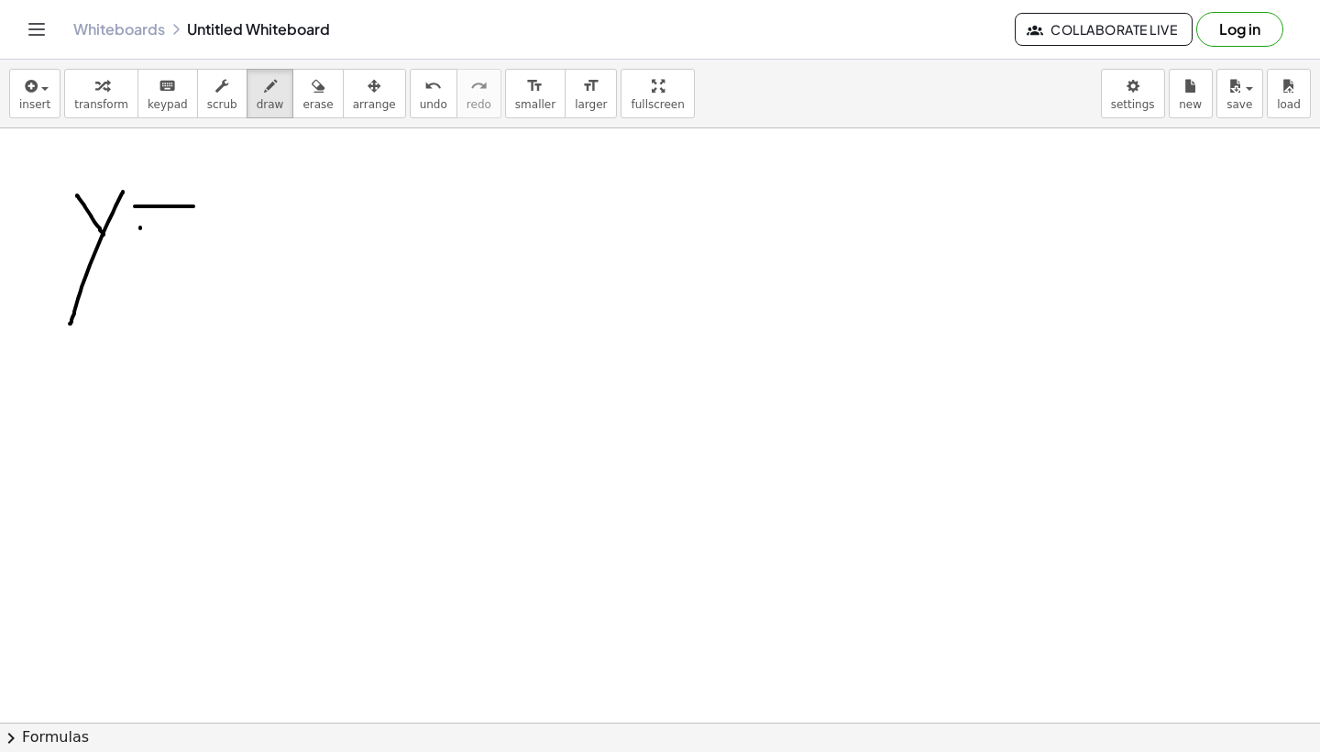
drag, startPoint x: 251, startPoint y: 224, endPoint x: 388, endPoint y: 176, distance: 144.7
drag, startPoint x: 328, startPoint y: 205, endPoint x: 358, endPoint y: 235, distance: 42.1
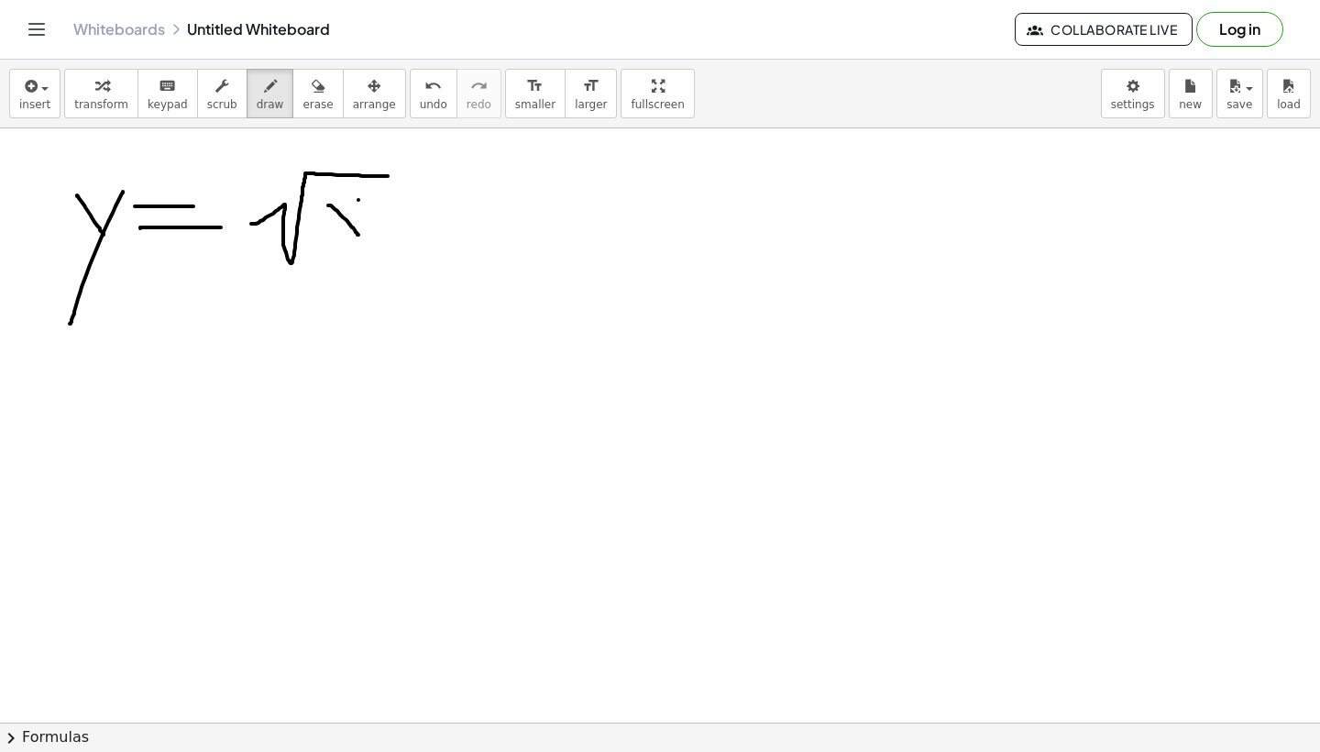
drag, startPoint x: 358, startPoint y: 200, endPoint x: 320, endPoint y: 264, distance: 74.8
drag, startPoint x: 395, startPoint y: 163, endPoint x: 418, endPoint y: 191, distance: 35.8
drag, startPoint x: 417, startPoint y: 160, endPoint x: 396, endPoint y: 204, distance: 48.8
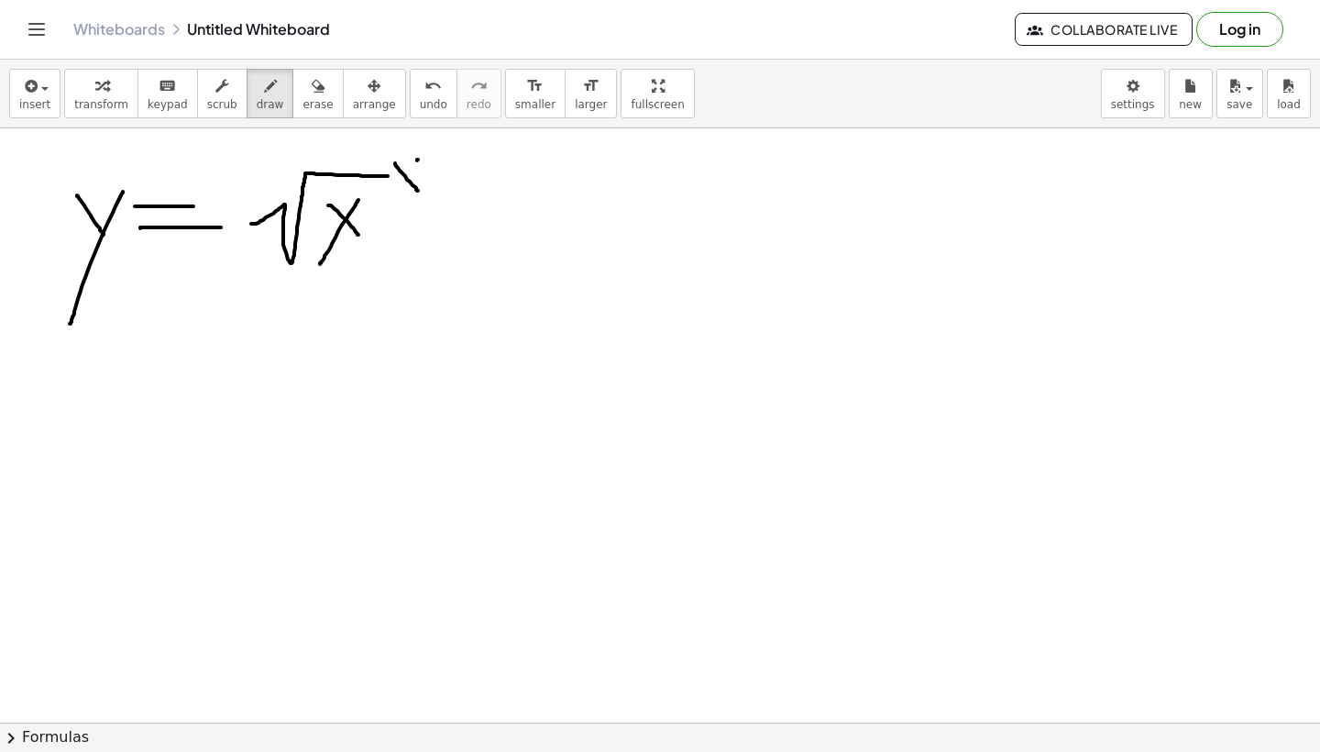
click at [424, 88] on icon "undo" at bounding box center [432, 86] width 17 height 22
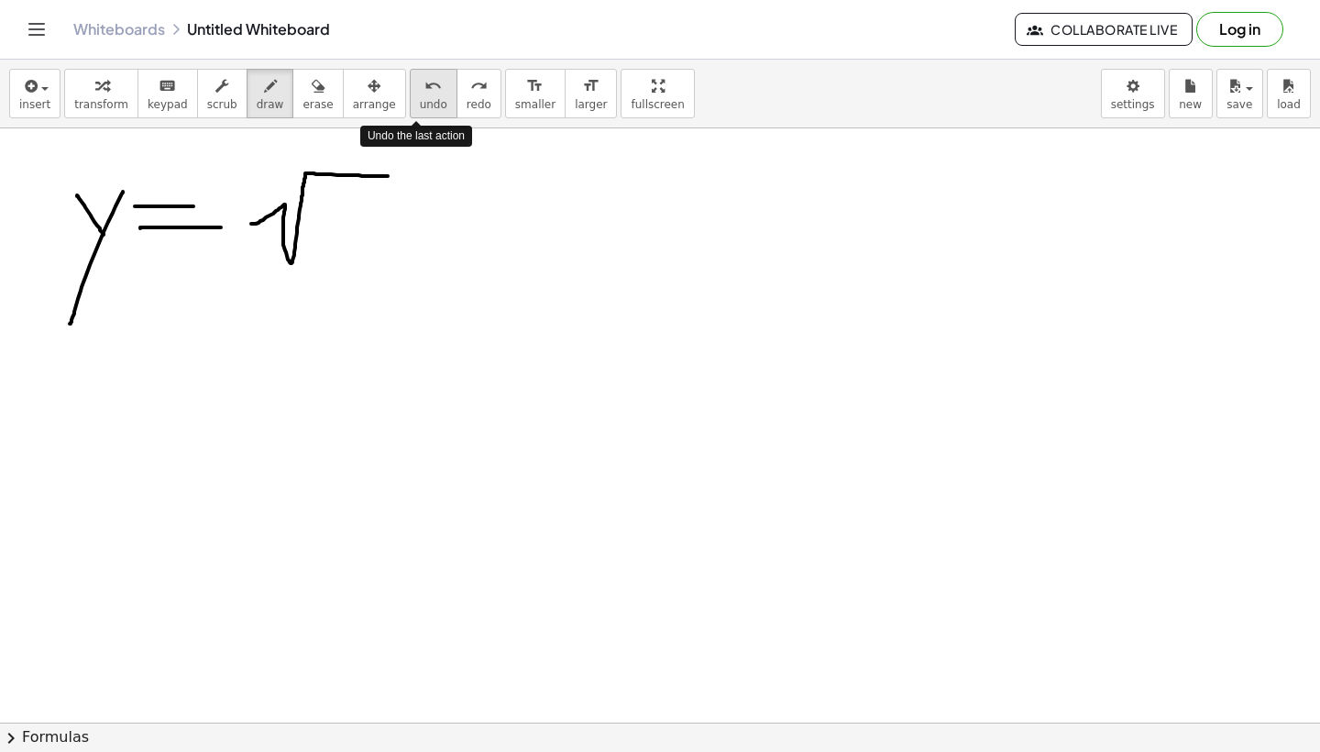
click at [424, 88] on icon "undo" at bounding box center [432, 86] width 17 height 22
drag, startPoint x: 297, startPoint y: 178, endPoint x: 325, endPoint y: 233, distance: 61.9
drag, startPoint x: 335, startPoint y: 180, endPoint x: 290, endPoint y: 239, distance: 74.6
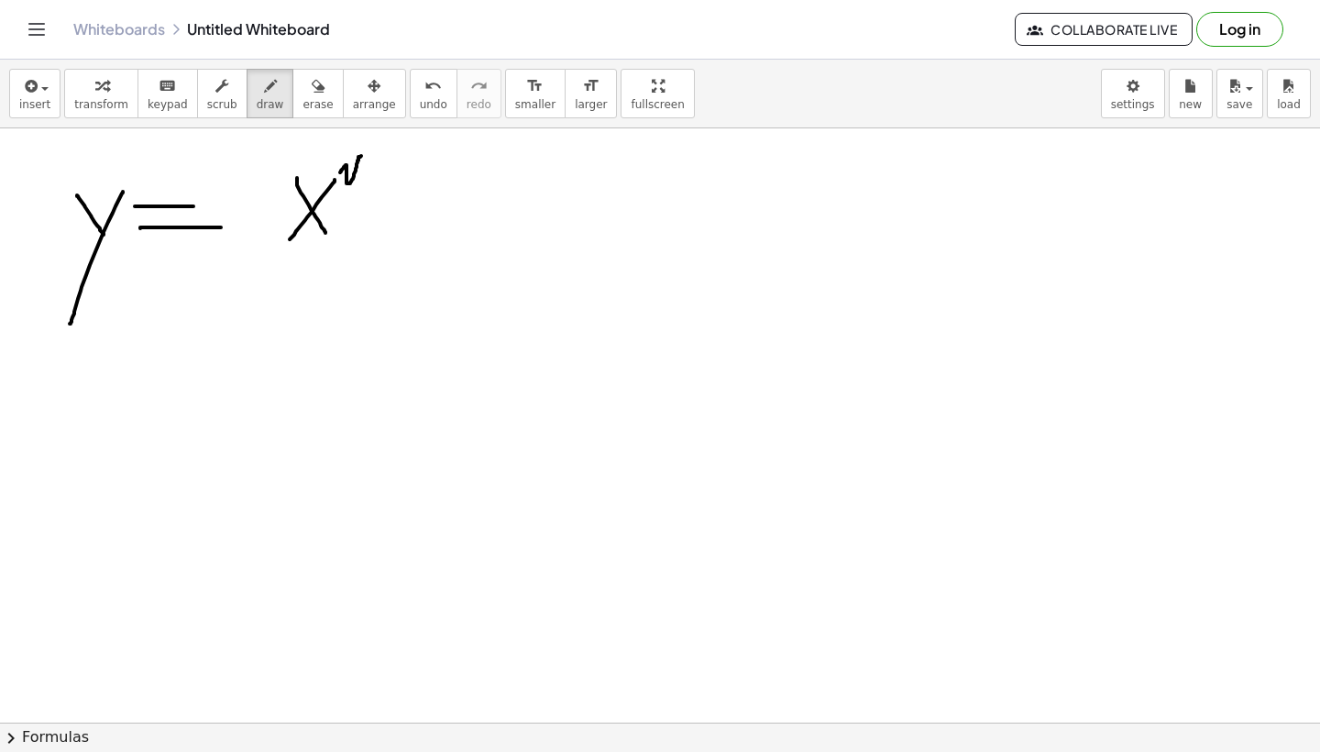
drag, startPoint x: 340, startPoint y: 172, endPoint x: 386, endPoint y: 154, distance: 49.4
drag, startPoint x: 369, startPoint y: 161, endPoint x: 375, endPoint y: 171, distance: 12.0
drag, startPoint x: 377, startPoint y: 162, endPoint x: 357, endPoint y: 188, distance: 32.6
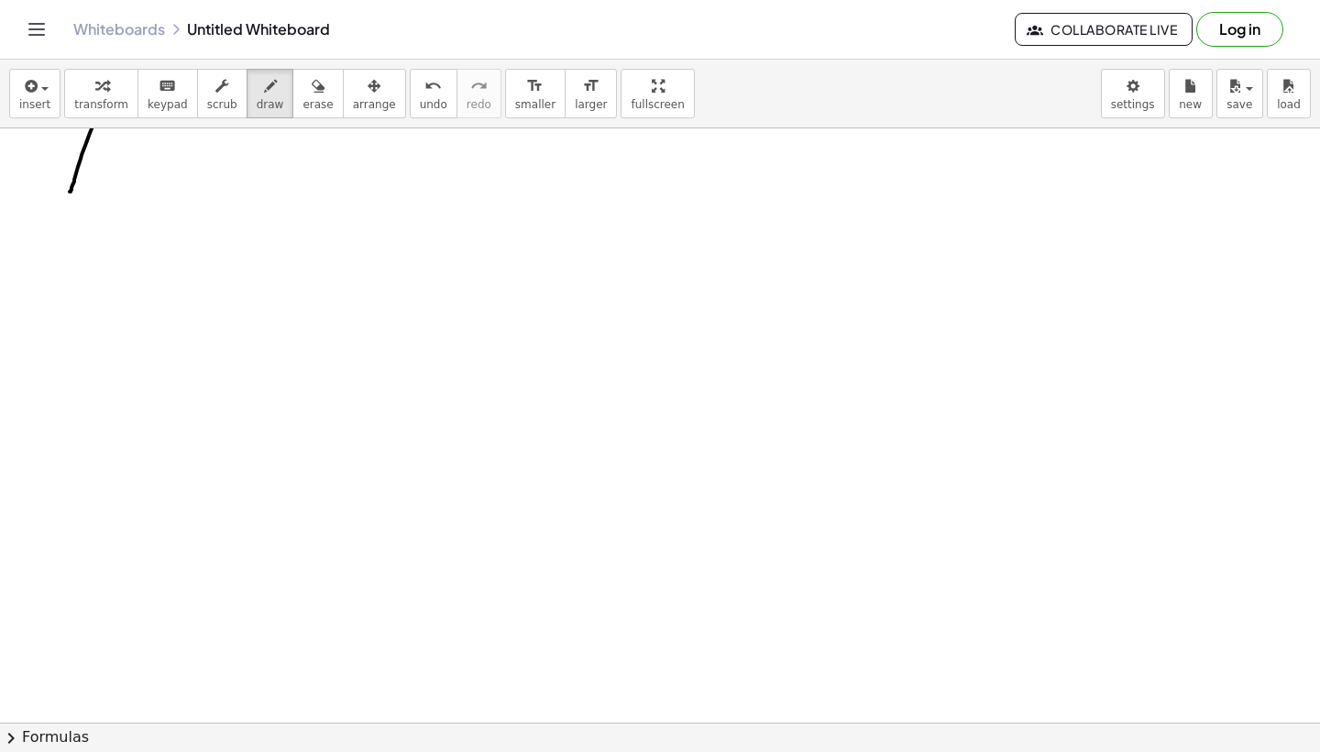
scroll to position [133, 0]
drag, startPoint x: 52, startPoint y: 270, endPoint x: 52, endPoint y: 368, distance: 98.1
drag, startPoint x: 69, startPoint y: 336, endPoint x: 79, endPoint y: 361, distance: 27.6
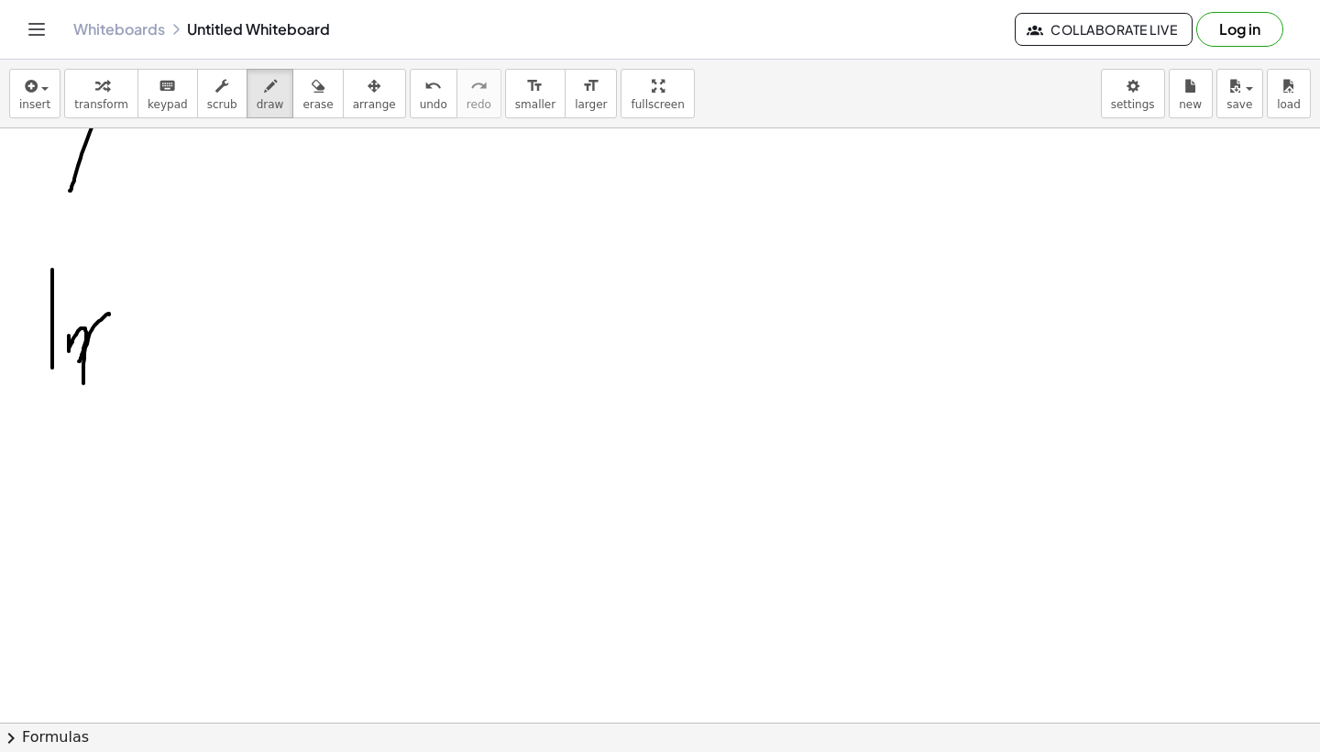
drag, startPoint x: 109, startPoint y: 314, endPoint x: 94, endPoint y: 391, distance: 78.6
drag, startPoint x: 115, startPoint y: 342, endPoint x: 145, endPoint y: 374, distance: 44.1
drag, startPoint x: 145, startPoint y: 330, endPoint x: 116, endPoint y: 384, distance: 61.5
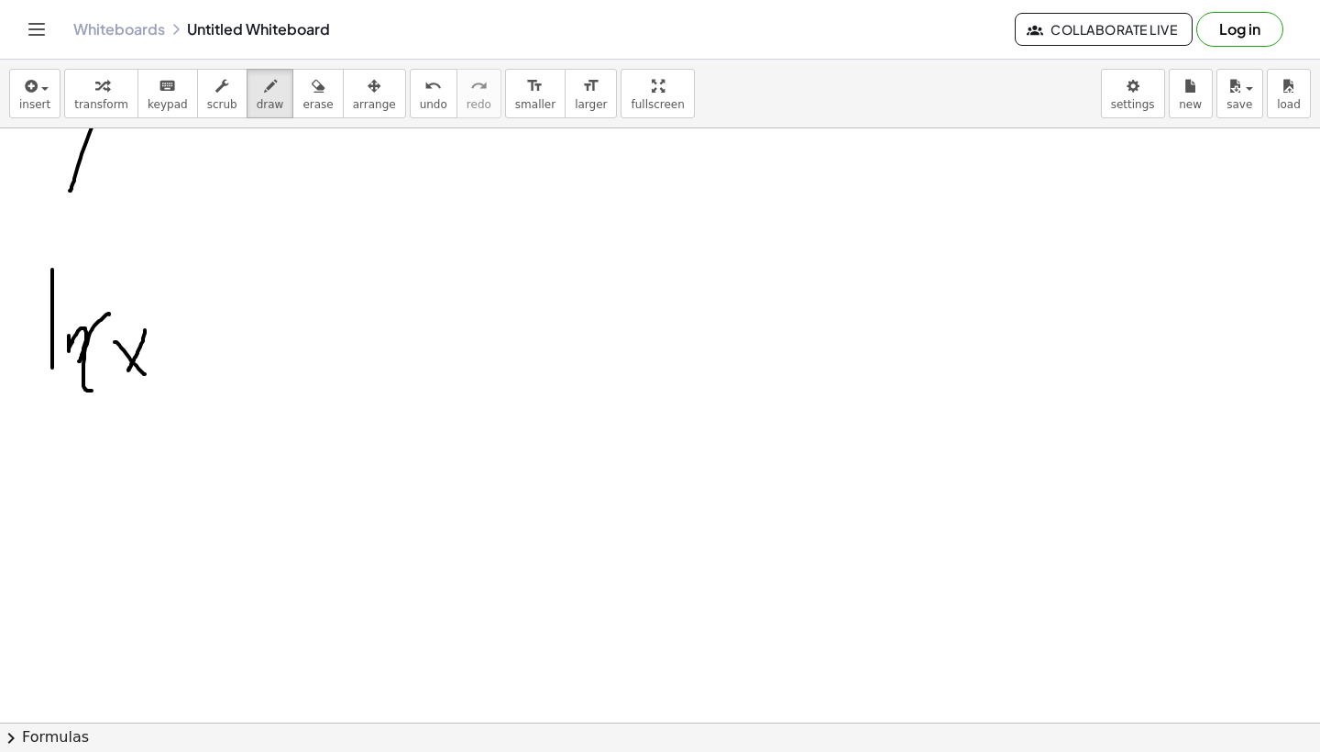
drag, startPoint x: 160, startPoint y: 316, endPoint x: 139, endPoint y: 421, distance: 106.4
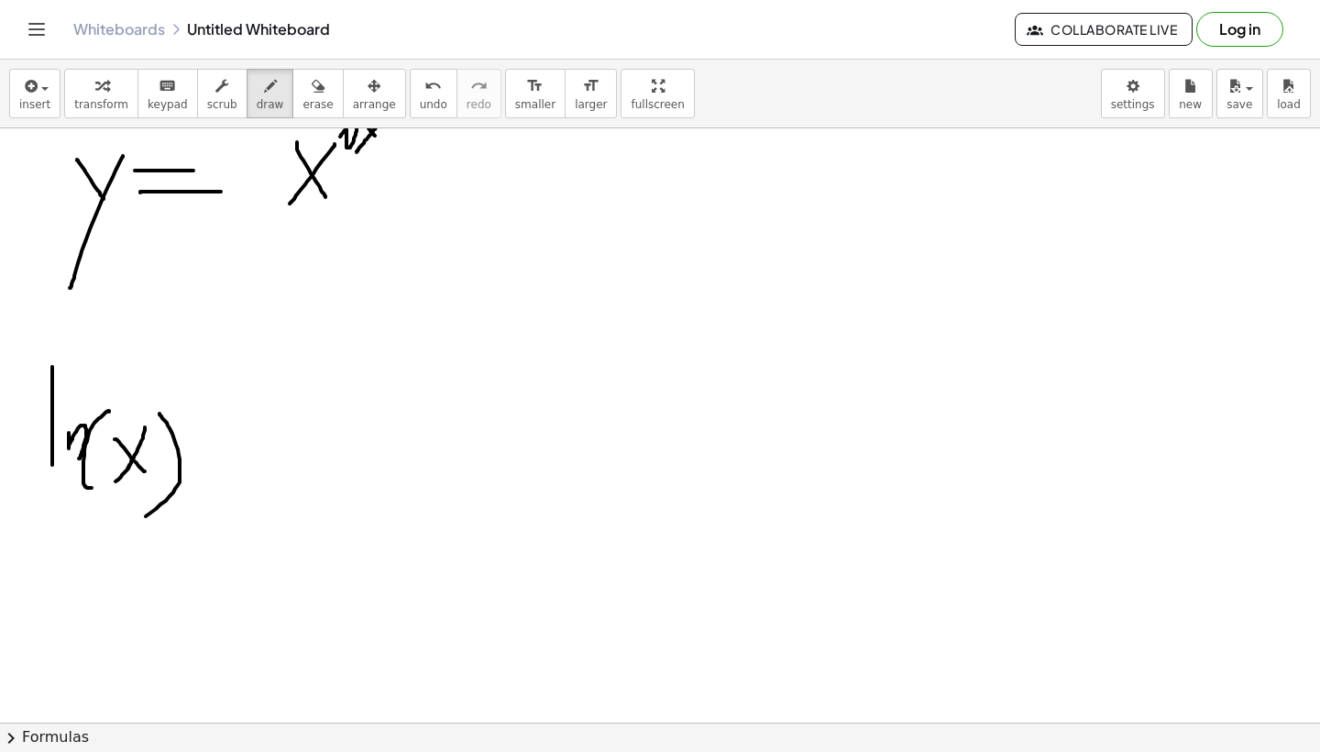
scroll to position [23, 0]
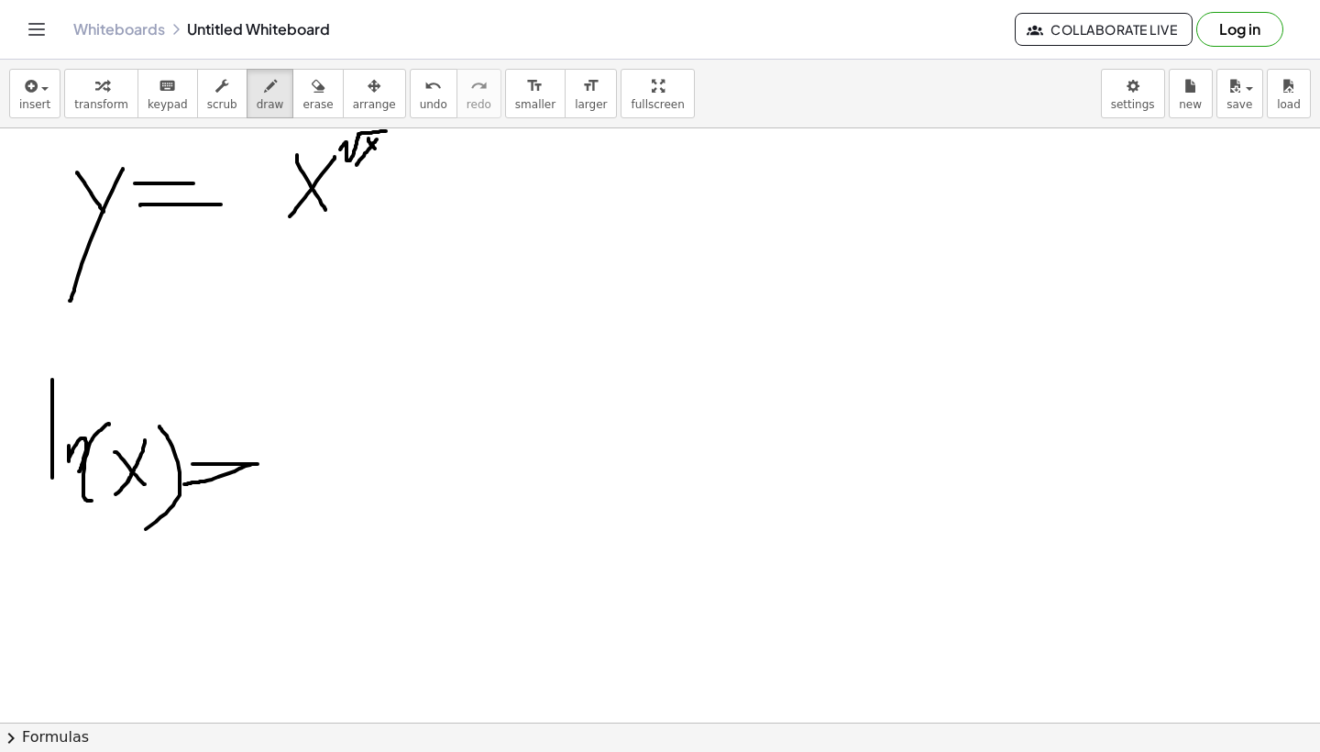
drag, startPoint x: 193, startPoint y: 464, endPoint x: 193, endPoint y: 483, distance: 19.3
drag, startPoint x: 420, startPoint y: 86, endPoint x: 377, endPoint y: 158, distance: 83.5
click at [424, 87] on icon "undo" at bounding box center [432, 86] width 17 height 22
drag, startPoint x: 198, startPoint y: 460, endPoint x: 254, endPoint y: 460, distance: 55.9
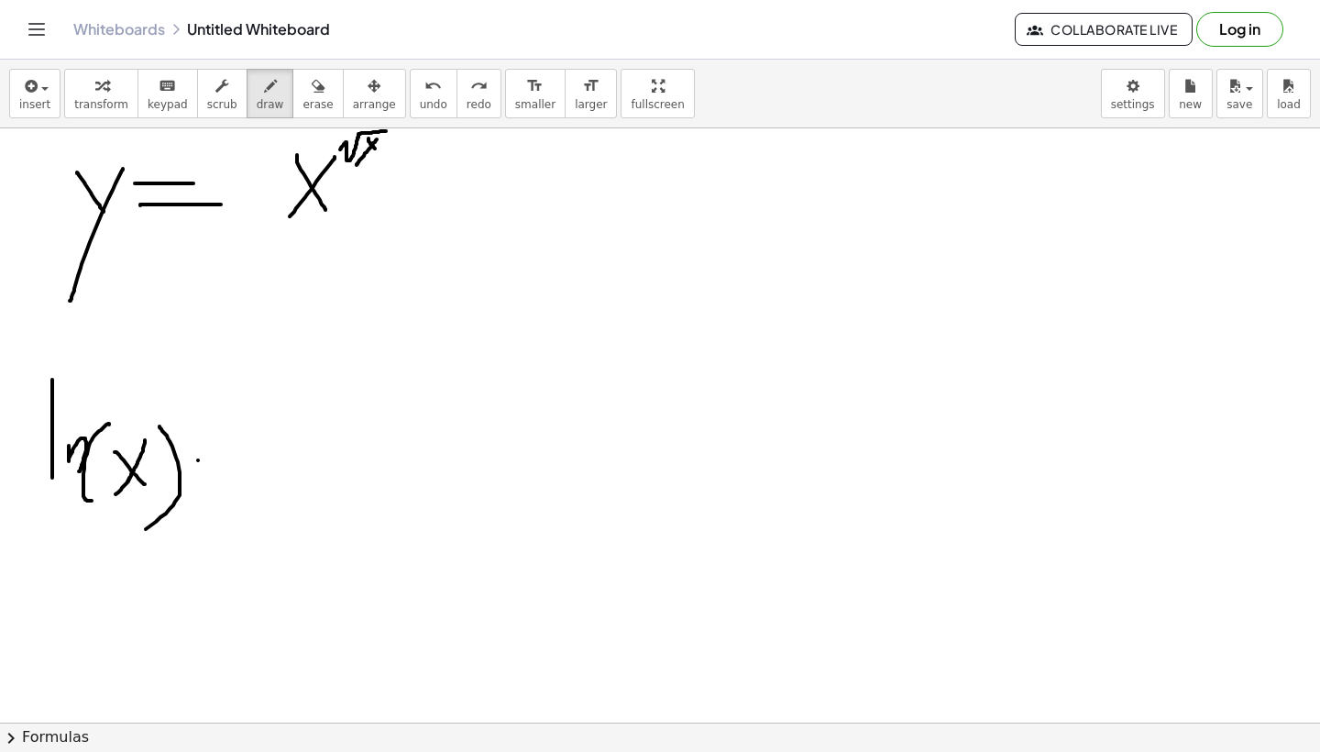
drag, startPoint x: 202, startPoint y: 483, endPoint x: 245, endPoint y: 482, distance: 43.1
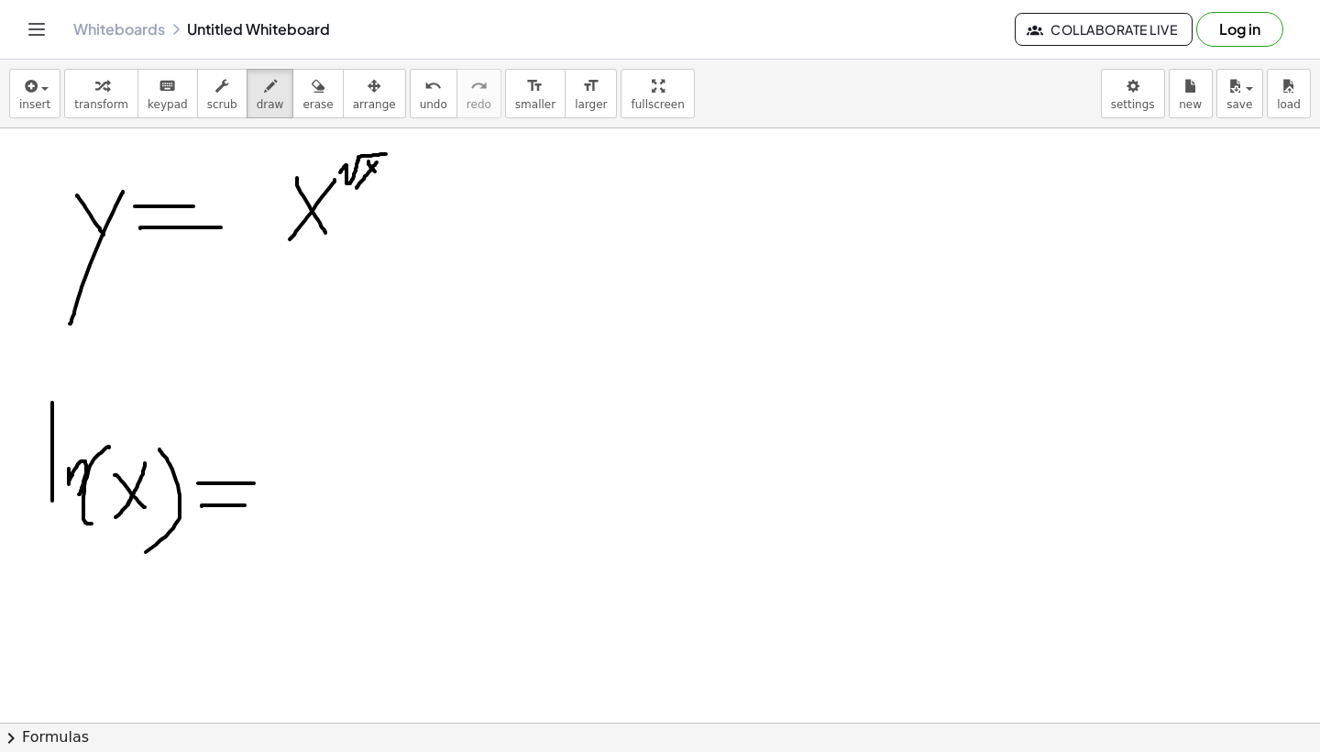
scroll to position [0, 0]
drag, startPoint x: 294, startPoint y: 430, endPoint x: 294, endPoint y: 512, distance: 82.5
drag, startPoint x: 314, startPoint y: 479, endPoint x: 333, endPoint y: 506, distance: 33.6
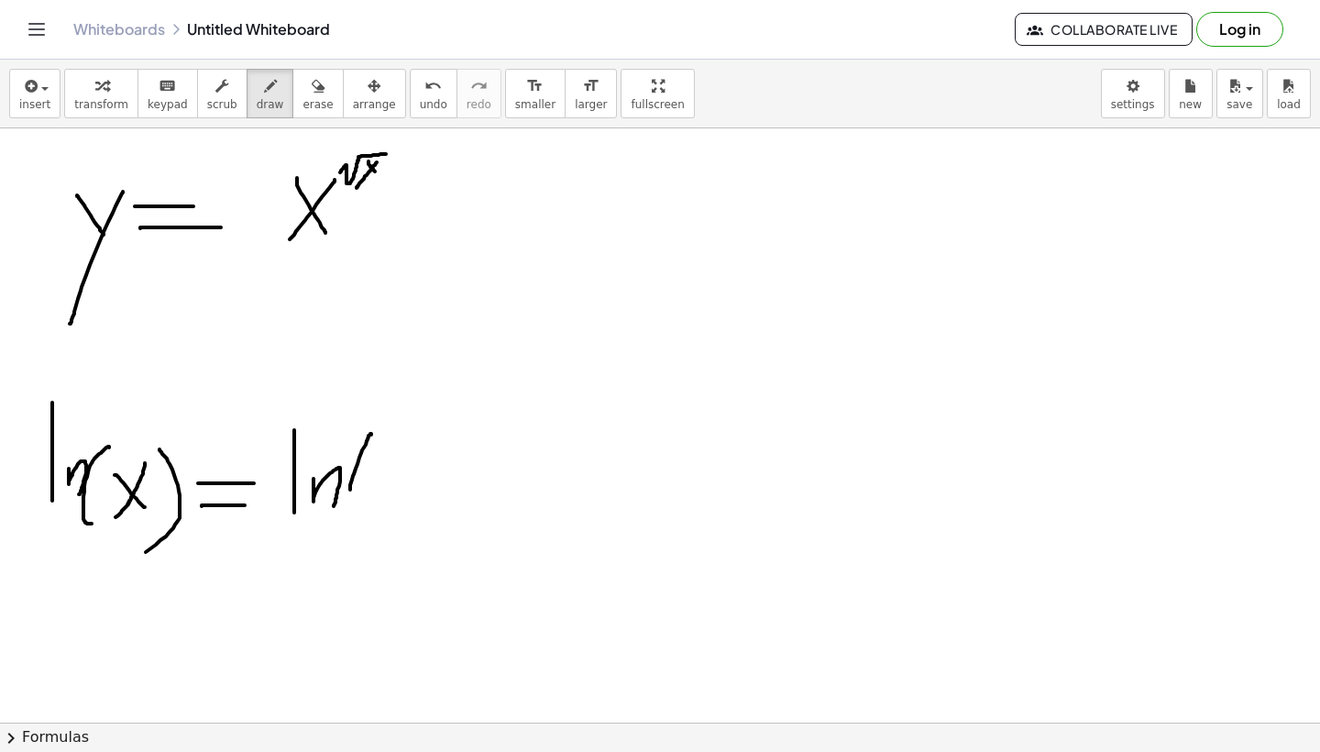
drag, startPoint x: 371, startPoint y: 434, endPoint x: 378, endPoint y: 535, distance: 102.0
drag, startPoint x: 378, startPoint y: 464, endPoint x: 415, endPoint y: 519, distance: 66.6
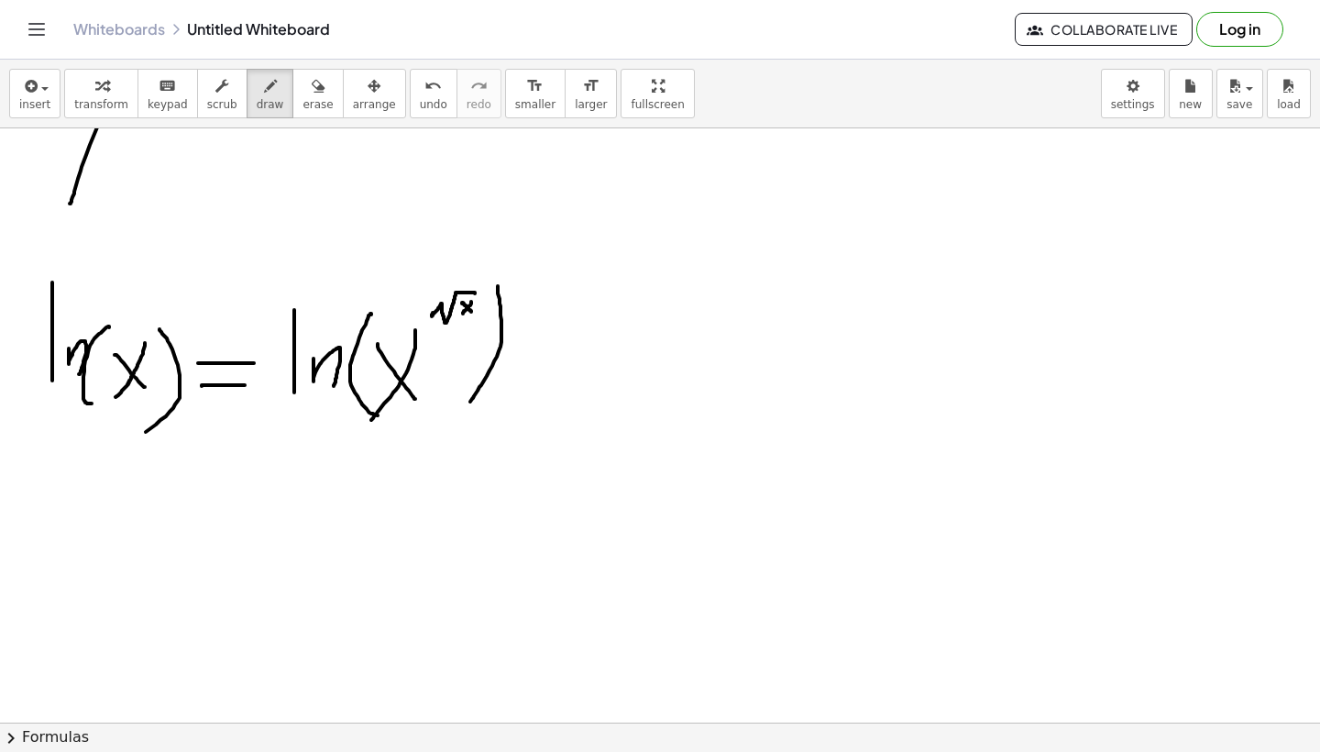
scroll to position [187, 0]
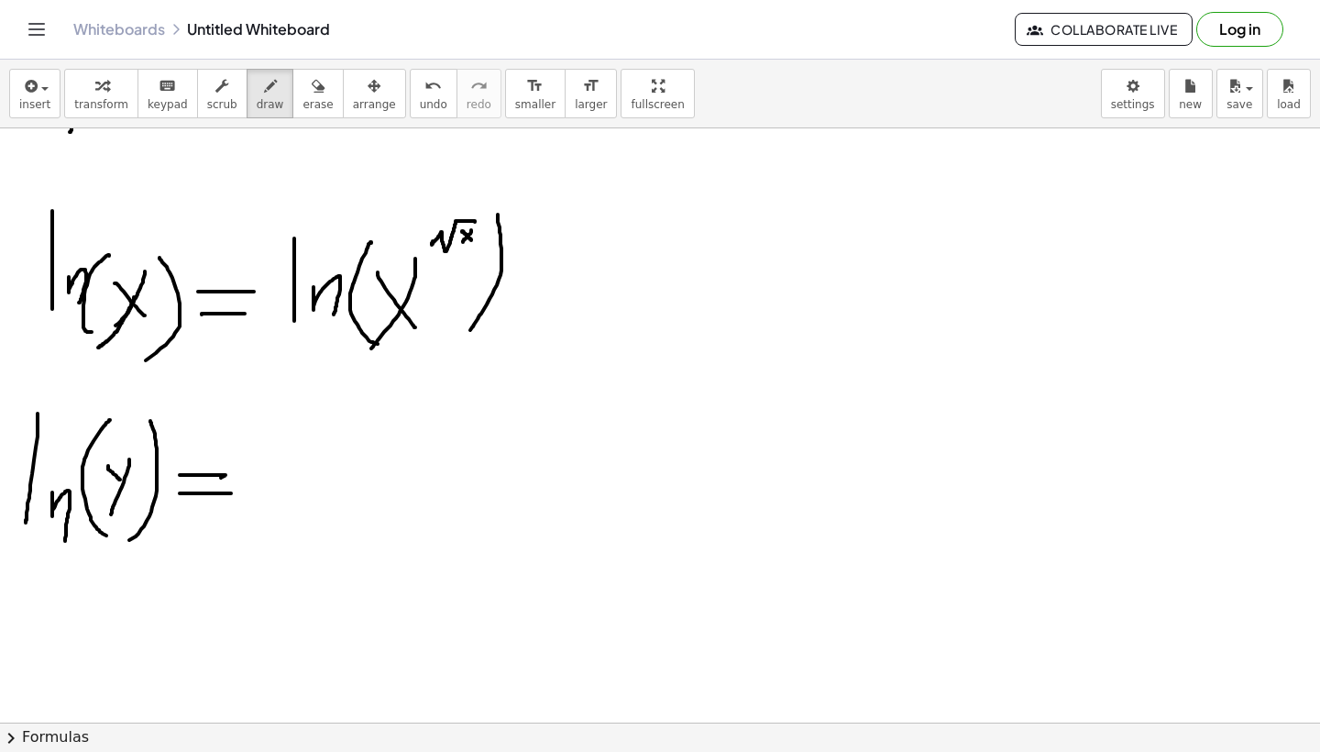
scroll to position [204, 0]
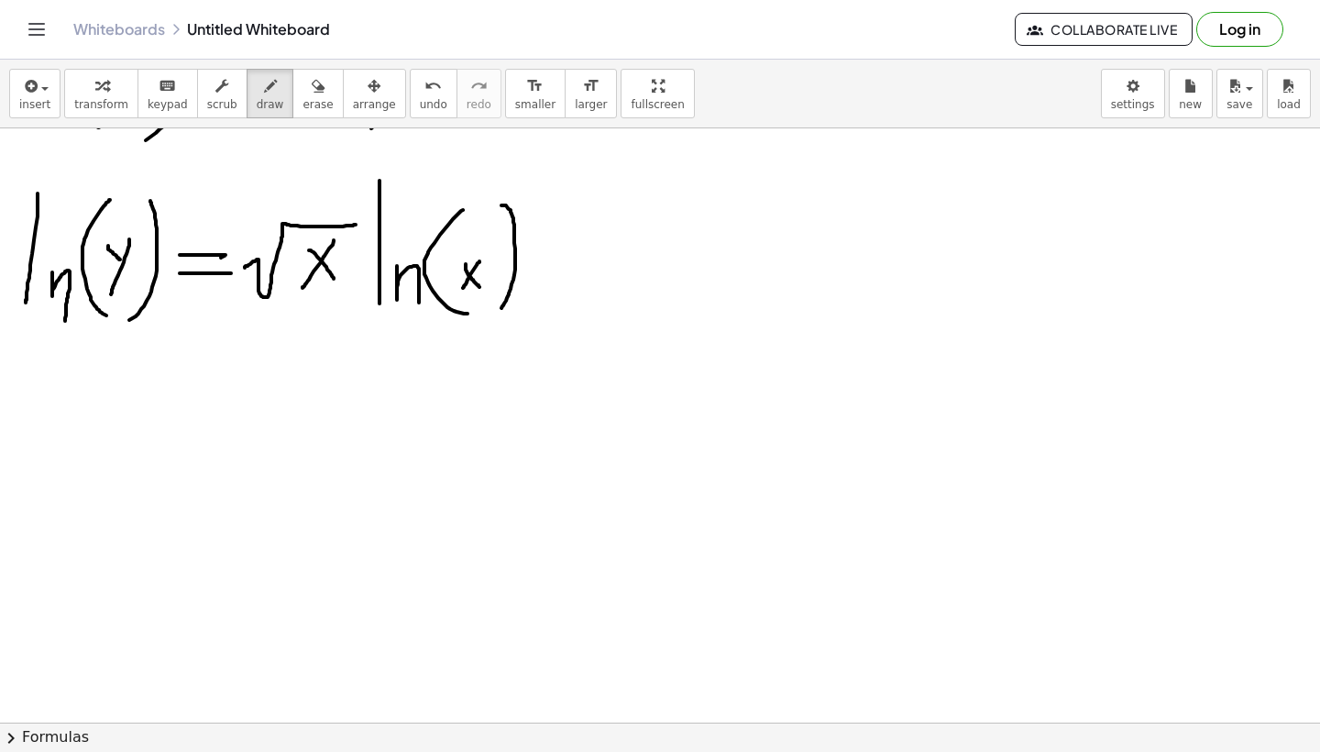
scroll to position [440, 0]
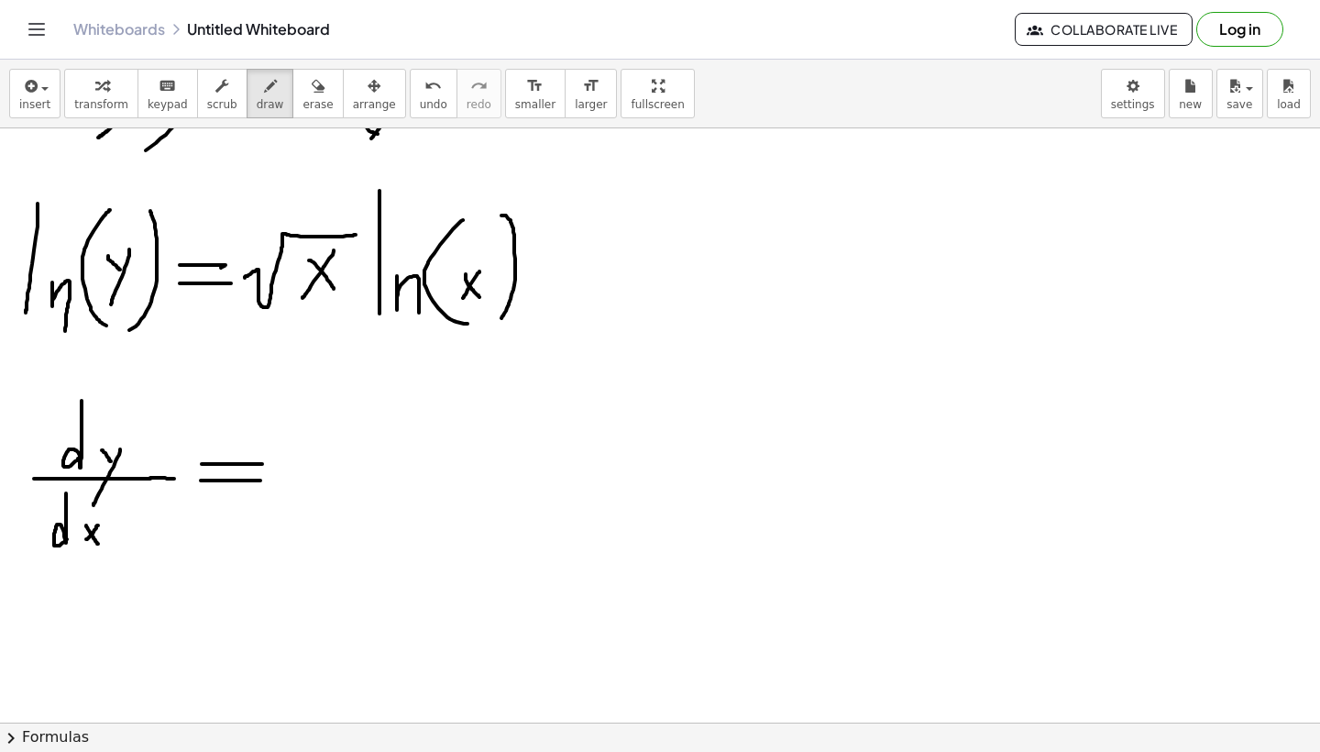
scroll to position [402, 0]
click at [424, 107] on span "undo" at bounding box center [434, 104] width 28 height 13
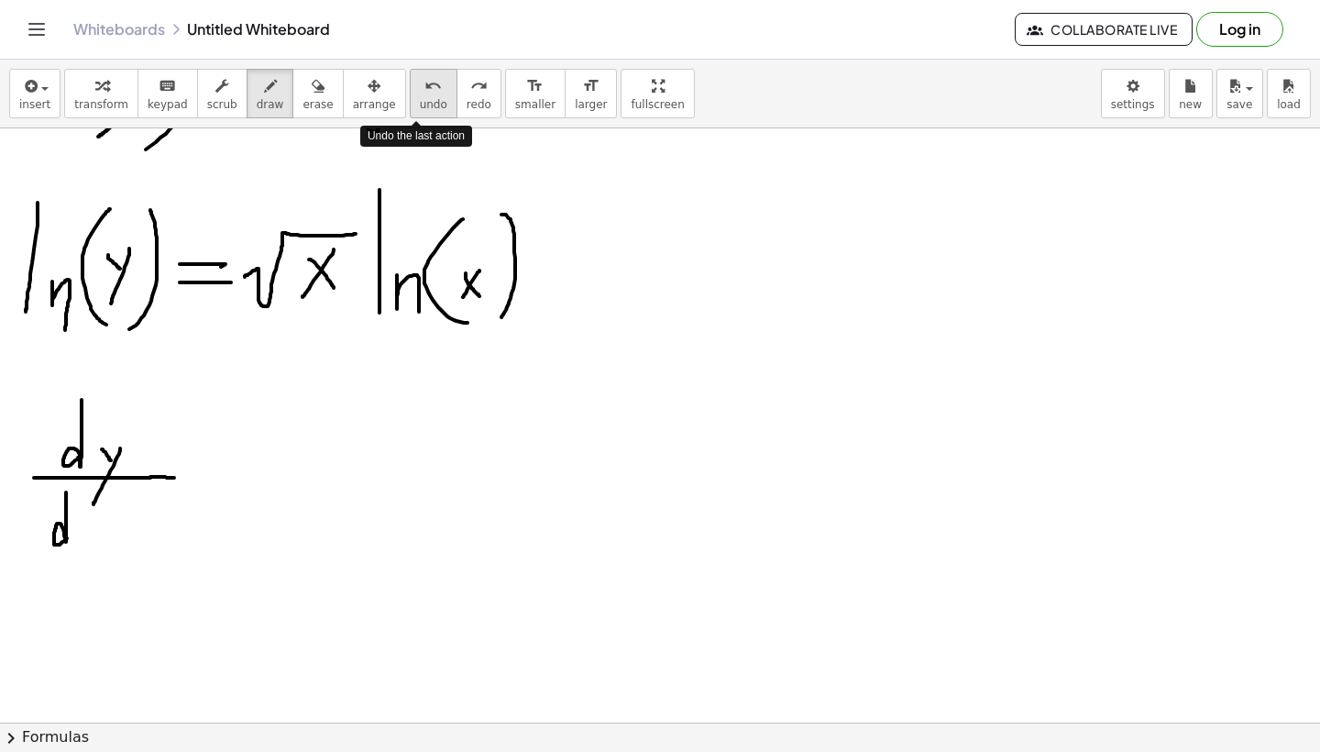
click at [424, 107] on span "undo" at bounding box center [434, 104] width 28 height 13
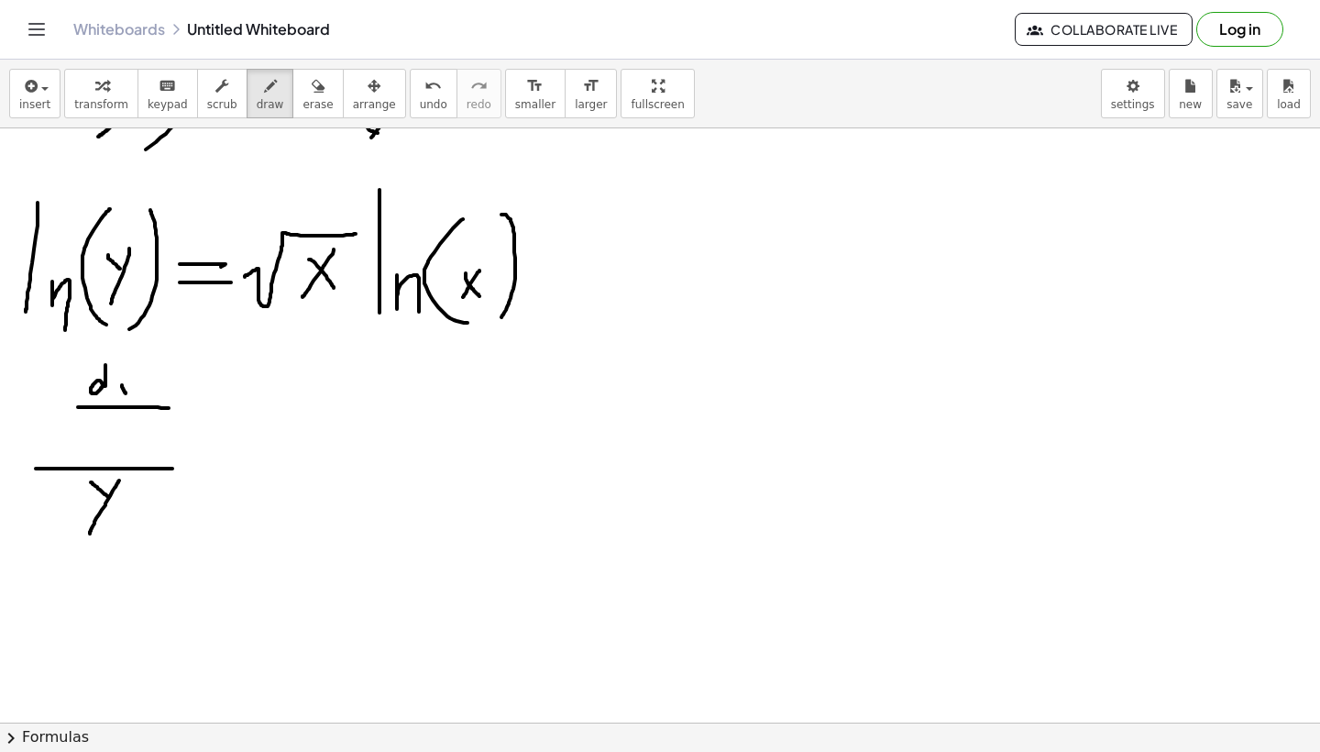
click at [420, 101] on span "undo" at bounding box center [434, 104] width 28 height 13
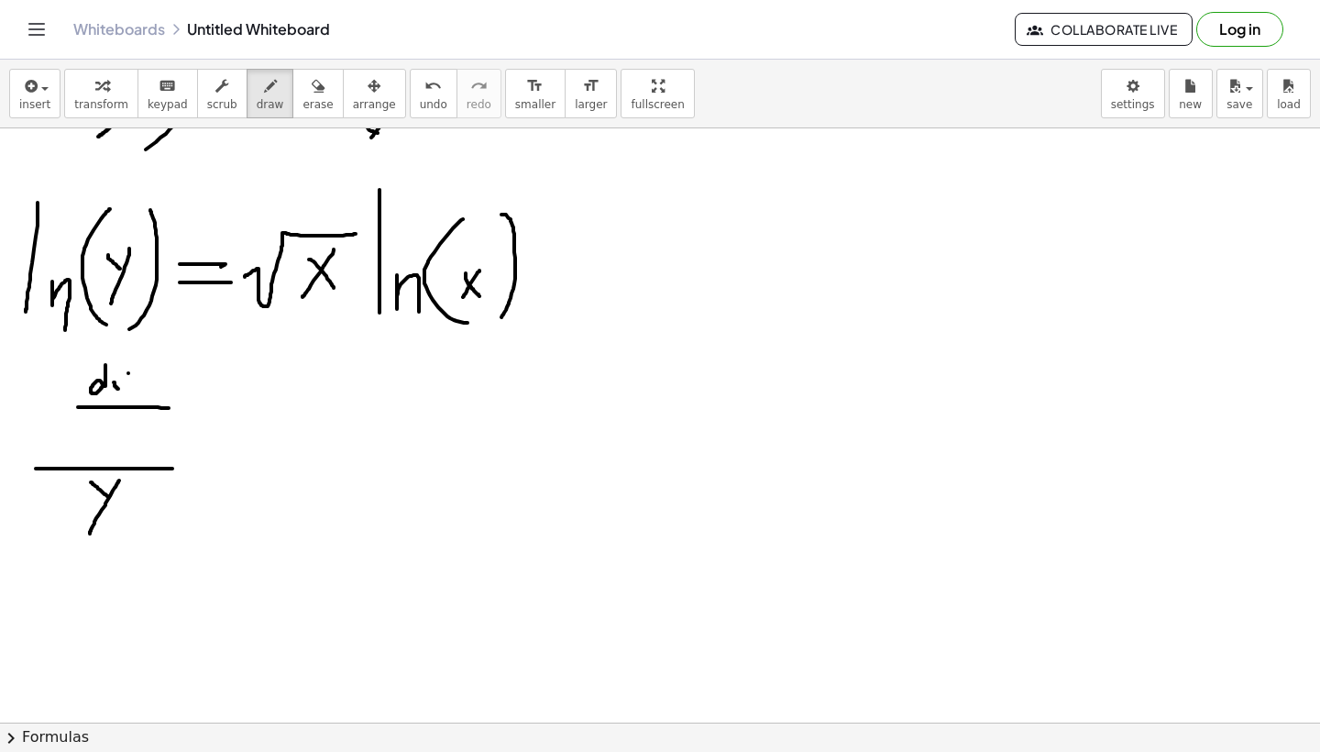
click at [424, 86] on icon "undo" at bounding box center [432, 86] width 17 height 22
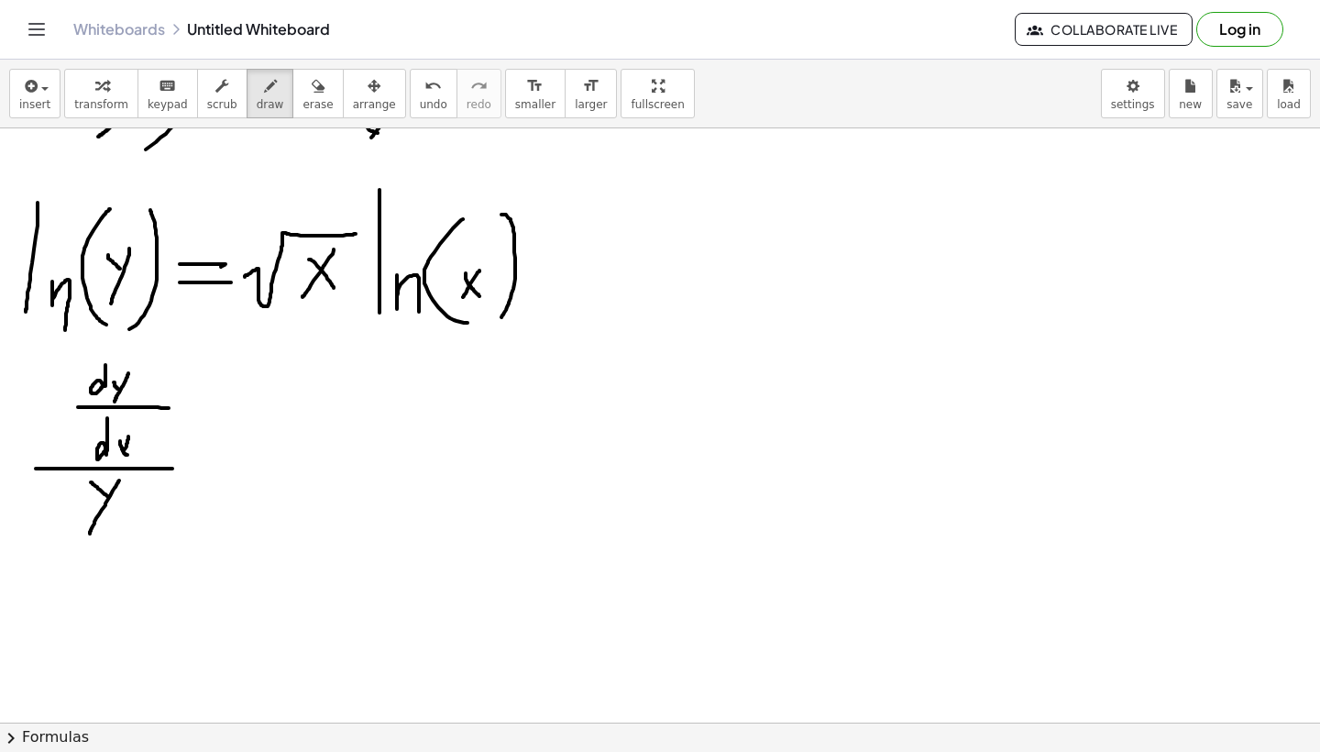
drag, startPoint x: 280, startPoint y: 468, endPoint x: 448, endPoint y: 468, distance: 168.7
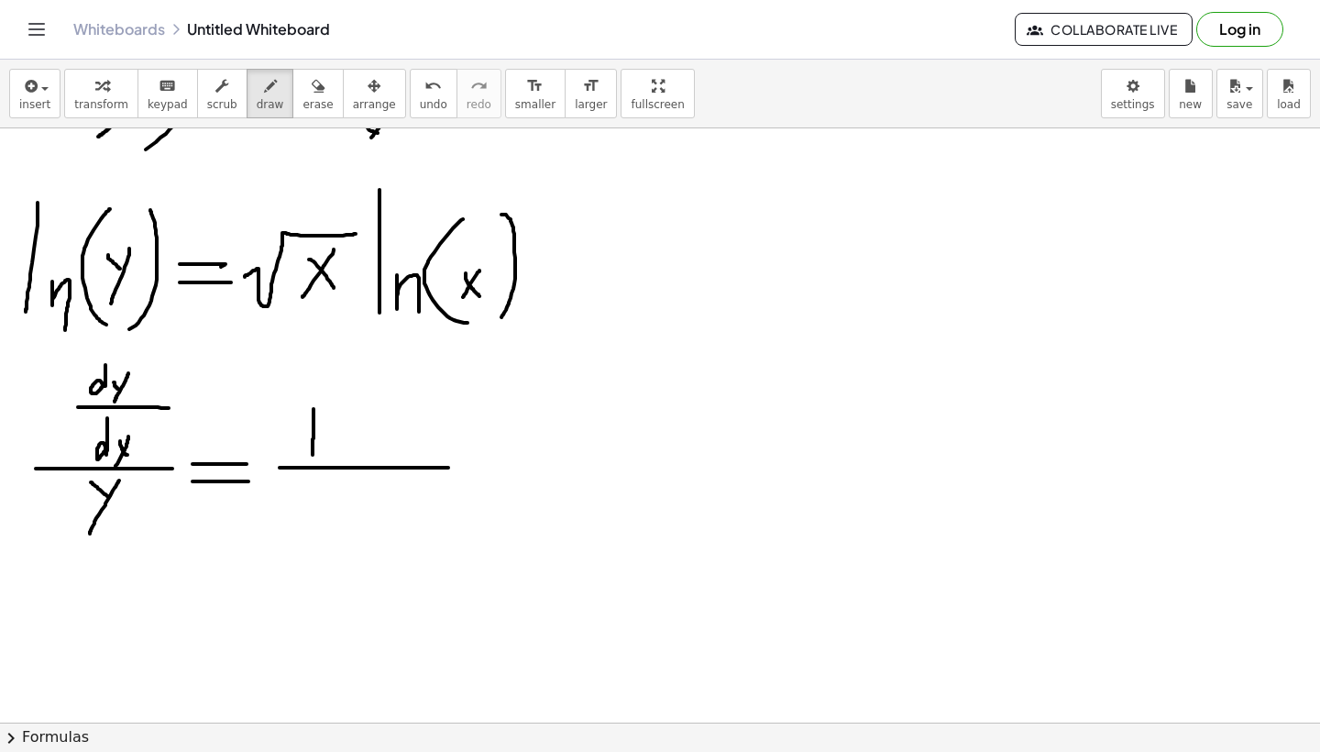
drag, startPoint x: 314, startPoint y: 410, endPoint x: 312, endPoint y: 457, distance: 46.8
drag, startPoint x: 325, startPoint y: 440, endPoint x: 336, endPoint y: 457, distance: 19.3
drag, startPoint x: 366, startPoint y: 402, endPoint x: 374, endPoint y: 467, distance: 65.6
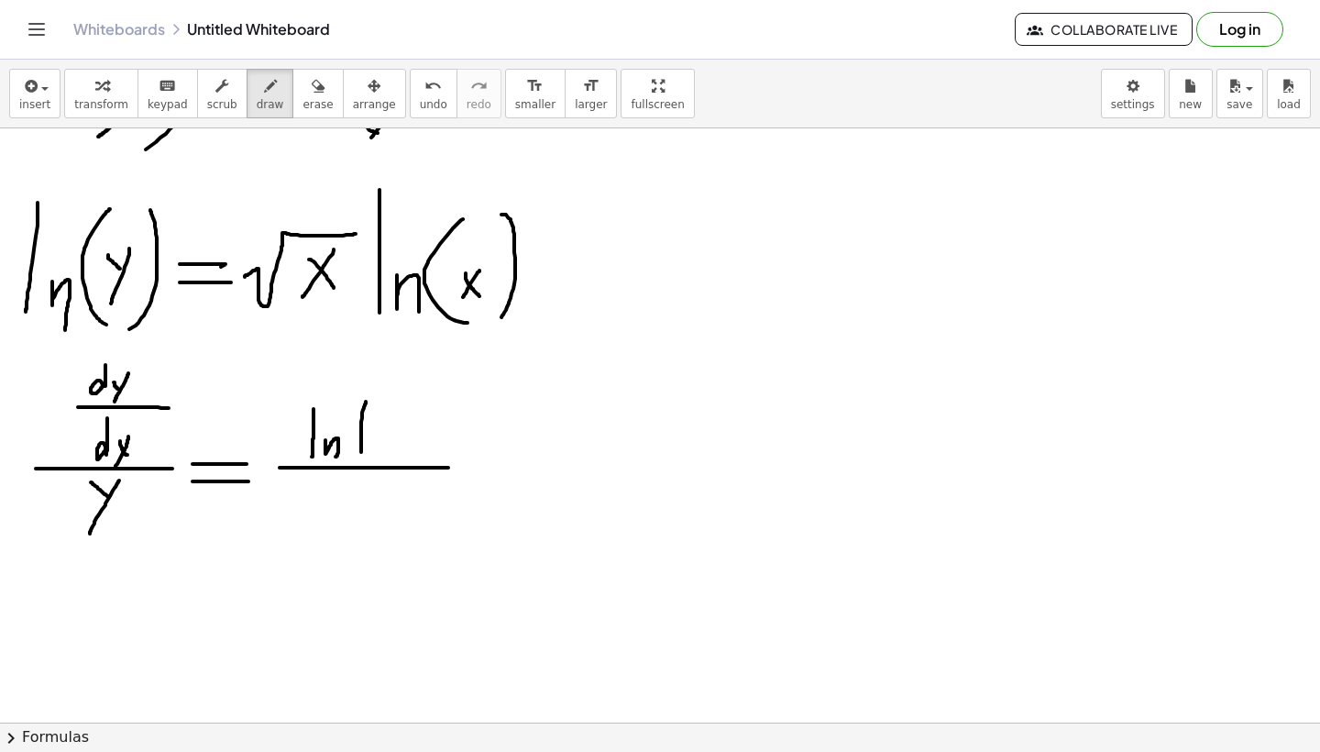
drag, startPoint x: 378, startPoint y: 424, endPoint x: 391, endPoint y: 446, distance: 26.3
drag, startPoint x: 391, startPoint y: 432, endPoint x: 376, endPoint y: 445, distance: 19.5
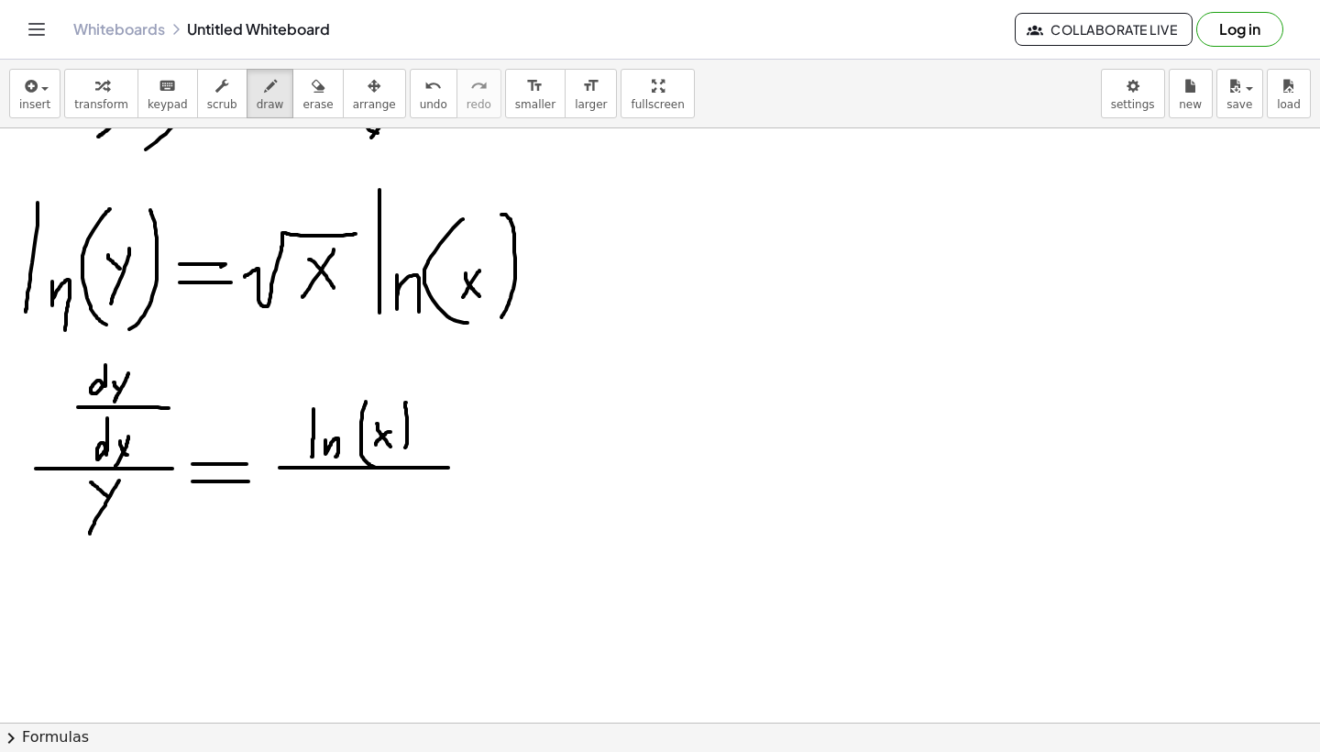
drag, startPoint x: 405, startPoint y: 402, endPoint x: 402, endPoint y: 450, distance: 47.8
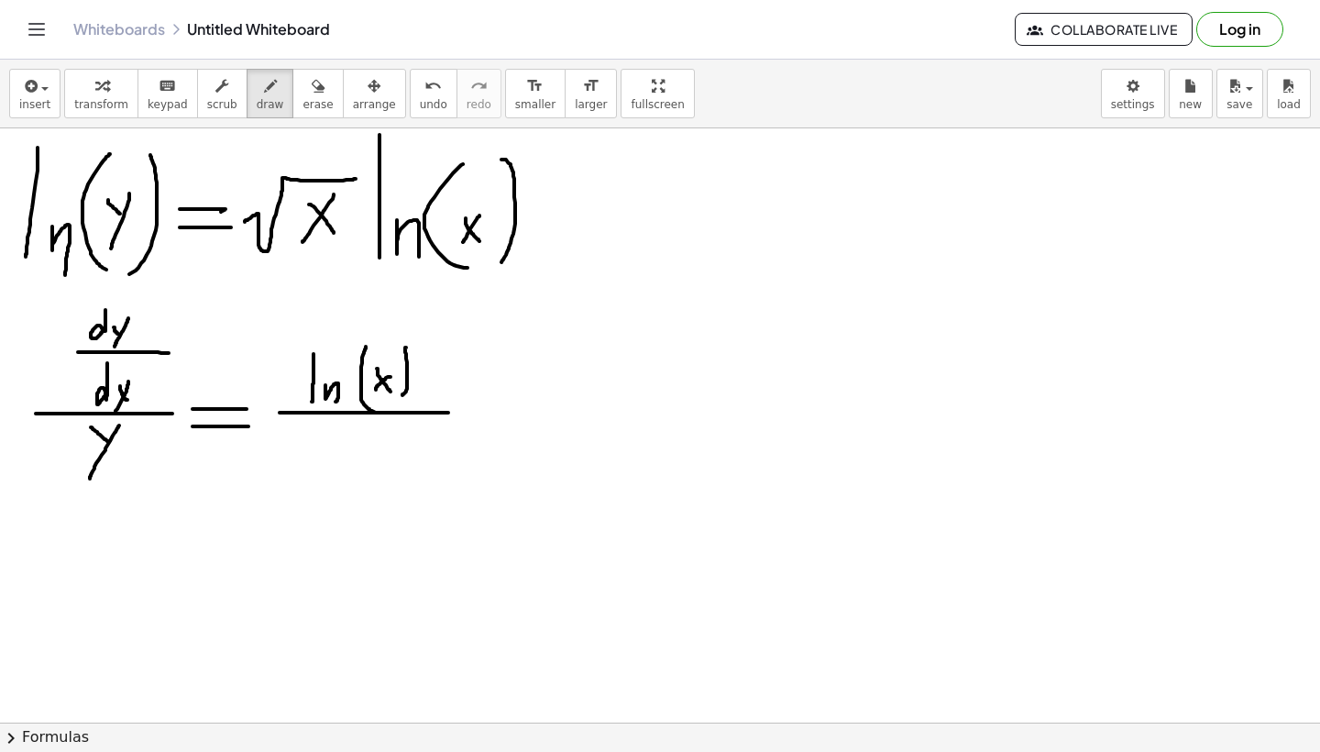
scroll to position [461, 0]
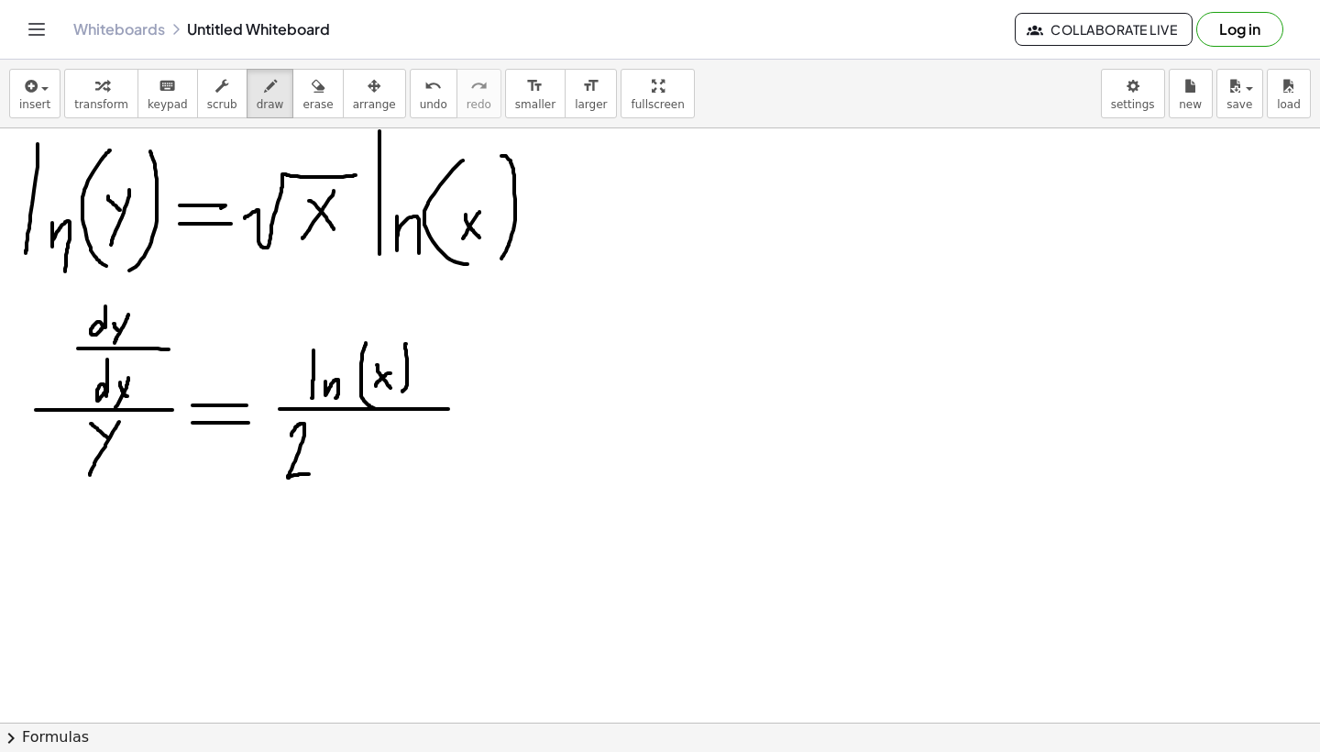
drag, startPoint x: 292, startPoint y: 435, endPoint x: 309, endPoint y: 474, distance: 42.3
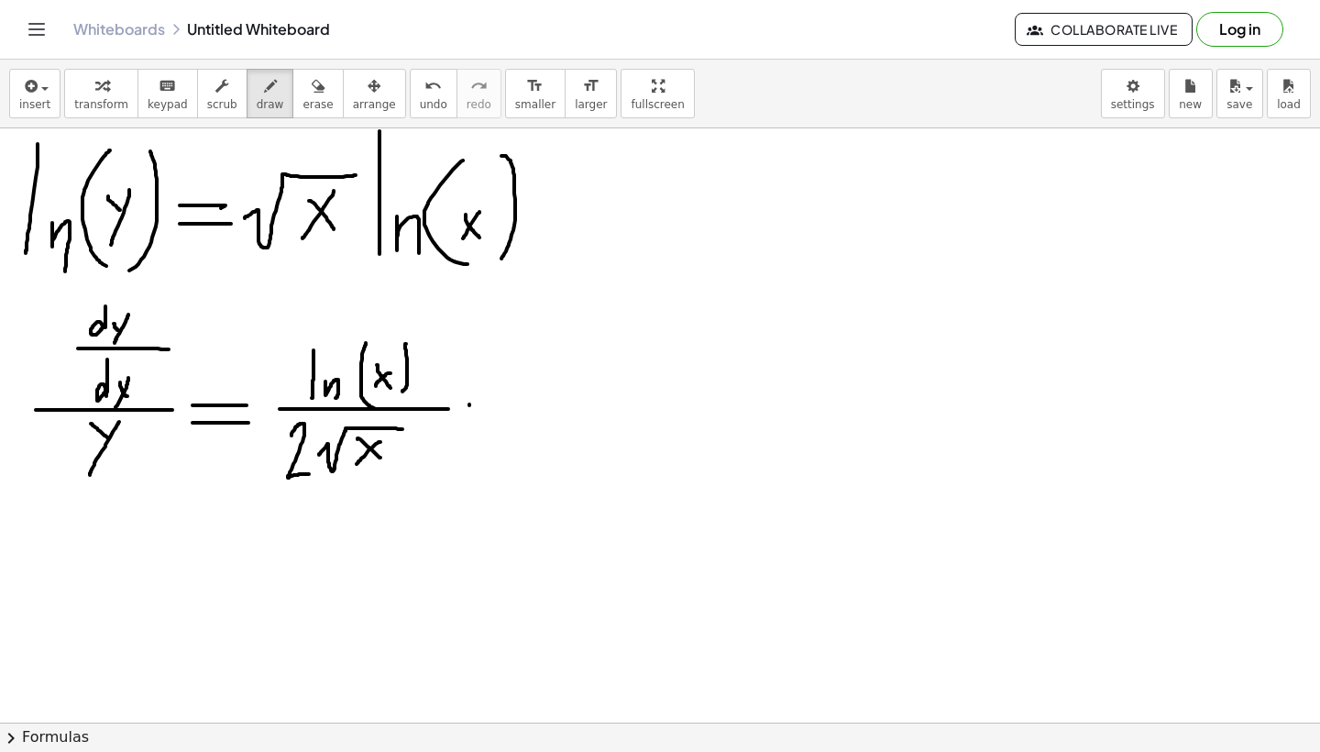
drag, startPoint x: 489, startPoint y: 381, endPoint x: 489, endPoint y: 432, distance: 50.4
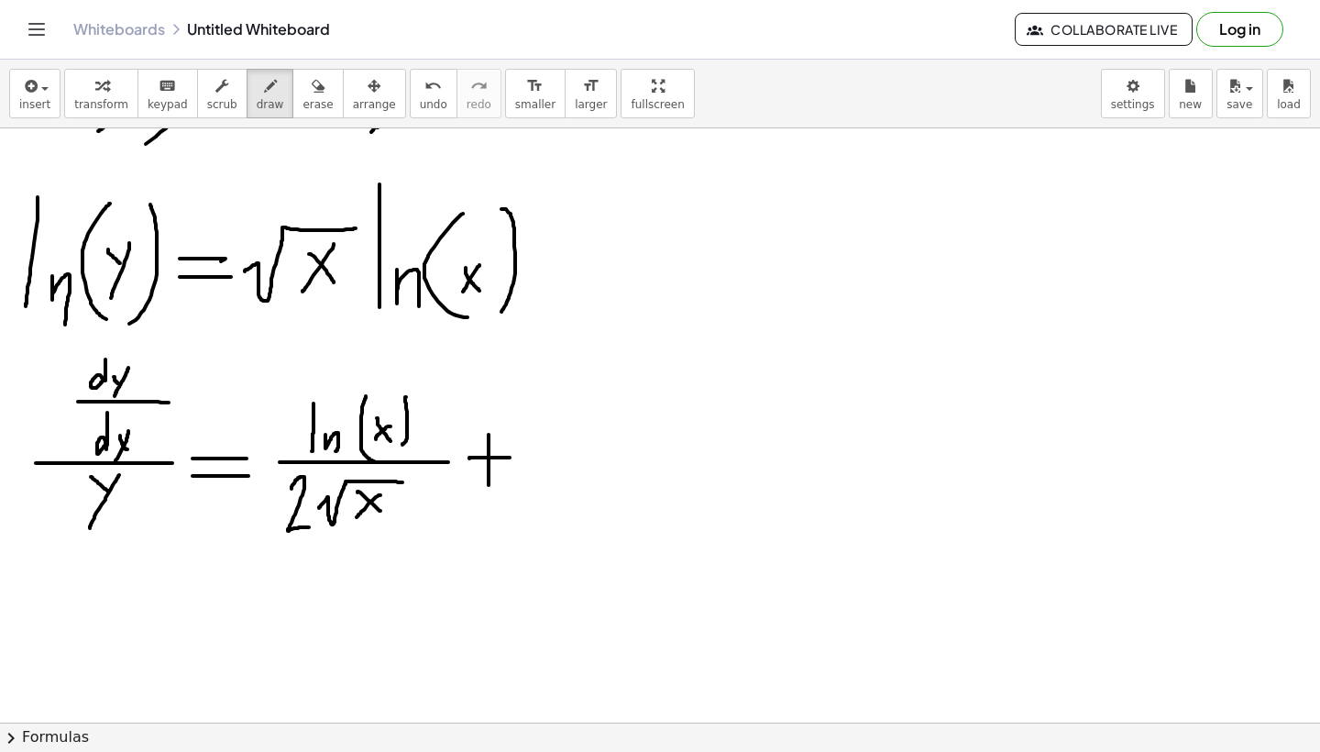
scroll to position [409, 0]
drag, startPoint x: 525, startPoint y: 456, endPoint x: 703, endPoint y: 464, distance: 178.0
drag, startPoint x: 547, startPoint y: 437, endPoint x: 656, endPoint y: 396, distance: 116.6
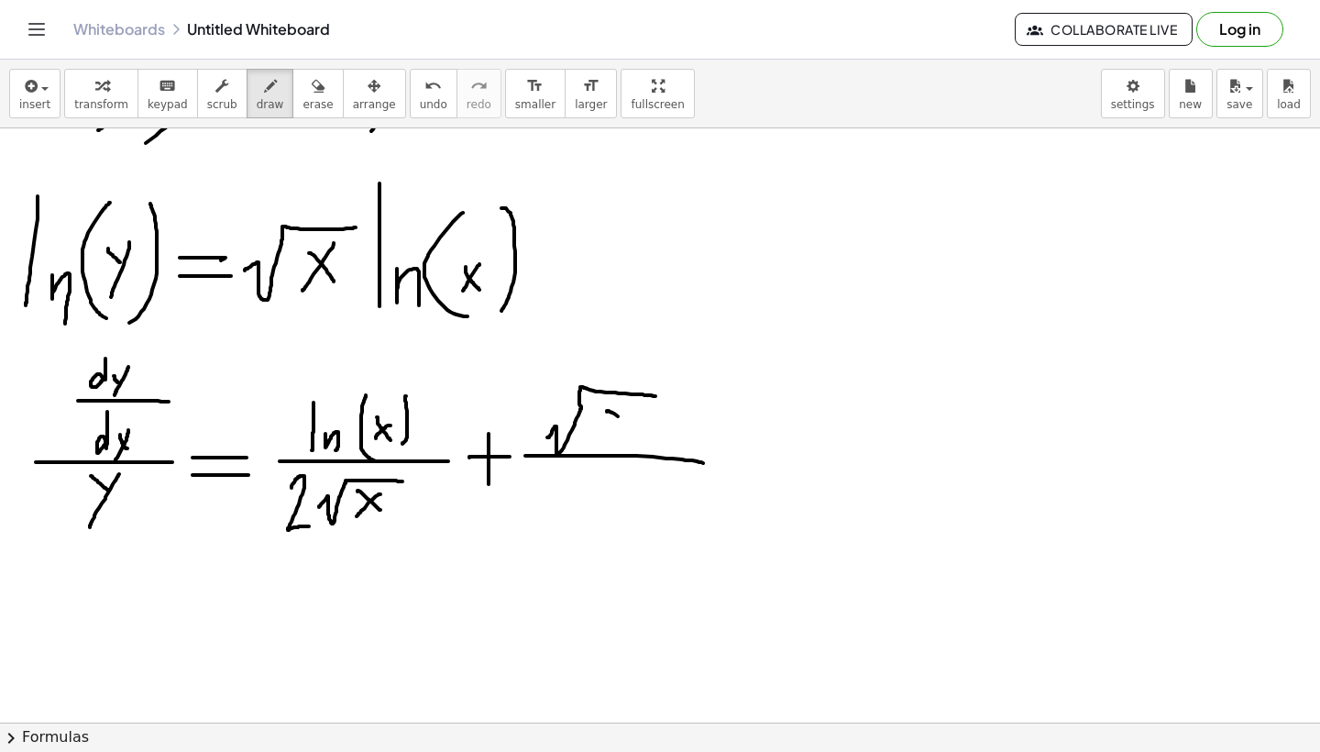
drag, startPoint x: 607, startPoint y: 411, endPoint x: 638, endPoint y: 435, distance: 39.8
drag, startPoint x: 638, startPoint y: 407, endPoint x: 609, endPoint y: 436, distance: 41.5
drag, startPoint x: 581, startPoint y: 478, endPoint x: 611, endPoint y: 515, distance: 47.7
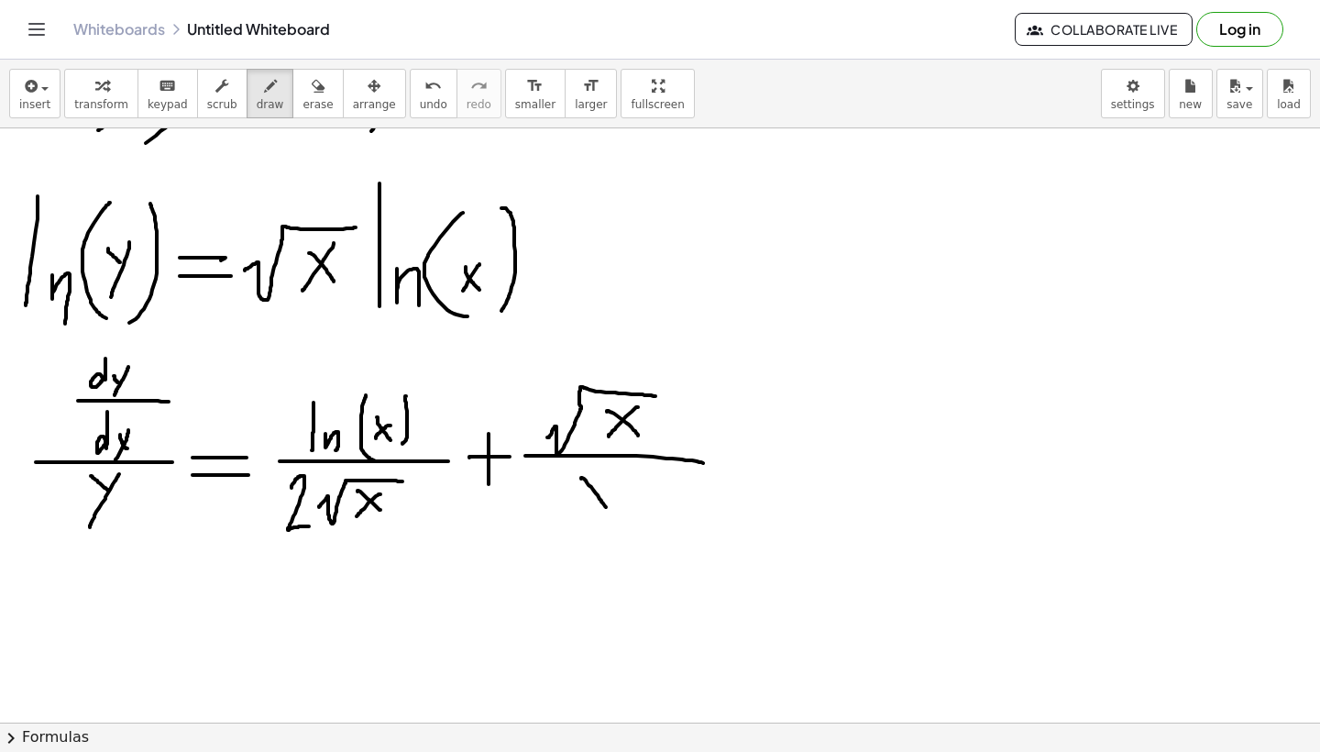
drag, startPoint x: 613, startPoint y: 477, endPoint x: 580, endPoint y: 512, distance: 48.0
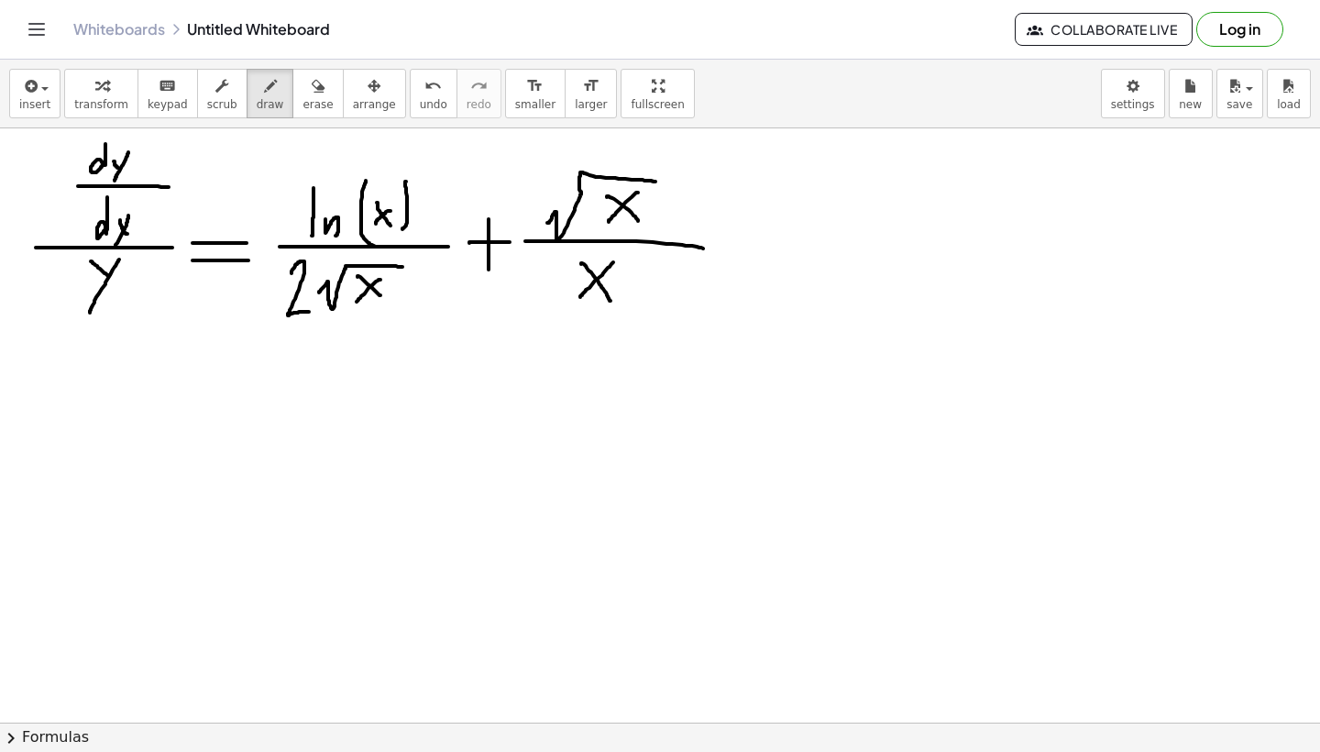
scroll to position [624, 0]
drag, startPoint x: 44, startPoint y: 417, endPoint x: 140, endPoint y: 415, distance: 96.3
click at [140, 415] on div at bounding box center [660, 692] width 1320 height 2376
drag, startPoint x: 69, startPoint y: 349, endPoint x: 67, endPoint y: 401, distance: 51.4
click at [67, 402] on div at bounding box center [660, 692] width 1320 height 2376
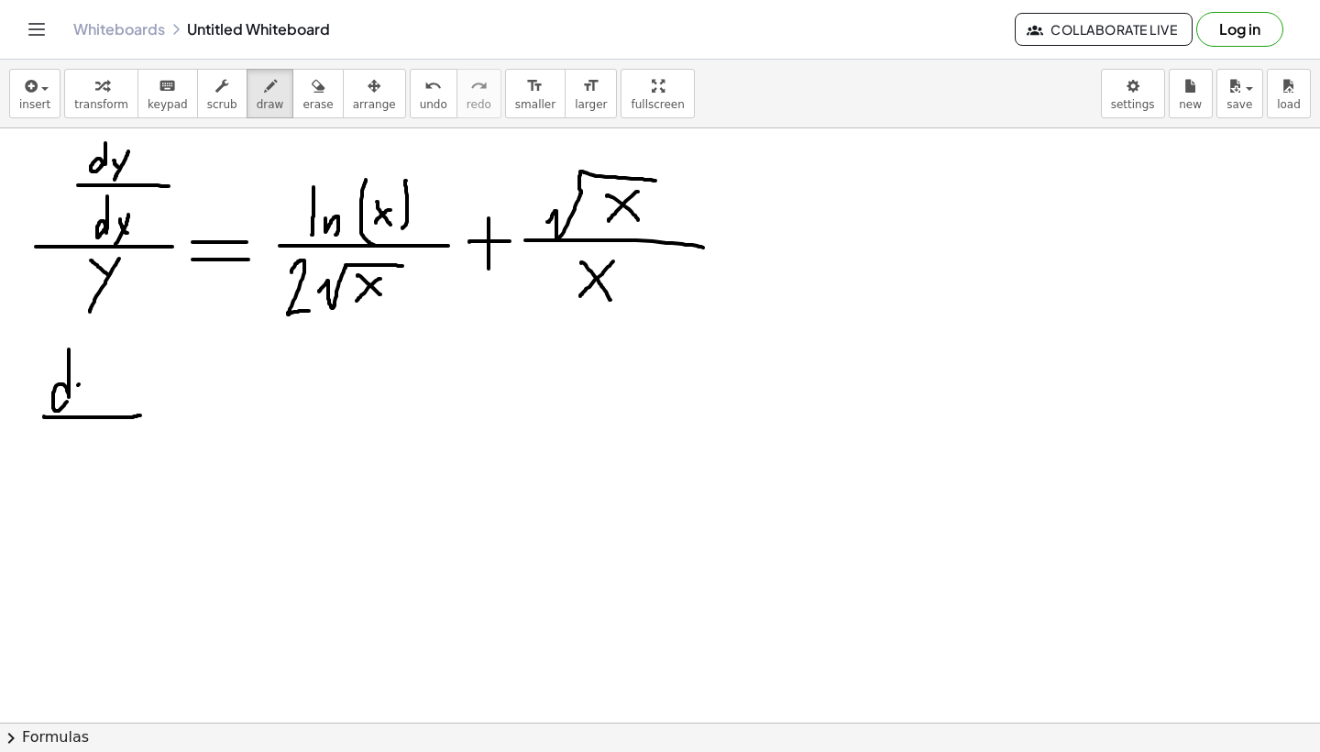
drag, startPoint x: 78, startPoint y: 385, endPoint x: 90, endPoint y: 398, distance: 17.5
click at [90, 398] on div at bounding box center [660, 692] width 1320 height 2376
drag, startPoint x: 104, startPoint y: 381, endPoint x: 75, endPoint y: 423, distance: 50.1
click at [75, 423] on div at bounding box center [660, 692] width 1320 height 2376
drag, startPoint x: 61, startPoint y: 432, endPoint x: 62, endPoint y: 468, distance: 35.8
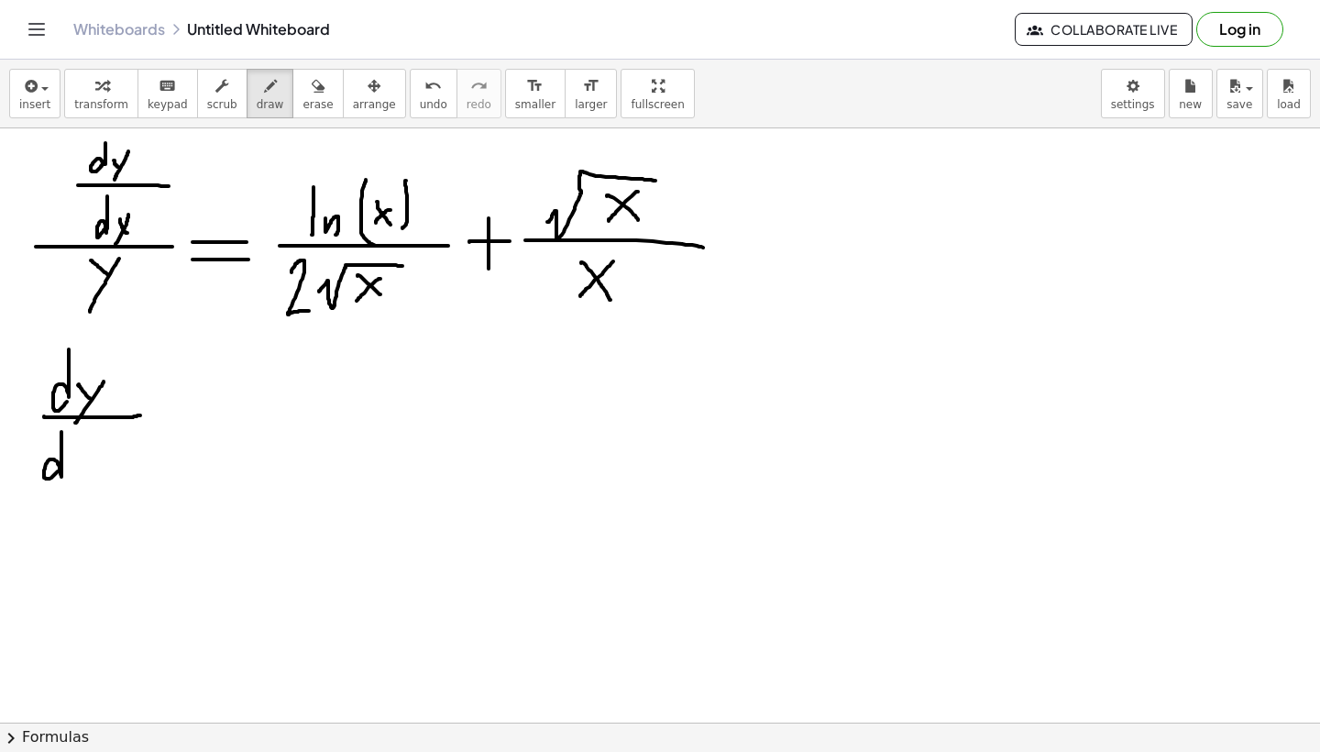
click at [61, 468] on div at bounding box center [660, 692] width 1320 height 2376
drag, startPoint x: 77, startPoint y: 455, endPoint x: 95, endPoint y: 488, distance: 37.8
click at [94, 488] on div at bounding box center [660, 692] width 1320 height 2376
drag, startPoint x: 94, startPoint y: 476, endPoint x: 68, endPoint y: 500, distance: 35.7
click at [68, 500] on div at bounding box center [660, 692] width 1320 height 2376
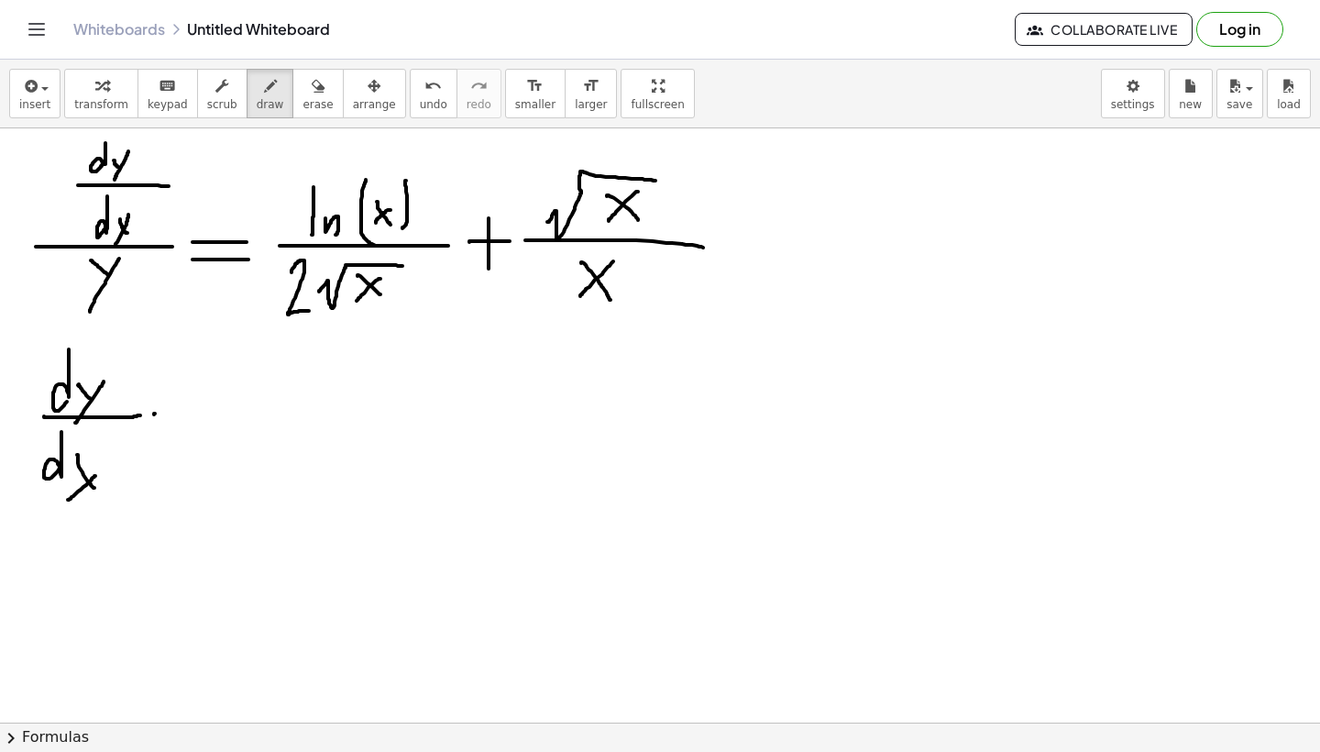
drag, startPoint x: 154, startPoint y: 413, endPoint x: 204, endPoint y: 413, distance: 49.5
click at [204, 413] on div at bounding box center [660, 692] width 1320 height 2376
drag, startPoint x: 159, startPoint y: 426, endPoint x: 223, endPoint y: 426, distance: 64.2
click at [223, 426] on div at bounding box center [660, 692] width 1320 height 2376
drag, startPoint x: 243, startPoint y: 398, endPoint x: 259, endPoint y: 413, distance: 22.7
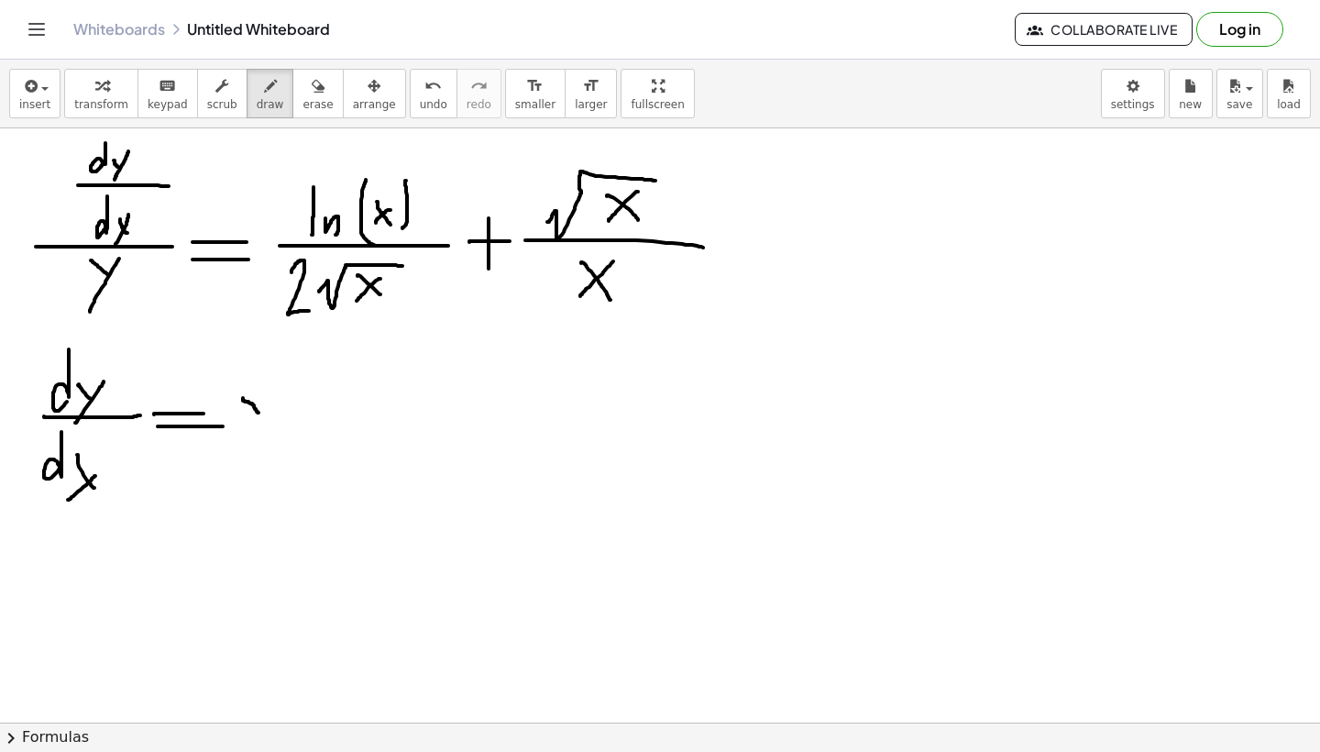
click at [259, 413] on div at bounding box center [660, 692] width 1320 height 2376
drag, startPoint x: 281, startPoint y: 379, endPoint x: 226, endPoint y: 479, distance: 114.9
click at [226, 479] on div at bounding box center [660, 692] width 1320 height 2376
drag, startPoint x: 327, startPoint y: 358, endPoint x: 320, endPoint y: 474, distance: 115.7
click at [320, 474] on div at bounding box center [660, 692] width 1320 height 2376
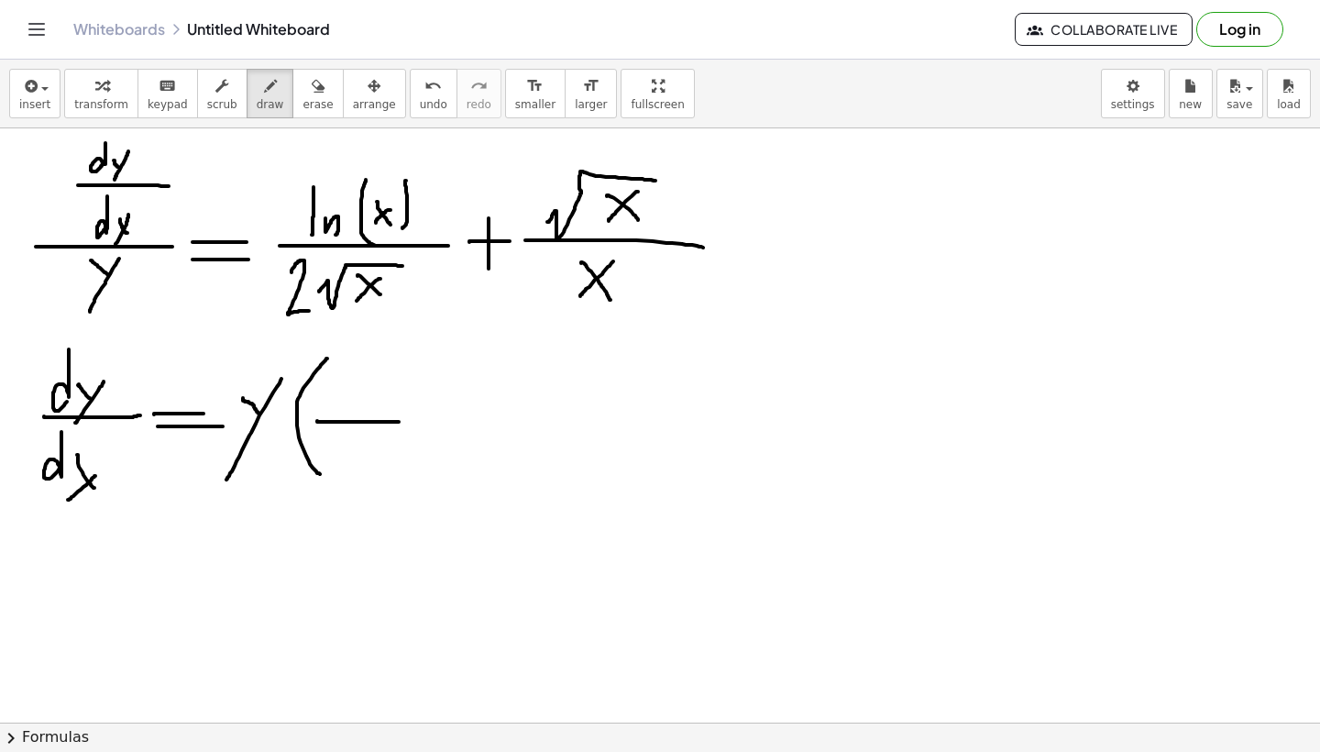
drag, startPoint x: 317, startPoint y: 422, endPoint x: 408, endPoint y: 422, distance: 90.8
click at [408, 422] on div at bounding box center [660, 692] width 1320 height 2376
drag, startPoint x: 330, startPoint y: 382, endPoint x: 330, endPoint y: 409, distance: 26.6
click at [330, 409] on div at bounding box center [660, 692] width 1320 height 2376
drag, startPoint x: 337, startPoint y: 402, endPoint x: 346, endPoint y: 413, distance: 13.8
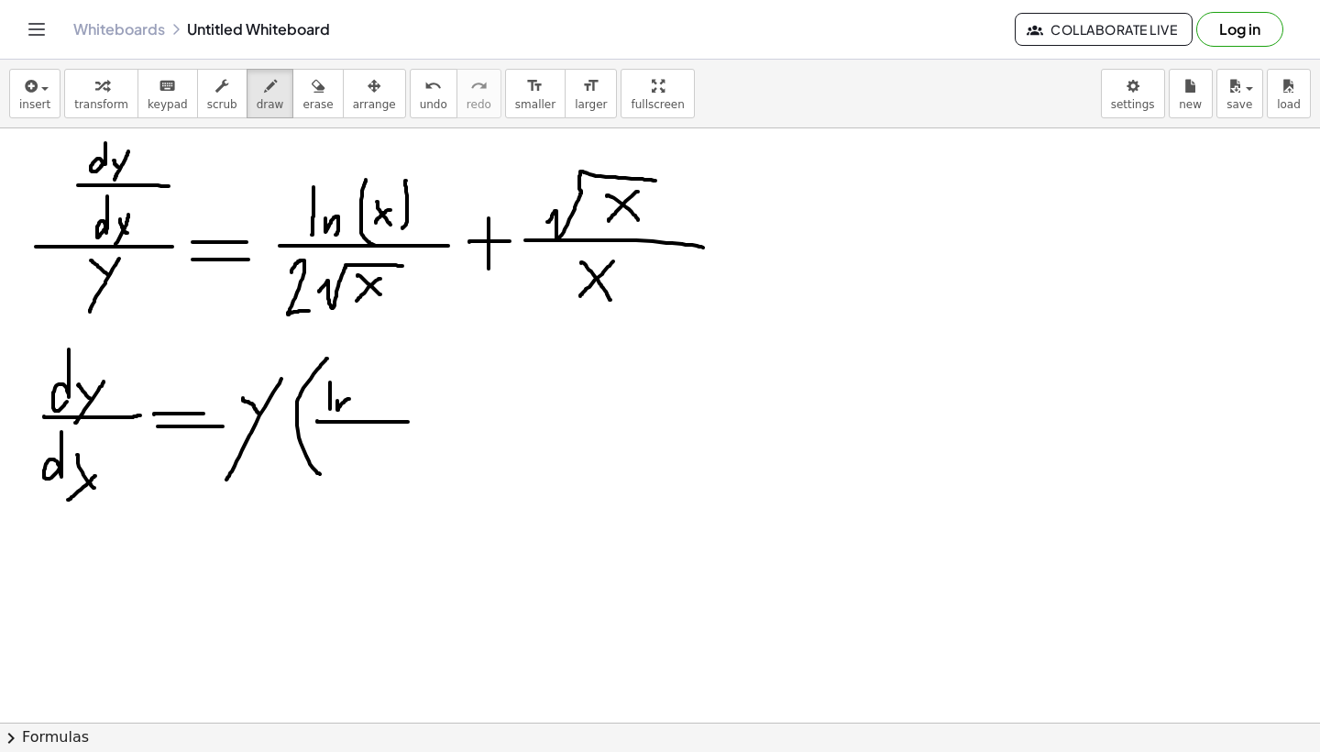
click at [346, 413] on div at bounding box center [660, 692] width 1320 height 2376
drag, startPoint x: 370, startPoint y: 374, endPoint x: 381, endPoint y: 407, distance: 34.8
click at [381, 407] on div at bounding box center [660, 692] width 1320 height 2376
drag, startPoint x: 386, startPoint y: 384, endPoint x: 396, endPoint y: 397, distance: 16.3
click at [396, 397] on div at bounding box center [660, 692] width 1320 height 2376
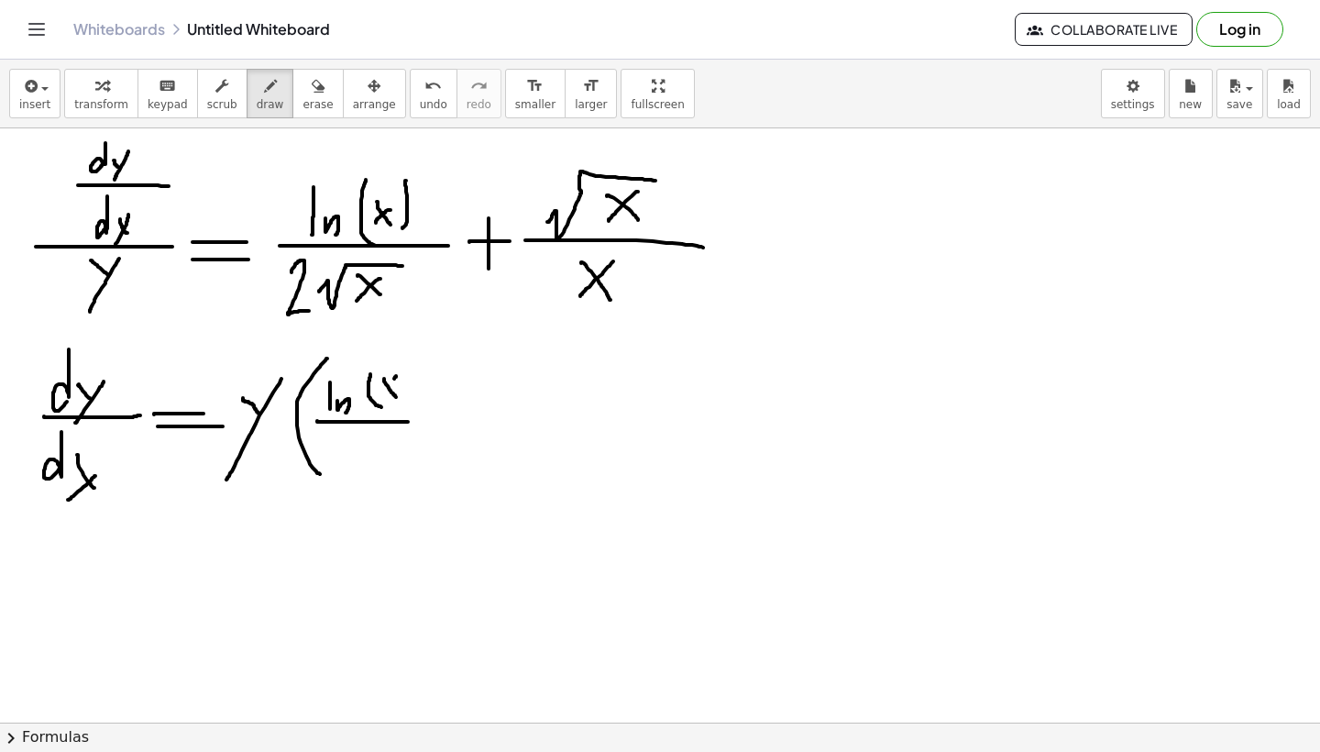
drag, startPoint x: 396, startPoint y: 376, endPoint x: 382, endPoint y: 396, distance: 24.4
click at [382, 396] on div at bounding box center [660, 692] width 1320 height 2376
drag, startPoint x: 400, startPoint y: 363, endPoint x: 394, endPoint y: 411, distance: 48.0
click at [395, 411] on div at bounding box center [660, 692] width 1320 height 2376
drag, startPoint x: 324, startPoint y: 443, endPoint x: 334, endPoint y: 468, distance: 27.6
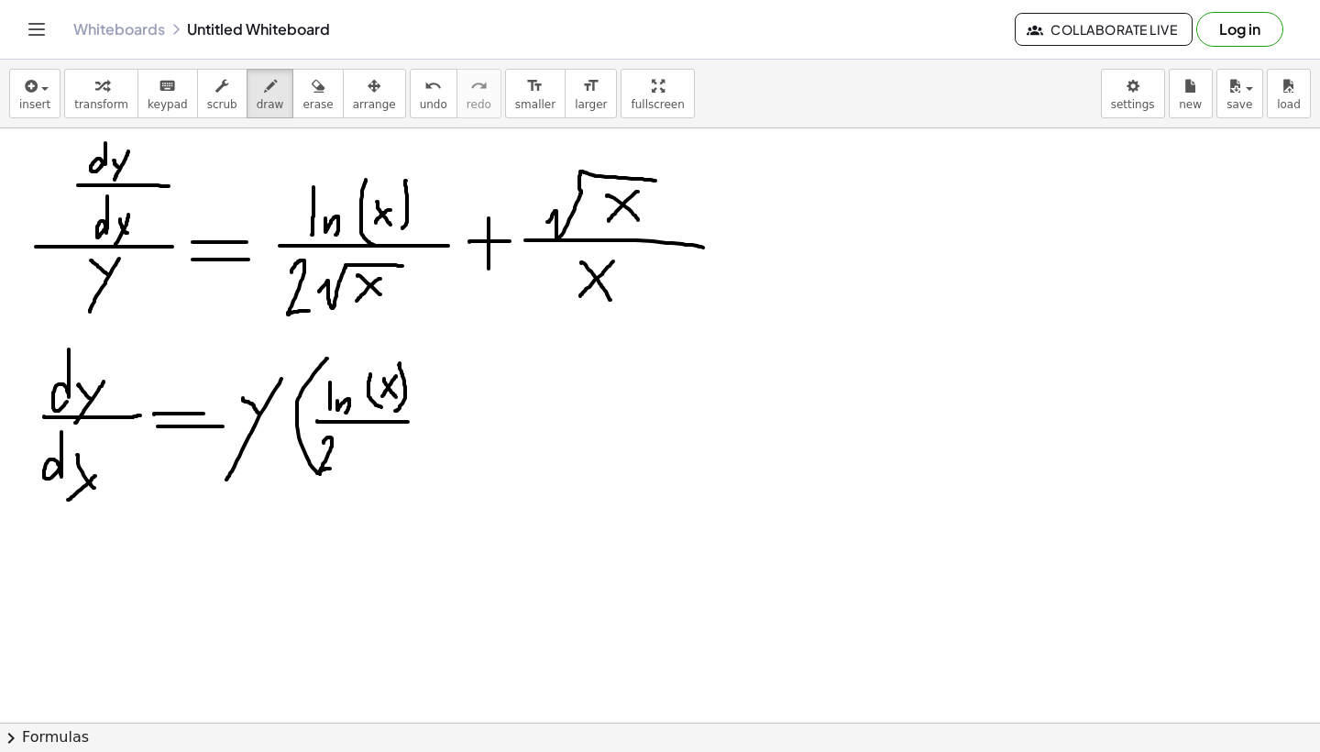
click at [334, 468] on div at bounding box center [660, 692] width 1320 height 2376
drag, startPoint x: 336, startPoint y: 460, endPoint x: 387, endPoint y: 435, distance: 56.6
click at [387, 435] on div at bounding box center [660, 692] width 1320 height 2376
drag, startPoint x: 362, startPoint y: 449, endPoint x: 389, endPoint y: 476, distance: 37.6
click at [389, 476] on div at bounding box center [660, 692] width 1320 height 2376
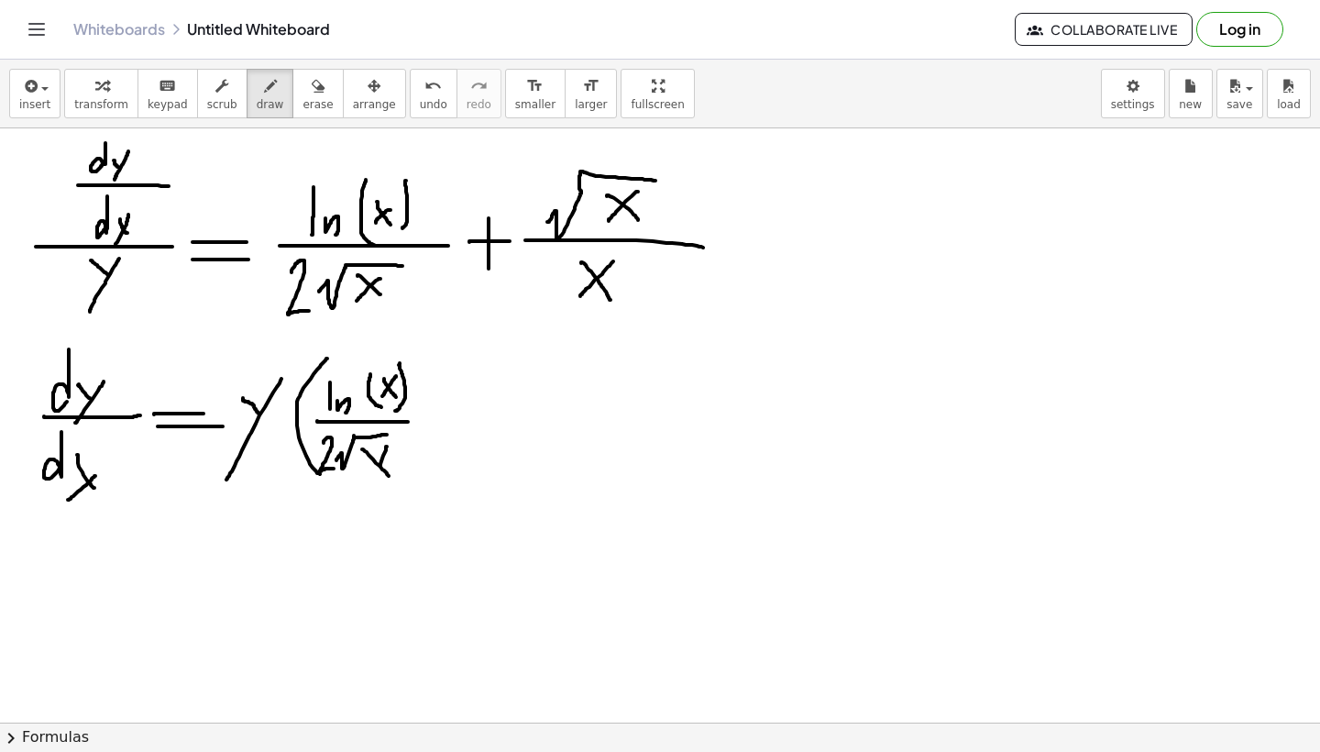
click at [374, 483] on div at bounding box center [660, 692] width 1320 height 2376
click at [472, 410] on div at bounding box center [660, 692] width 1320 height 2376
click at [457, 437] on div at bounding box center [660, 692] width 1320 height 2376
click at [598, 419] on div at bounding box center [660, 692] width 1320 height 2376
click at [572, 469] on div at bounding box center [660, 692] width 1320 height 2376
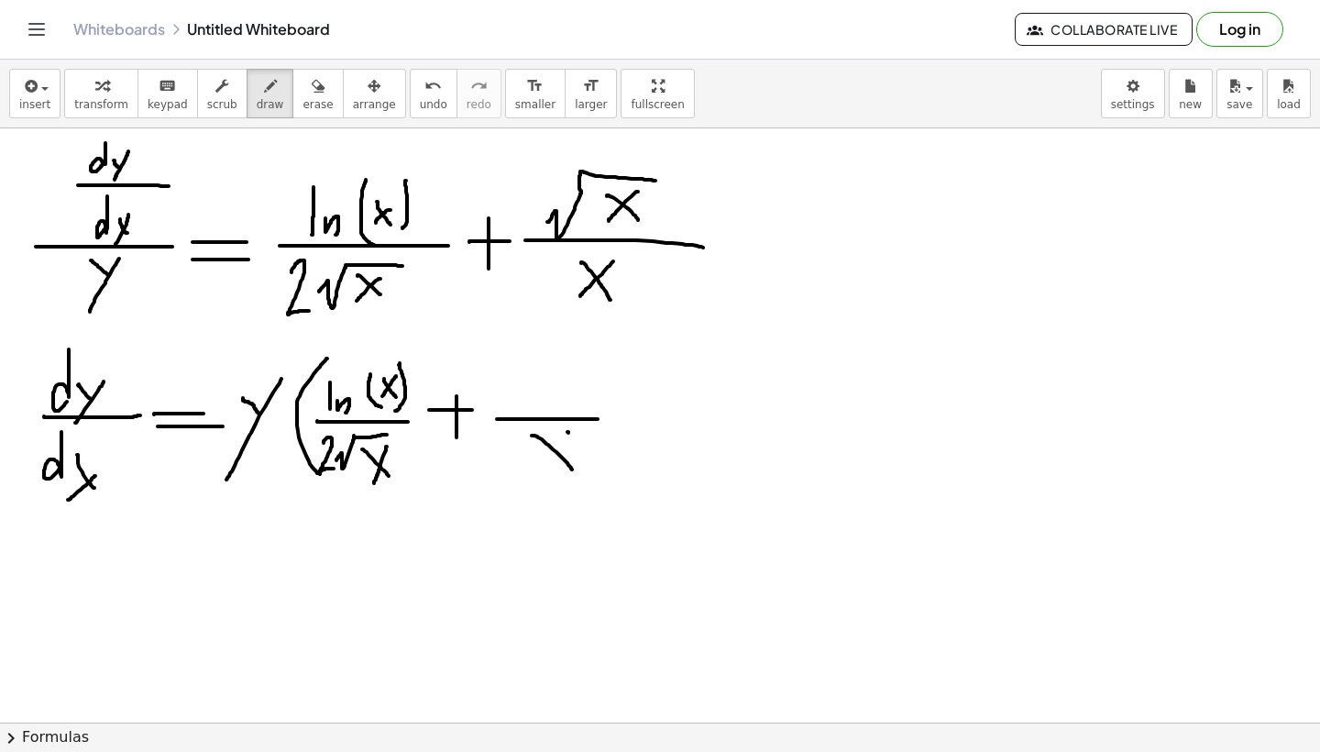
click at [528, 473] on div at bounding box center [660, 692] width 1320 height 2376
click at [604, 358] on div at bounding box center [660, 692] width 1320 height 2376
click at [562, 399] on div at bounding box center [660, 692] width 1320 height 2376
click at [545, 404] on div at bounding box center [660, 692] width 1320 height 2376
click at [586, 480] on div at bounding box center [660, 692] width 1320 height 2376
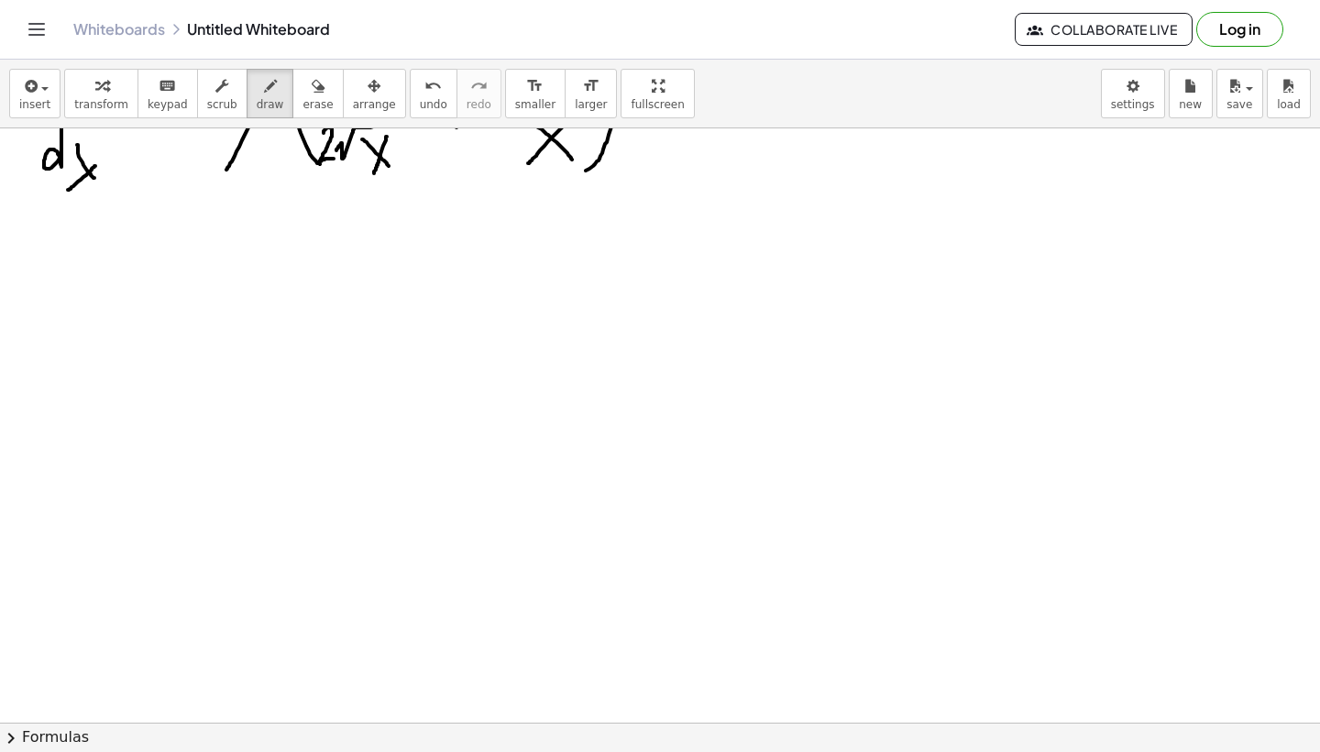
scroll to position [942, 0]
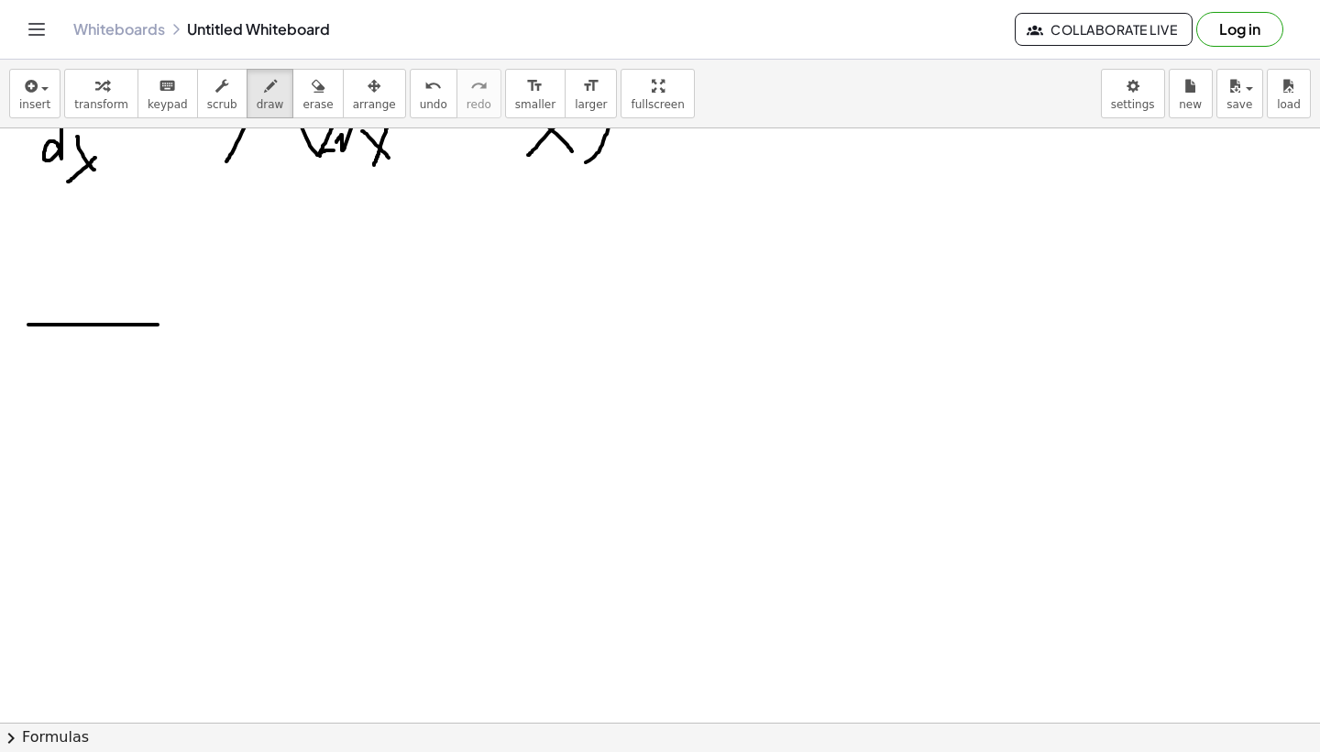
click at [158, 325] on div at bounding box center [660, 374] width 1320 height 2376
click at [65, 301] on div at bounding box center [660, 374] width 1320 height 2376
click at [100, 309] on div at bounding box center [660, 374] width 1320 height 2376
click at [81, 383] on div at bounding box center [660, 374] width 1320 height 2376
click at [72, 424] on div at bounding box center [660, 374] width 1320 height 2376
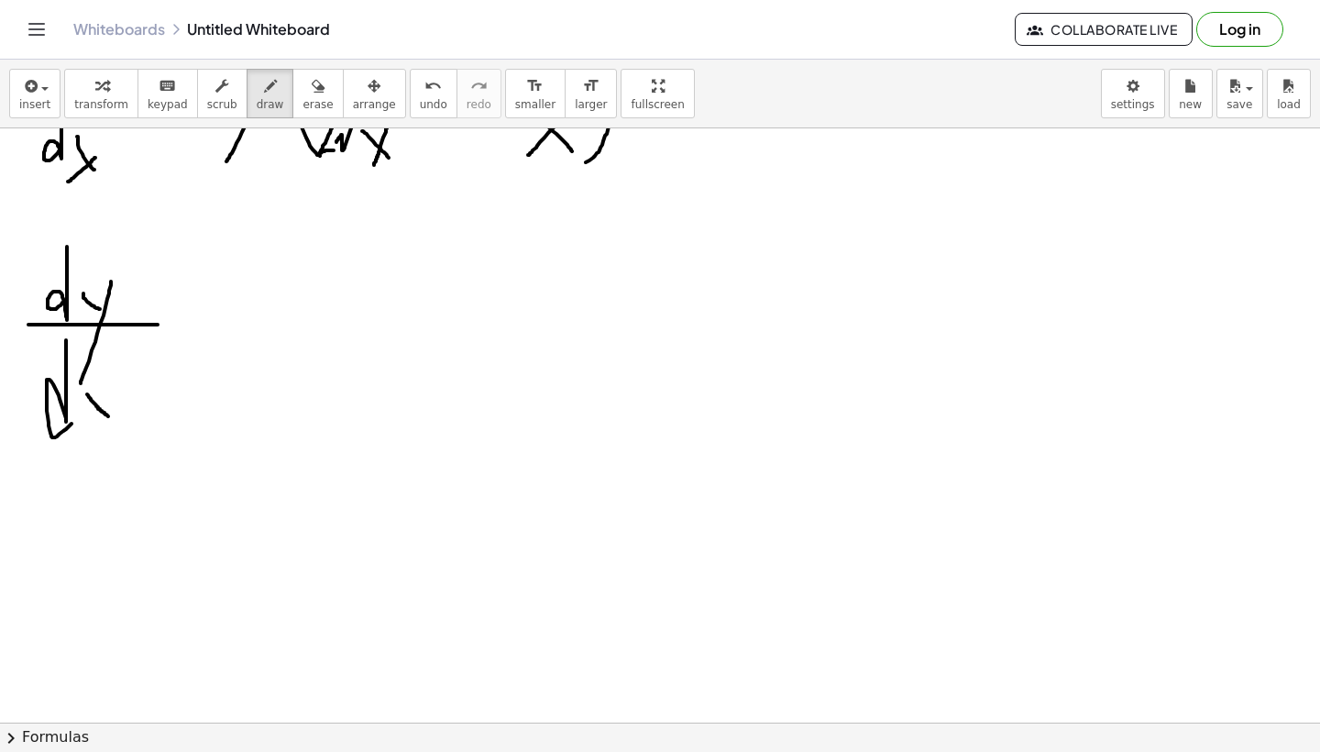
click at [109, 417] on div at bounding box center [660, 374] width 1320 height 2376
click at [86, 435] on div at bounding box center [660, 374] width 1320 height 2376
click at [223, 327] on div at bounding box center [660, 374] width 1320 height 2376
click at [255, 345] on div at bounding box center [660, 374] width 1320 height 2376
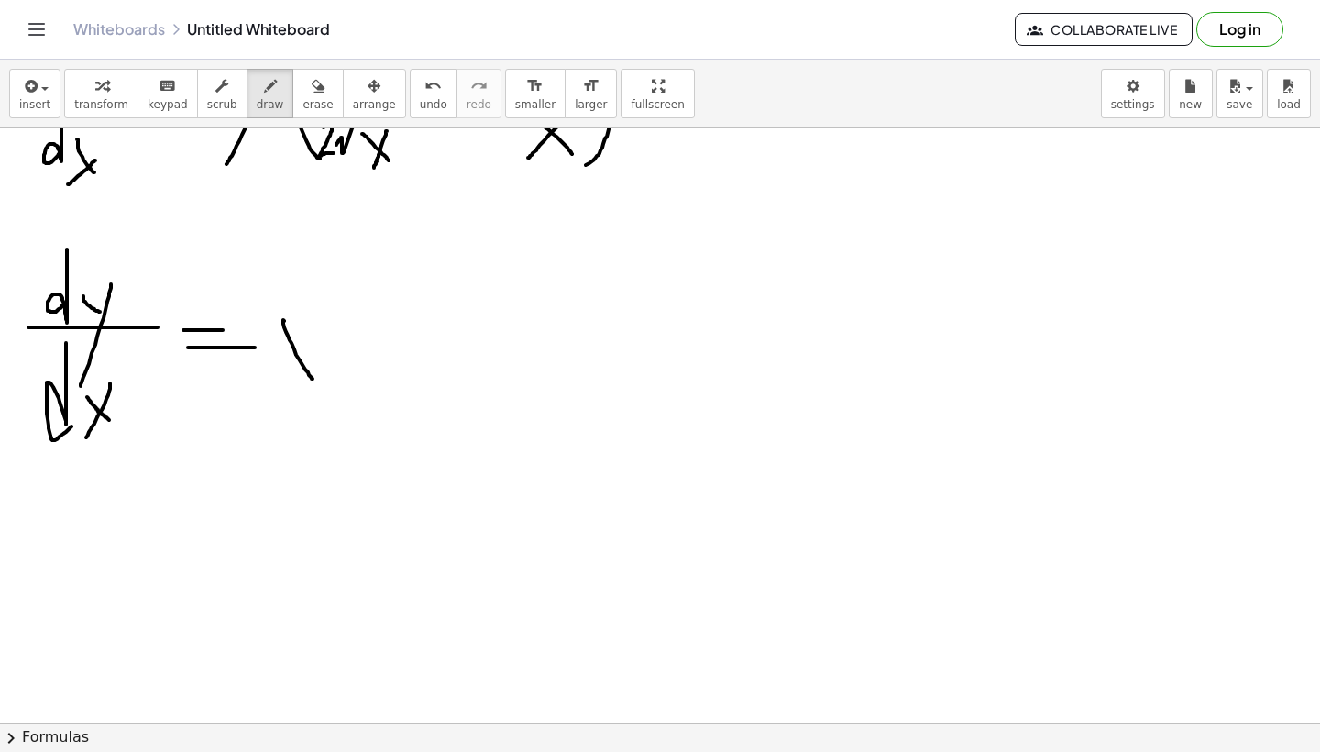
click at [313, 379] on div at bounding box center [660, 377] width 1320 height 2376
click
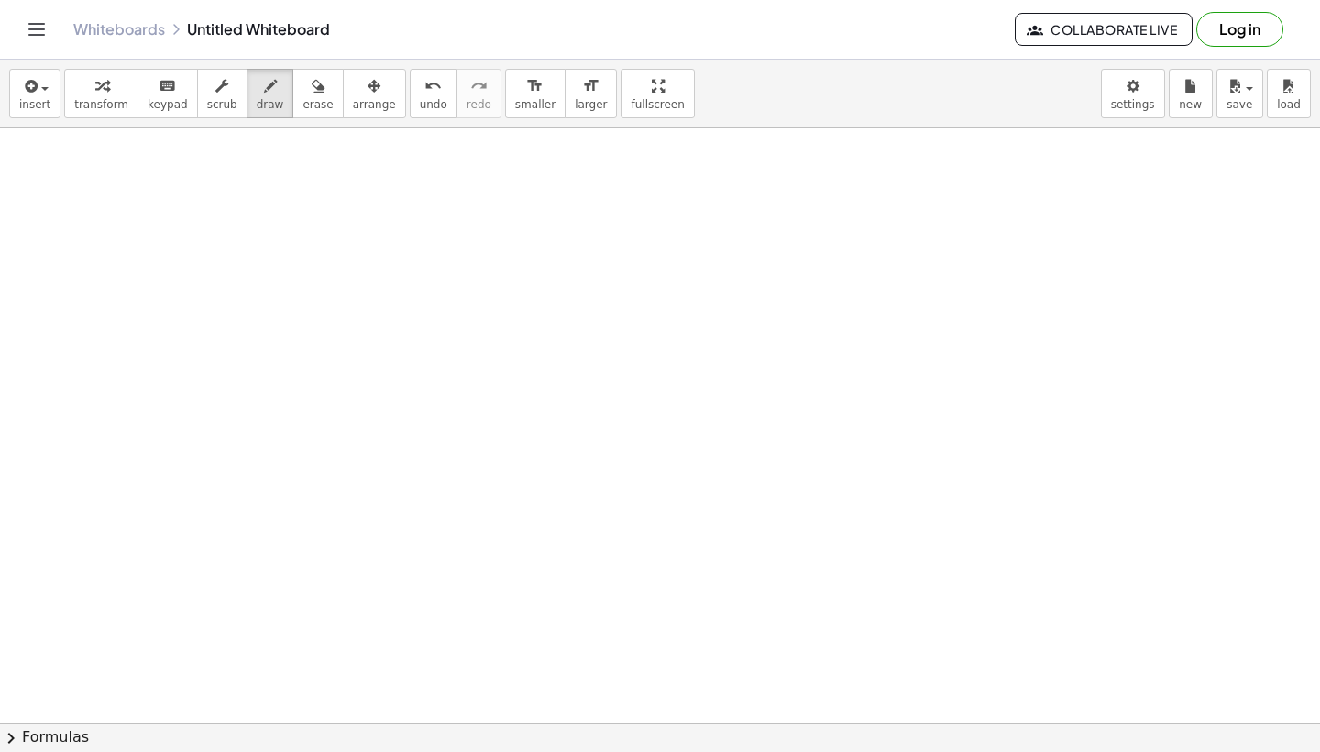
scroll to position [1606, 0]
drag, startPoint x: 29, startPoint y: 205, endPoint x: 69, endPoint y: 247, distance: 57.1
drag, startPoint x: 87, startPoint y: 207, endPoint x: 52, endPoint y: 312, distance: 110.2
drag, startPoint x: 106, startPoint y: 226, endPoint x: 160, endPoint y: 226, distance: 54.1
drag, startPoint x: 105, startPoint y: 249, endPoint x: 149, endPoint y: 249, distance: 44.0
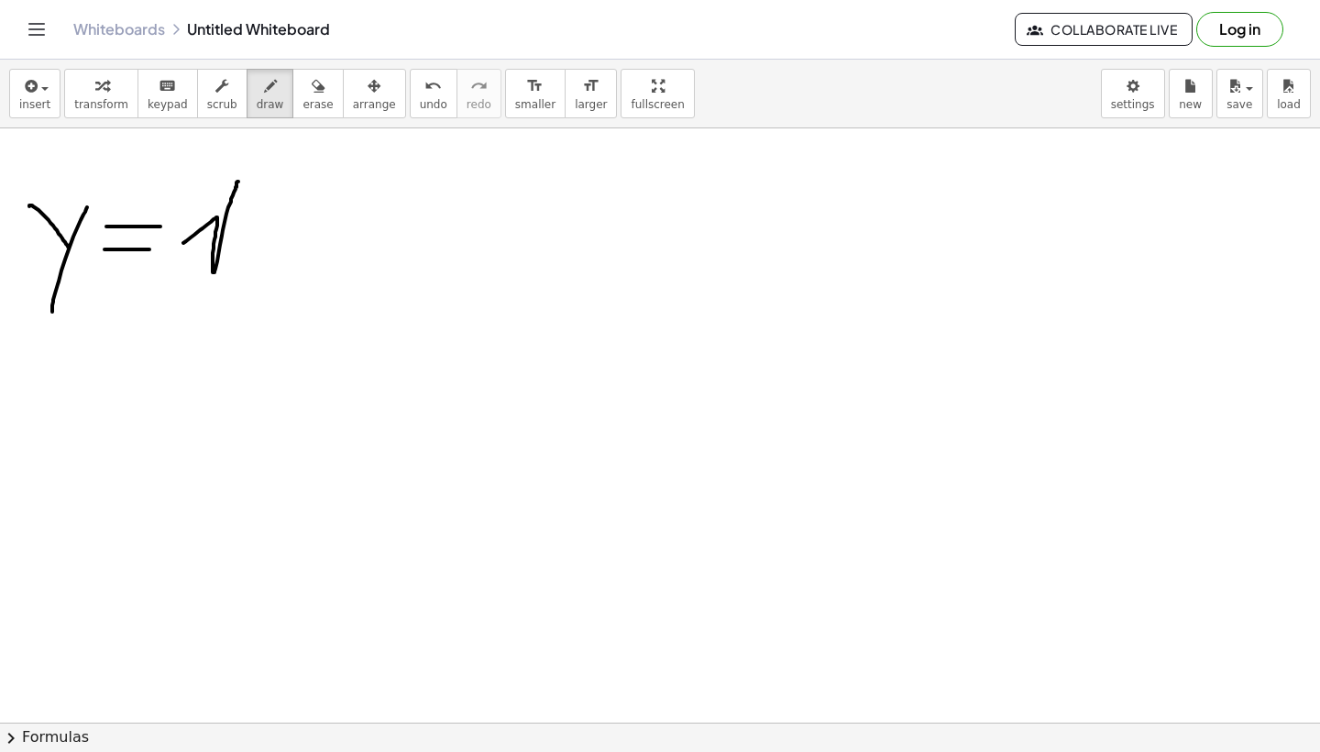
drag, startPoint x: 183, startPoint y: 243, endPoint x: 313, endPoint y: 194, distance: 138.1
drag, startPoint x: 247, startPoint y: 217, endPoint x: 298, endPoint y: 277, distance: 78.7
drag, startPoint x: 298, startPoint y: 211, endPoint x: 248, endPoint y: 293, distance: 96.2
drag, startPoint x: 332, startPoint y: 161, endPoint x: 354, endPoint y: 188, distance: 34.5
drag, startPoint x: 355, startPoint y: 157, endPoint x: 324, endPoint y: 204, distance: 57.0
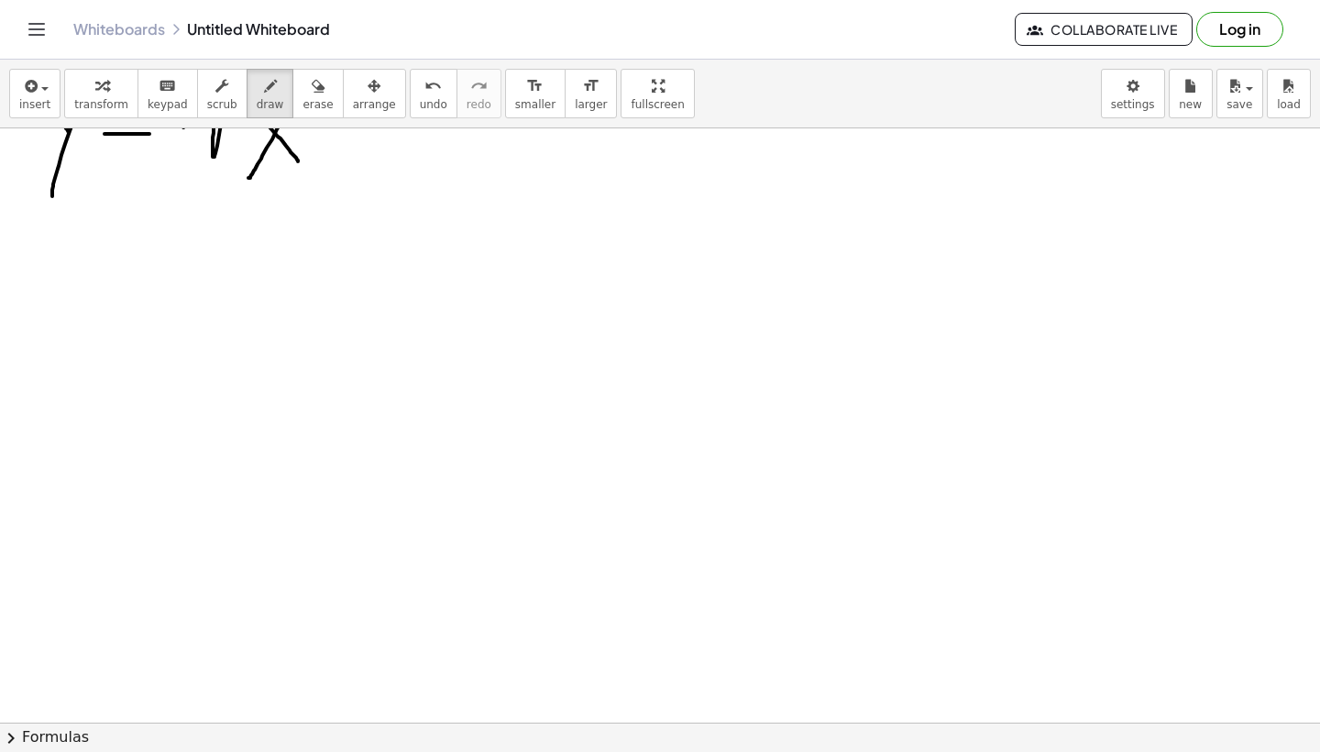
scroll to position [1679, 0]
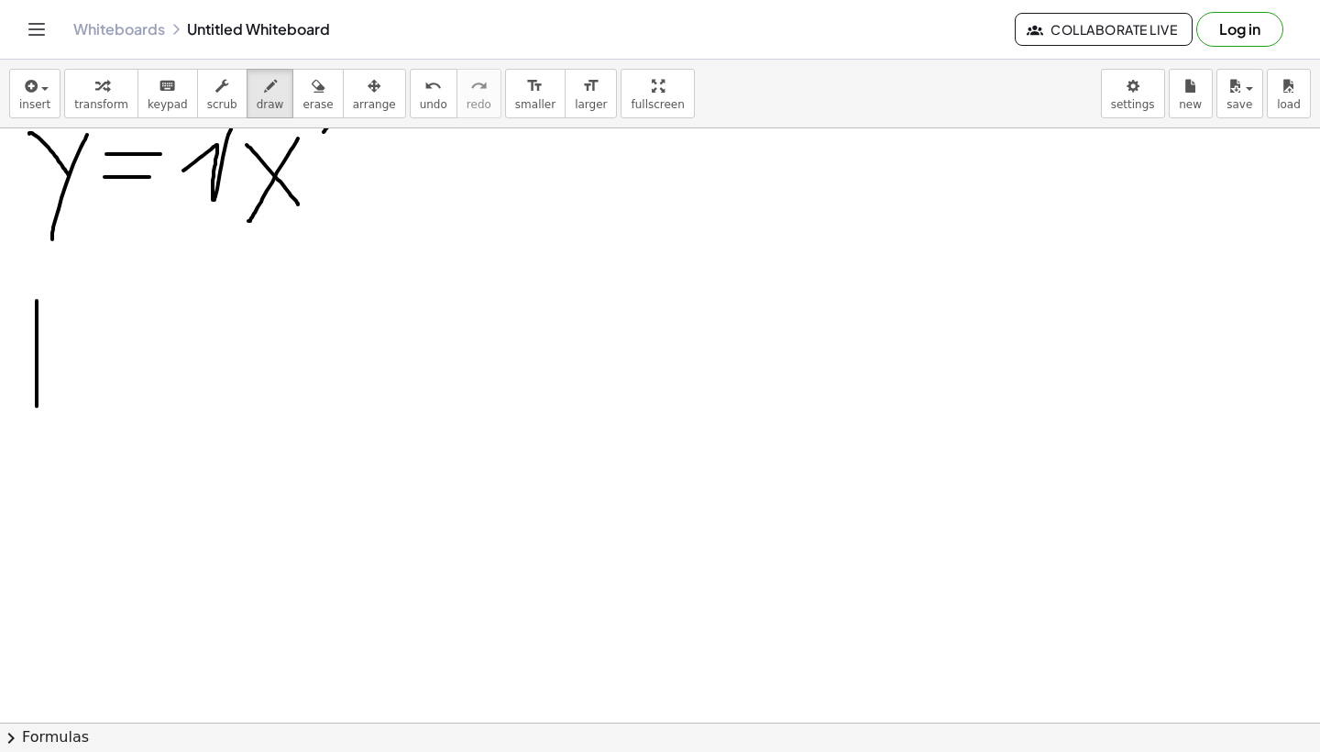
drag, startPoint x: 37, startPoint y: 301, endPoint x: 37, endPoint y: 408, distance: 107.3
drag, startPoint x: 59, startPoint y: 370, endPoint x: 74, endPoint y: 413, distance: 45.0
drag, startPoint x: 53, startPoint y: 375, endPoint x: 71, endPoint y: 408, distance: 37.3
drag, startPoint x: 124, startPoint y: 302, endPoint x: 119, endPoint y: 399, distance: 97.3
drag, startPoint x: 123, startPoint y: 348, endPoint x: 145, endPoint y: 375, distance: 34.5
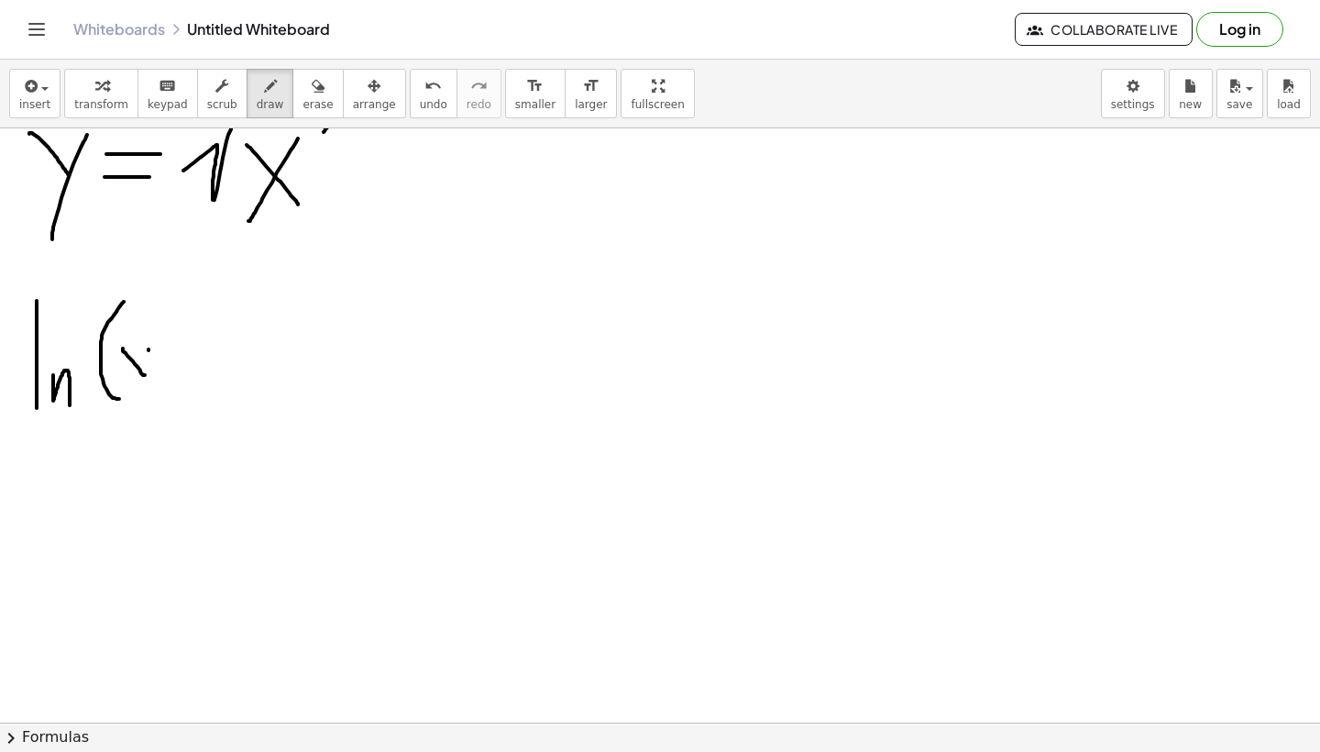
drag, startPoint x: 149, startPoint y: 349, endPoint x: 132, endPoint y: 439, distance: 91.3
drag, startPoint x: 177, startPoint y: 294, endPoint x: 160, endPoint y: 401, distance: 107.8
drag, startPoint x: 214, startPoint y: 347, endPoint x: 267, endPoint y: 347, distance: 53.2
drag, startPoint x: 203, startPoint y: 369, endPoint x: 269, endPoint y: 369, distance: 66.0
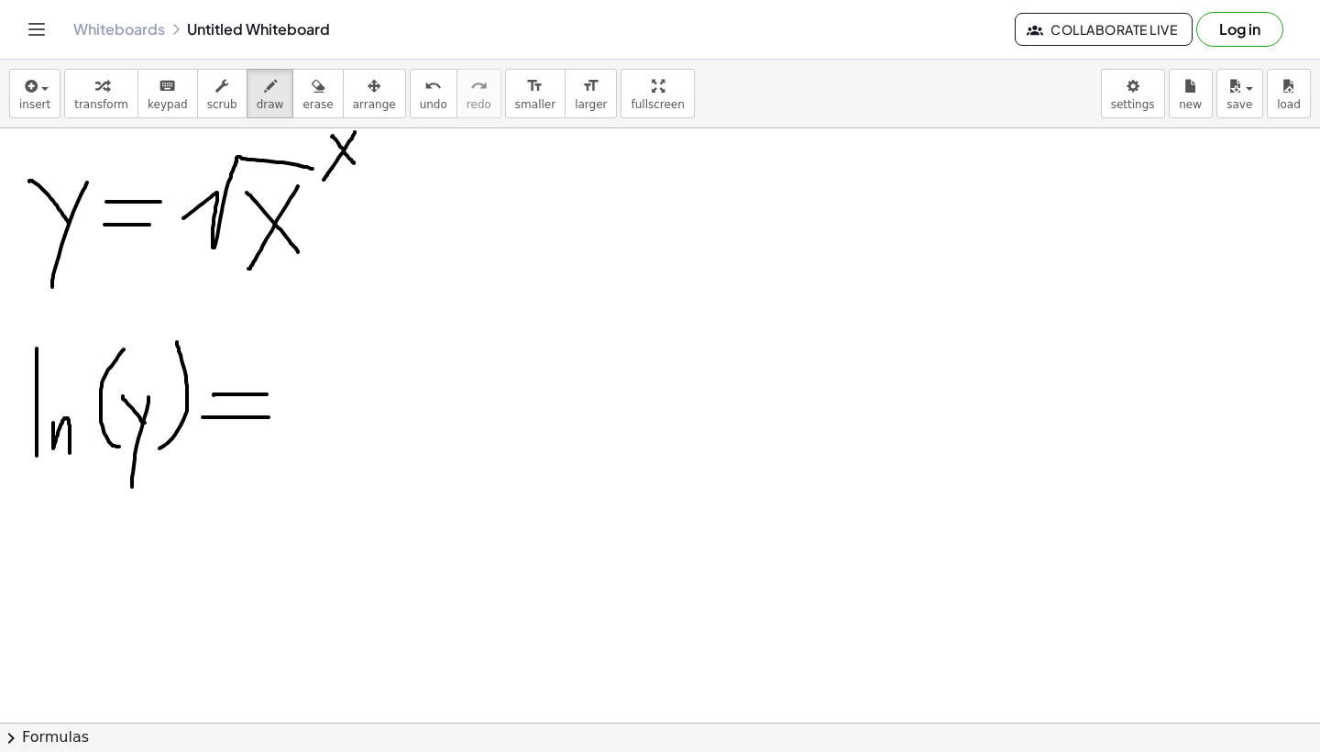
scroll to position [1633, 0]
drag, startPoint x: 305, startPoint y: 343, endPoint x: 305, endPoint y: 435, distance: 91.7
drag, startPoint x: 317, startPoint y: 413, endPoint x: 336, endPoint y: 430, distance: 26.0
drag, startPoint x: 374, startPoint y: 367, endPoint x: 375, endPoint y: 451, distance: 84.3
drag, startPoint x: 375, startPoint y: 428, endPoint x: 479, endPoint y: 388, distance: 111.2
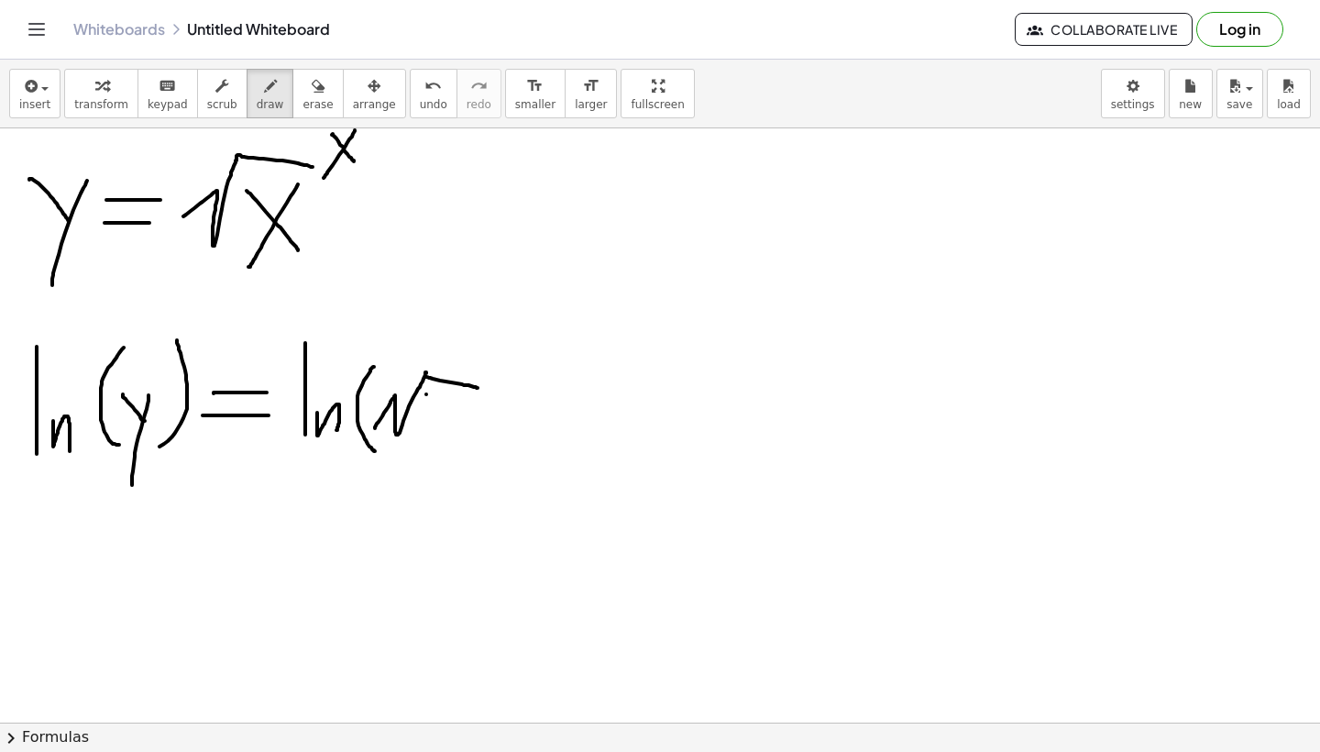
drag, startPoint x: 426, startPoint y: 394, endPoint x: 455, endPoint y: 431, distance: 46.4
drag, startPoint x: 455, startPoint y: 407, endPoint x: 422, endPoint y: 441, distance: 47.3
drag, startPoint x: 486, startPoint y: 369, endPoint x: 507, endPoint y: 387, distance: 27.9
drag, startPoint x: 505, startPoint y: 359, endPoint x: 490, endPoint y: 395, distance: 38.6
drag, startPoint x: 510, startPoint y: 343, endPoint x: 459, endPoint y: 492, distance: 157.7
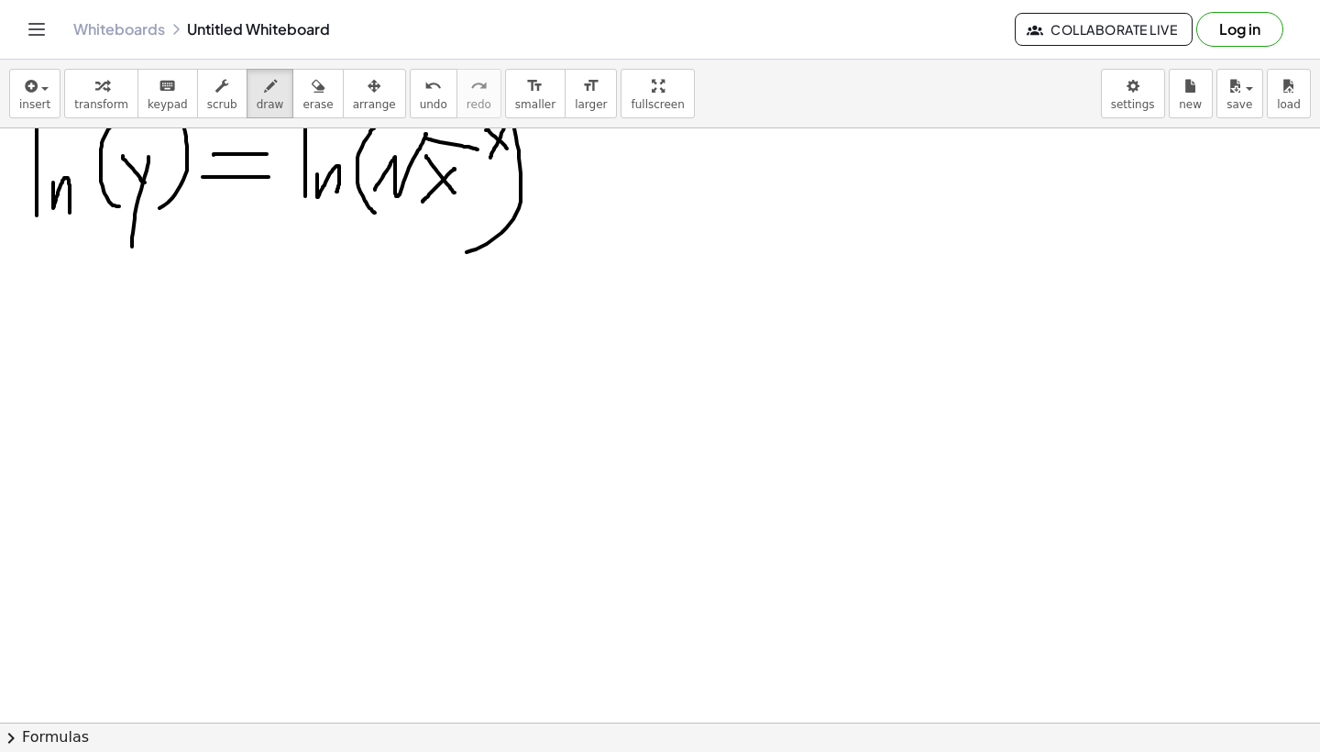
scroll to position [1878, 0]
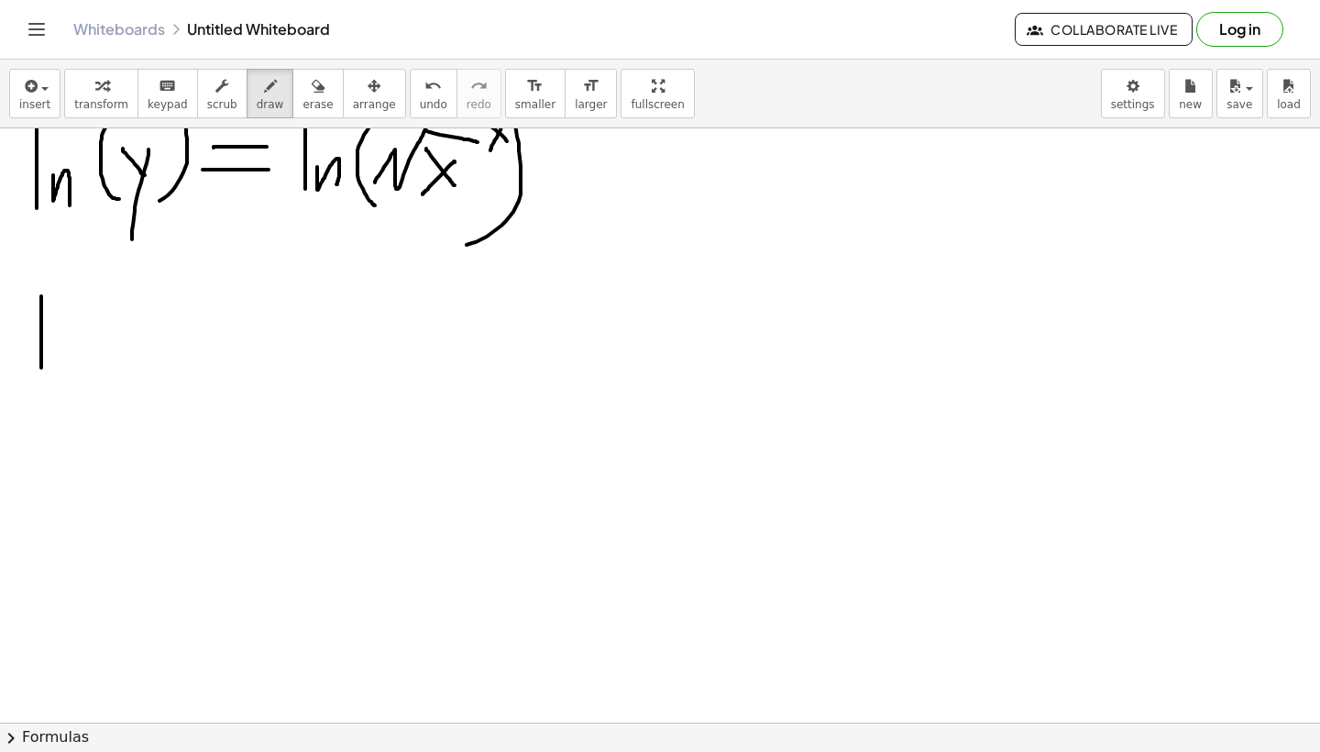
drag, startPoint x: 41, startPoint y: 296, endPoint x: 40, endPoint y: 369, distance: 72.4
drag, startPoint x: 55, startPoint y: 341, endPoint x: 70, endPoint y: 366, distance: 28.8
drag, startPoint x: 102, startPoint y: 285, endPoint x: 104, endPoint y: 400, distance: 114.6
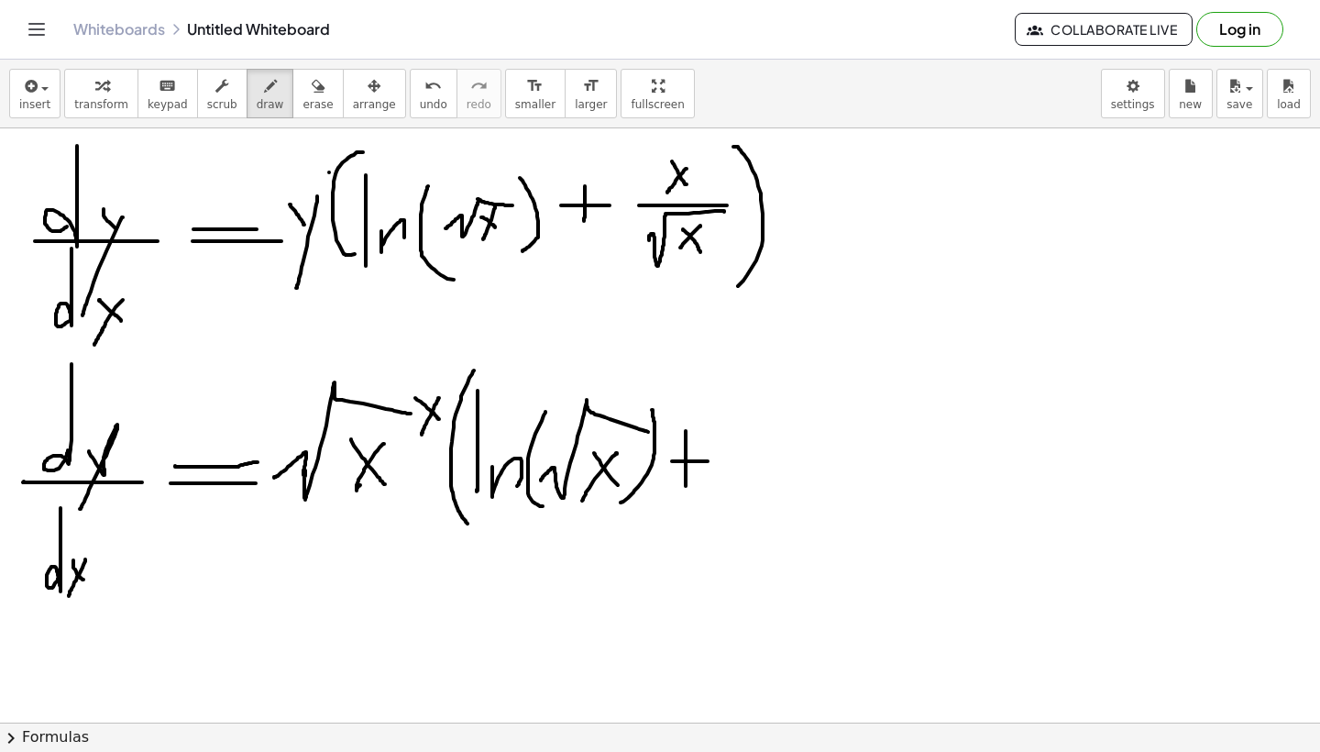
scroll to position [2412, 0]
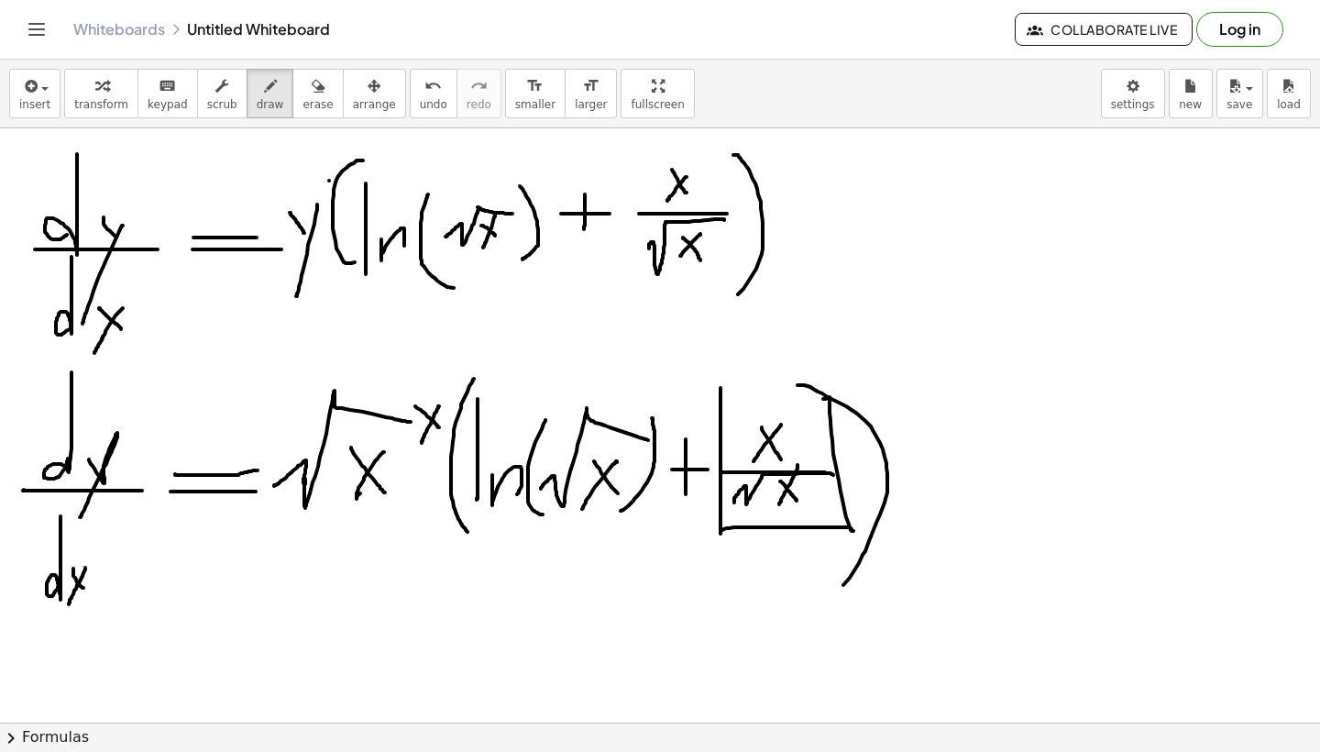
drag, startPoint x: 721, startPoint y: 388, endPoint x: 681, endPoint y: 421, distance: 51.4
drag, startPoint x: 787, startPoint y: 416, endPoint x: 787, endPoint y: 428, distance: 11.9
drag, startPoint x: 807, startPoint y: 477, endPoint x: 807, endPoint y: 489, distance: 11.9
drag, startPoint x: 806, startPoint y: 489, endPoint x: 805, endPoint y: 508, distance: 19.3
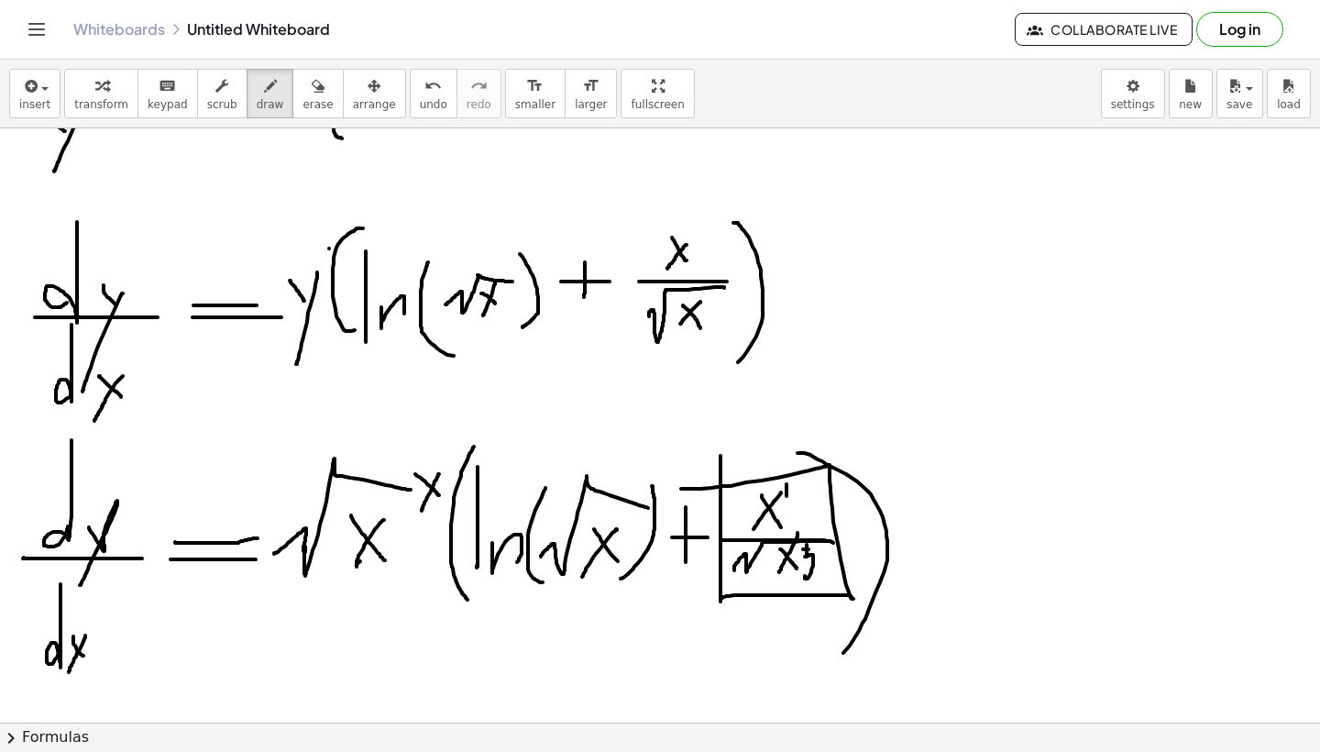
scroll to position [2322, 0]
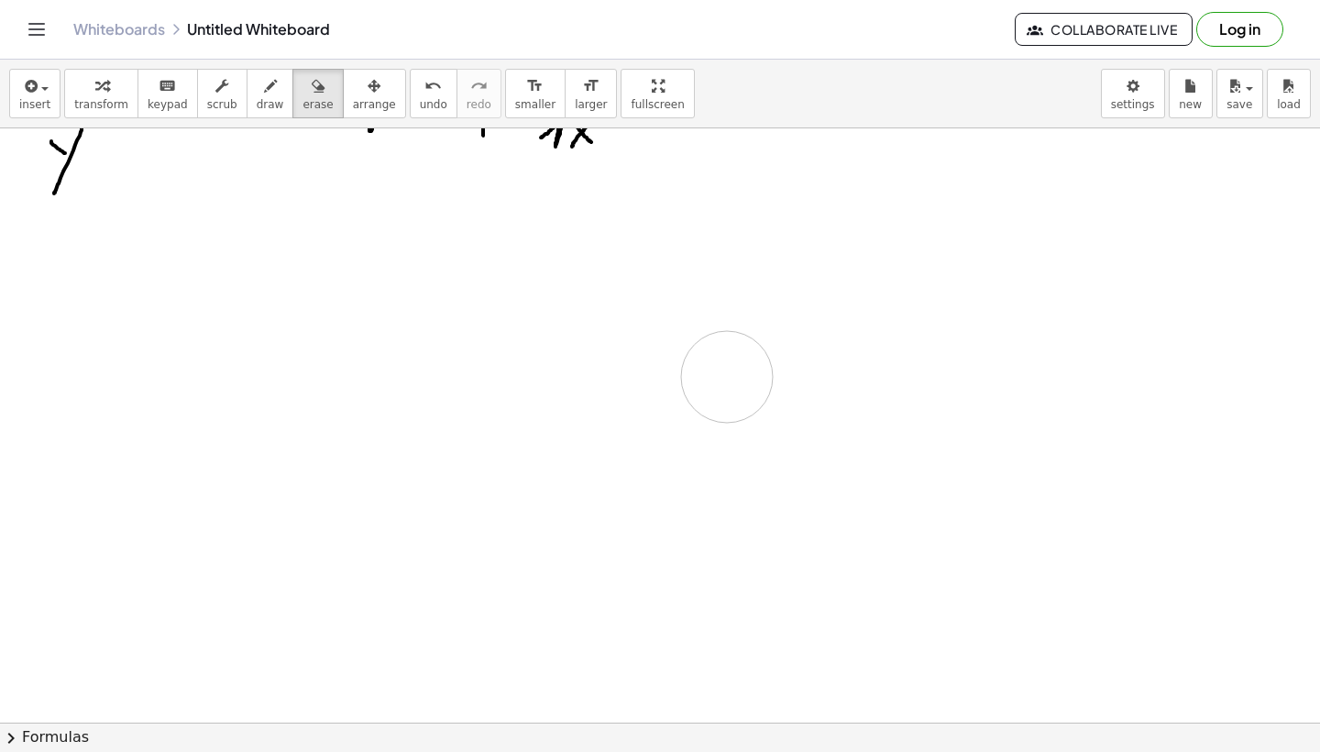
drag, startPoint x: 882, startPoint y: 615, endPoint x: 777, endPoint y: 287, distance: 344.4
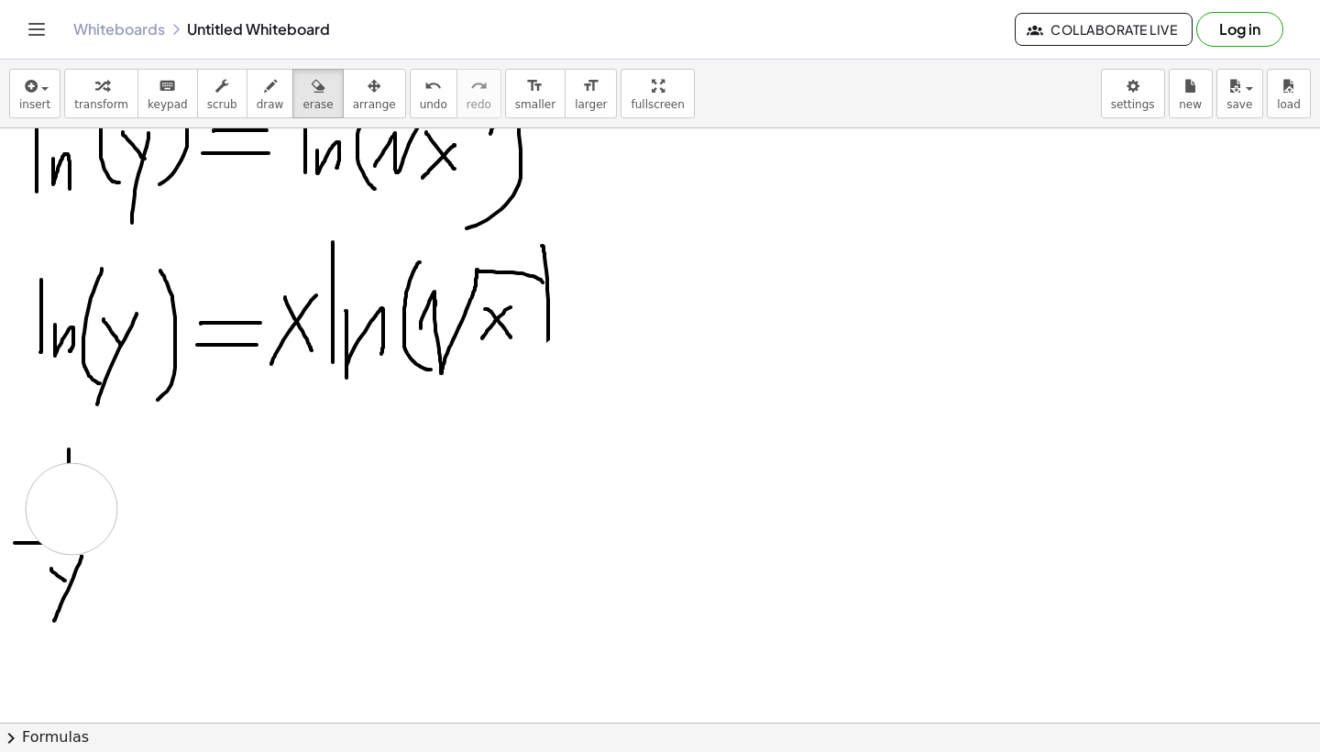
drag, startPoint x: 622, startPoint y: 511, endPoint x: 67, endPoint y: 511, distance: 555.6
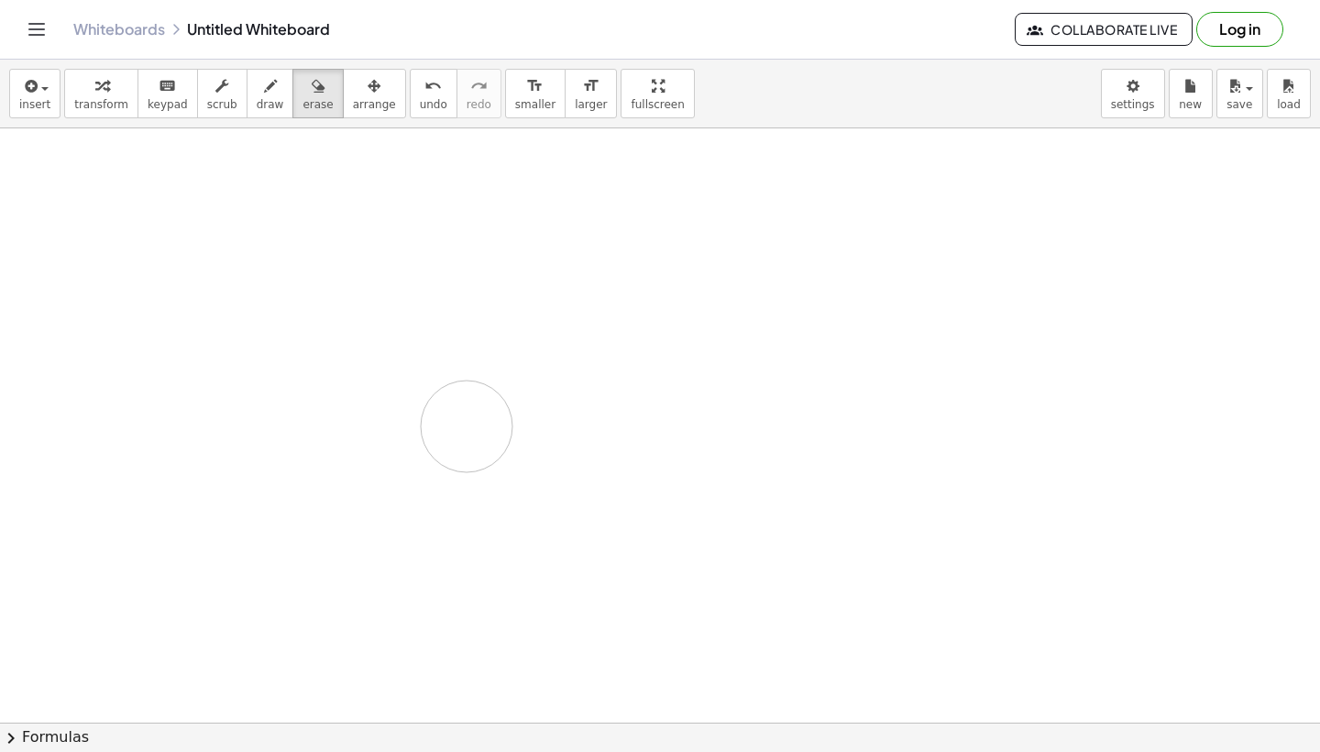
drag, startPoint x: 106, startPoint y: 463, endPoint x: 467, endPoint y: 426, distance: 362.2
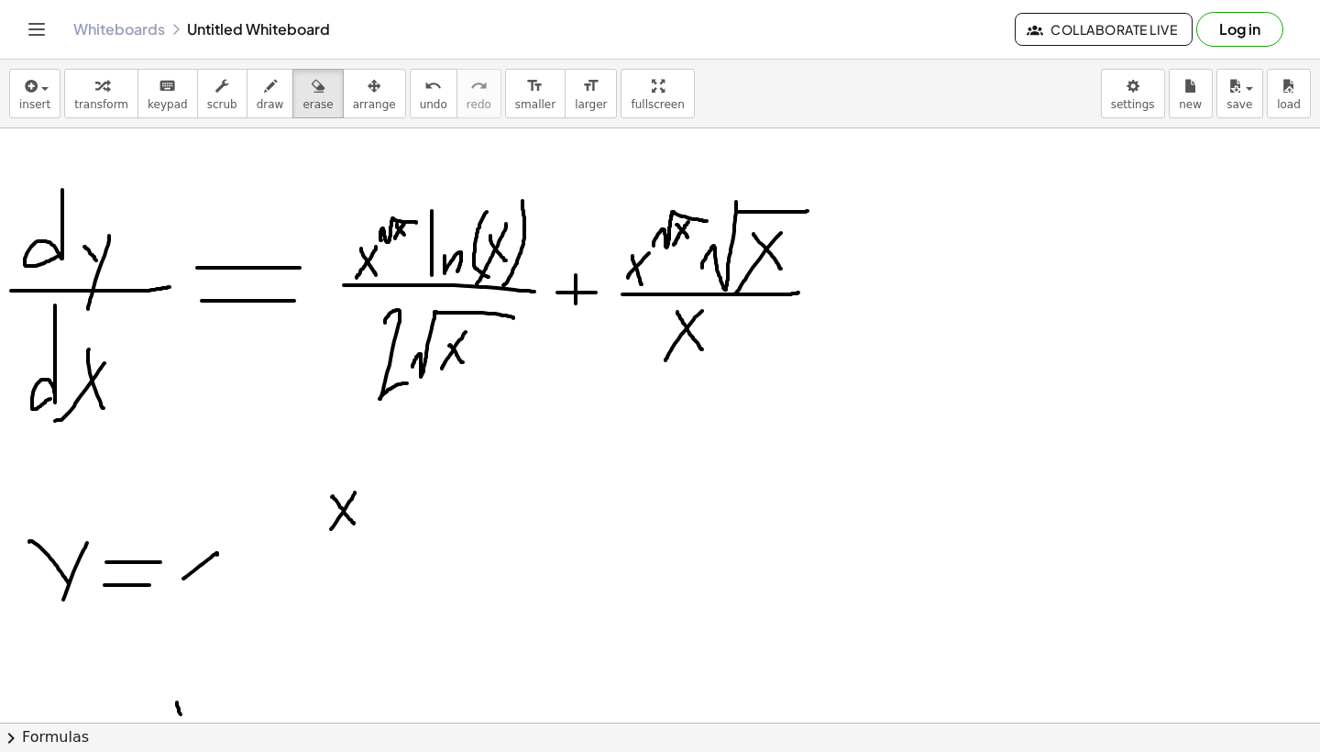
scroll to position [1272, 0]
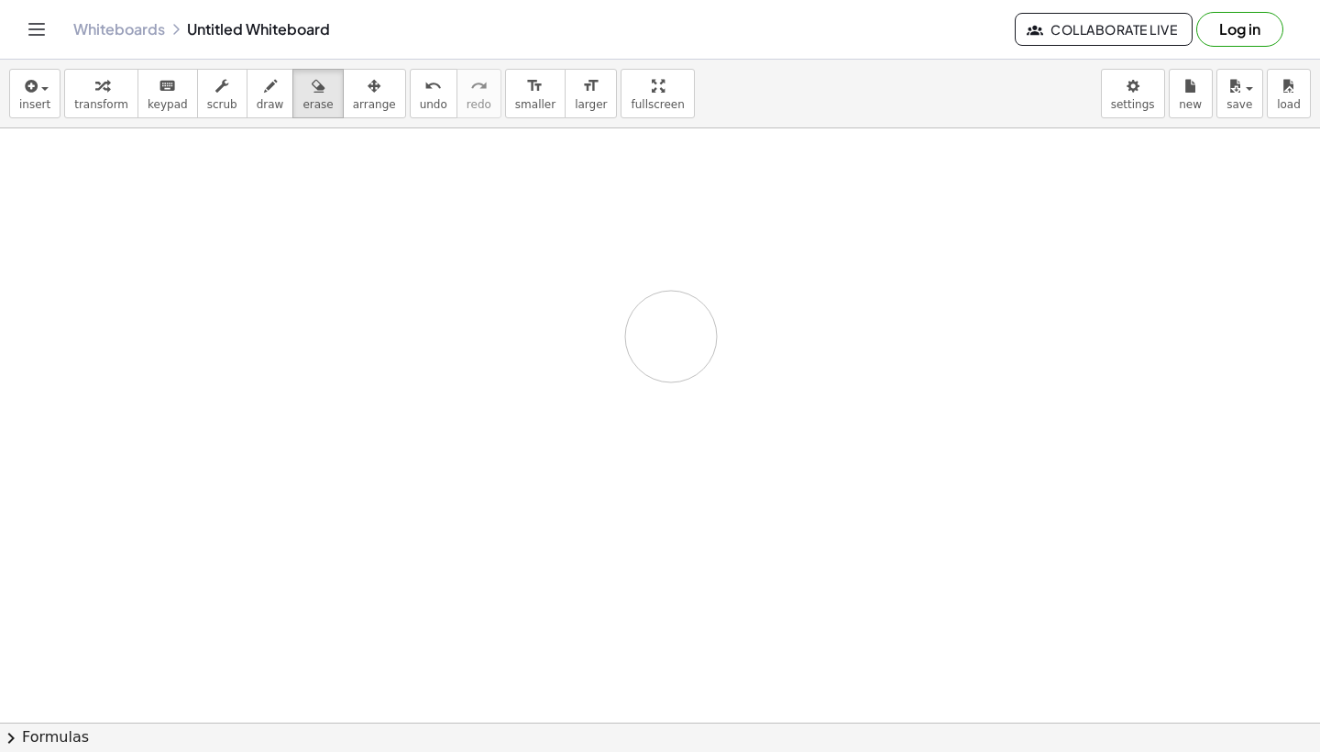
drag, startPoint x: 421, startPoint y: 527, endPoint x: 678, endPoint y: 365, distance: 304.5
drag, startPoint x: 782, startPoint y: 499, endPoint x: 198, endPoint y: 380, distance: 595.8
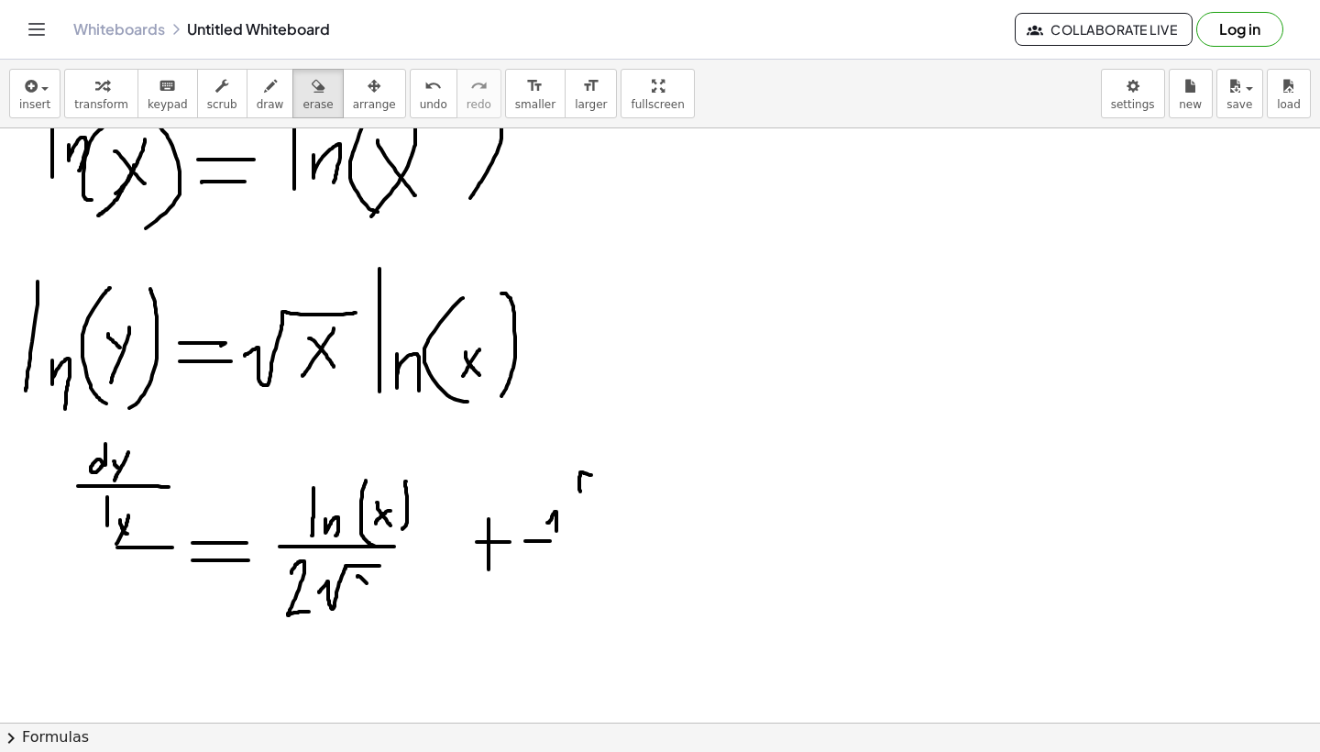
scroll to position [319, 0]
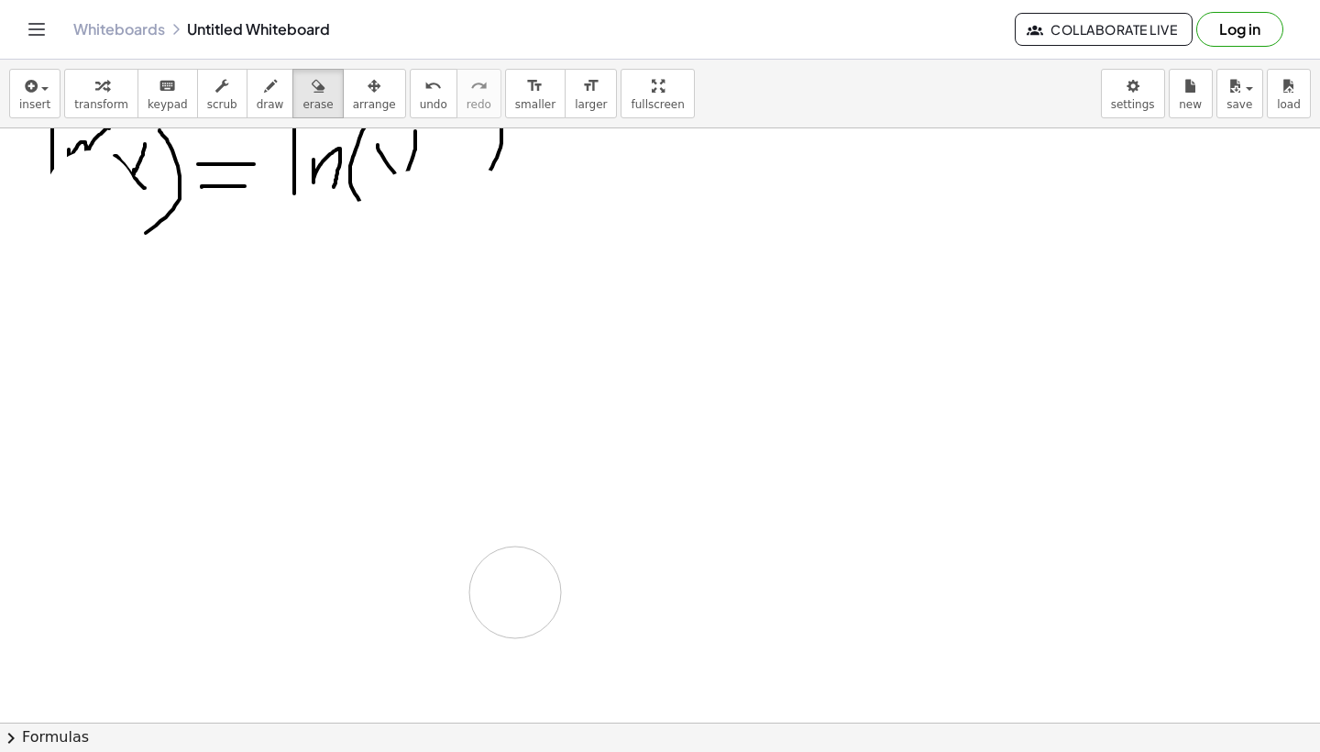
drag, startPoint x: 28, startPoint y: 258, endPoint x: 512, endPoint y: 596, distance: 590.6
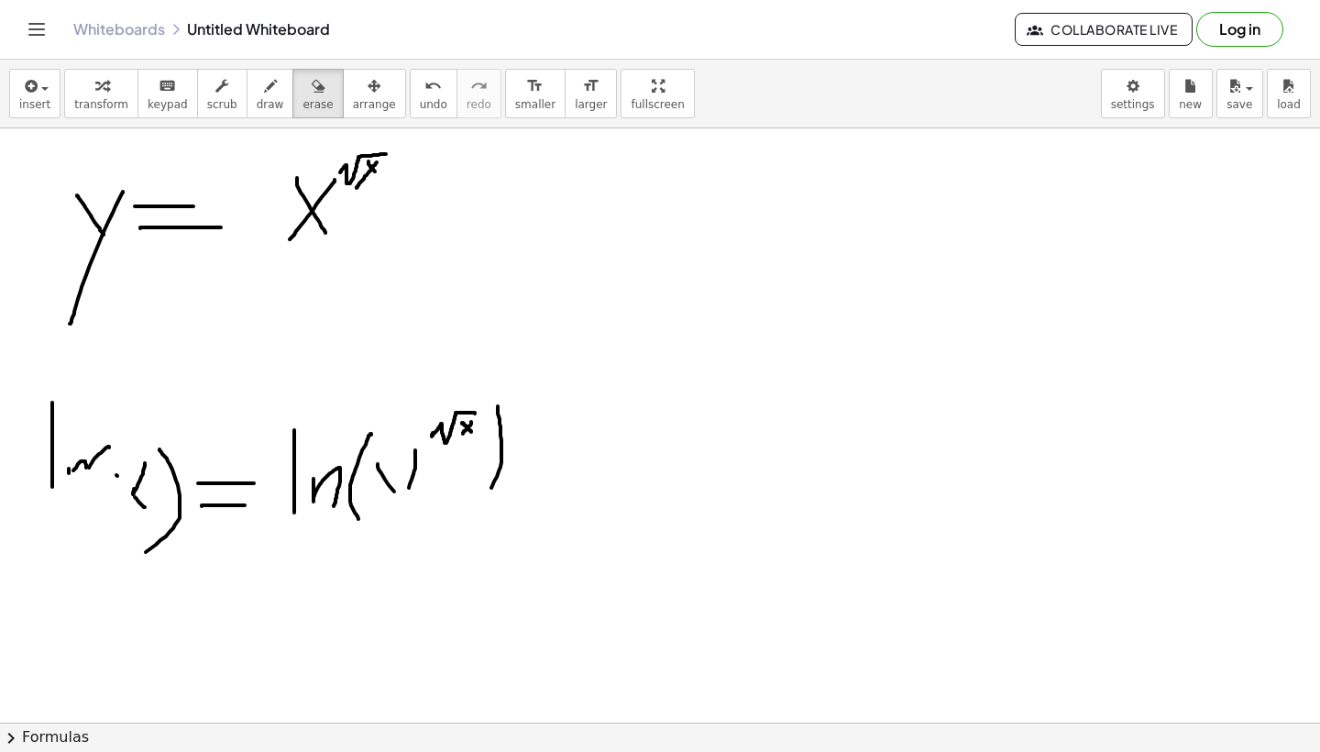
scroll to position [0, 0]
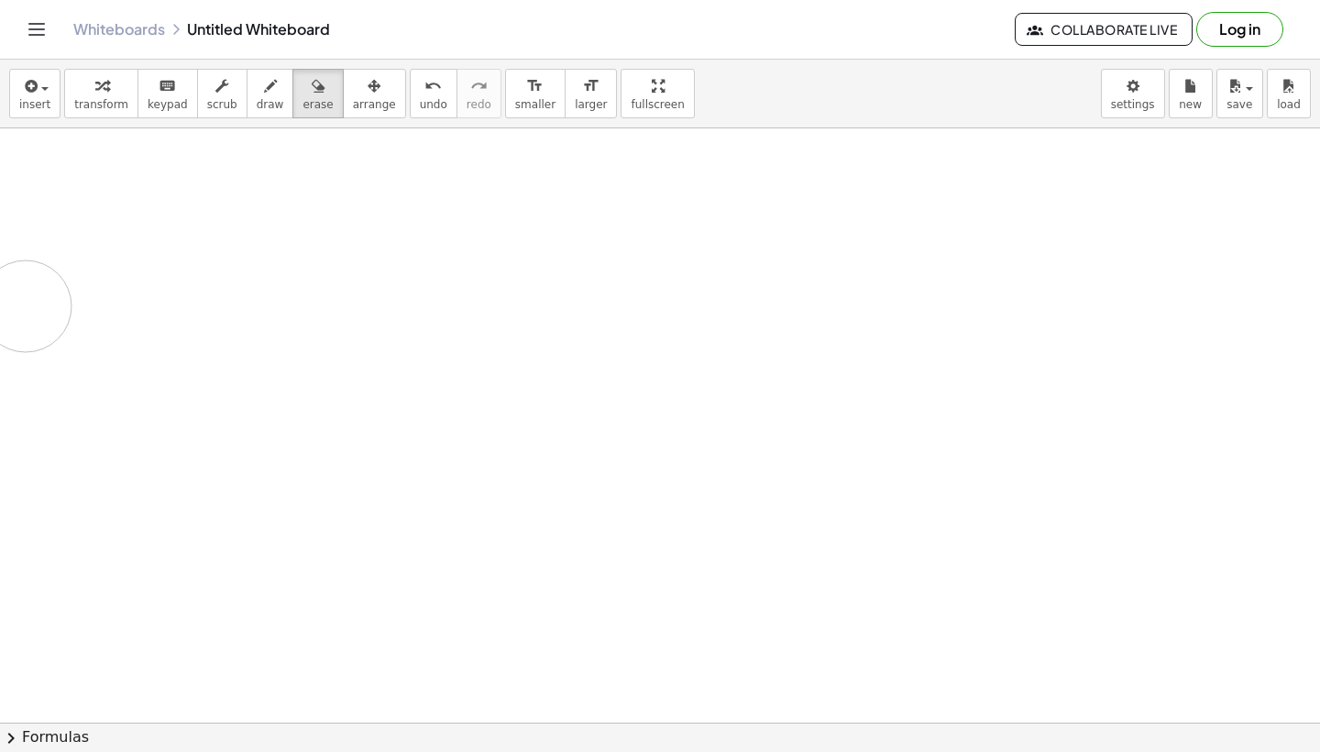
drag, startPoint x: 528, startPoint y: 454, endPoint x: 297, endPoint y: 551, distance: 250.6
